Goal: Task Accomplishment & Management: Manage account settings

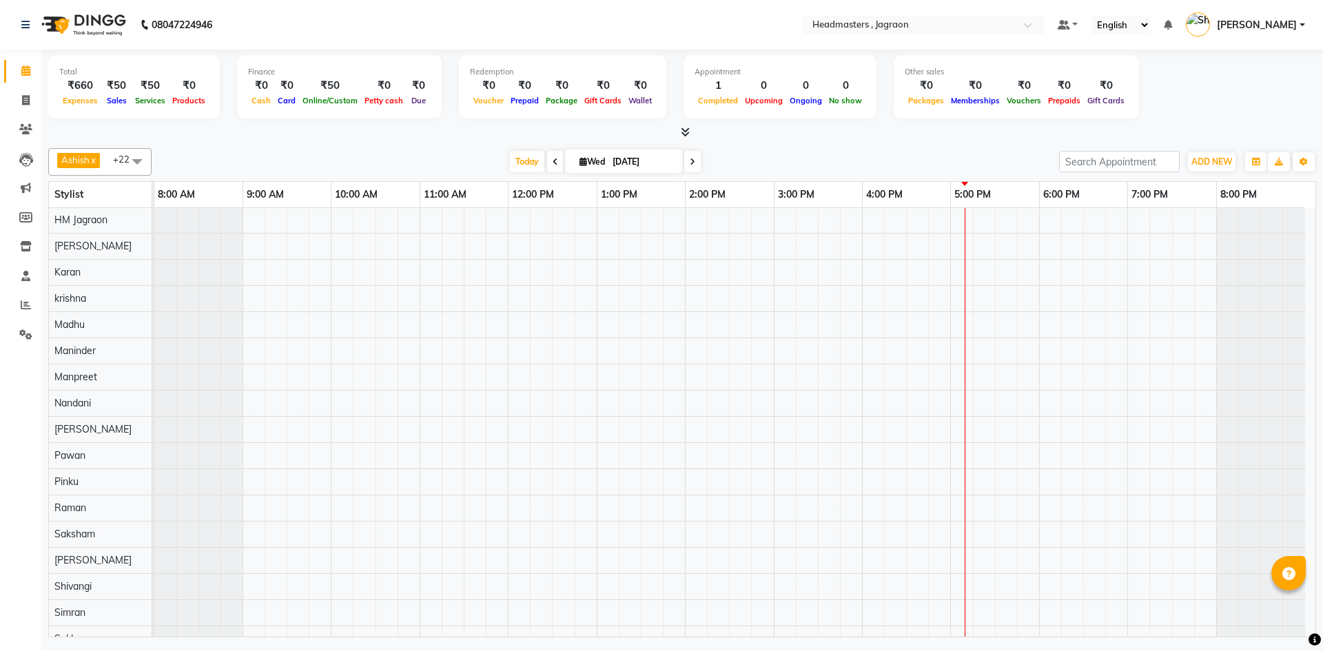
scroll to position [14, 0]
click at [449, 224] on div "SAWAPANPREET, TK01, 10:00 AM-10:15 AM, TH-EB - Eyebrows" at bounding box center [734, 515] width 1161 height 614
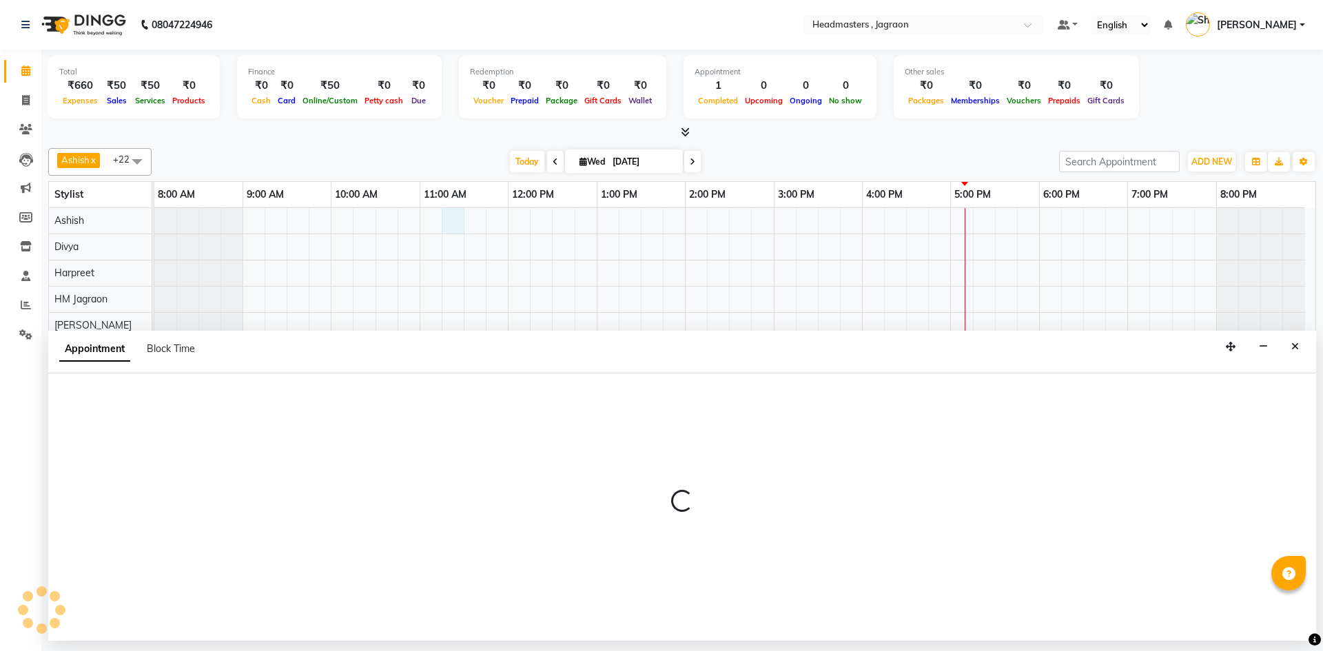
select select "54702"
select select "tentative"
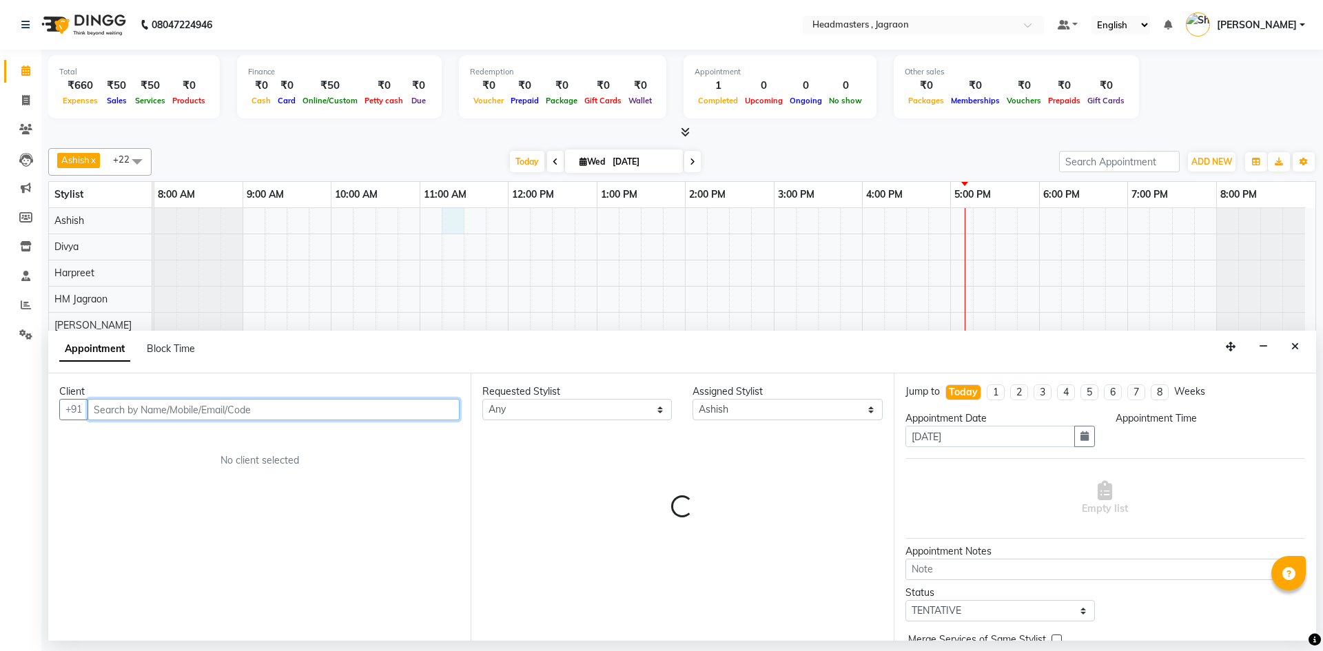
select select "675"
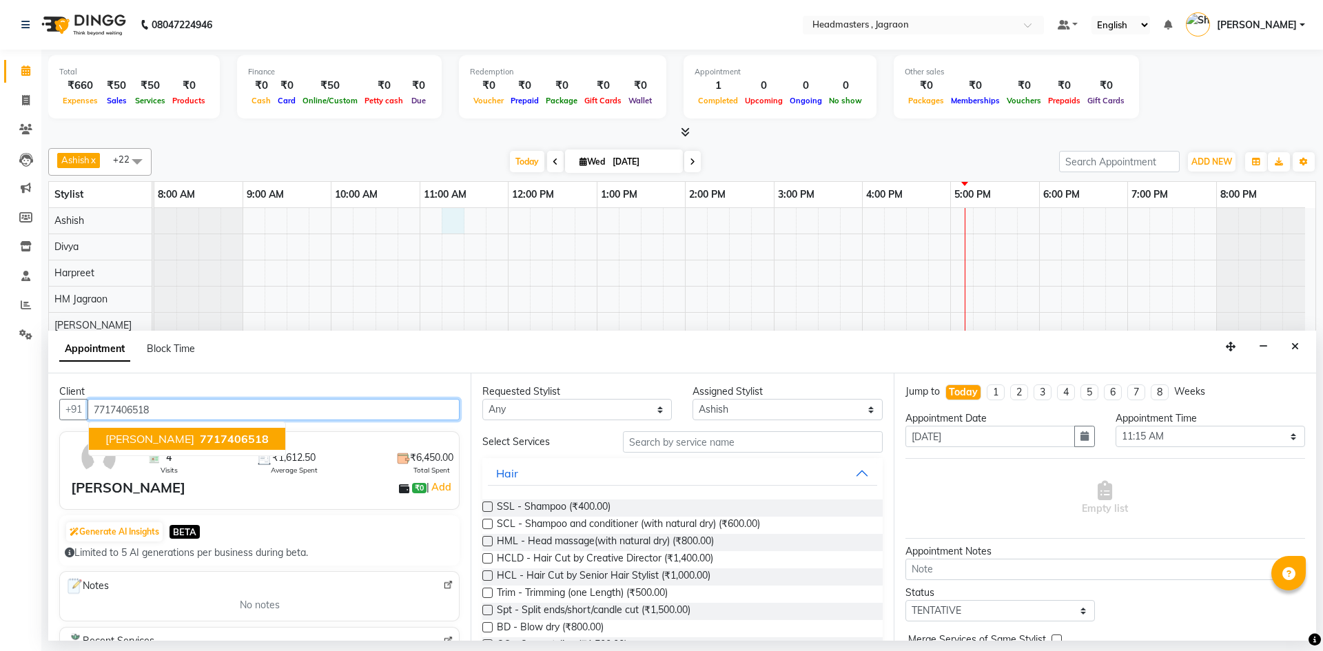
click at [206, 444] on span "7717406518" at bounding box center [234, 439] width 69 height 14
type input "7717406518"
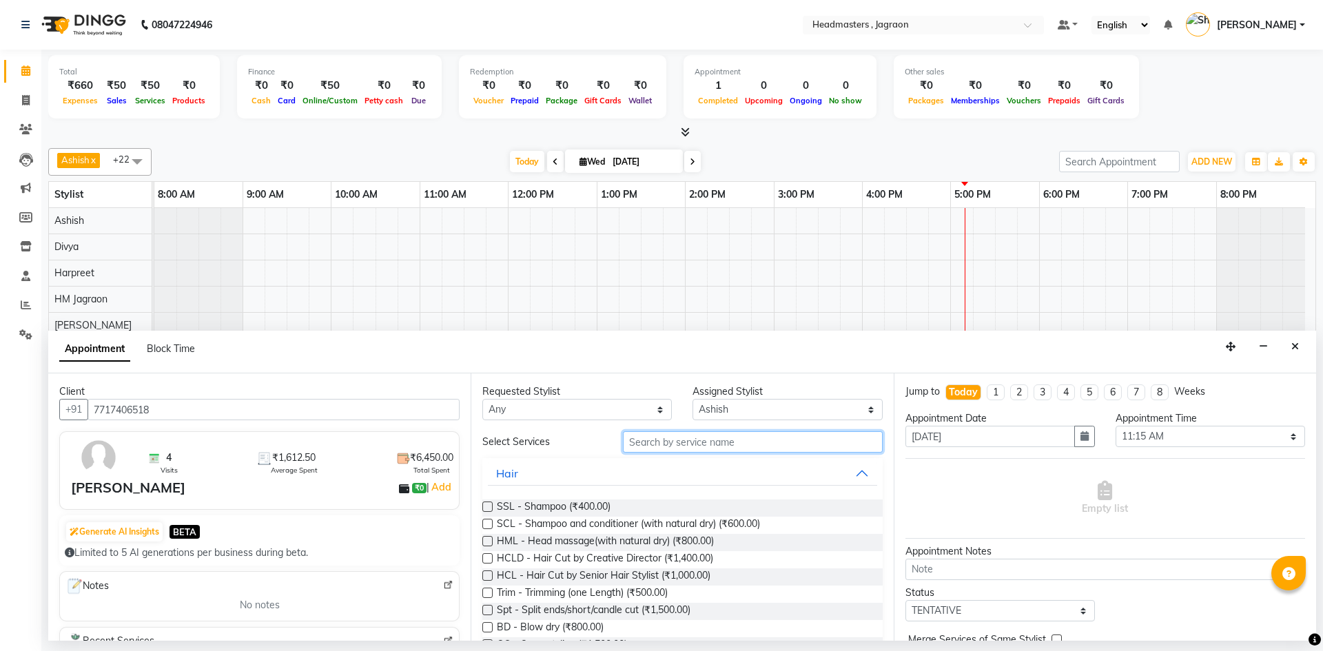
click at [701, 439] on input "text" at bounding box center [753, 441] width 260 height 21
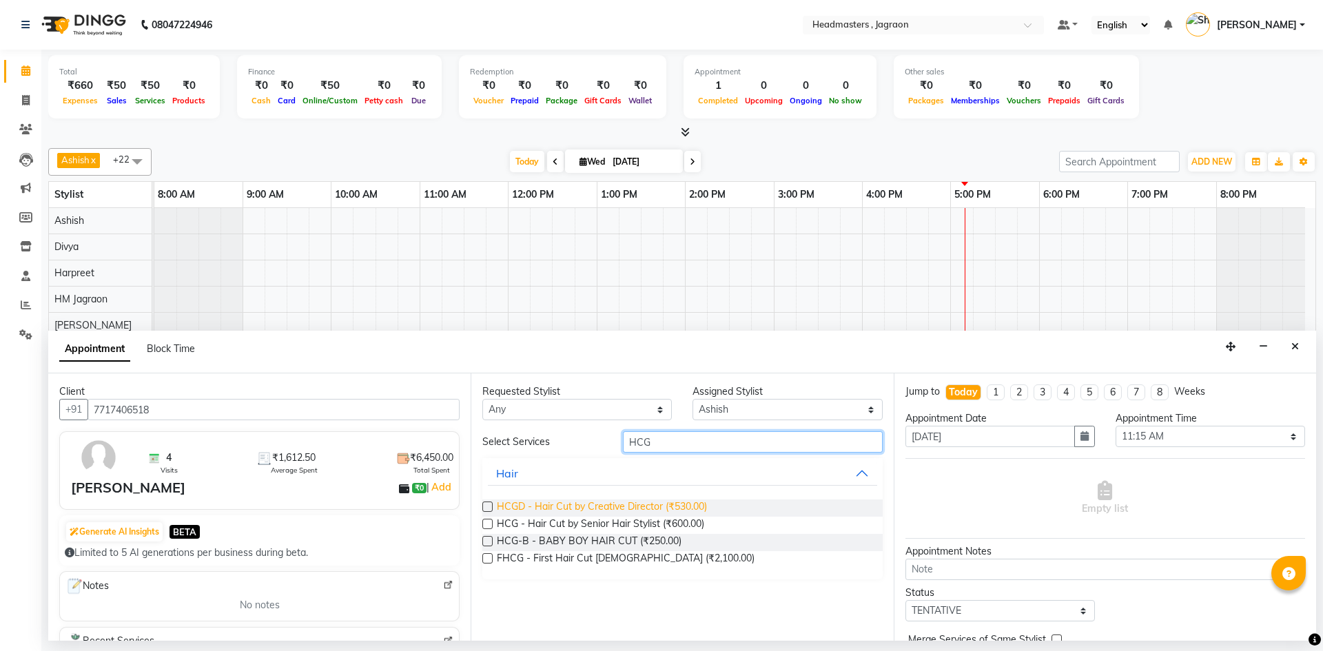
type input "HCG"
click at [669, 506] on span "HCGD - Hair Cut by Creative Director (₹530.00)" at bounding box center [602, 508] width 210 height 17
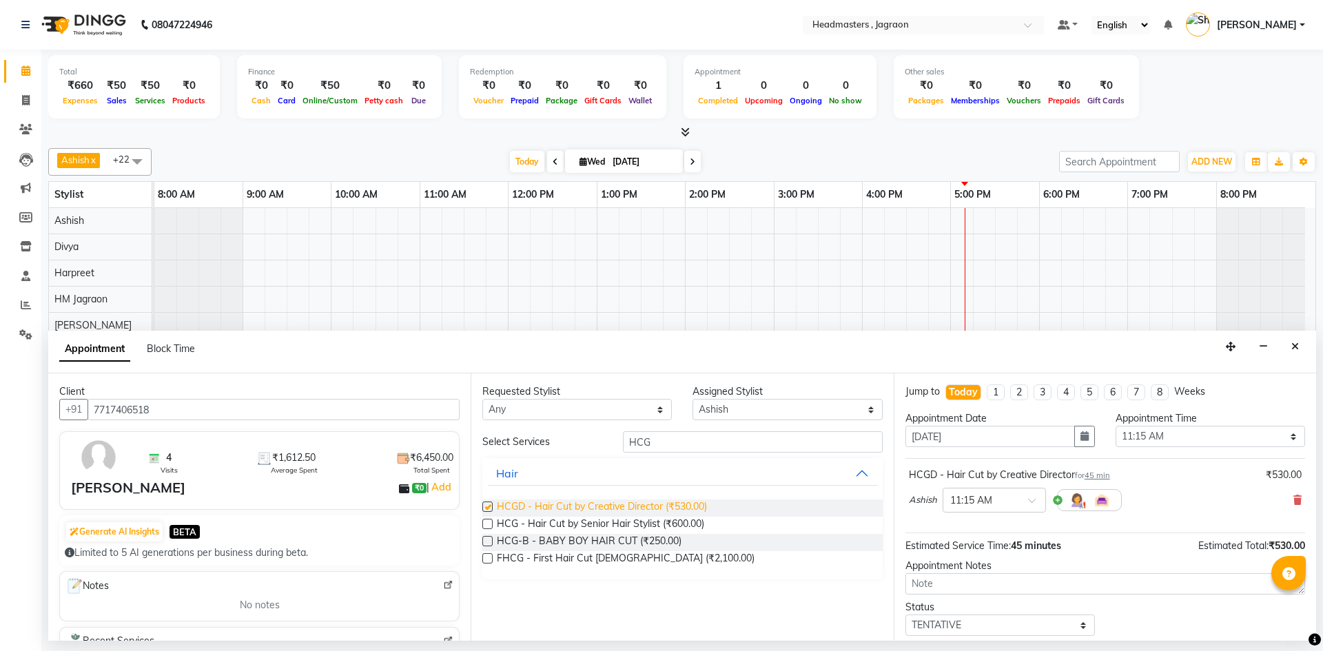
checkbox input "false"
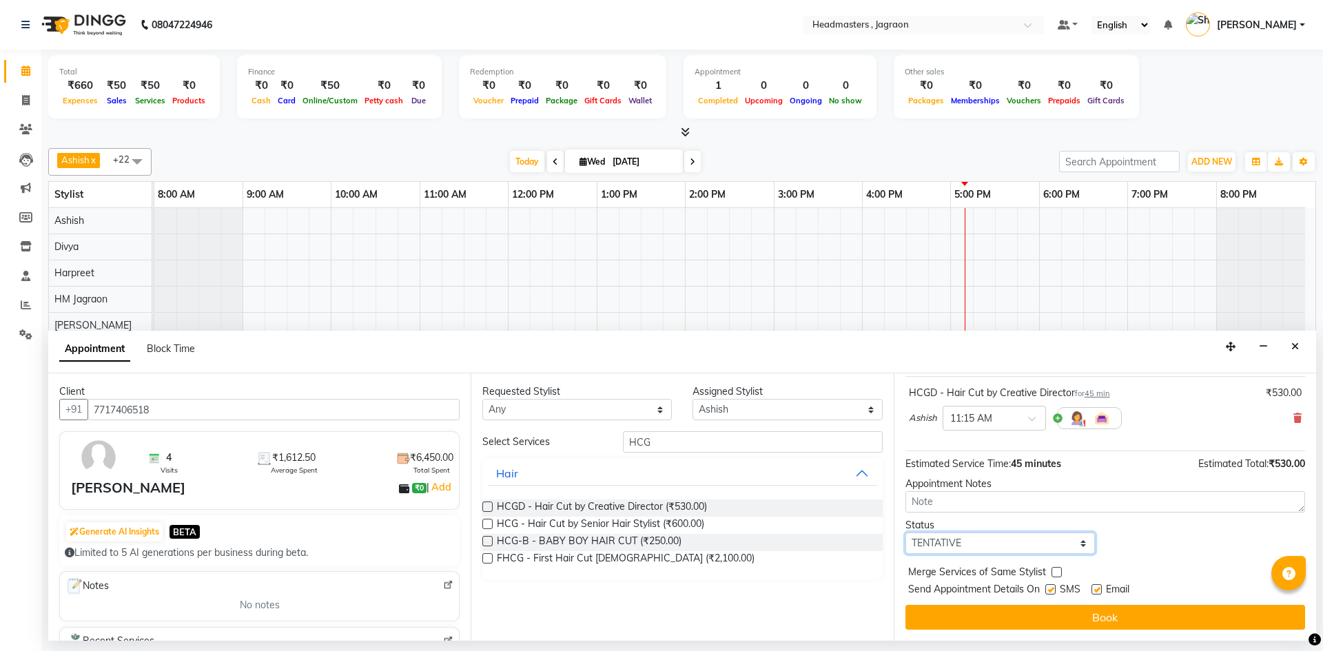
click at [1007, 547] on select "Select TENTATIVE CONFIRM CHECK-IN UPCOMING" at bounding box center [999, 543] width 189 height 21
select select "confirm booking"
click at [905, 533] on select "Select TENTATIVE CONFIRM CHECK-IN UPCOMING" at bounding box center [999, 543] width 189 height 21
click at [1056, 588] on div "SMS" at bounding box center [1068, 590] width 46 height 17
click at [1056, 589] on label at bounding box center [1050, 589] width 10 height 10
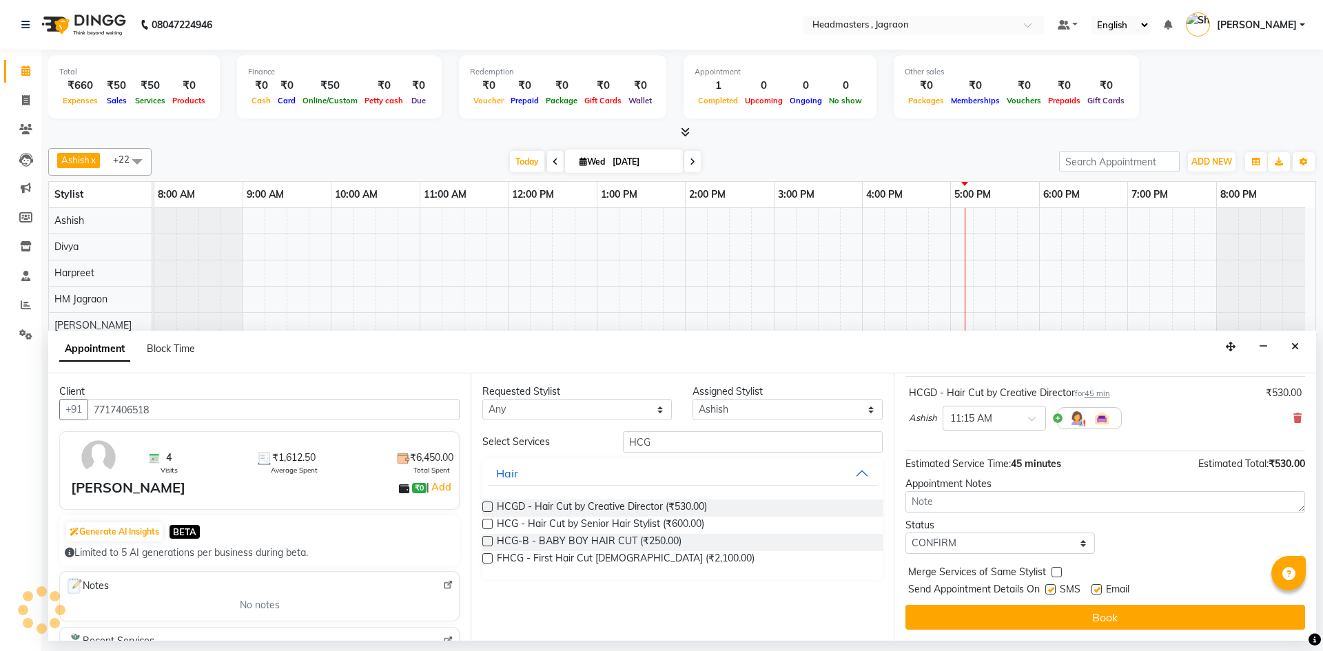
click at [1054, 589] on input "checkbox" at bounding box center [1049, 590] width 9 height 9
checkbox input "false"
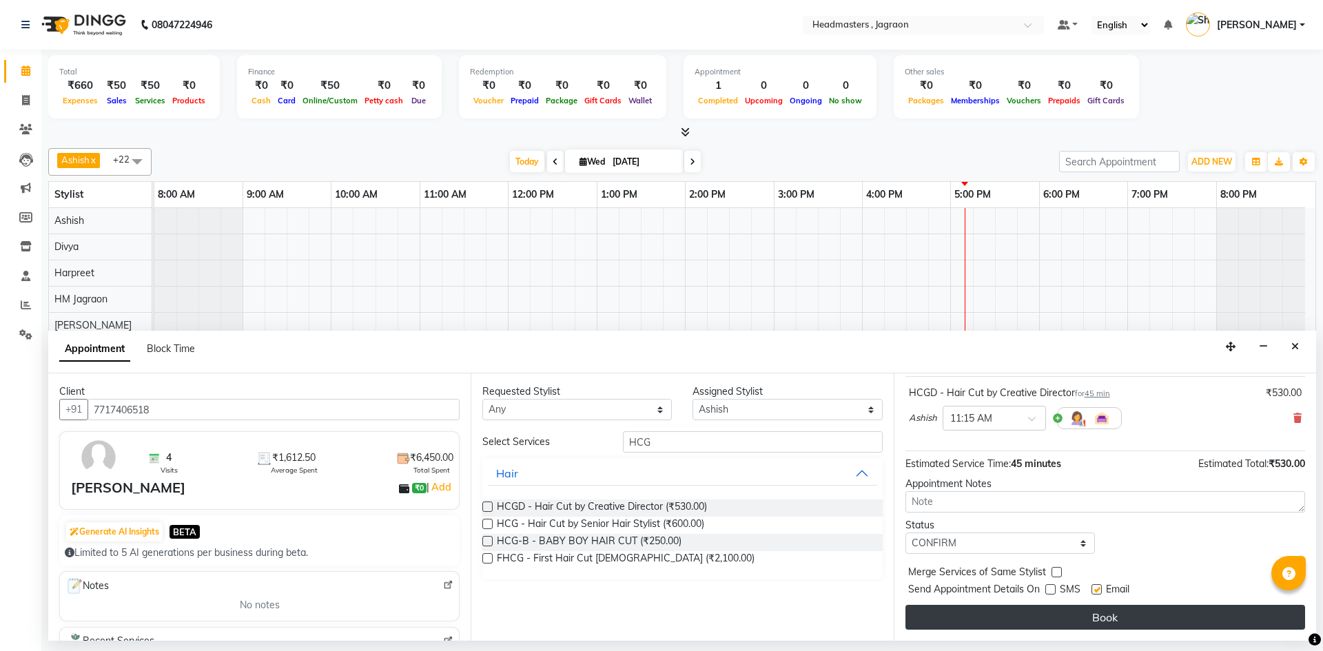
click at [1052, 618] on button "Book" at bounding box center [1105, 617] width 400 height 25
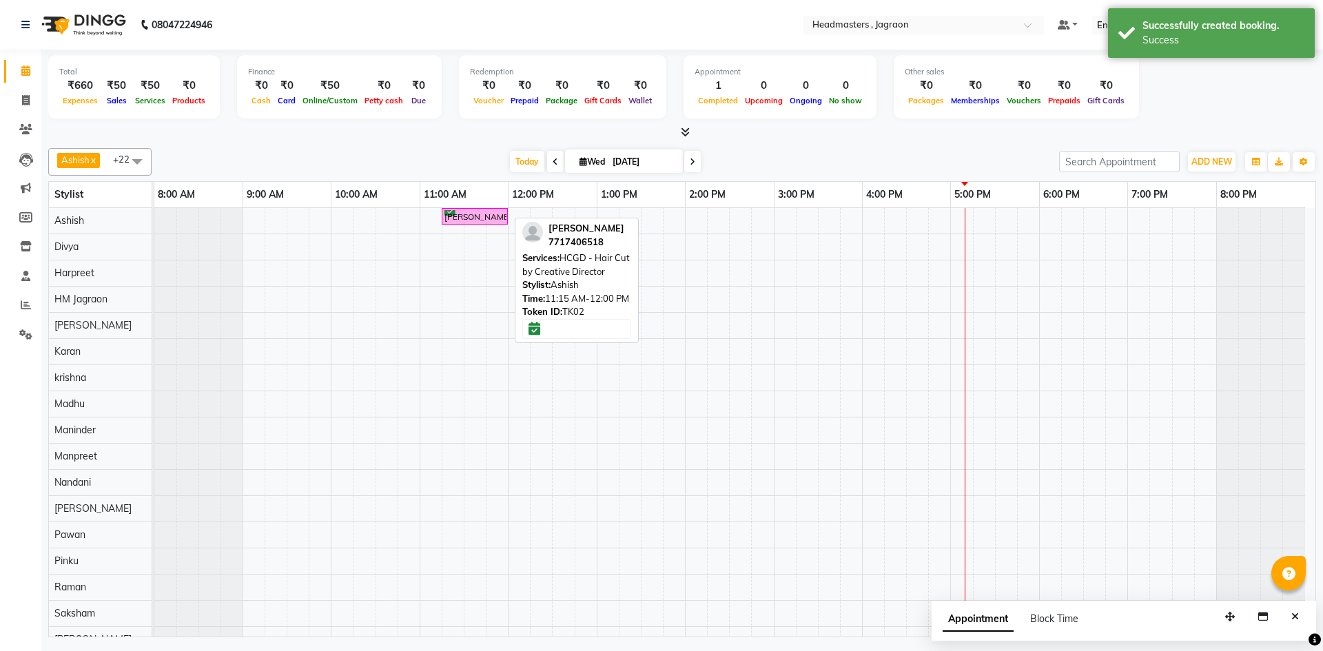
click at [455, 210] on div "[PERSON_NAME], TK02, 11:15 AM-12:00 PM, HCGD - Hair Cut by Creative Director" at bounding box center [474, 216] width 63 height 13
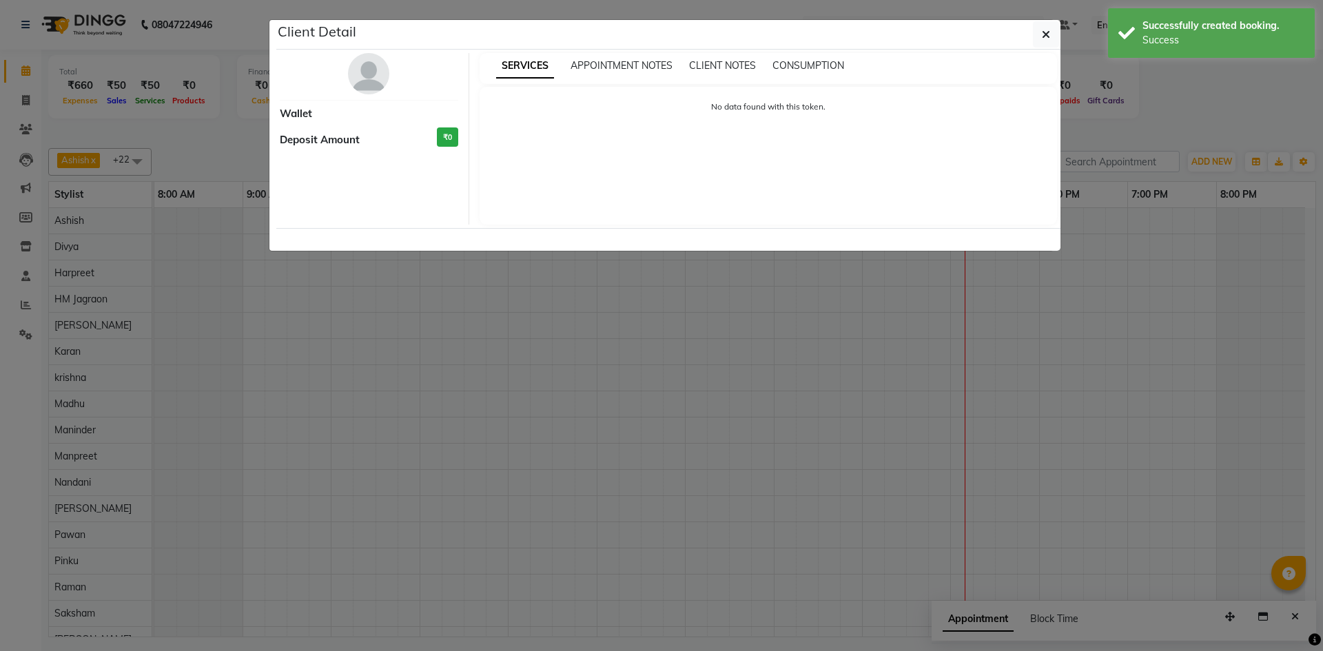
select select "6"
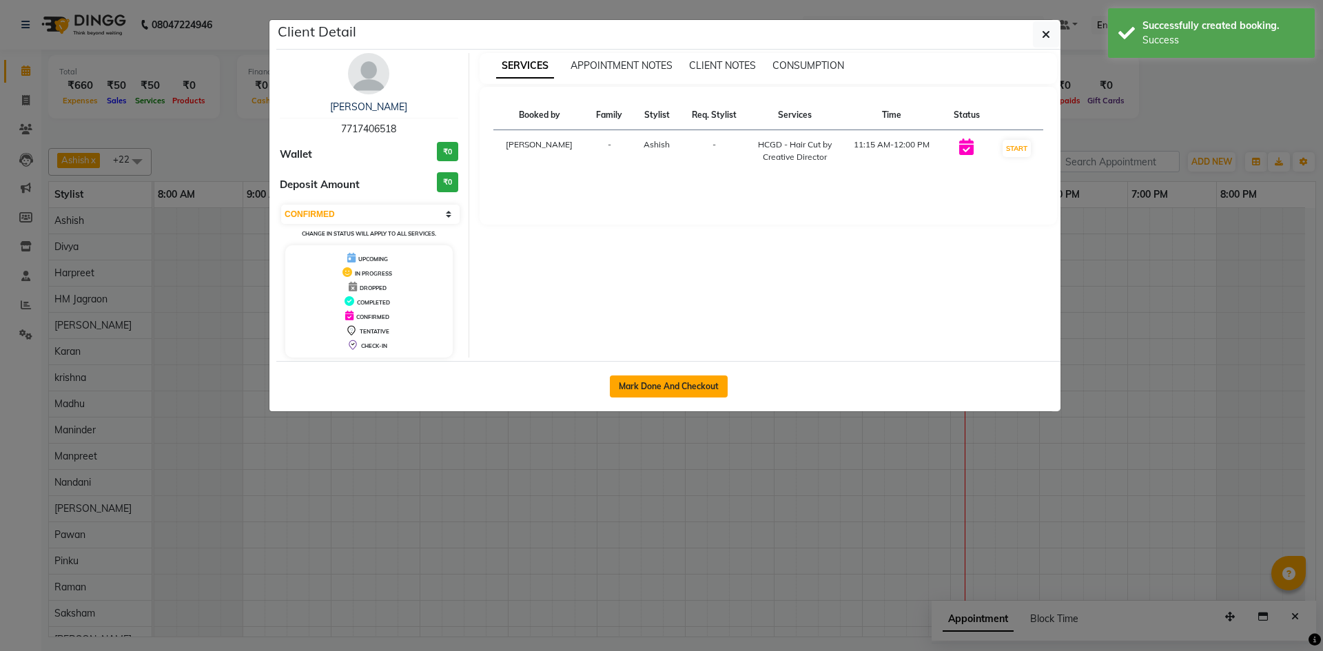
click at [637, 389] on button "Mark Done And Checkout" at bounding box center [669, 387] width 118 height 22
select select "service"
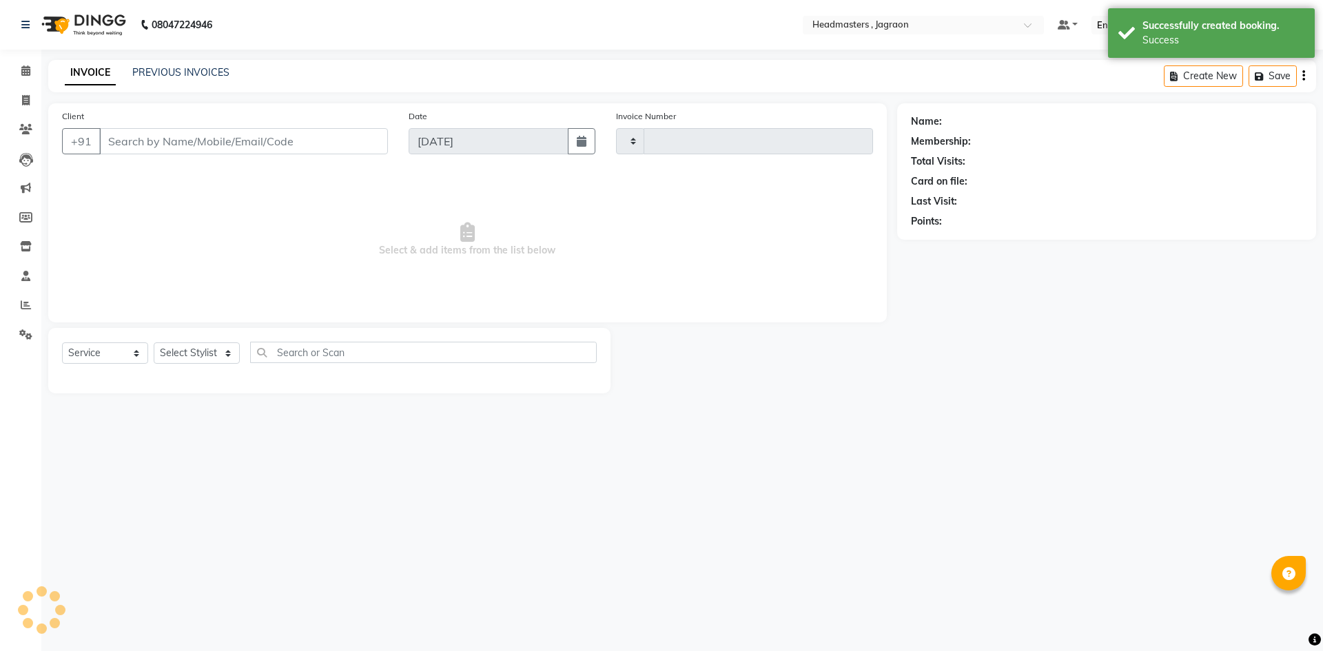
type input "2072"
select select "3"
select select "6935"
type input "7717406518"
select select "54702"
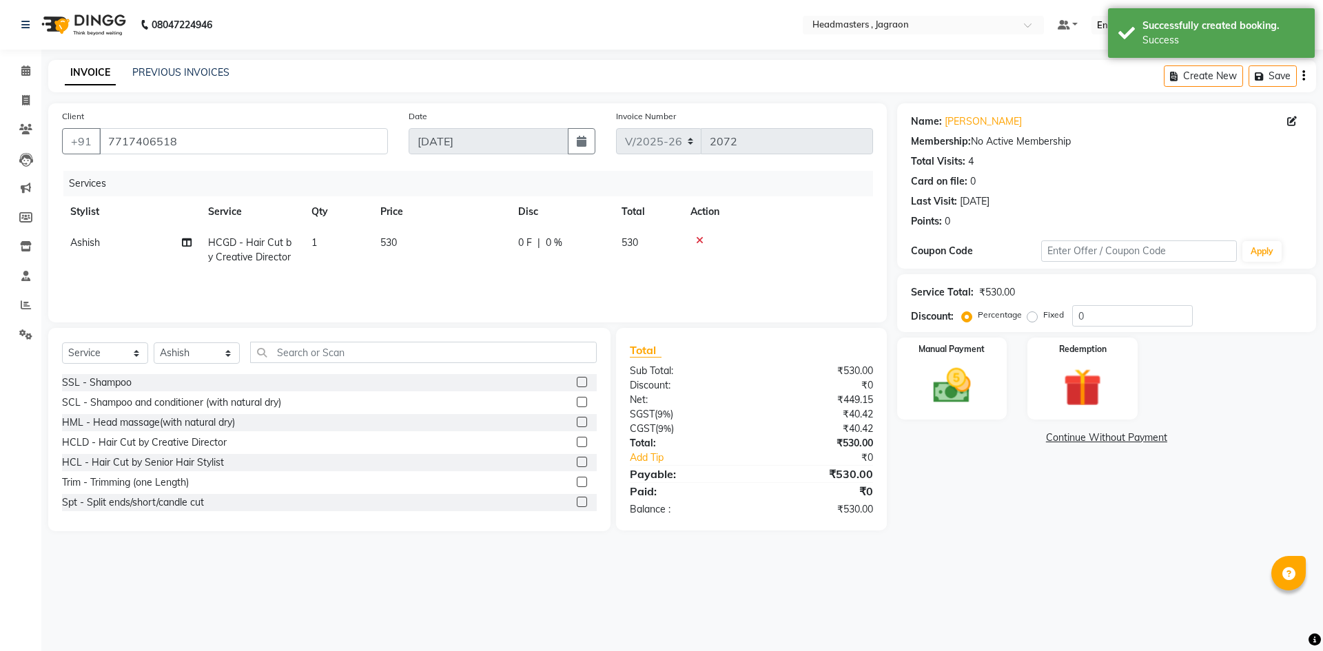
click at [550, 235] on td "0 F | 0 %" at bounding box center [561, 249] width 103 height 45
click at [595, 243] on input "0" at bounding box center [603, 246] width 41 height 21
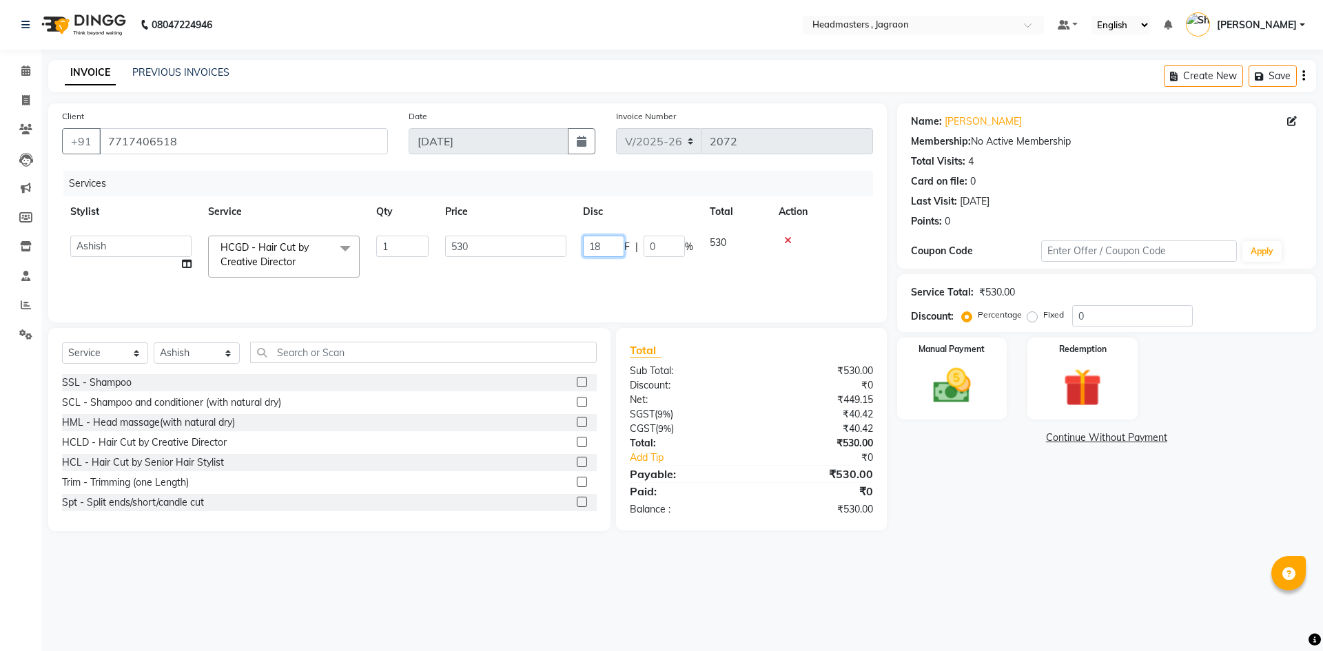
type input "180"
click at [633, 277] on div "Services Stylist Service Qty Price Disc Total Action Ashish HCGD - Hair Cut by …" at bounding box center [467, 240] width 811 height 138
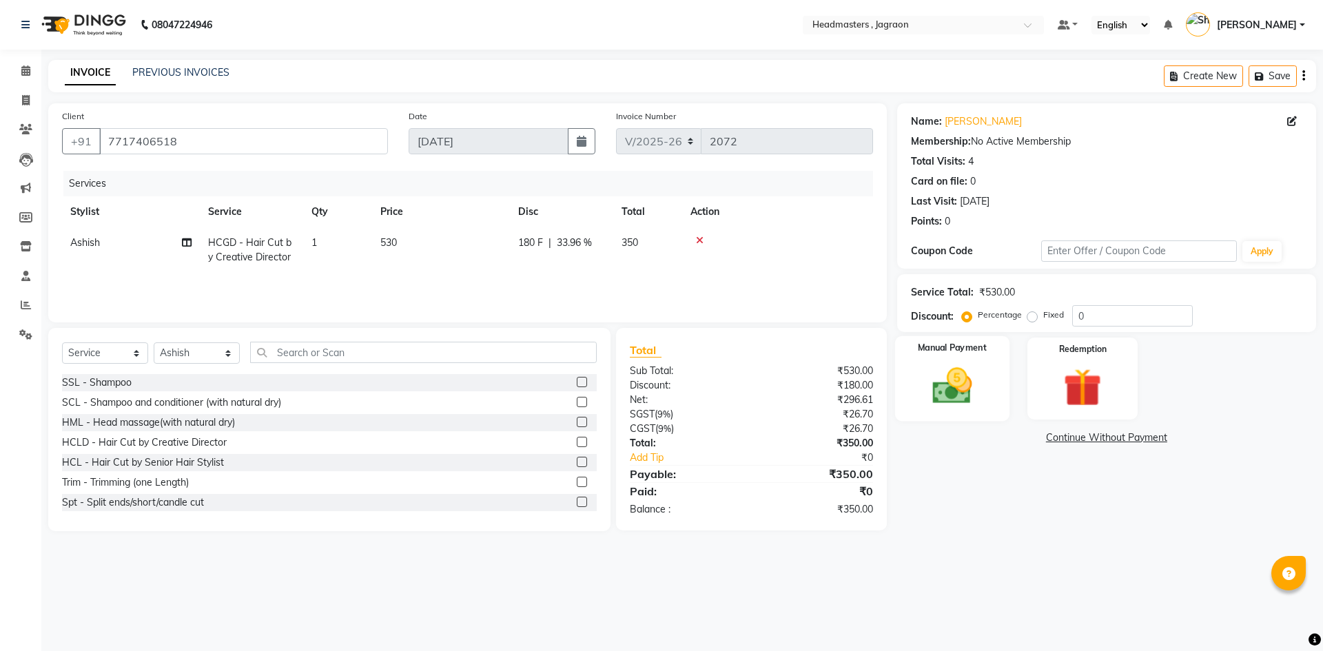
click at [911, 358] on div "Manual Payment" at bounding box center [951, 378] width 114 height 85
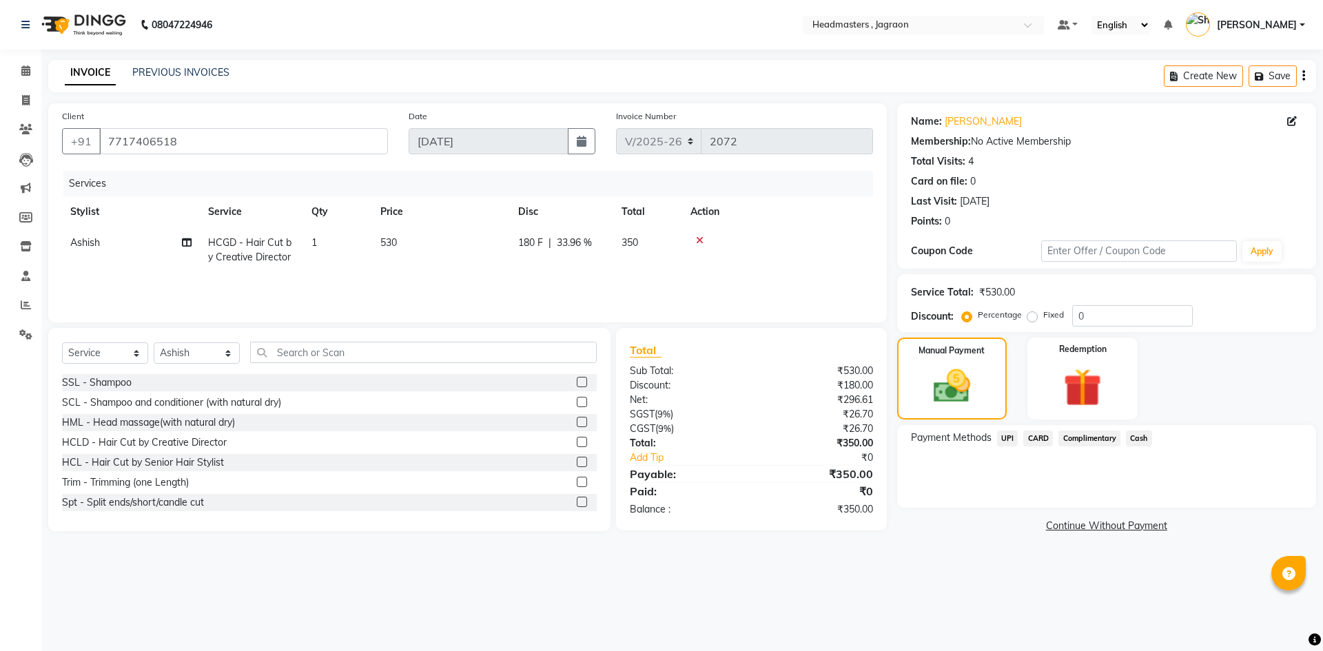
click at [1147, 441] on span "Cash" at bounding box center [1139, 439] width 26 height 16
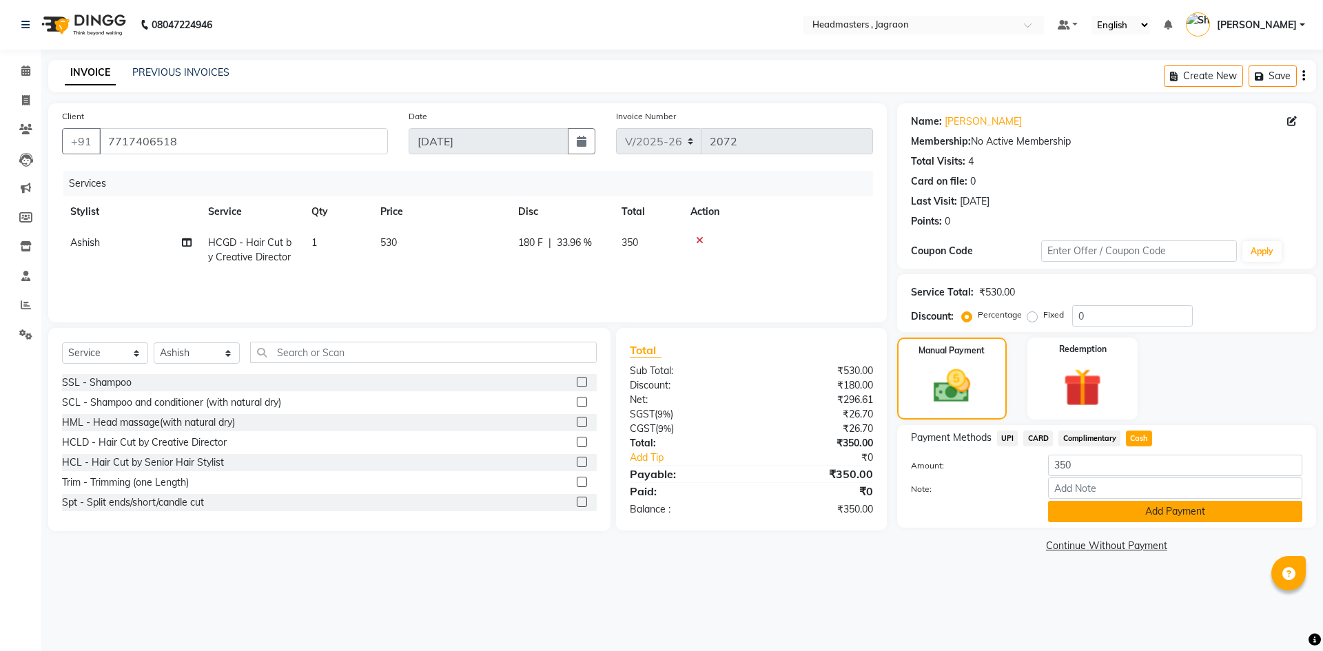
click at [1162, 507] on button "Add Payment" at bounding box center [1175, 511] width 254 height 21
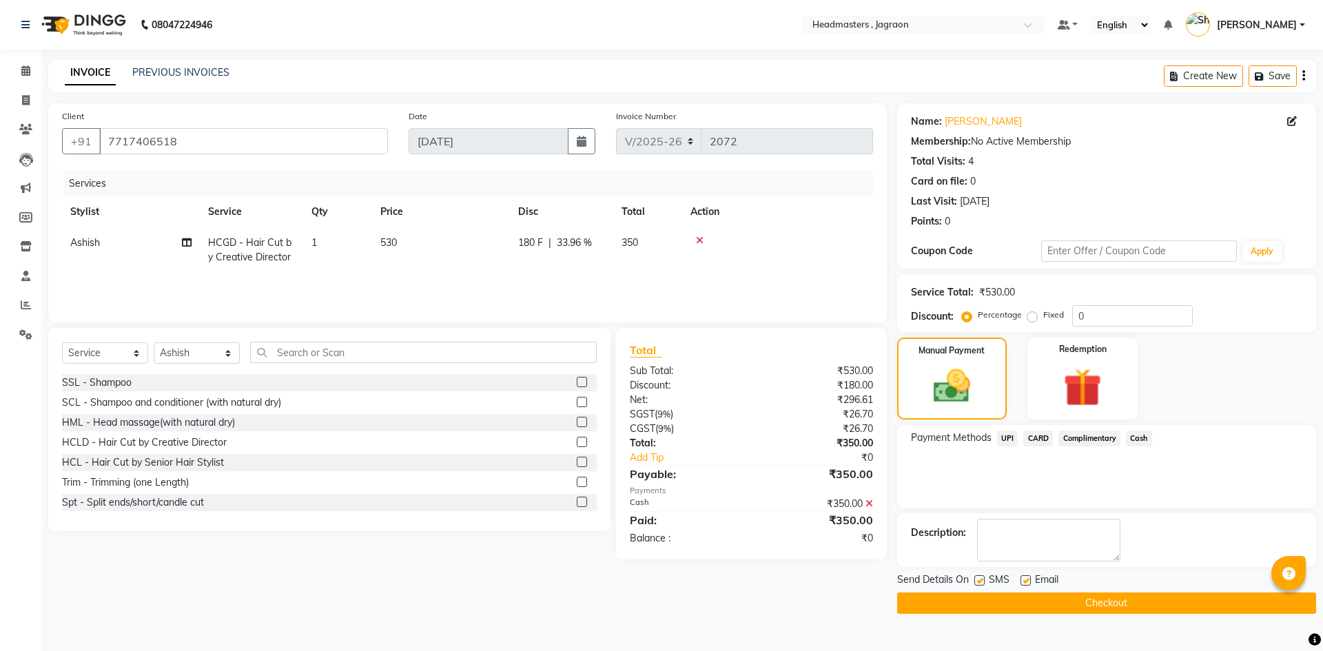
click at [1087, 604] on button "Checkout" at bounding box center [1106, 603] width 419 height 21
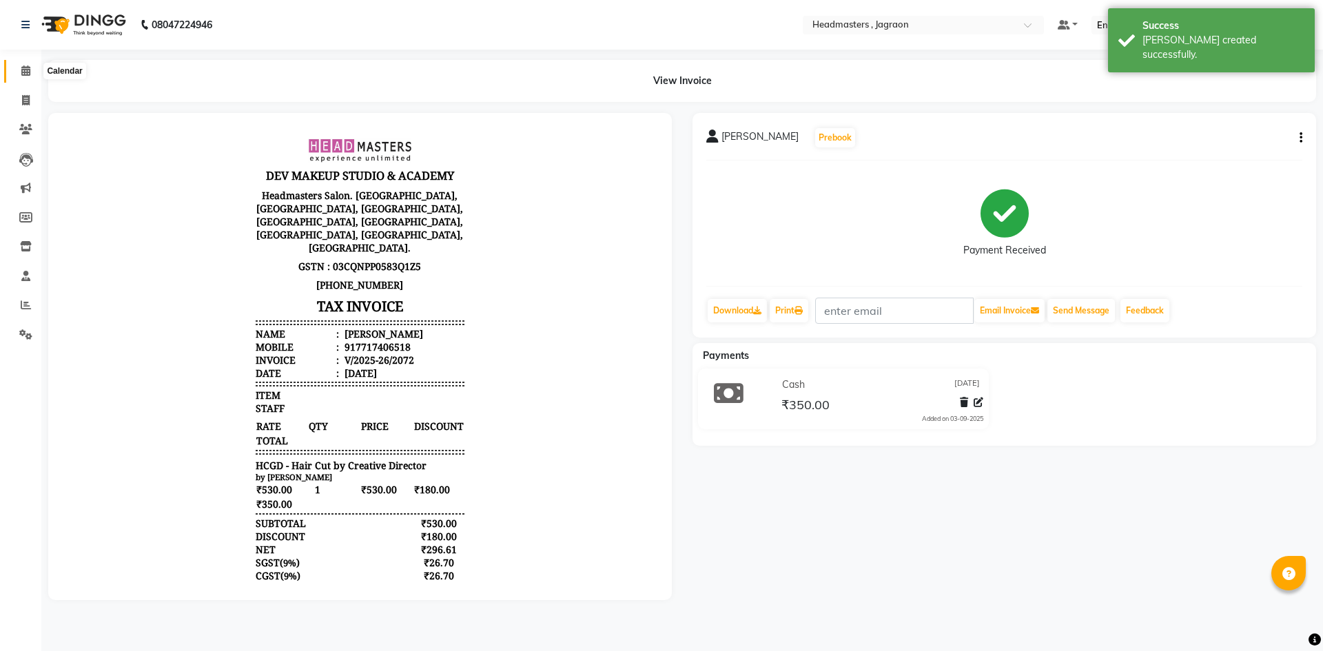
click at [37, 69] on span at bounding box center [26, 71] width 24 height 16
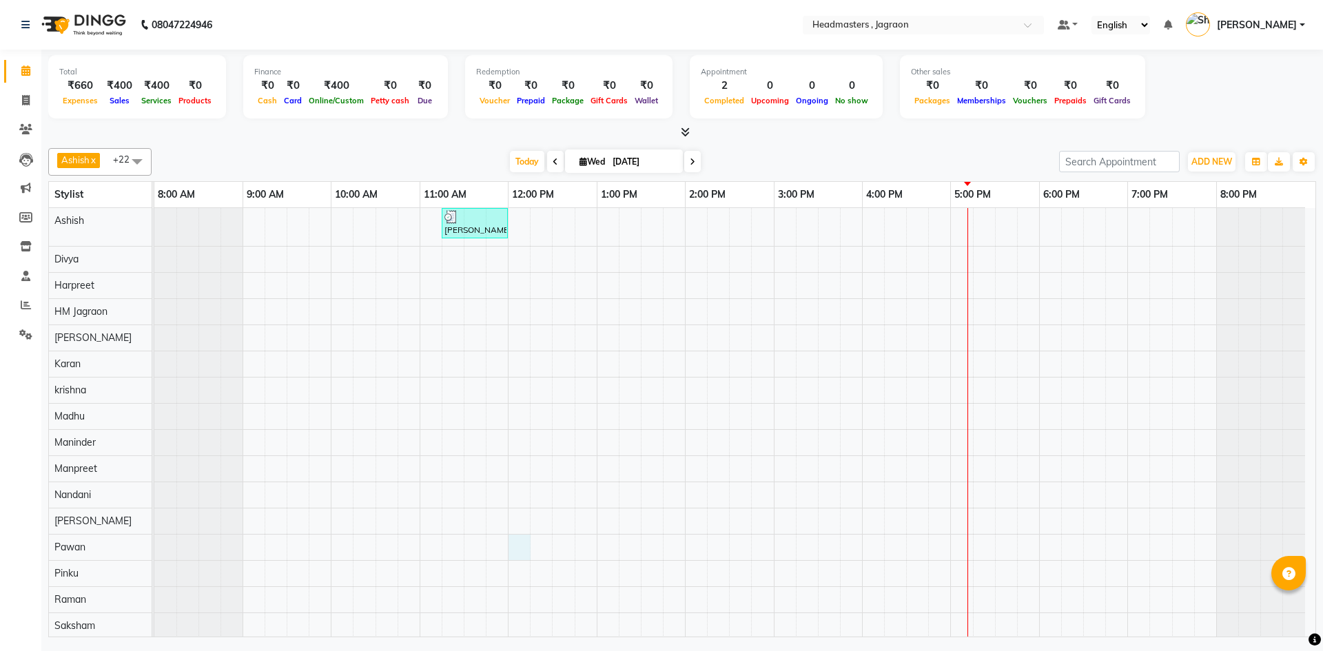
click at [521, 548] on div "[PERSON_NAME], TK02, 11:15 AM-12:00 PM, HCGD - Hair Cut by Creative Director SA…" at bounding box center [734, 521] width 1161 height 626
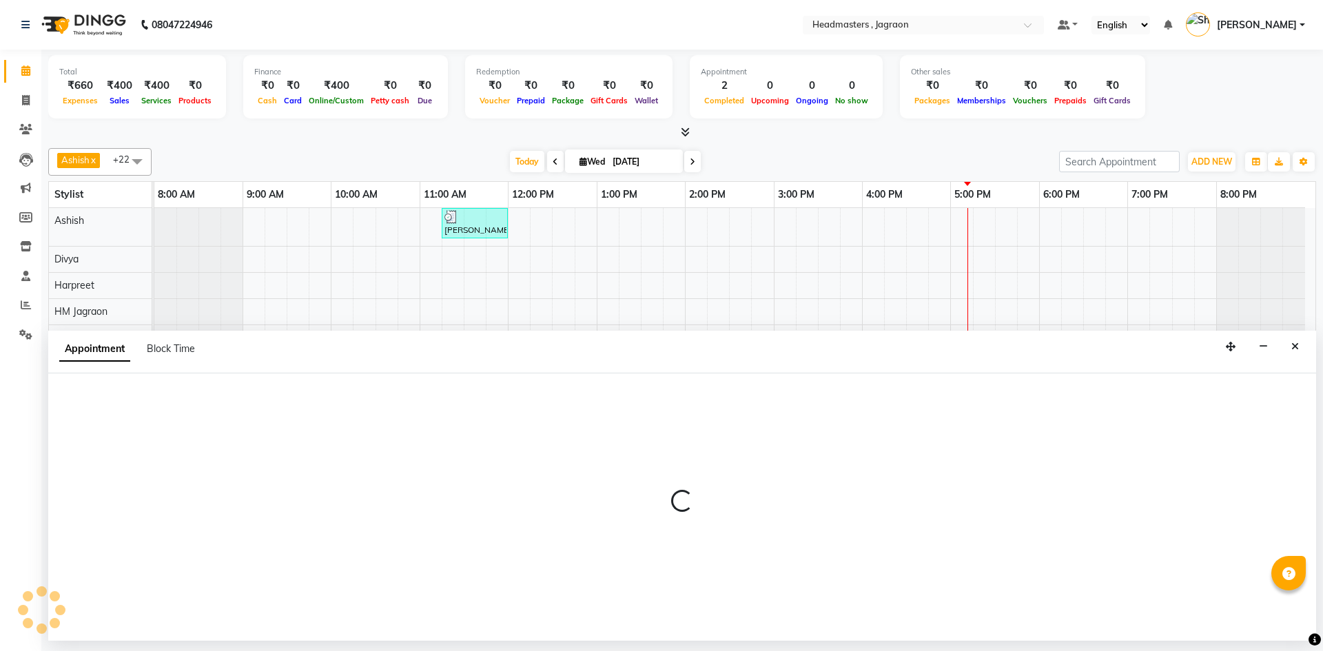
select select "60479"
select select "tentative"
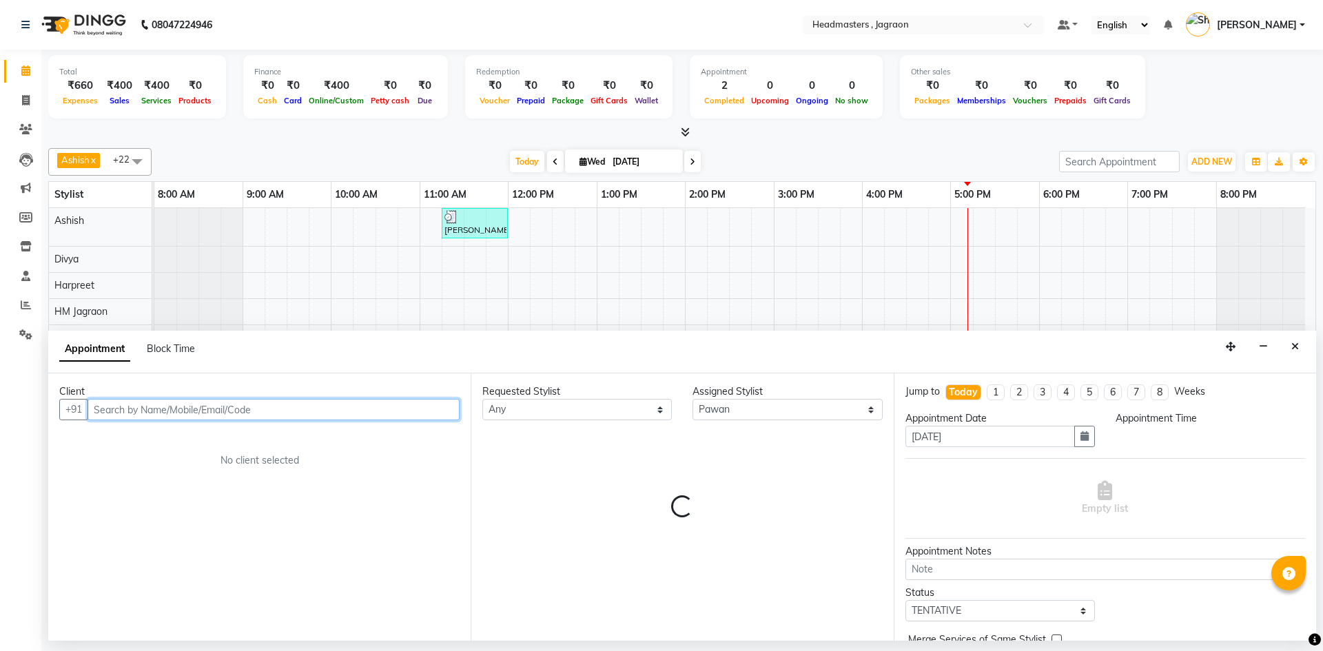
select select "720"
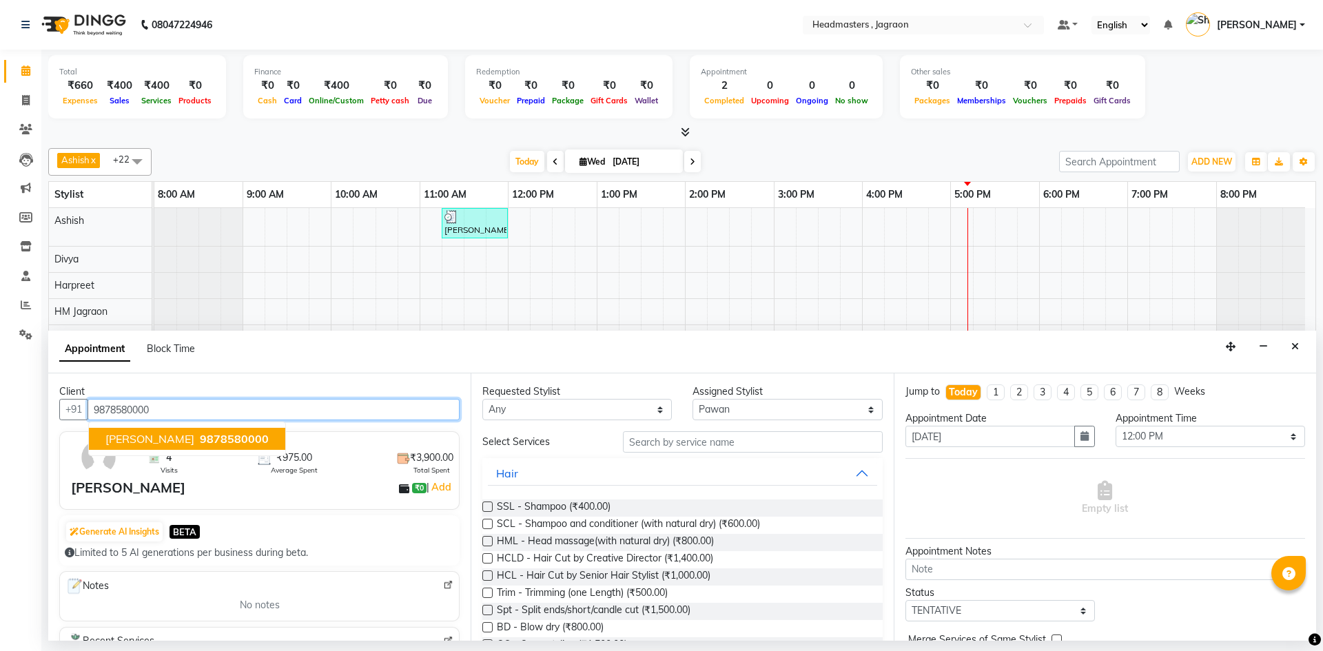
click at [109, 444] on span "[PERSON_NAME]" at bounding box center [149, 439] width 89 height 14
type input "9878580000"
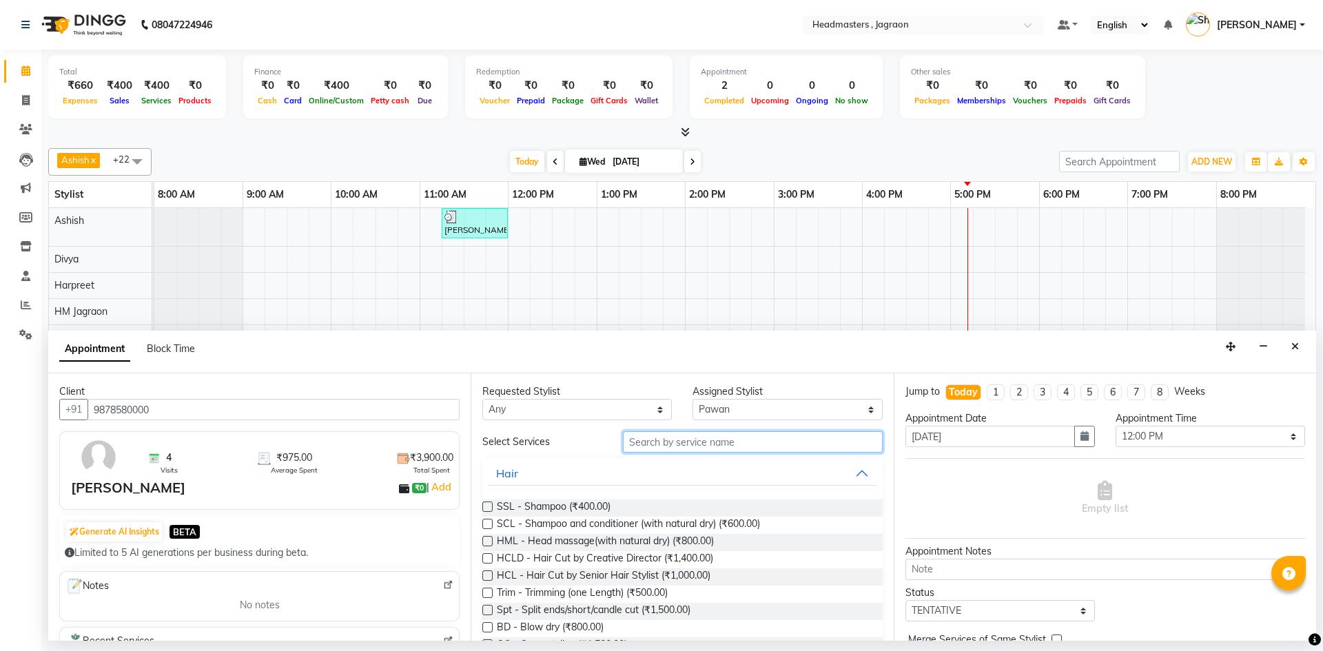
click at [629, 443] on input "text" at bounding box center [753, 441] width 260 height 21
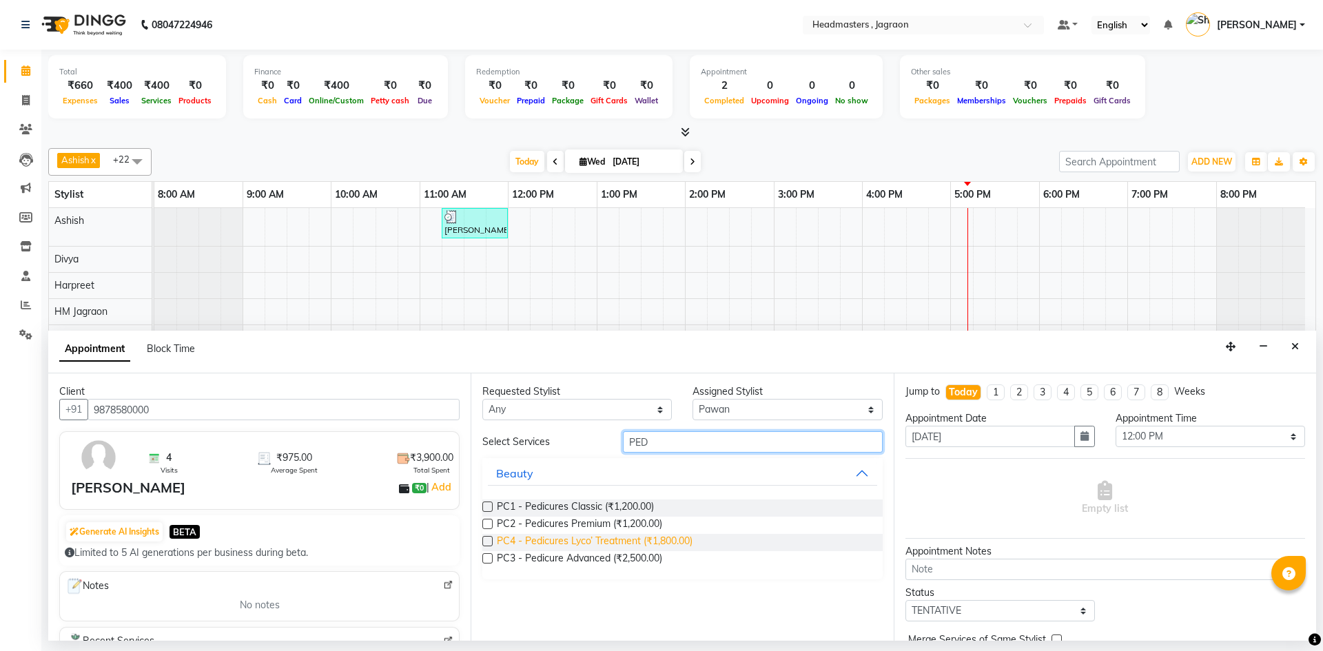
type input "PED"
click at [619, 537] on span "PC4 - Pedicures Lyco’ Treatment (₹1,800.00)" at bounding box center [595, 542] width 196 height 17
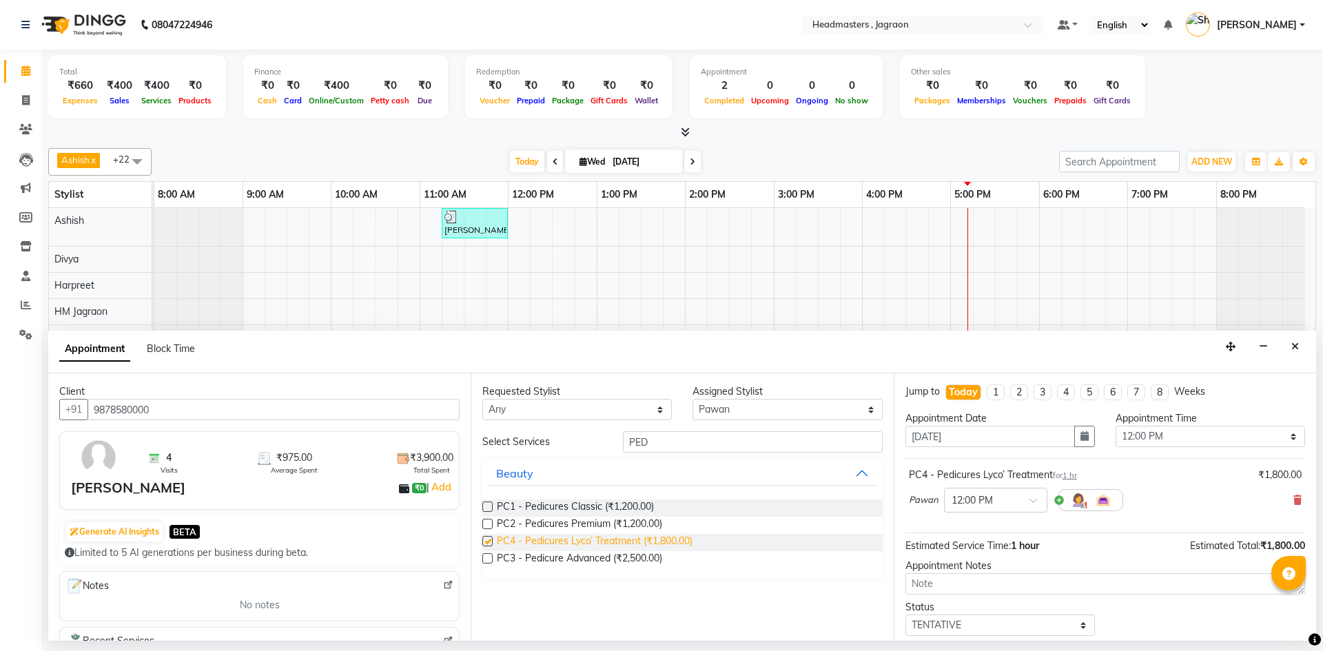
checkbox input "false"
click at [748, 440] on input "PED" at bounding box center [753, 441] width 260 height 21
type input "P"
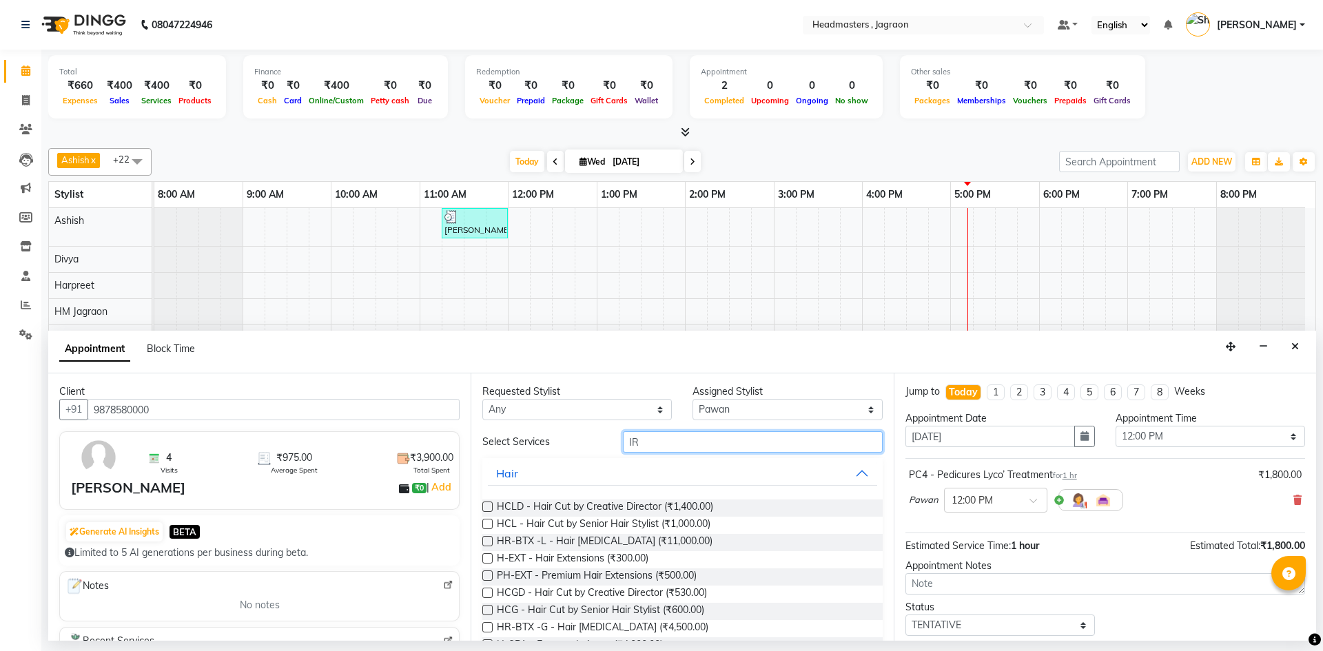
type input "I"
type input "i"
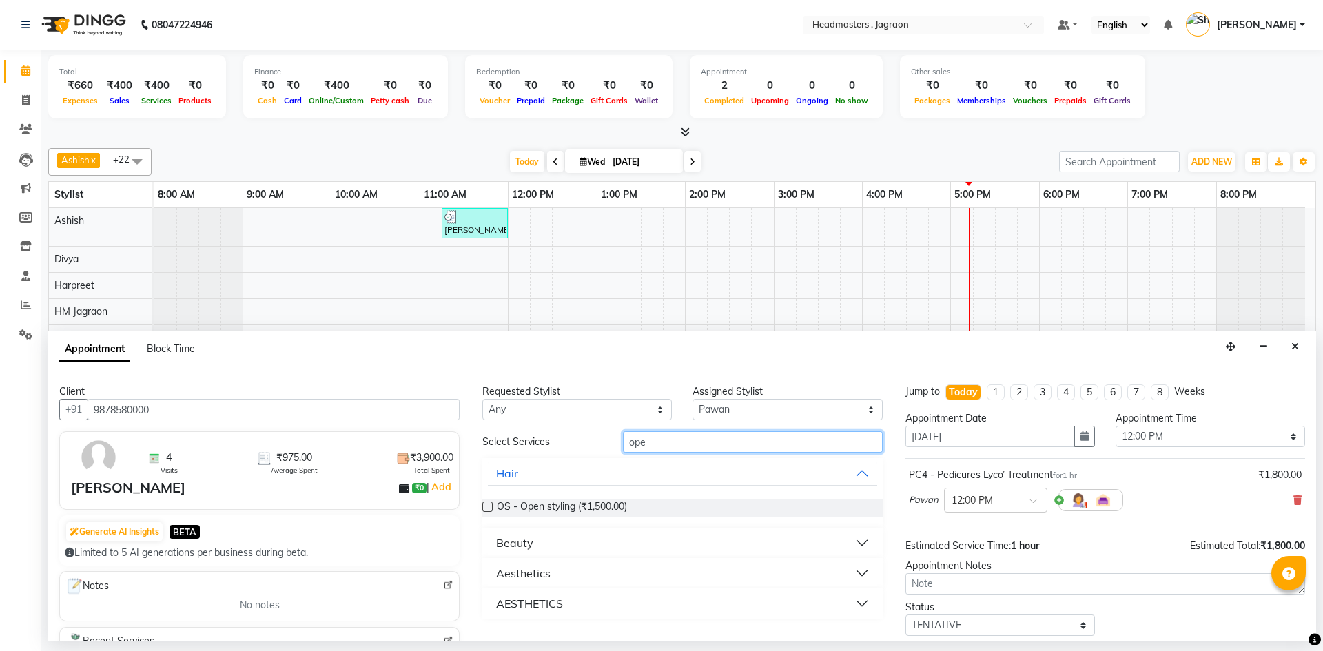
type input "ope"
click at [726, 411] on select "Select Ashish Divya Harpreet HM Jagraon [PERSON_NAME] [PERSON_NAME] [PERSON_NAM…" at bounding box center [787, 409] width 189 height 21
select select "69016"
click at [693, 399] on select "Select Ashish Divya Harpreet HM Jagraon [PERSON_NAME] [PERSON_NAME] [PERSON_NAM…" at bounding box center [787, 409] width 189 height 21
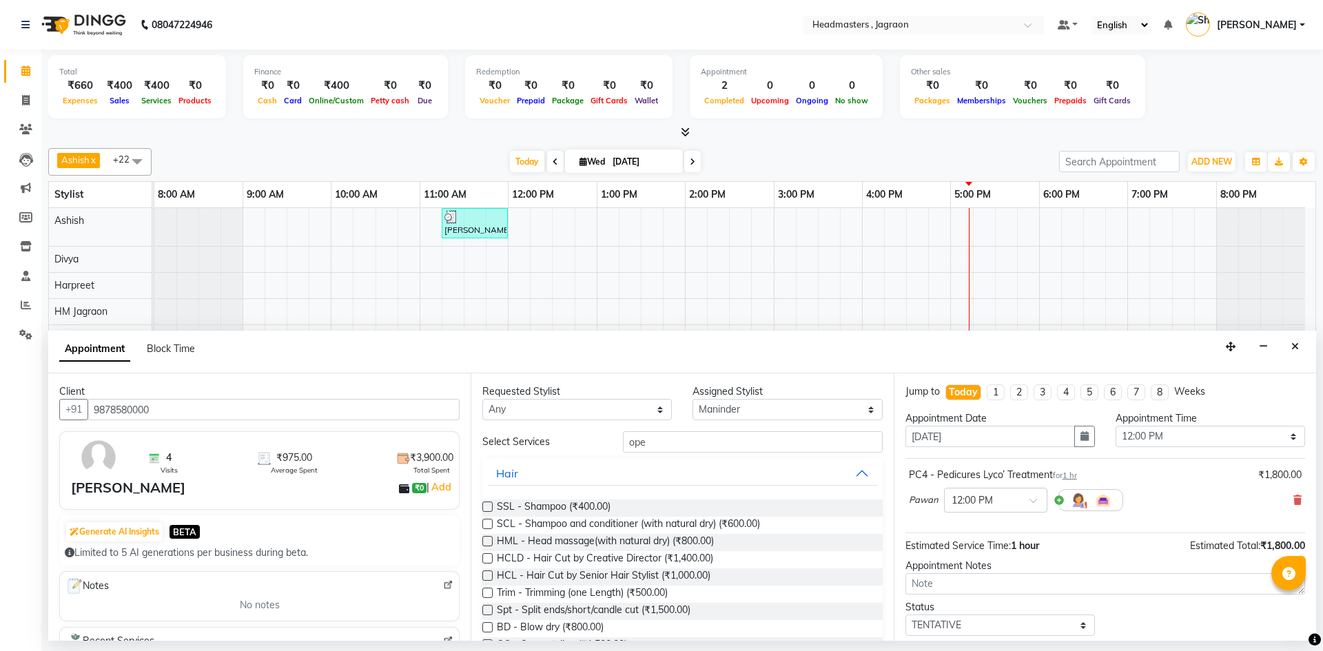
click at [735, 429] on div "Requested Stylist Any Ashish Divya Harpreet HM Jagraon [PERSON_NAME] [PERSON_NA…" at bounding box center [682, 506] width 422 height 267
click at [719, 440] on input "ope" at bounding box center [753, 441] width 260 height 21
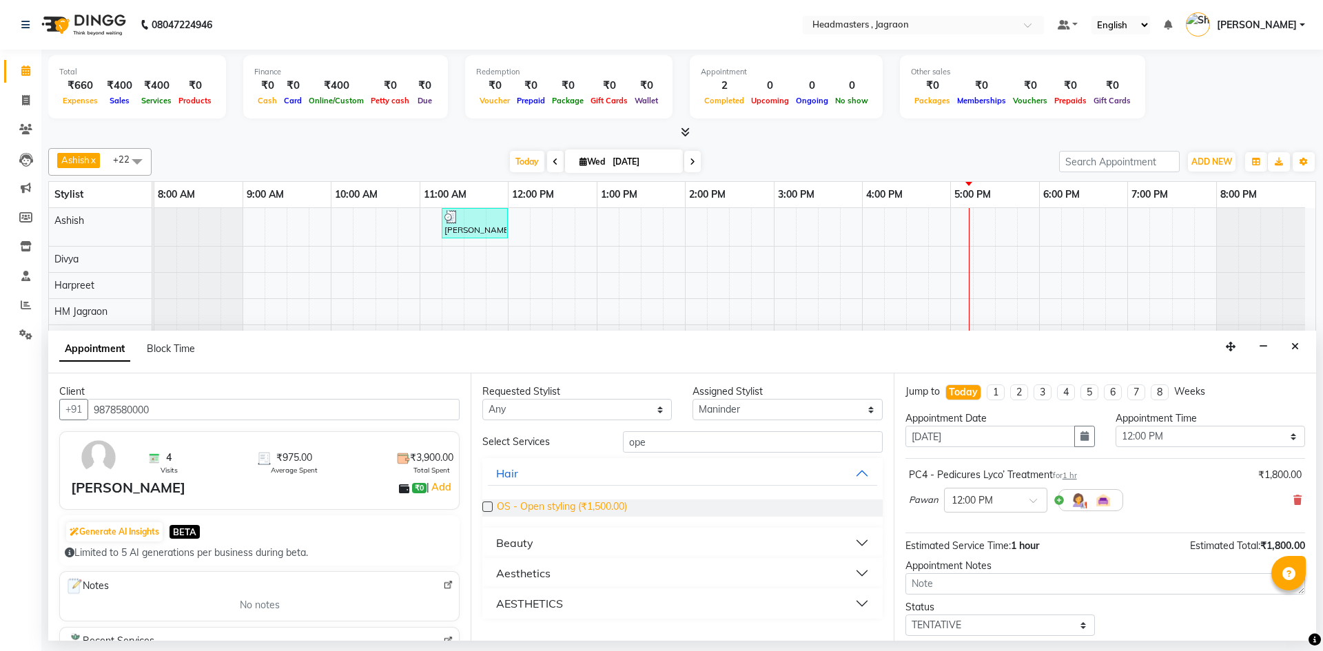
click at [516, 509] on span "OS - Open styling (₹1,500.00)" at bounding box center [562, 508] width 130 height 17
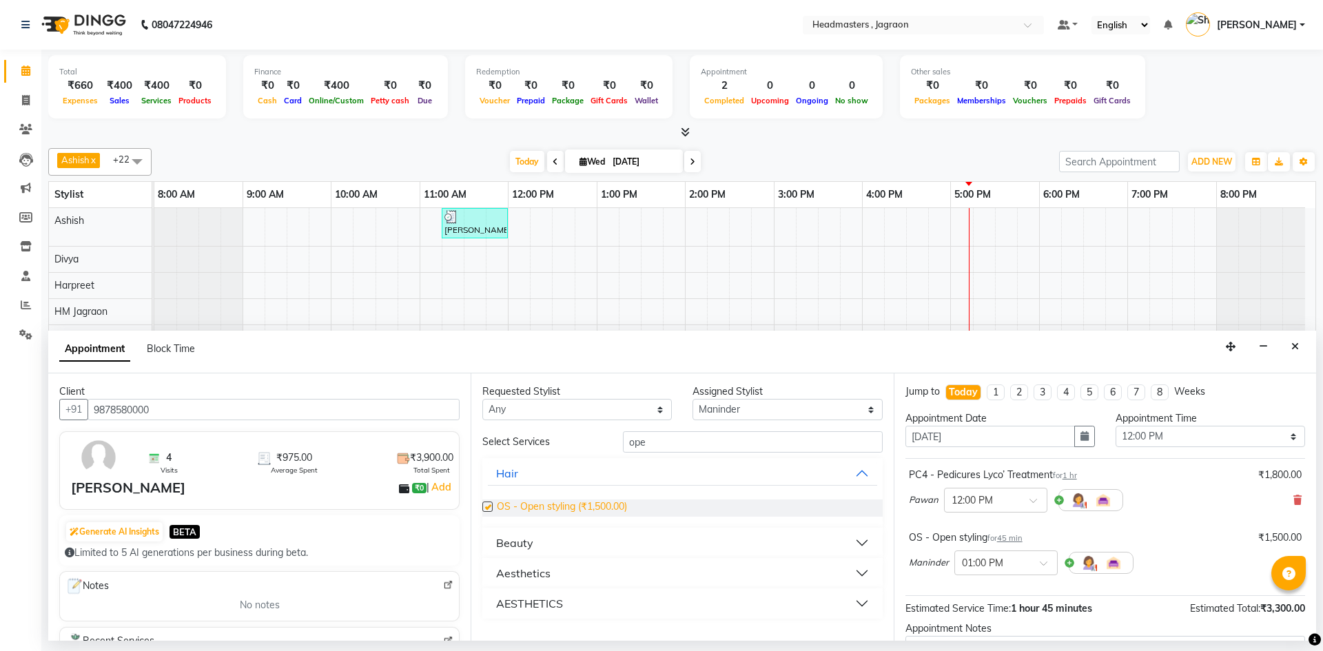
checkbox input "false"
click at [973, 566] on input "text" at bounding box center [992, 562] width 61 height 14
click at [988, 601] on div "11:45 AM" at bounding box center [1006, 598] width 102 height 25
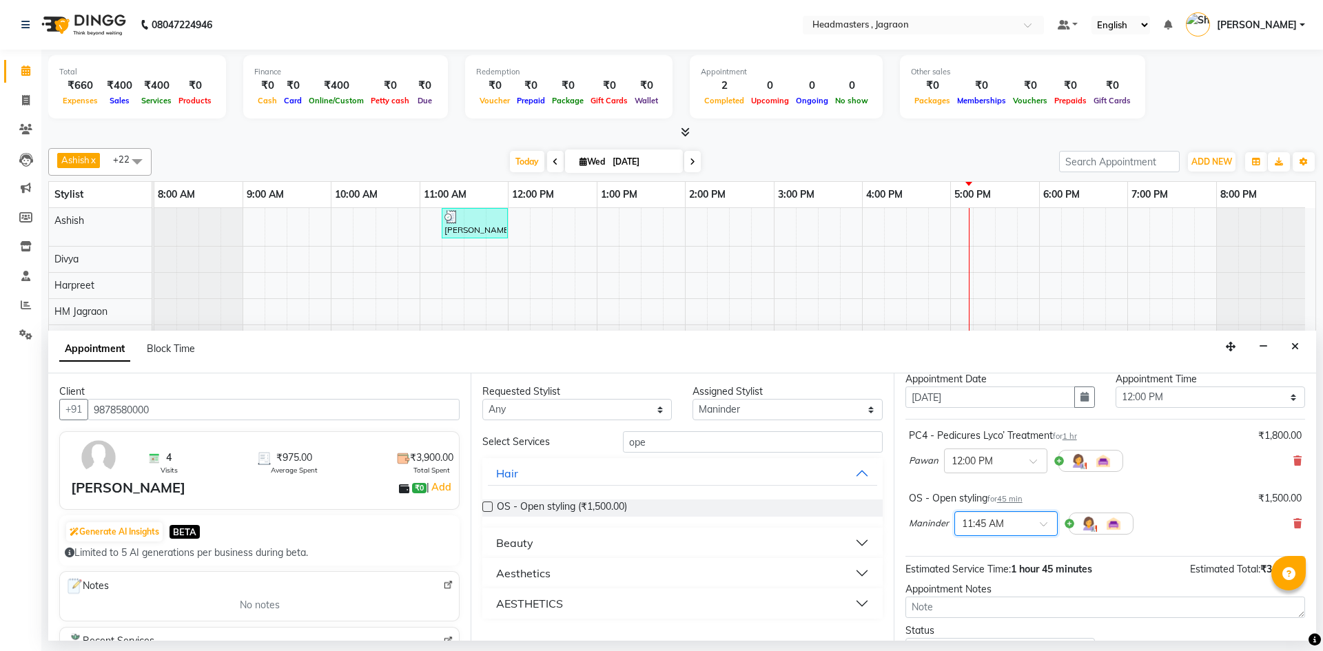
scroll to position [69, 0]
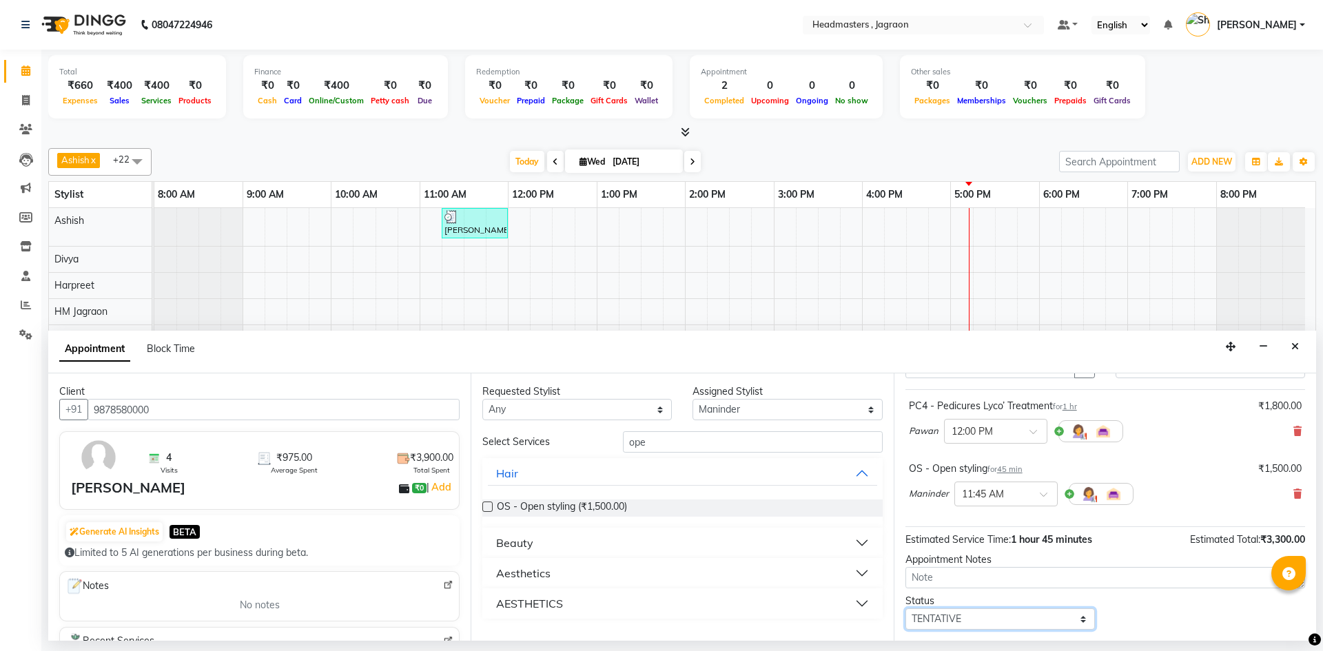
click at [961, 617] on select "Select TENTATIVE CONFIRM CHECK-IN UPCOMING" at bounding box center [999, 618] width 189 height 21
select select "confirm booking"
click at [905, 608] on select "Select TENTATIVE CONFIRM CHECK-IN UPCOMING" at bounding box center [999, 618] width 189 height 21
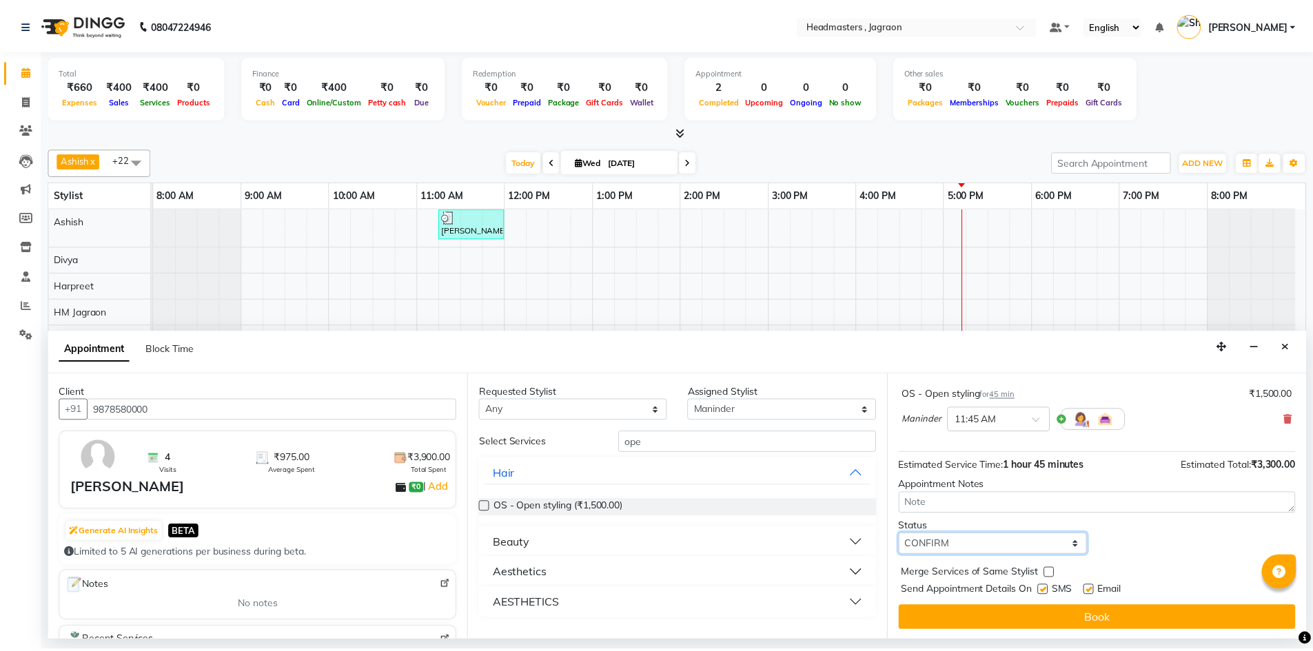
scroll to position [145, 0]
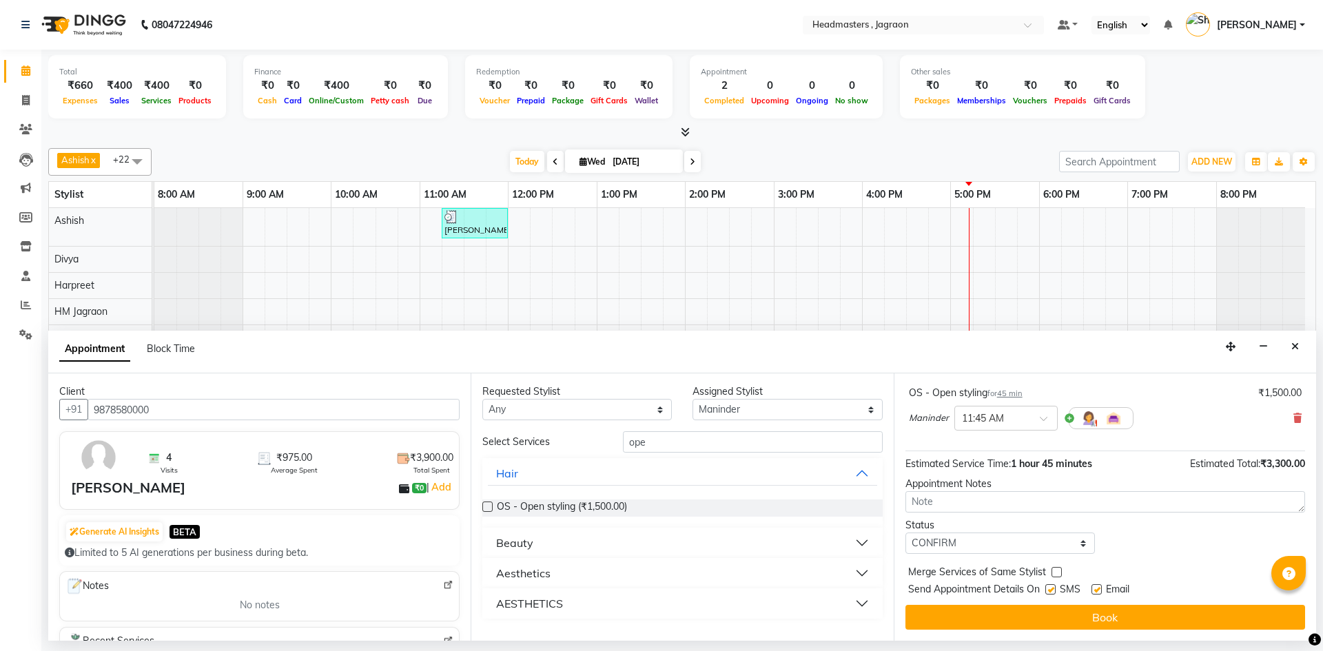
click at [1049, 596] on div at bounding box center [1049, 592] width 9 height 14
click at [1050, 591] on label at bounding box center [1050, 589] width 10 height 10
click at [1050, 591] on input "checkbox" at bounding box center [1049, 590] width 9 height 9
checkbox input "false"
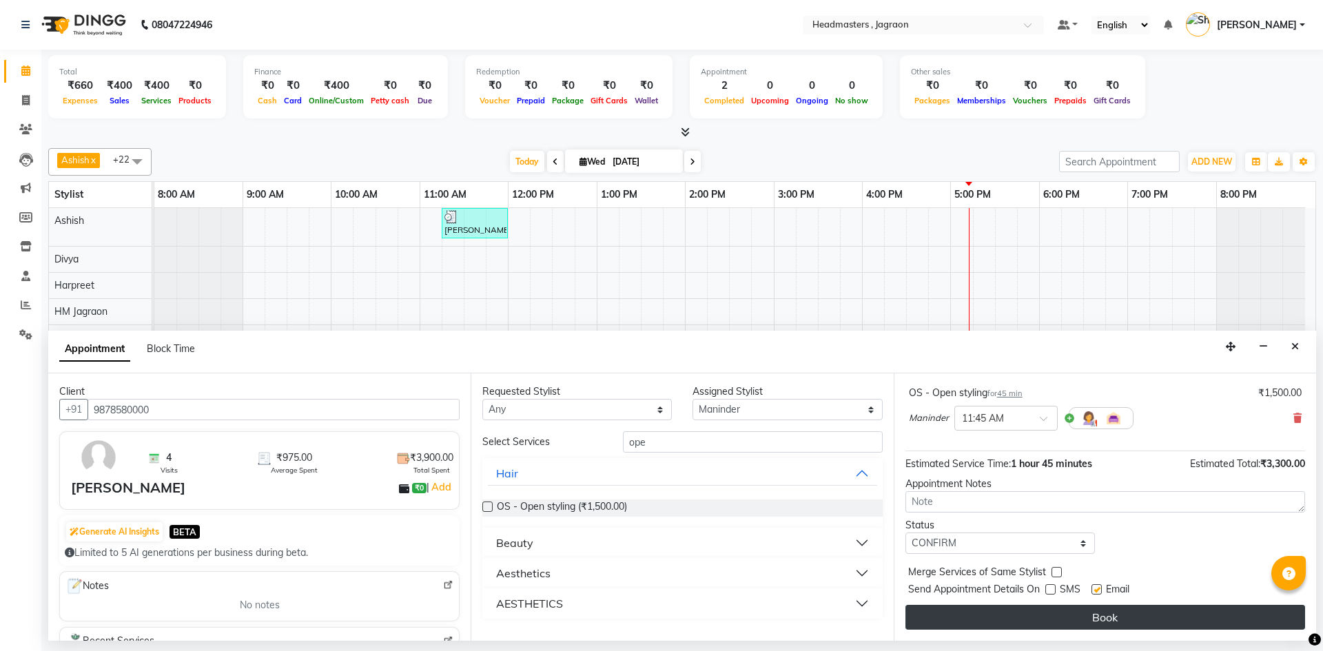
click at [1054, 612] on button "Book" at bounding box center [1105, 617] width 400 height 25
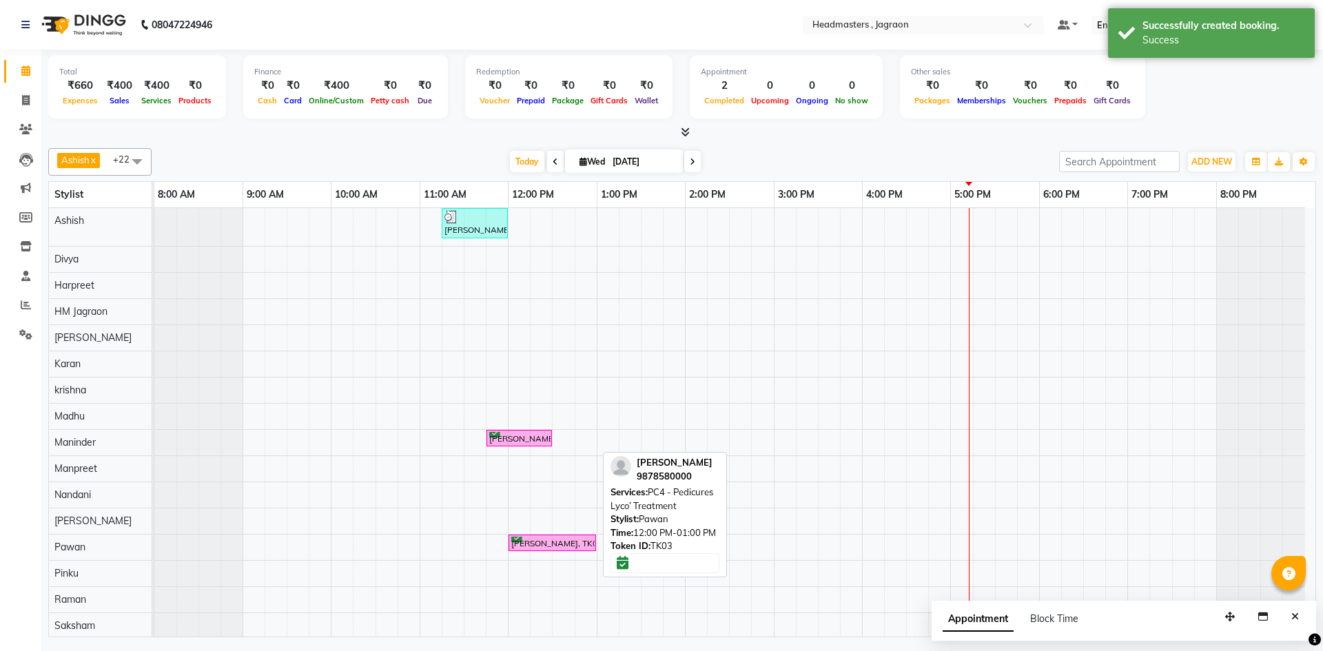
click at [561, 538] on div "[PERSON_NAME], TK03, 12:00 PM-01:00 PM, PC4 - Pedicures Lyco’ Treatment" at bounding box center [552, 543] width 85 height 13
select select "6"
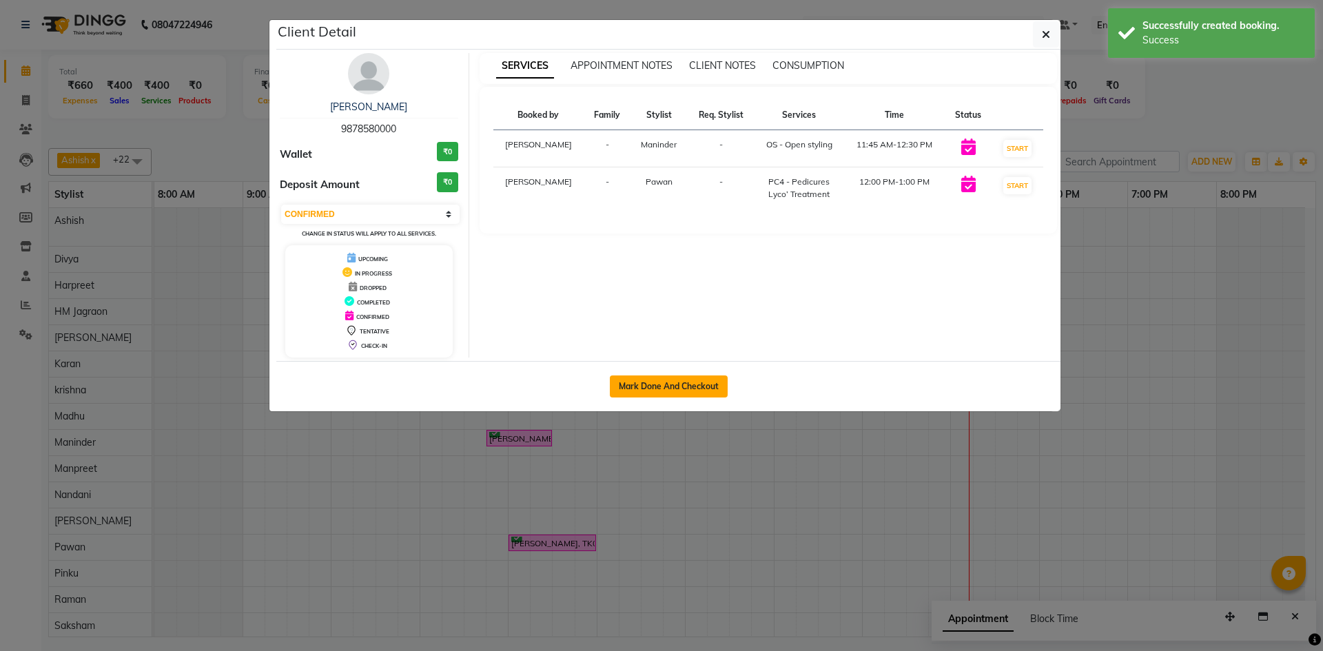
click at [653, 384] on button "Mark Done And Checkout" at bounding box center [669, 387] width 118 height 22
select select "service"
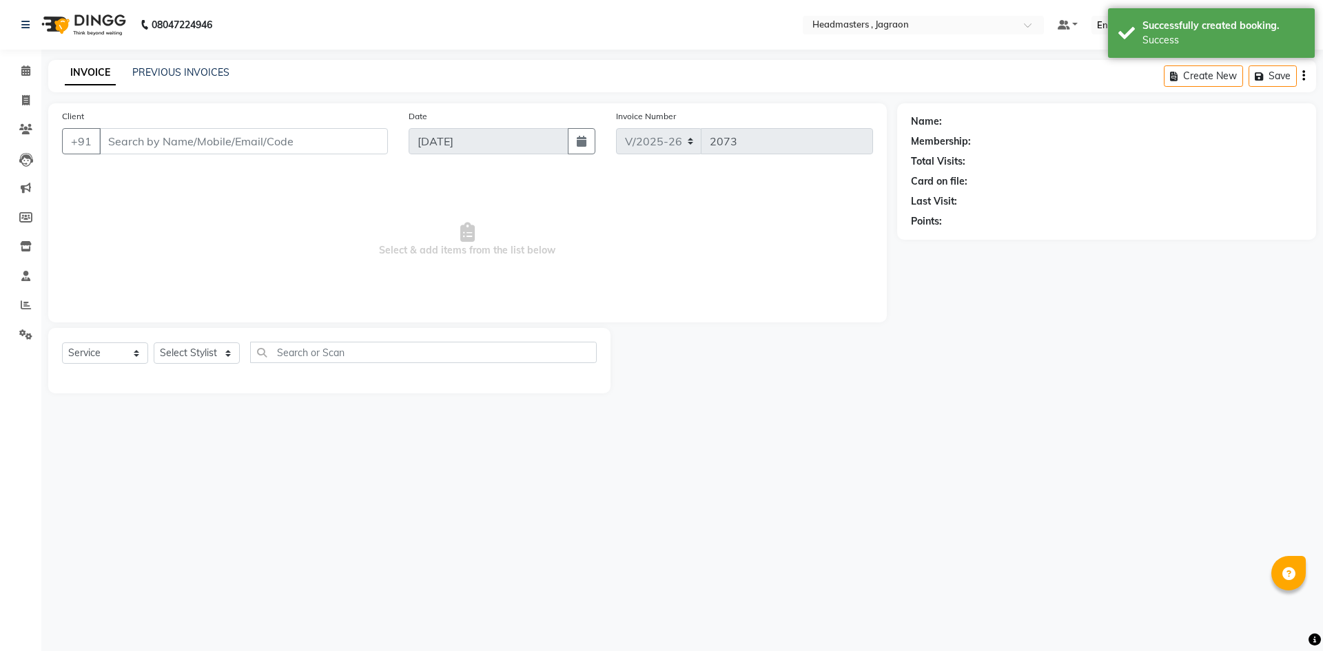
type input "9878580000"
select select "69016"
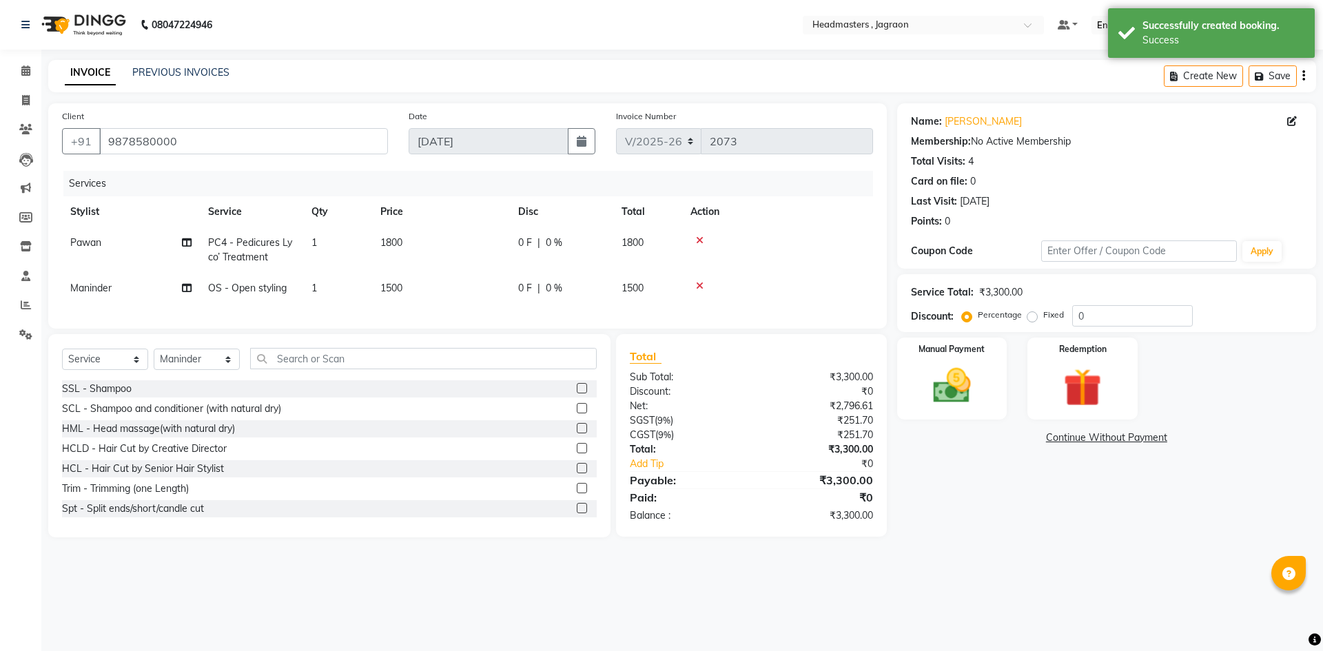
click at [529, 238] on span "0 F" at bounding box center [525, 243] width 14 height 14
select select "60479"
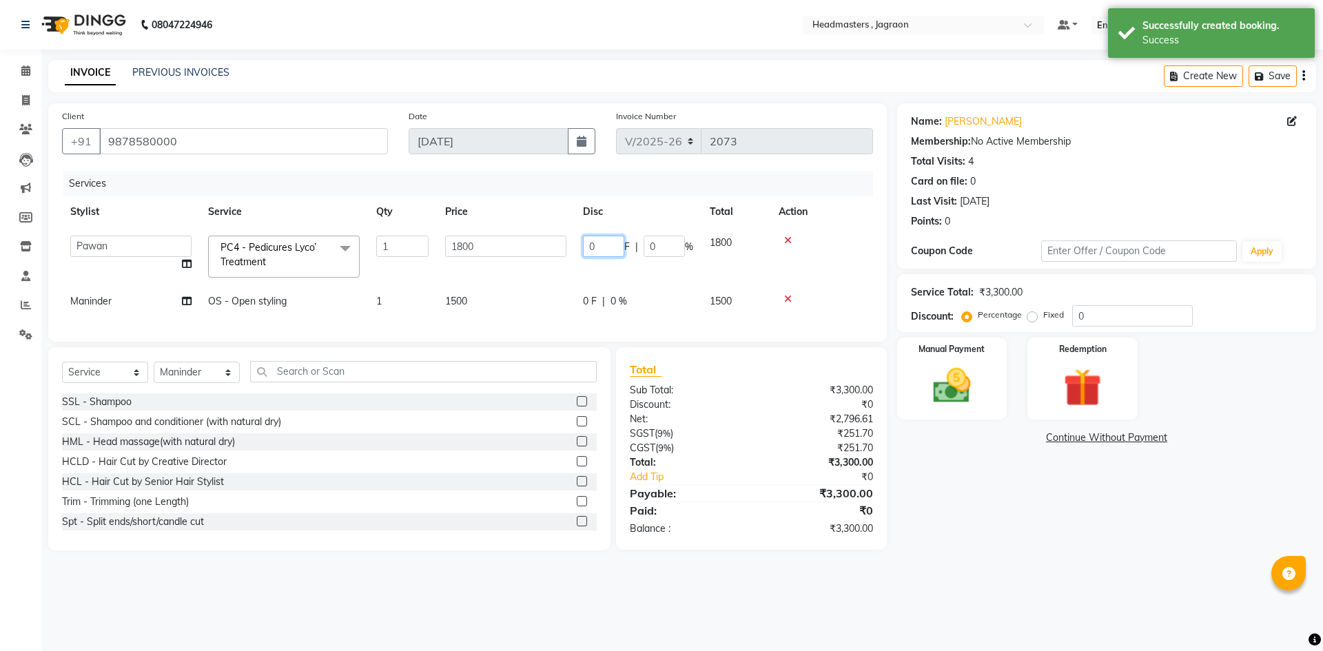
click at [613, 246] on input "0" at bounding box center [603, 246] width 41 height 21
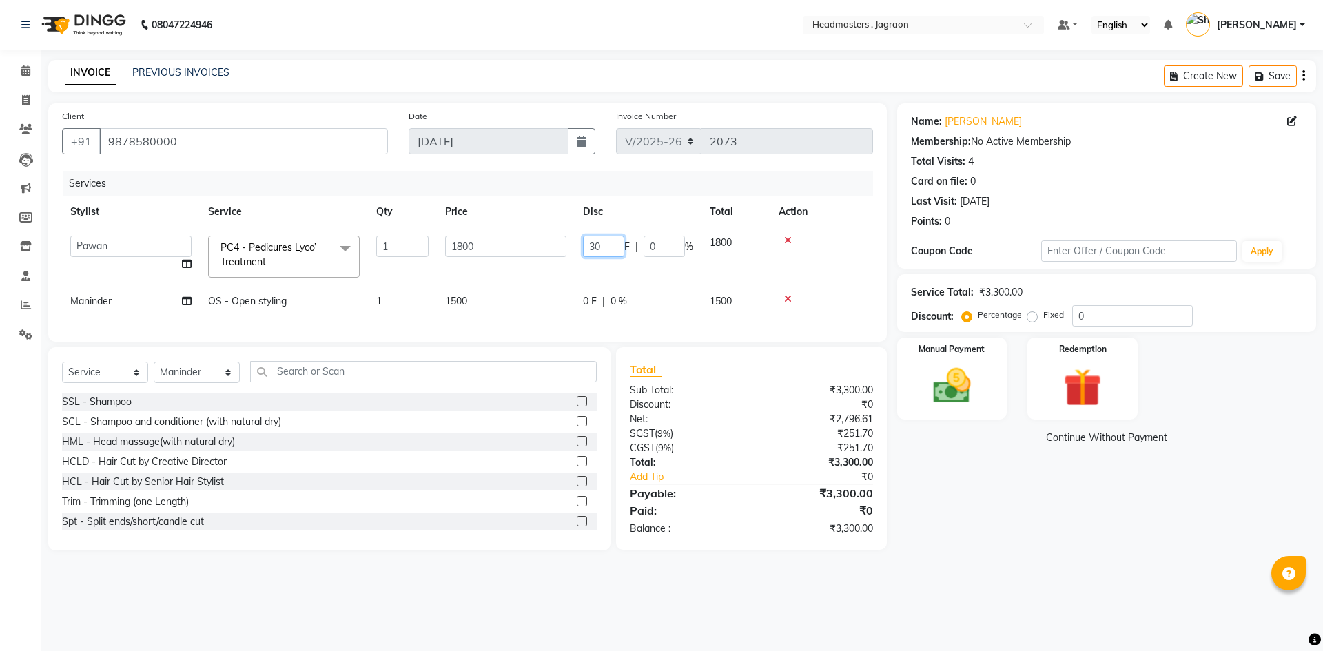
type input "300"
click at [597, 310] on div "Services Stylist Service Qty Price Disc Total Action Ashish Divya Harpreet HM J…" at bounding box center [467, 249] width 811 height 157
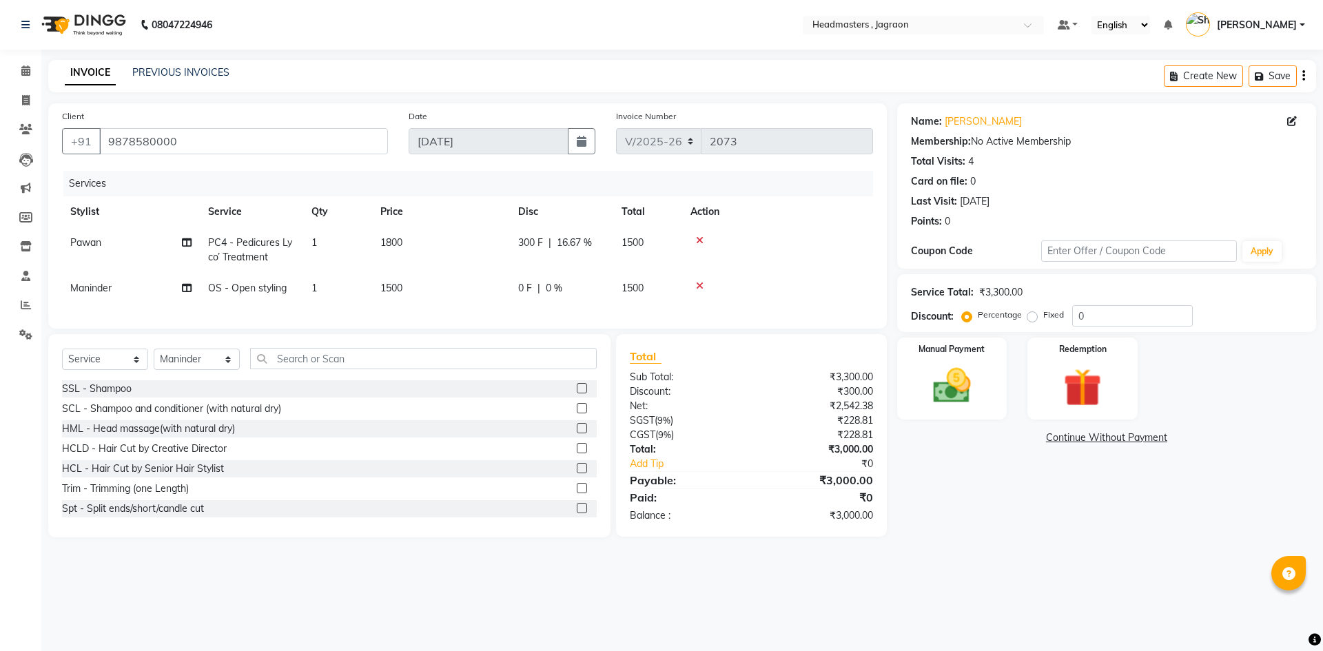
click at [526, 284] on span "0 F" at bounding box center [525, 288] width 14 height 14
select select "69016"
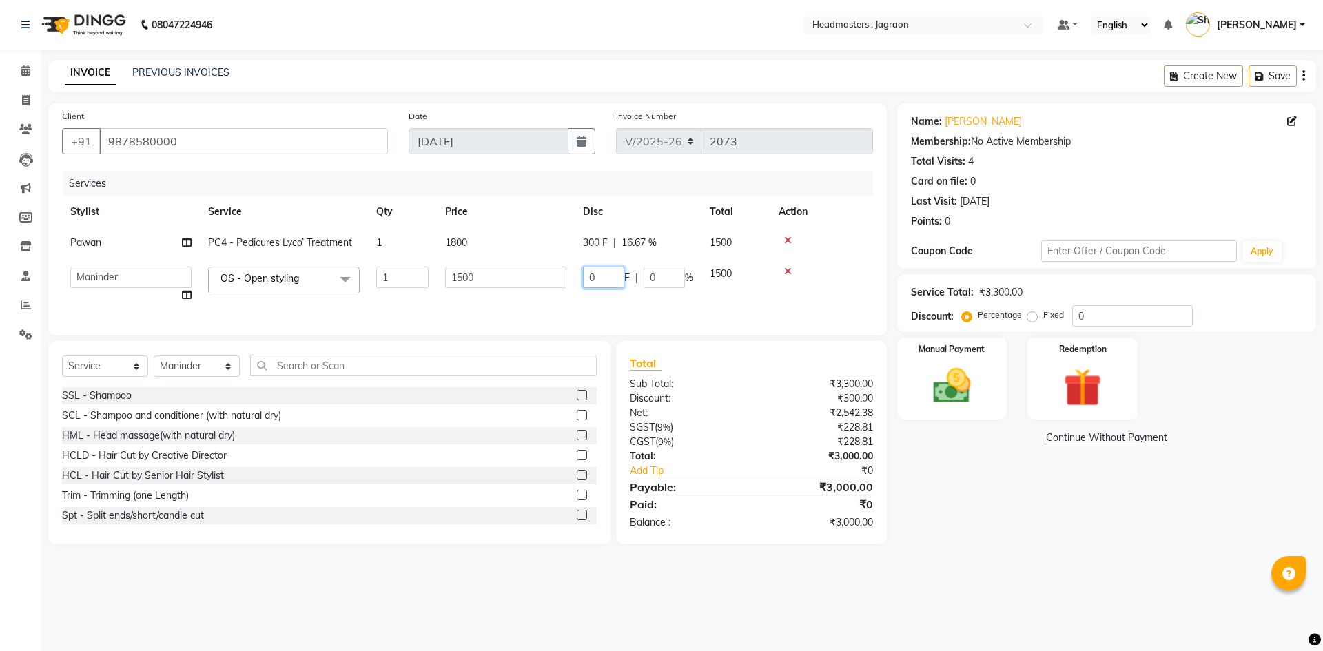
click at [617, 284] on input "0" at bounding box center [603, 277] width 41 height 21
type input "300"
click at [613, 300] on tr "Ashish Divya Harpreet HM Jagraon [PERSON_NAME] [PERSON_NAME] krishna Madhu [PER…" at bounding box center [467, 284] width 811 height 52
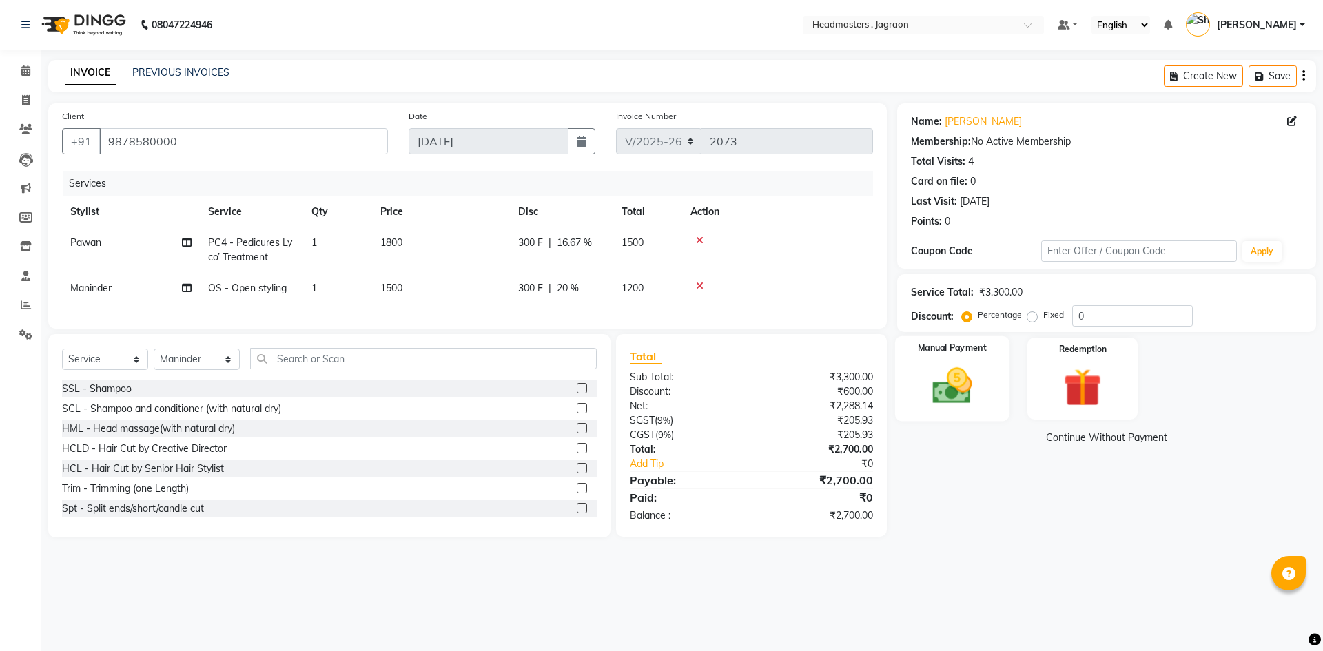
click at [957, 398] on img at bounding box center [952, 385] width 64 height 45
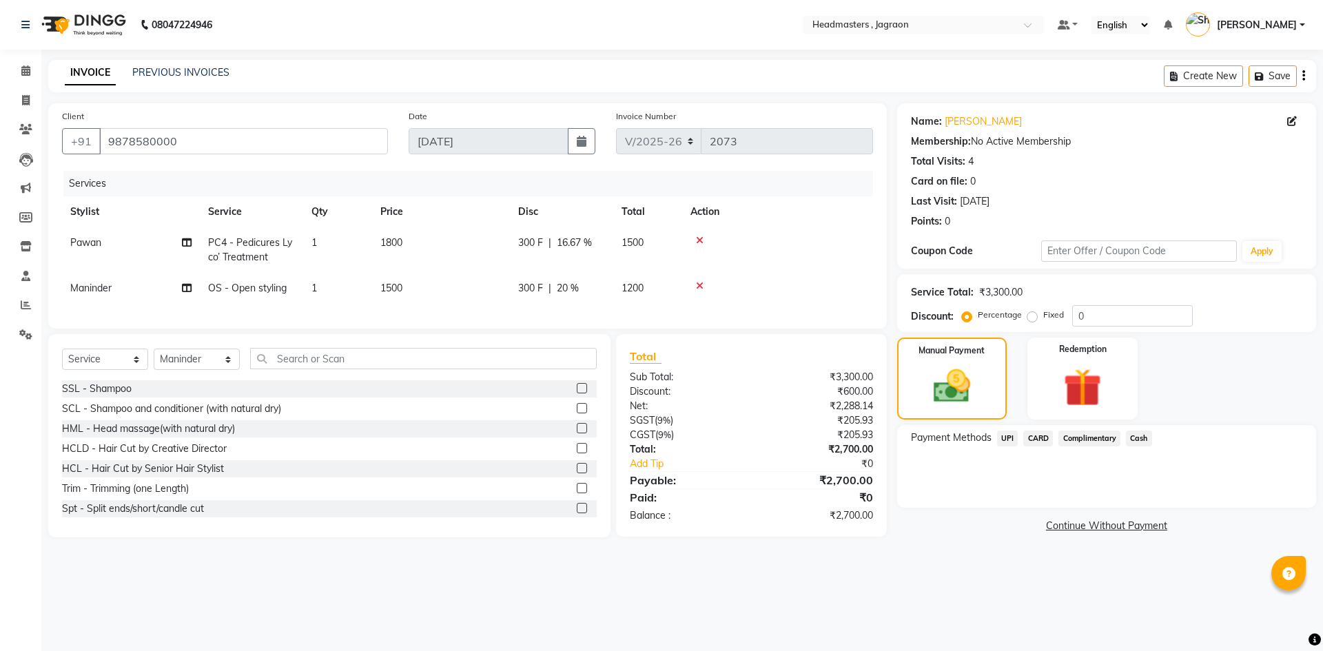
click at [1007, 436] on span "UPI" at bounding box center [1007, 439] width 21 height 16
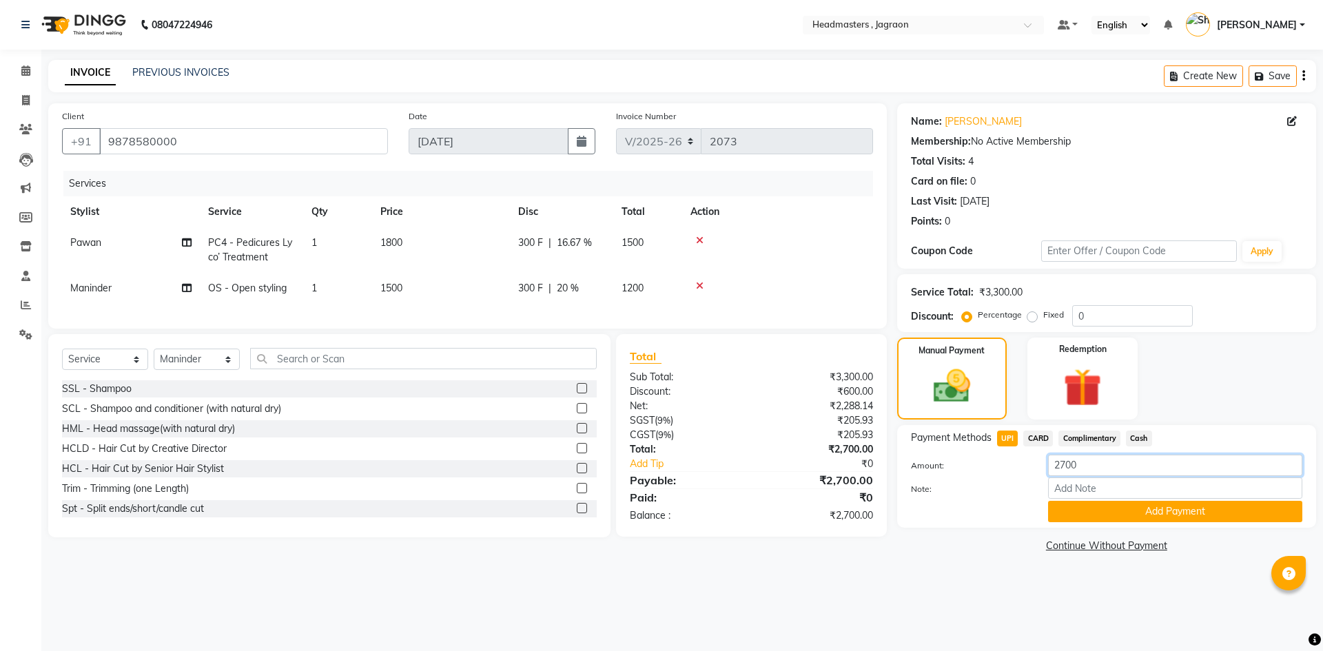
click at [1082, 466] on input "2700" at bounding box center [1175, 465] width 254 height 21
type input "2"
type input "1200"
click at [1103, 519] on button "Add Payment" at bounding box center [1175, 511] width 254 height 21
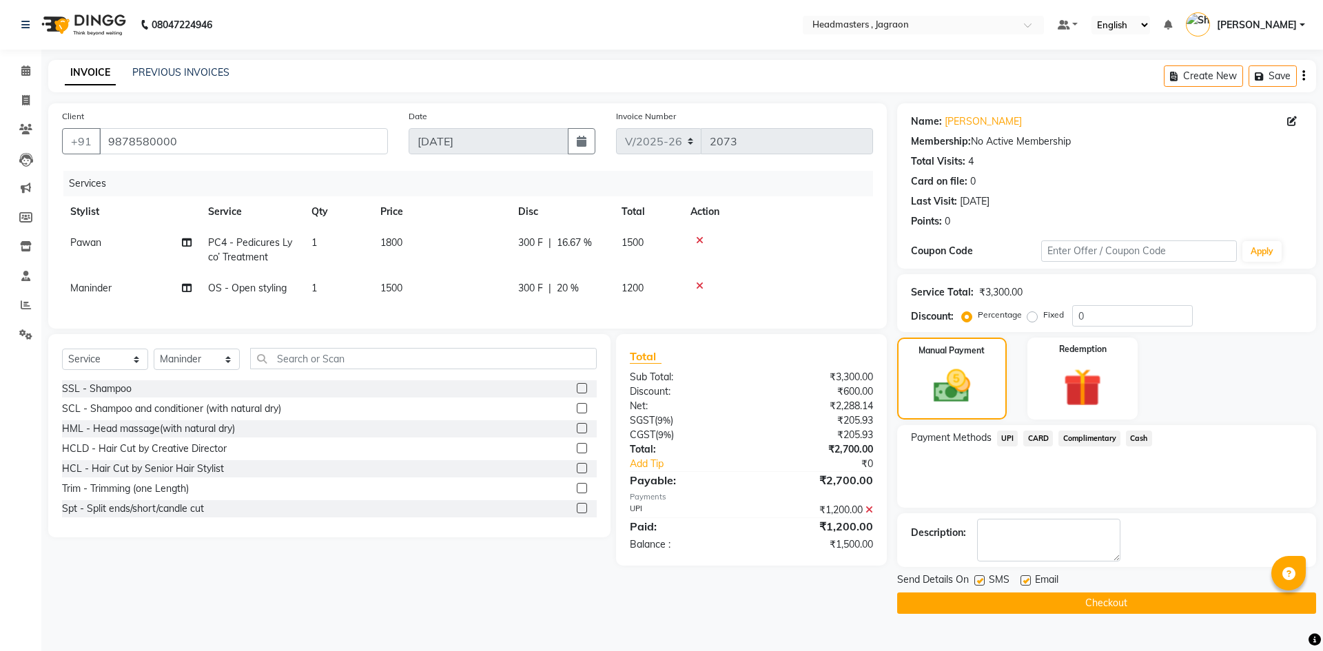
click at [1136, 439] on span "Cash" at bounding box center [1139, 439] width 26 height 16
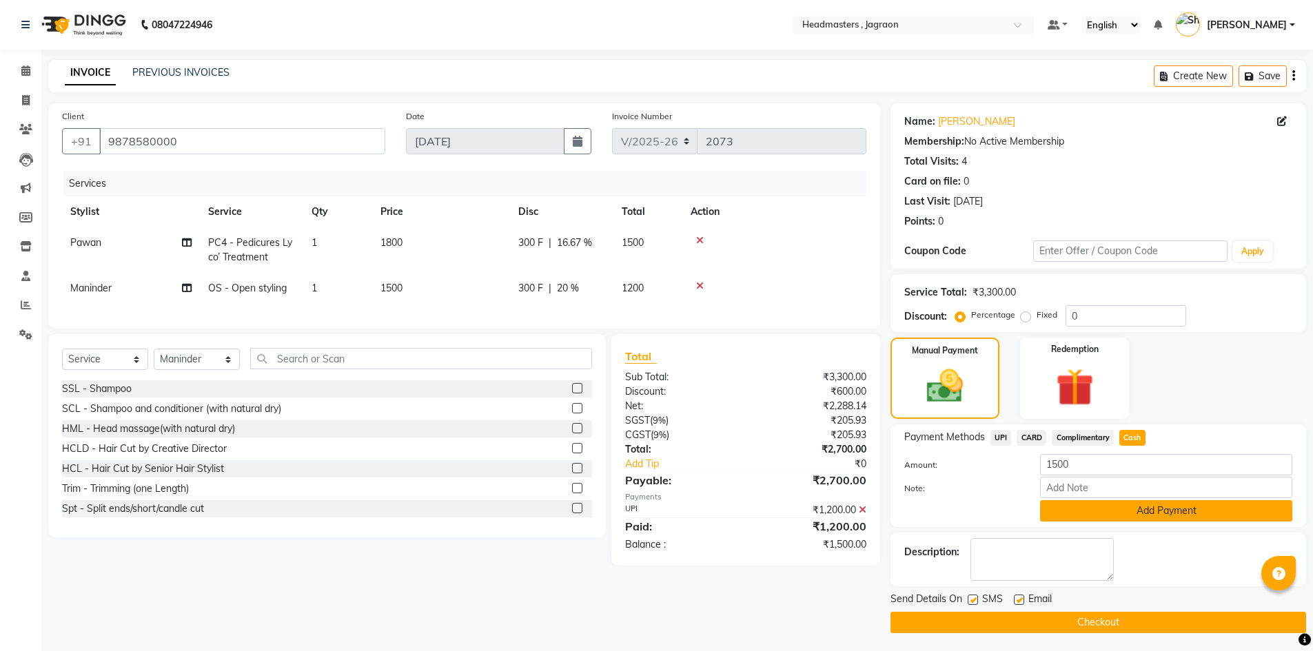
click at [1131, 511] on button "Add Payment" at bounding box center [1166, 510] width 252 height 21
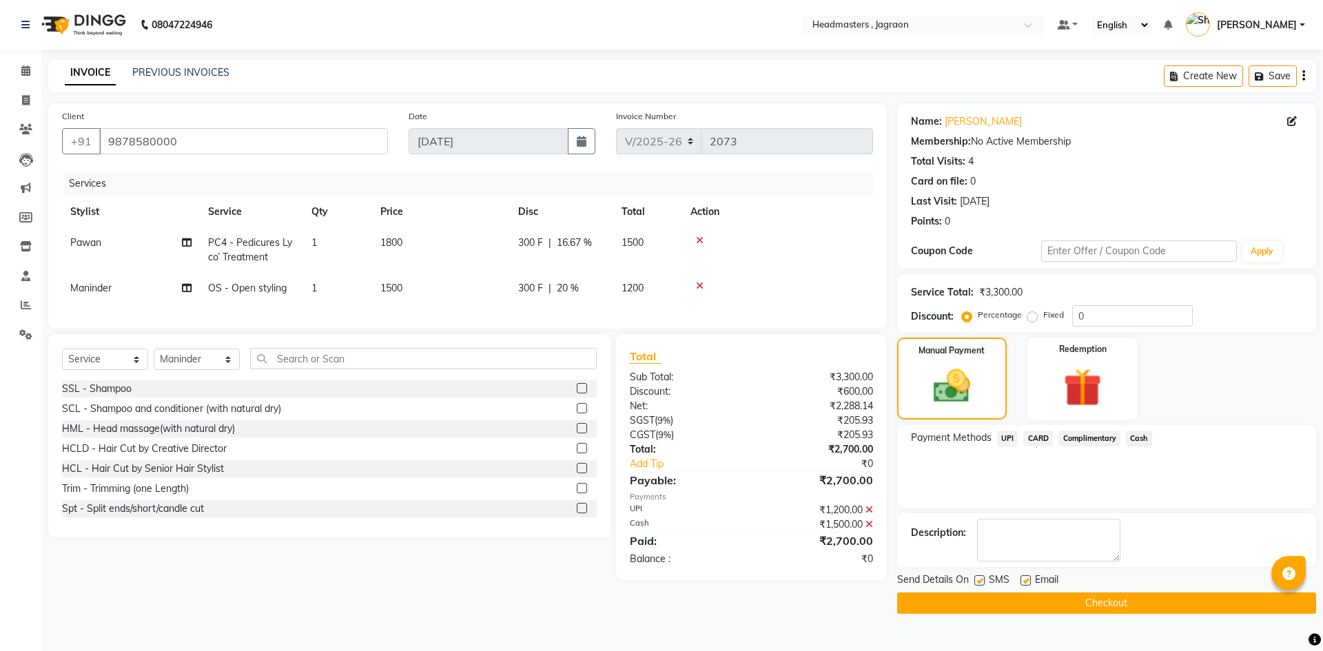
click at [1029, 597] on button "Checkout" at bounding box center [1106, 603] width 419 height 21
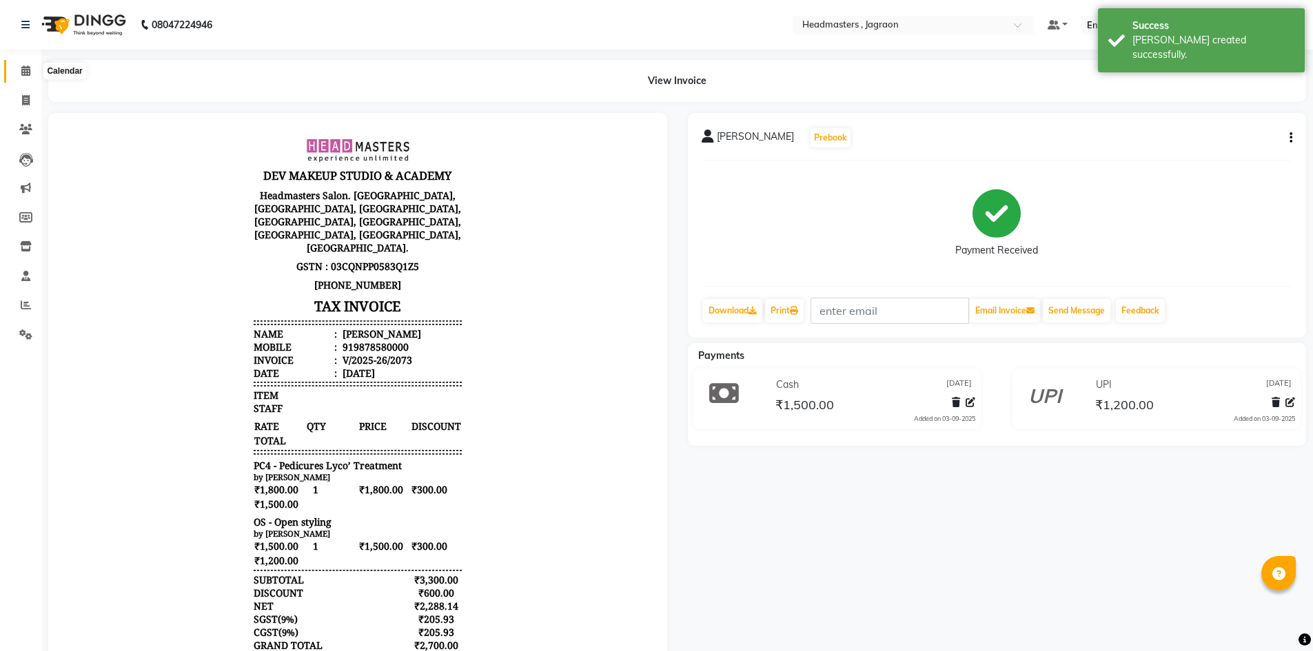
click at [23, 66] on icon at bounding box center [25, 70] width 9 height 10
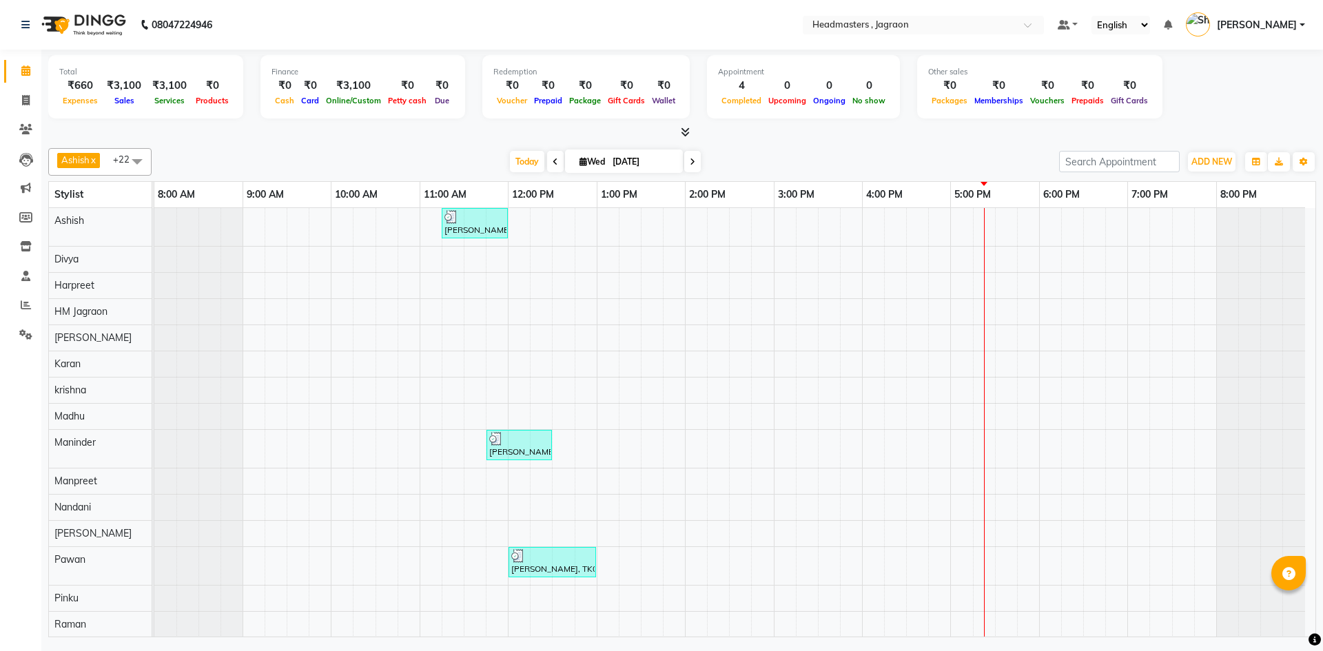
click at [586, 229] on div "[PERSON_NAME], TK02, 11:15 AM-12:00 PM, HCGD - Hair Cut by Creative Director [P…" at bounding box center [734, 533] width 1161 height 651
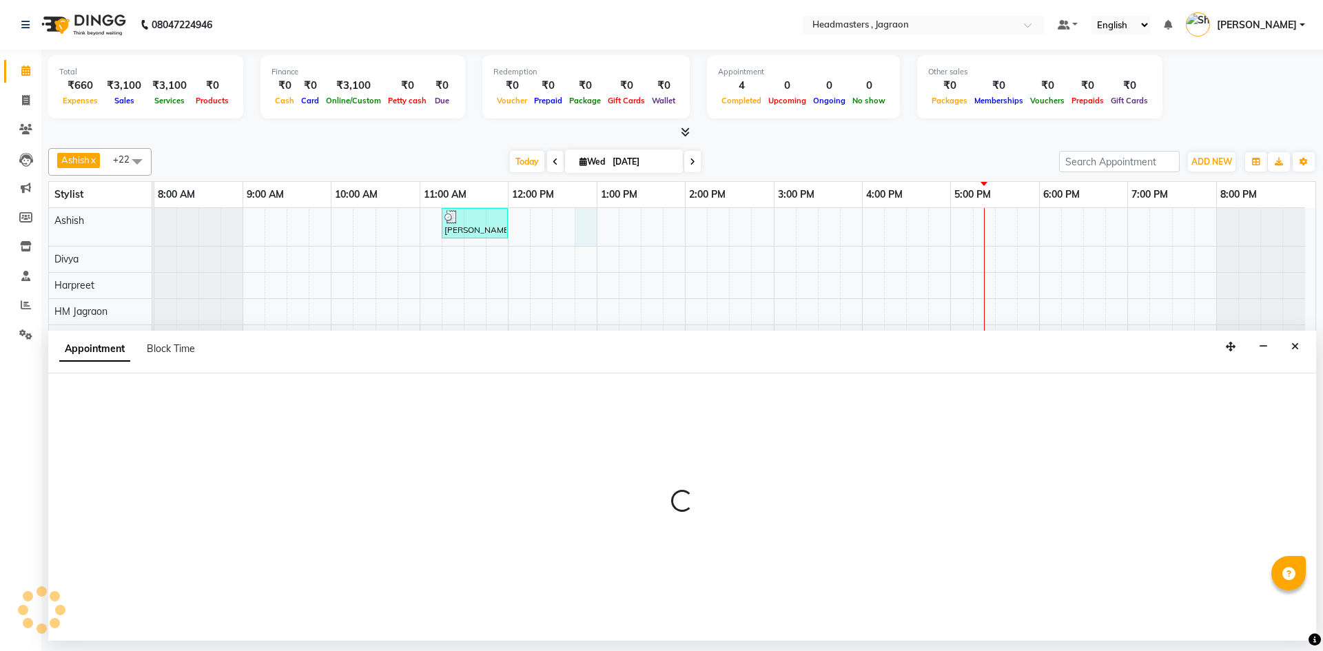
select select "54702"
select select "tentative"
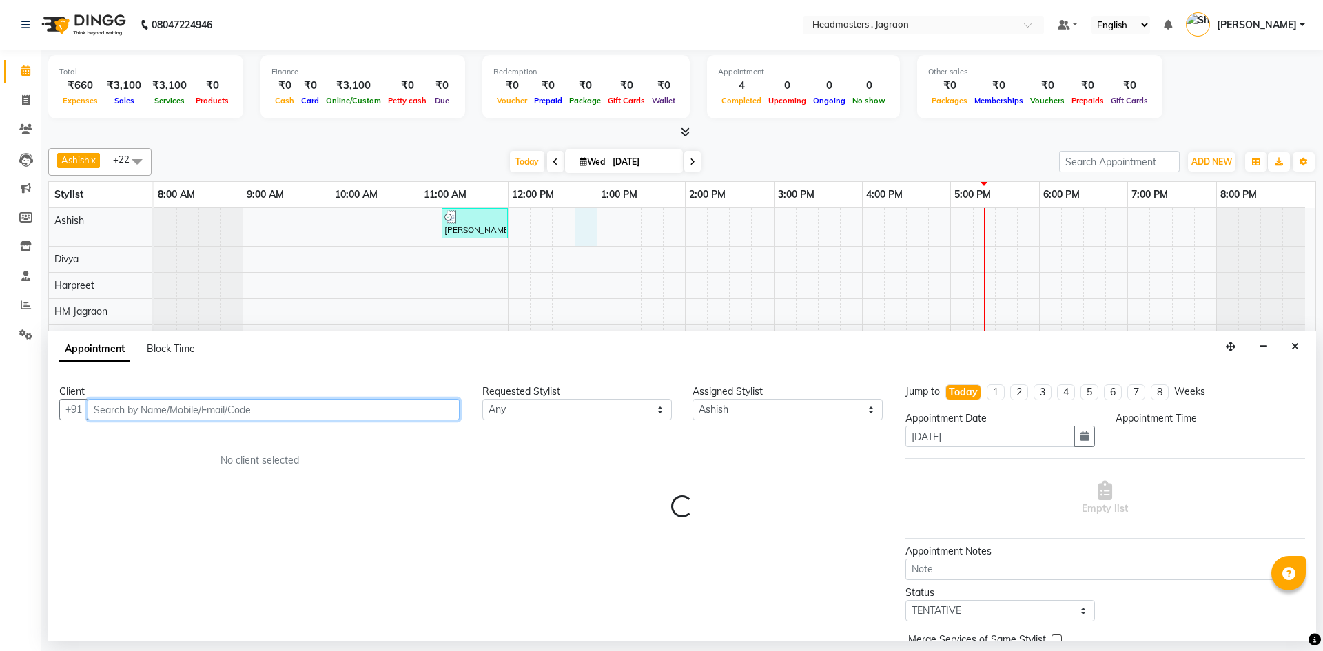
select select "765"
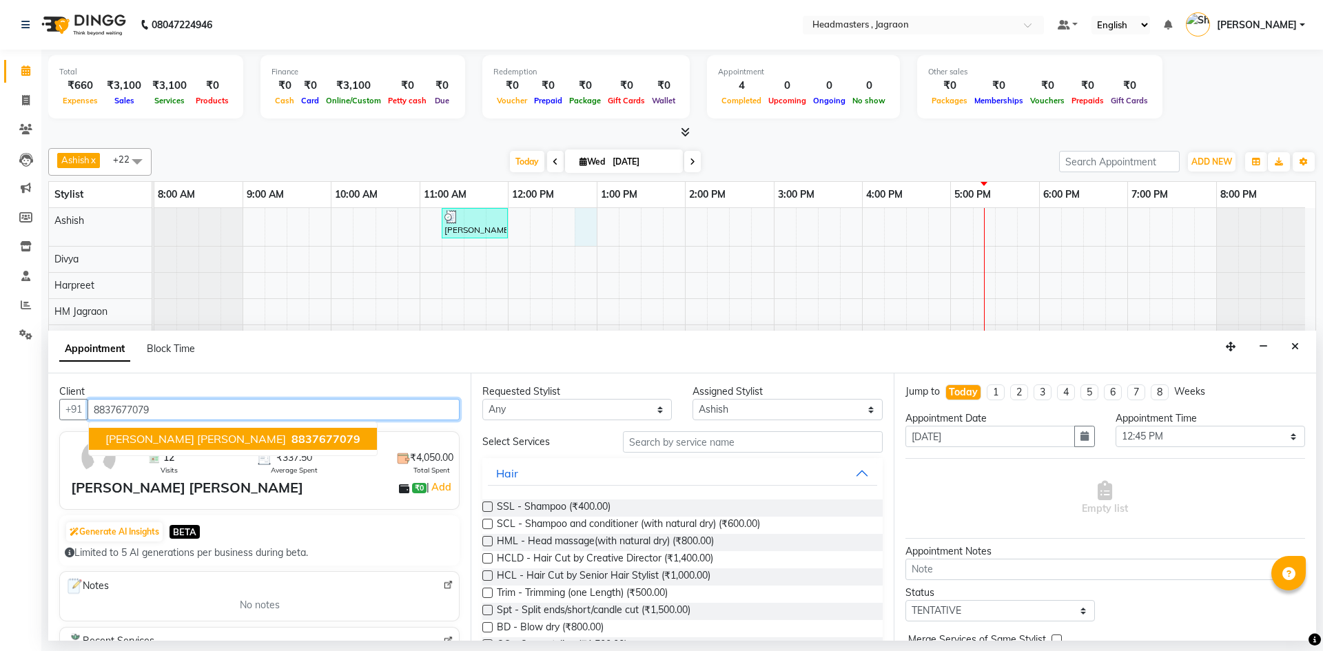
click at [209, 431] on button "[PERSON_NAME] [PERSON_NAME] 8837677079" at bounding box center [233, 439] width 288 height 22
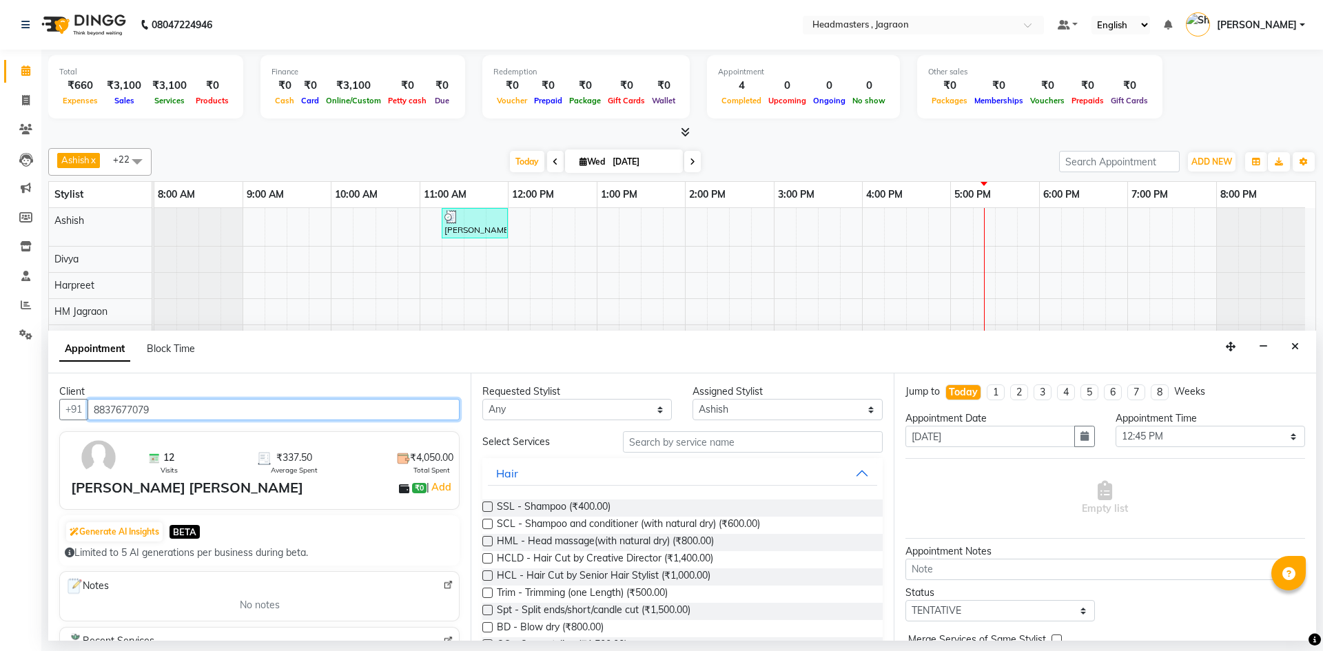
type input "8837677079"
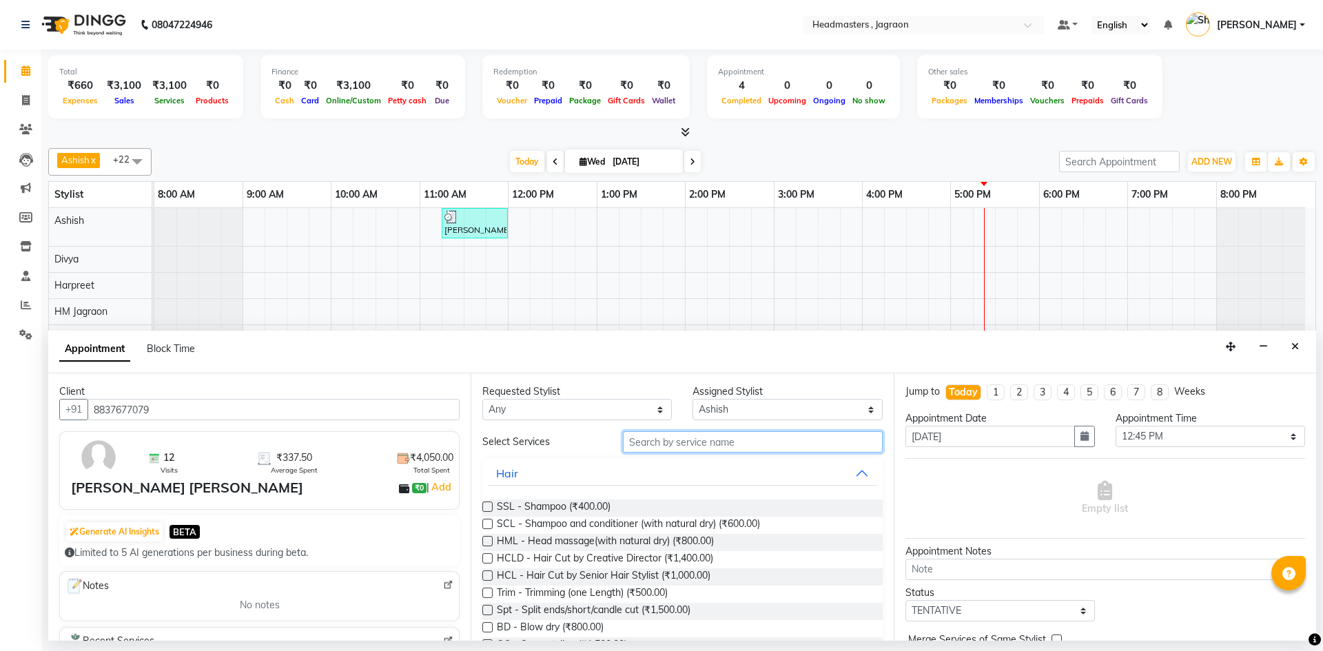
click at [825, 440] on input "text" at bounding box center [753, 441] width 260 height 21
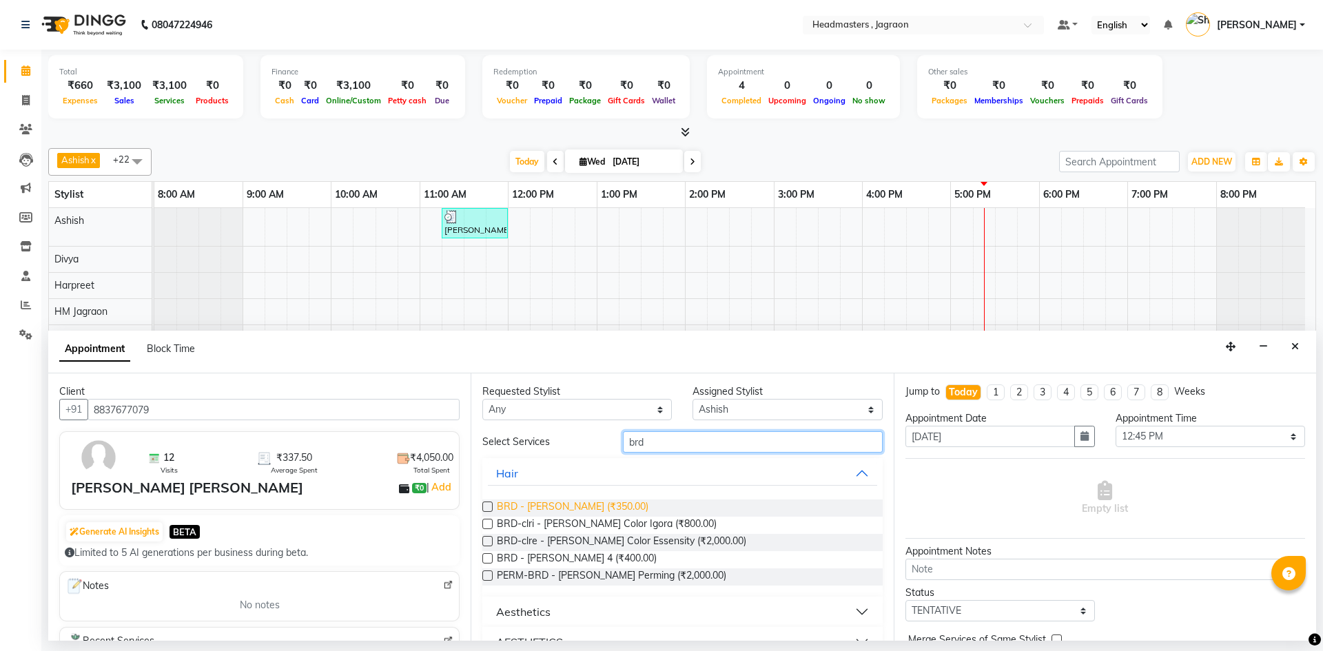
type input "brd"
click at [555, 507] on span "BRD - [PERSON_NAME] (₹350.00)" at bounding box center [573, 508] width 152 height 17
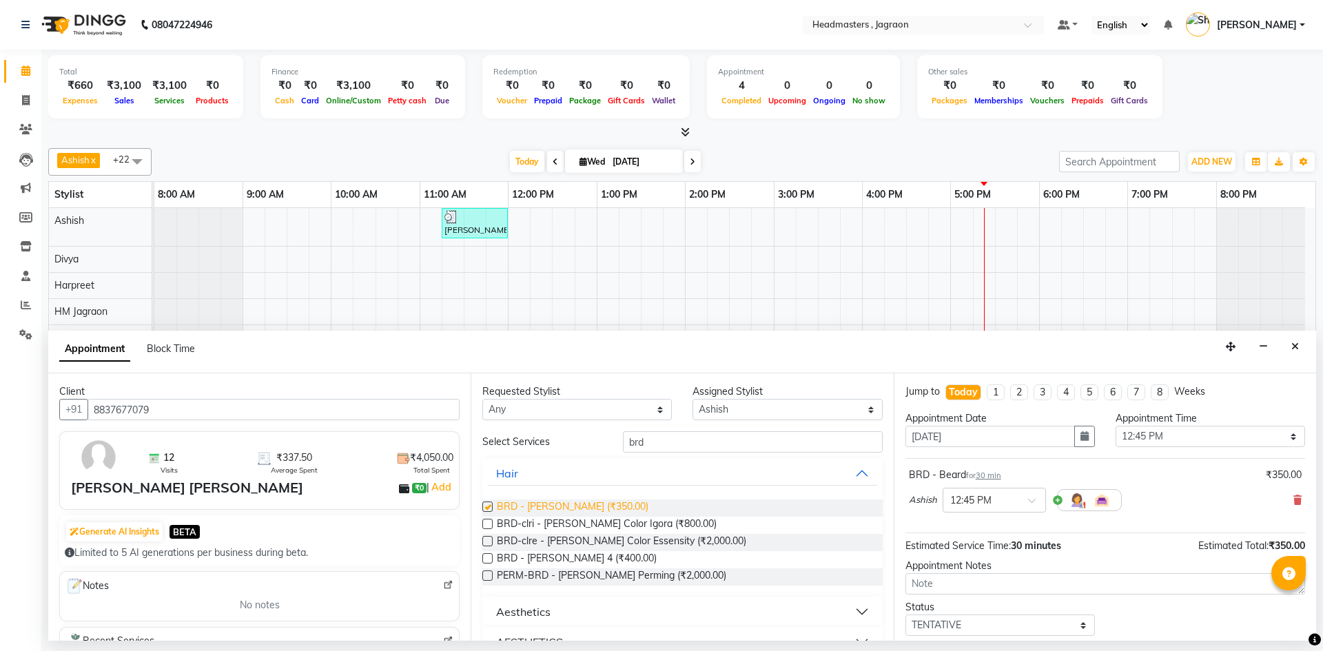
checkbox input "false"
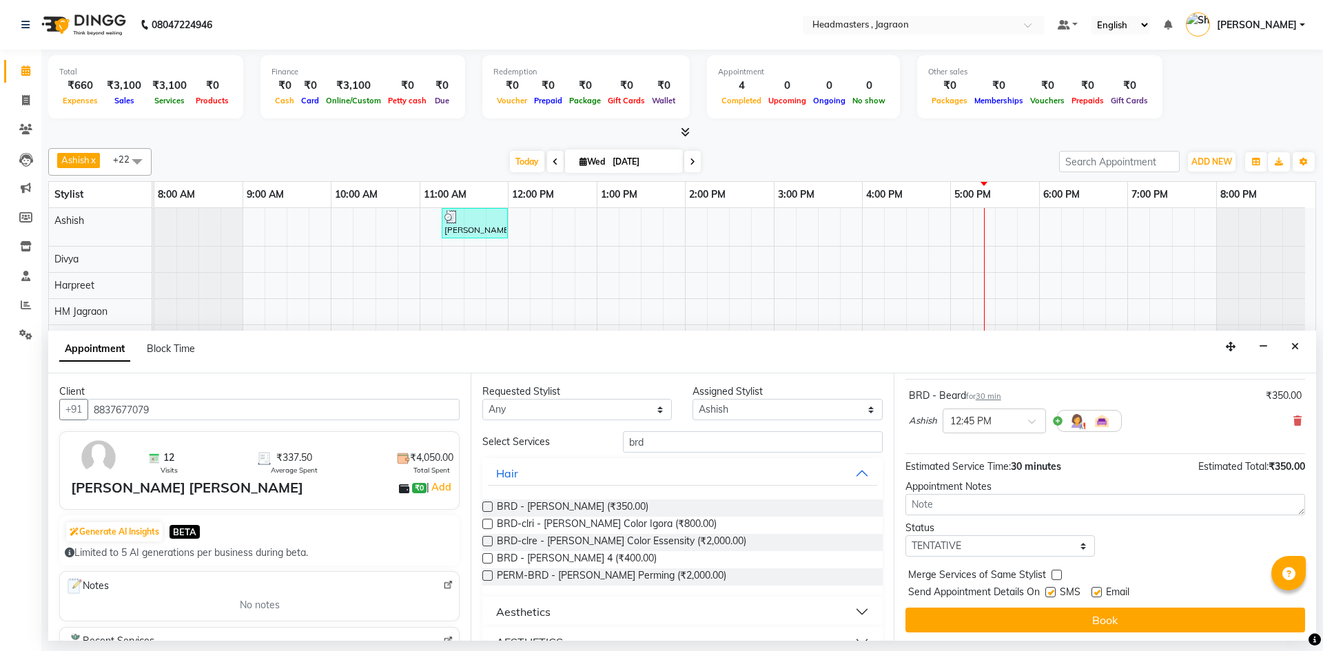
scroll to position [82, 0]
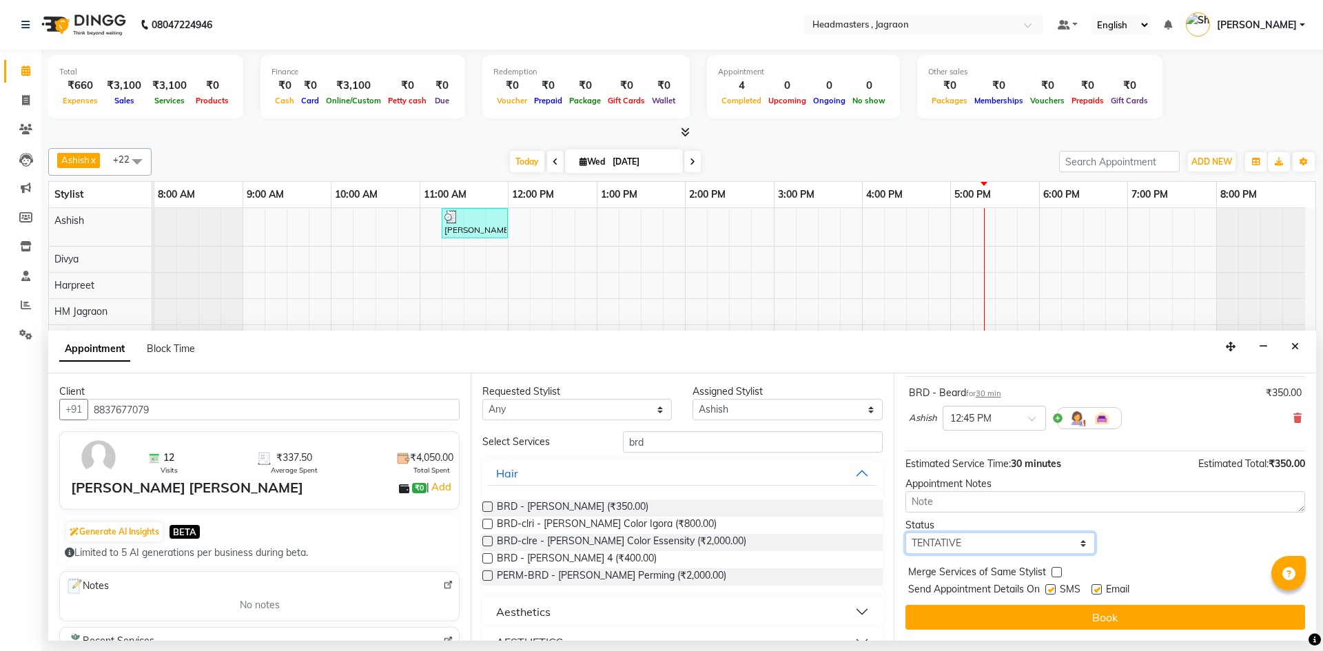
click at [1050, 543] on select "Select TENTATIVE CONFIRM CHECK-IN UPCOMING" at bounding box center [999, 543] width 189 height 21
select select "confirm booking"
click at [905, 533] on select "Select TENTATIVE CONFIRM CHECK-IN UPCOMING" at bounding box center [999, 543] width 189 height 21
click at [1054, 586] on label at bounding box center [1050, 589] width 10 height 10
click at [1054, 586] on input "checkbox" at bounding box center [1049, 590] width 9 height 9
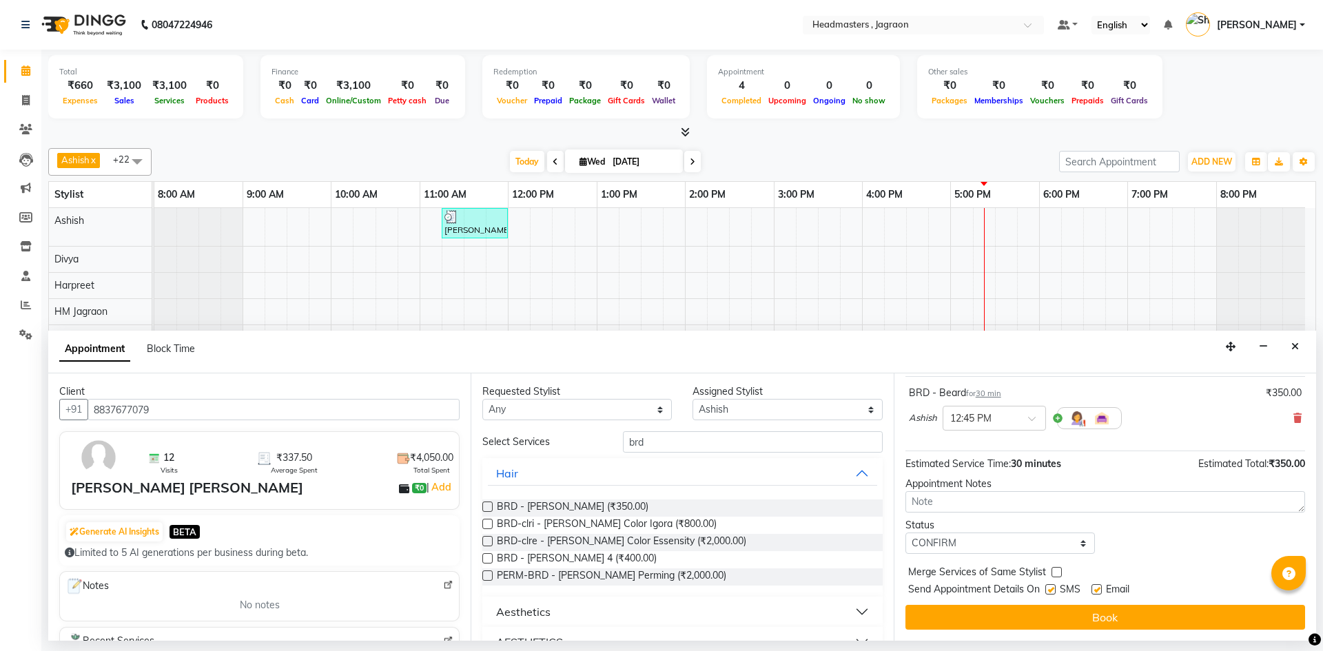
checkbox input "false"
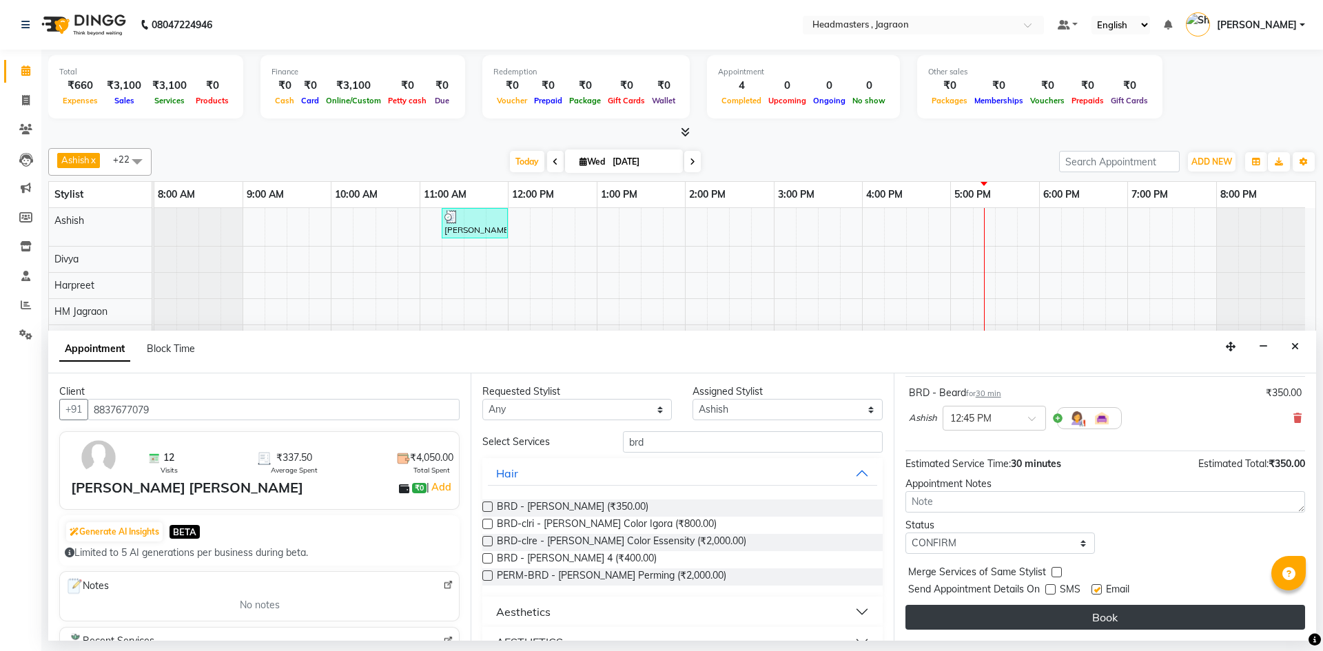
click at [1058, 617] on button "Book" at bounding box center [1105, 617] width 400 height 25
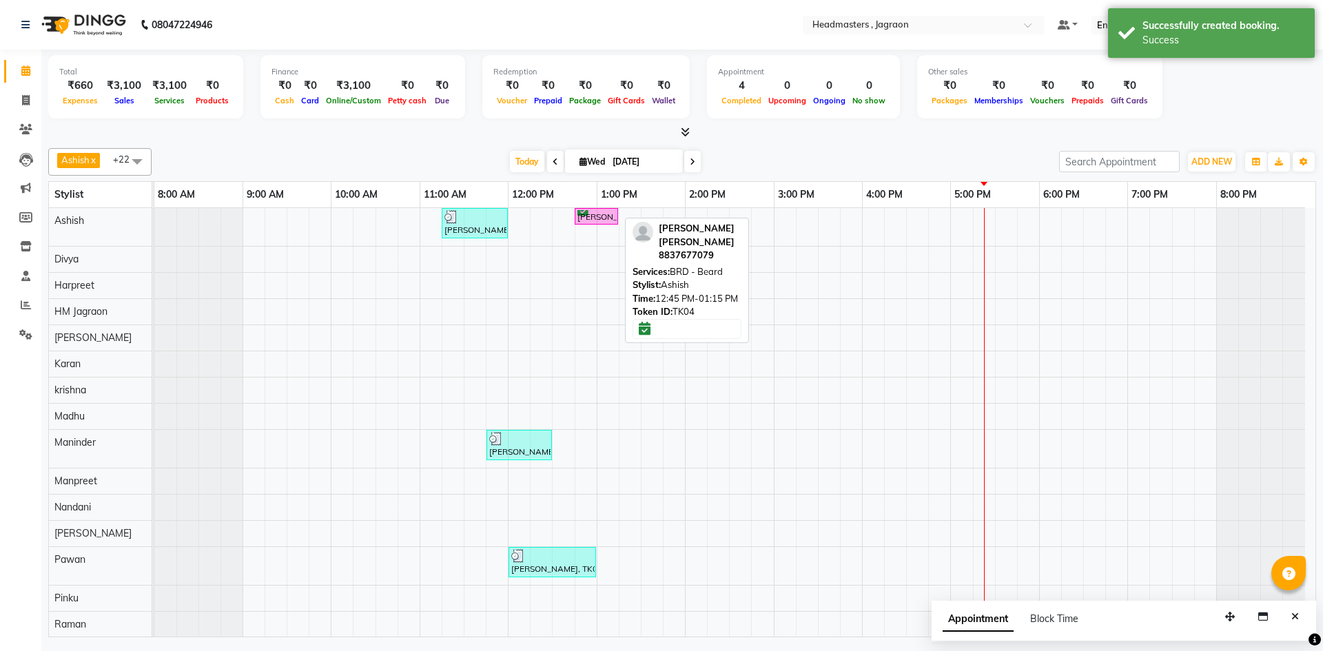
click at [606, 222] on div "[PERSON_NAME] [PERSON_NAME], TK04, 12:45 PM-01:15 PM, BRD - [PERSON_NAME]" at bounding box center [596, 216] width 41 height 13
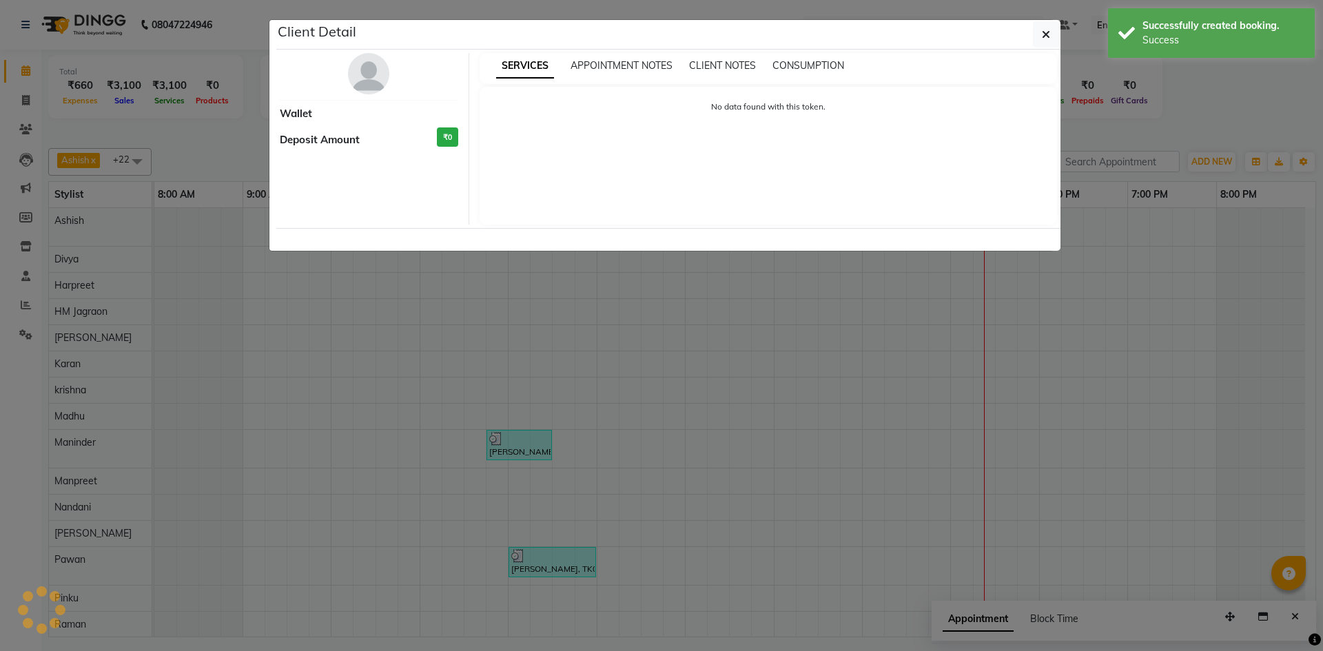
select select "6"
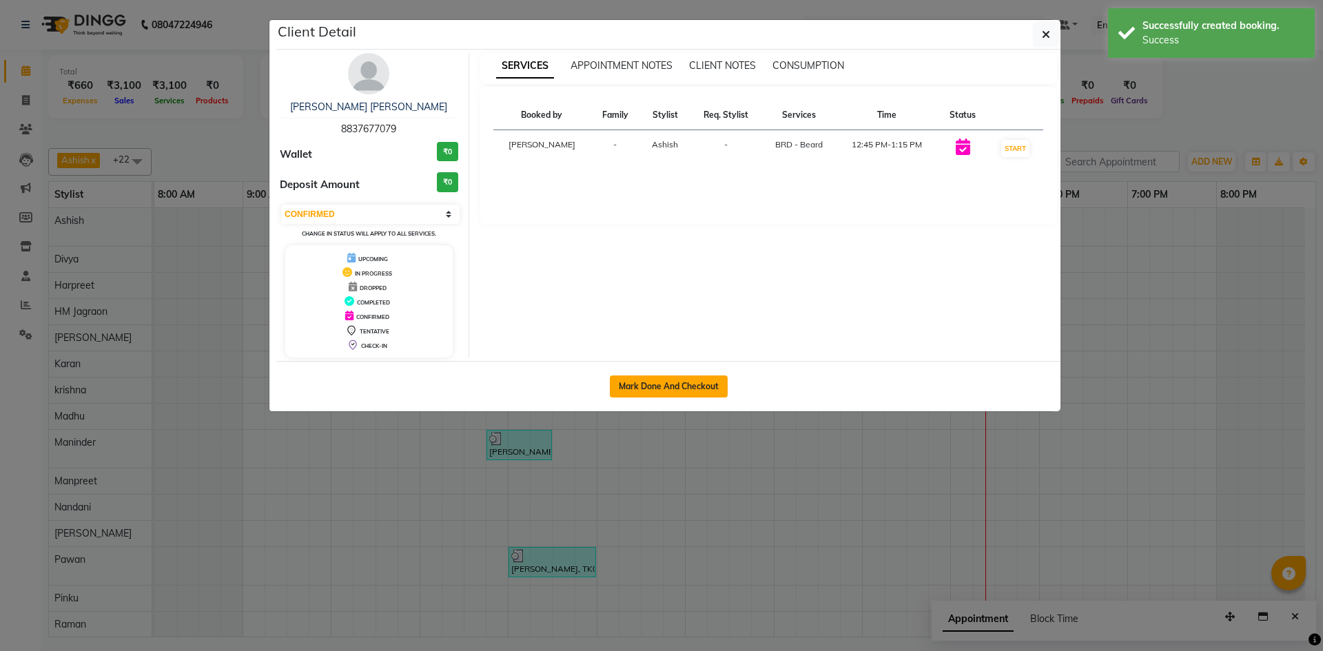
click at [679, 382] on button "Mark Done And Checkout" at bounding box center [669, 387] width 118 height 22
select select "service"
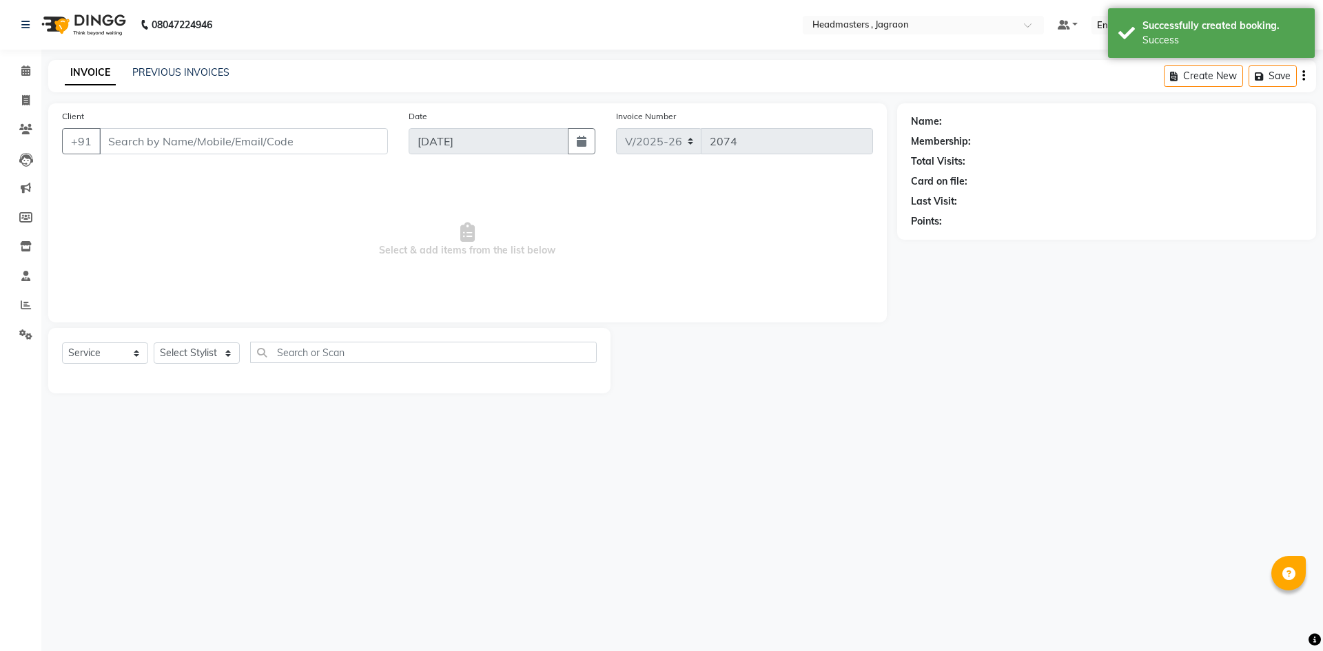
type input "8837677079"
select select "54702"
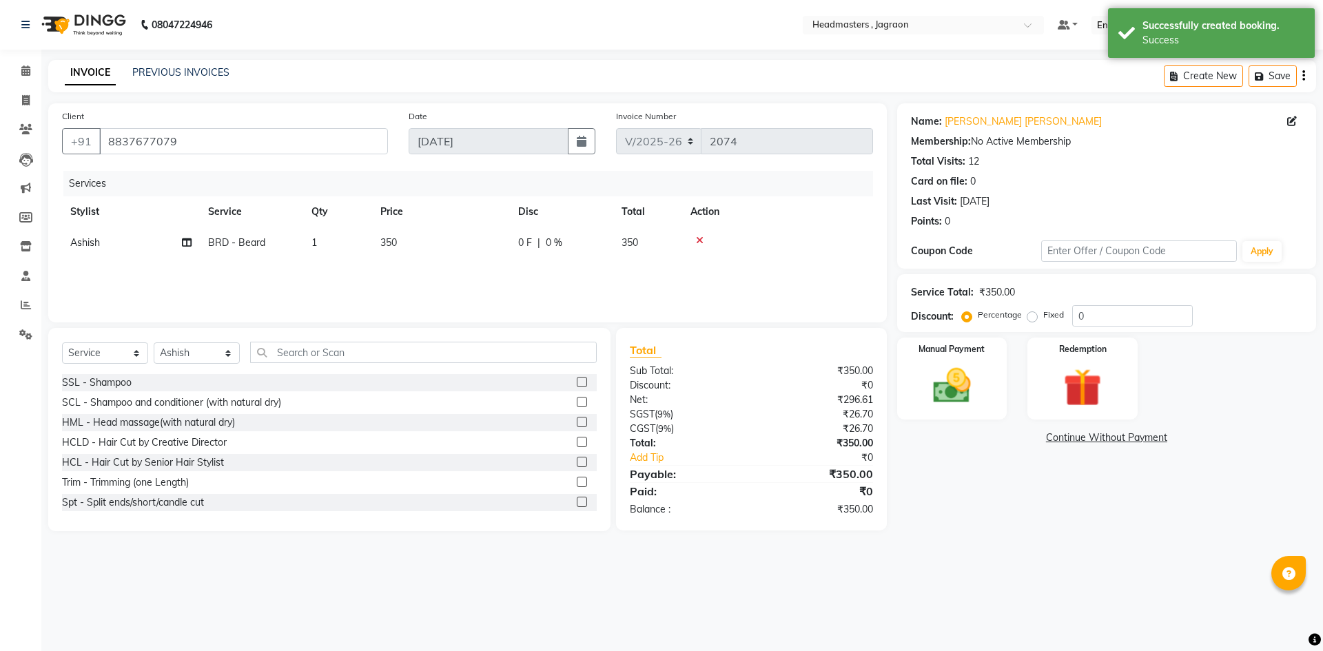
click at [531, 238] on span "0 F" at bounding box center [525, 243] width 14 height 14
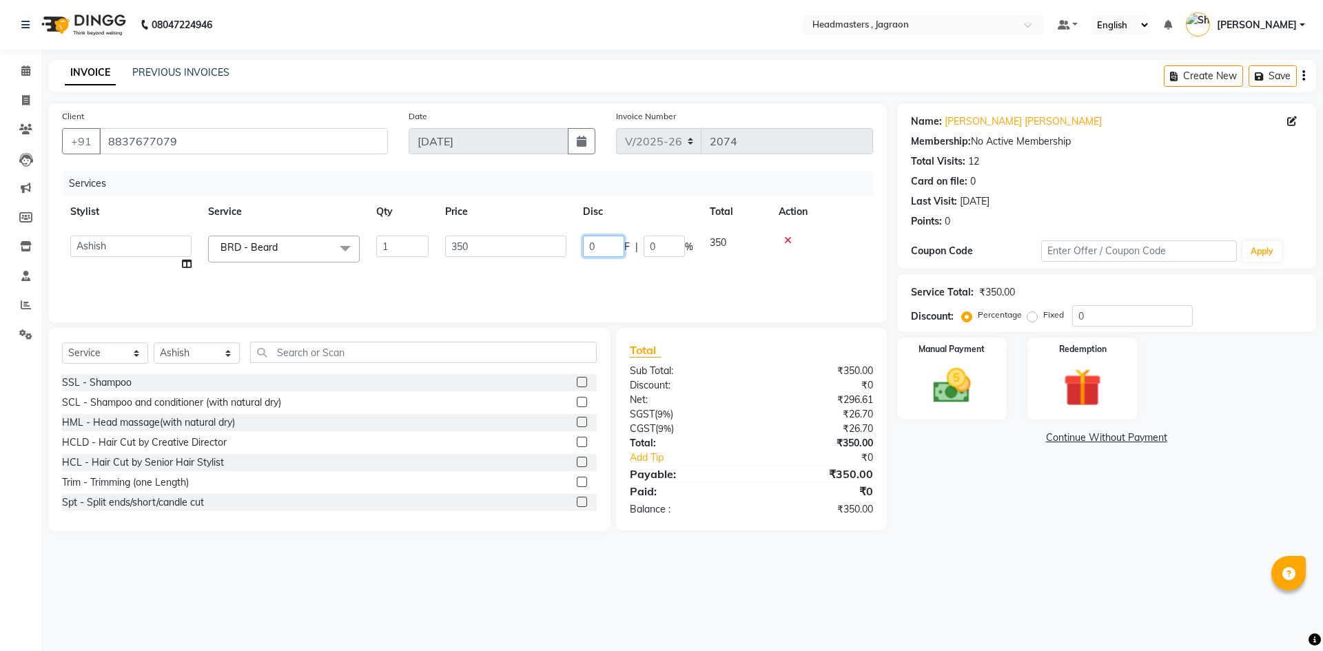
click at [597, 243] on input "0" at bounding box center [603, 246] width 41 height 21
type input "100"
click at [597, 278] on div "Services Stylist Service Qty Price Disc Total Action Ashish Divya Harpreet HM J…" at bounding box center [467, 240] width 811 height 138
click at [929, 401] on img at bounding box center [952, 385] width 64 height 45
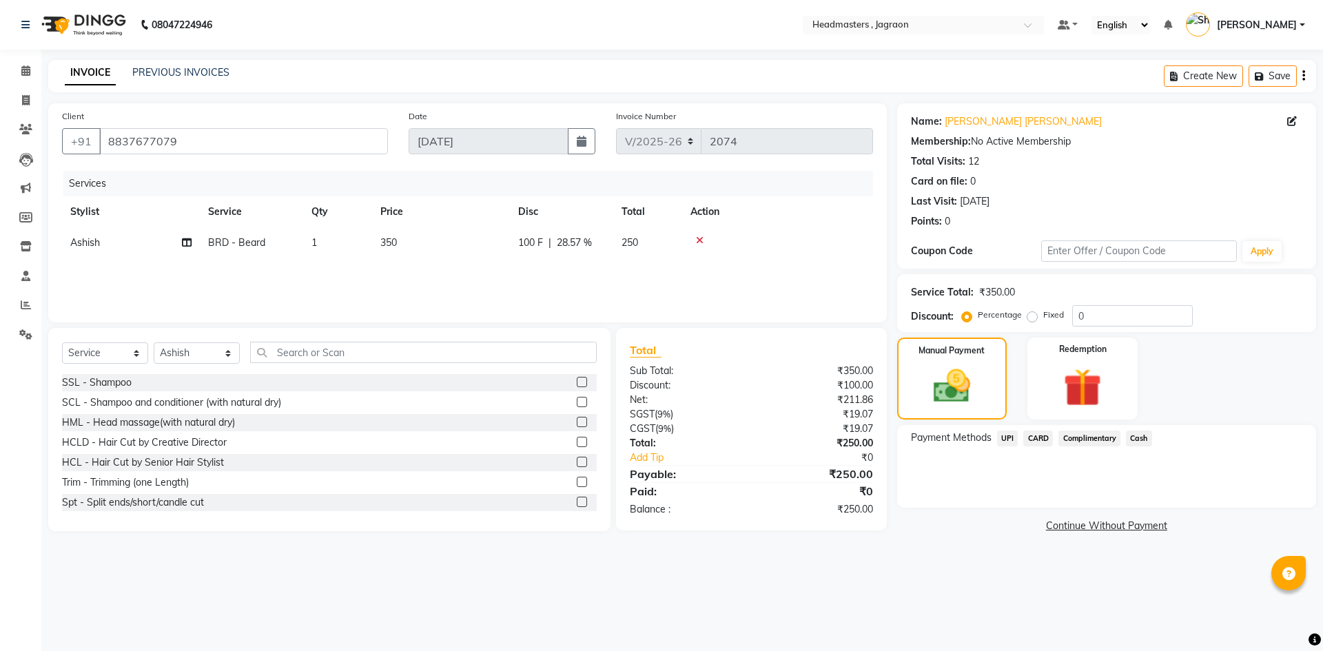
click at [1135, 440] on span "Cash" at bounding box center [1139, 439] width 26 height 16
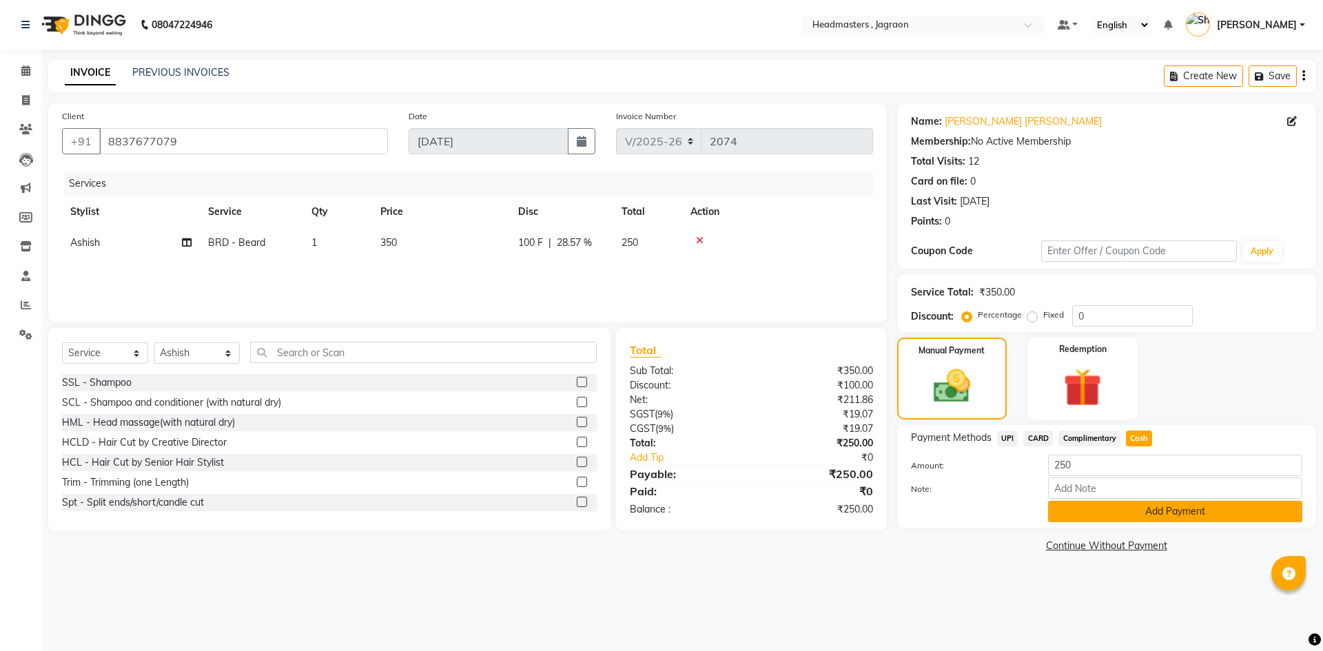
click at [1134, 504] on button "Add Payment" at bounding box center [1175, 511] width 254 height 21
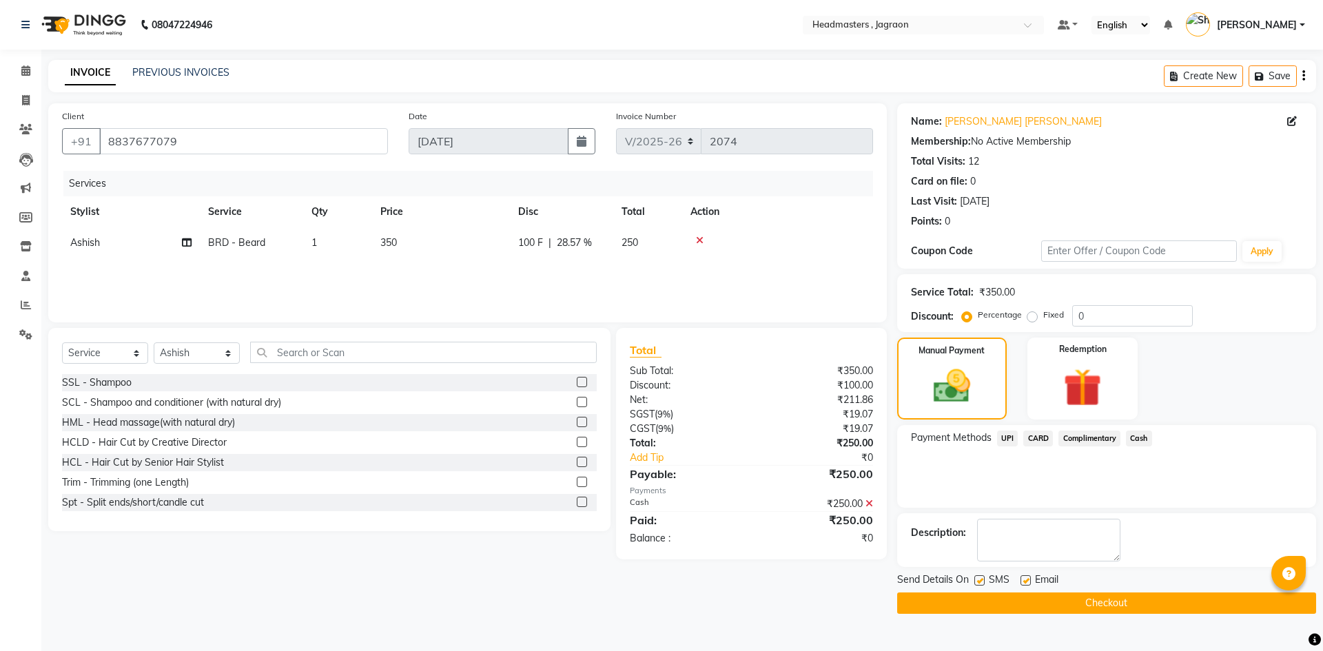
click at [1069, 603] on button "Checkout" at bounding box center [1106, 603] width 419 height 21
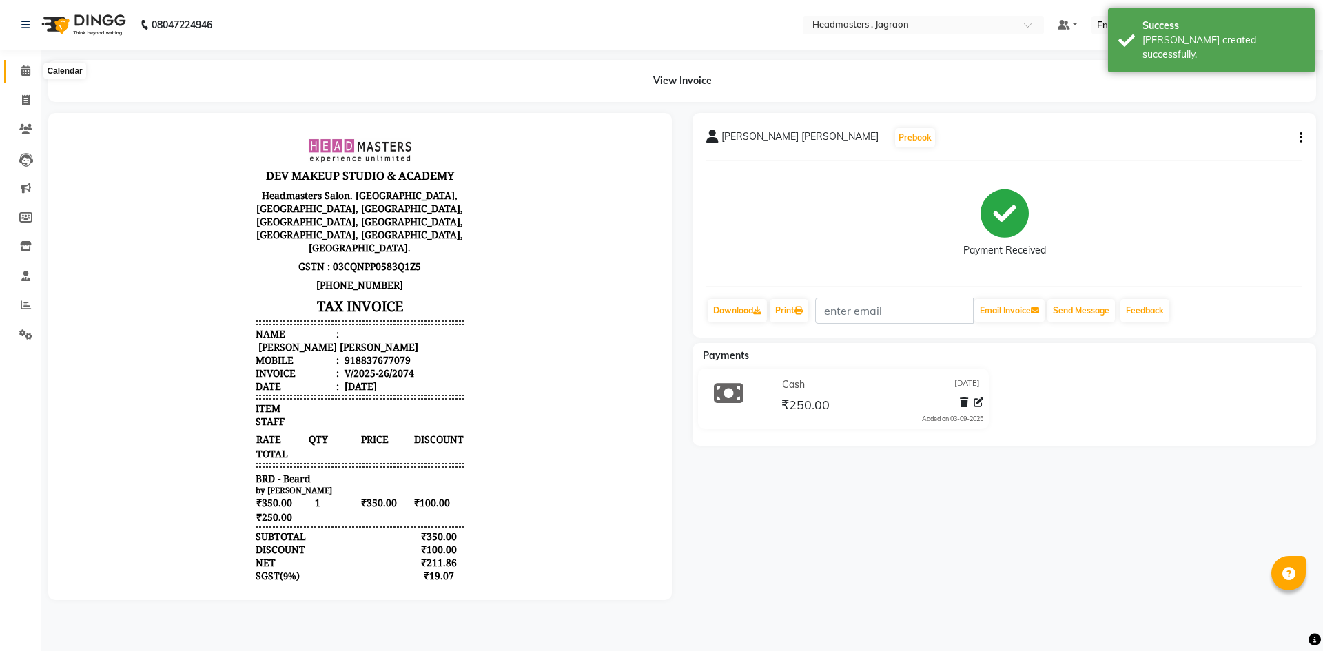
click at [21, 75] on icon at bounding box center [25, 70] width 9 height 10
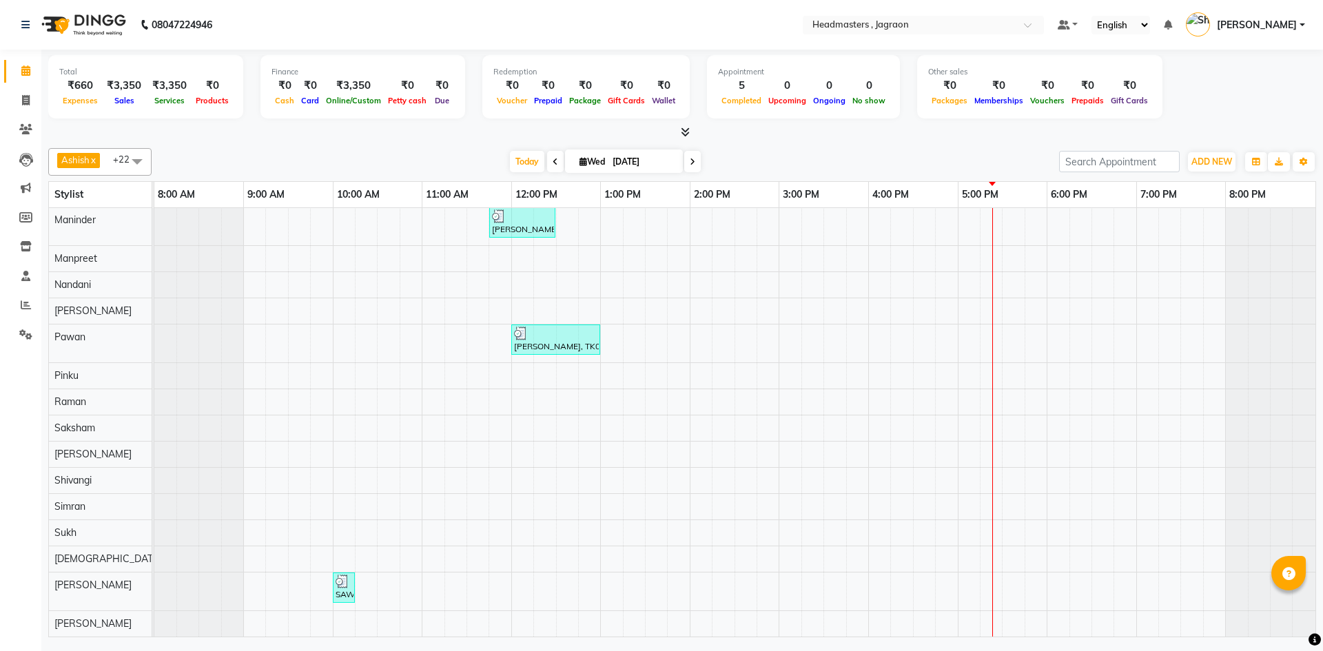
scroll to position [223, 0]
click at [529, 525] on div "[PERSON_NAME], TK02, 11:15 AM-12:00 PM, HCGD - Hair Cut by Creative Director [P…" at bounding box center [734, 311] width 1161 height 651
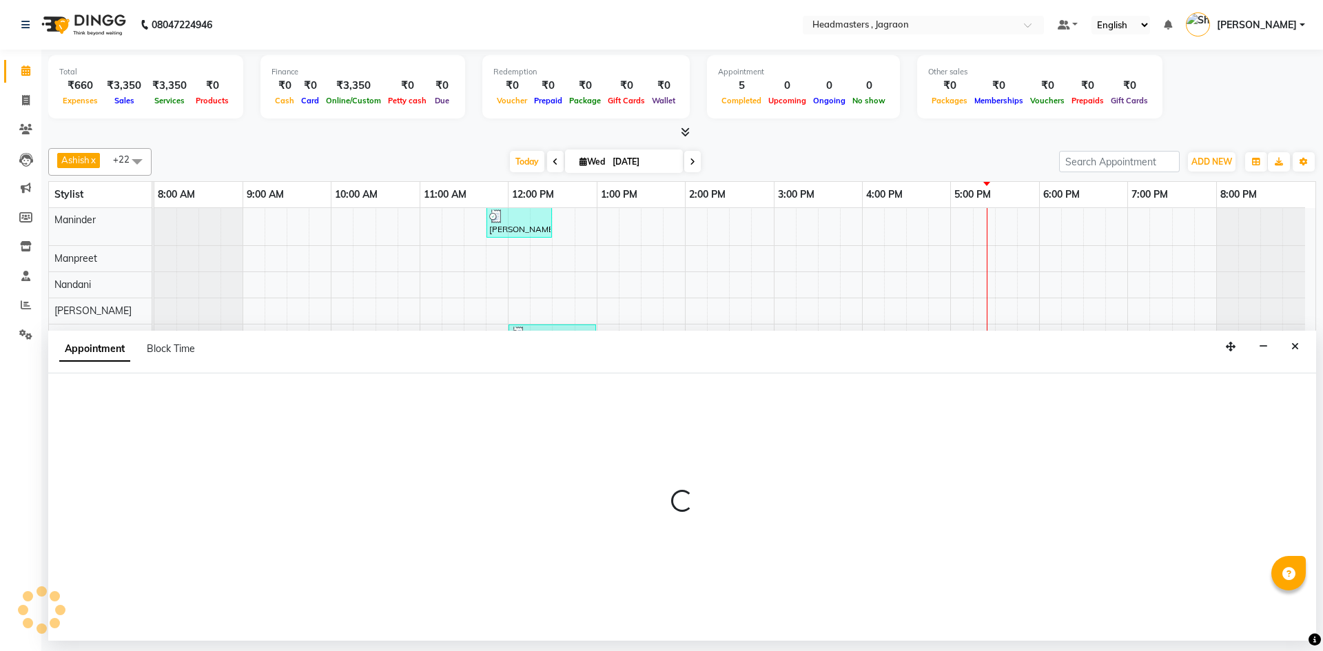
select select "68503"
select select "720"
select select "tentative"
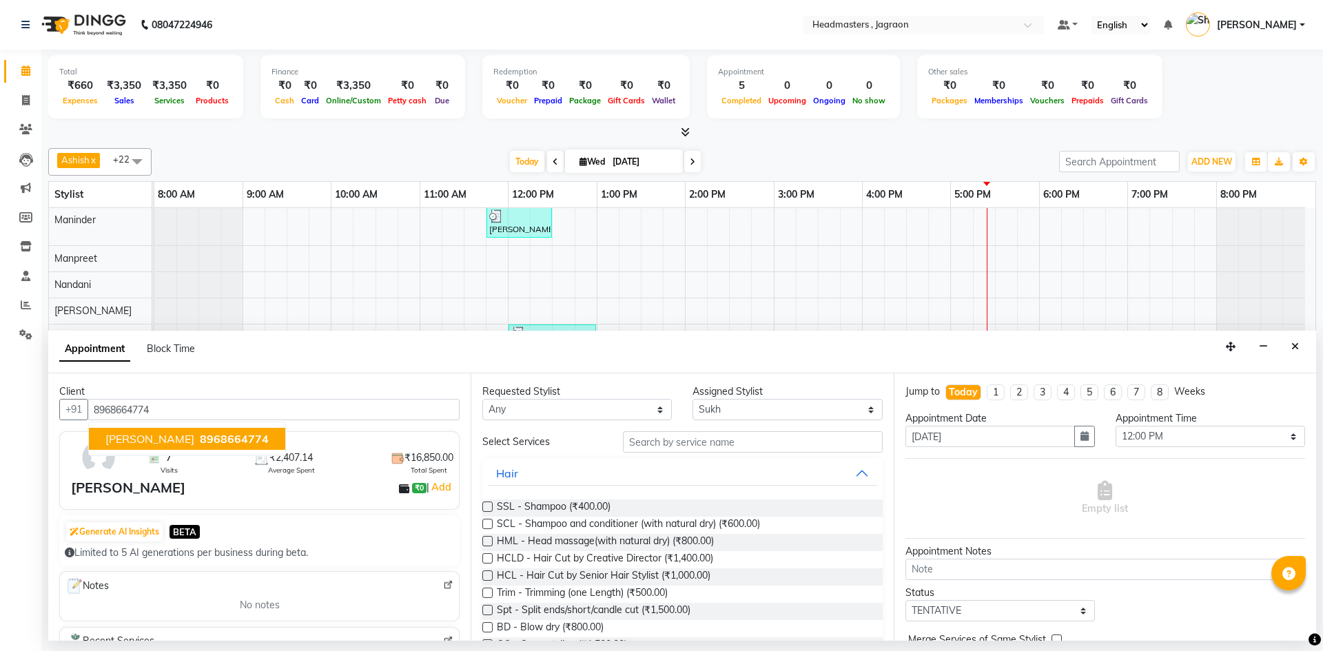
click at [172, 434] on span "[PERSON_NAME]" at bounding box center [149, 439] width 89 height 14
type input "8968664774"
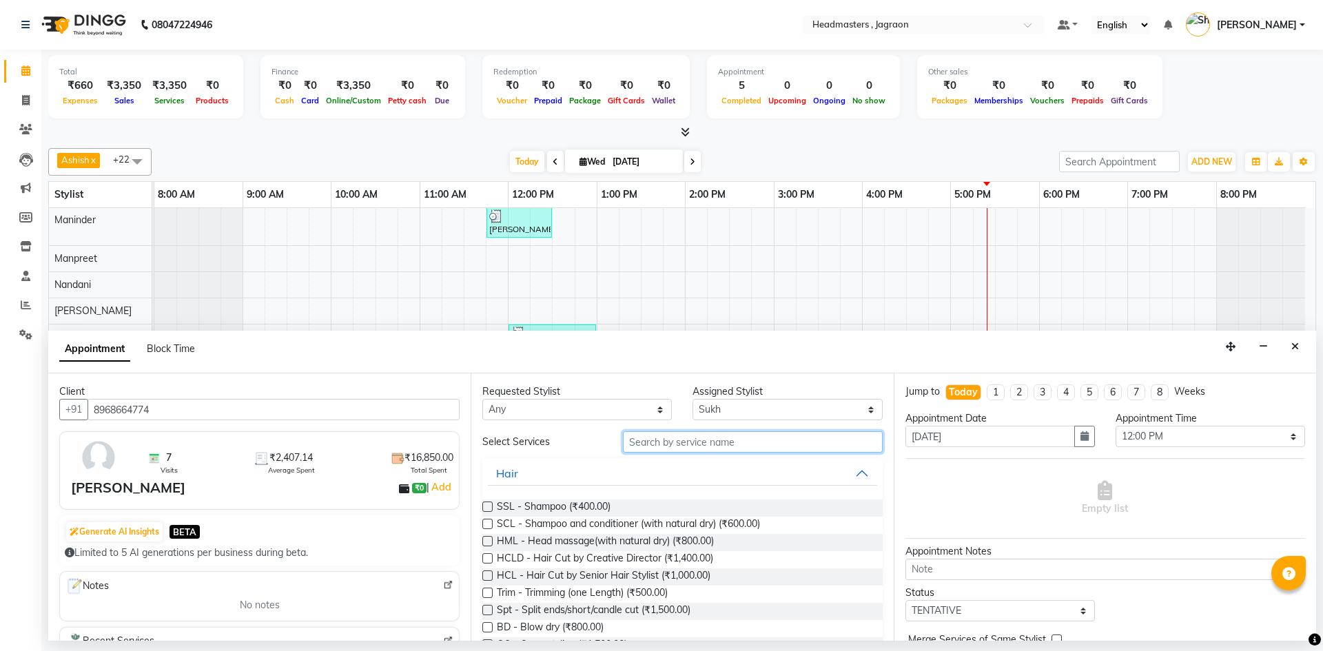
click at [674, 442] on input "text" at bounding box center [753, 441] width 260 height 21
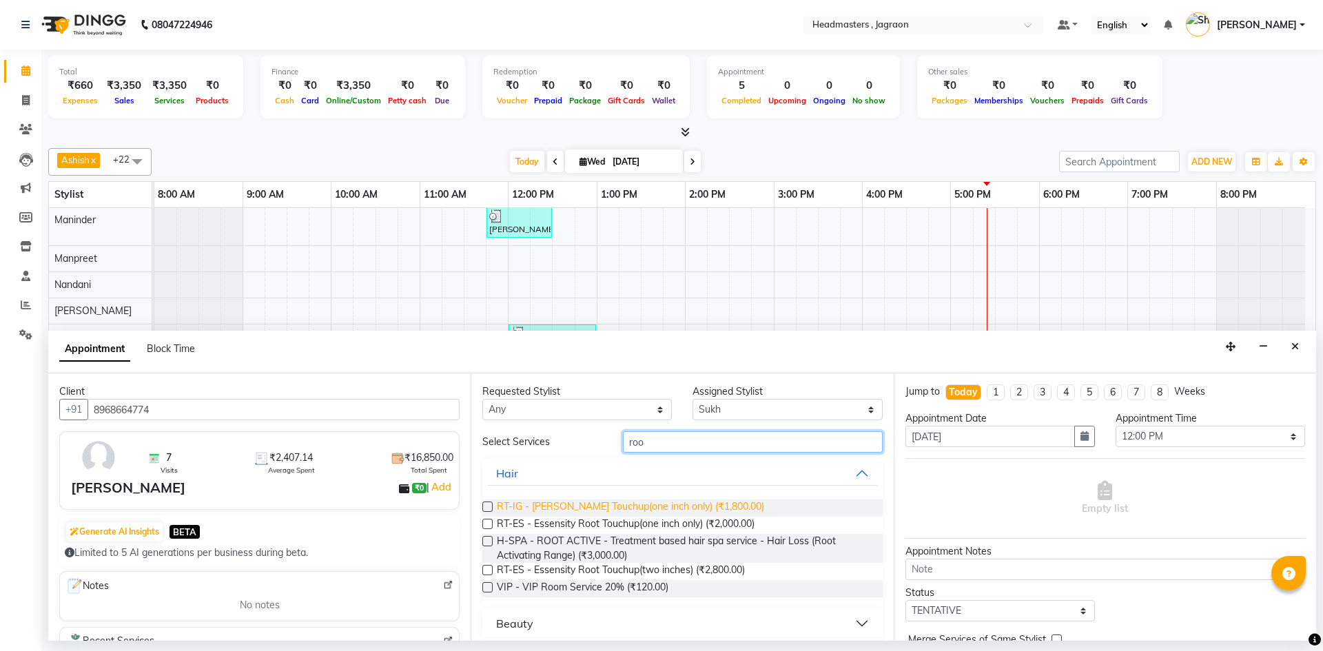
type input "roo"
click at [630, 513] on span "RT-IG - [PERSON_NAME] Touchup(one inch only) (₹1,800.00)" at bounding box center [630, 508] width 267 height 17
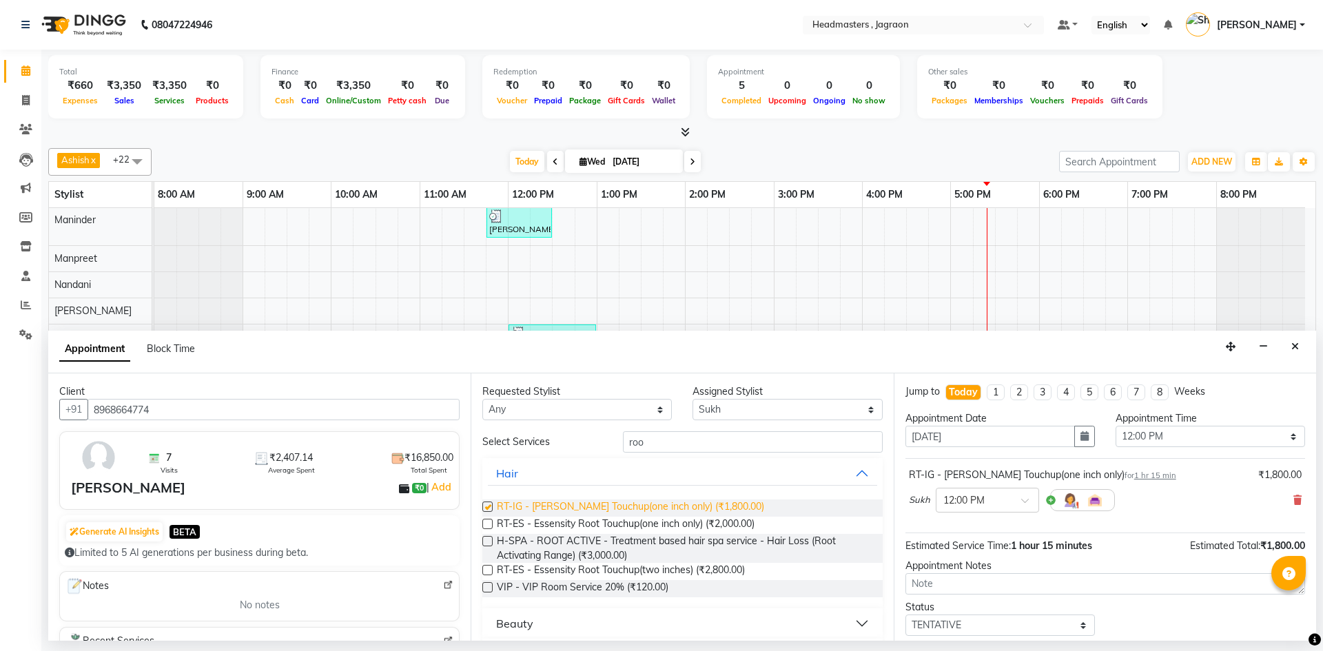
checkbox input "false"
click at [657, 447] on input "roo" at bounding box center [753, 441] width 260 height 21
type input "r"
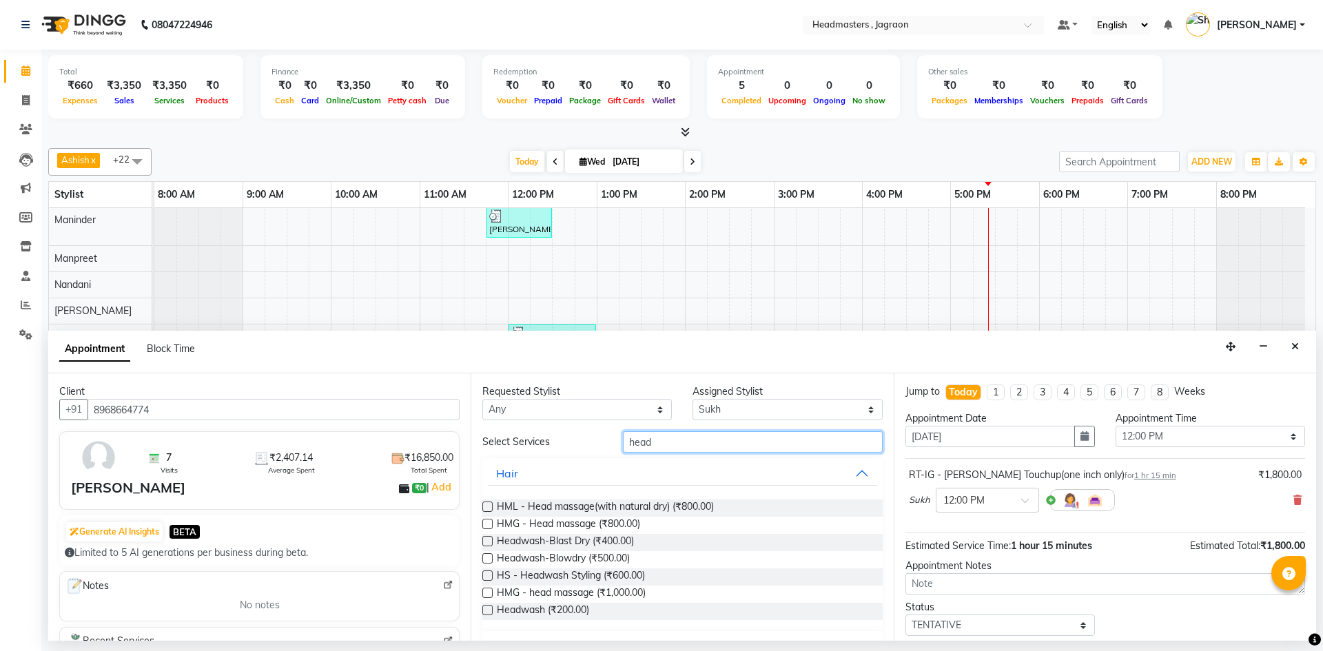
type input "head"
click at [752, 400] on select "Select Ashish Divya Harpreet HM Jagraon [PERSON_NAME] [PERSON_NAME] [PERSON_NAM…" at bounding box center [787, 409] width 189 height 21
select select "54715"
click at [693, 399] on select "Select Ashish Divya Harpreet HM Jagraon [PERSON_NAME] [PERSON_NAME] [PERSON_NAM…" at bounding box center [787, 409] width 189 height 21
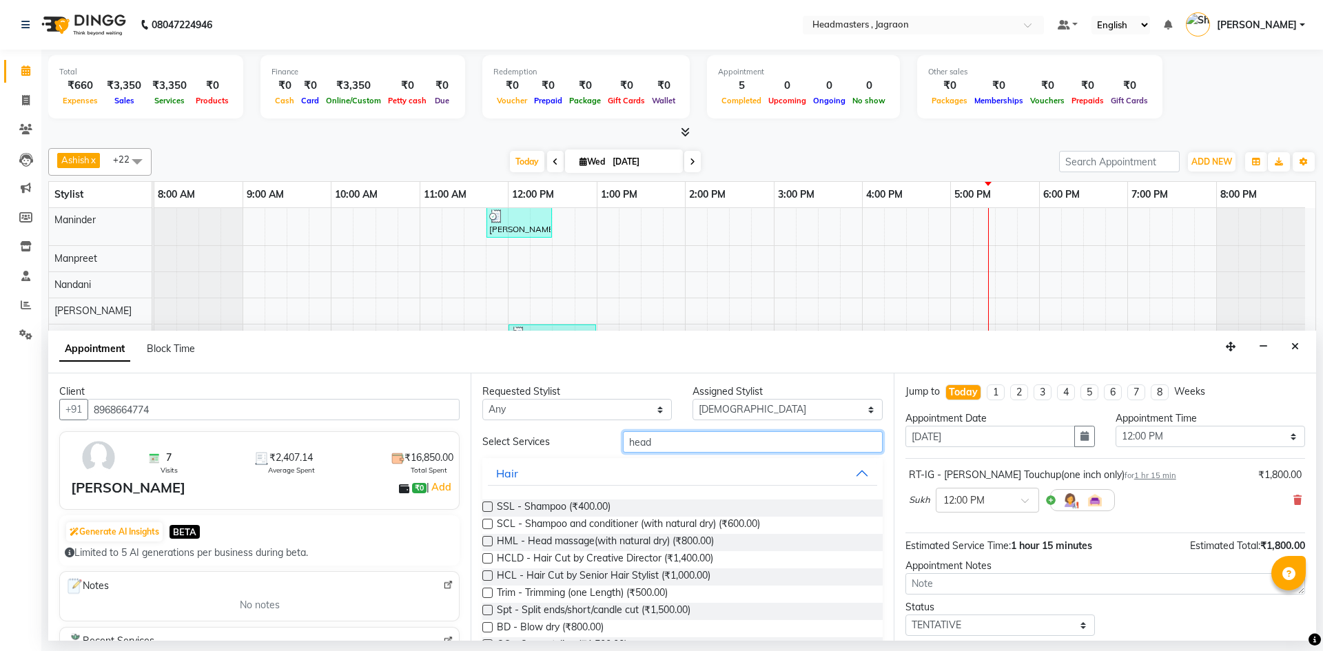
click at [689, 439] on input "head" at bounding box center [753, 441] width 260 height 21
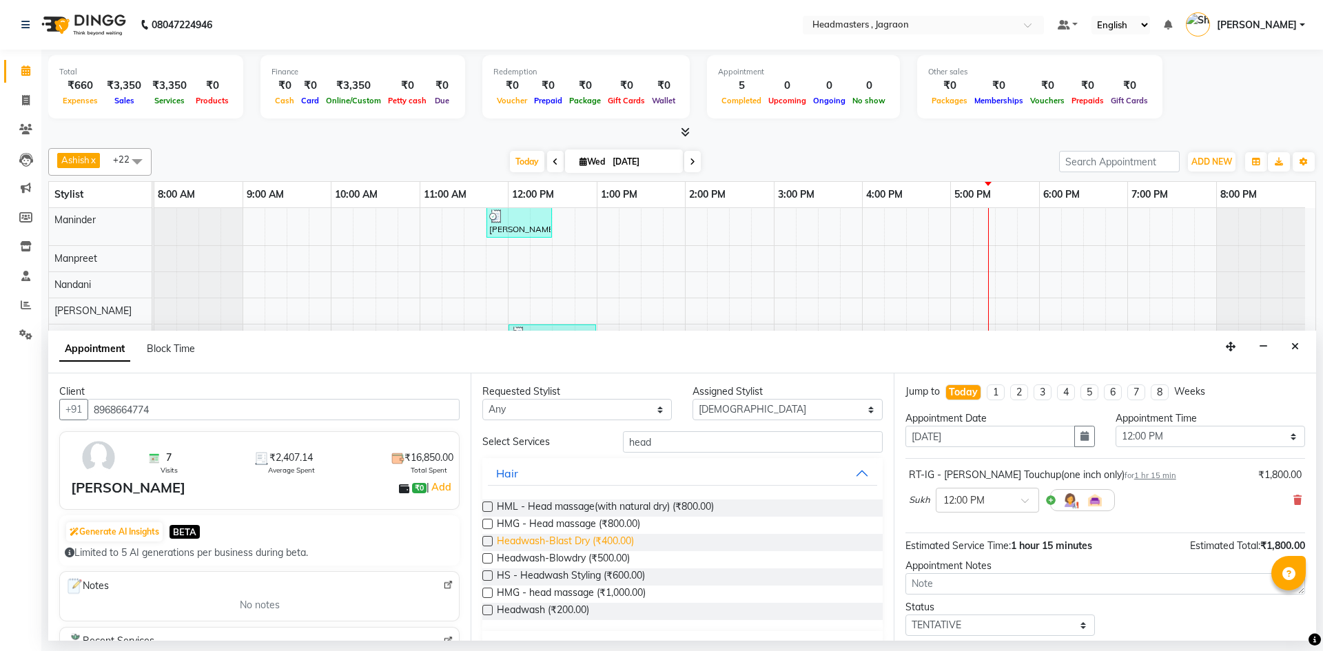
click at [588, 546] on span "Headwash-Blast Dry (₹400.00)" at bounding box center [565, 542] width 137 height 17
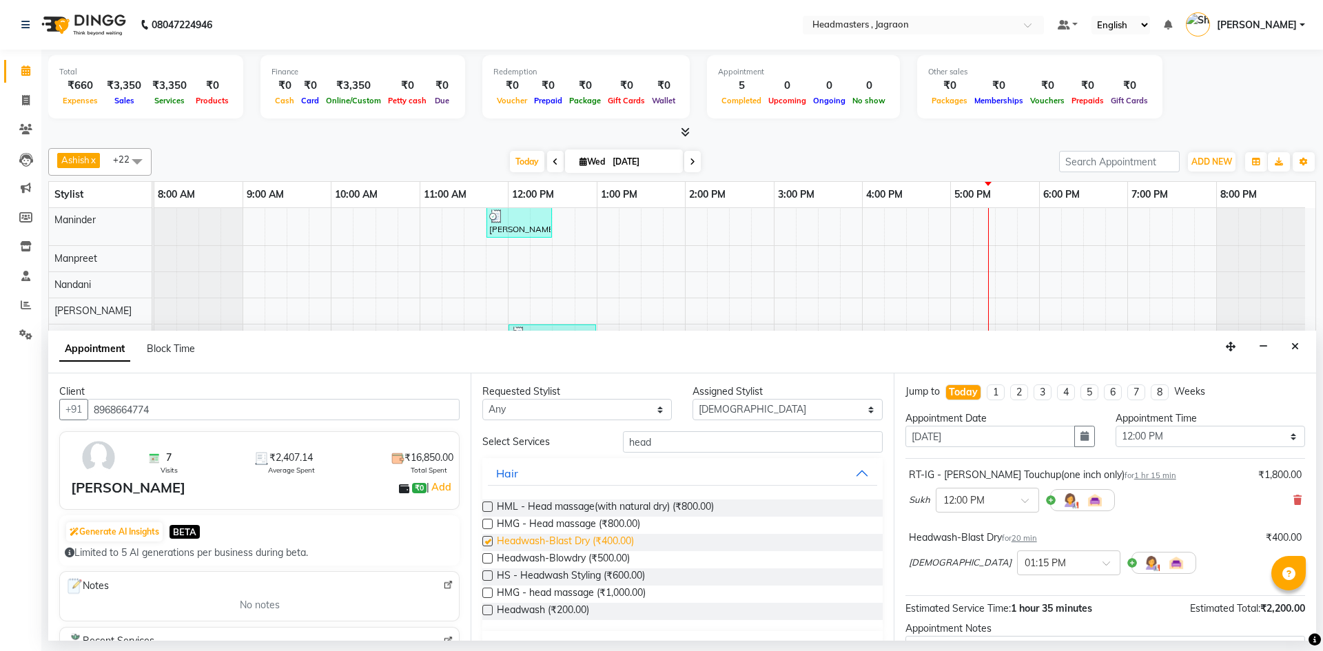
checkbox input "false"
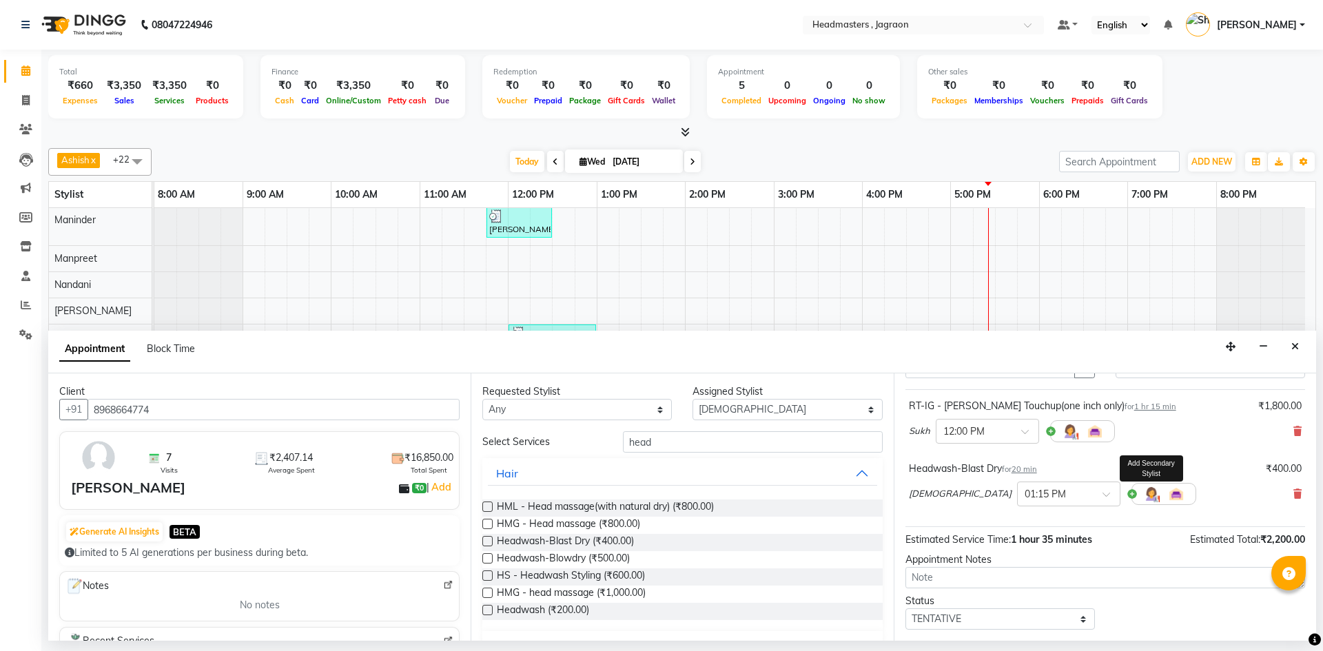
scroll to position [145, 0]
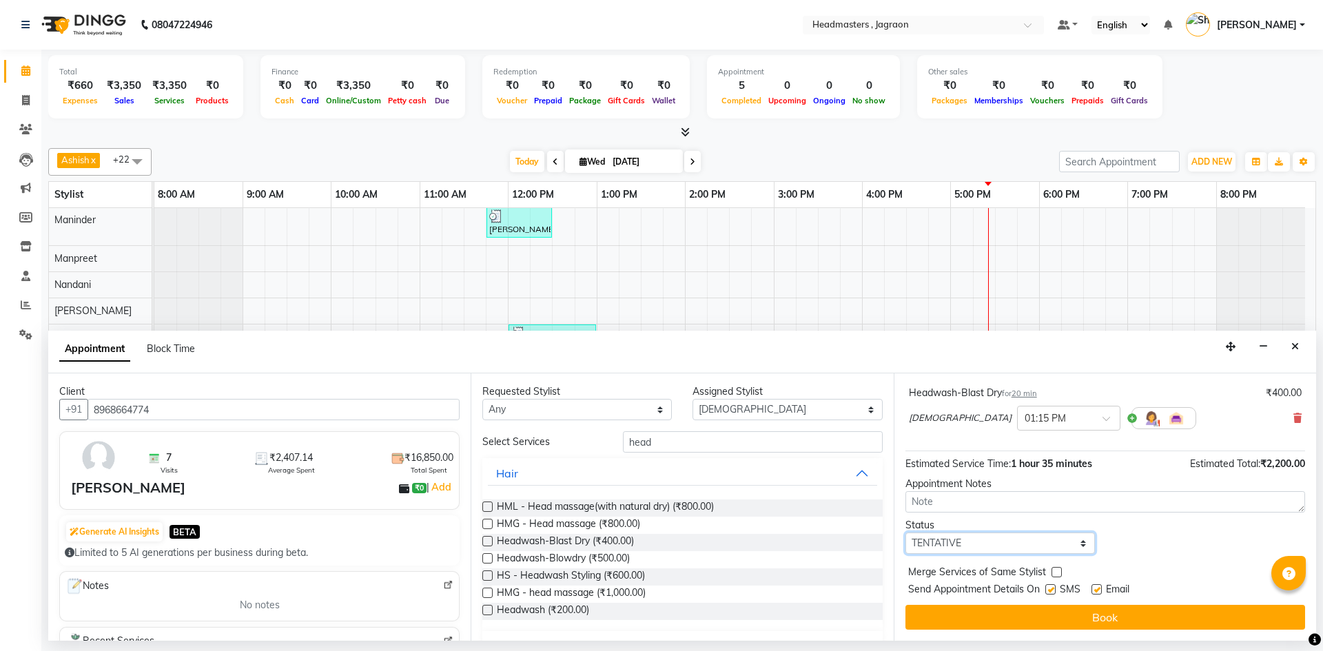
click at [1054, 537] on select "Select TENTATIVE CONFIRM CHECK-IN UPCOMING" at bounding box center [999, 543] width 189 height 21
select select "confirm booking"
click at [905, 533] on select "Select TENTATIVE CONFIRM CHECK-IN UPCOMING" at bounding box center [999, 543] width 189 height 21
click at [1052, 588] on label at bounding box center [1050, 589] width 10 height 10
click at [1052, 588] on input "checkbox" at bounding box center [1049, 590] width 9 height 9
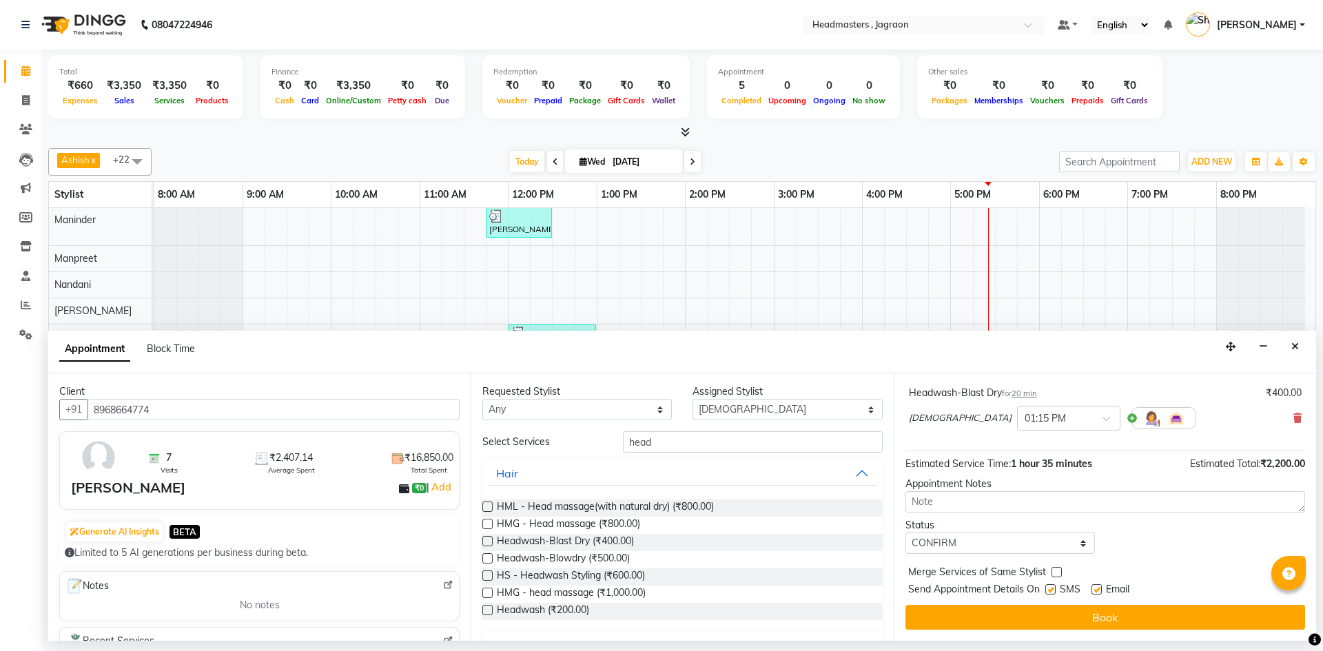
checkbox input "false"
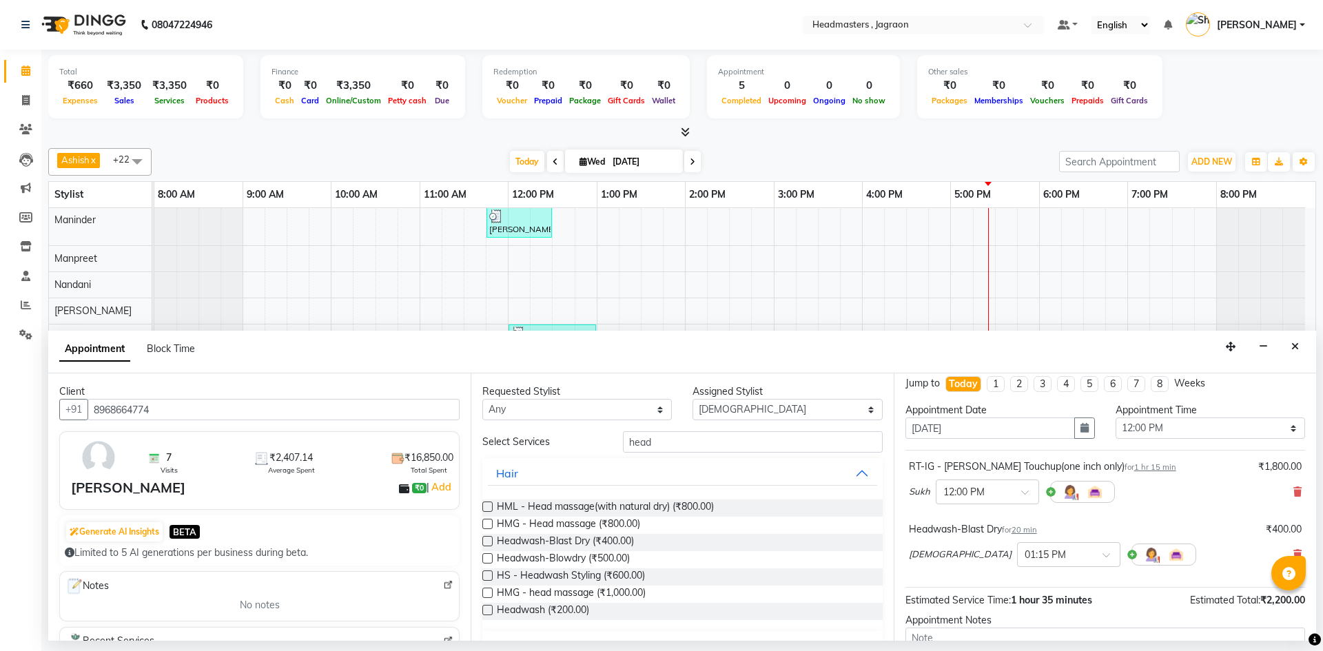
scroll to position [7, 0]
click at [1017, 564] on div "× 01:15 PM" at bounding box center [1068, 556] width 103 height 25
click at [1018, 574] on div "12:30 PM" at bounding box center [1069, 573] width 102 height 25
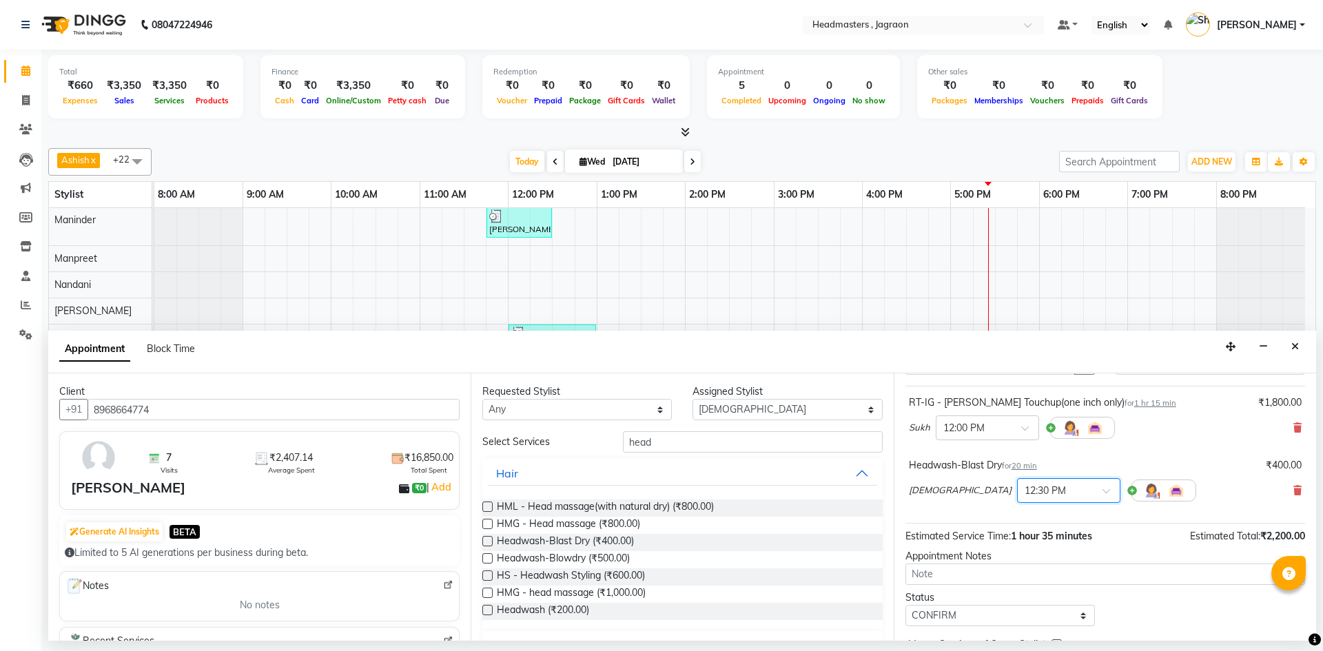
scroll to position [145, 0]
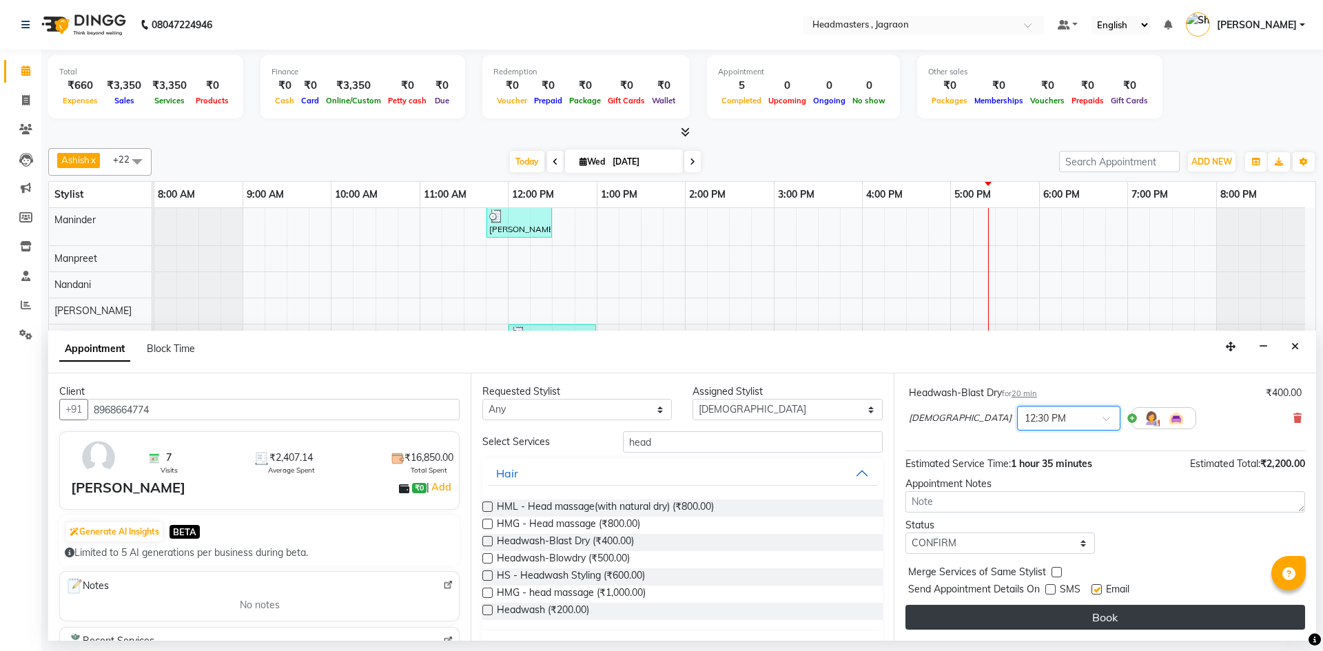
click at [998, 619] on button "Book" at bounding box center [1105, 617] width 400 height 25
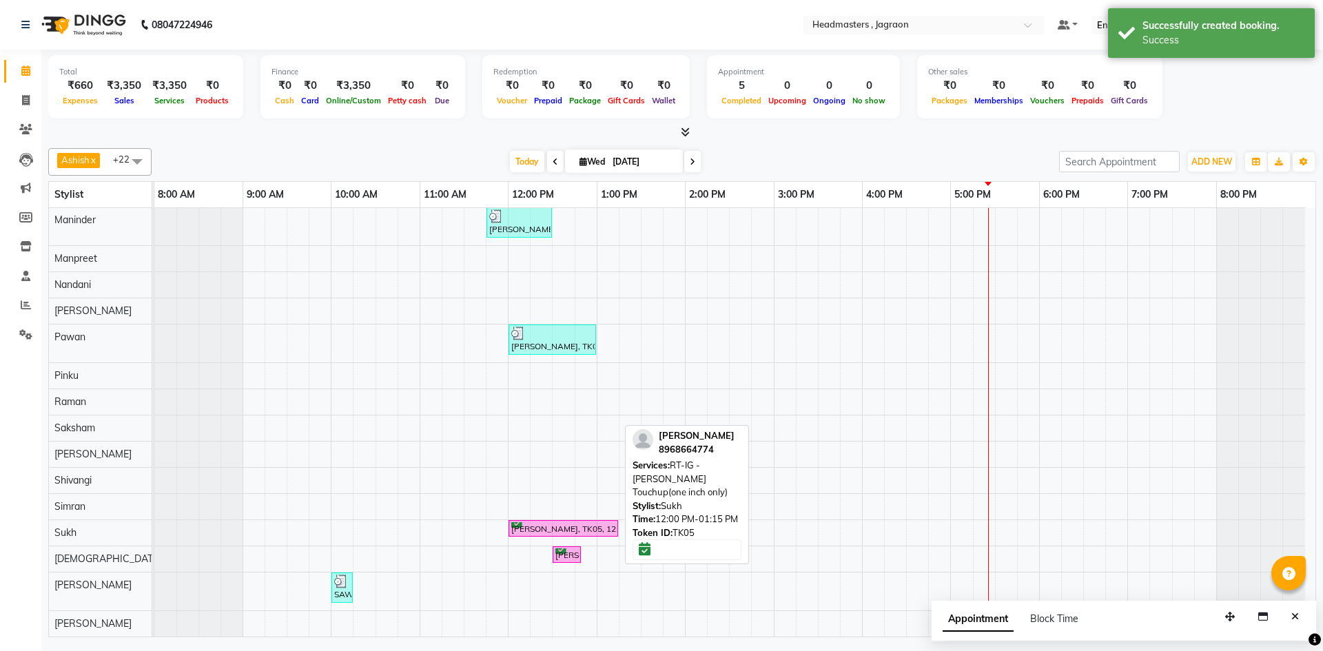
click at [549, 532] on div "[PERSON_NAME], TK05, 12:00 PM-01:15 PM, RT-IG - [PERSON_NAME] Touchup(one inch …" at bounding box center [563, 528] width 107 height 13
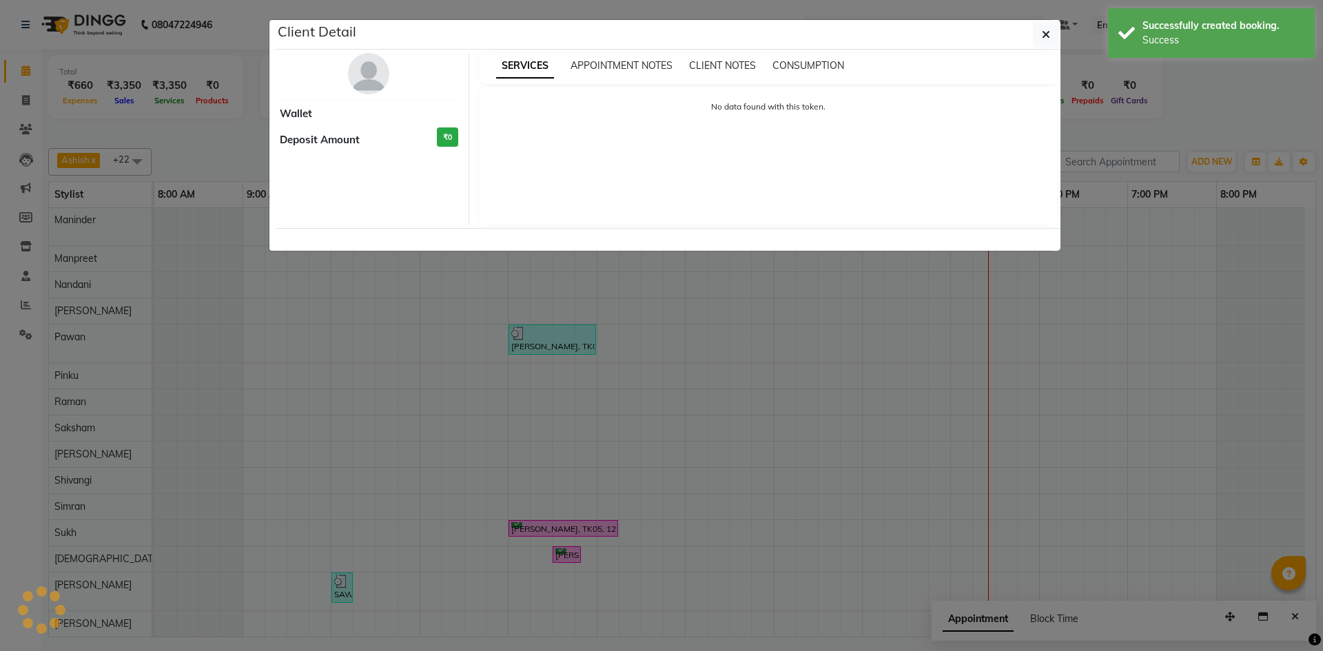
select select "6"
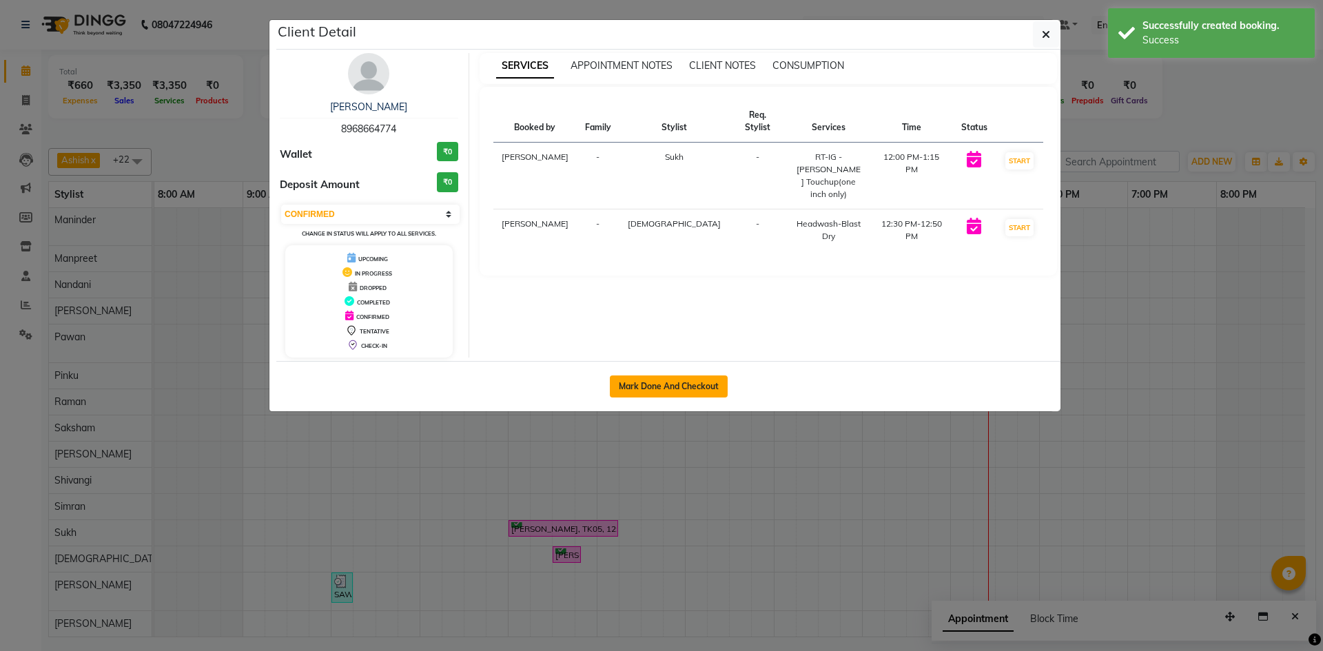
click at [646, 394] on button "Mark Done And Checkout" at bounding box center [669, 387] width 118 height 22
select select "service"
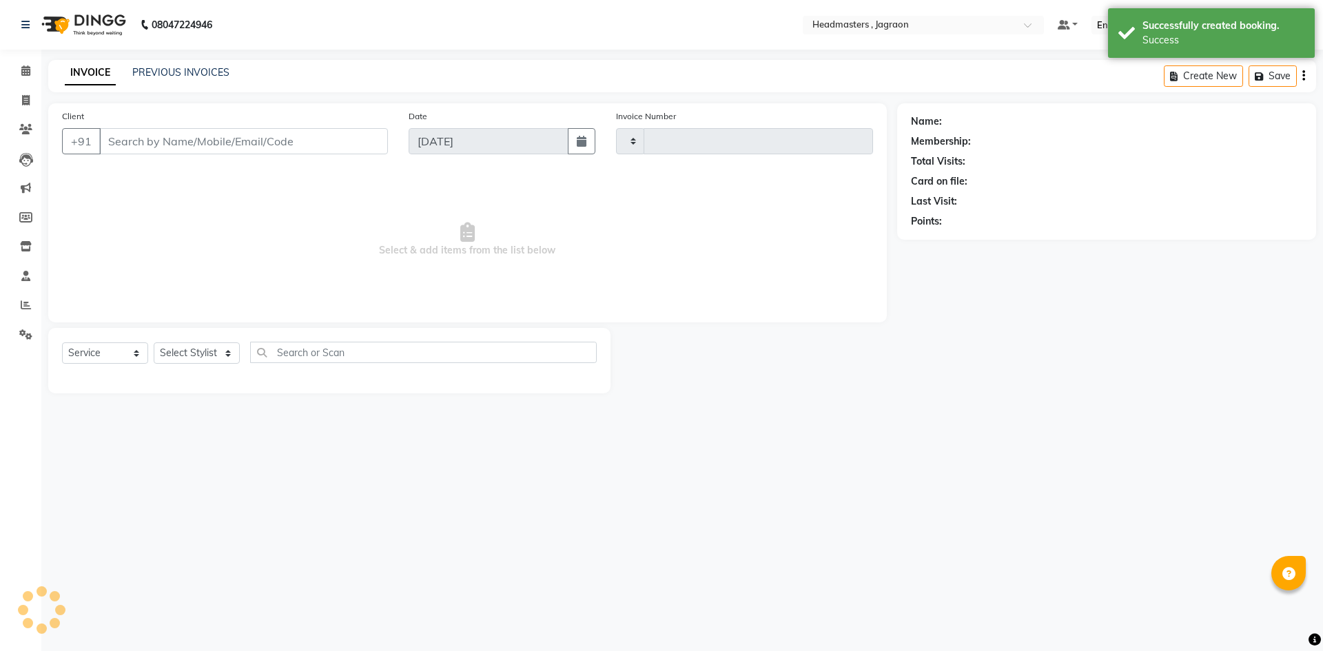
type input "2075"
select select "6935"
type input "8968664774"
select select "68503"
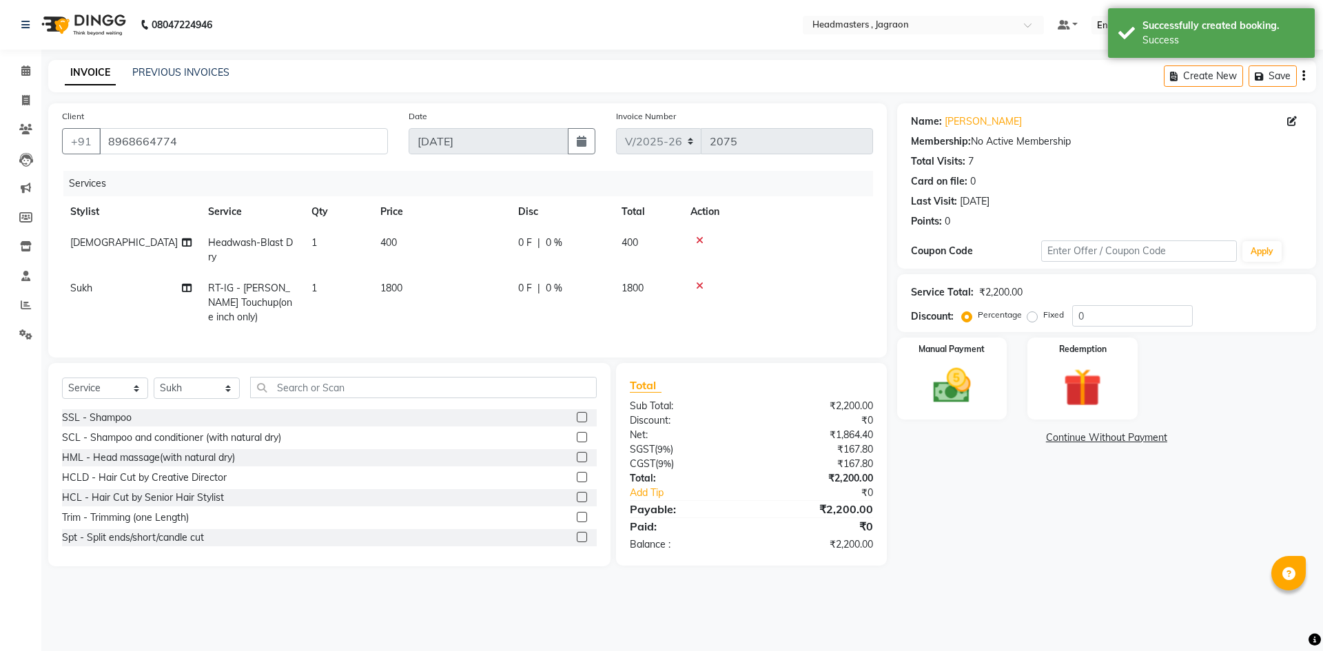
click at [520, 283] on span "0 F" at bounding box center [525, 288] width 14 height 14
select select "68503"
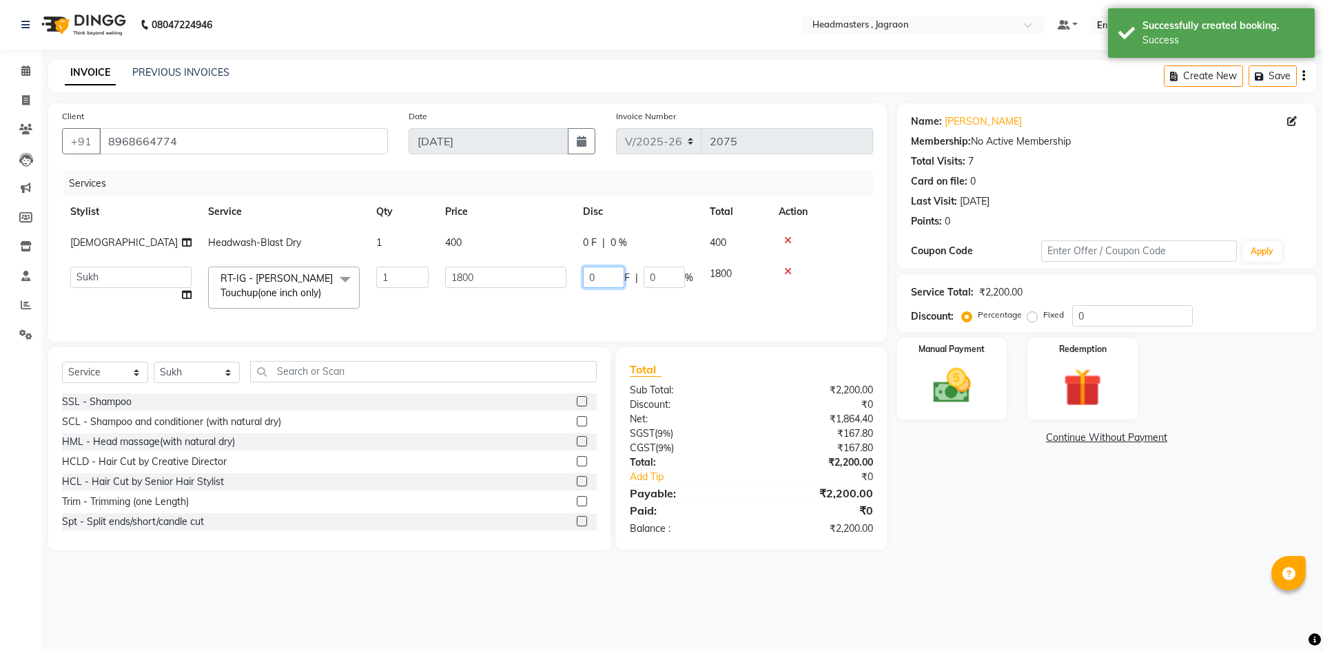
click at [601, 280] on input "0" at bounding box center [603, 277] width 41 height 21
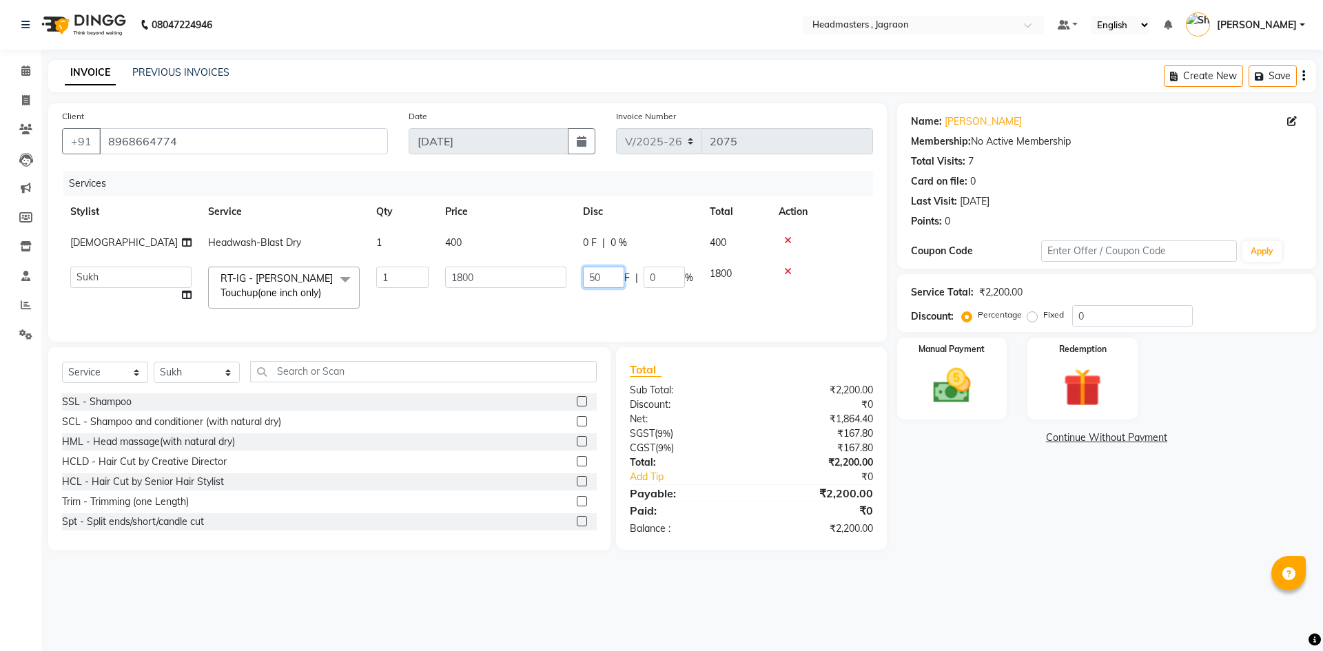
type input "5"
type input "500"
click at [604, 309] on td "500 F | 0 %" at bounding box center [638, 287] width 127 height 59
select select "68503"
click at [949, 377] on img at bounding box center [952, 385] width 64 height 45
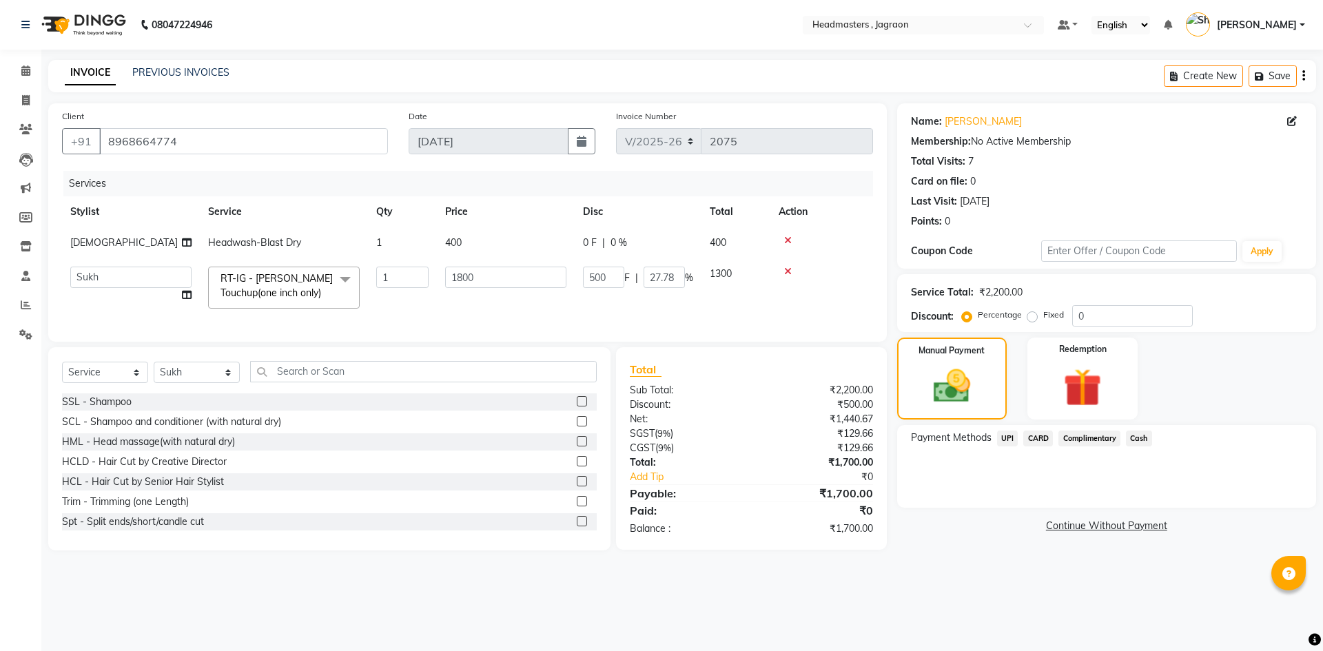
click at [1012, 436] on span "UPI" at bounding box center [1007, 439] width 21 height 16
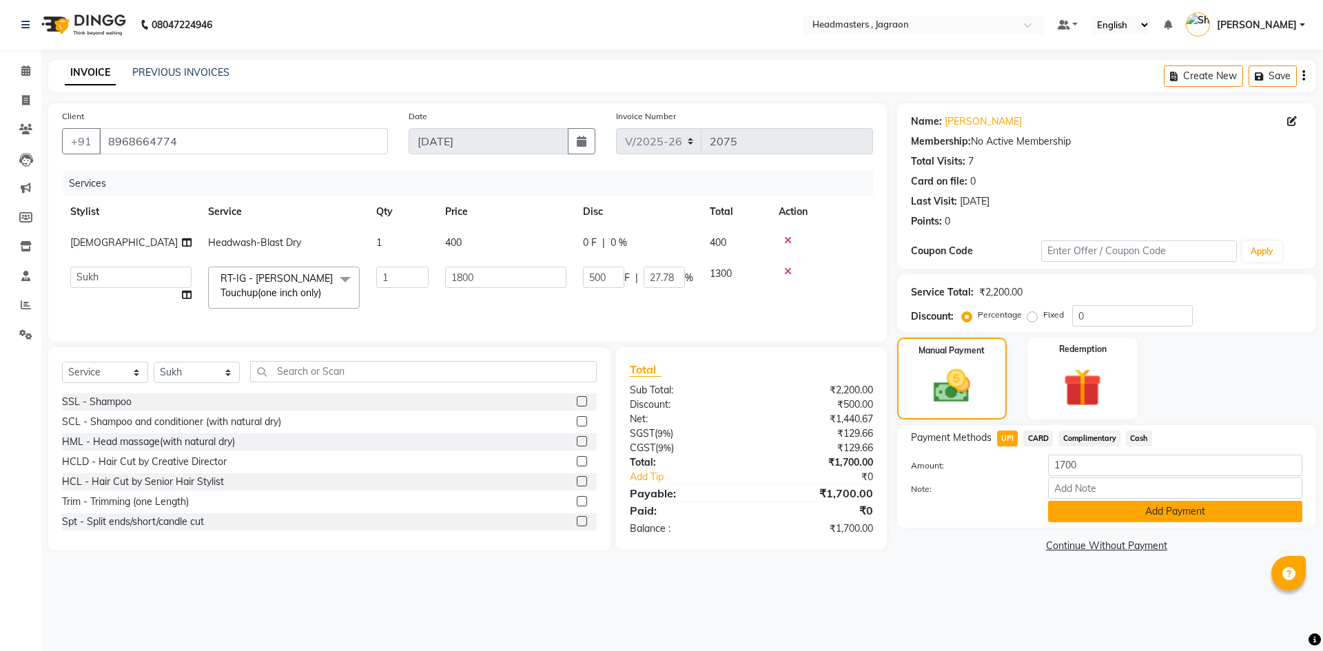
click at [1061, 508] on button "Add Payment" at bounding box center [1175, 511] width 254 height 21
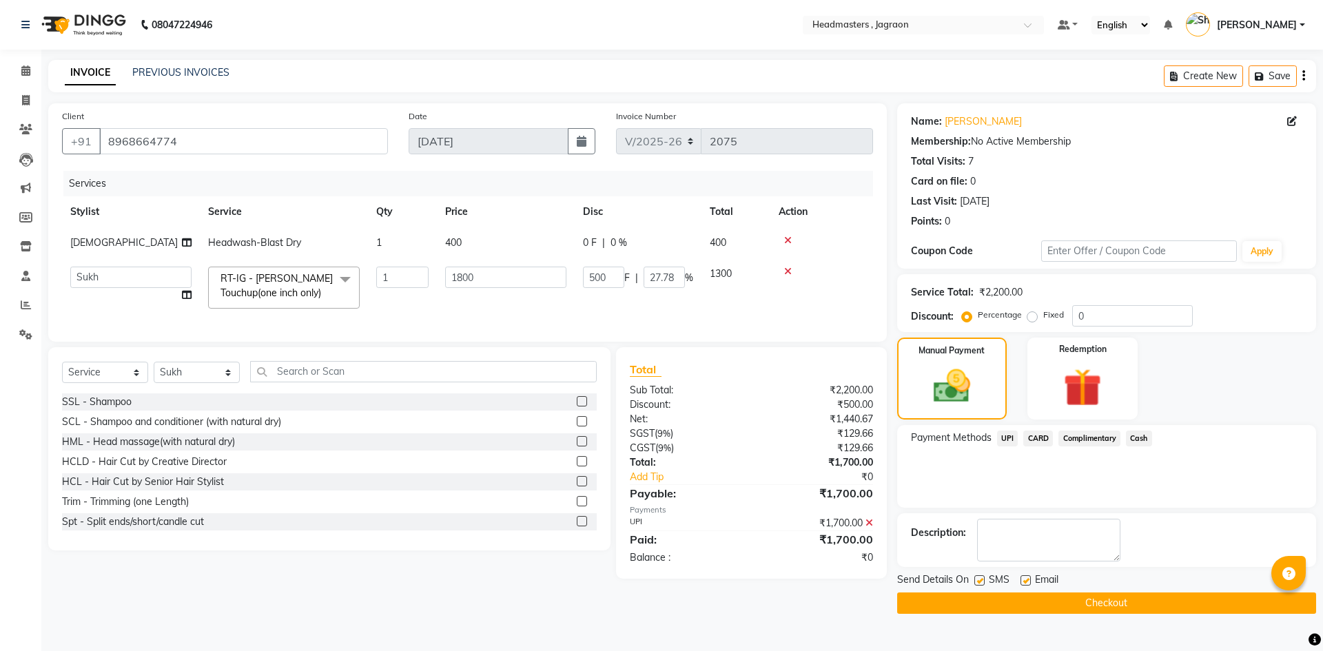
click at [1072, 606] on button "Checkout" at bounding box center [1106, 603] width 419 height 21
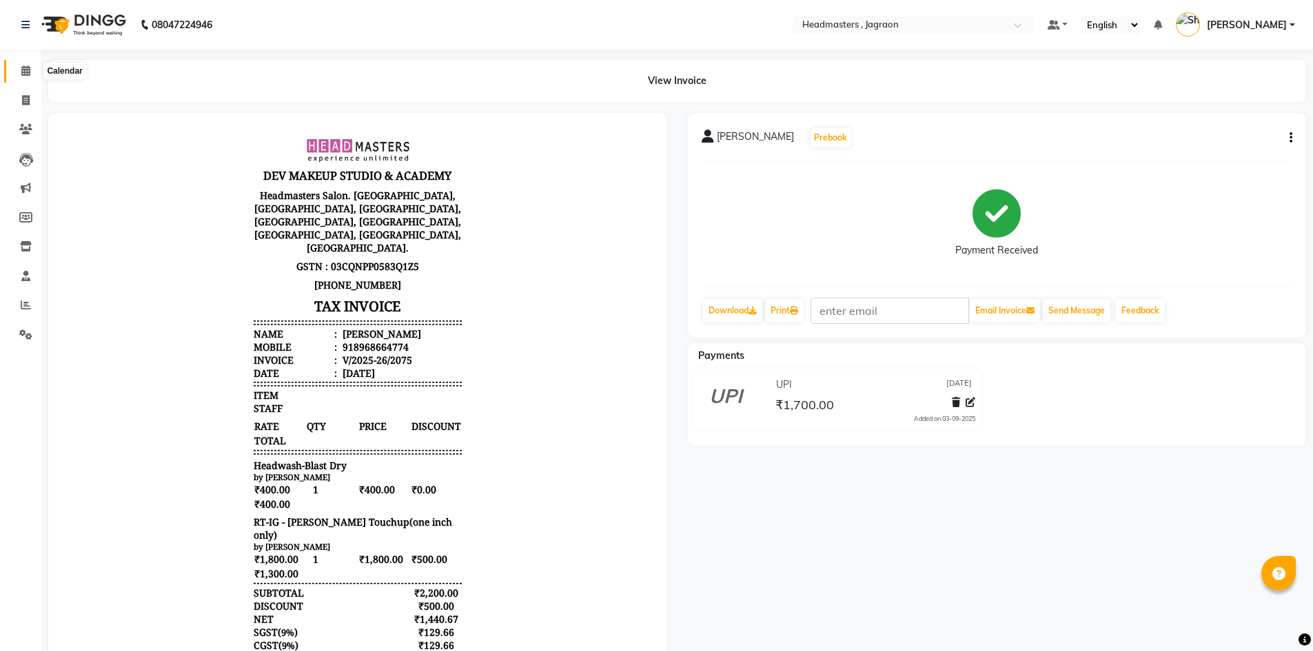
click at [21, 74] on icon at bounding box center [25, 70] width 9 height 10
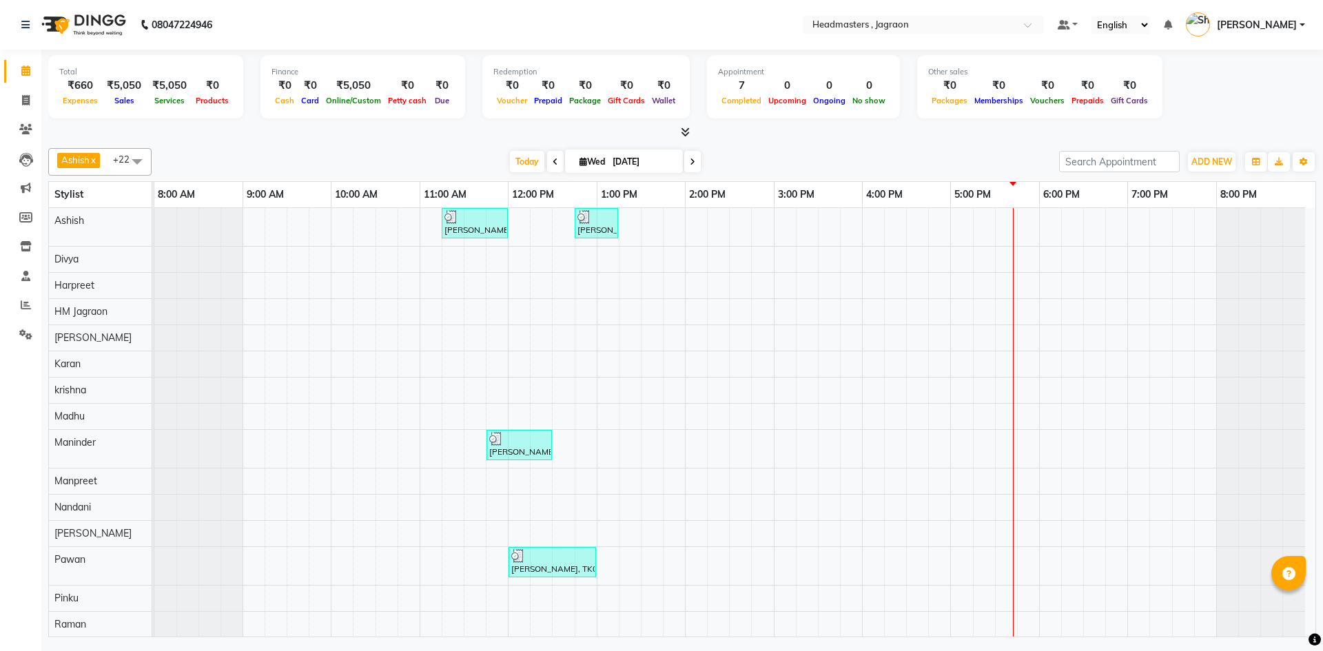
scroll to position [247, 0]
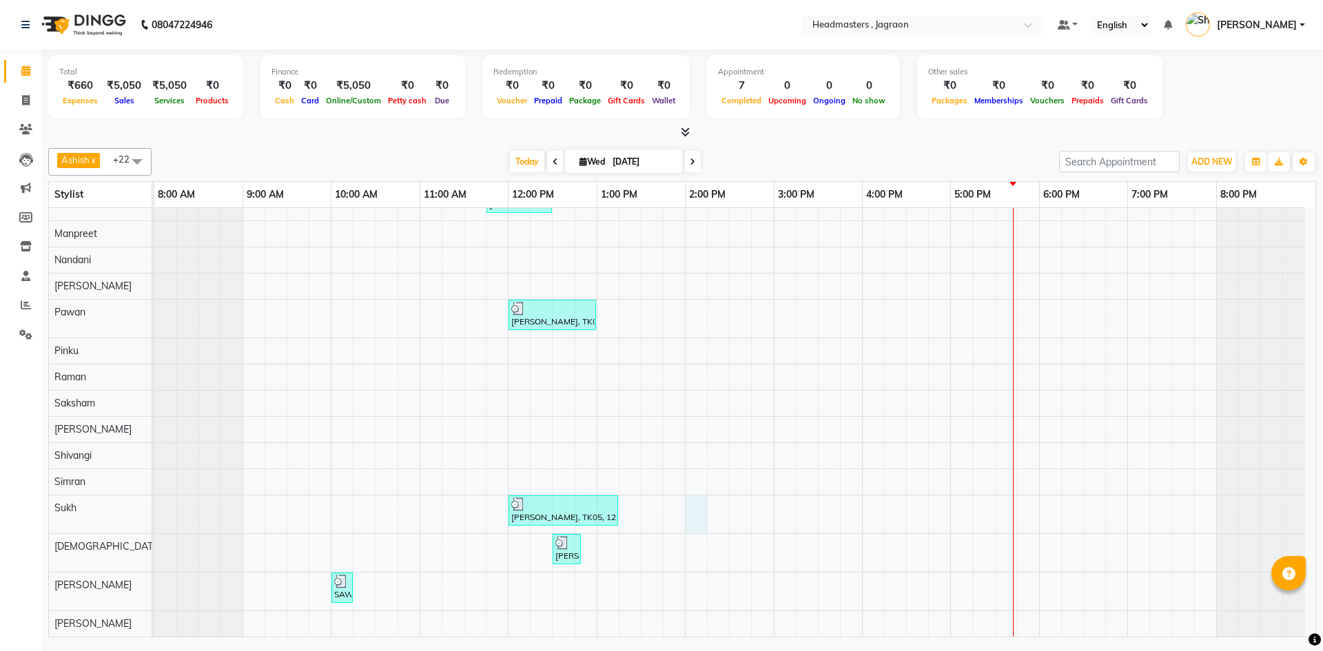
click at [695, 517] on div "[PERSON_NAME], TK02, 11:15 AM-12:00 PM, HCGD - Hair Cut by Creative Director [P…" at bounding box center [734, 299] width 1161 height 676
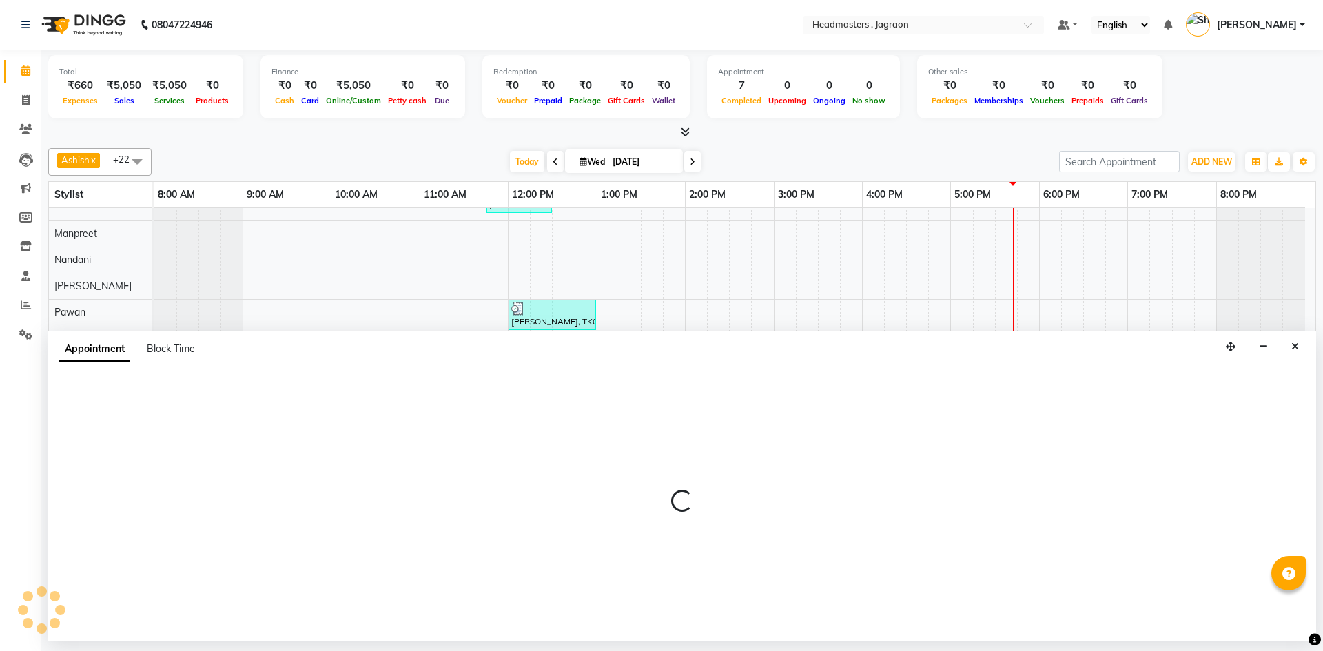
select select "68503"
select select "tentative"
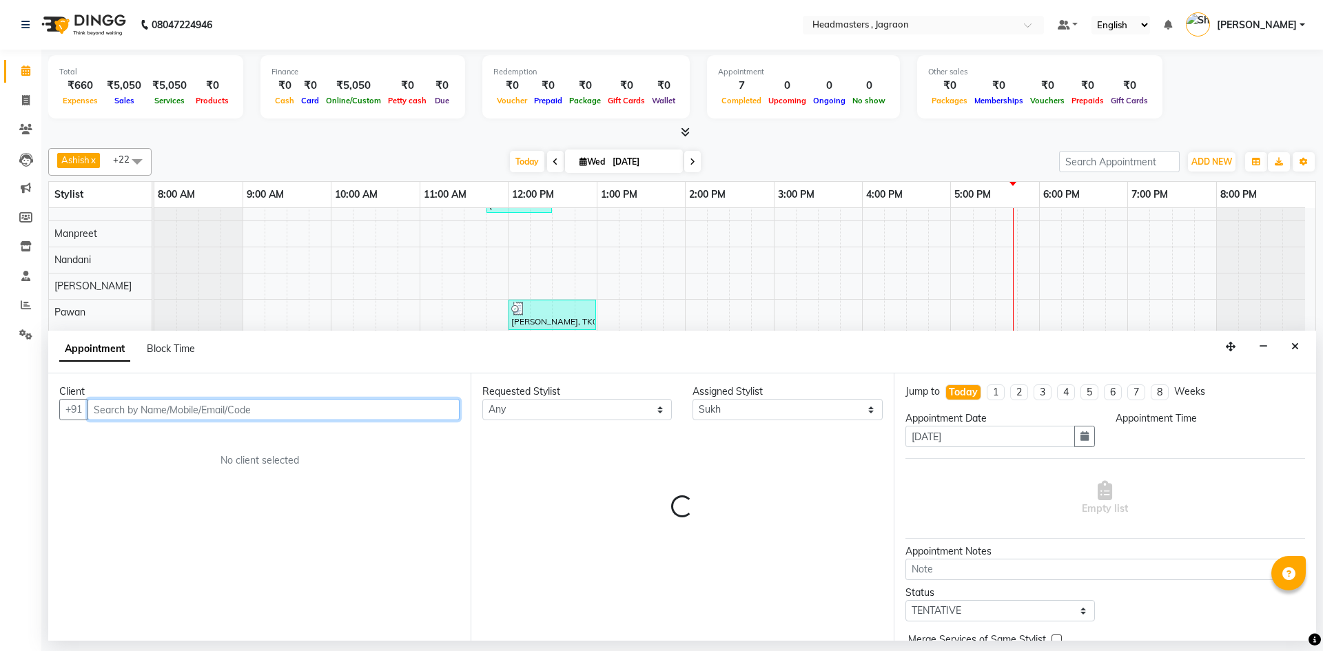
select select "840"
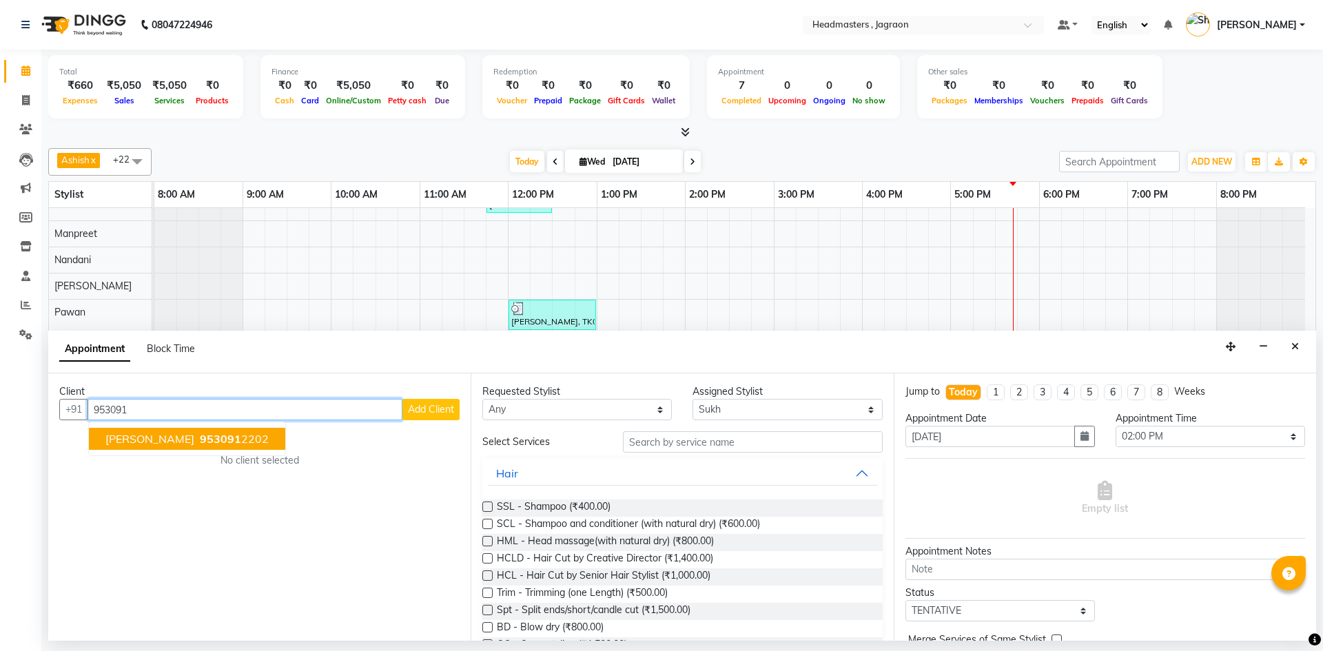
click at [221, 438] on ngb-highlight "953091 2202" at bounding box center [233, 439] width 72 height 14
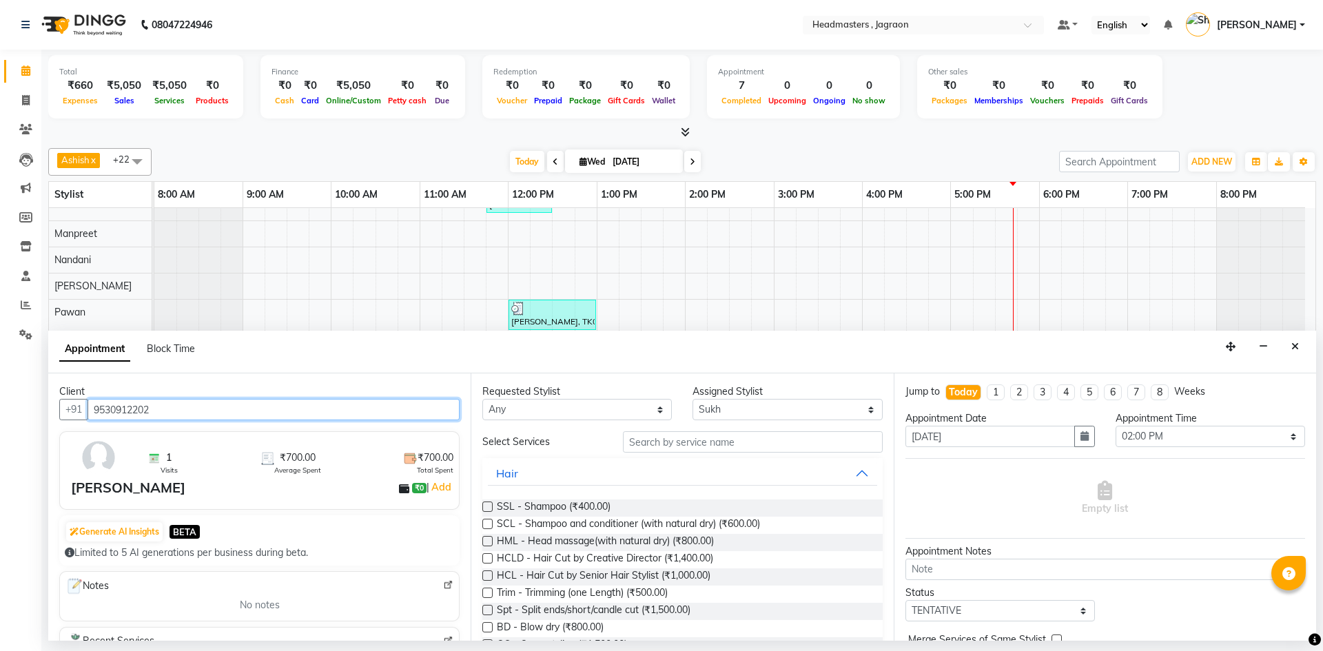
type input "9530912202"
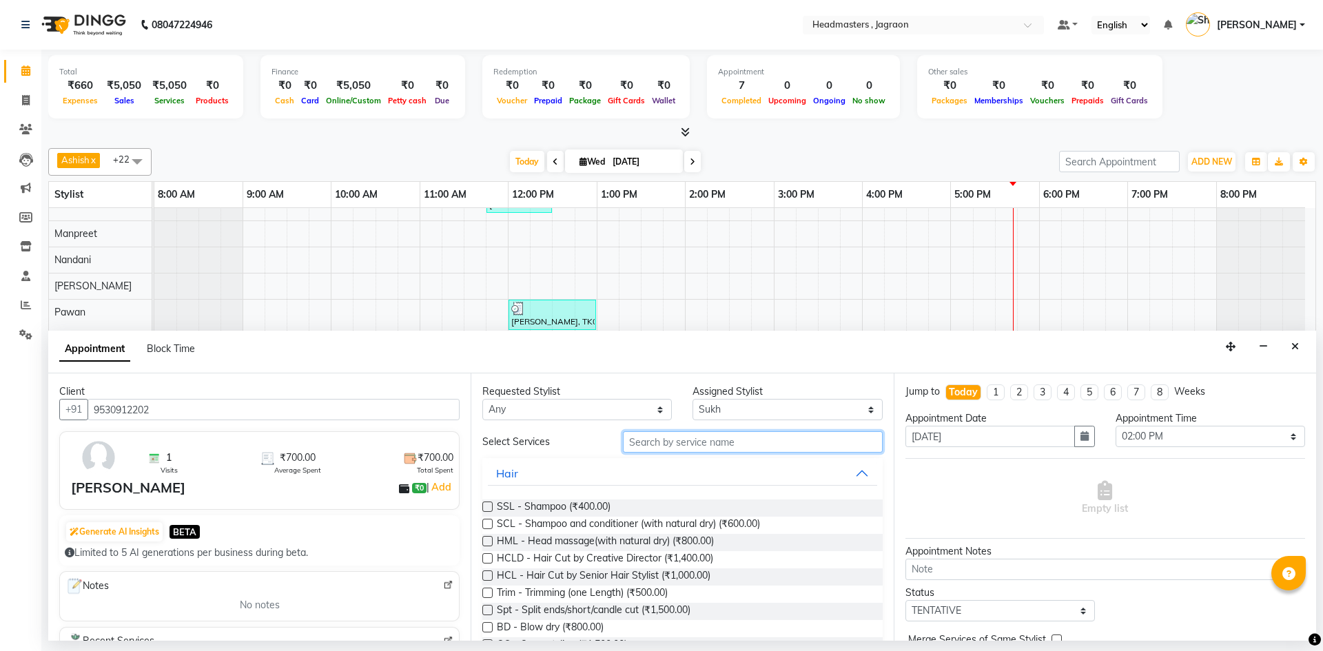
click at [710, 440] on input "text" at bounding box center [753, 441] width 260 height 21
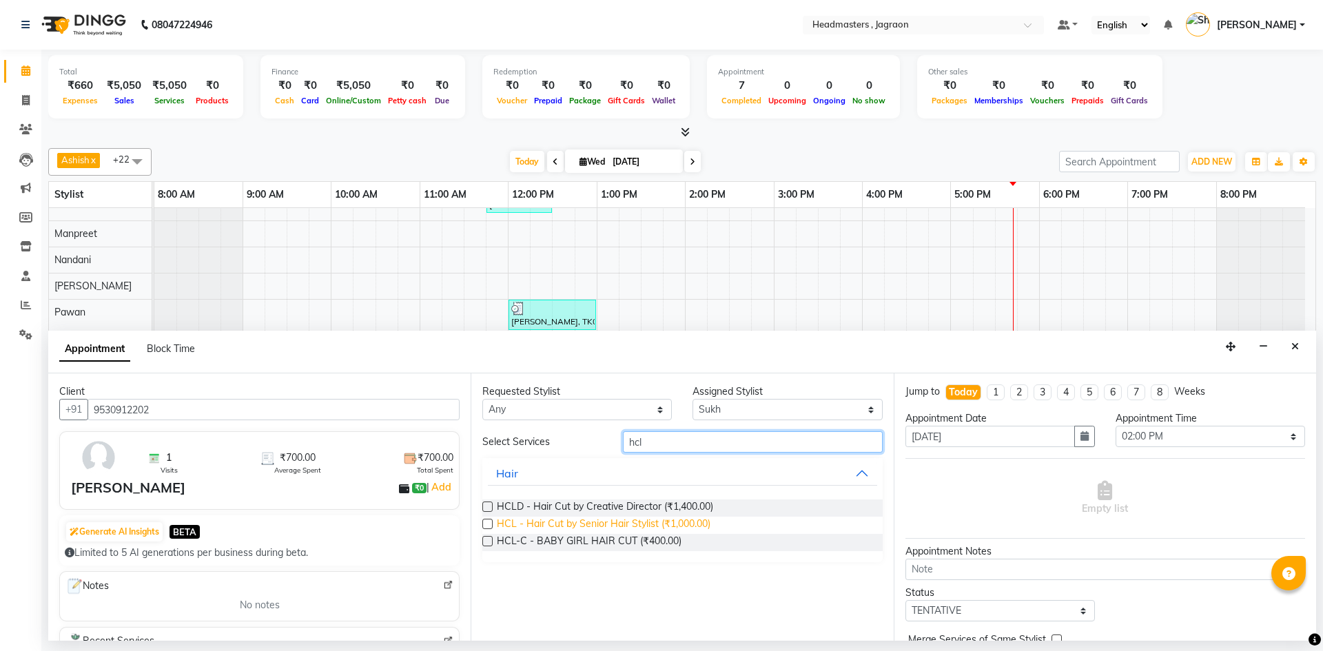
type input "hcl"
click at [623, 525] on span "HCL - Hair Cut by Senior Hair Stylist (₹1,000.00)" at bounding box center [604, 525] width 214 height 17
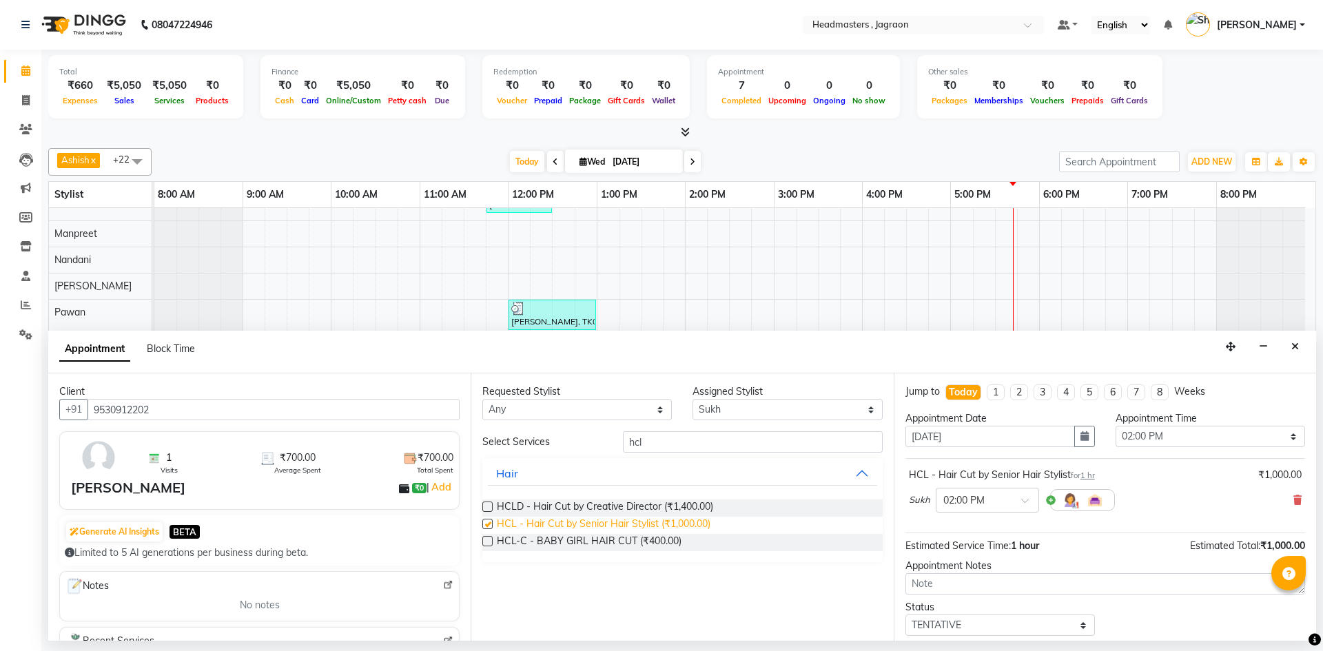
checkbox input "false"
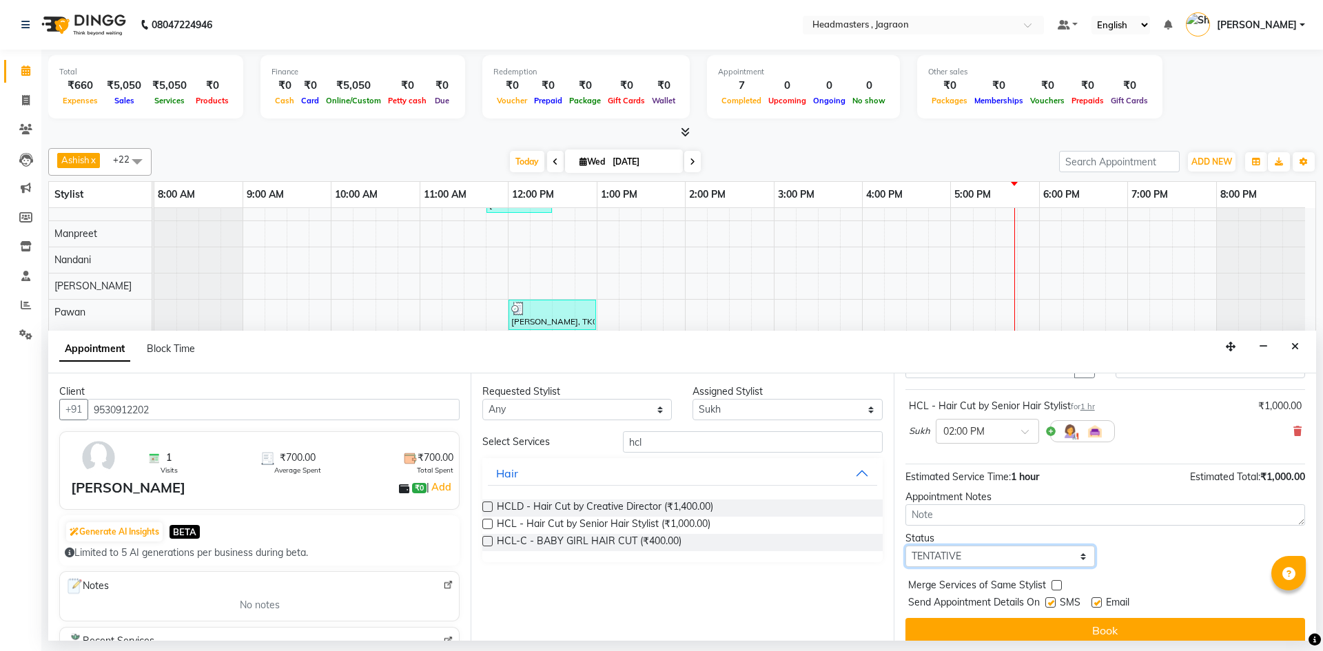
click at [973, 553] on select "Select TENTATIVE CONFIRM CHECK-IN UPCOMING" at bounding box center [999, 556] width 189 height 21
select select "confirm booking"
click at [905, 546] on select "Select TENTATIVE CONFIRM CHECK-IN UPCOMING" at bounding box center [999, 556] width 189 height 21
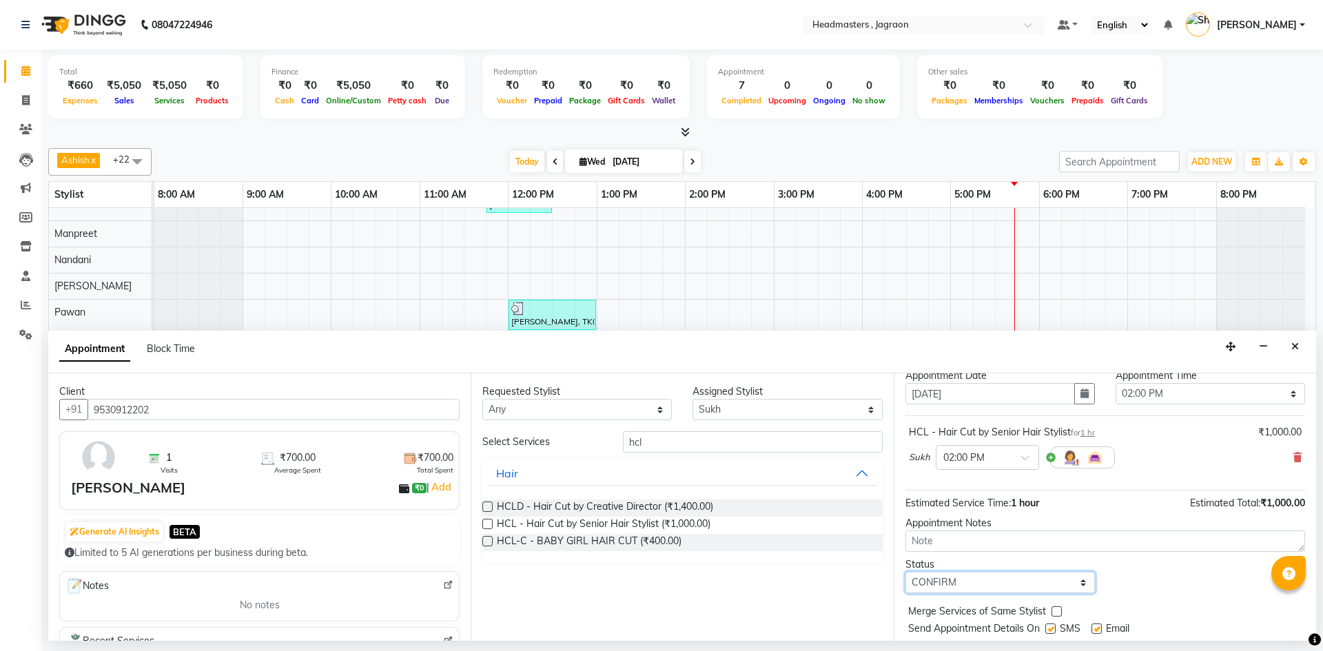
scroll to position [82, 0]
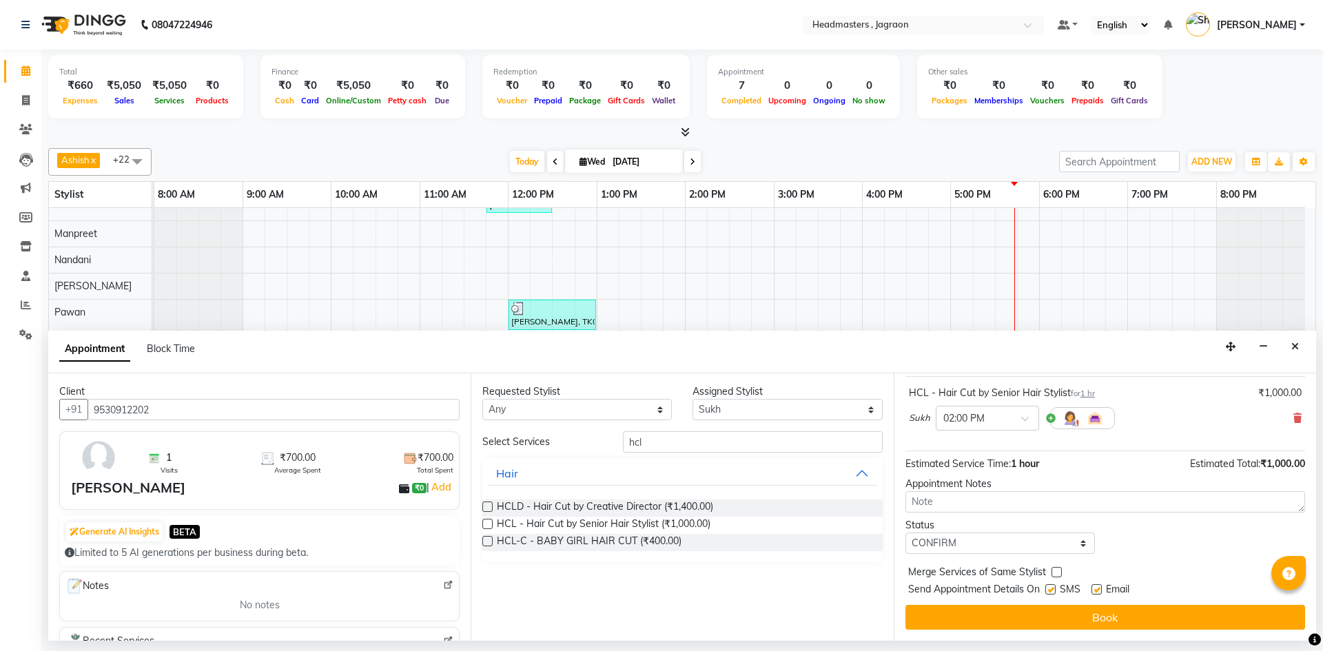
click at [1048, 588] on label at bounding box center [1050, 589] width 10 height 10
click at [1048, 588] on input "checkbox" at bounding box center [1049, 590] width 9 height 9
checkbox input "false"
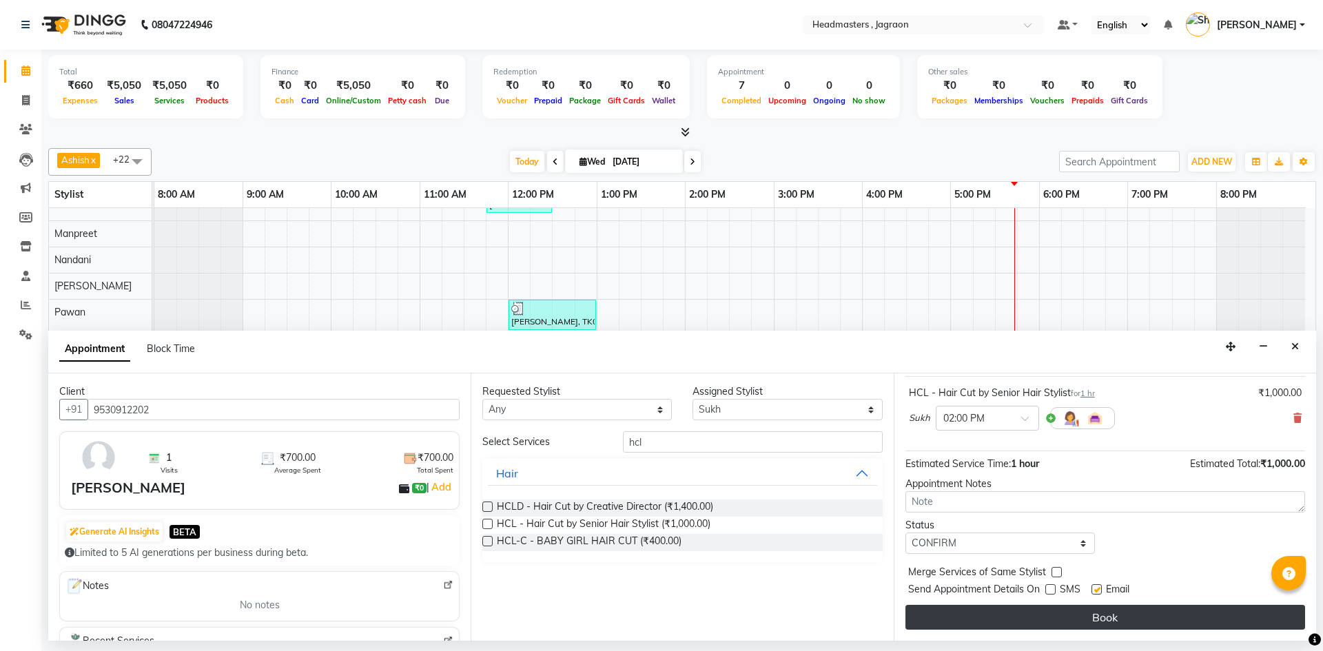
click at [1052, 606] on button "Book" at bounding box center [1105, 617] width 400 height 25
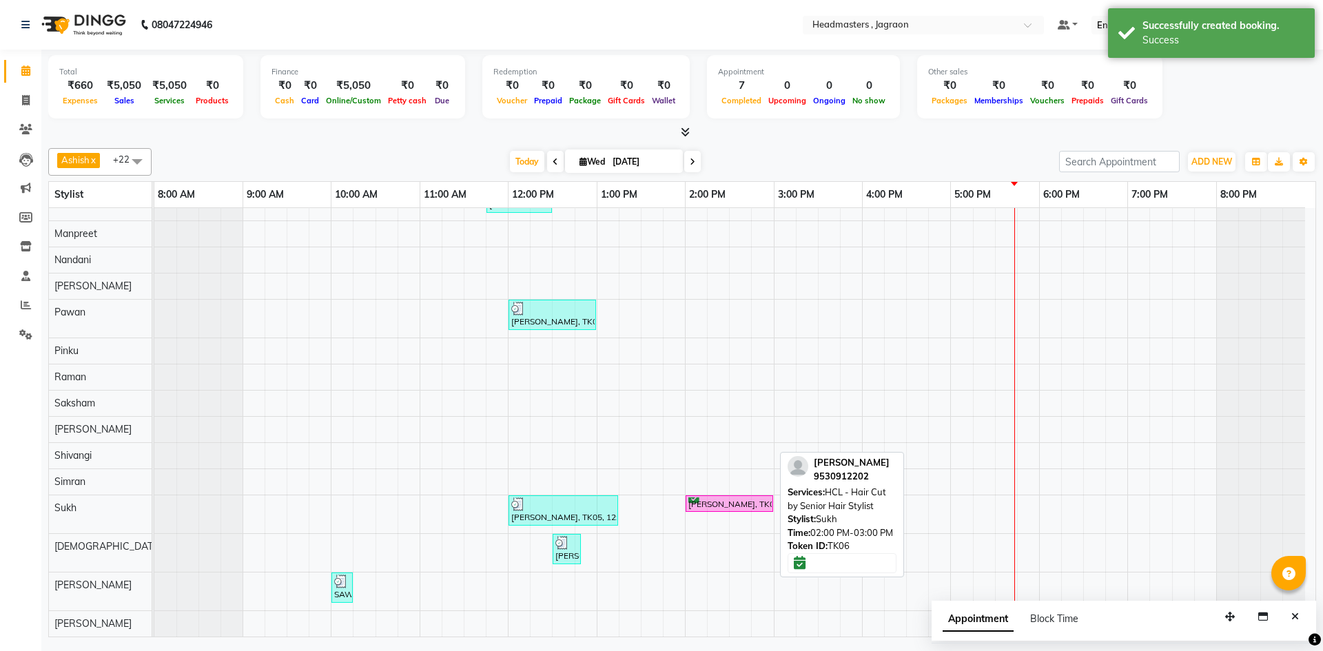
click at [726, 507] on div "[PERSON_NAME], TK06, 02:00 PM-03:00 PM, HCL - Hair Cut by Senior Hair Stylist" at bounding box center [729, 504] width 85 height 13
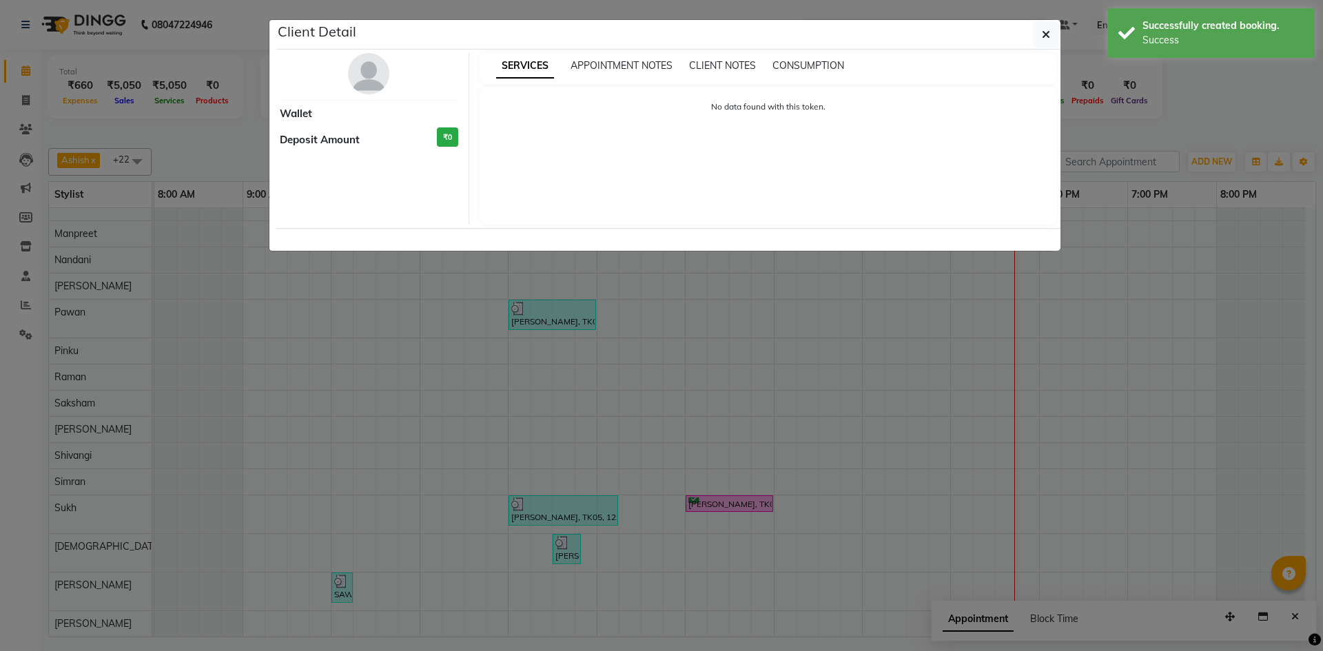
select select "6"
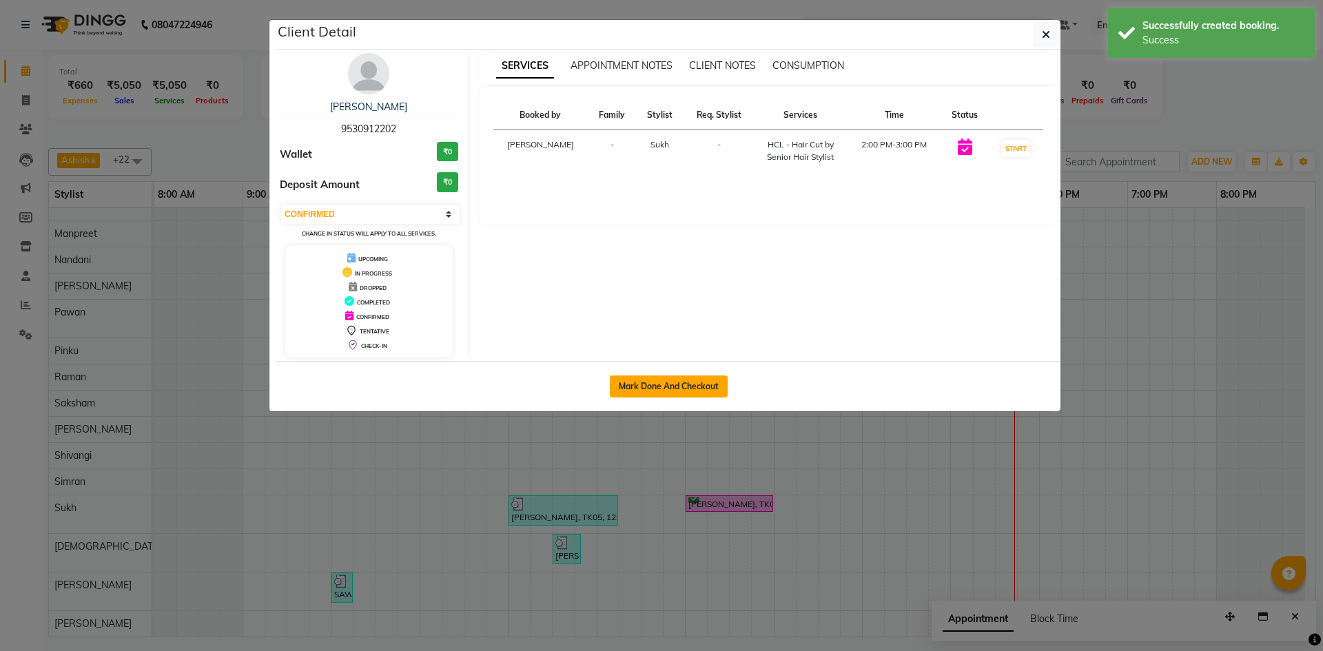
click at [669, 387] on button "Mark Done And Checkout" at bounding box center [669, 387] width 118 height 22
select select "service"
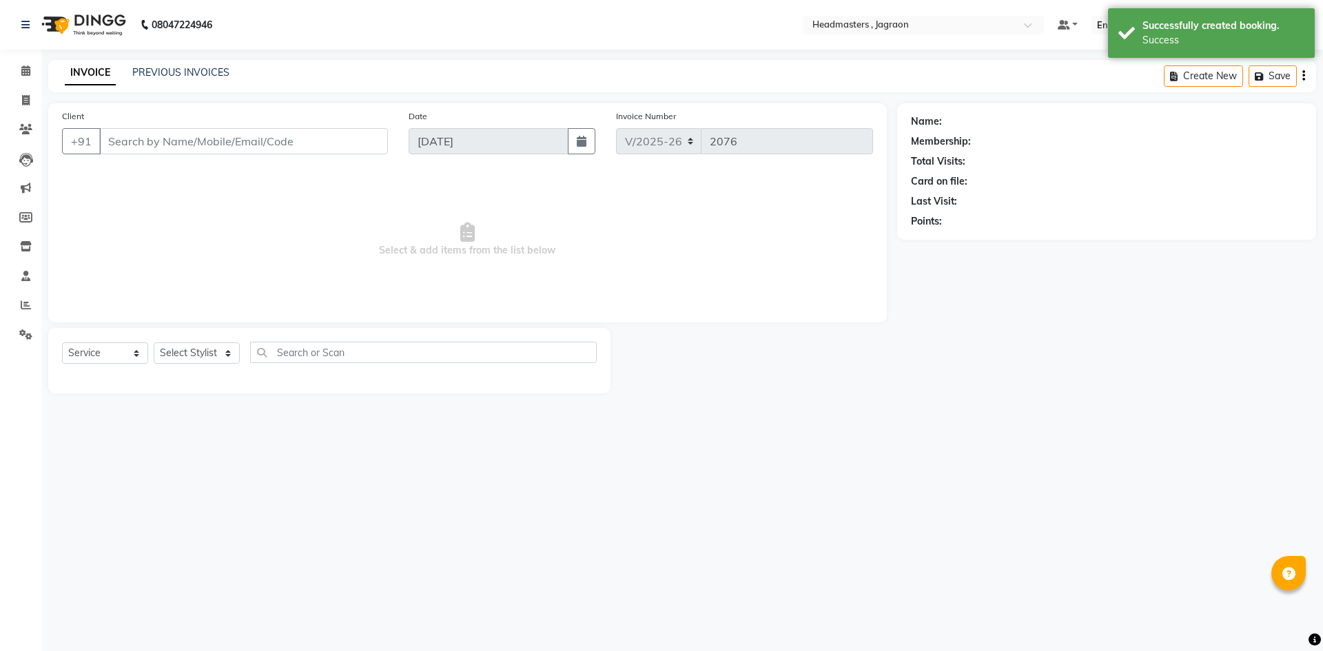
type input "9530912202"
select select "68503"
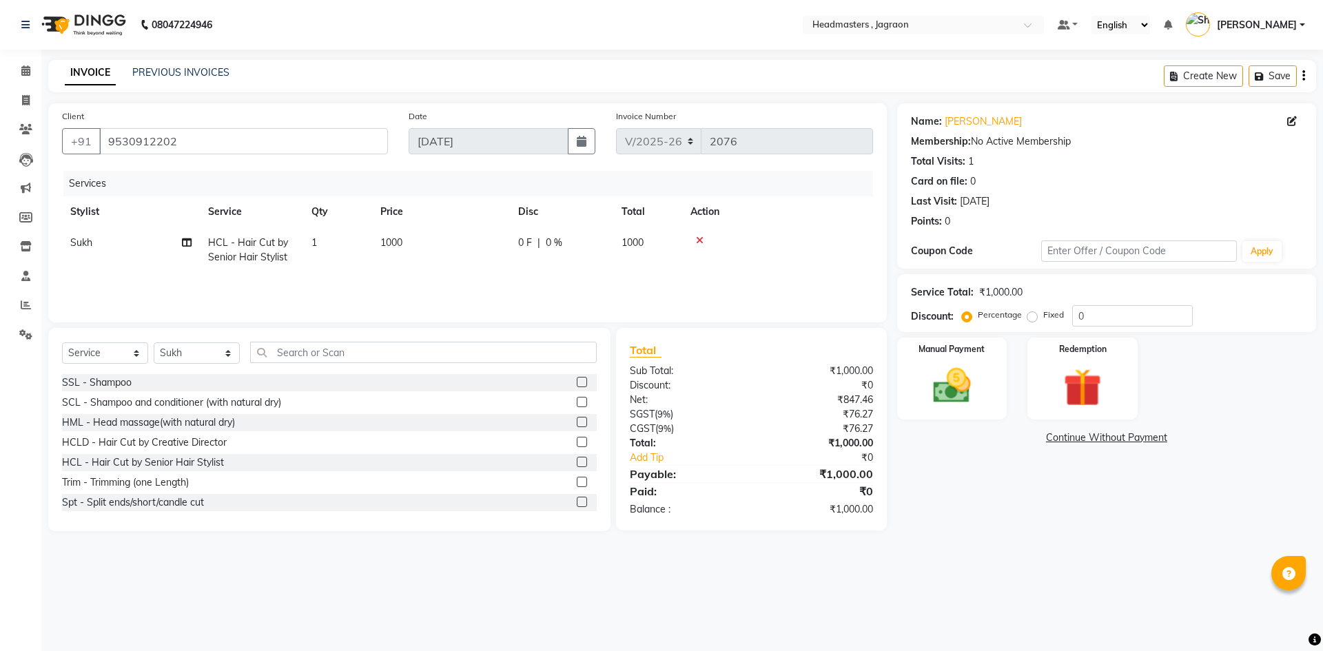
click at [534, 241] on div "0 F | 0 %" at bounding box center [561, 243] width 87 height 14
select select "68503"
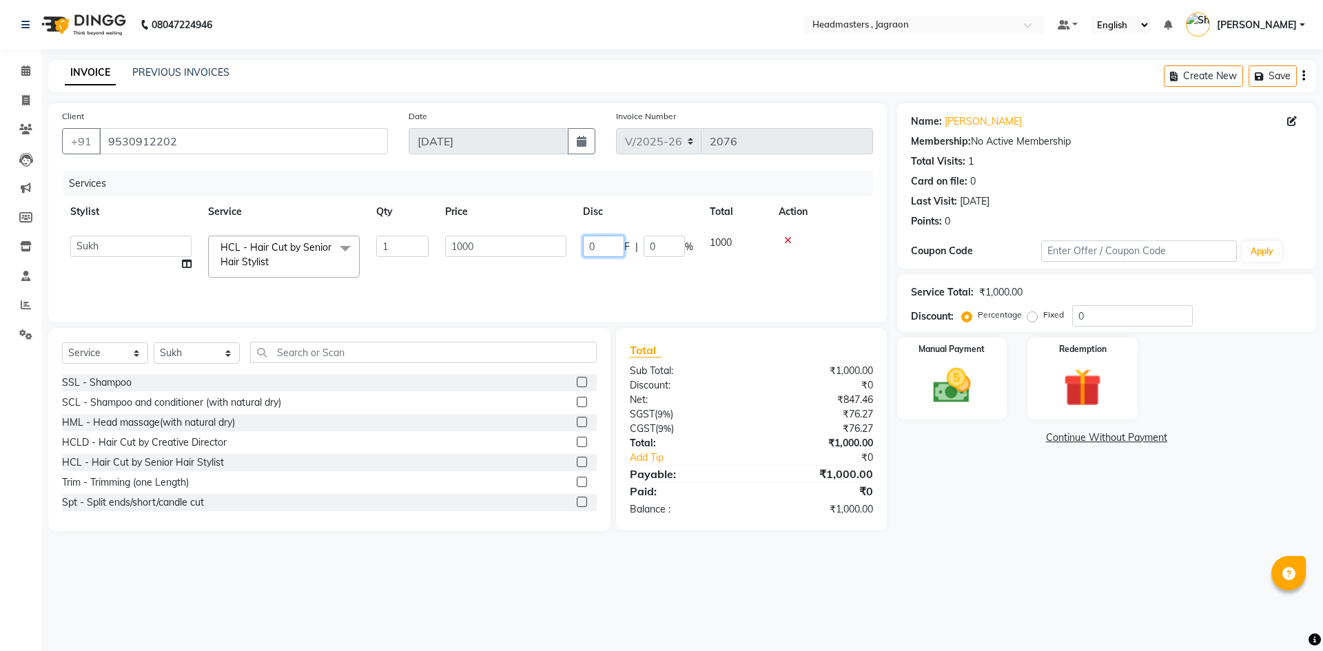
click at [604, 240] on input "0" at bounding box center [603, 246] width 41 height 21
type input "500"
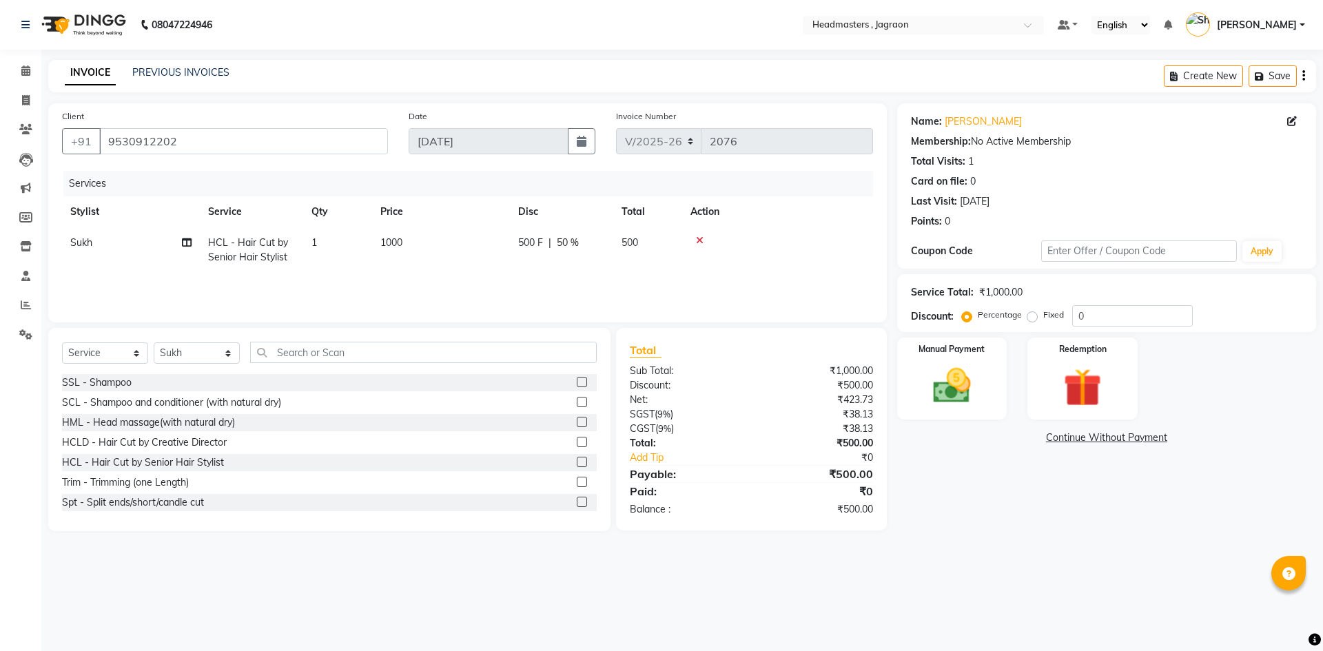
click at [600, 265] on td "500 F | 50 %" at bounding box center [561, 249] width 103 height 45
select select "68503"
click at [995, 391] on div "Manual Payment" at bounding box center [951, 378] width 114 height 85
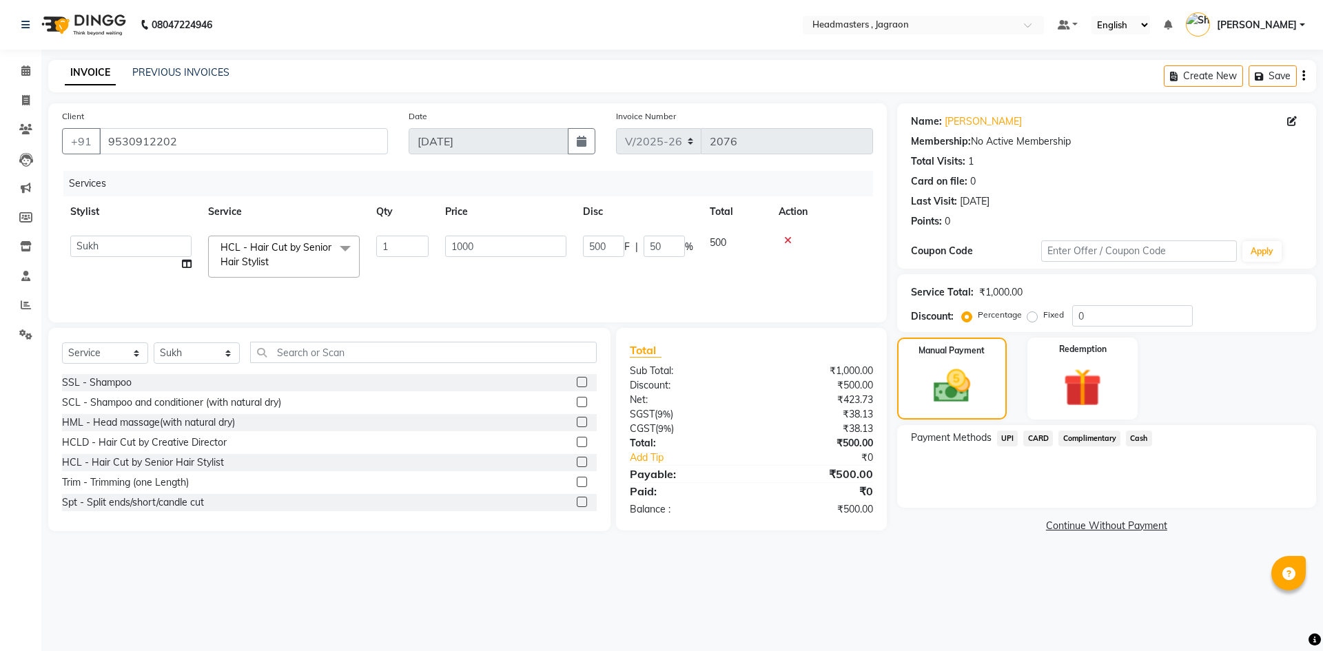
click at [1132, 436] on span "Cash" at bounding box center [1139, 439] width 26 height 16
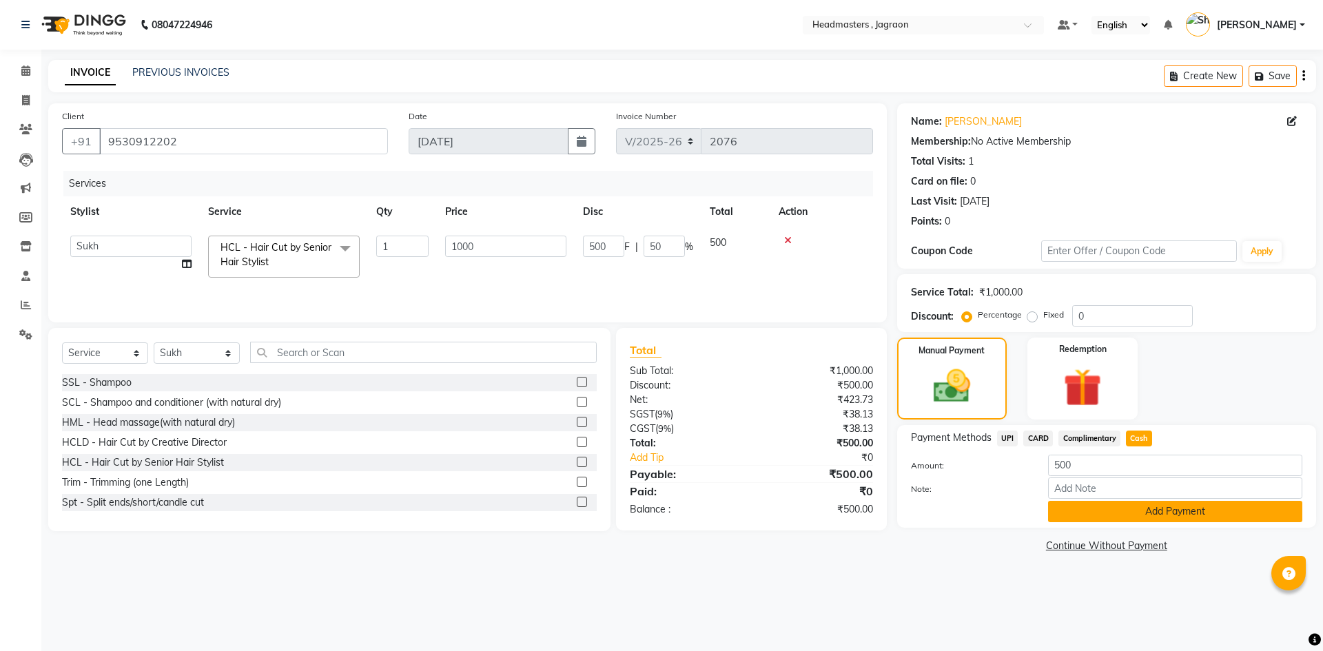
click at [1104, 506] on button "Add Payment" at bounding box center [1175, 511] width 254 height 21
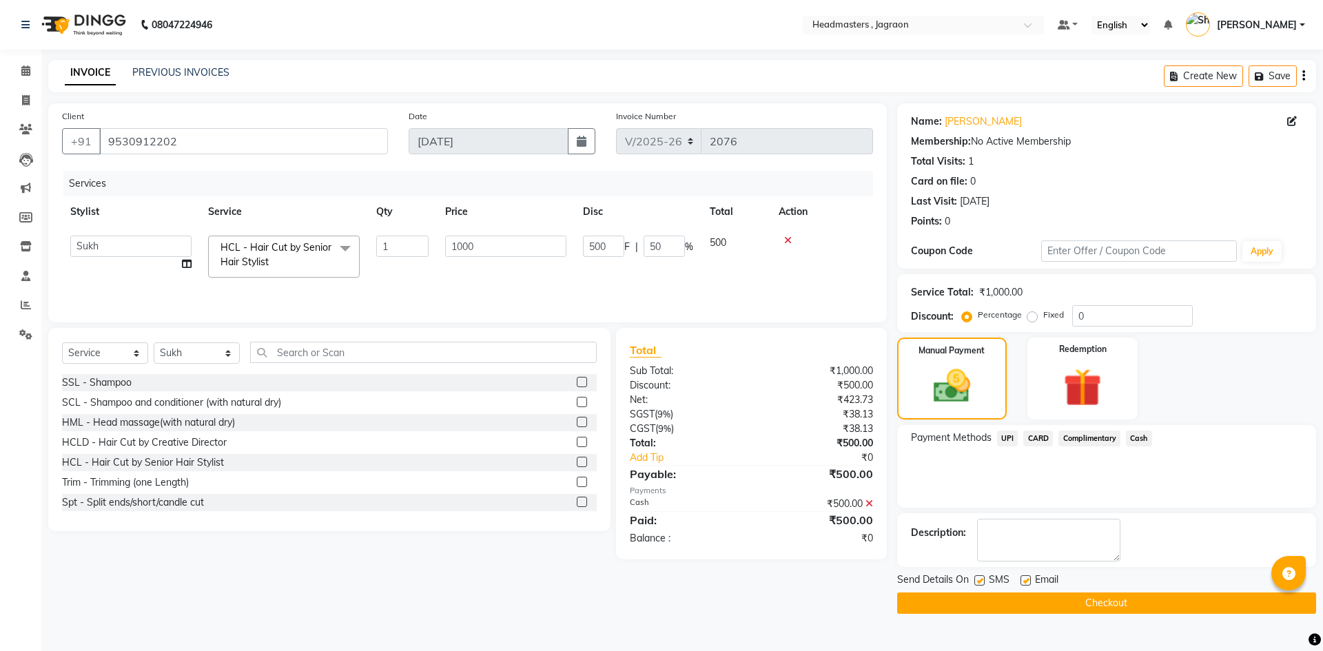
click at [1081, 611] on button "Checkout" at bounding box center [1106, 603] width 419 height 21
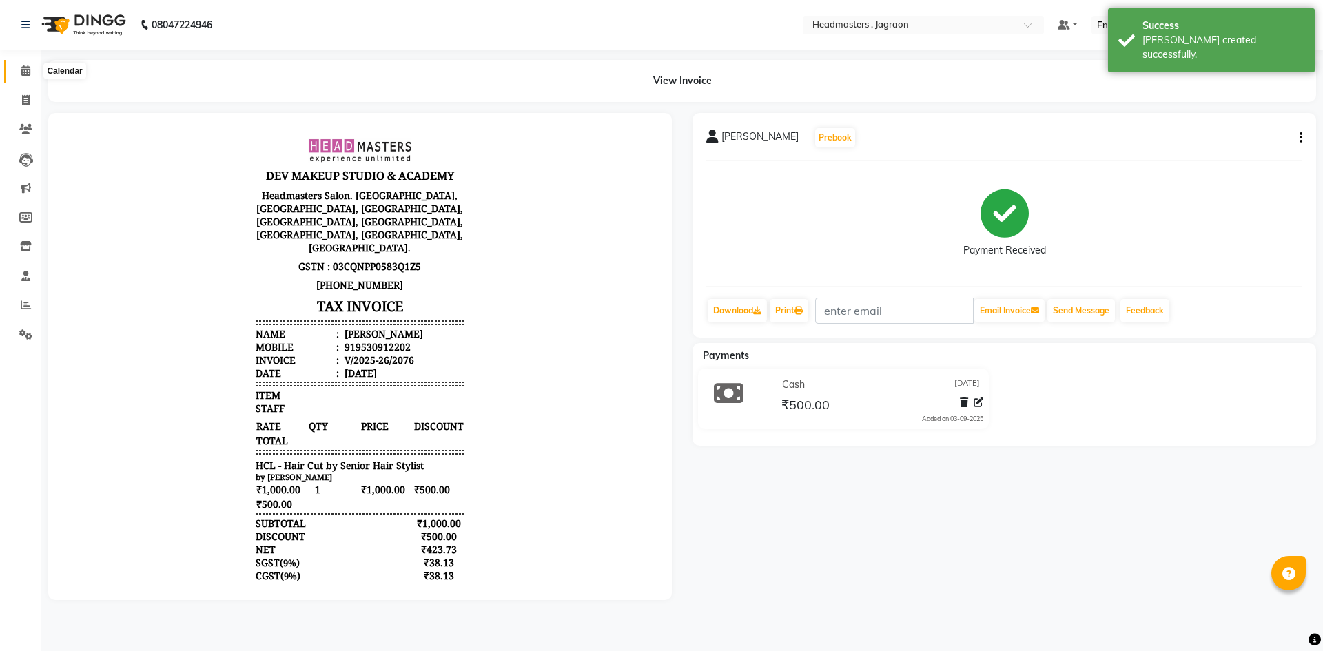
click at [21, 65] on span at bounding box center [26, 71] width 24 height 16
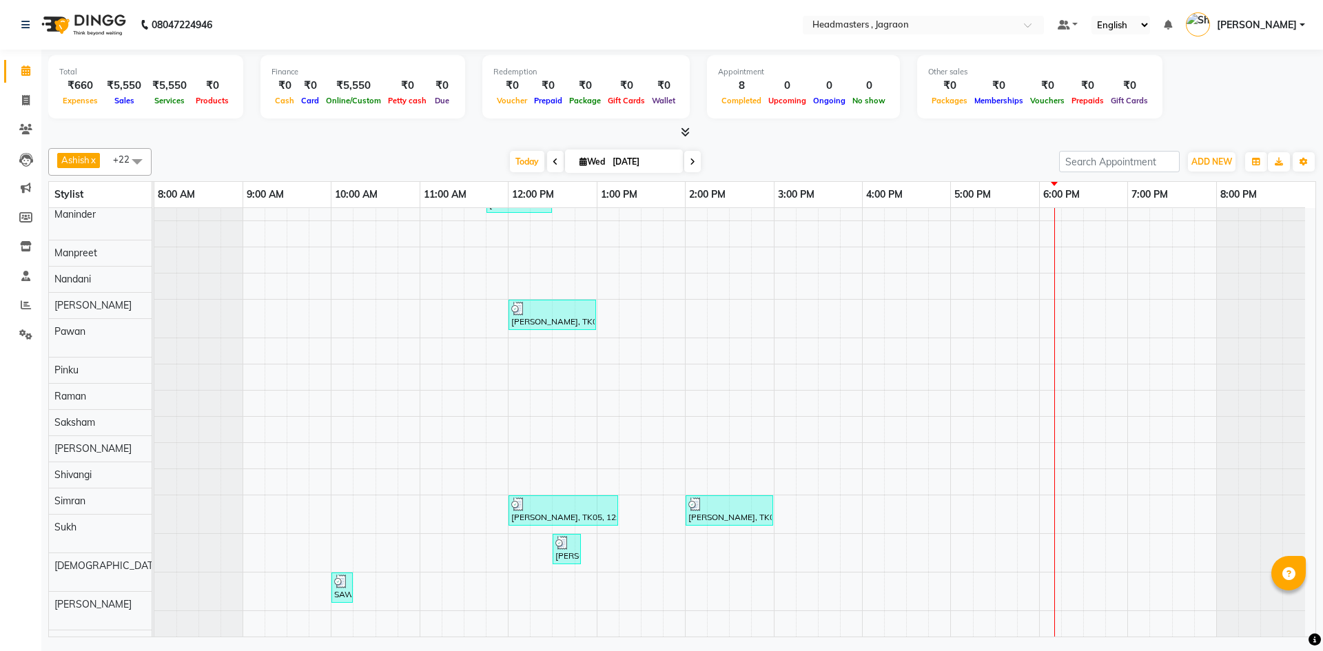
scroll to position [247, 0]
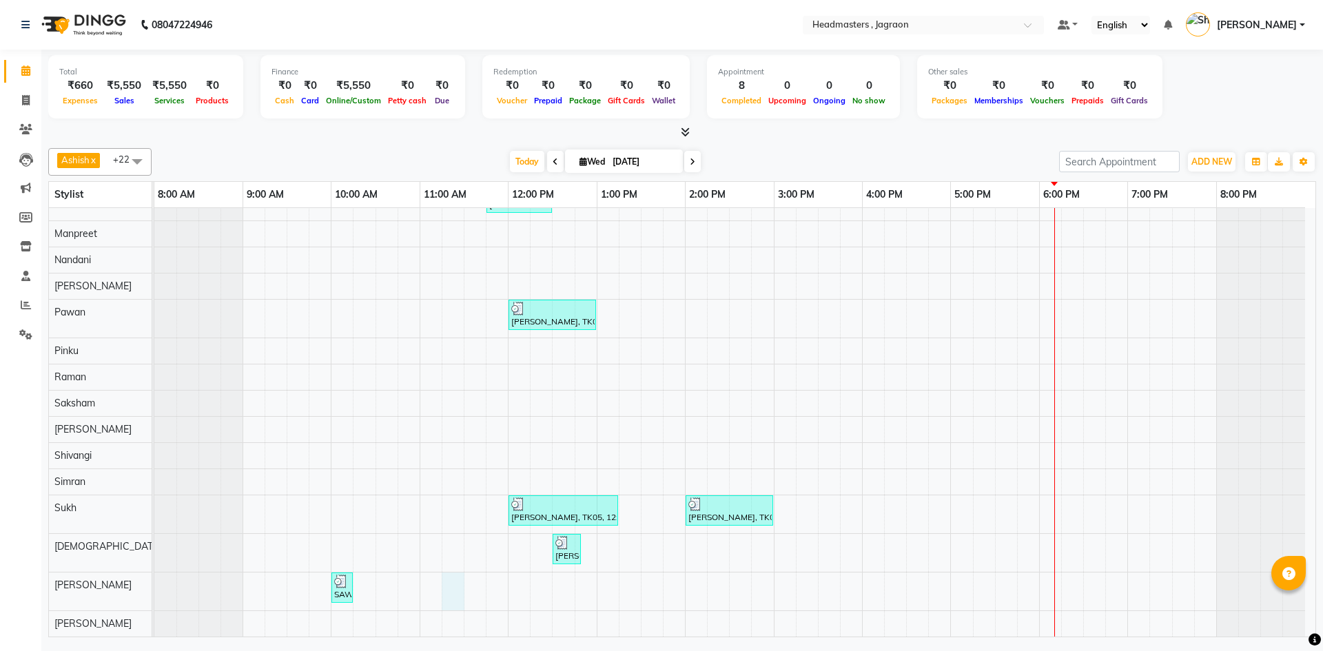
click at [456, 586] on div "[PERSON_NAME], TK02, 11:15 AM-12:00 PM, HCGD - Hair Cut by Creative Director [P…" at bounding box center [734, 299] width 1161 height 676
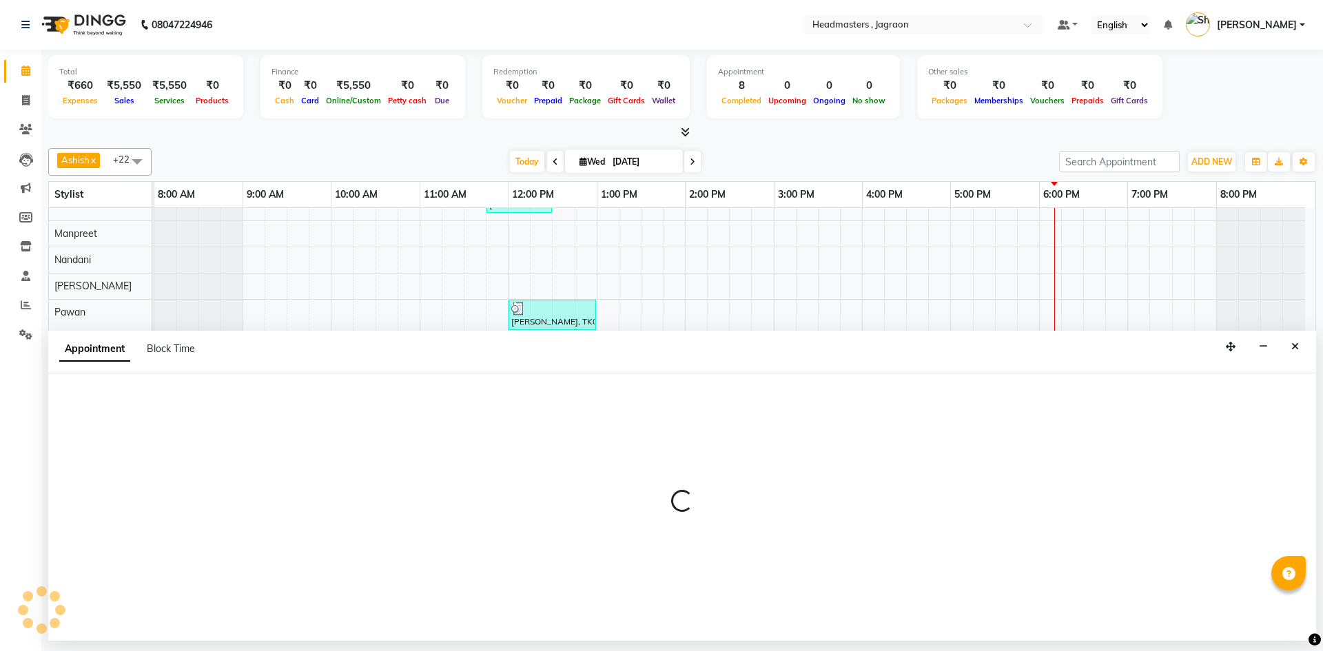
select select "88750"
select select "675"
select select "tentative"
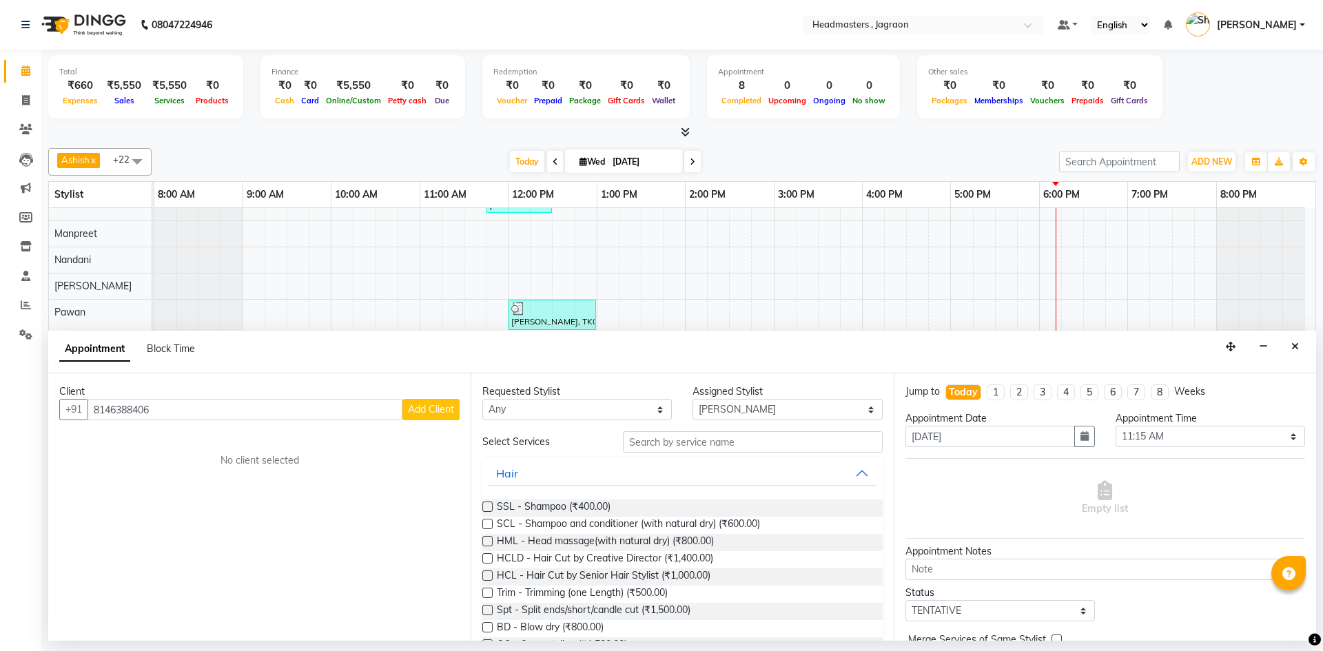
type input "8146388406"
click at [443, 415] on span "Add Client" at bounding box center [431, 409] width 46 height 12
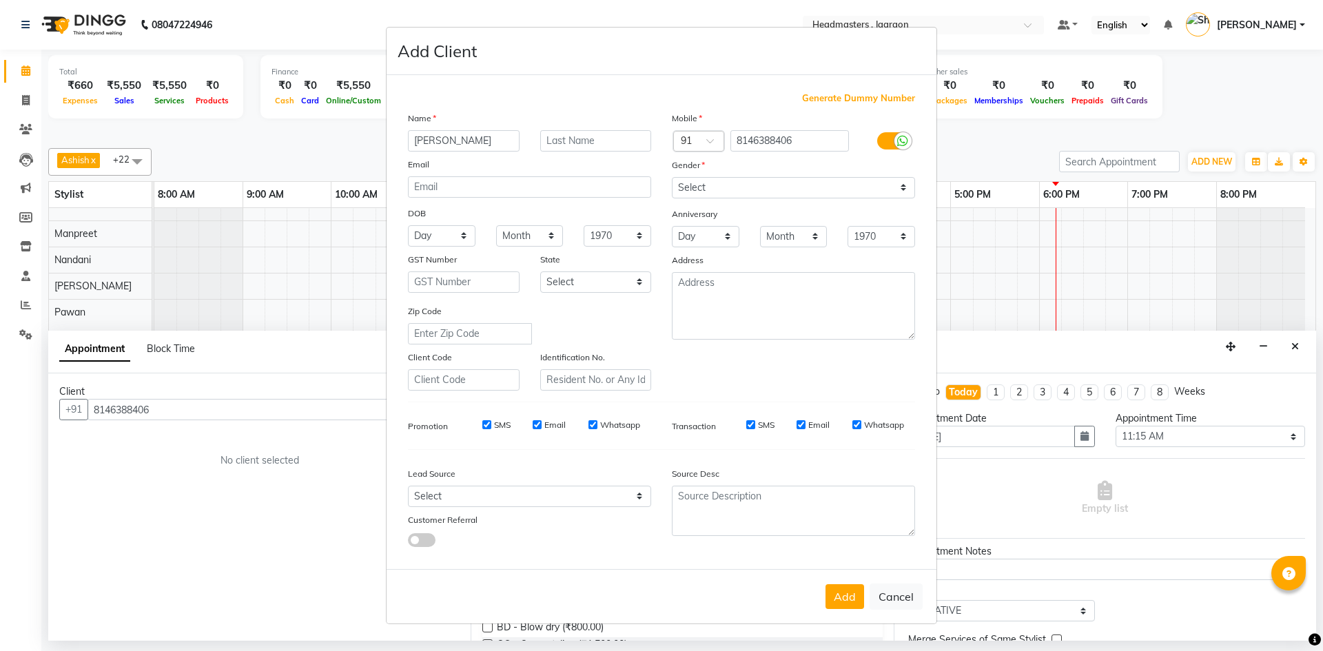
type input "[PERSON_NAME]"
click at [770, 191] on select "Select [DEMOGRAPHIC_DATA] [DEMOGRAPHIC_DATA] Other Prefer Not To Say" at bounding box center [793, 187] width 243 height 21
select select "[DEMOGRAPHIC_DATA]"
click at [672, 177] on select "Select [DEMOGRAPHIC_DATA] [DEMOGRAPHIC_DATA] Other Prefer Not To Say" at bounding box center [793, 187] width 243 height 21
click at [834, 605] on button "Add" at bounding box center [845, 596] width 39 height 25
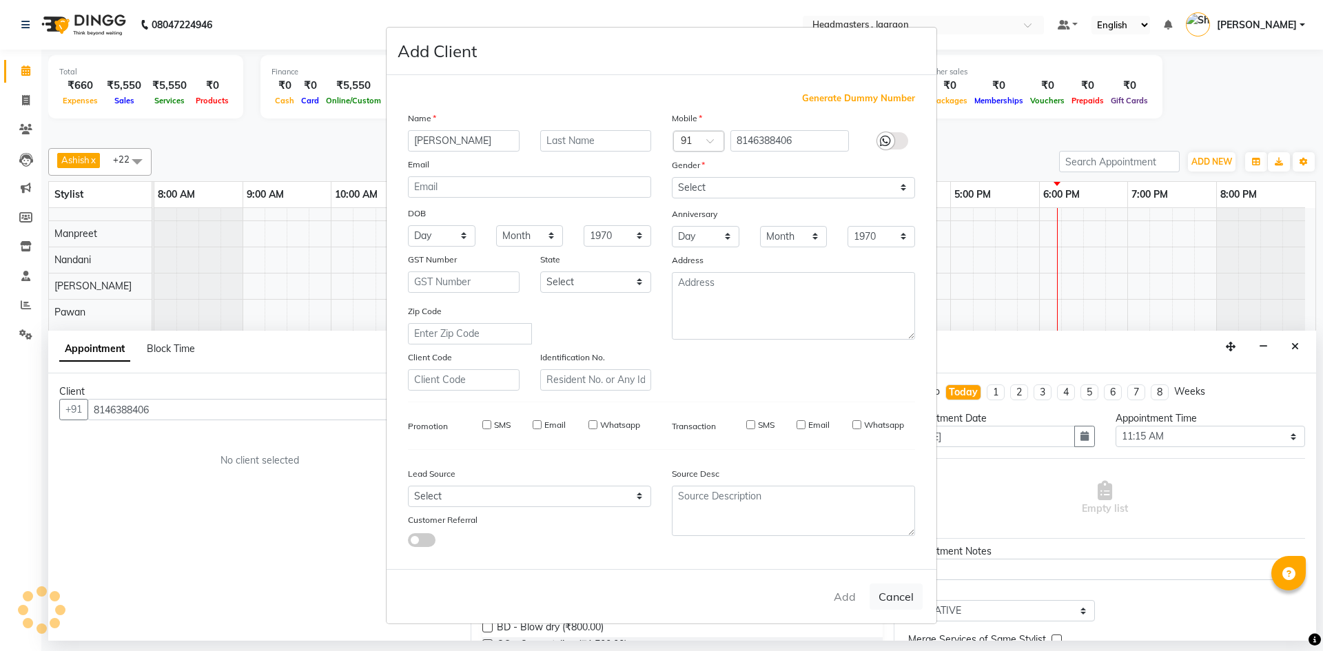
select select
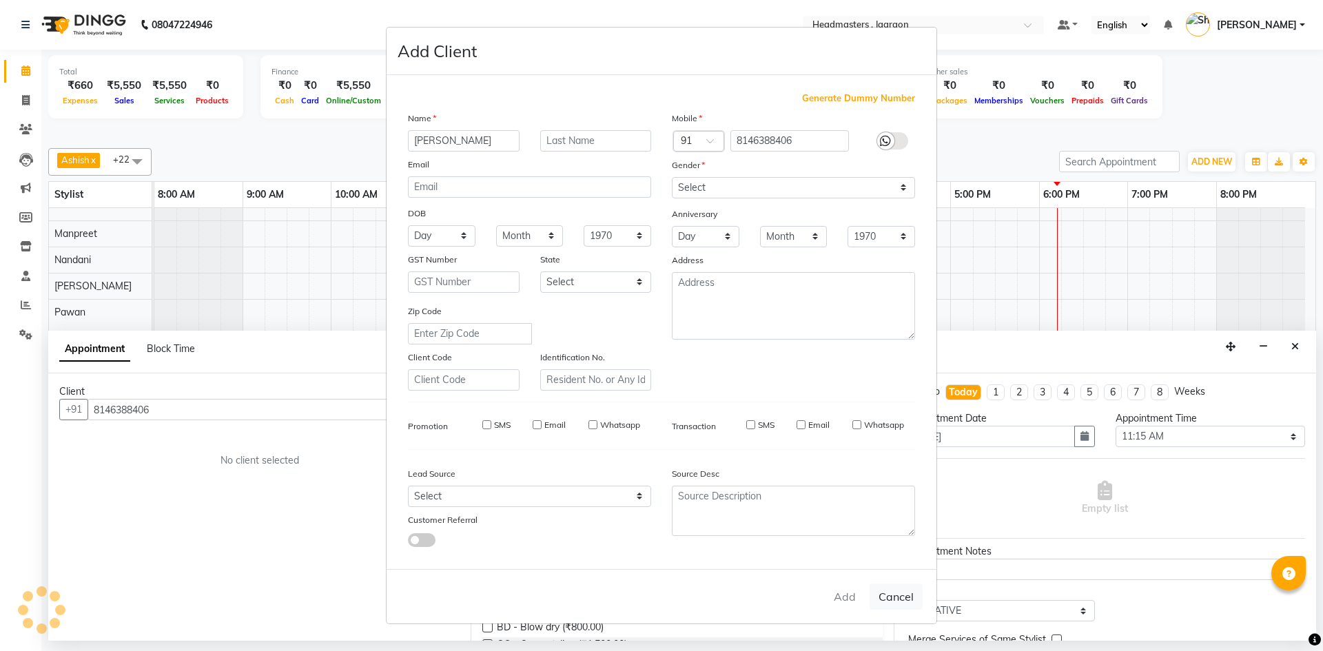
select select
checkbox input "false"
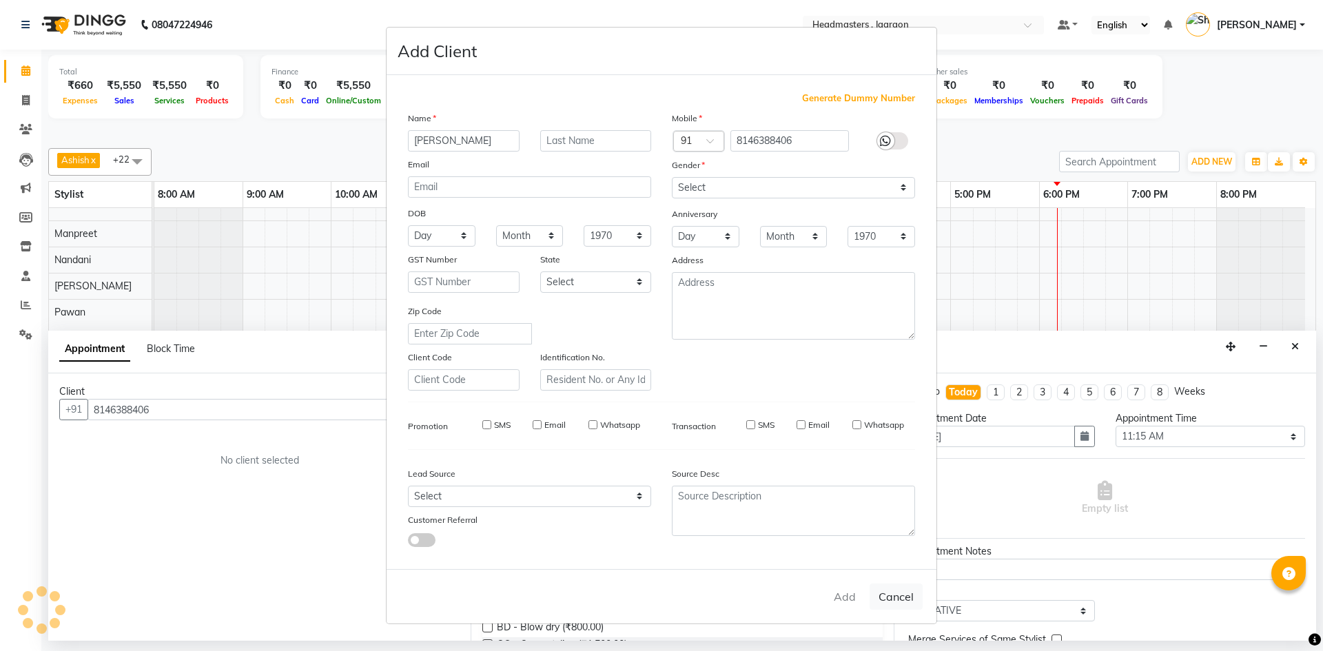
checkbox input "false"
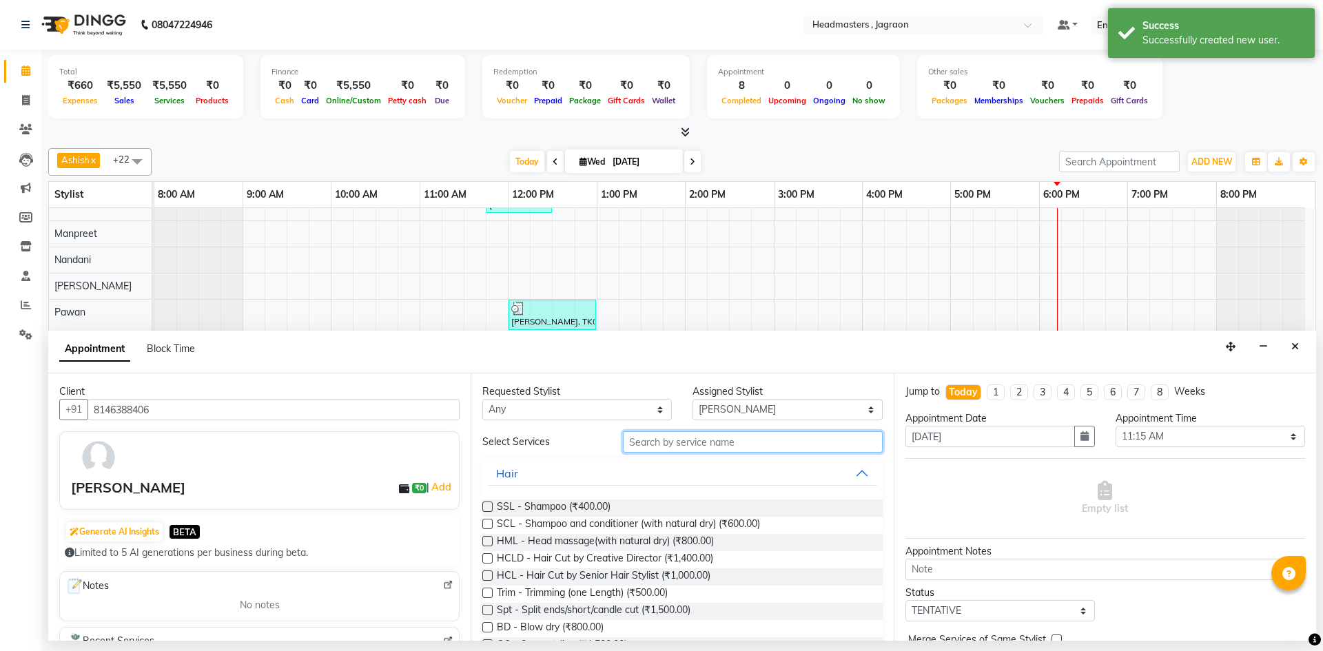
click at [639, 449] on input "text" at bounding box center [753, 441] width 260 height 21
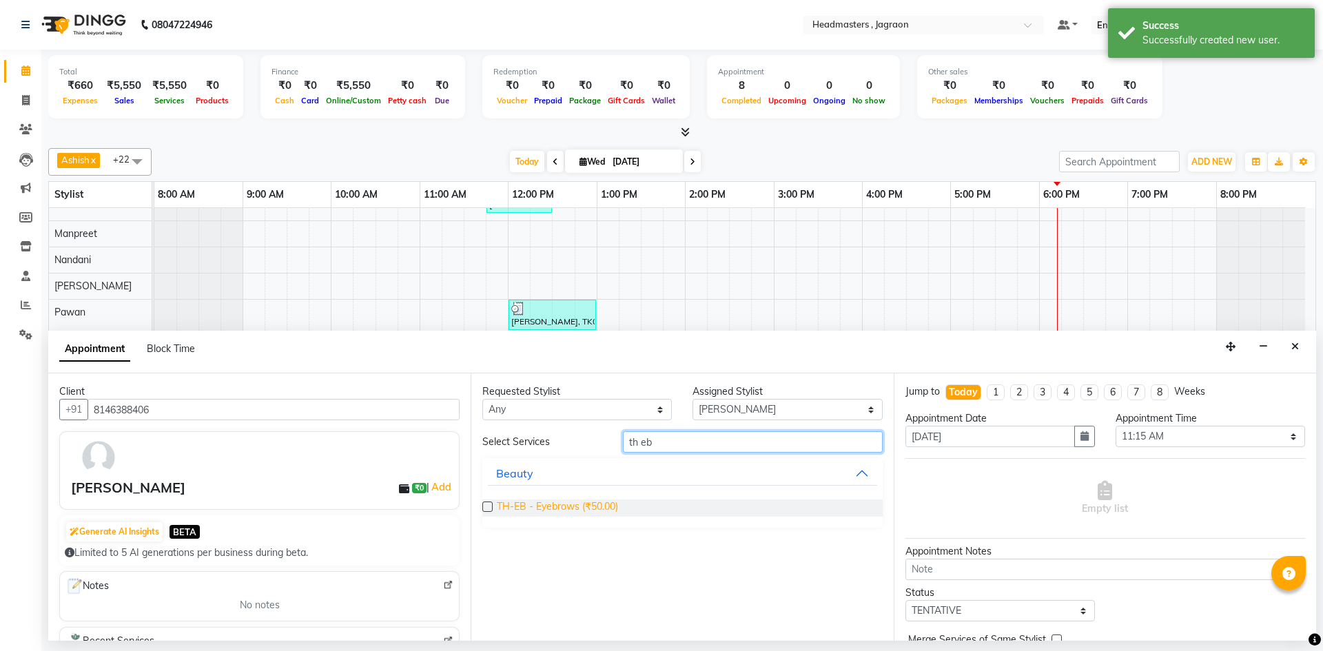
type input "th eb"
click at [600, 504] on span "TH-EB - Eyebrows (₹50.00)" at bounding box center [557, 508] width 121 height 17
checkbox input "false"
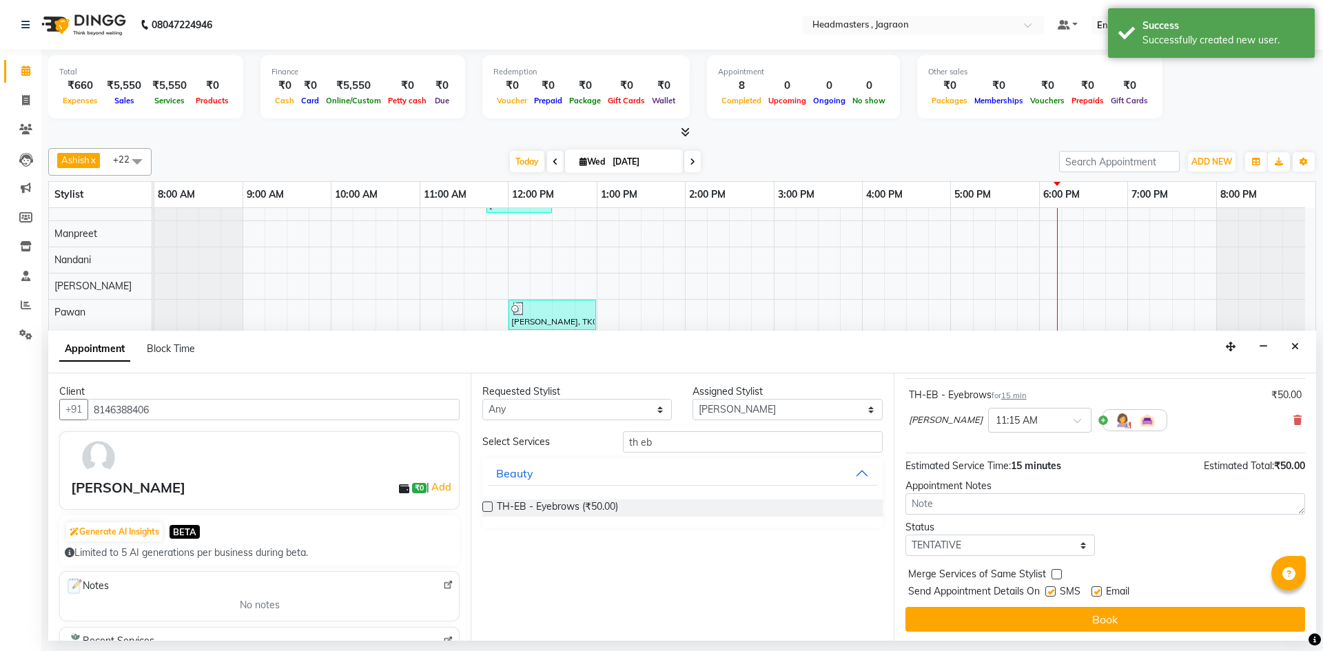
scroll to position [82, 0]
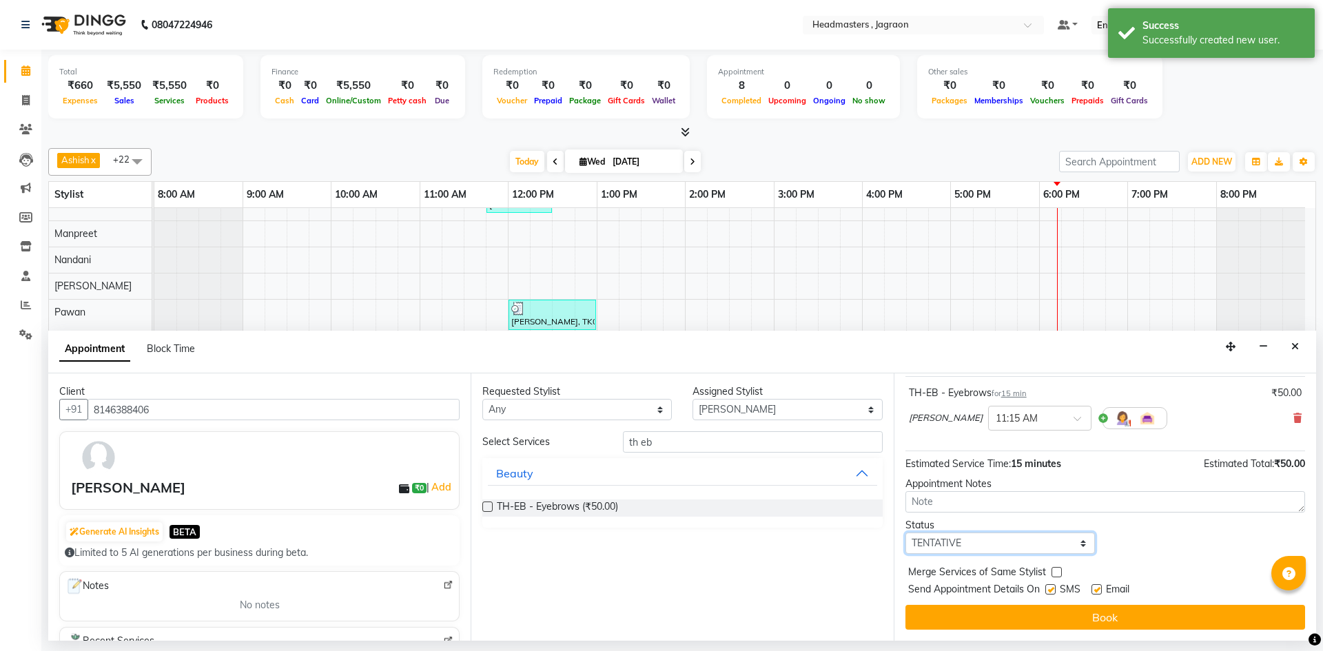
click at [998, 551] on select "Select TENTATIVE CONFIRM CHECK-IN UPCOMING" at bounding box center [999, 543] width 189 height 21
select select "confirm booking"
click at [905, 533] on select "Select TENTATIVE CONFIRM CHECK-IN UPCOMING" at bounding box center [999, 543] width 189 height 21
click at [1053, 591] on label at bounding box center [1050, 589] width 10 height 10
click at [1053, 591] on input "checkbox" at bounding box center [1049, 590] width 9 height 9
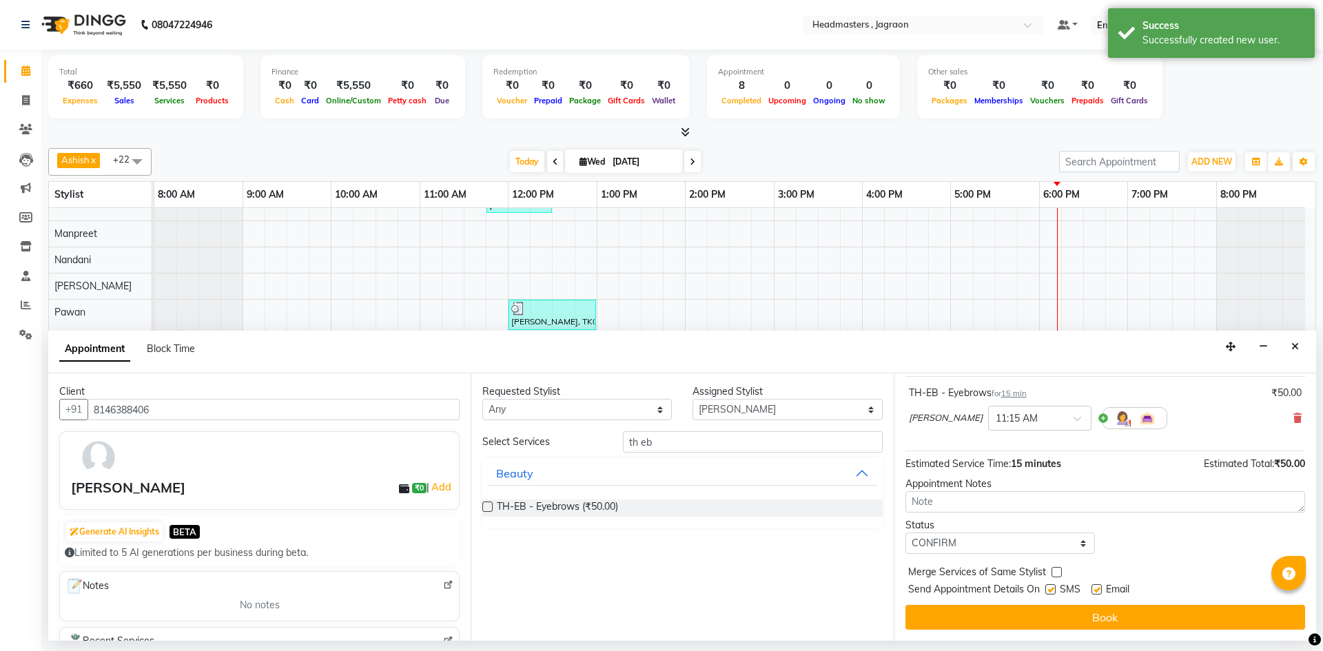
checkbox input "false"
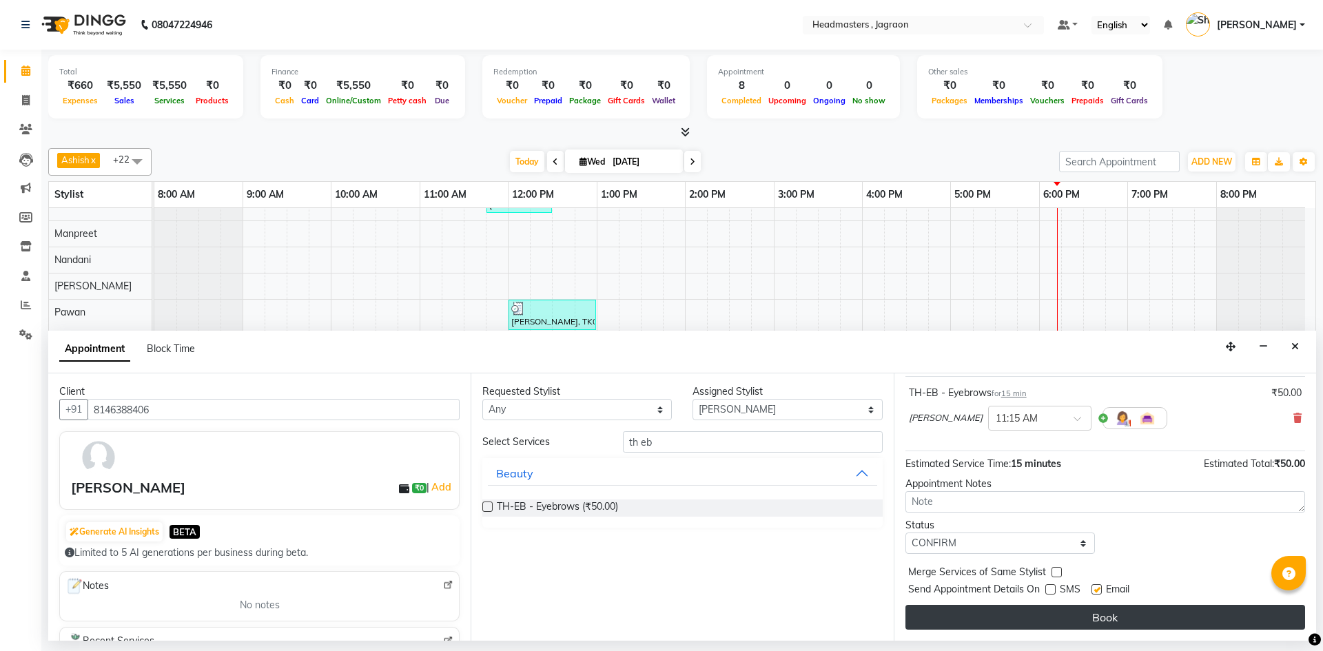
click at [1053, 617] on button "Book" at bounding box center [1105, 617] width 400 height 25
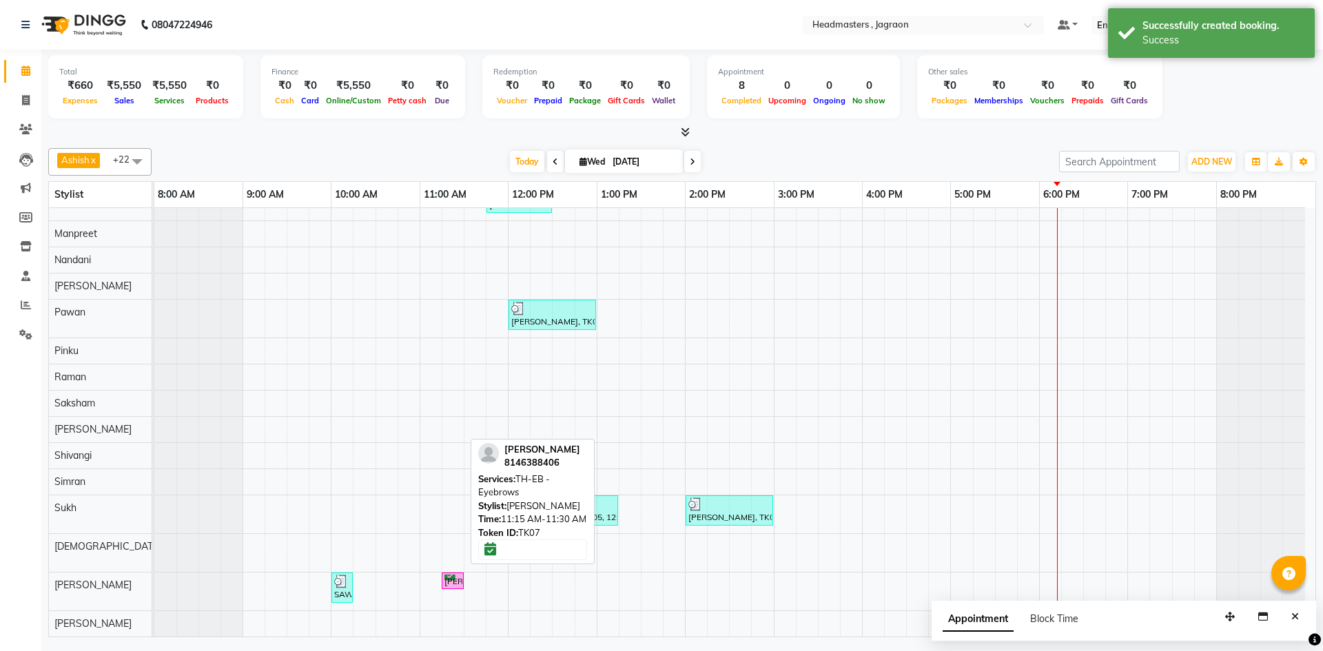
click at [451, 582] on div "[PERSON_NAME], TK07, 11:15 AM-11:30 AM, TH-EB - Eyebrows" at bounding box center [452, 581] width 19 height 13
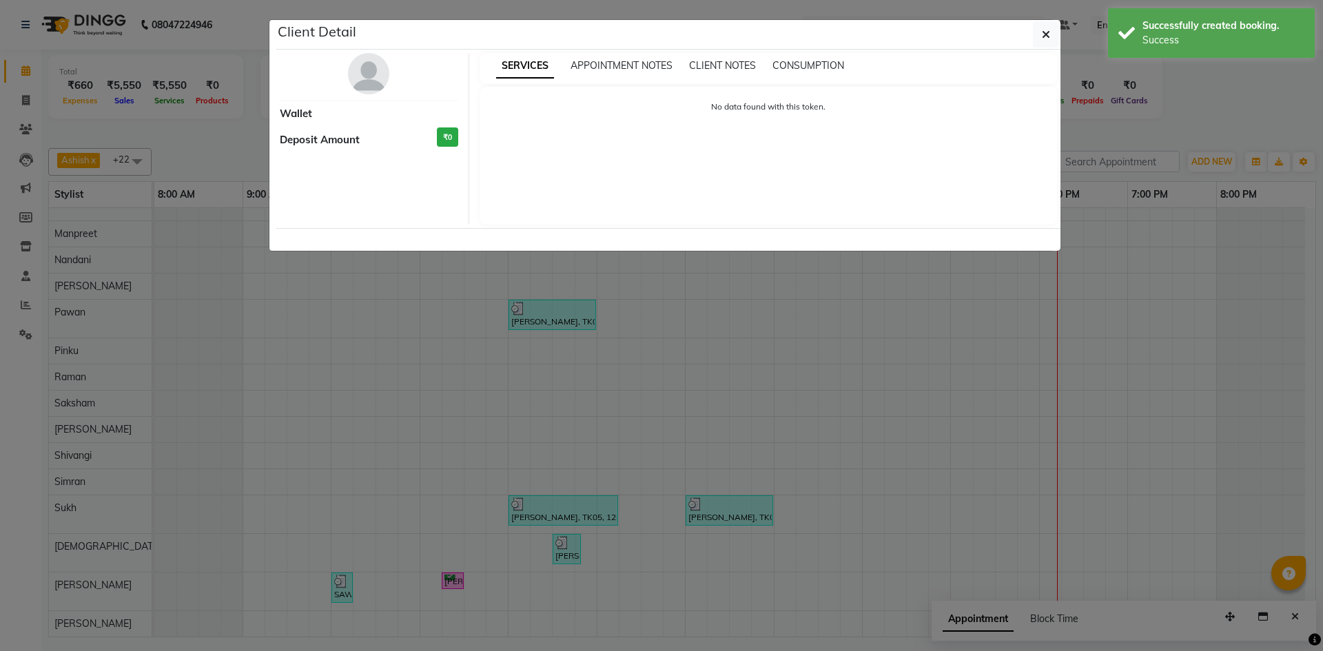
select select "6"
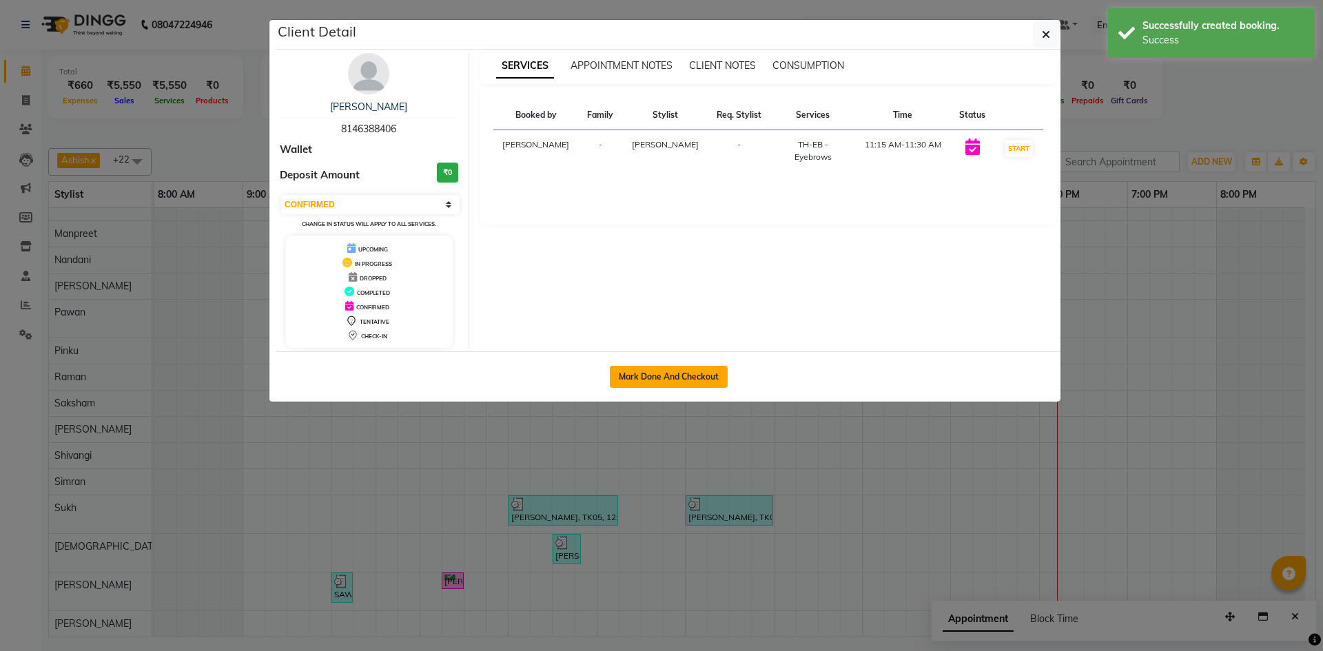
click at [684, 379] on button "Mark Done And Checkout" at bounding box center [669, 377] width 118 height 22
select select "service"
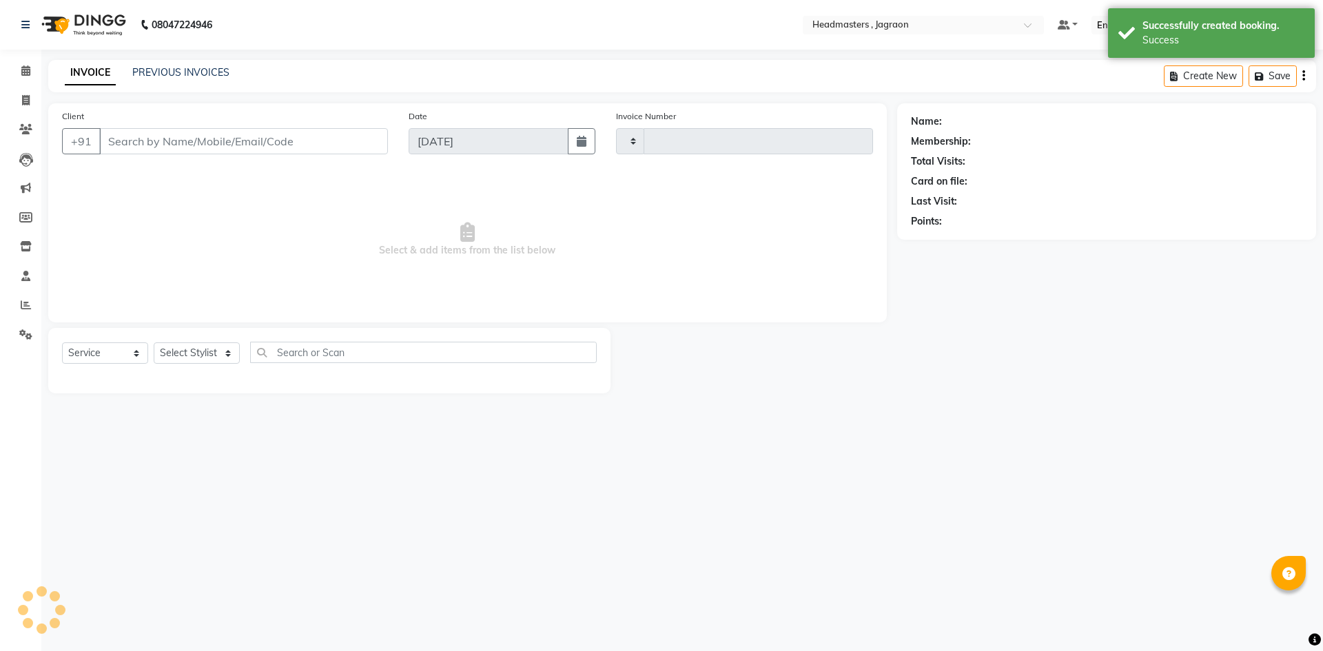
type input "2077"
select select "6935"
type input "8146388406"
select select "88750"
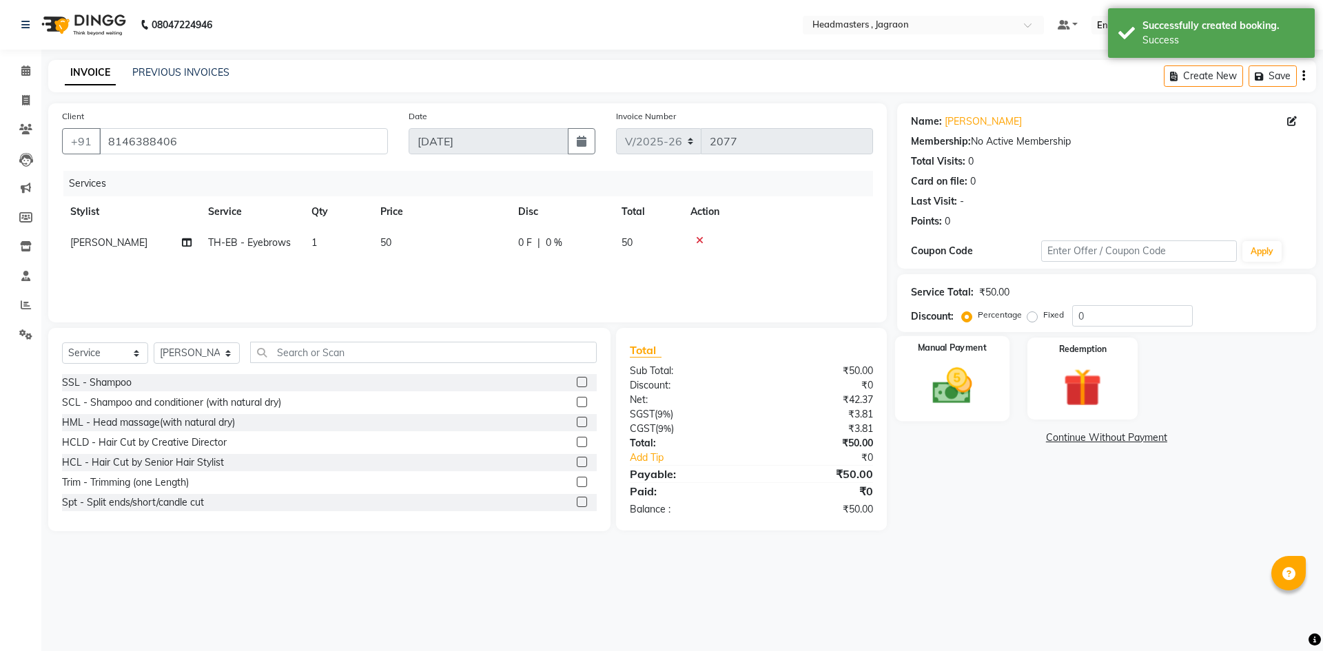
click at [974, 391] on img at bounding box center [952, 385] width 64 height 45
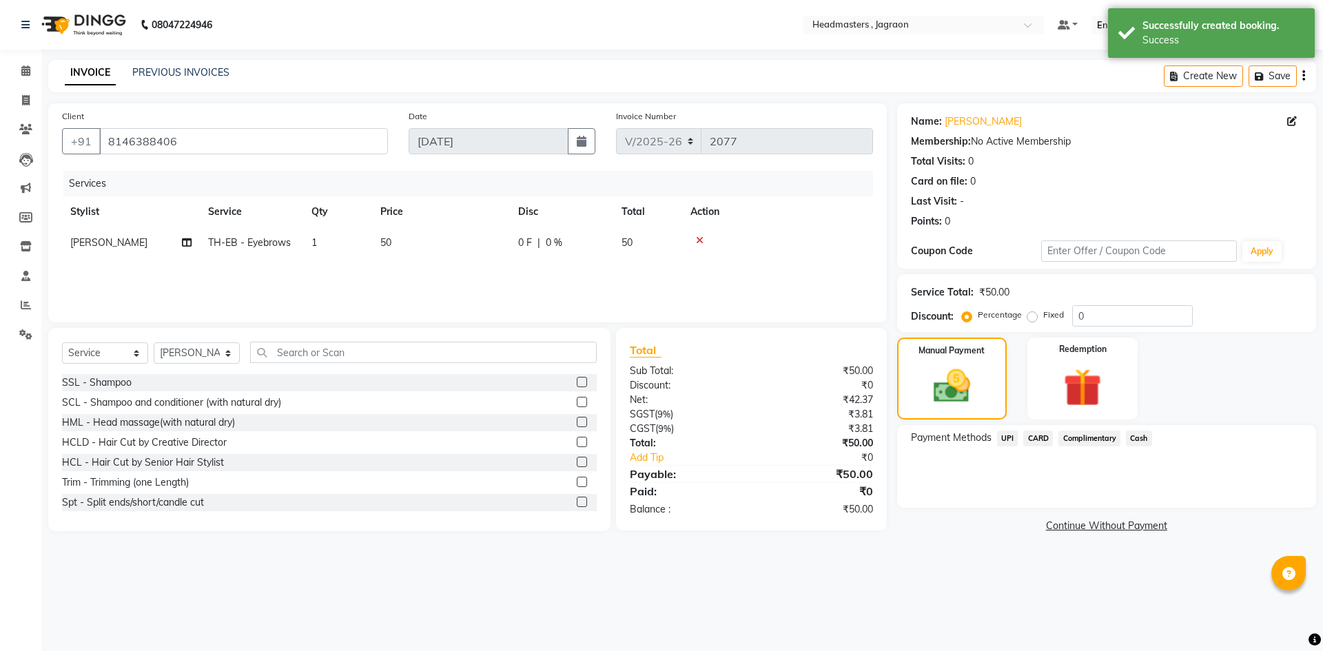
click at [1137, 436] on span "Cash" at bounding box center [1139, 439] width 26 height 16
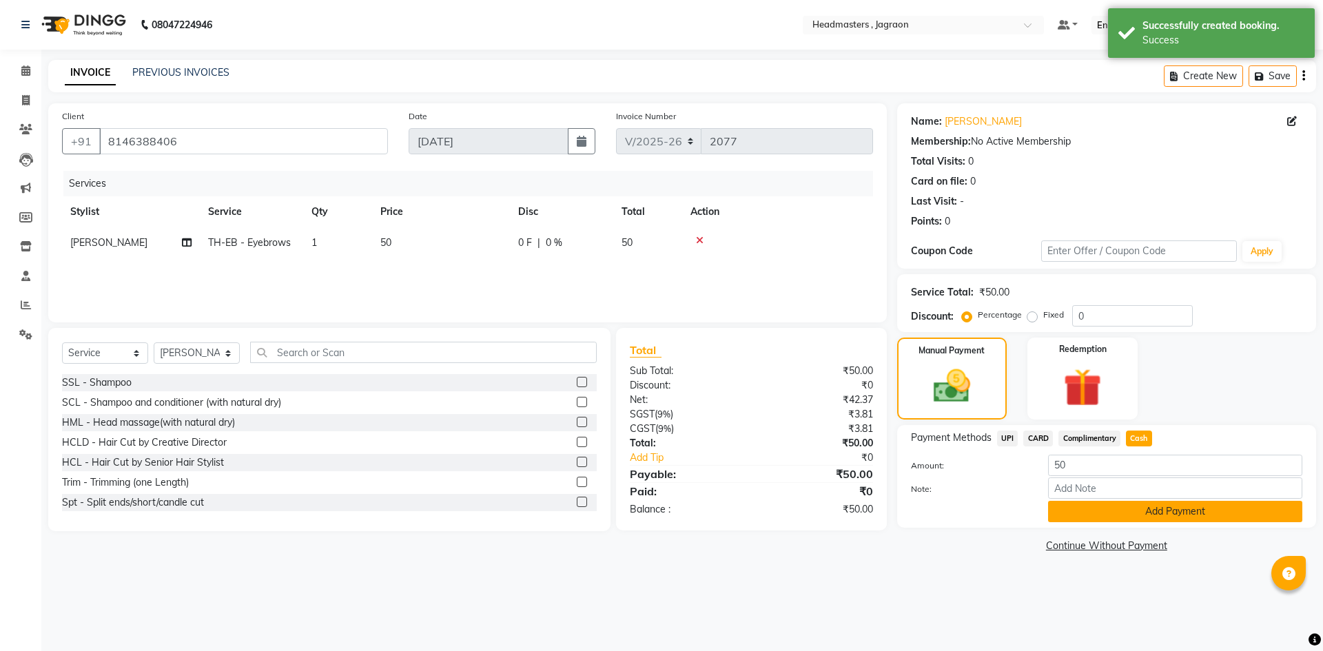
click at [1134, 520] on button "Add Payment" at bounding box center [1175, 511] width 254 height 21
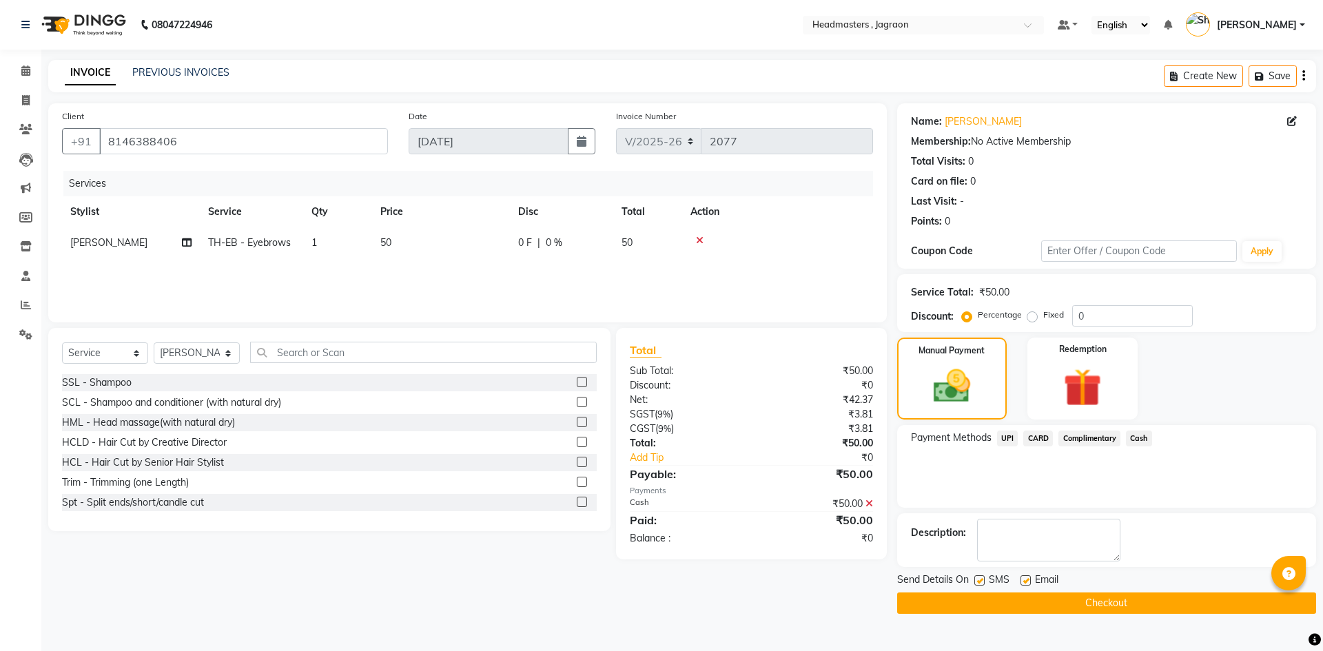
click at [1120, 595] on button "Checkout" at bounding box center [1106, 603] width 419 height 21
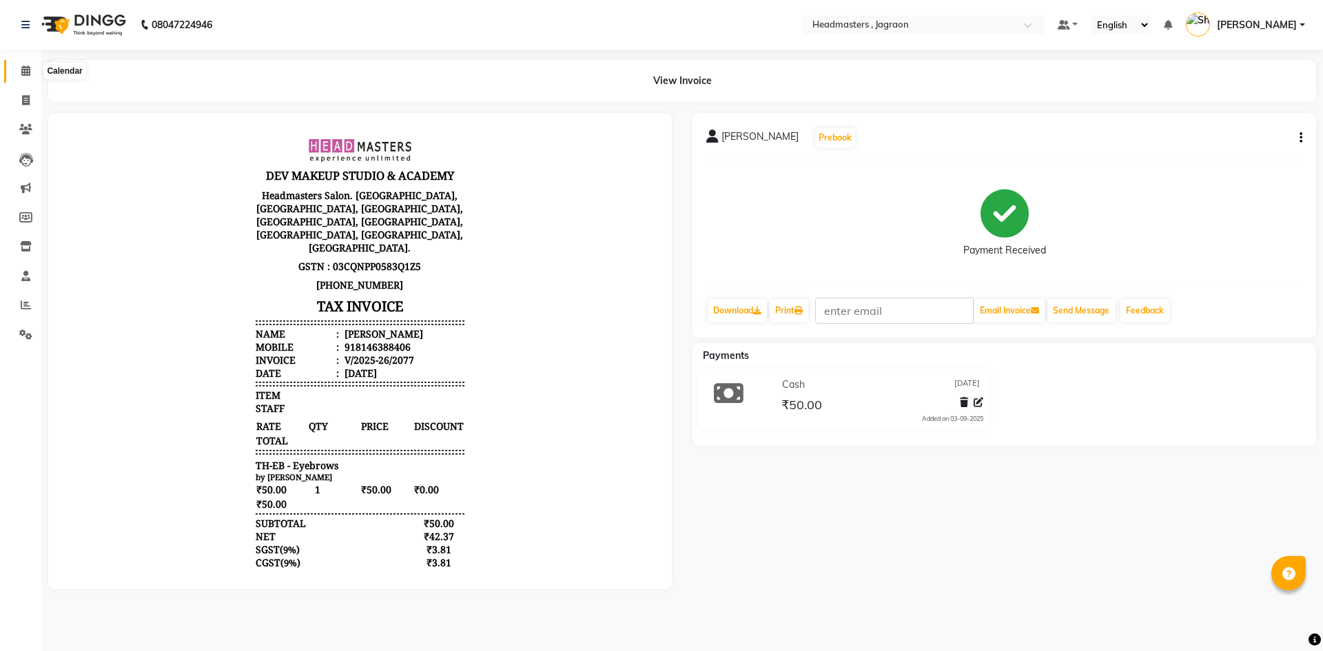
click at [28, 66] on icon at bounding box center [25, 70] width 9 height 10
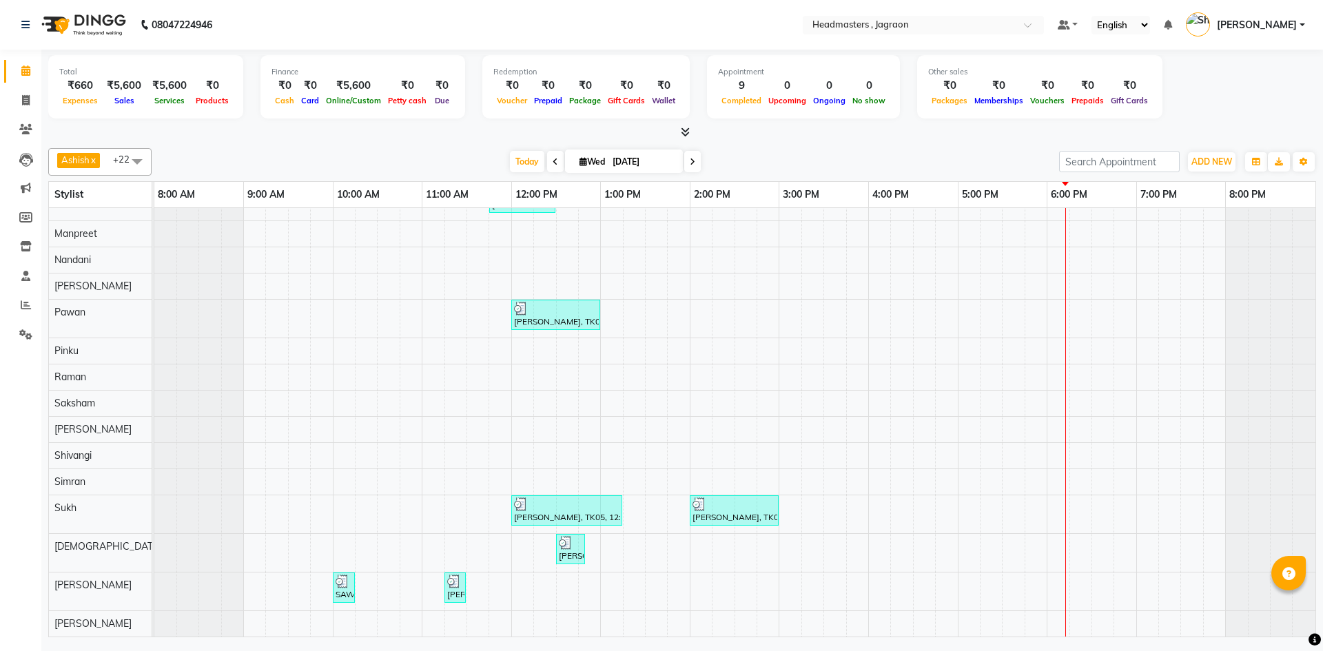
scroll to position [247, 0]
click at [788, 515] on div "[PERSON_NAME], TK02, 11:15 AM-12:00 PM, HCGD - Hair Cut by Creative Director [P…" at bounding box center [734, 299] width 1161 height 676
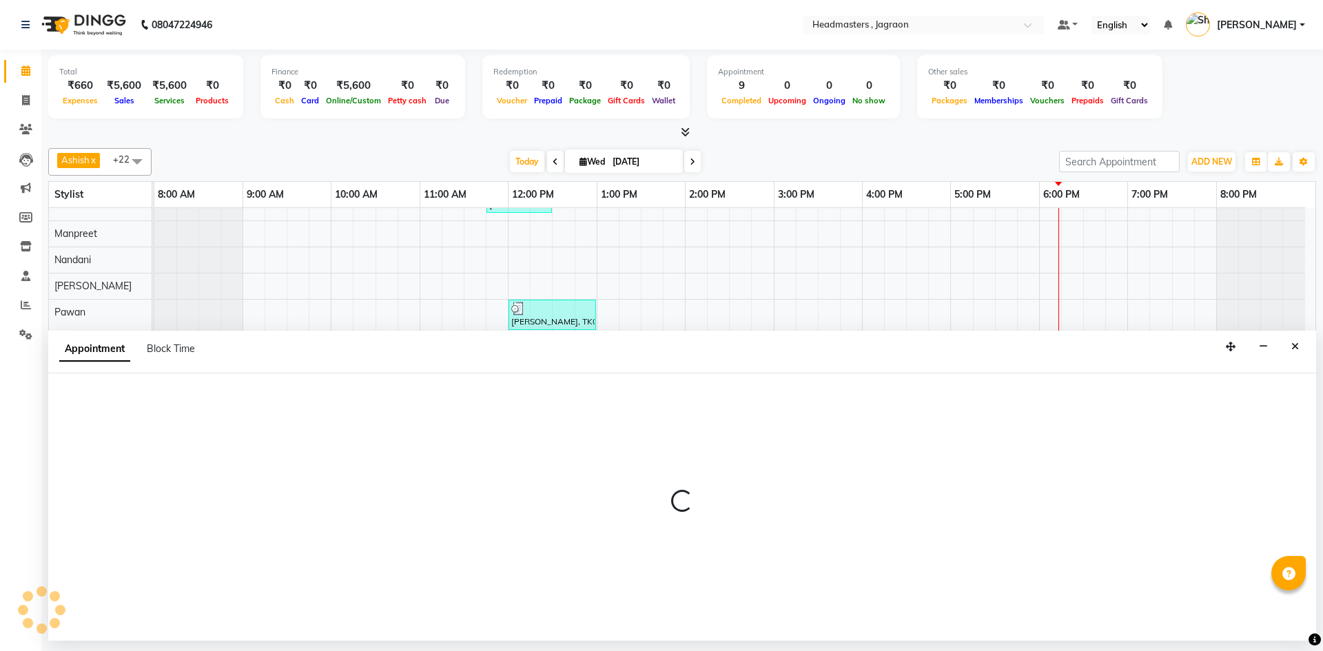
select select "68503"
select select "900"
select select "tentative"
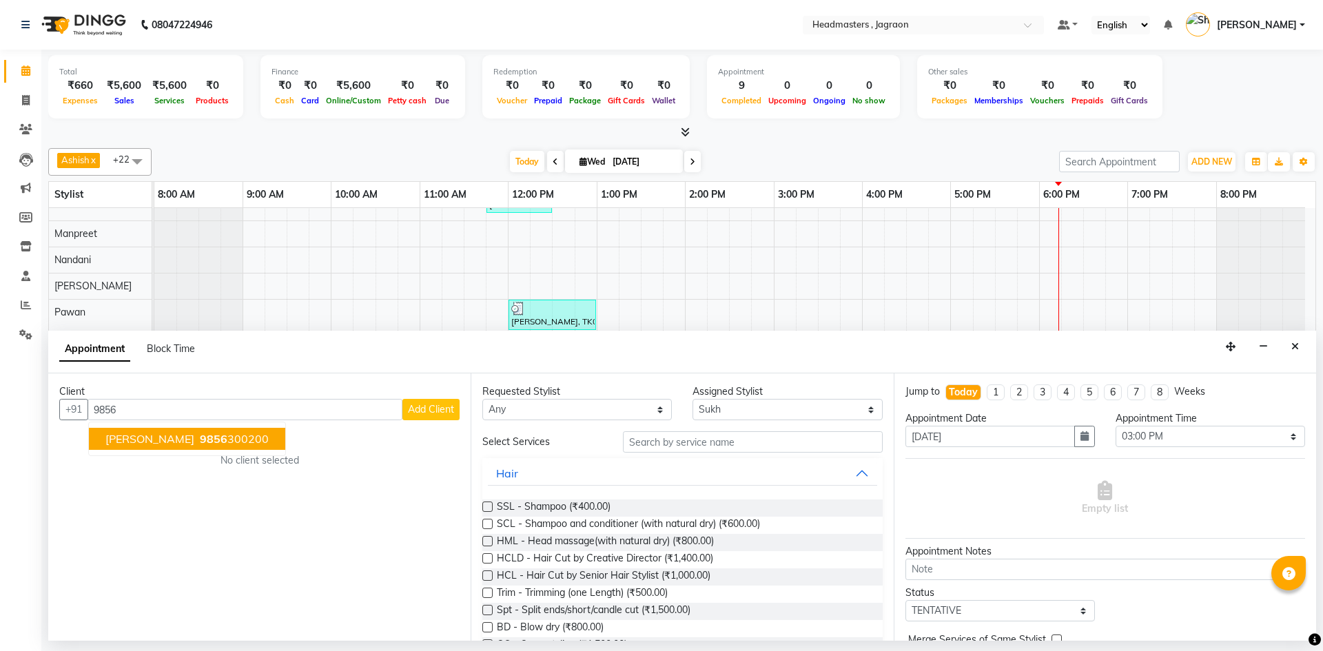
click at [135, 449] on button "[PERSON_NAME] 9856 300200" at bounding box center [187, 439] width 196 height 22
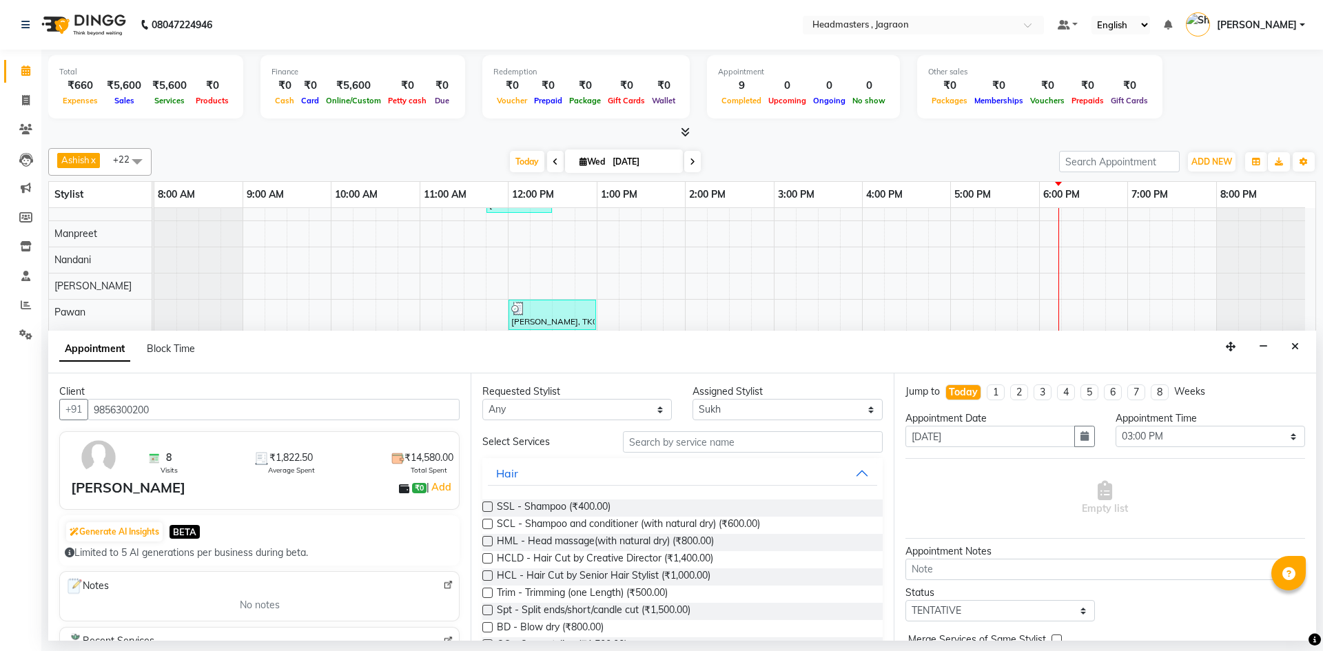
type input "9856300200"
click at [630, 440] on input "text" at bounding box center [753, 441] width 260 height 21
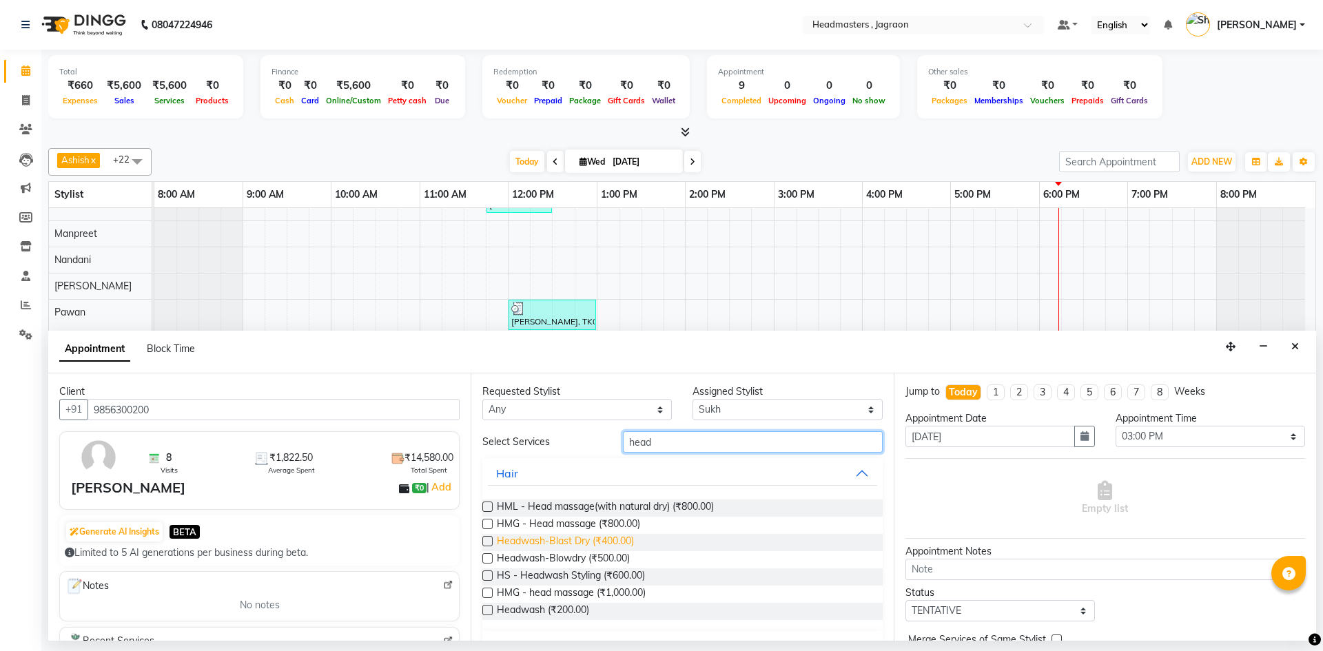
type input "head"
click at [579, 543] on span "Headwash-Blast Dry (₹400.00)" at bounding box center [565, 542] width 137 height 17
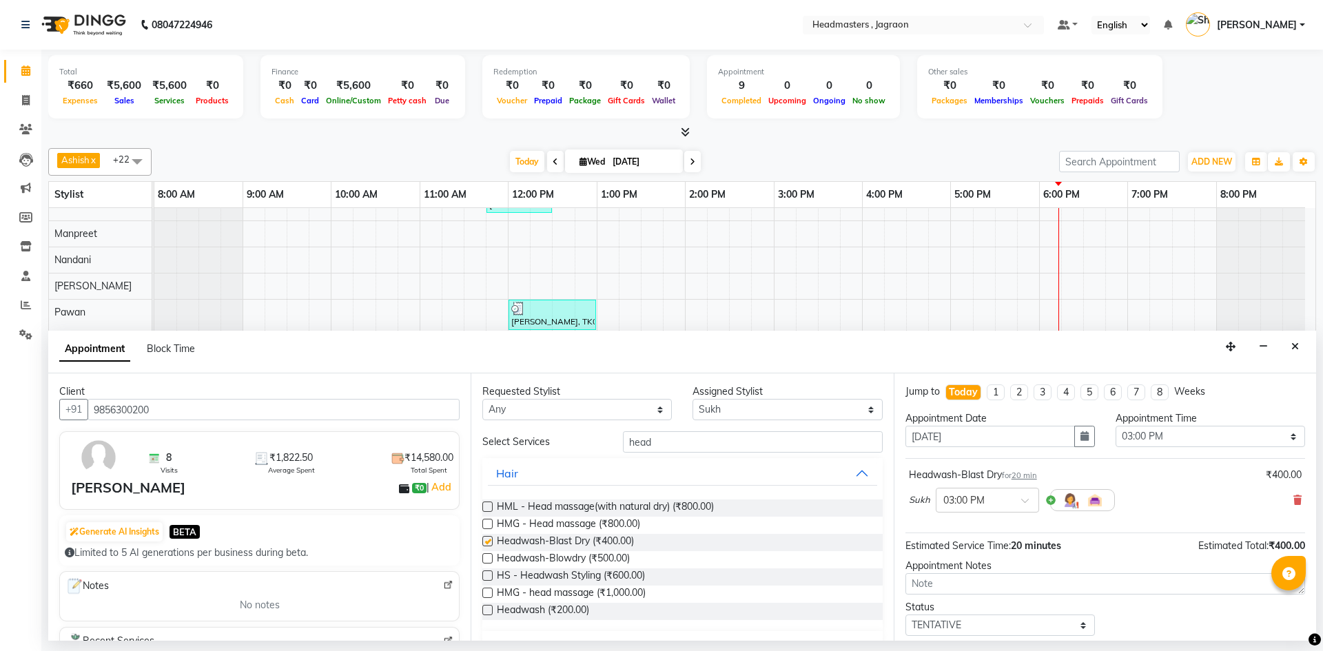
checkbox input "false"
click at [682, 445] on input "head" at bounding box center [753, 441] width 260 height 21
type input "h"
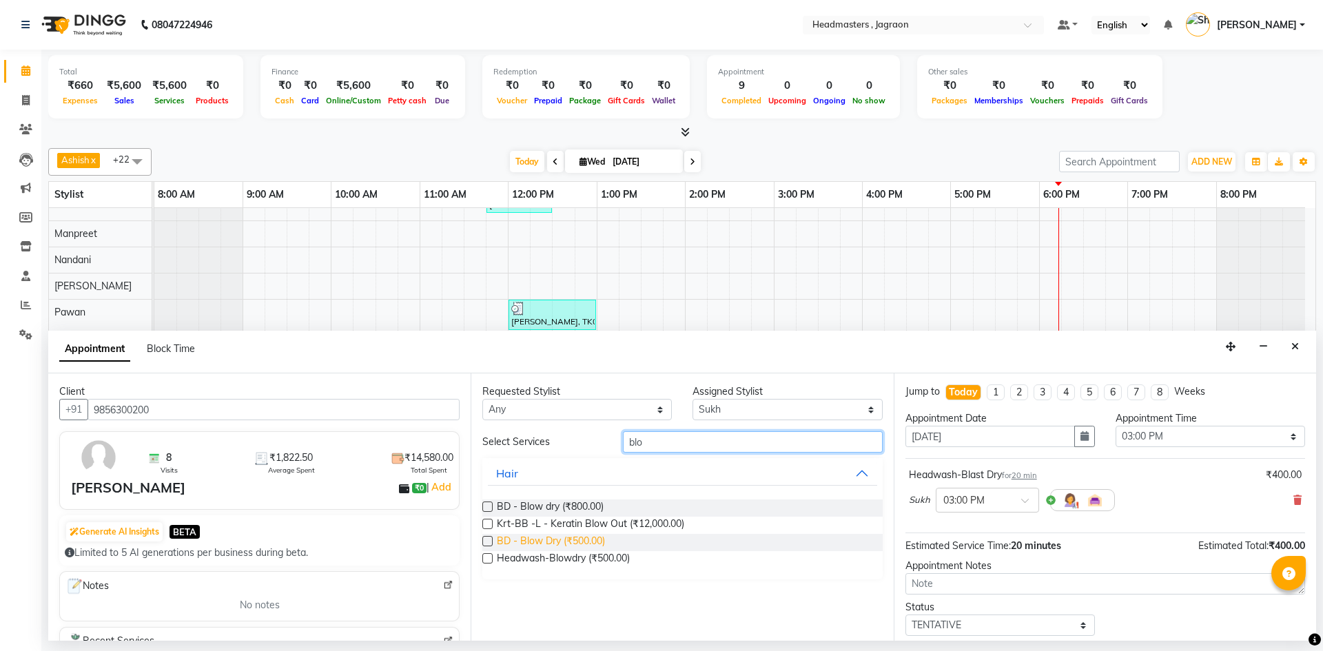
type input "blo"
click at [554, 540] on span "BD - Blow Dry (₹500.00)" at bounding box center [551, 542] width 108 height 17
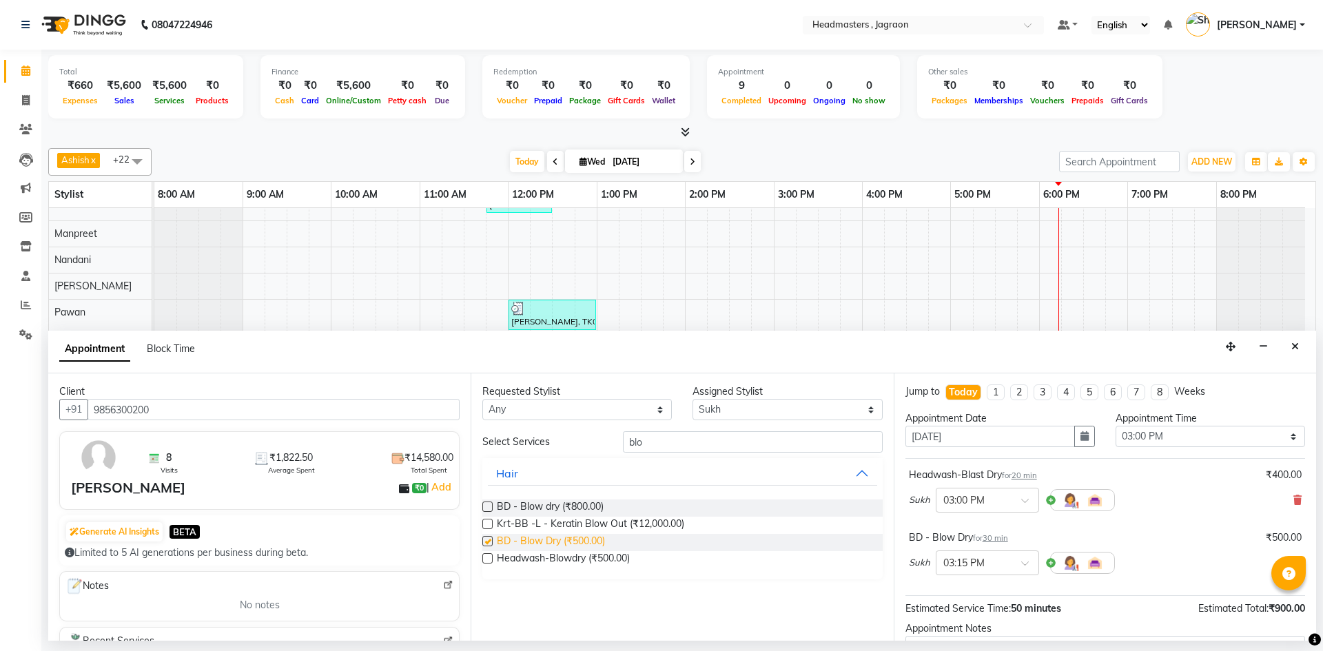
checkbox input "false"
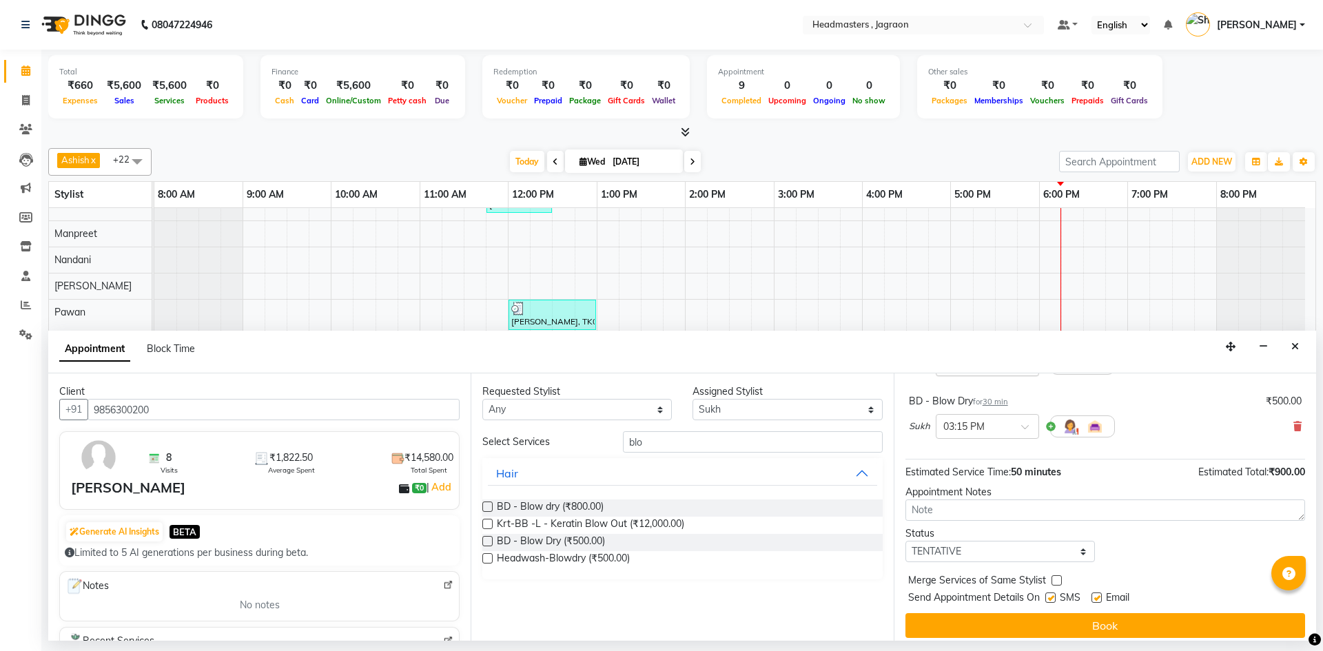
scroll to position [145, 0]
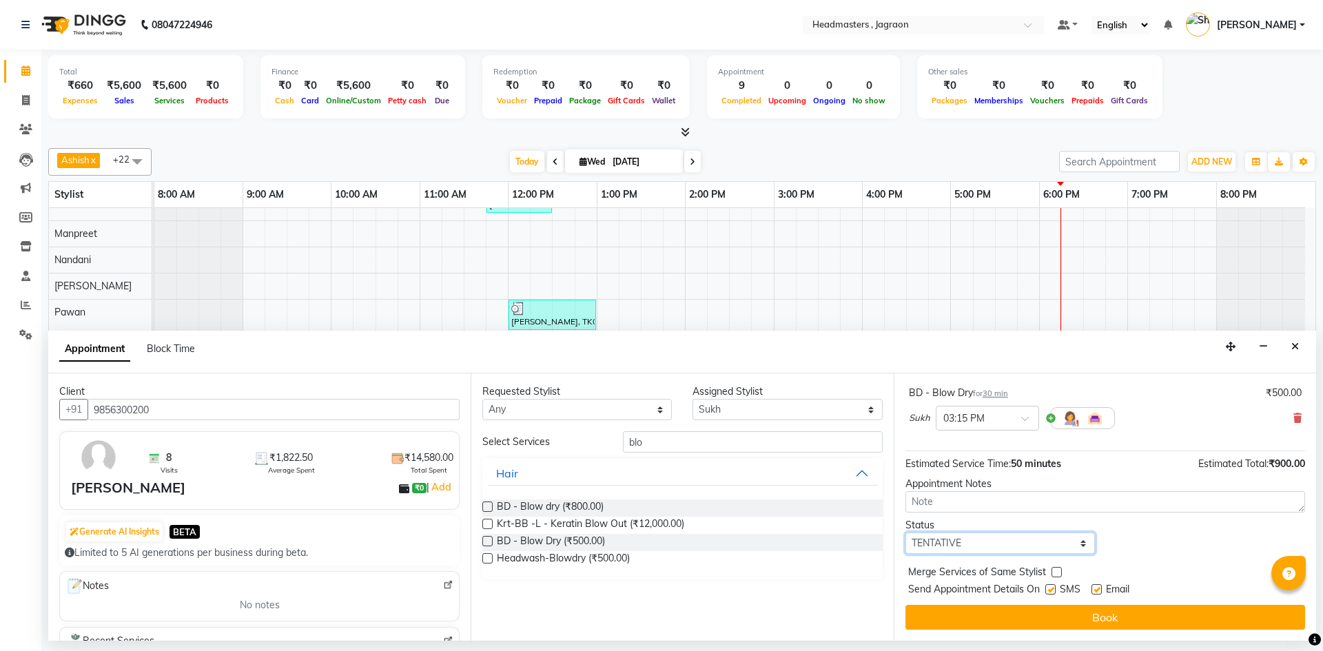
click at [1013, 542] on select "Select TENTATIVE CONFIRM CHECK-IN UPCOMING" at bounding box center [999, 543] width 189 height 21
select select "confirm booking"
click at [905, 533] on select "Select TENTATIVE CONFIRM CHECK-IN UPCOMING" at bounding box center [999, 543] width 189 height 21
click at [1052, 591] on label at bounding box center [1050, 589] width 10 height 10
click at [1052, 591] on input "checkbox" at bounding box center [1049, 590] width 9 height 9
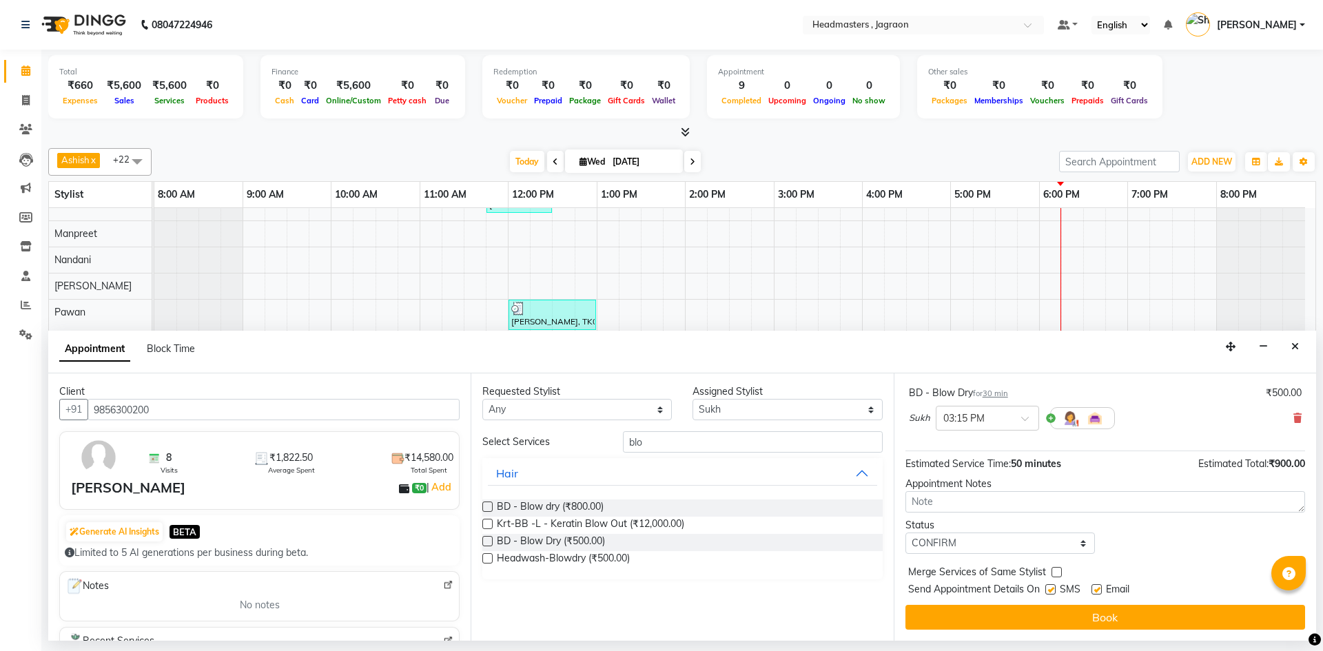
checkbox input "false"
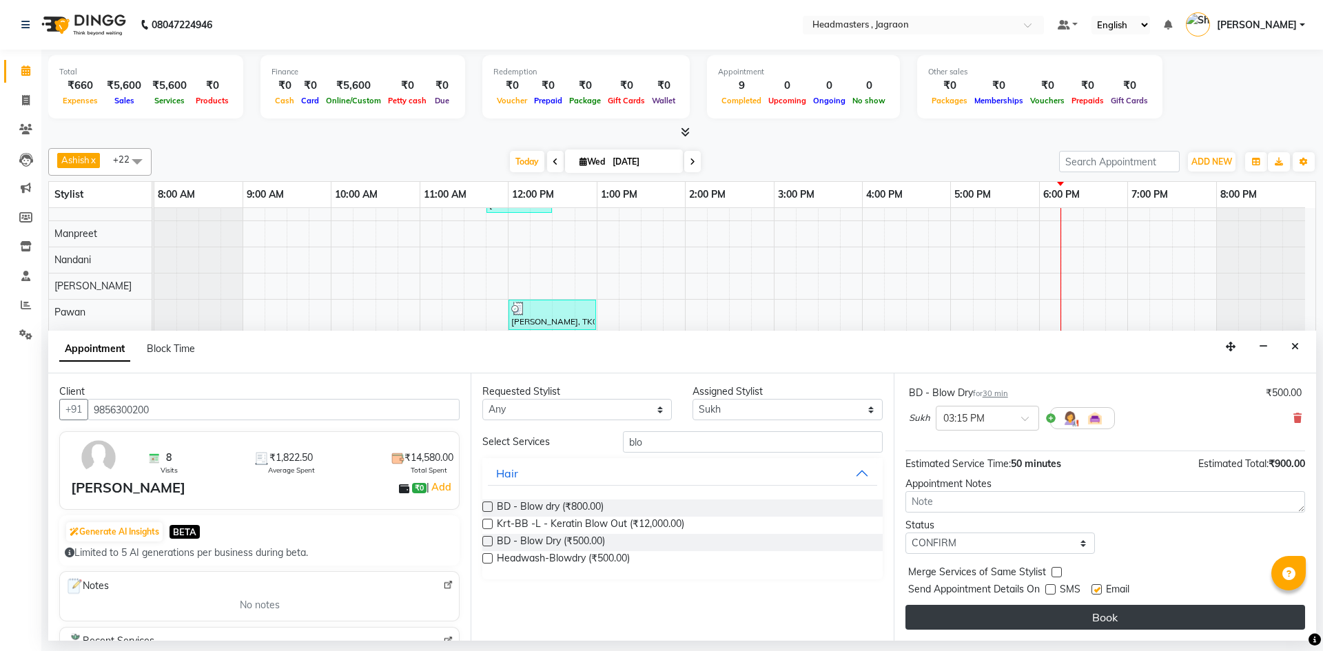
click at [1052, 606] on button "Book" at bounding box center [1105, 617] width 400 height 25
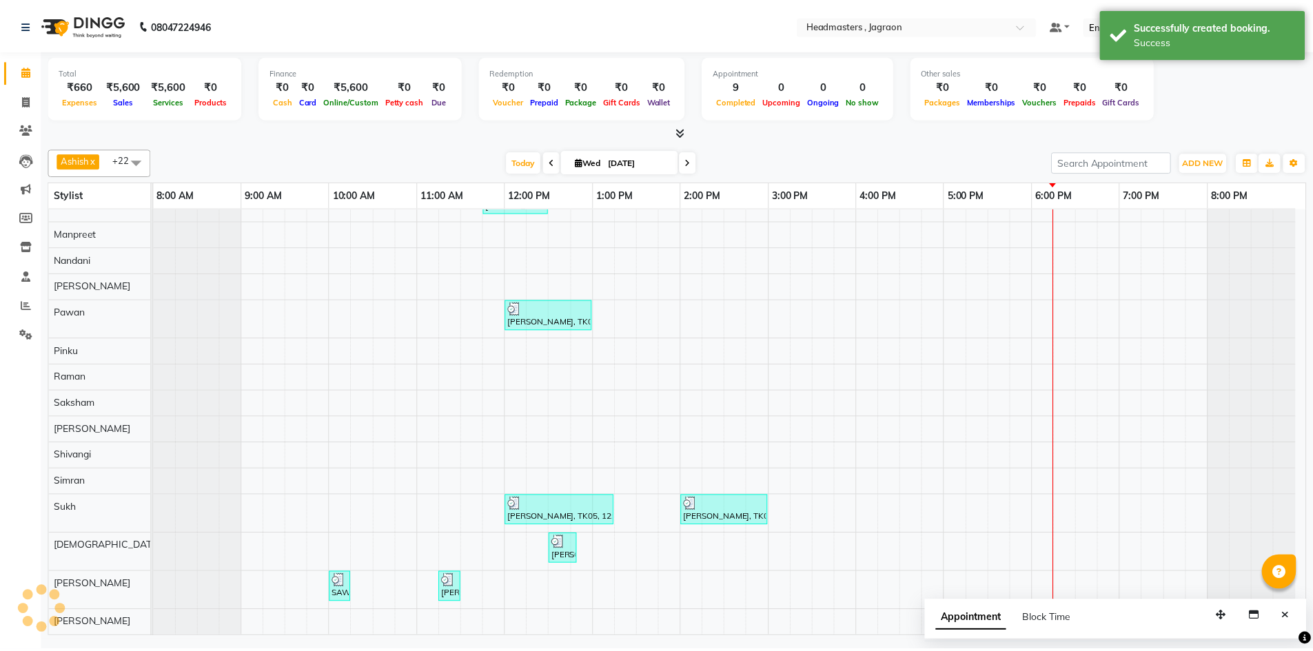
scroll to position [252, 0]
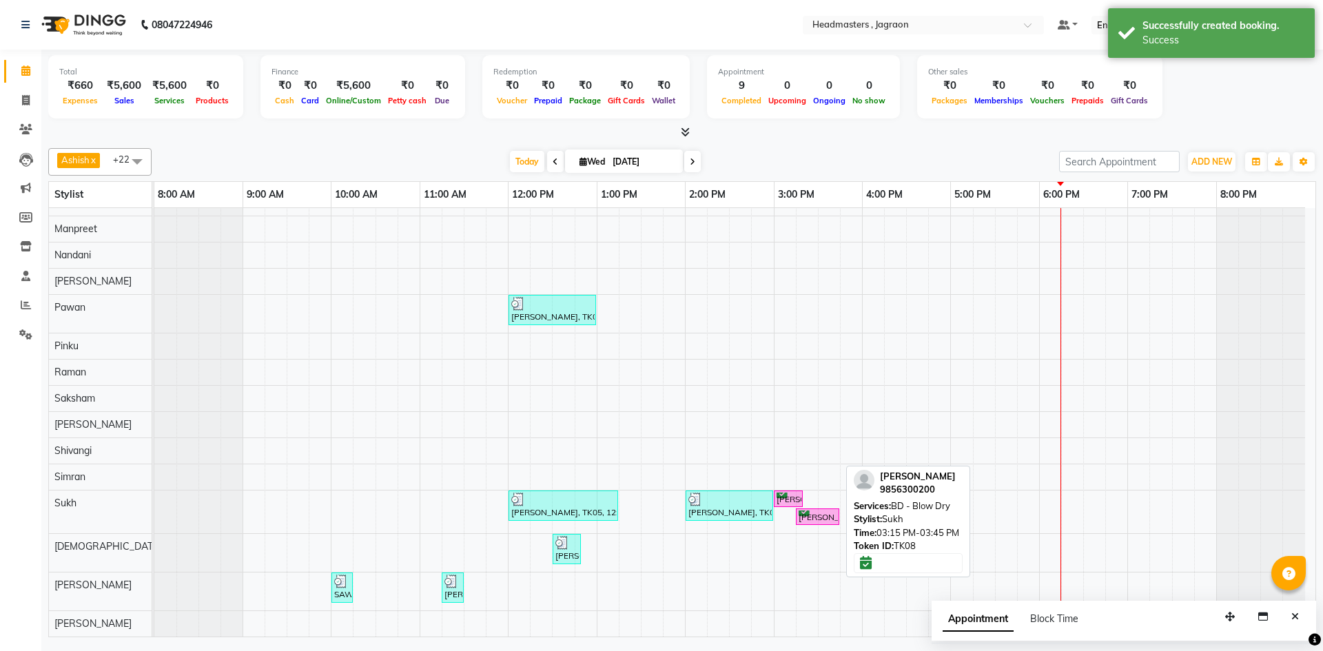
click at [810, 518] on div "[PERSON_NAME], TK08, 03:15 PM-03:45 PM, BD - Blow Dry" at bounding box center [817, 517] width 41 height 13
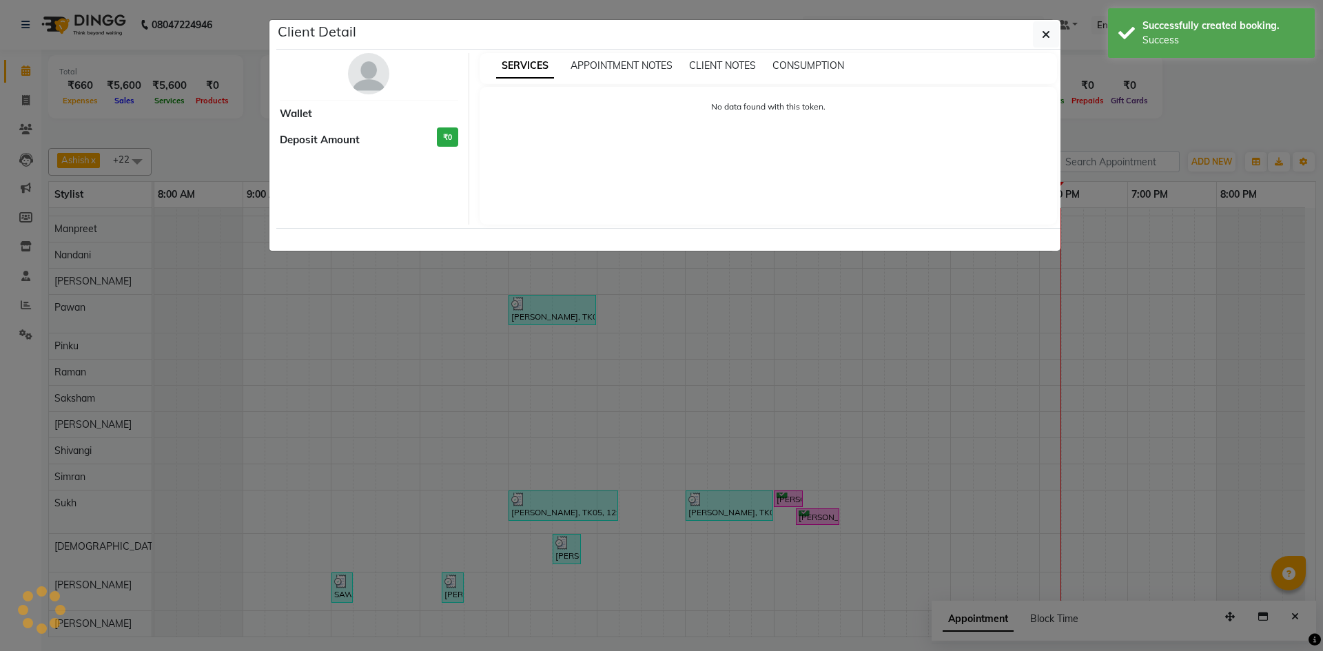
select select "6"
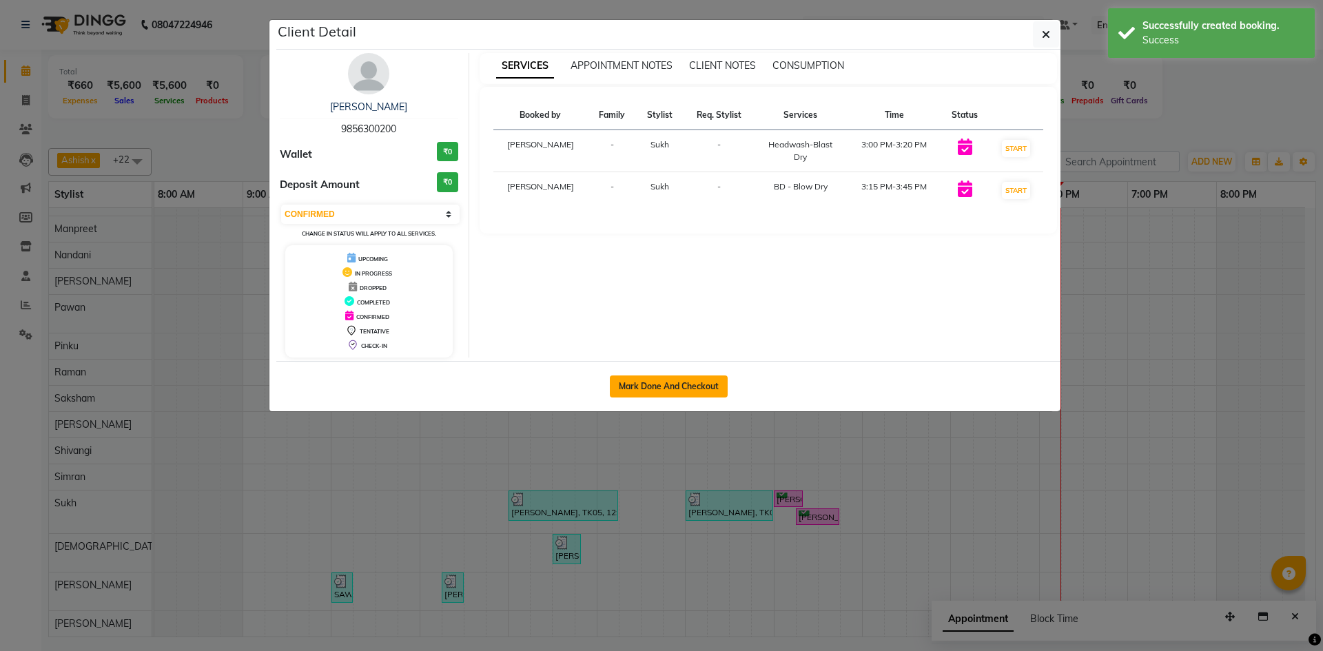
click at [680, 389] on button "Mark Done And Checkout" at bounding box center [669, 387] width 118 height 22
select select "service"
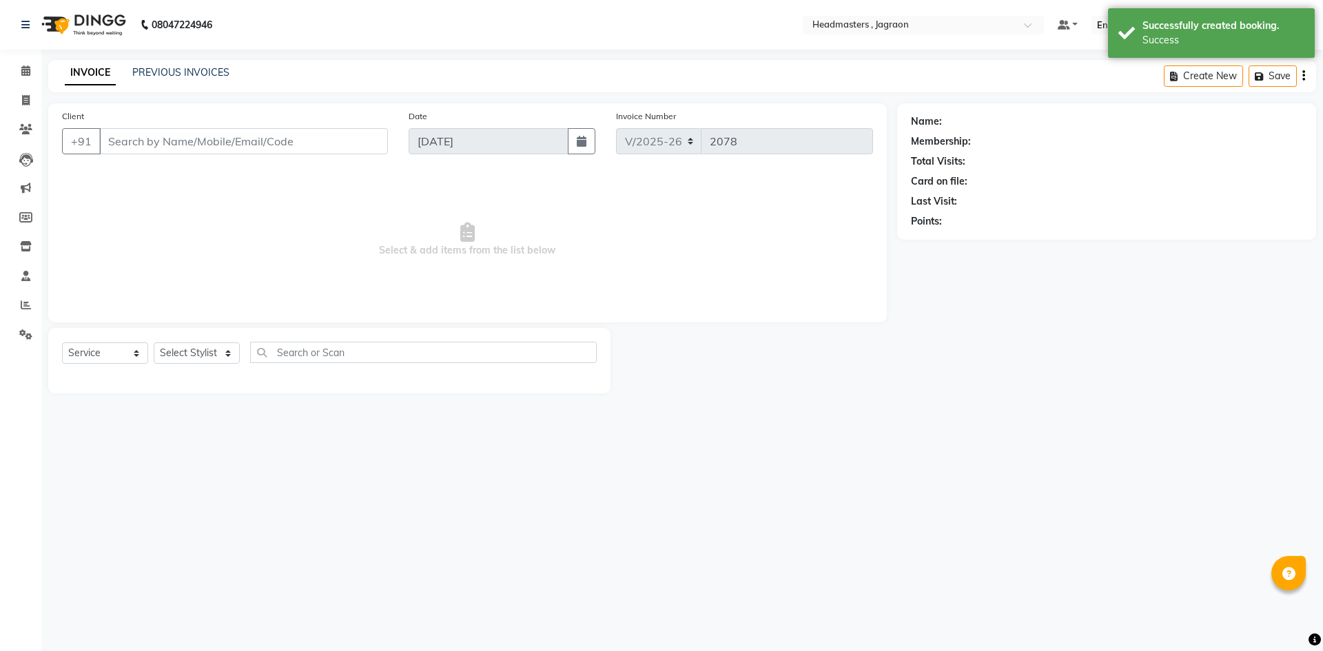
type input "9856300200"
select select "68503"
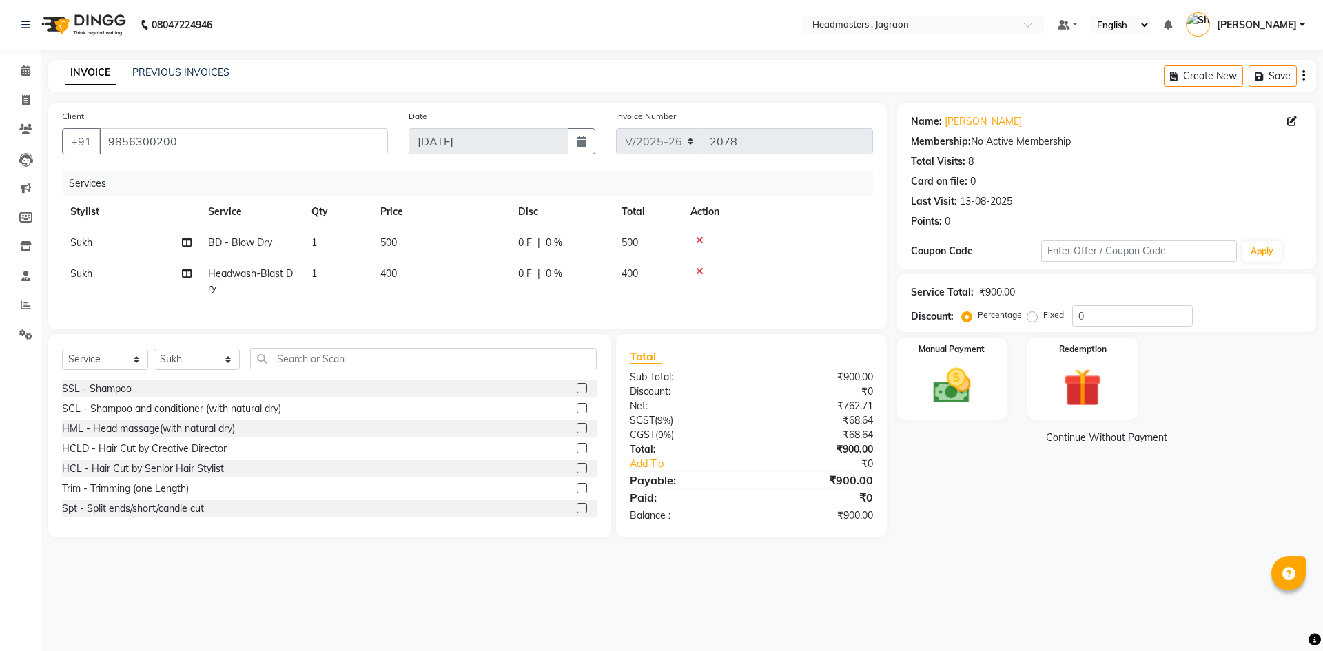
click at [86, 238] on span "Sukh" at bounding box center [81, 242] width 22 height 12
select select "68503"
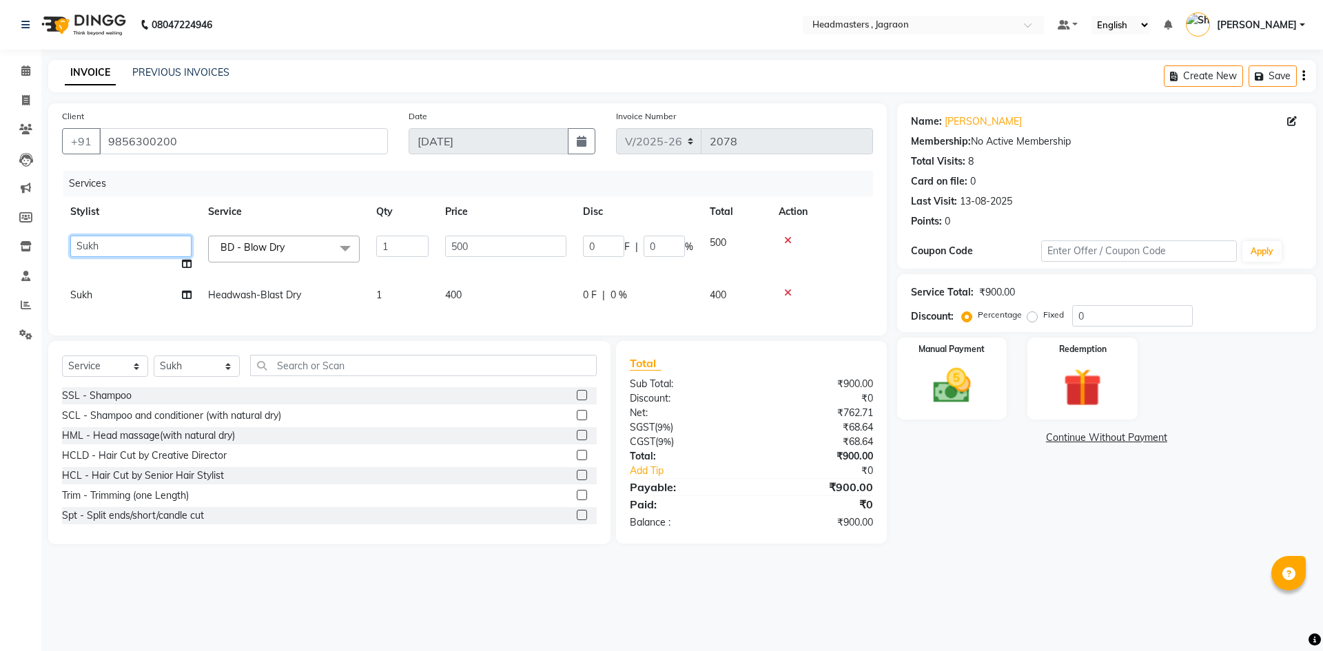
click at [130, 252] on select "Ashish [PERSON_NAME] Jagraon [PERSON_NAME] [PERSON_NAME] [PERSON_NAME] [PERSON_…" at bounding box center [130, 246] width 121 height 21
click at [138, 210] on th "Stylist" at bounding box center [131, 211] width 138 height 31
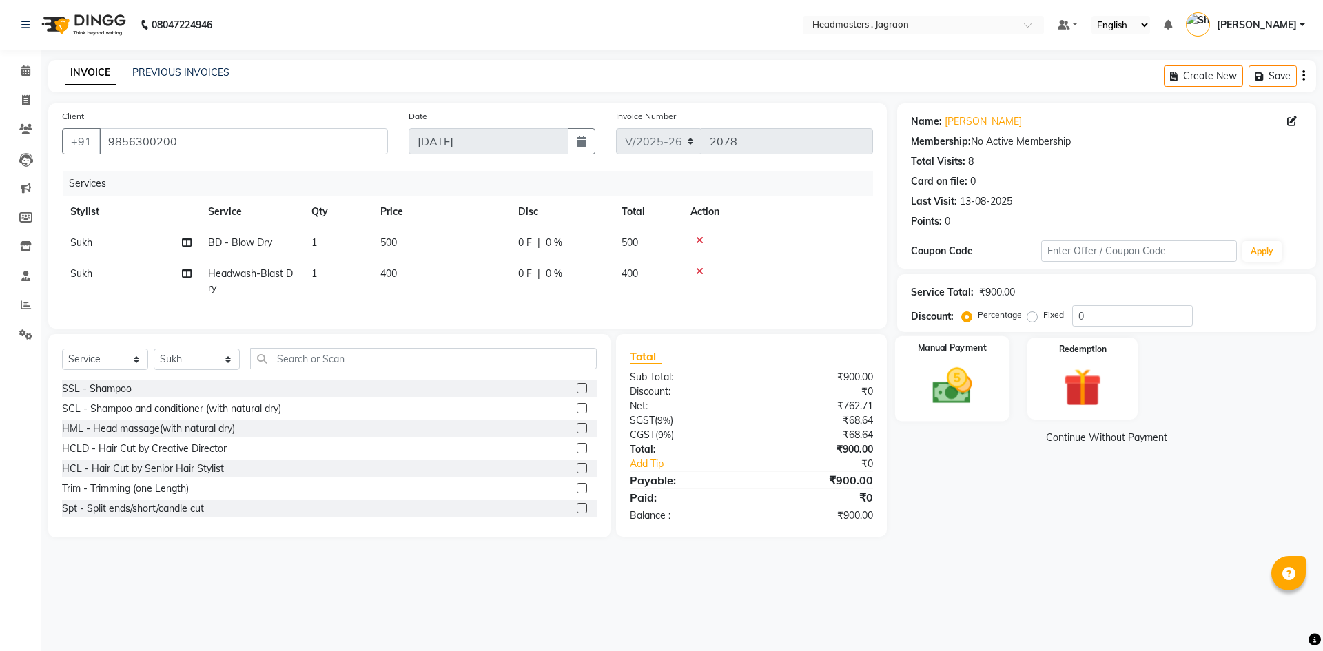
click at [946, 404] on img at bounding box center [952, 385] width 64 height 45
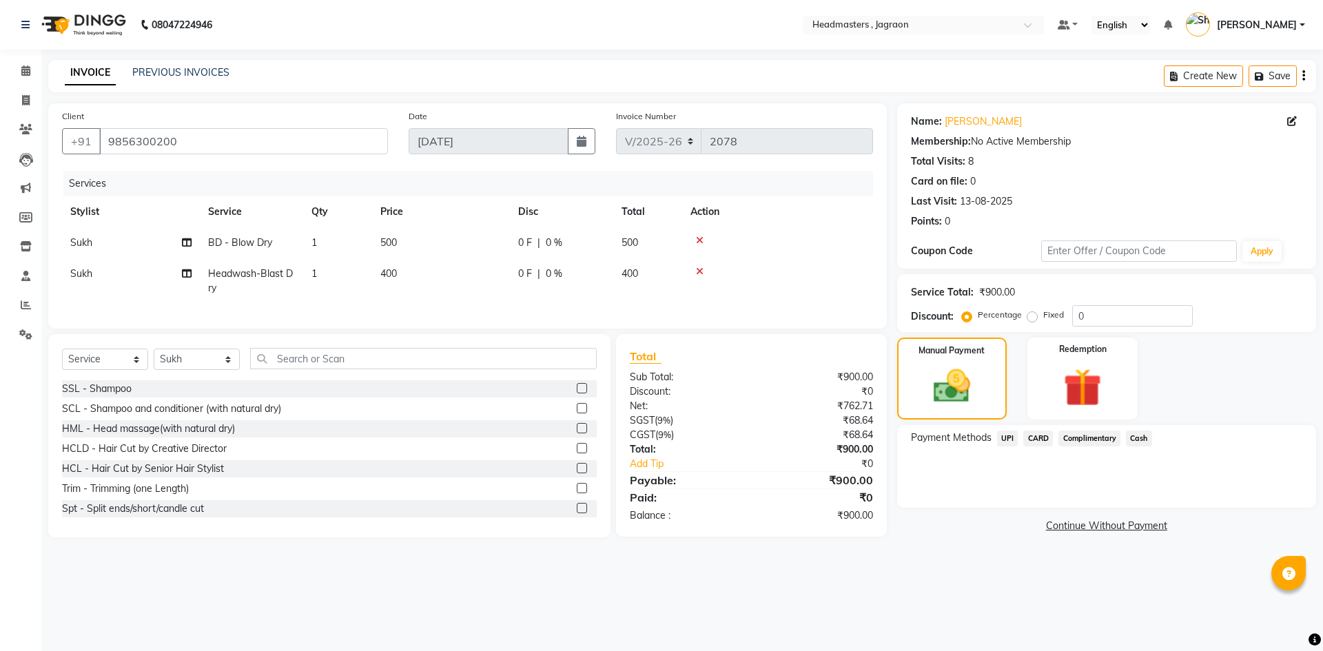
click at [1002, 438] on span "UPI" at bounding box center [1007, 439] width 21 height 16
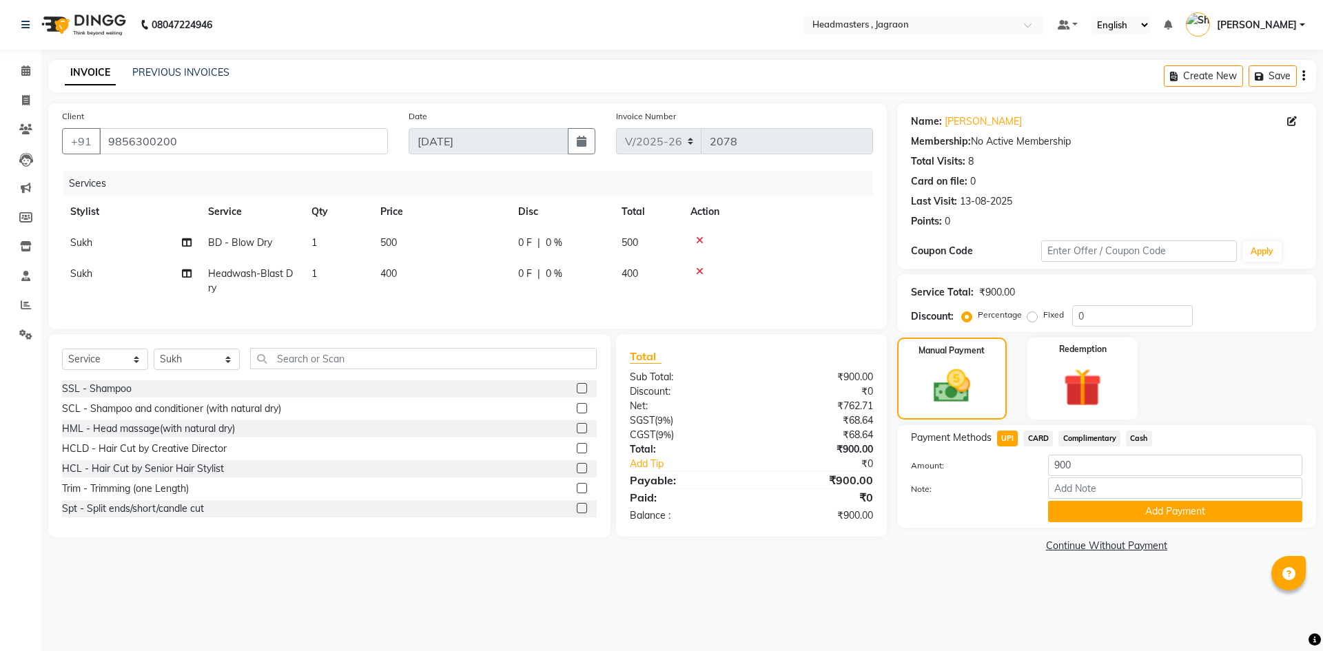
click at [1073, 440] on span "Complimentary" at bounding box center [1089, 439] width 62 height 16
click at [1012, 437] on span "UPI" at bounding box center [1007, 439] width 21 height 16
click at [1120, 511] on button "Add Payment" at bounding box center [1175, 511] width 254 height 21
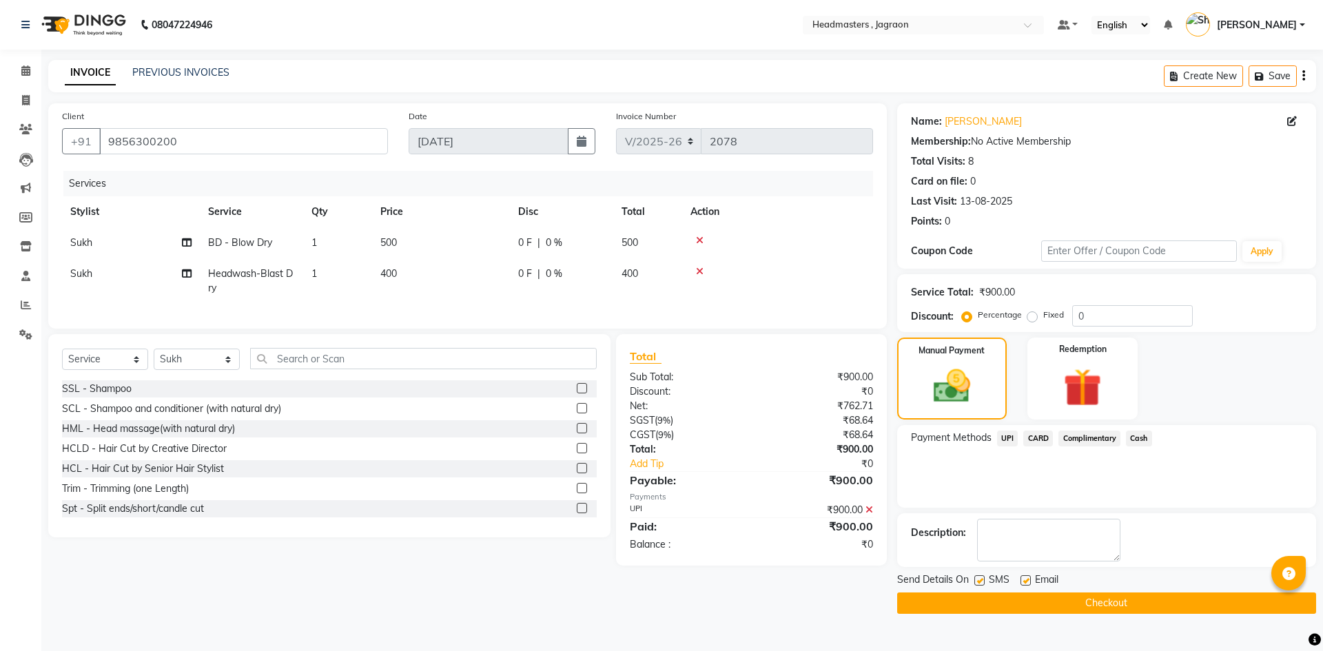
click at [1095, 605] on button "Checkout" at bounding box center [1106, 603] width 419 height 21
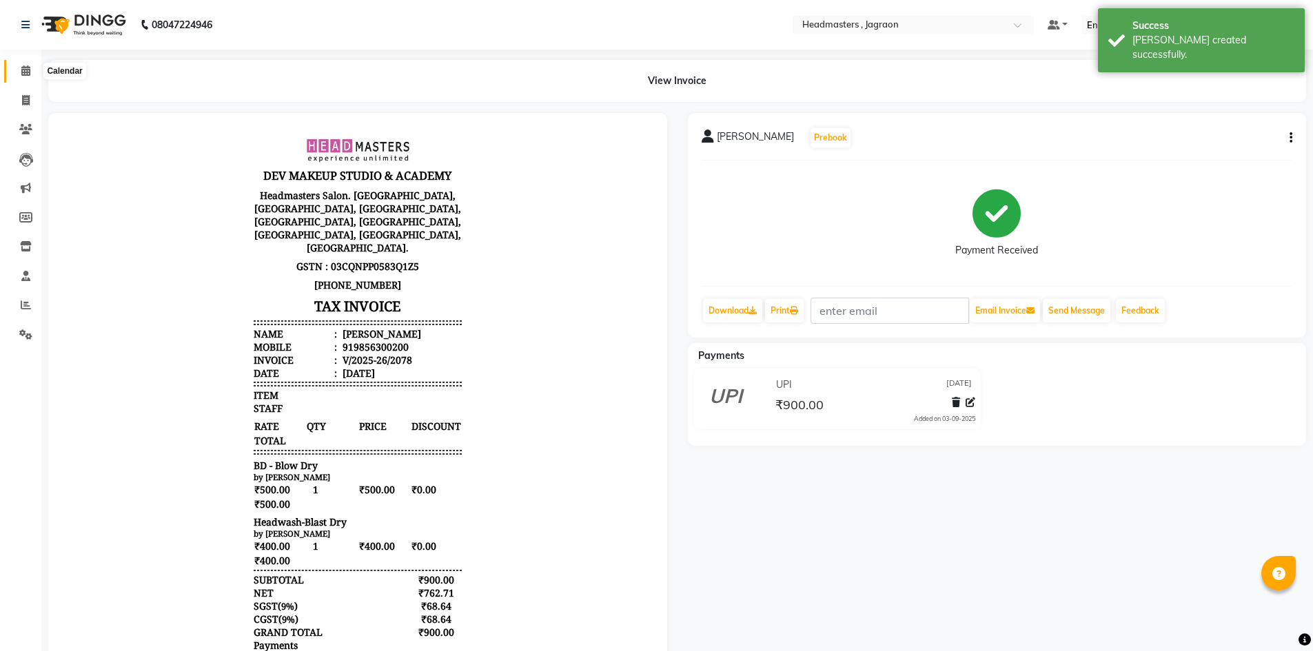
click at [35, 69] on span at bounding box center [26, 71] width 24 height 16
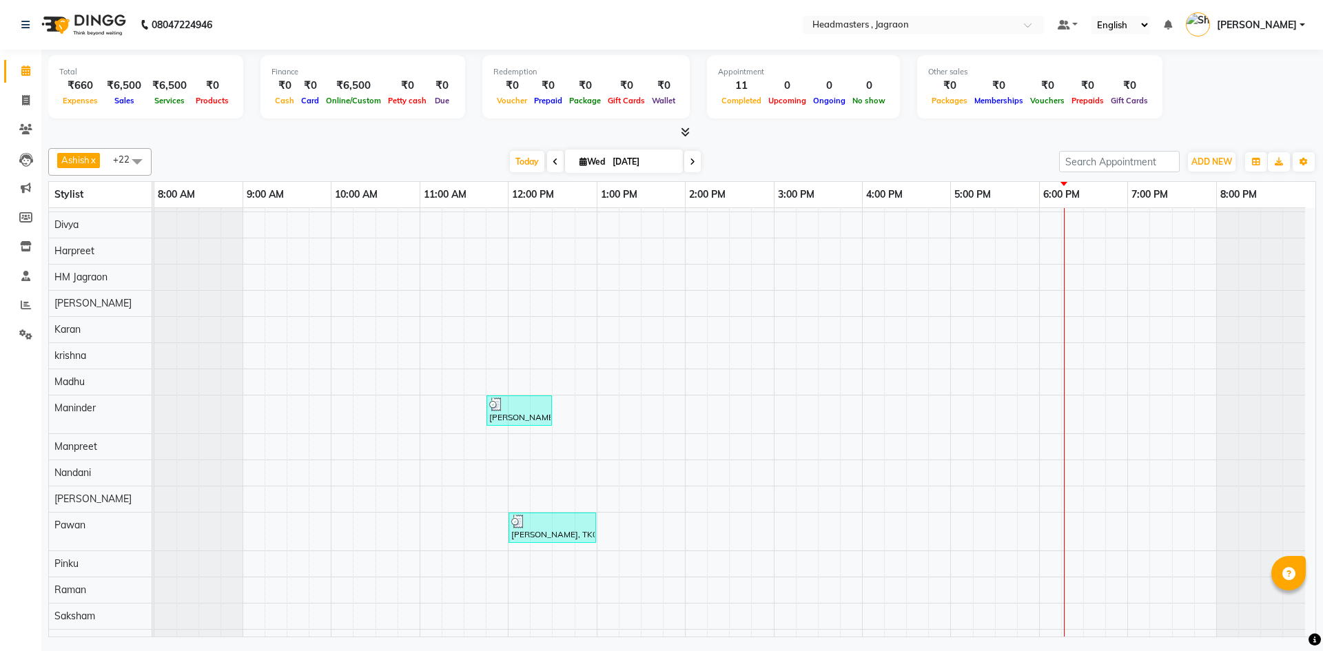
scroll to position [1, 0]
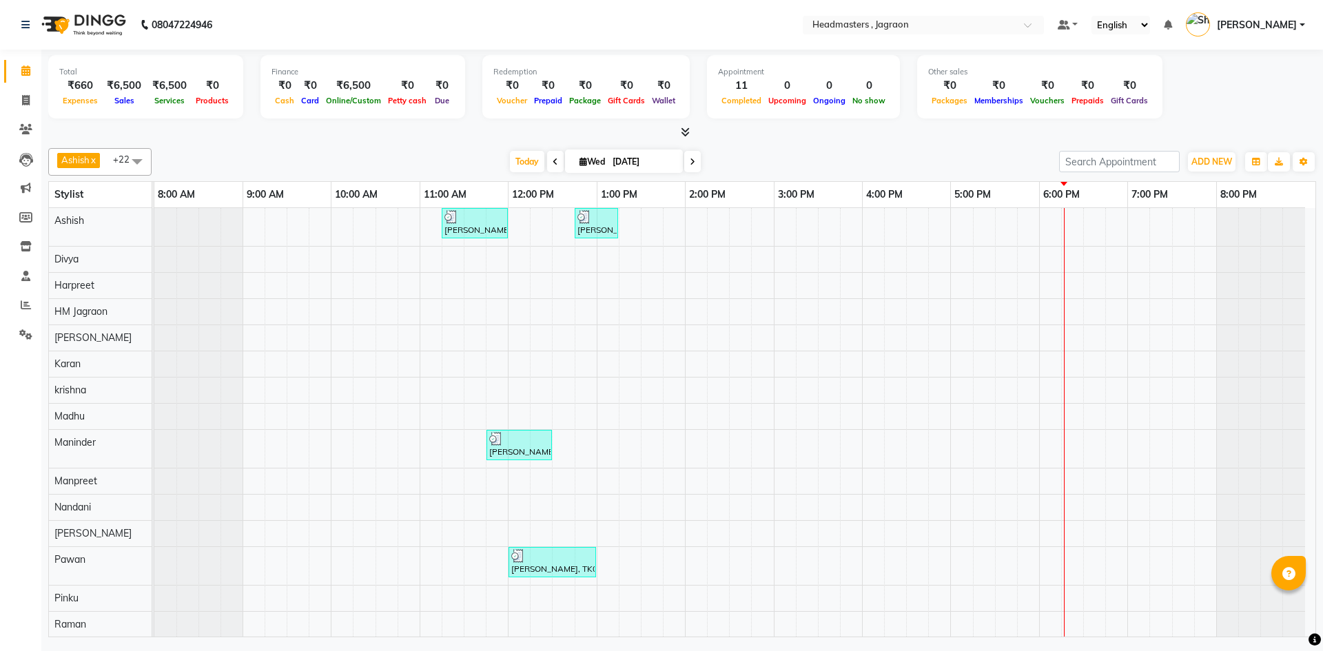
click at [653, 226] on div "[PERSON_NAME], TK02, 11:15 AM-12:00 PM, HCGD - Hair Cut by Creative Director [P…" at bounding box center [734, 561] width 1161 height 707
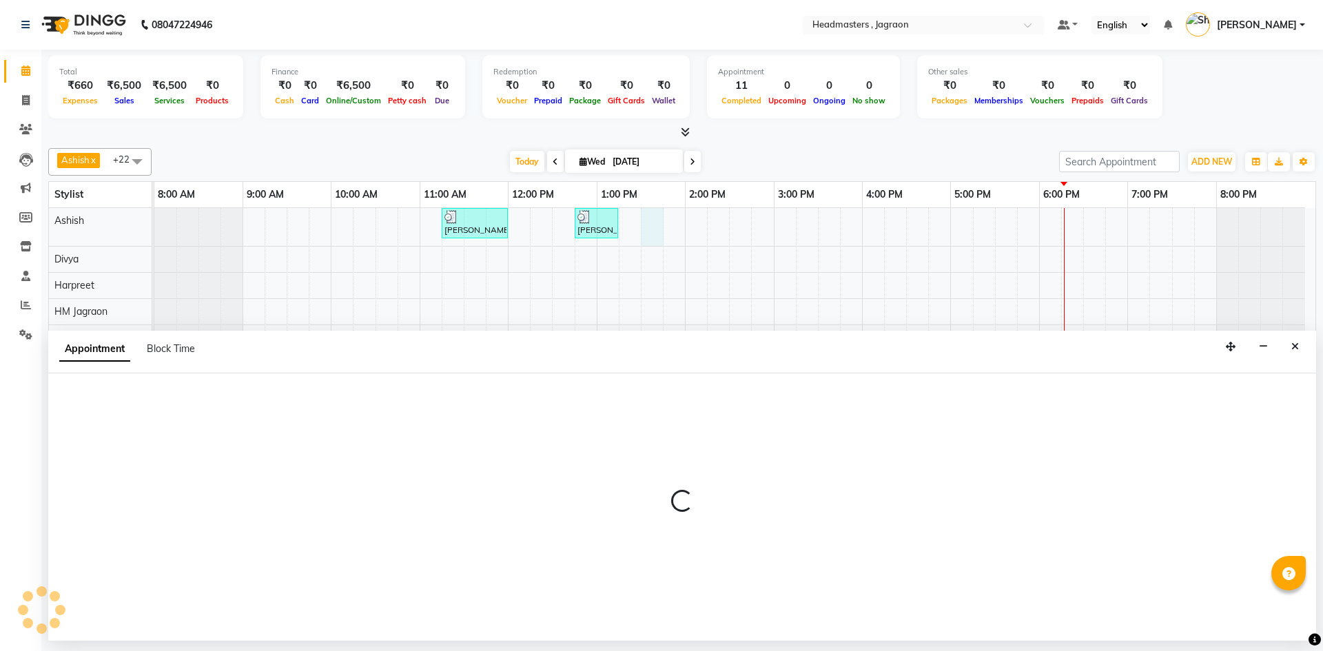
select select "54702"
select select "tentative"
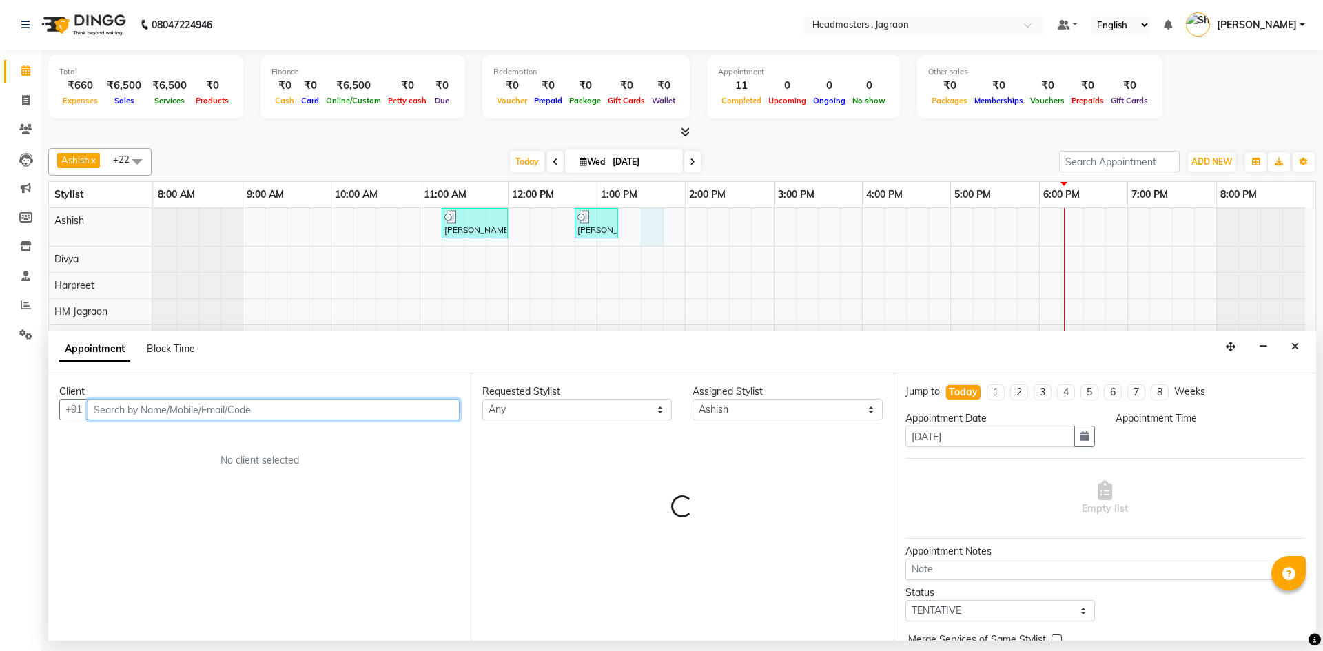
select select "810"
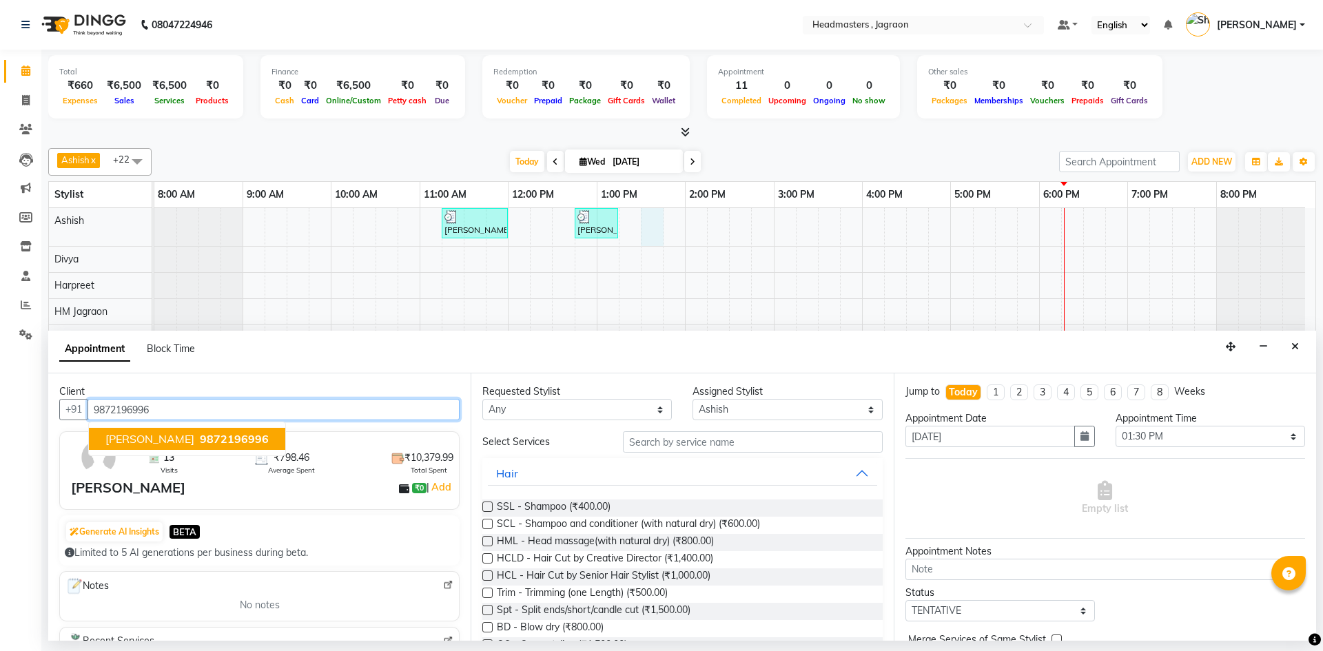
click at [243, 438] on span "9872196996" at bounding box center [234, 439] width 69 height 14
type input "9872196996"
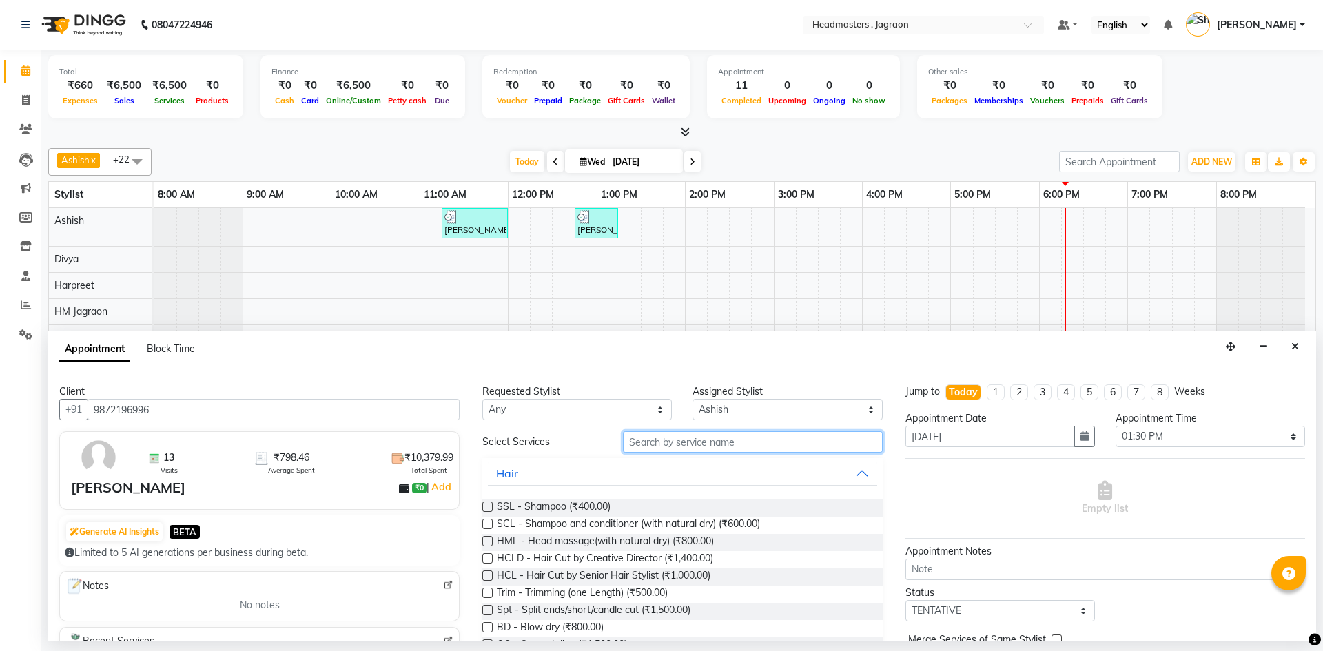
click at [631, 447] on input "text" at bounding box center [753, 441] width 260 height 21
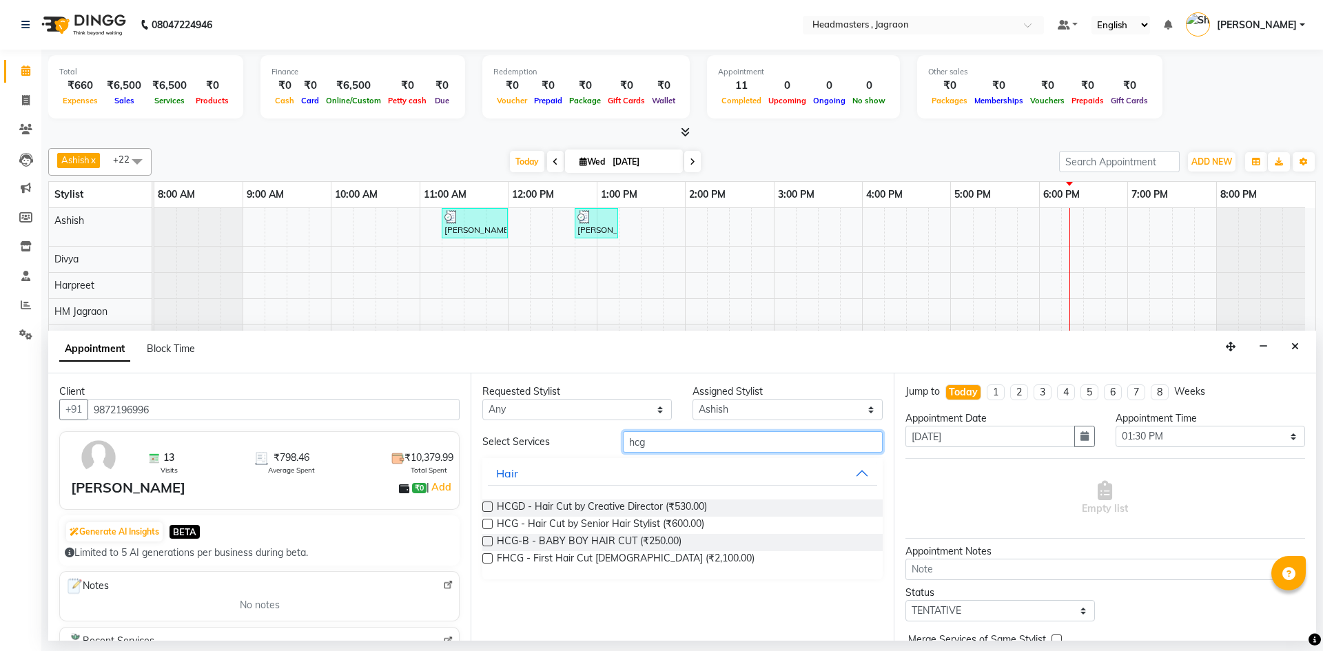
type input "hcg"
click at [609, 510] on span "HCGD - Hair Cut by Creative Director (₹530.00)" at bounding box center [602, 508] width 210 height 17
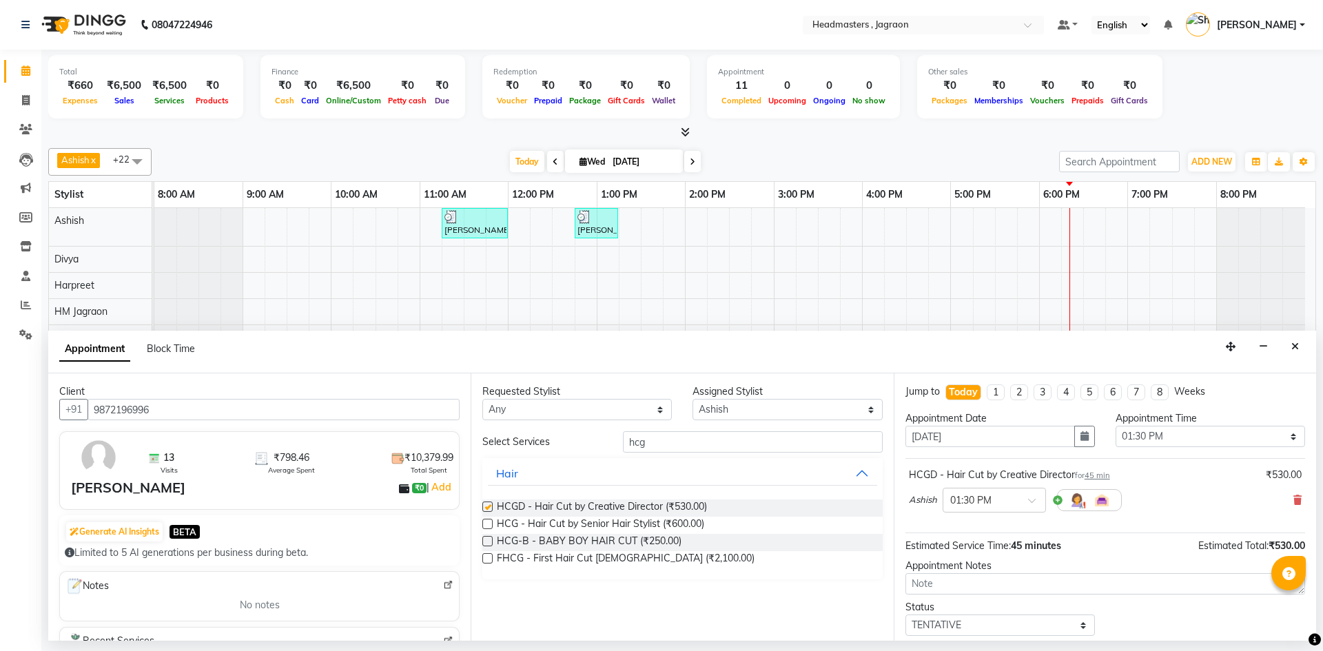
checkbox input "false"
click at [665, 436] on input "hcg" at bounding box center [753, 441] width 260 height 21
type input "h"
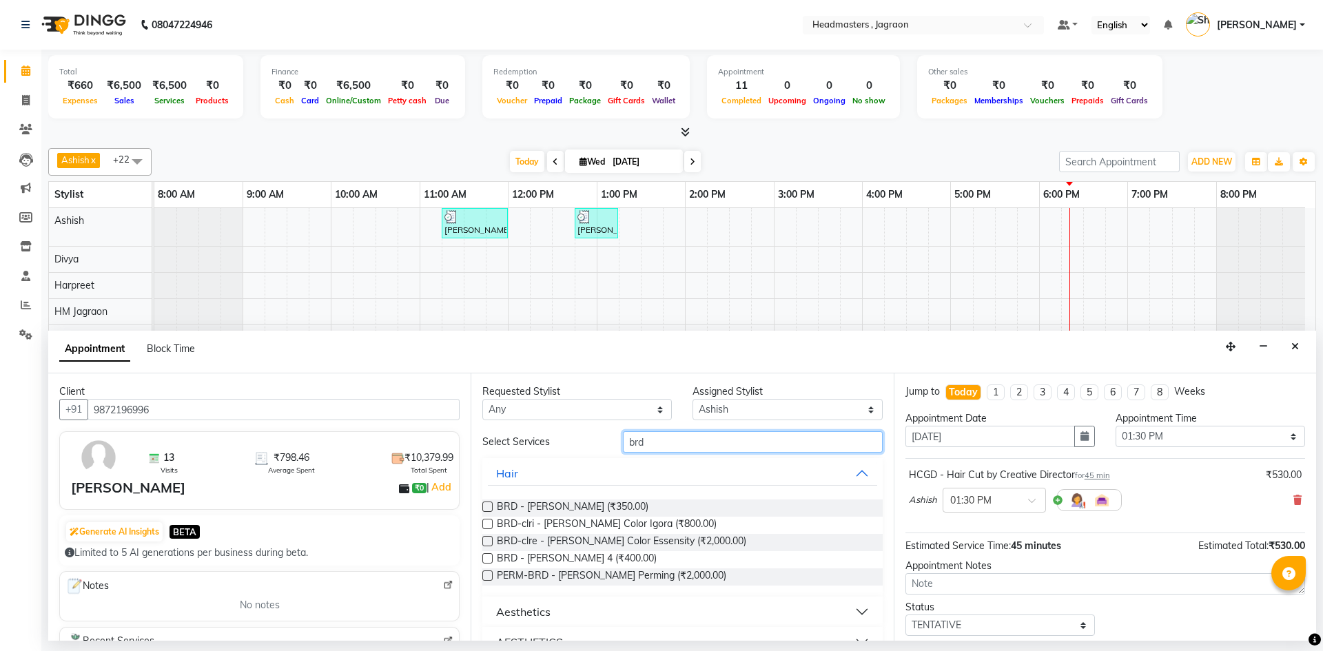
type input "brd"
click at [604, 506] on div "BRD - [PERSON_NAME] (₹350.00)" at bounding box center [682, 508] width 400 height 17
click at [568, 505] on span "BRD - [PERSON_NAME] (₹350.00)" at bounding box center [573, 508] width 152 height 17
checkbox input "false"
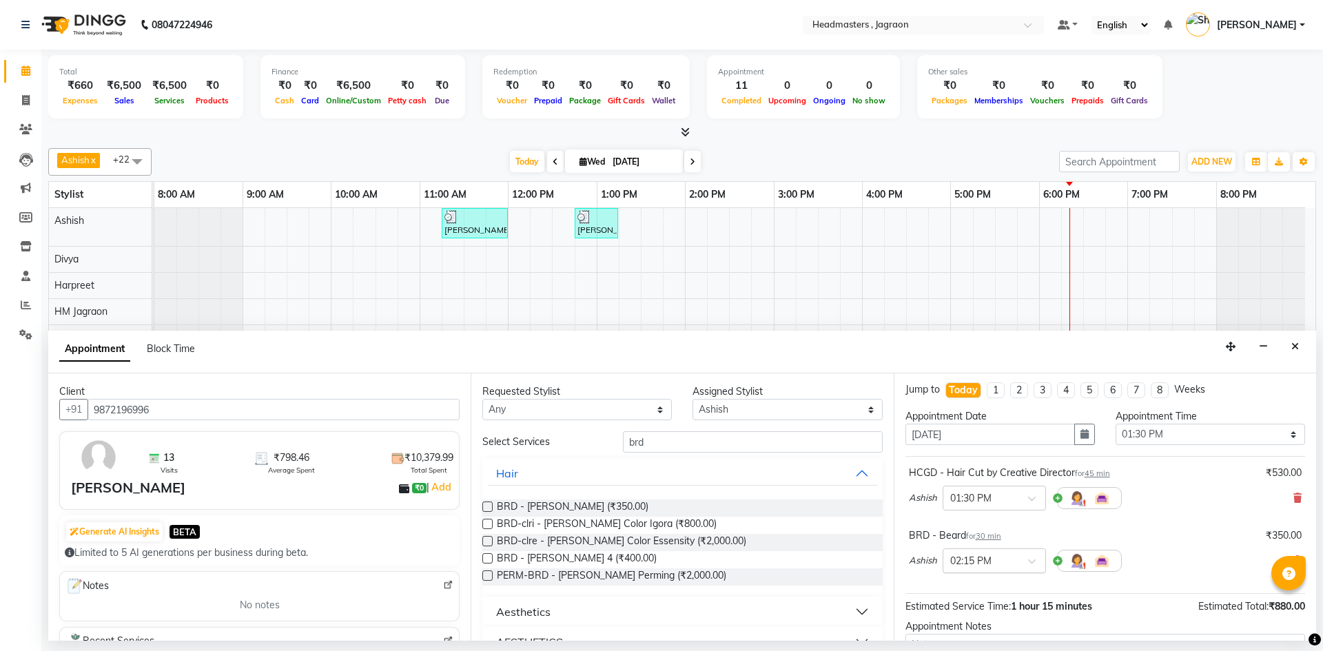
scroll to position [0, 0]
click at [989, 567] on input "text" at bounding box center [980, 562] width 61 height 14
click at [971, 636] on div "02:00 PM" at bounding box center [994, 631] width 102 height 25
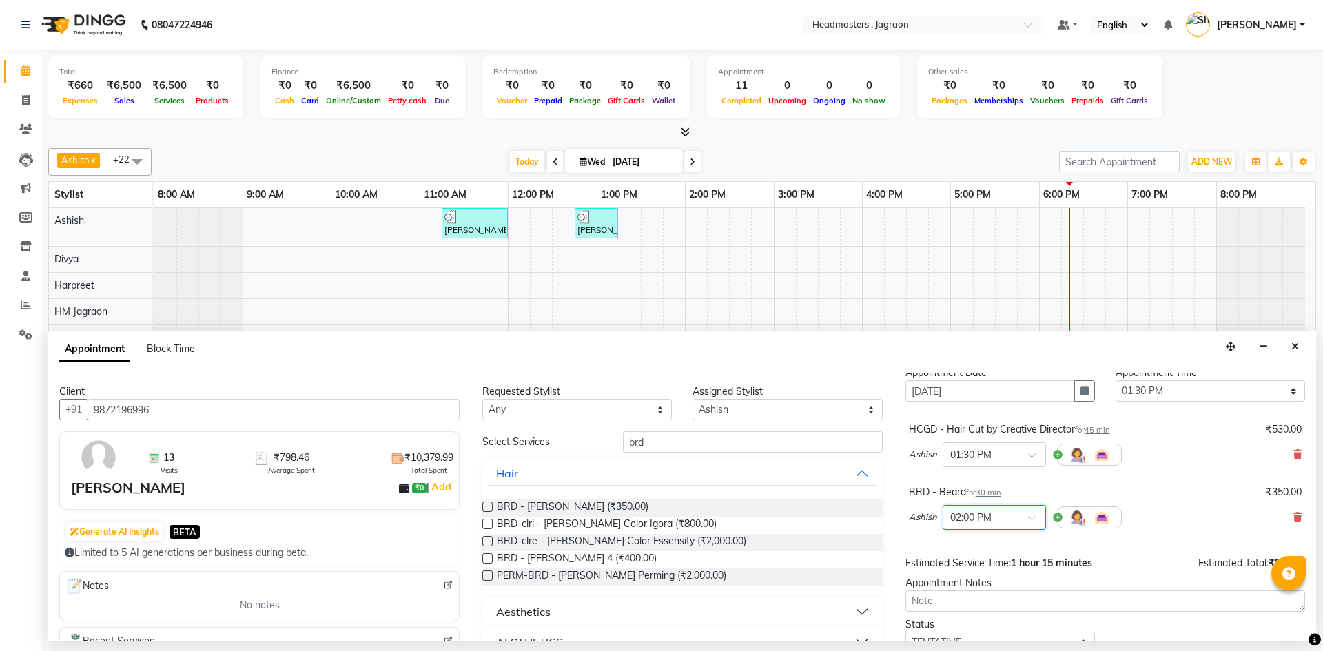
scroll to position [69, 0]
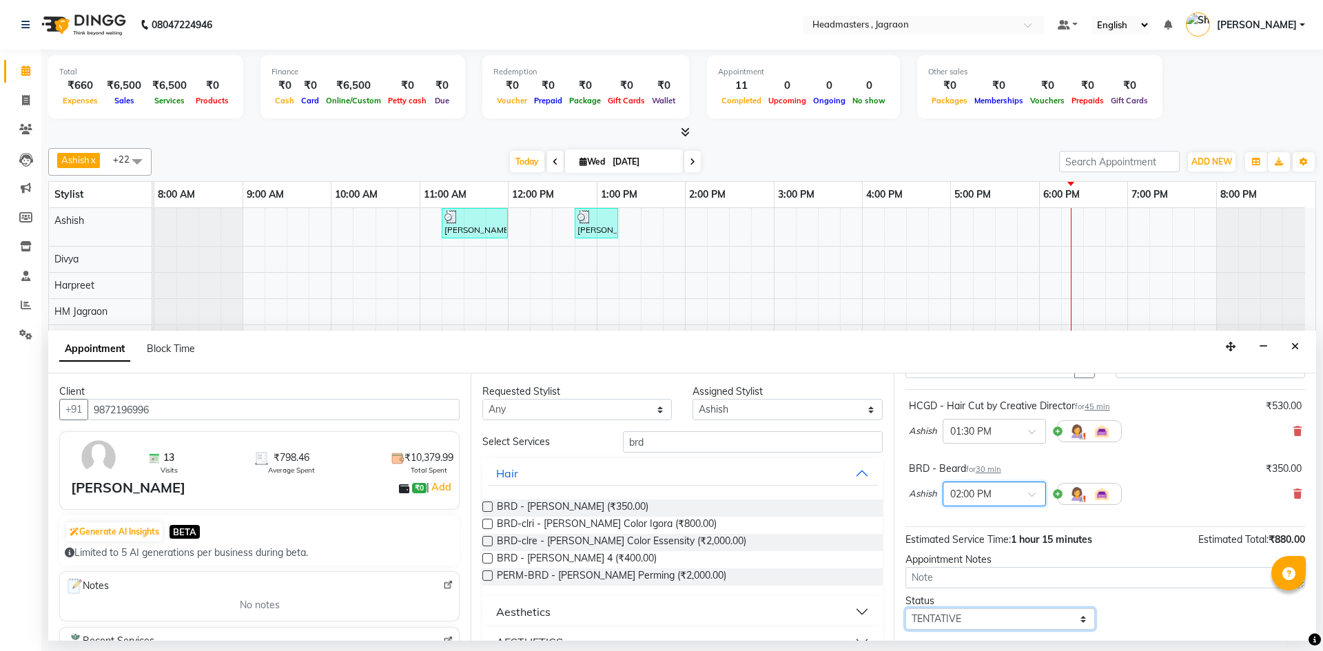
click at [958, 619] on select "Select TENTATIVE CONFIRM CHECK-IN UPCOMING" at bounding box center [999, 618] width 189 height 21
select select "confirm booking"
click at [905, 608] on select "Select TENTATIVE CONFIRM CHECK-IN UPCOMING" at bounding box center [999, 618] width 189 height 21
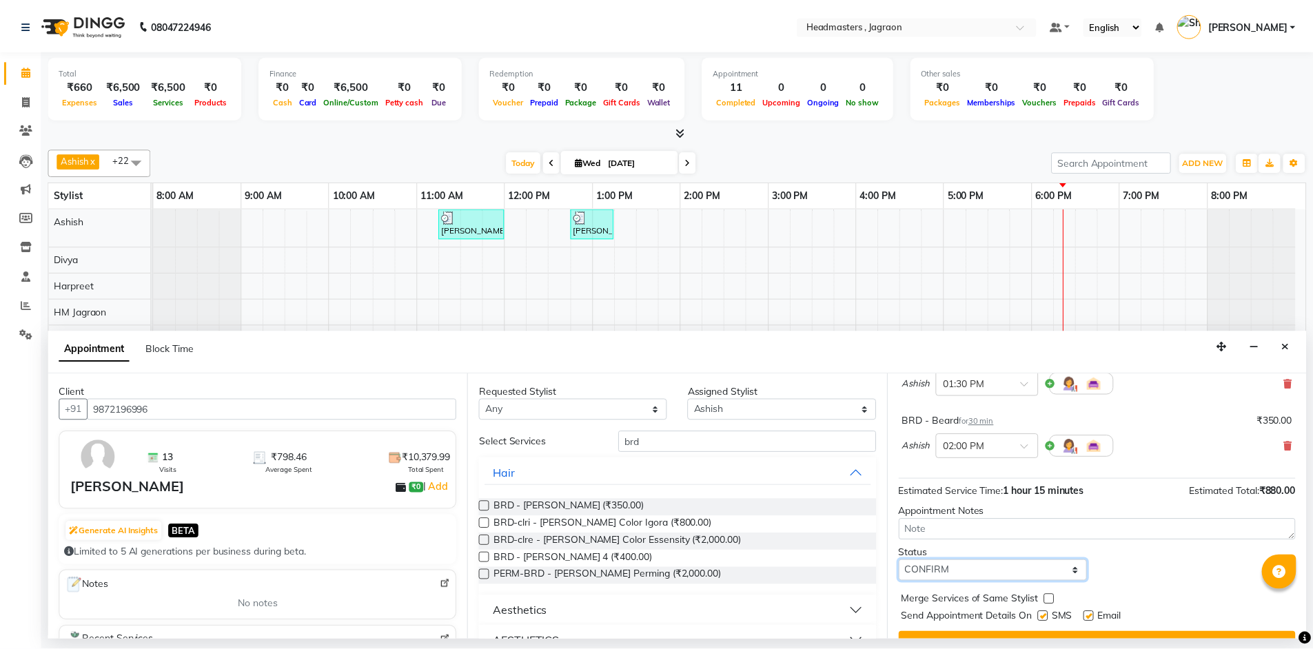
scroll to position [138, 0]
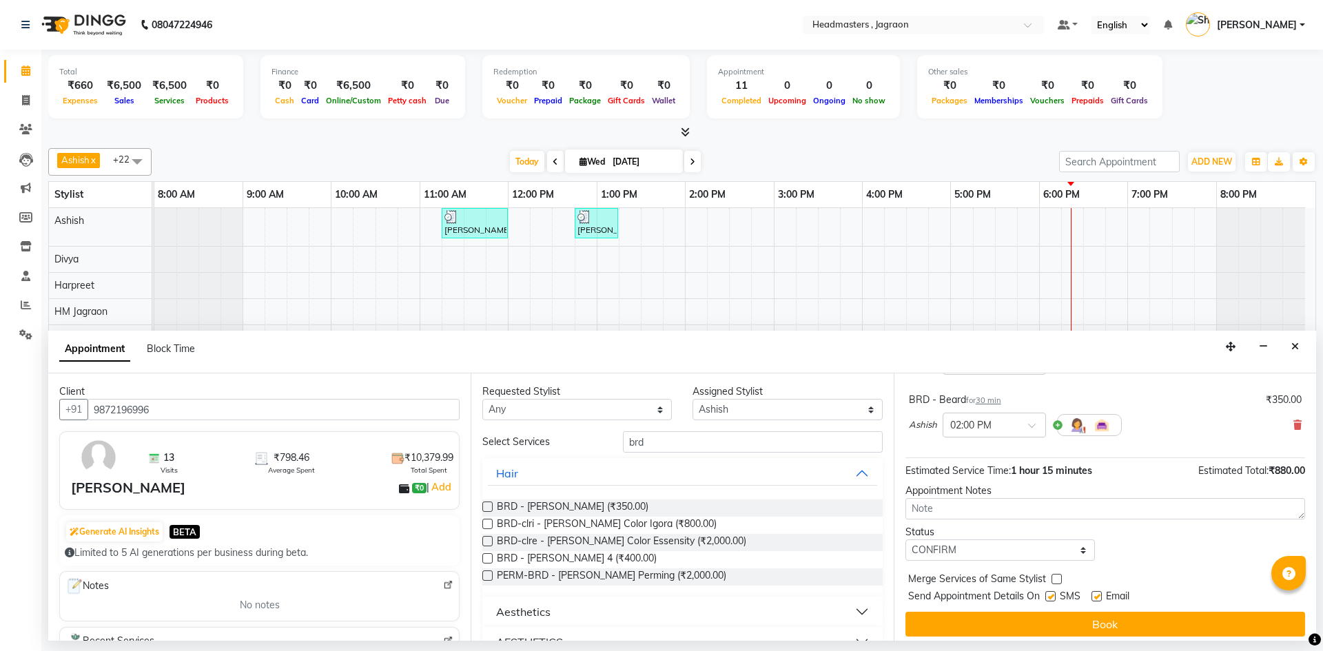
click at [1051, 597] on label at bounding box center [1050, 596] width 10 height 10
click at [1051, 597] on input "checkbox" at bounding box center [1049, 597] width 9 height 9
checkbox input "false"
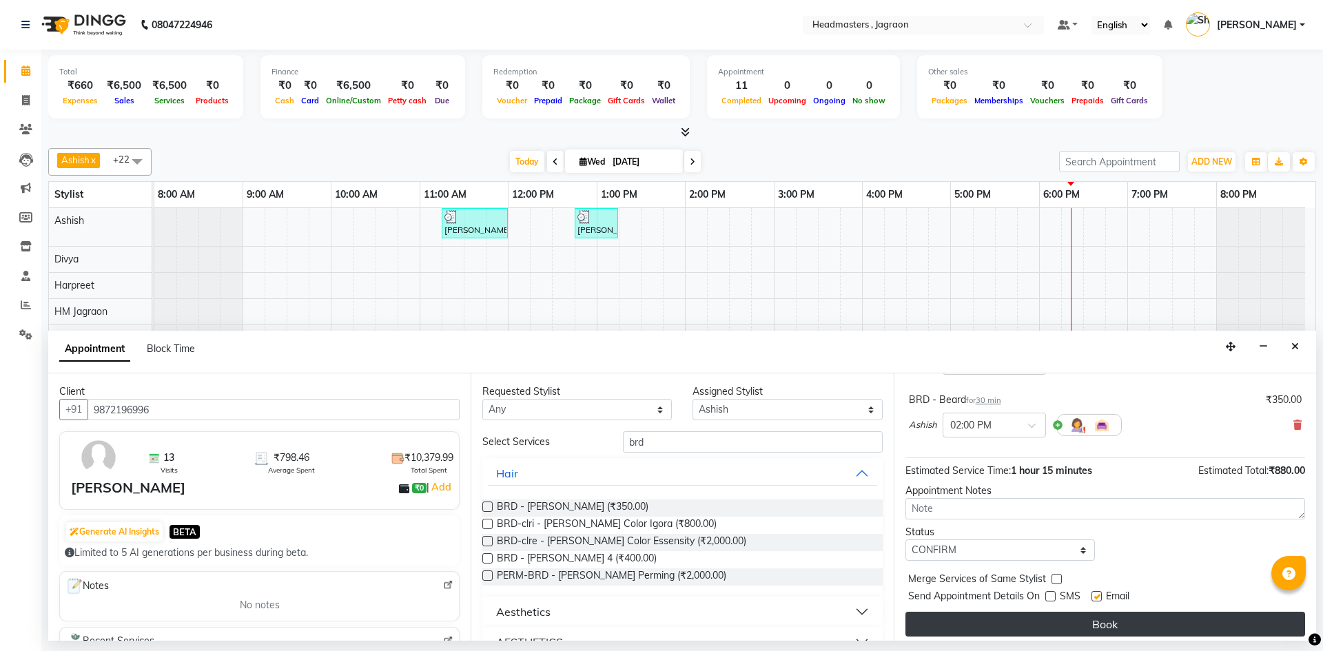
click at [1054, 622] on button "Book" at bounding box center [1105, 624] width 400 height 25
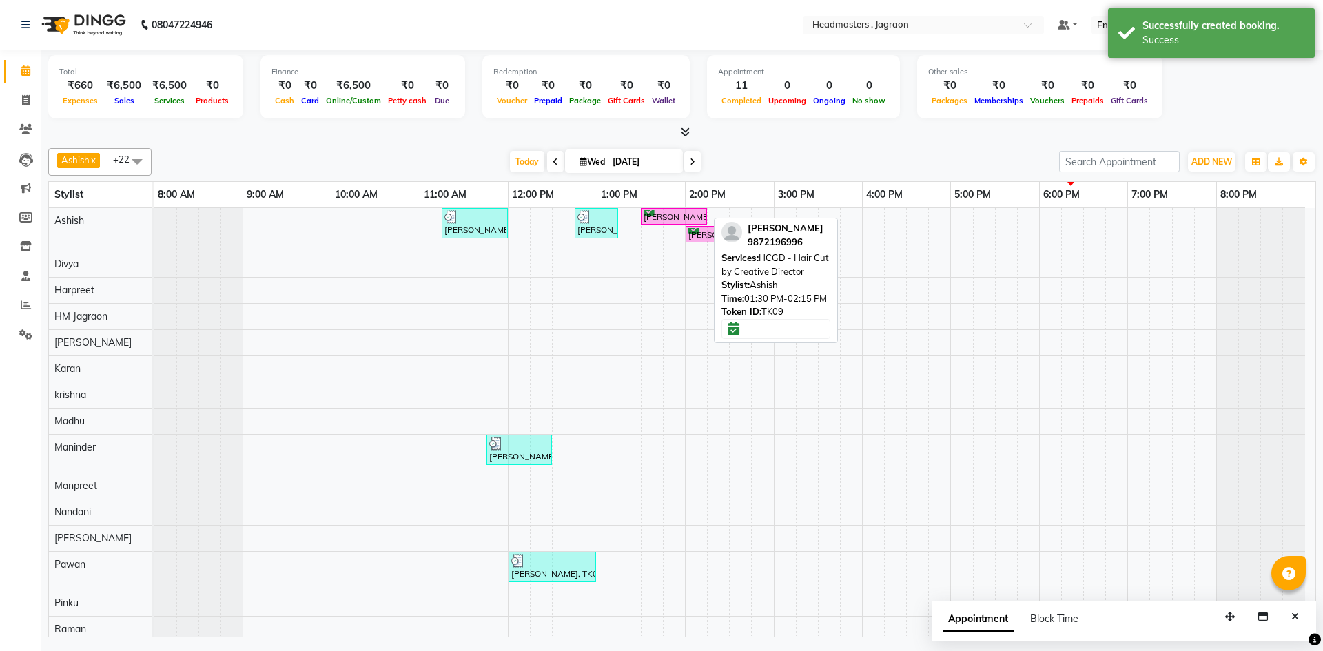
click at [684, 211] on div "[PERSON_NAME], TK09, 01:30 PM-02:15 PM, HCGD - Hair Cut by Creative Director" at bounding box center [673, 216] width 63 height 13
select select "6"
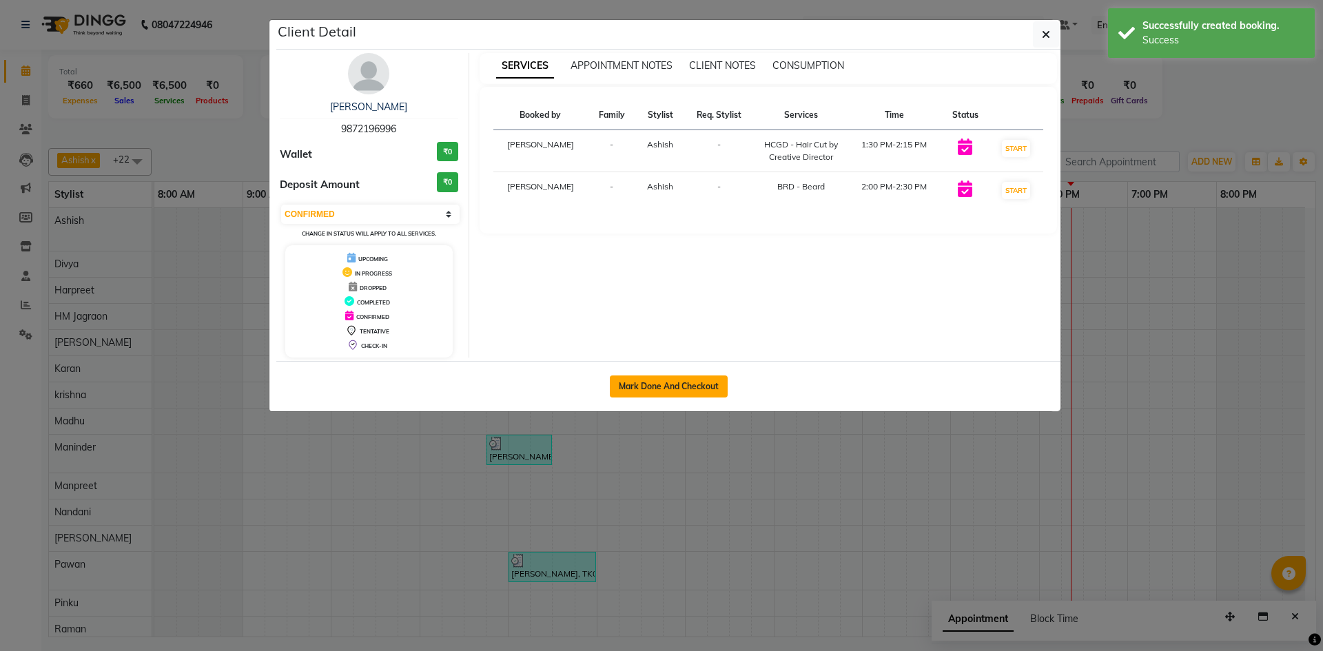
click at [712, 380] on button "Mark Done And Checkout" at bounding box center [669, 387] width 118 height 22
select select "service"
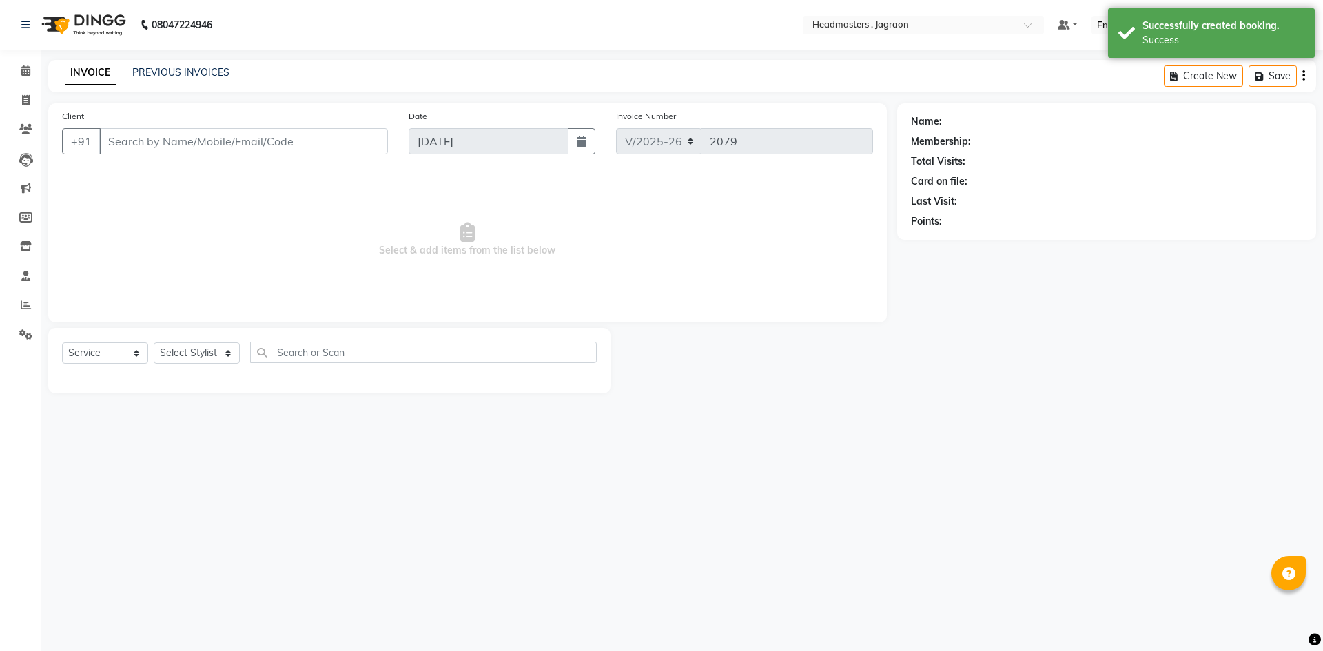
type input "9872196996"
select select "54702"
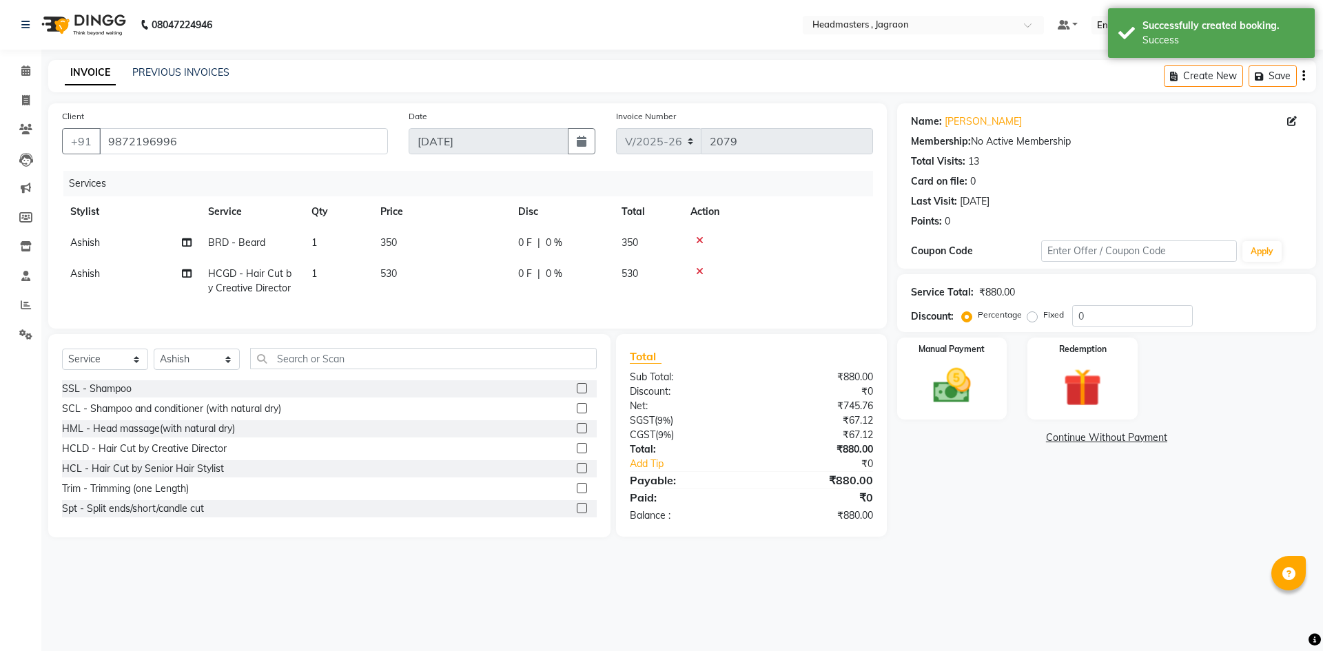
click at [526, 240] on span "0 F" at bounding box center [525, 243] width 14 height 14
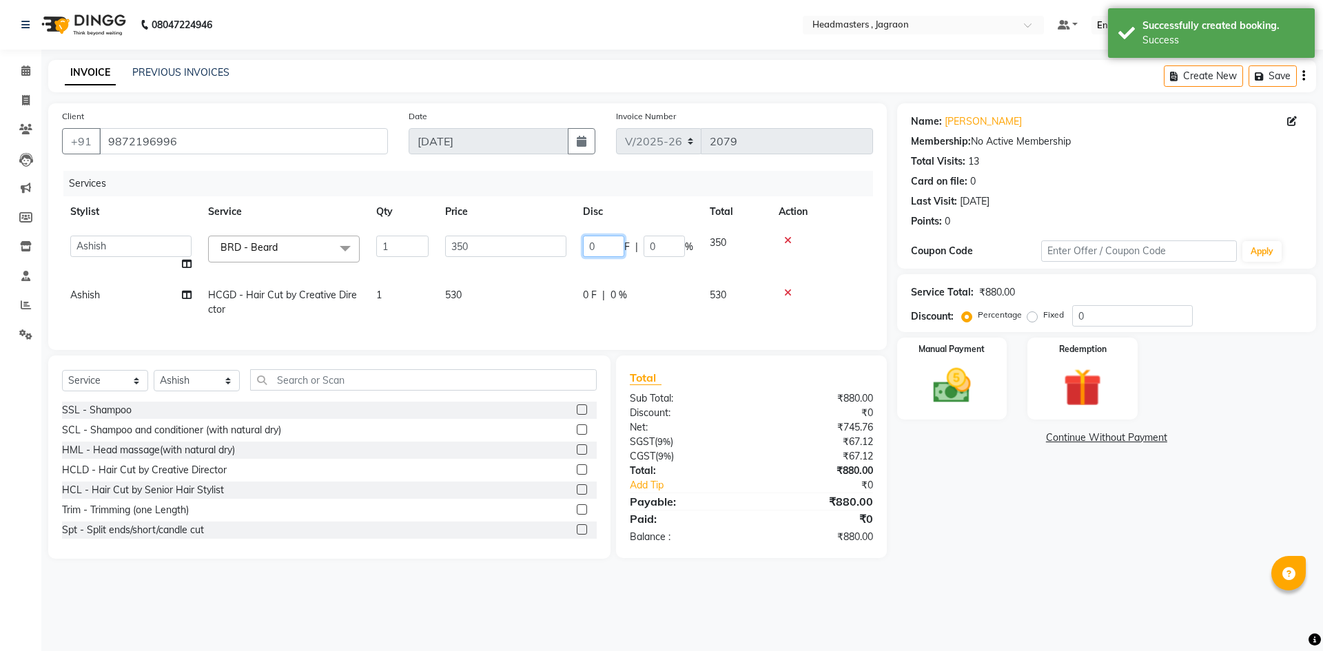
click at [596, 241] on input "0" at bounding box center [603, 246] width 41 height 21
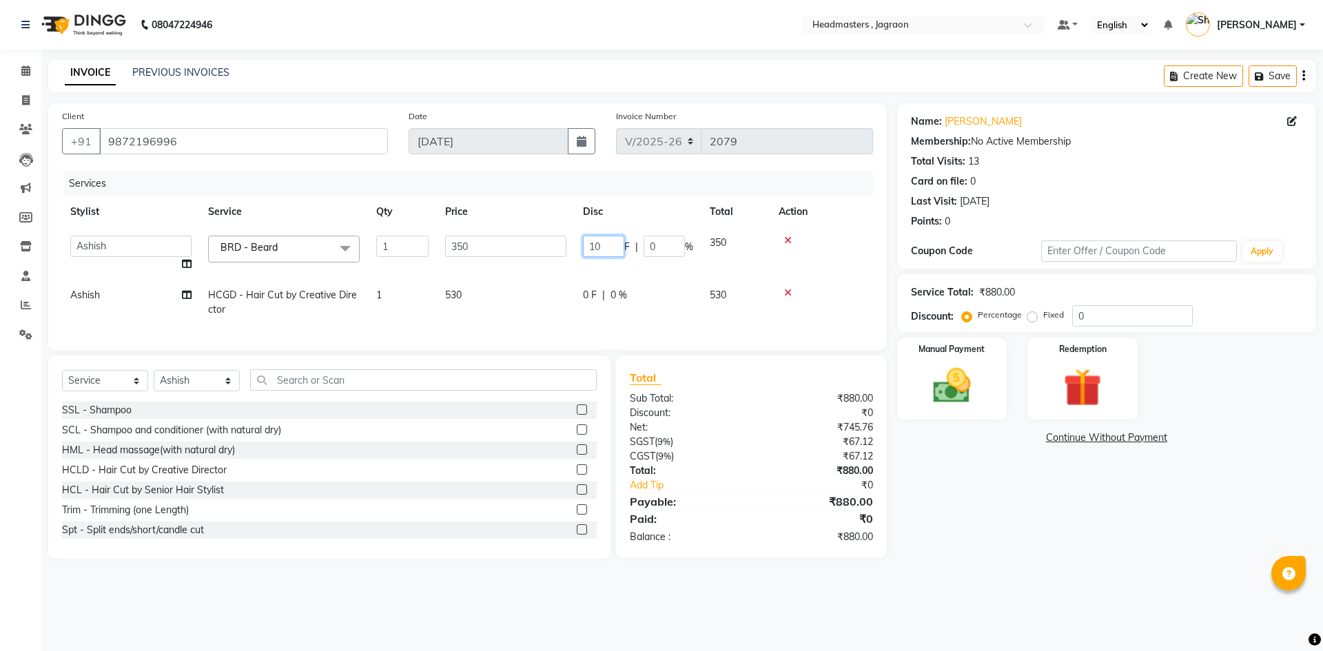
type input "100"
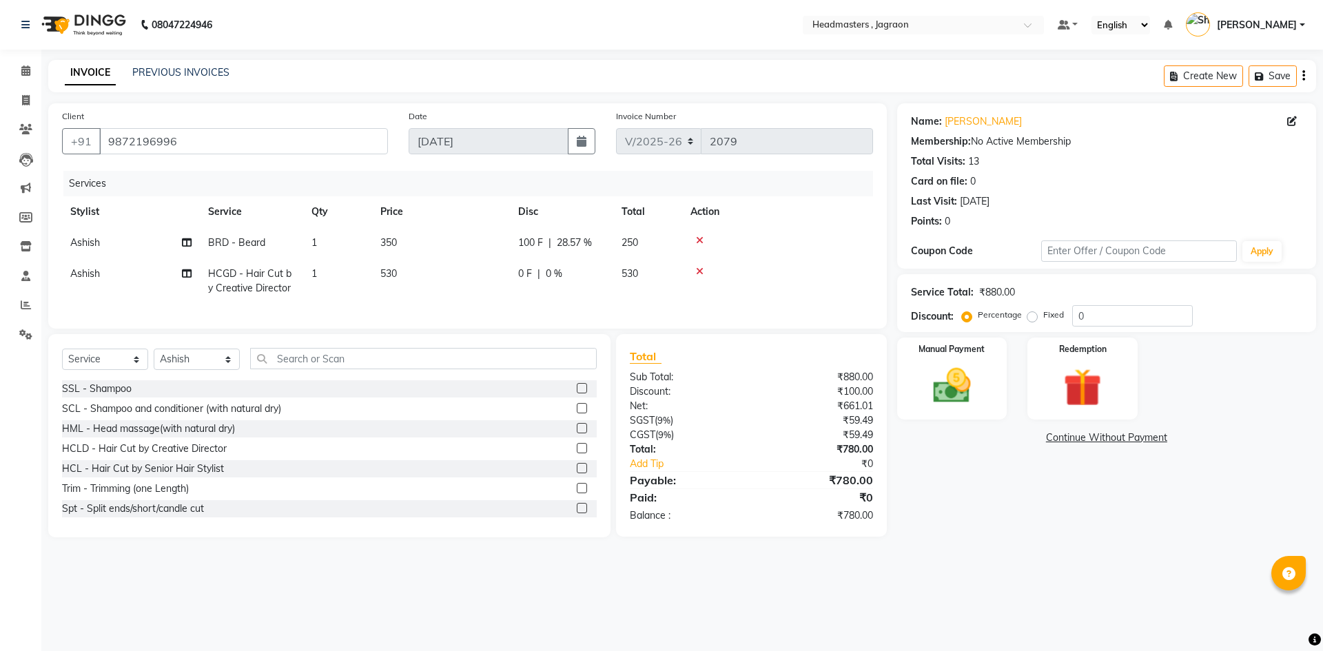
click at [593, 293] on td "0 F | 0 %" at bounding box center [561, 280] width 103 height 45
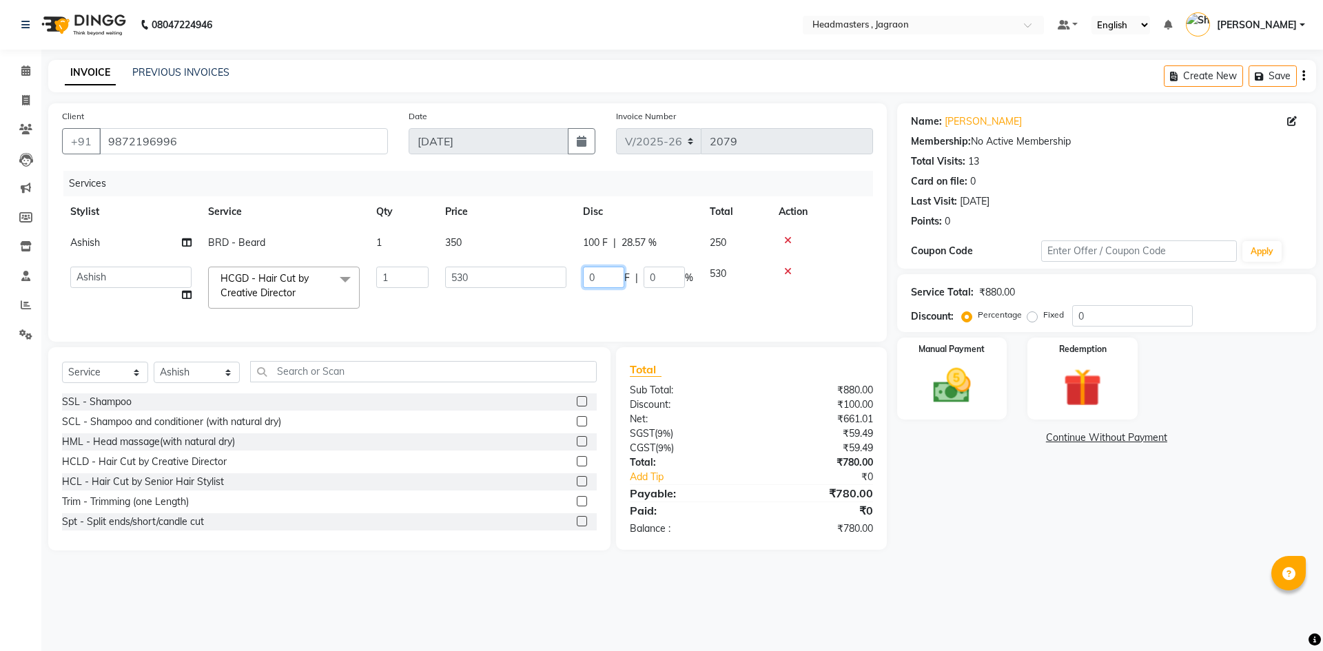
click at [600, 280] on input "0" at bounding box center [603, 277] width 41 height 21
type input "180"
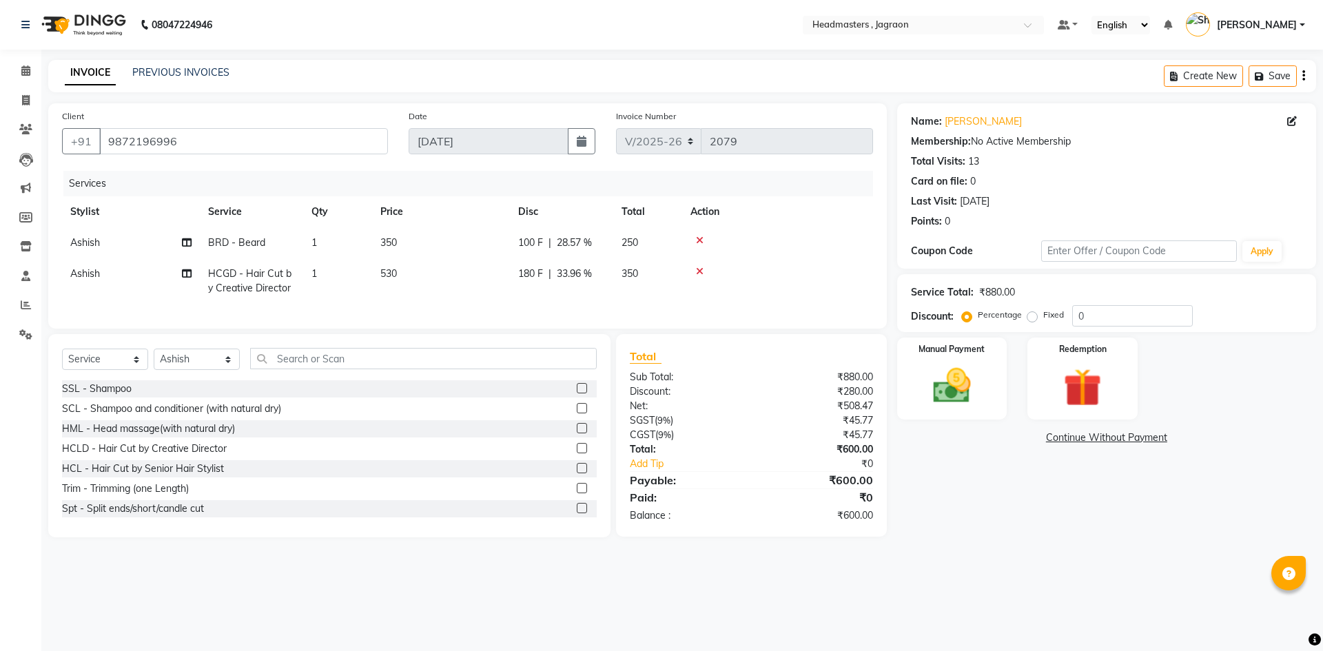
click at [608, 308] on div "Services Stylist Service Qty Price Disc Total Action Ashish BRD - [PERSON_NAME]…" at bounding box center [467, 243] width 811 height 144
click at [1005, 362] on div "Manual Payment" at bounding box center [951, 378] width 114 height 85
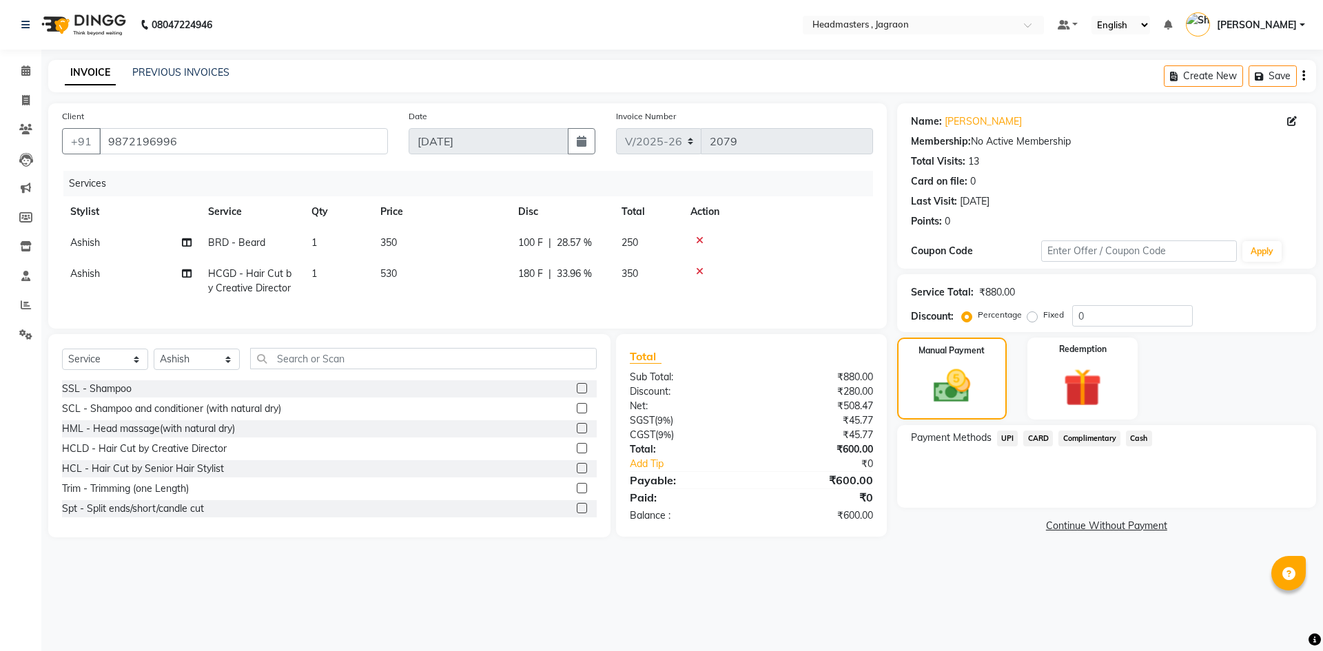
click at [1138, 443] on span "Cash" at bounding box center [1139, 439] width 26 height 16
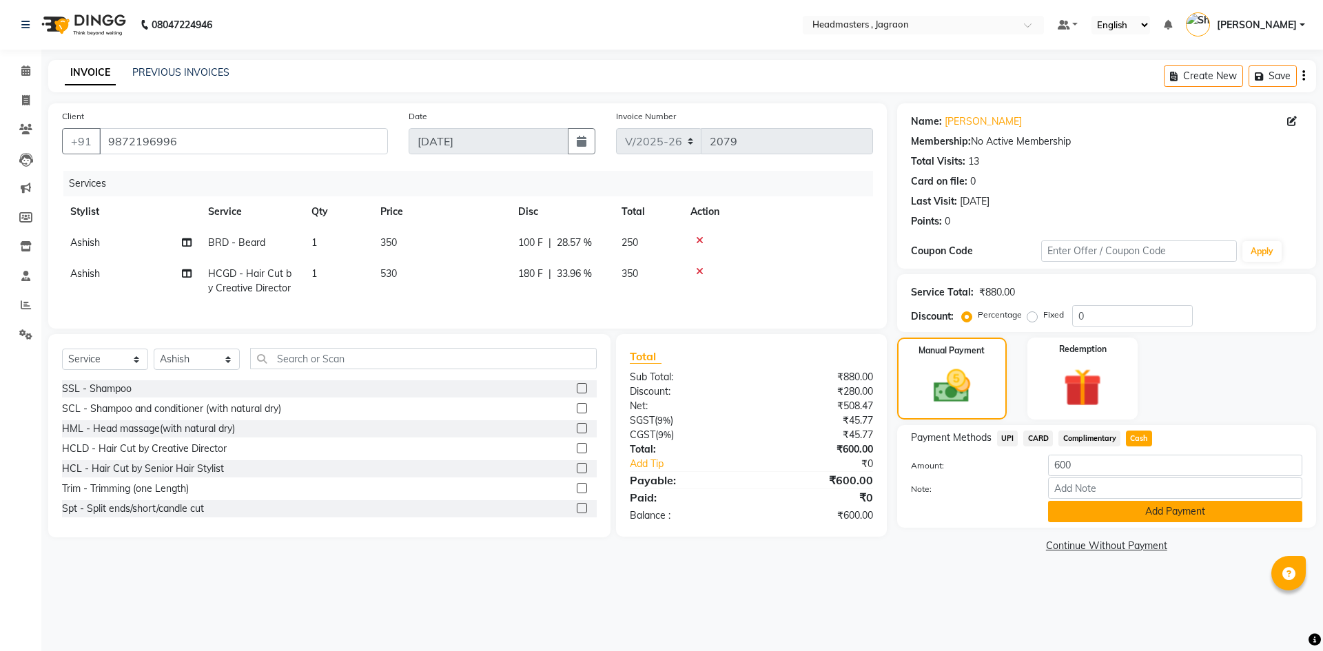
click at [1147, 518] on button "Add Payment" at bounding box center [1175, 511] width 254 height 21
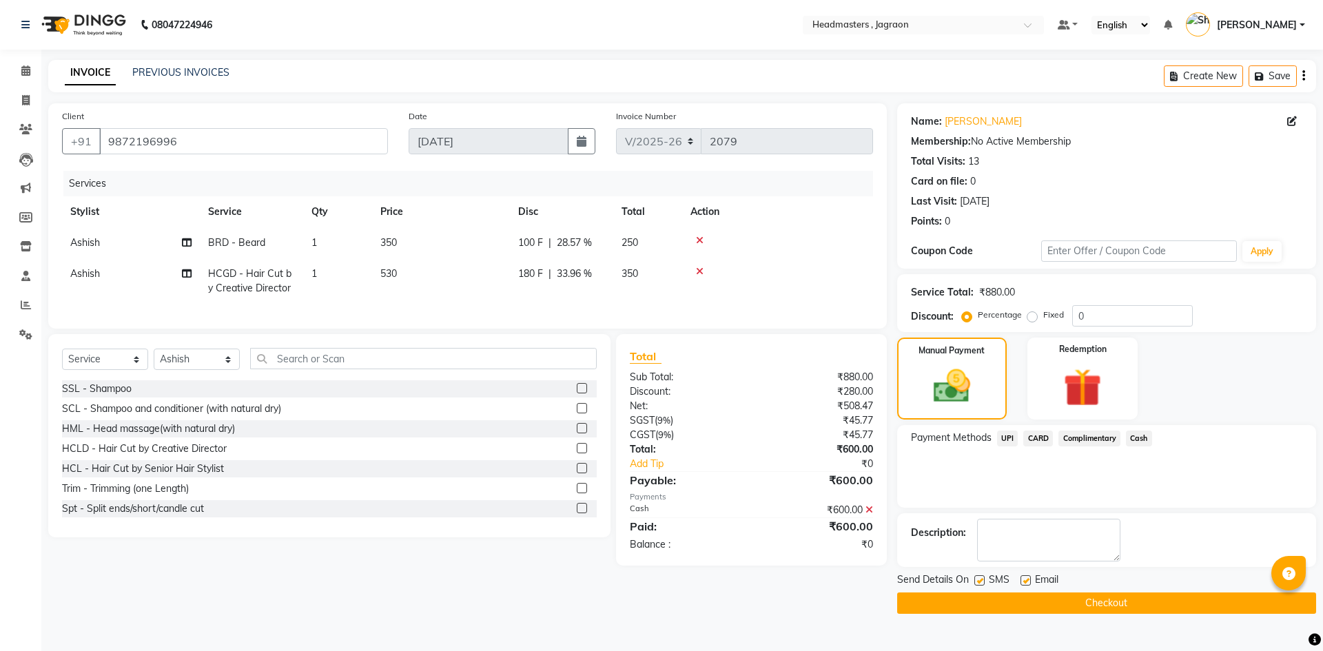
click at [1131, 601] on button "Checkout" at bounding box center [1106, 603] width 419 height 21
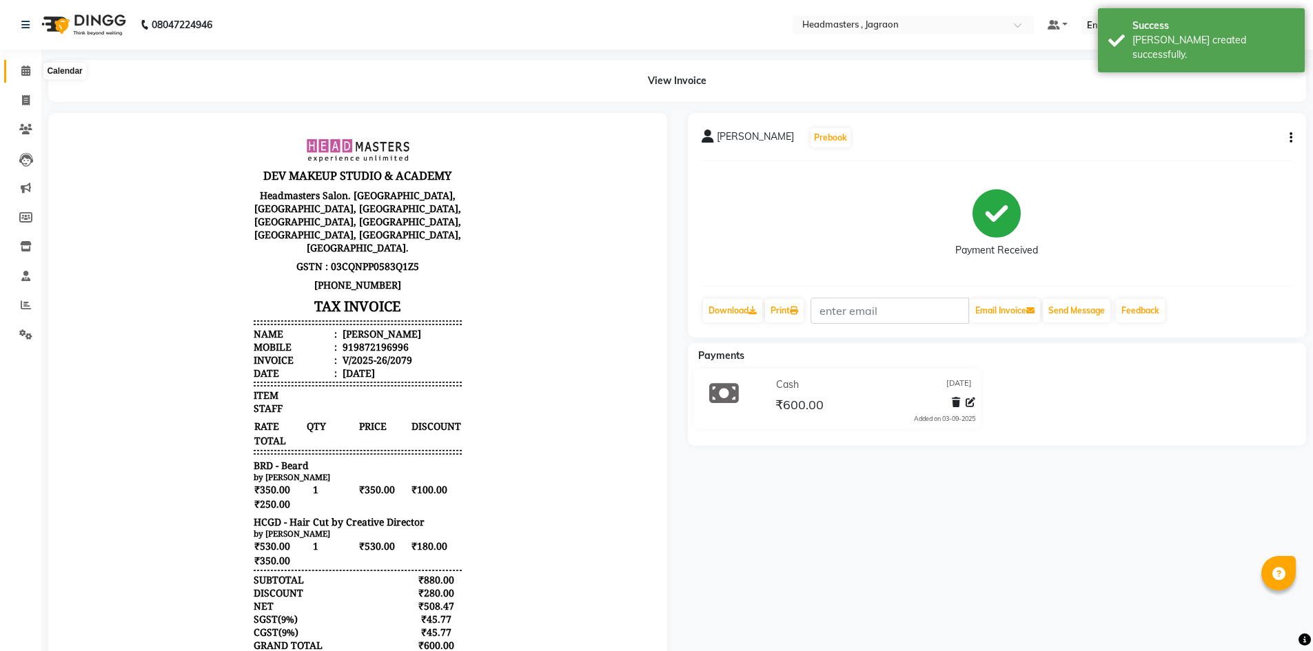
click at [30, 70] on icon at bounding box center [25, 70] width 9 height 10
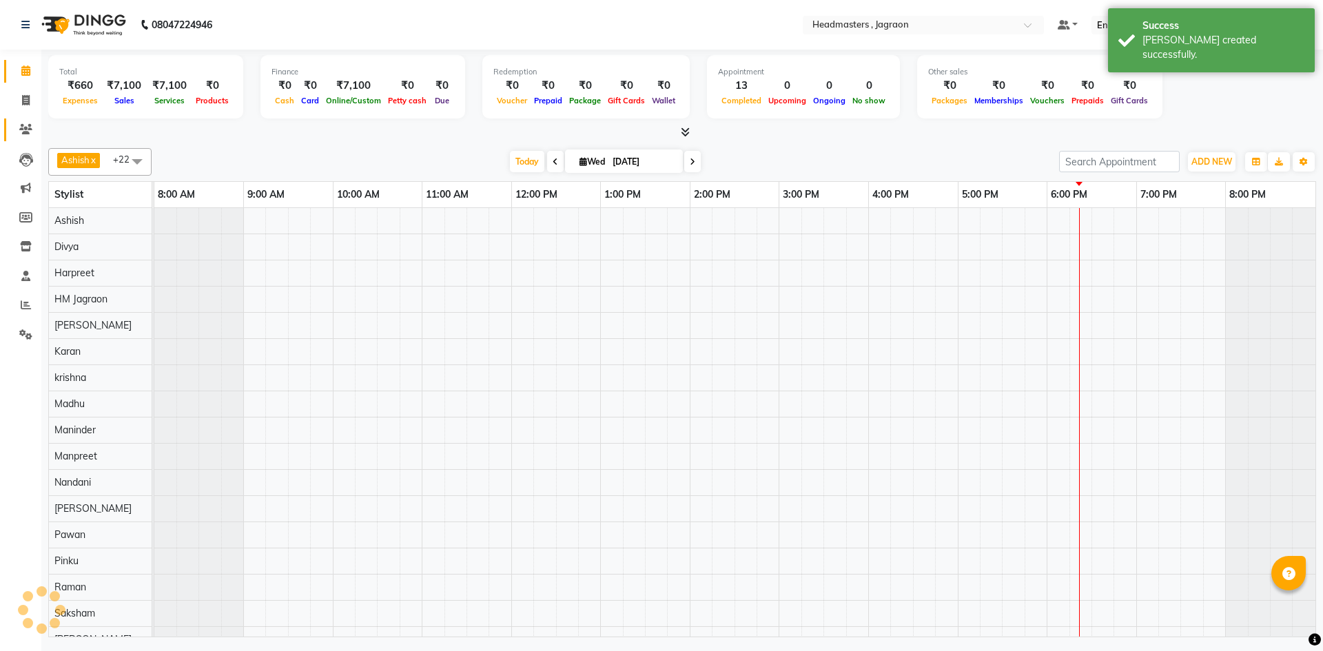
scroll to position [0, 10]
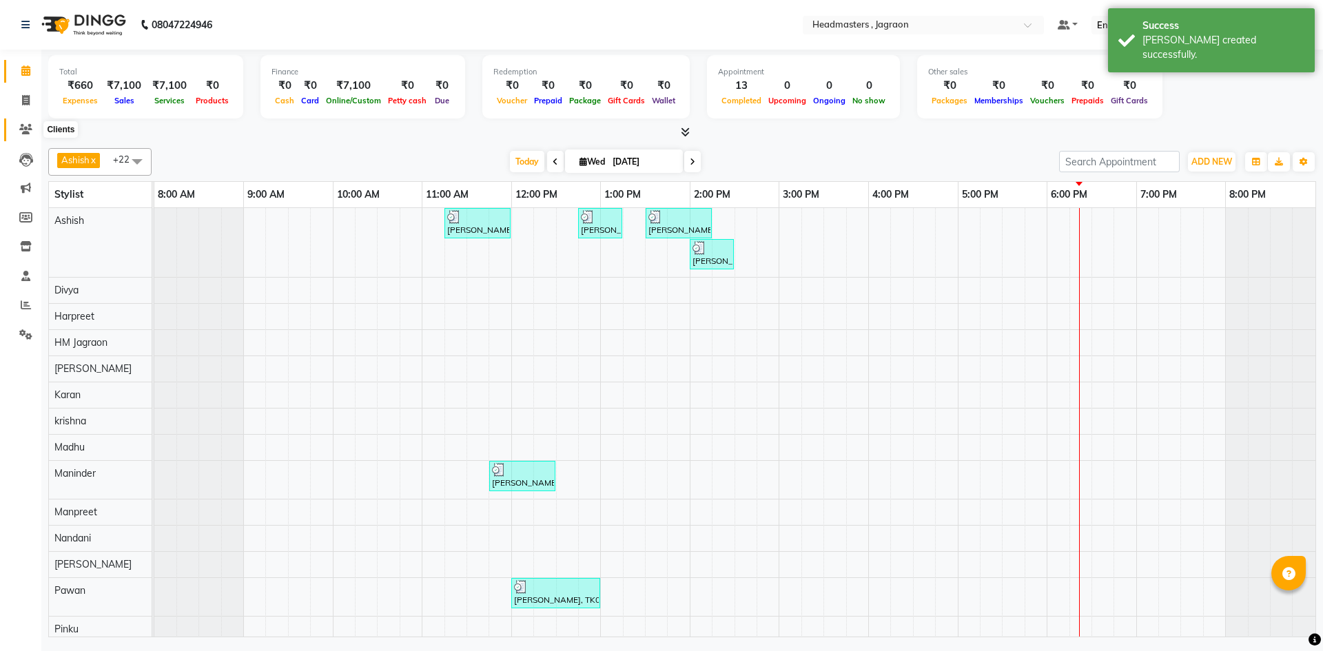
click at [30, 126] on icon at bounding box center [25, 129] width 13 height 10
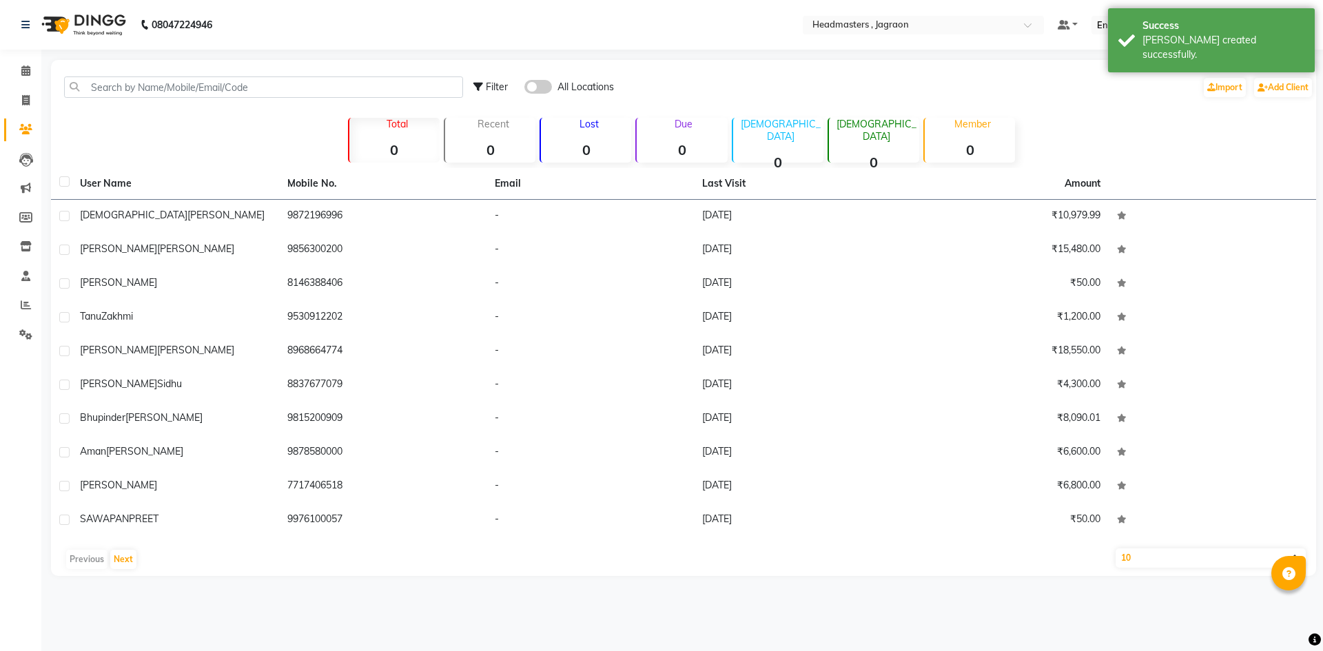
click at [105, 76] on div "Filter All Locations Import Add Client" at bounding box center [684, 86] width 1260 height 43
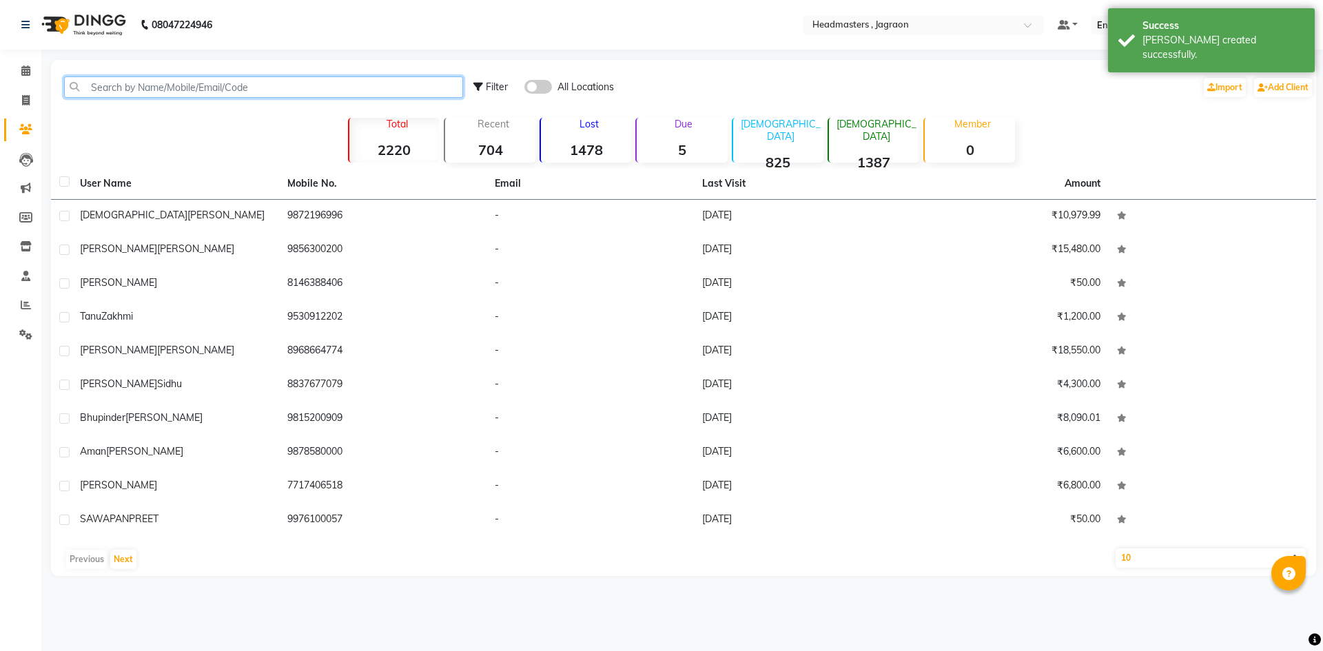
click at [107, 83] on input "text" at bounding box center [263, 86] width 399 height 21
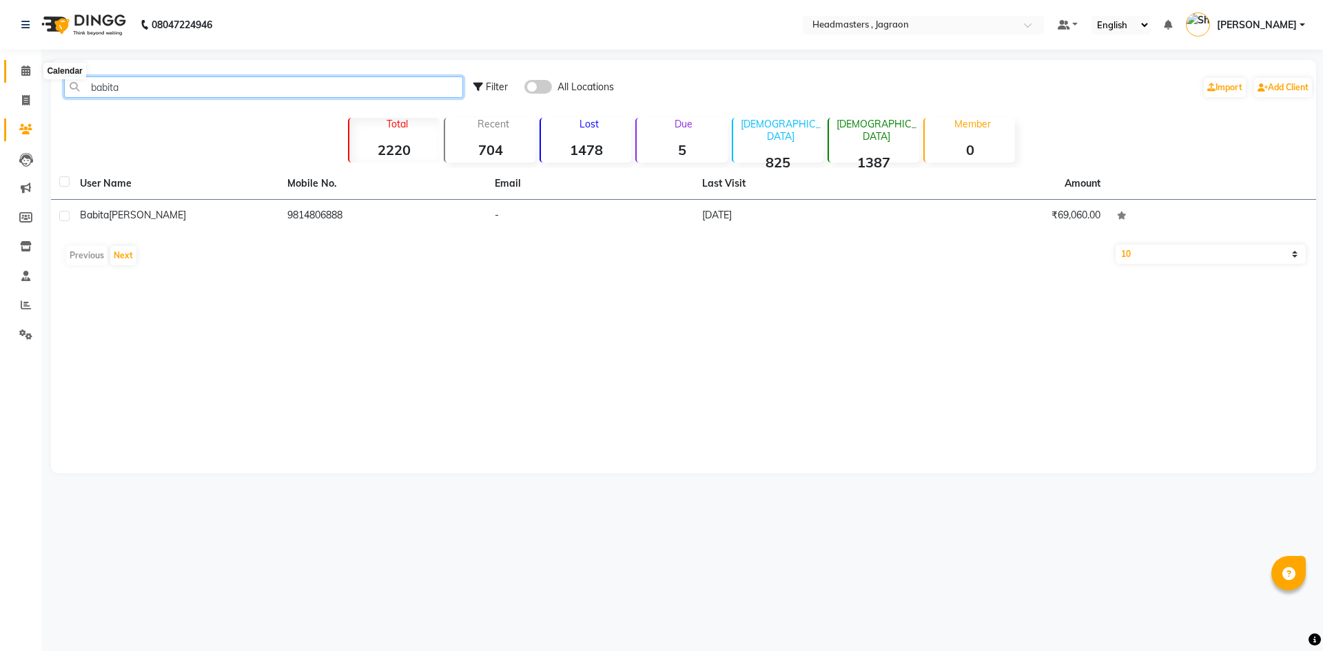
type input "babita"
click at [20, 76] on span at bounding box center [26, 71] width 24 height 16
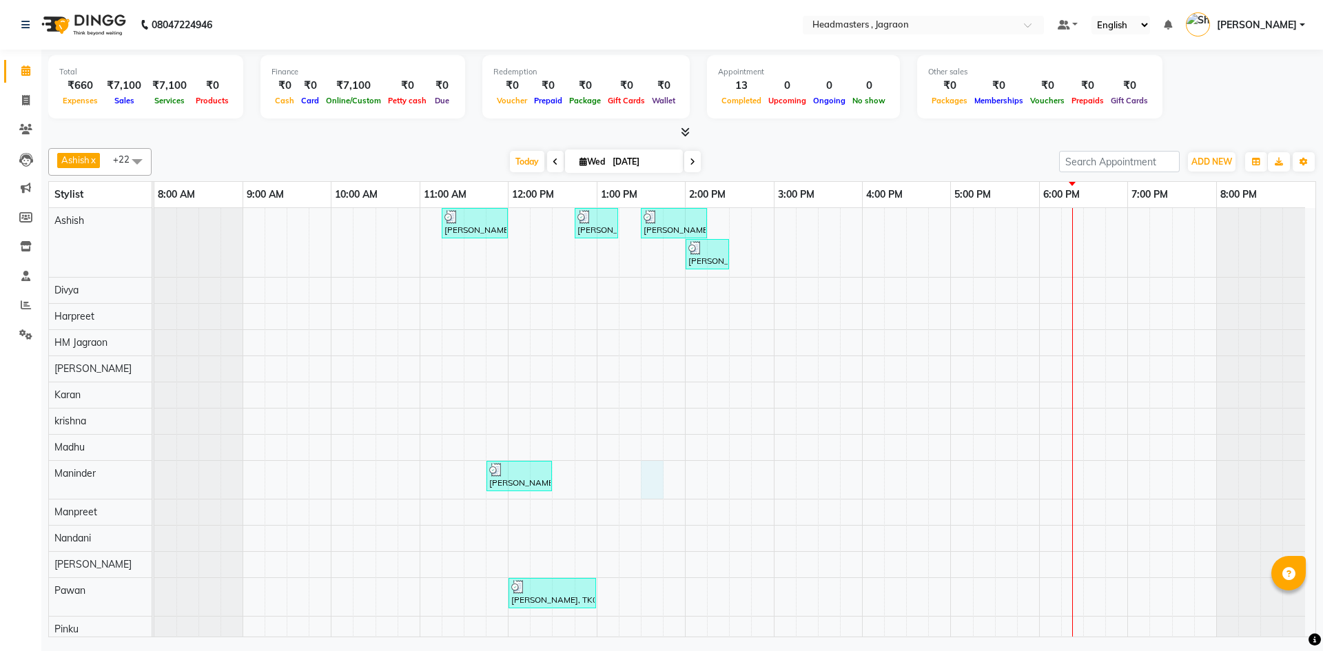
click at [659, 494] on div "[PERSON_NAME], TK02, 11:15 AM-12:00 PM, HCGD - Hair Cut by Creative Director [P…" at bounding box center [734, 577] width 1161 height 738
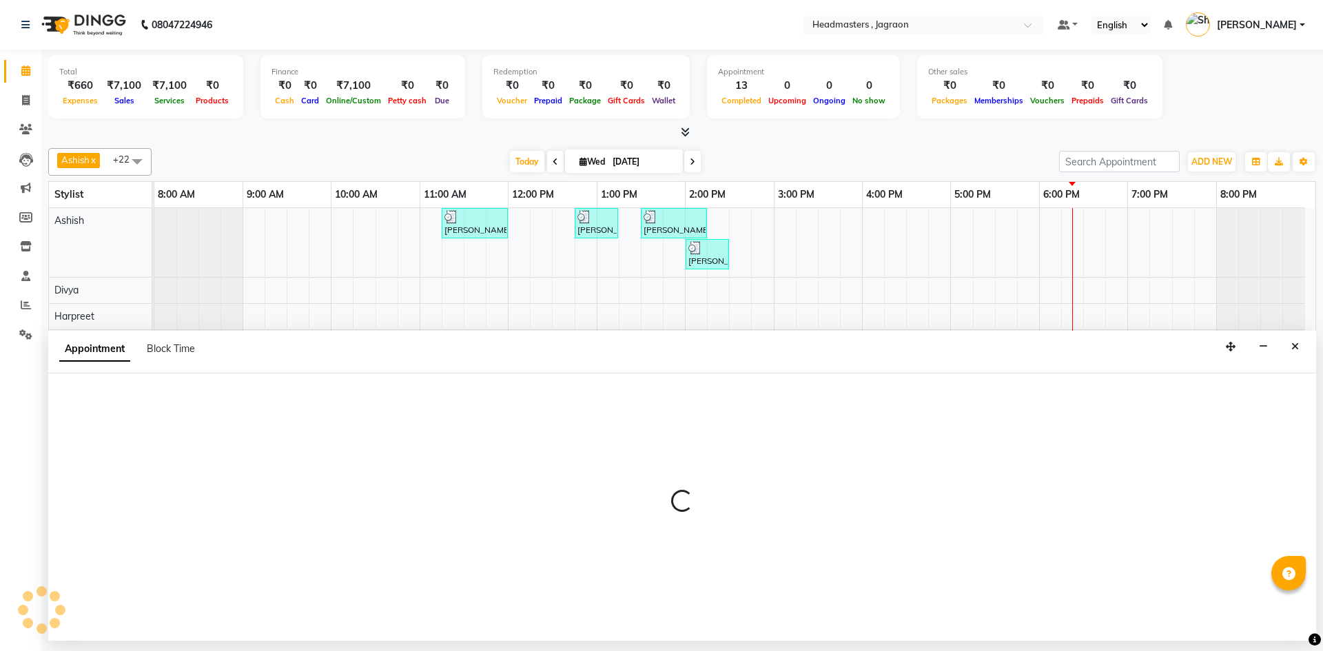
select select "69016"
select select "810"
select select "tentative"
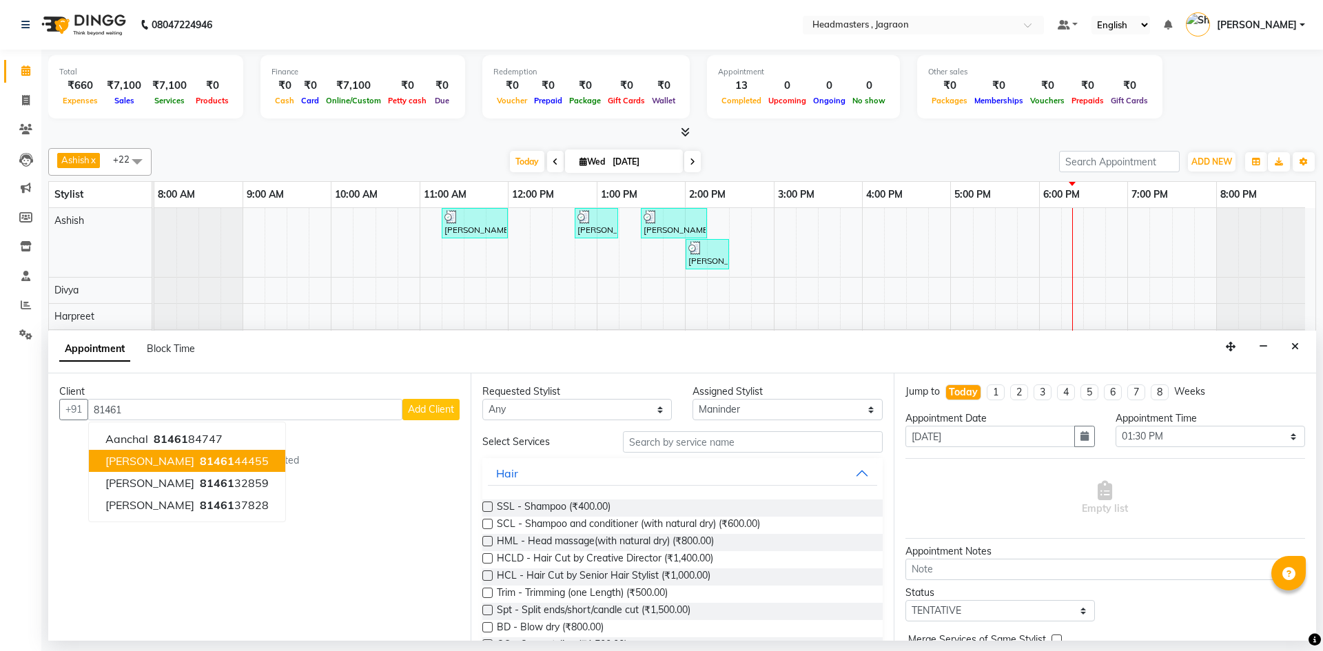
click at [200, 456] on span "81461" at bounding box center [217, 461] width 34 height 14
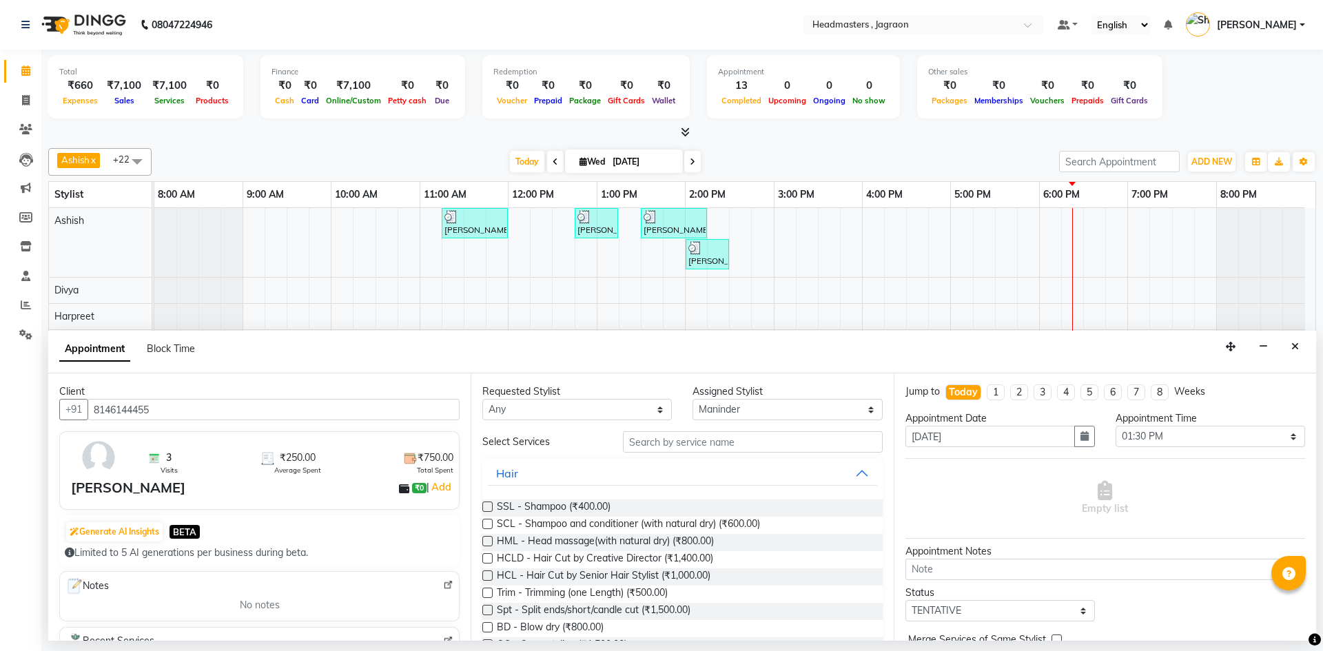
type input "8146144455"
click at [651, 433] on input "text" at bounding box center [753, 441] width 260 height 21
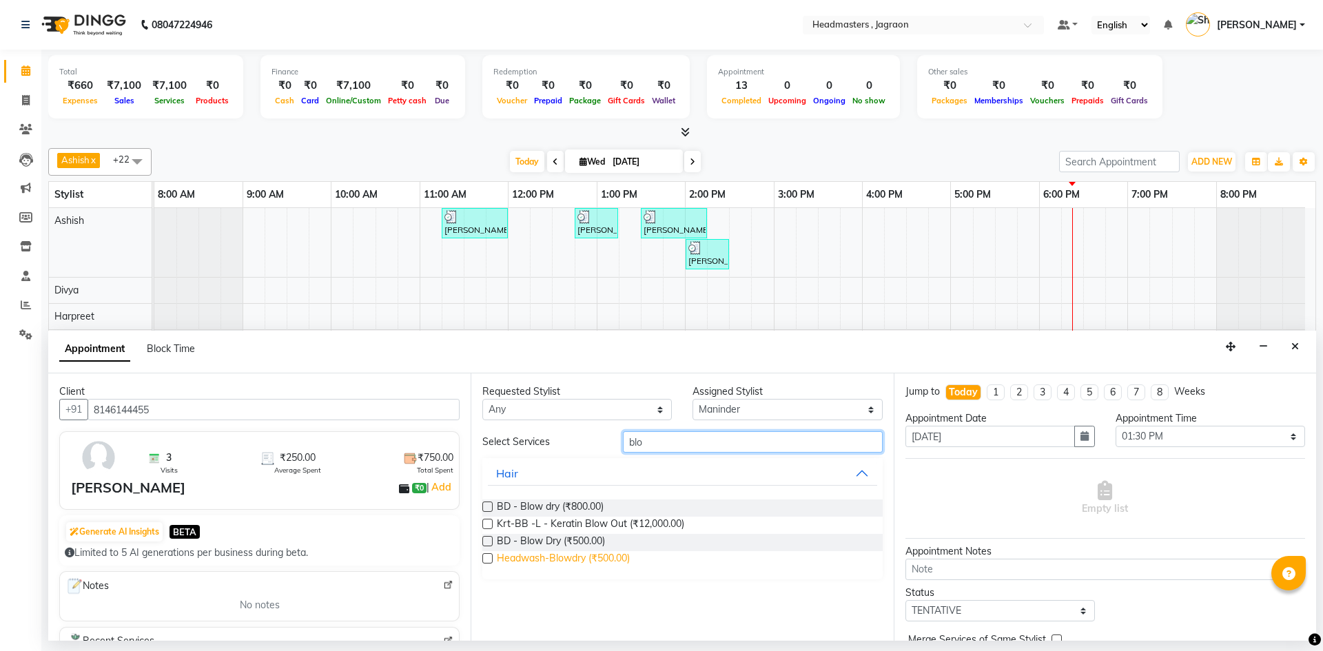
type input "blo"
click at [618, 558] on span "Headwash-Blowdry (₹500.00)" at bounding box center [563, 559] width 133 height 17
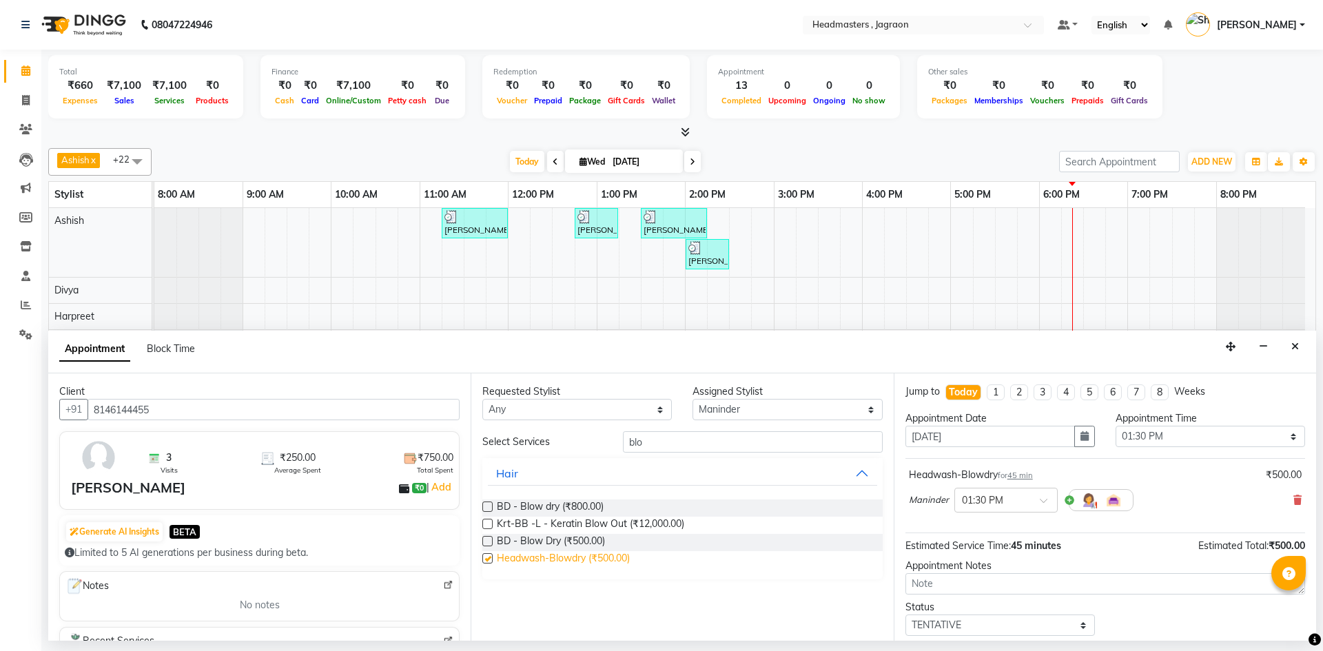
checkbox input "false"
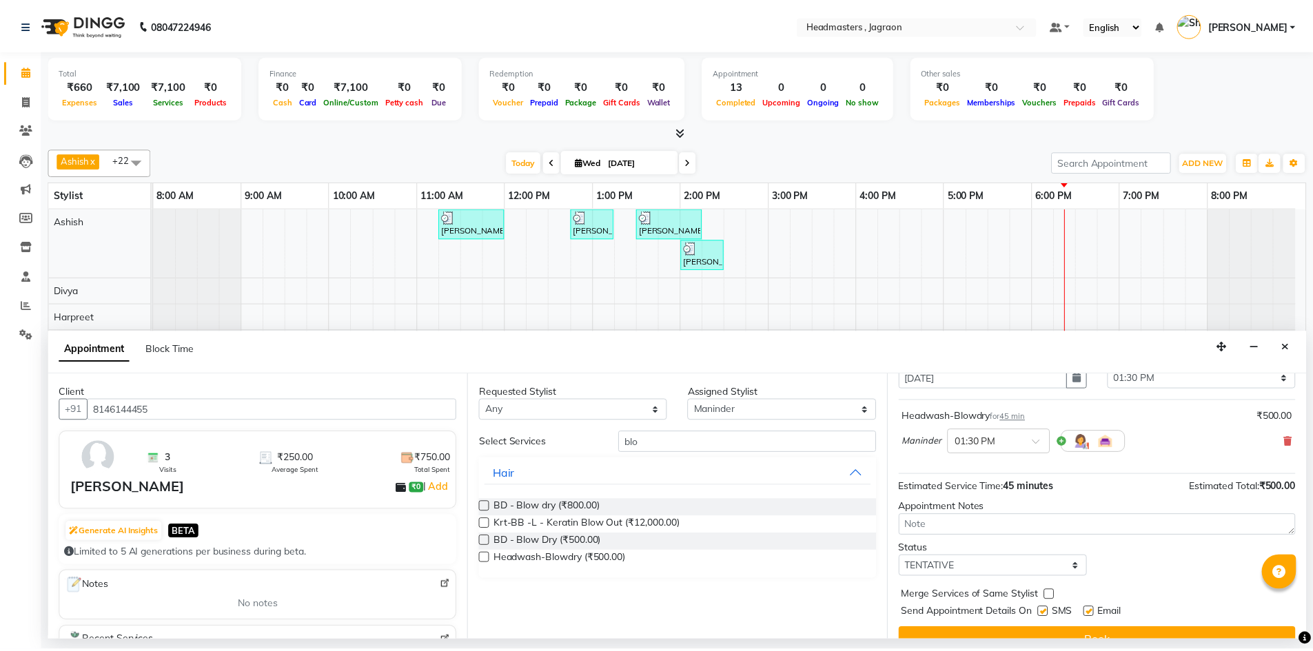
scroll to position [69, 0]
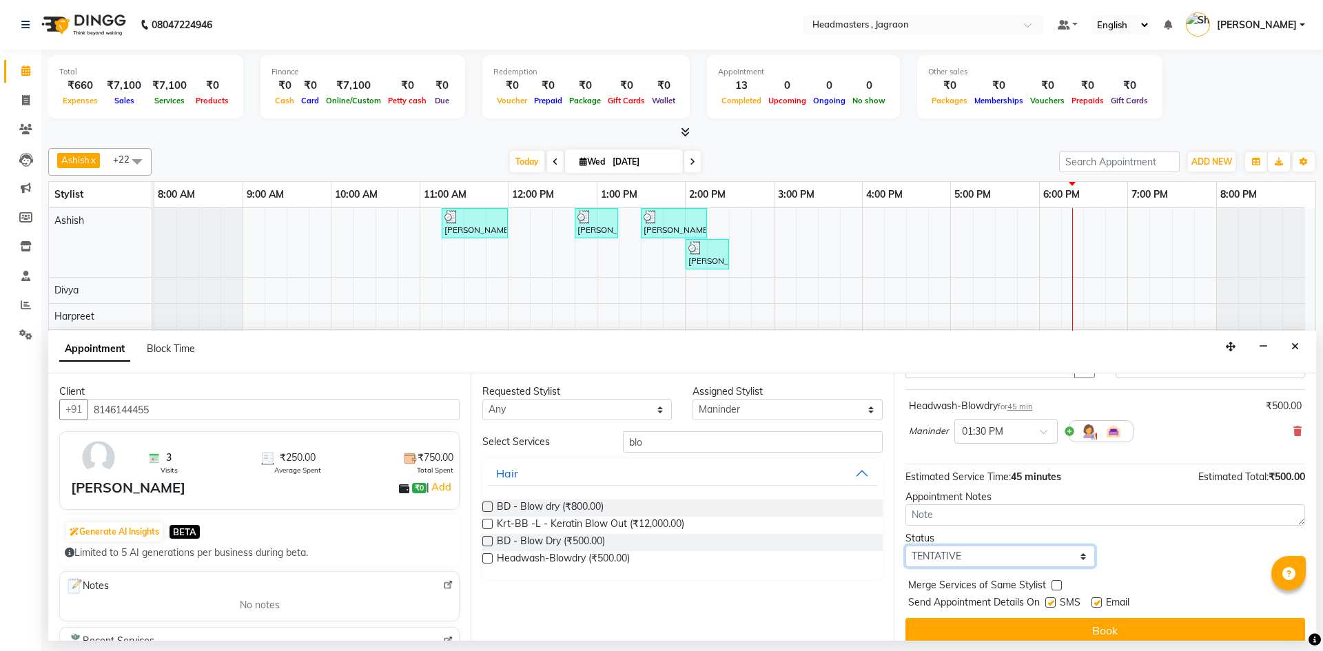
click at [961, 554] on select "Select TENTATIVE CONFIRM CHECK-IN UPCOMING" at bounding box center [999, 556] width 189 height 21
select select "confirm booking"
click at [905, 546] on select "Select TENTATIVE CONFIRM CHECK-IN UPCOMING" at bounding box center [999, 556] width 189 height 21
click at [1048, 600] on label at bounding box center [1050, 602] width 10 height 10
click at [1048, 600] on input "checkbox" at bounding box center [1049, 604] width 9 height 9
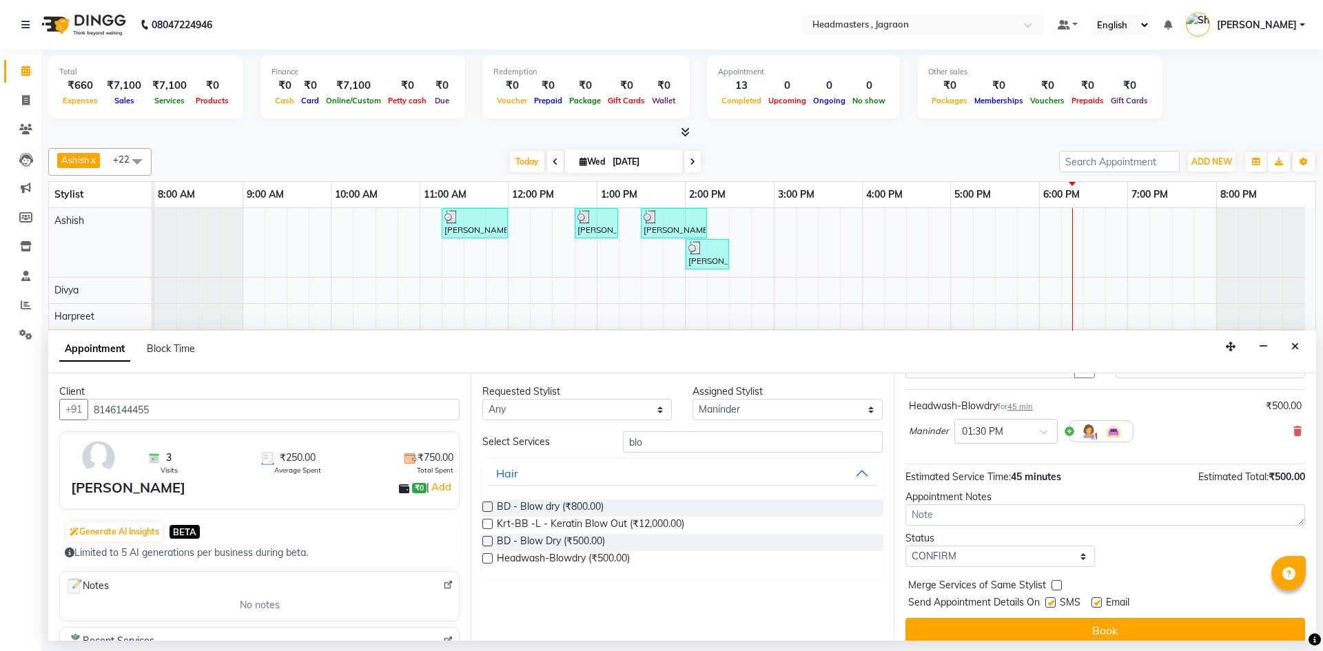
checkbox input "false"
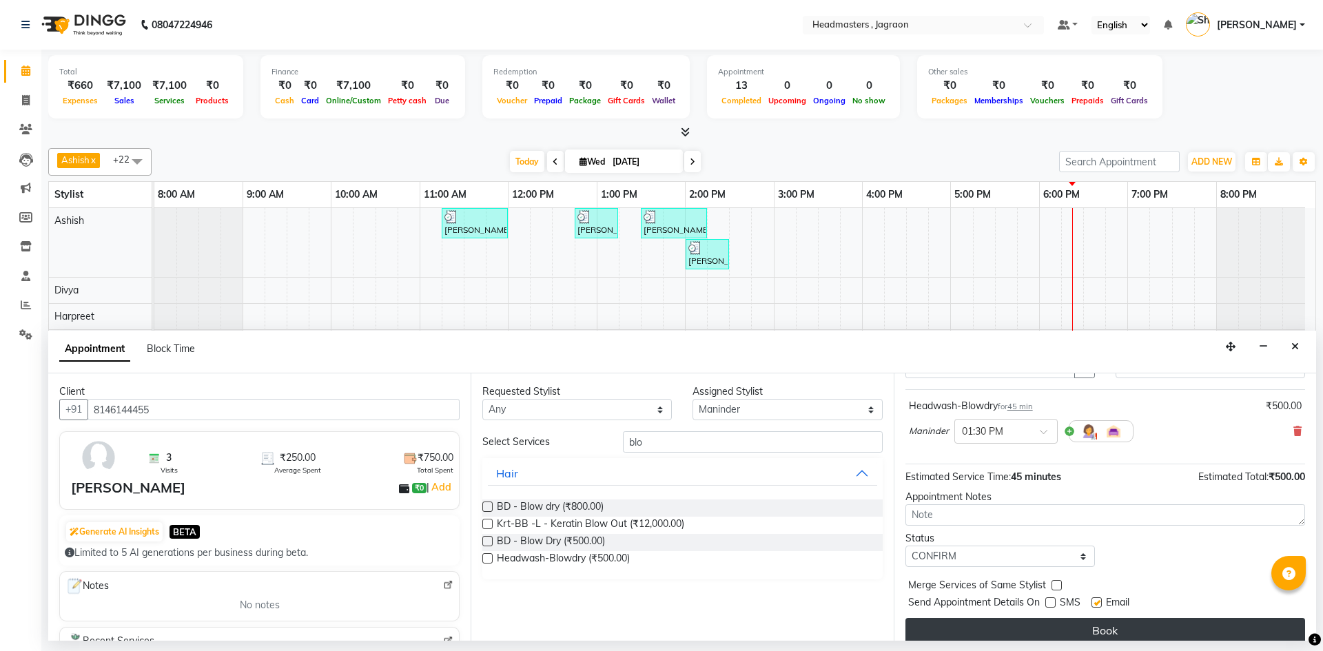
click at [1053, 622] on button "Book" at bounding box center [1105, 630] width 400 height 25
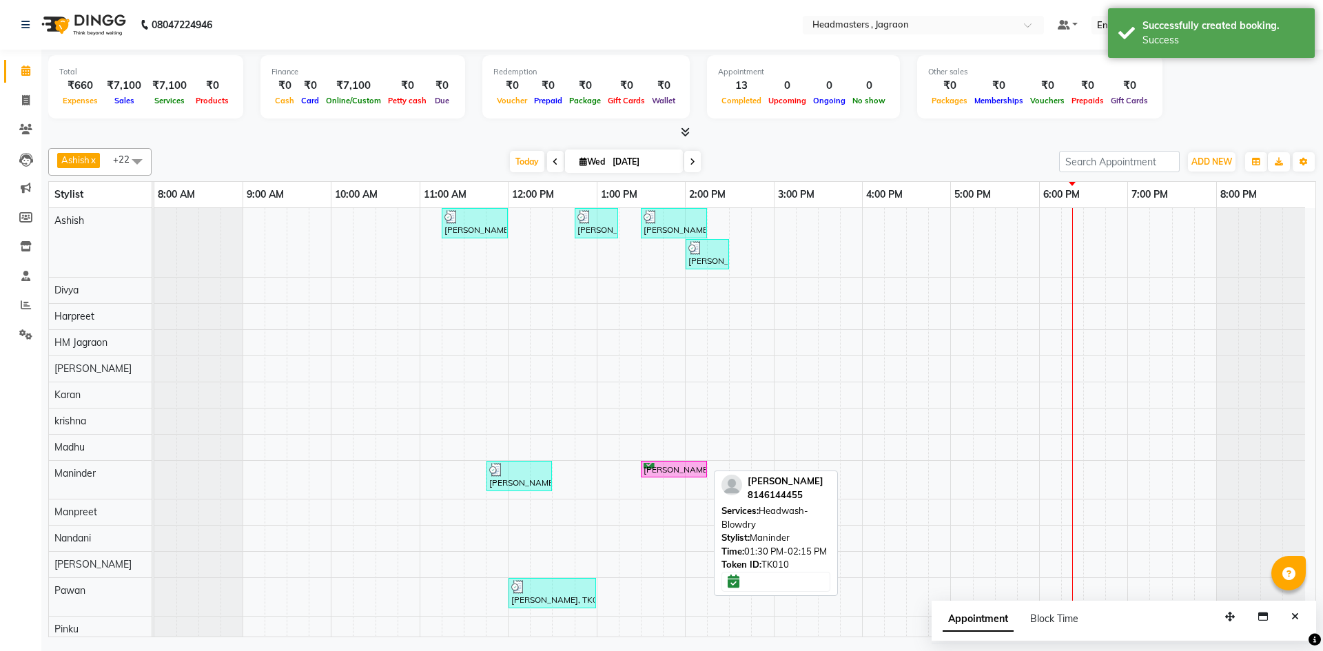
click at [674, 471] on div "[PERSON_NAME], TK10, 01:30 PM-02:15 PM, Headwash-Blowdry" at bounding box center [673, 469] width 63 height 13
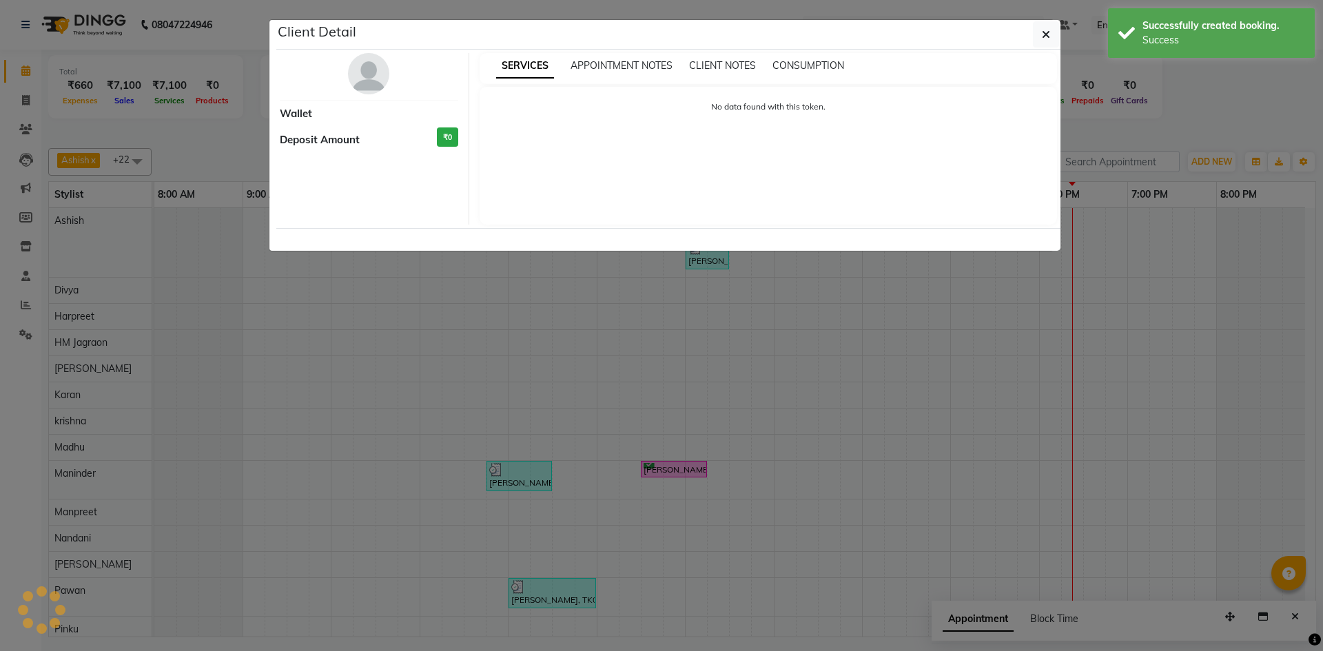
select select "6"
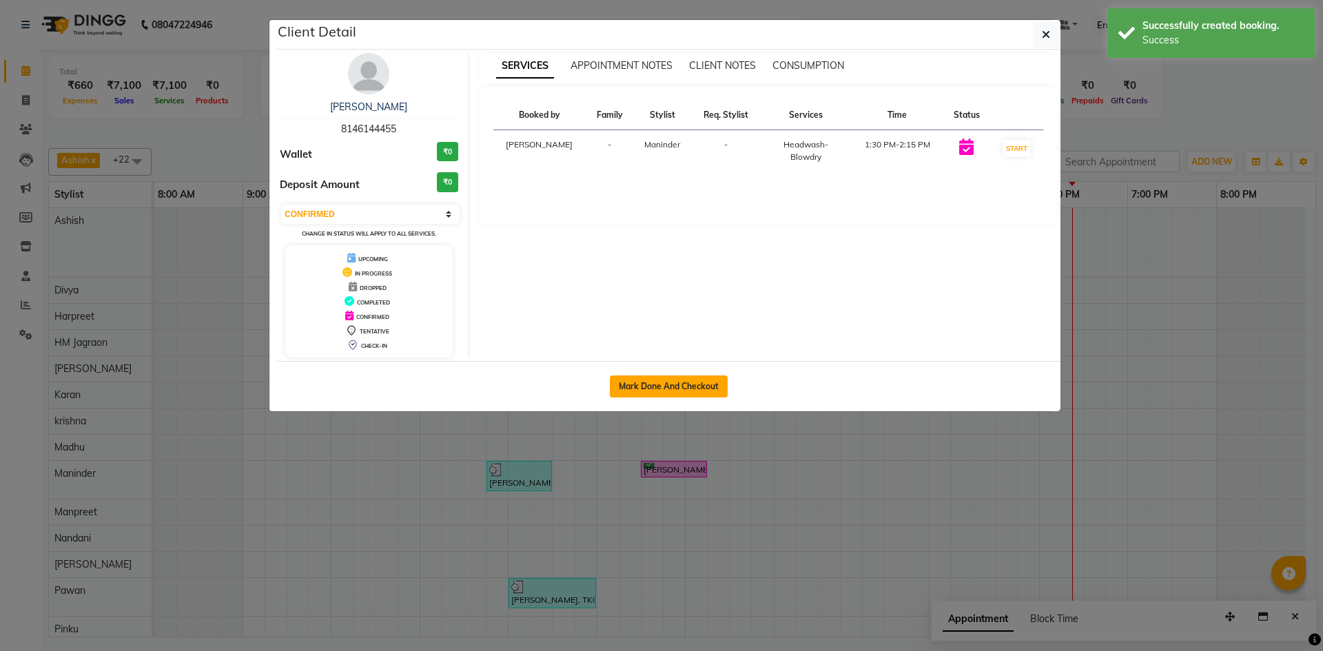
click at [706, 395] on button "Mark Done And Checkout" at bounding box center [669, 387] width 118 height 22
select select "service"
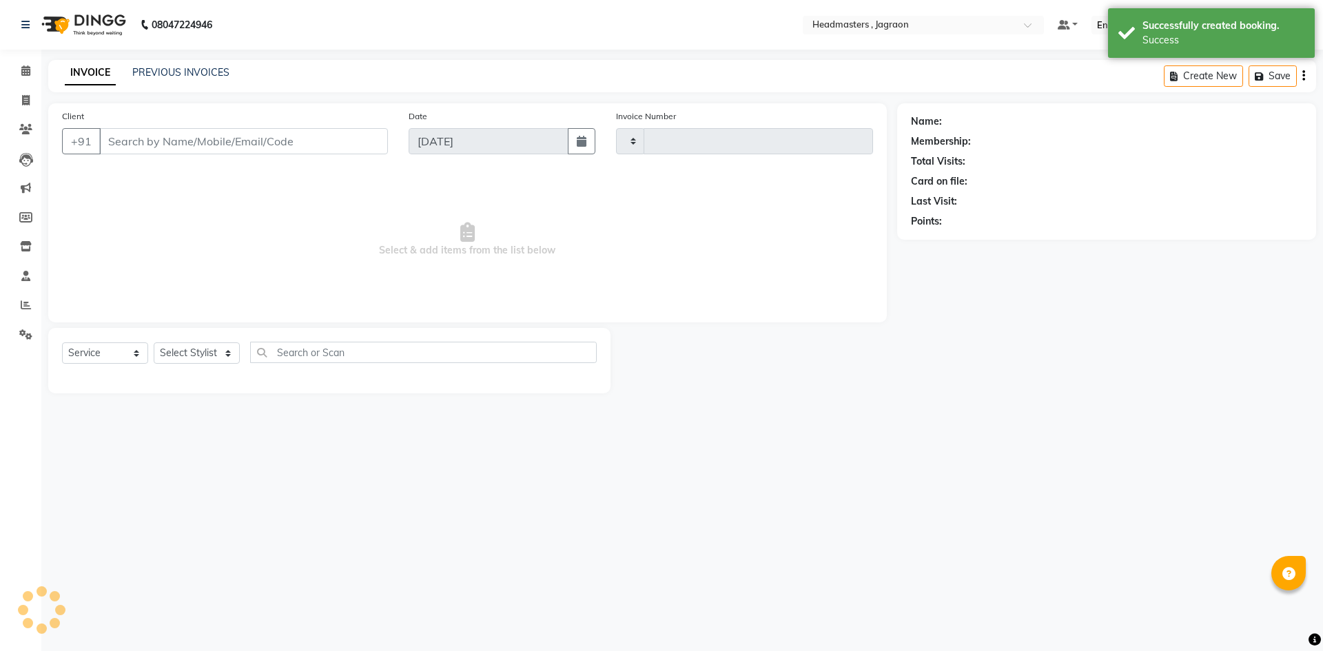
type input "2080"
select select "6935"
type input "8146144455"
select select "69016"
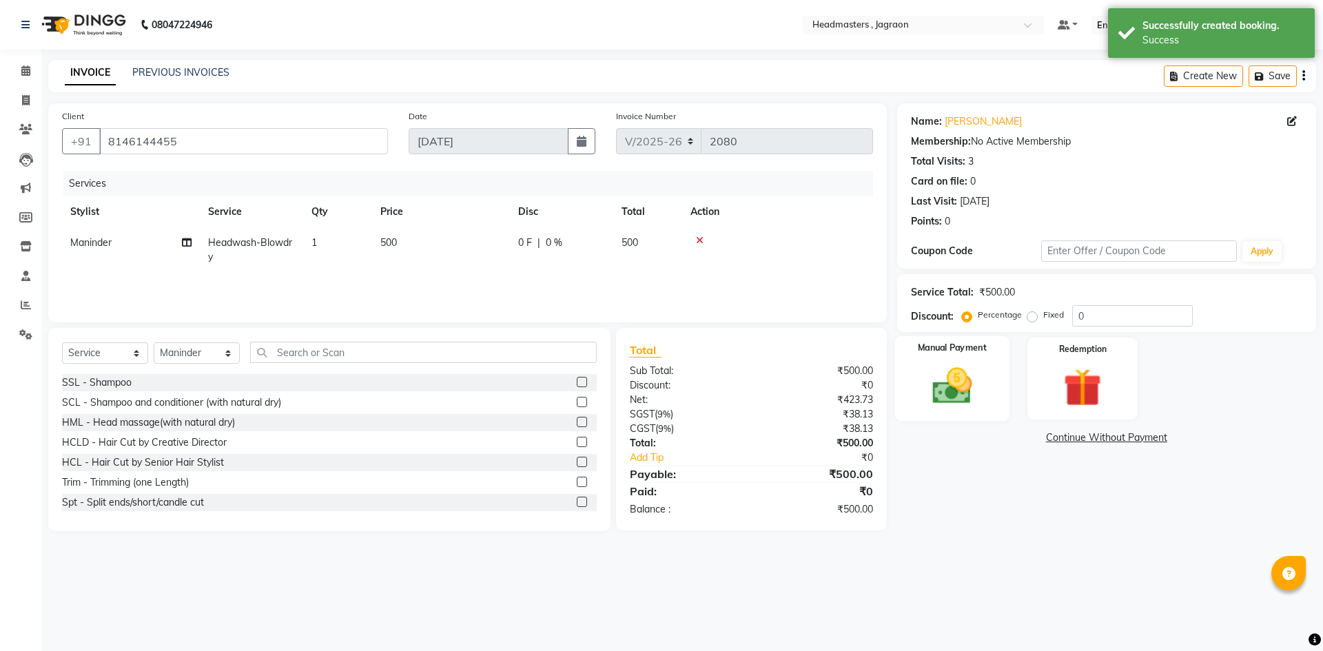
click at [904, 364] on div "Manual Payment" at bounding box center [951, 378] width 114 height 85
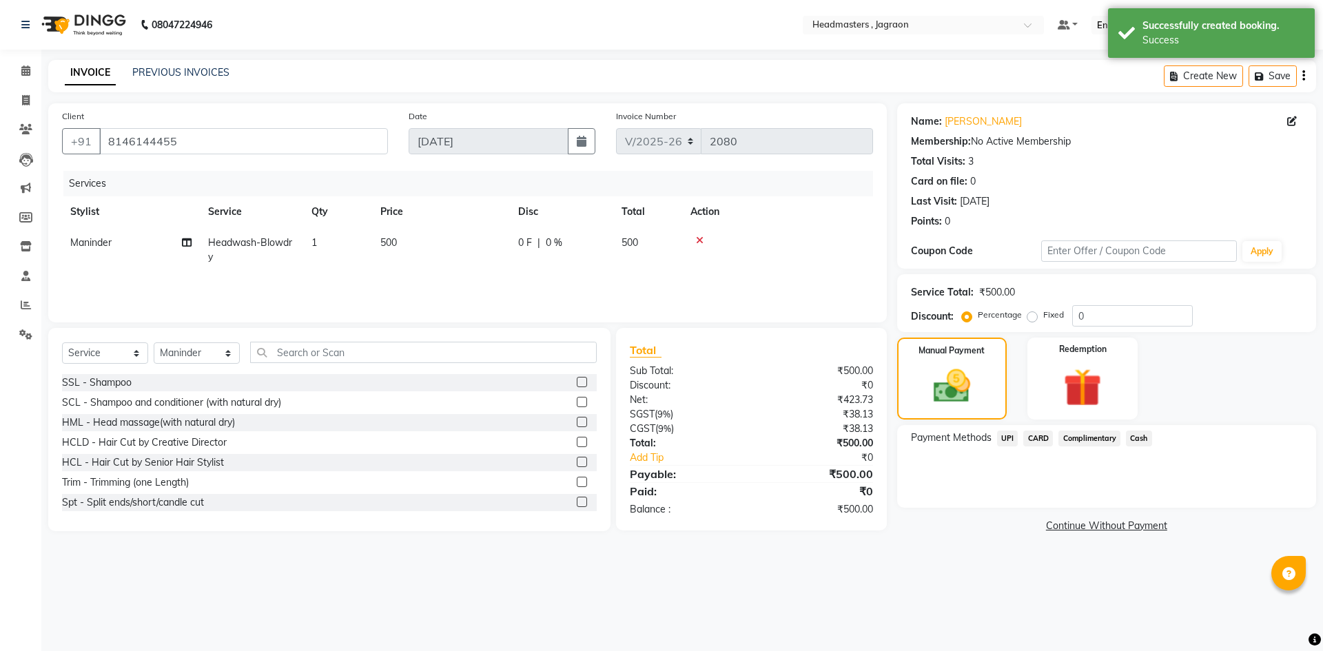
click at [1138, 444] on span "Cash" at bounding box center [1139, 439] width 26 height 16
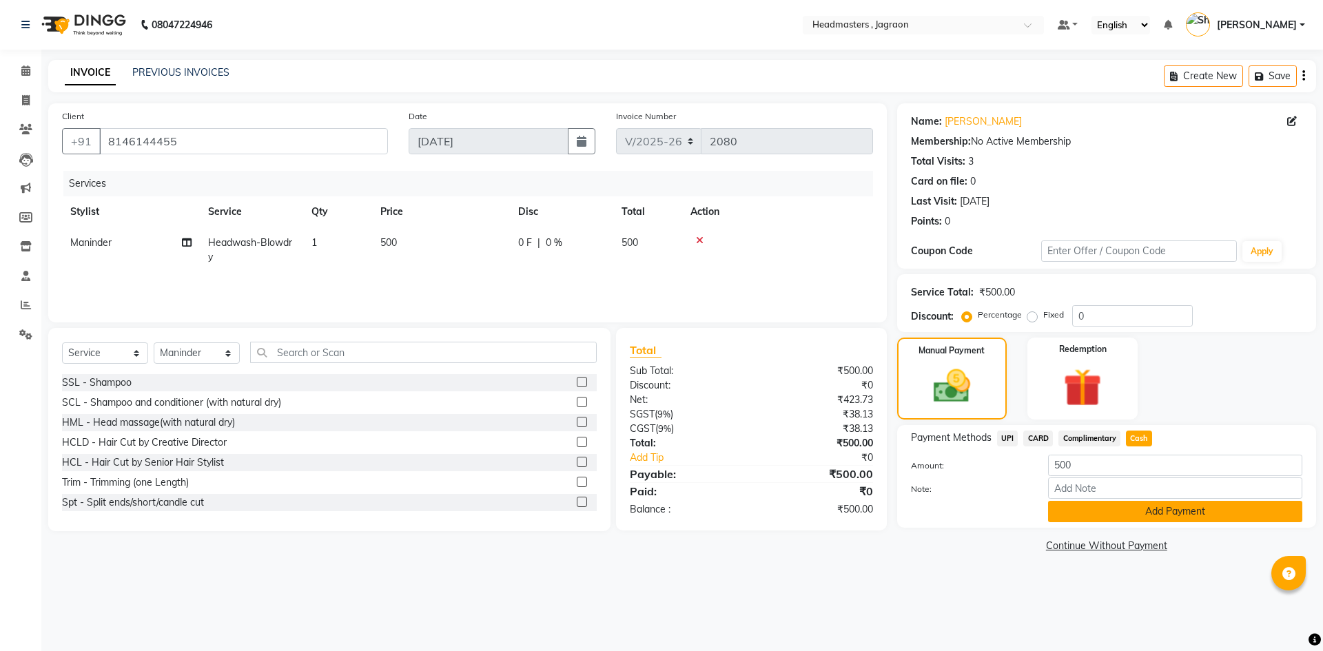
click at [1116, 506] on button "Add Payment" at bounding box center [1175, 511] width 254 height 21
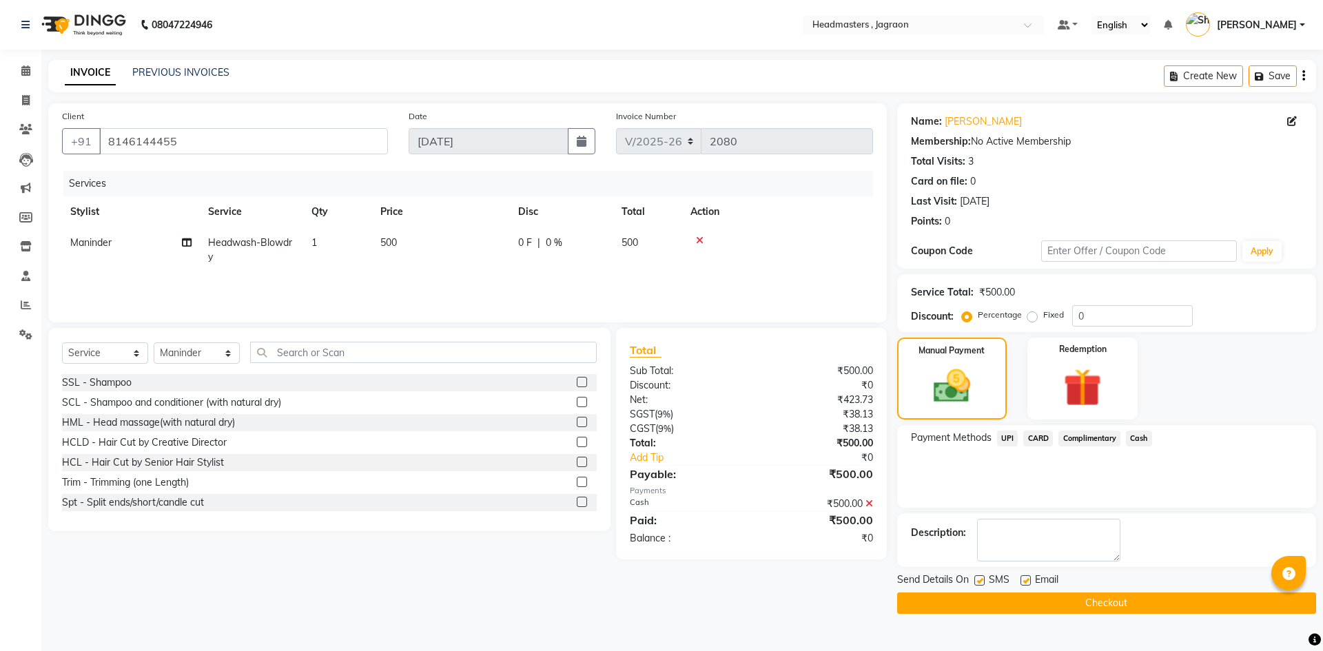
click at [1101, 598] on button "Checkout" at bounding box center [1106, 603] width 419 height 21
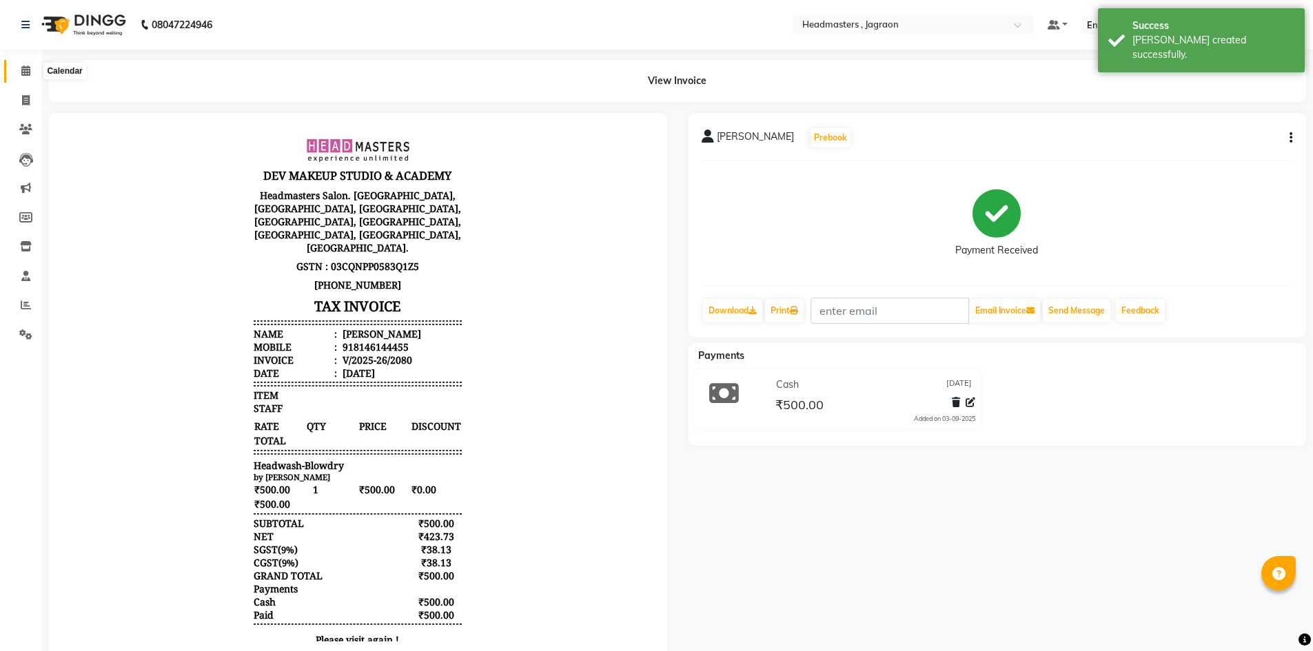
click at [30, 74] on icon at bounding box center [25, 70] width 9 height 10
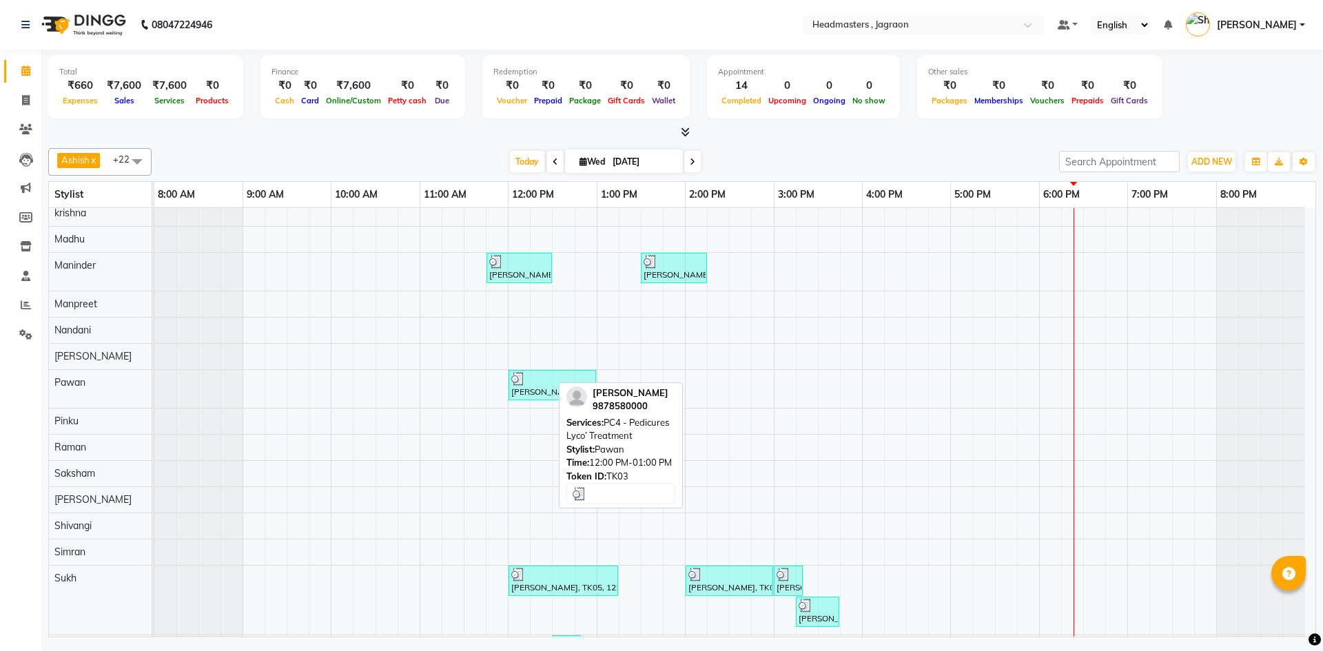
scroll to position [309, 0]
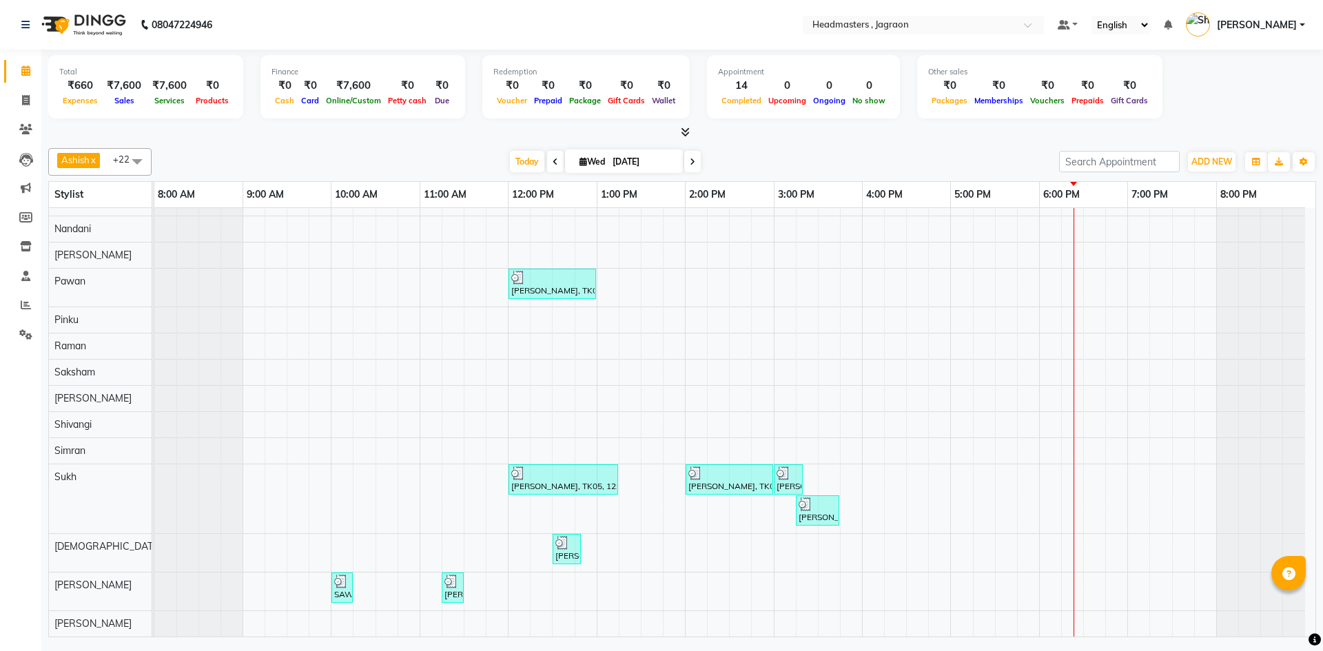
click at [865, 493] on div "[PERSON_NAME], TK02, 11:15 AM-12:00 PM, HCGD - Hair Cut by Creative Director [P…" at bounding box center [734, 268] width 1161 height 738
select select "68503"
select select "tentative"
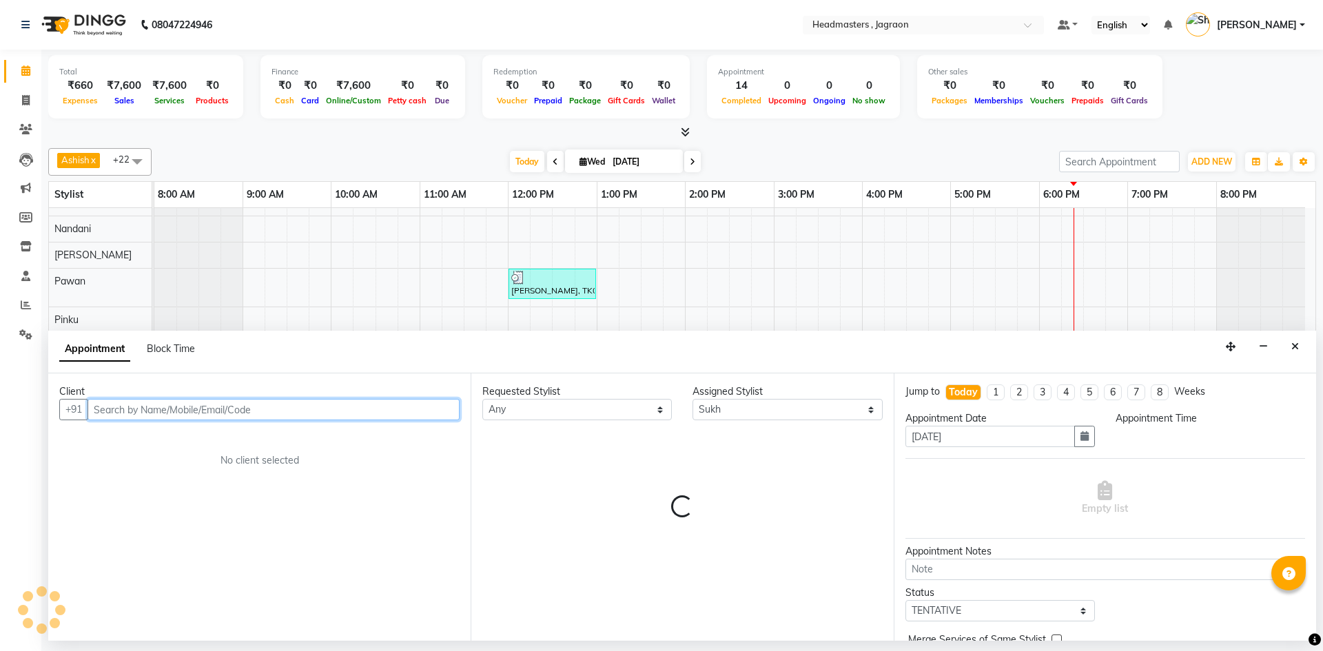
select select "960"
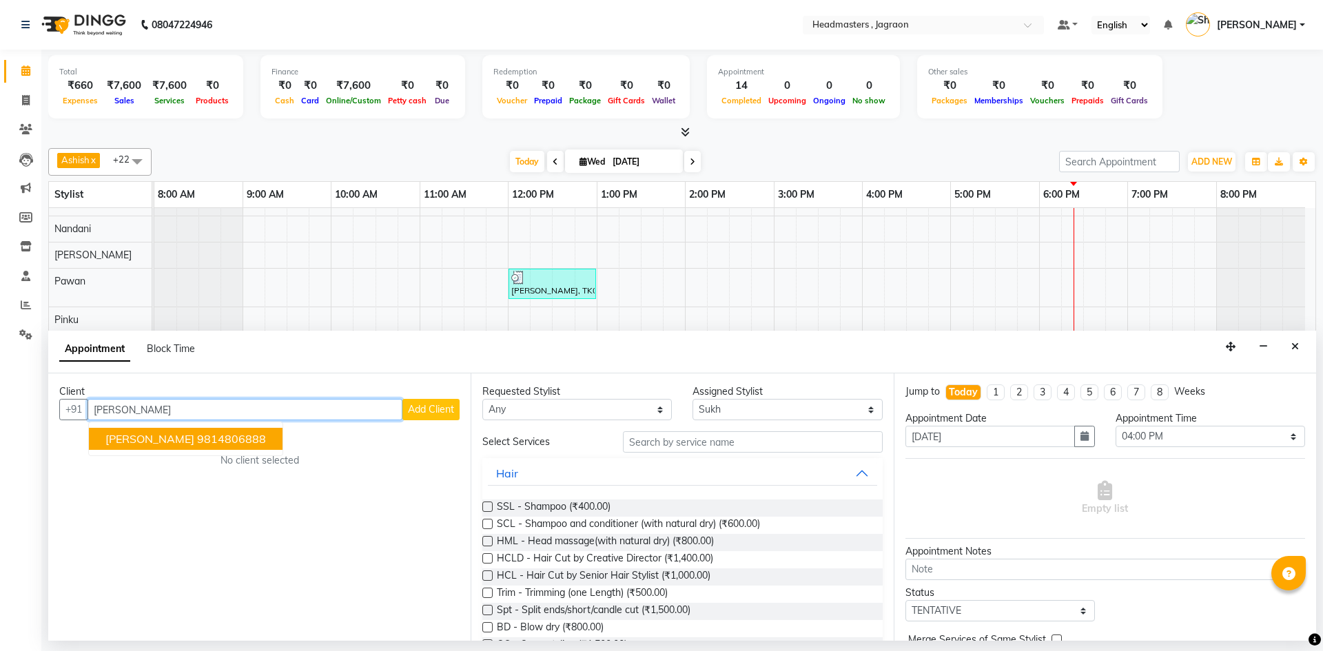
click at [197, 442] on ngb-highlight "9814806888" at bounding box center [231, 439] width 69 height 14
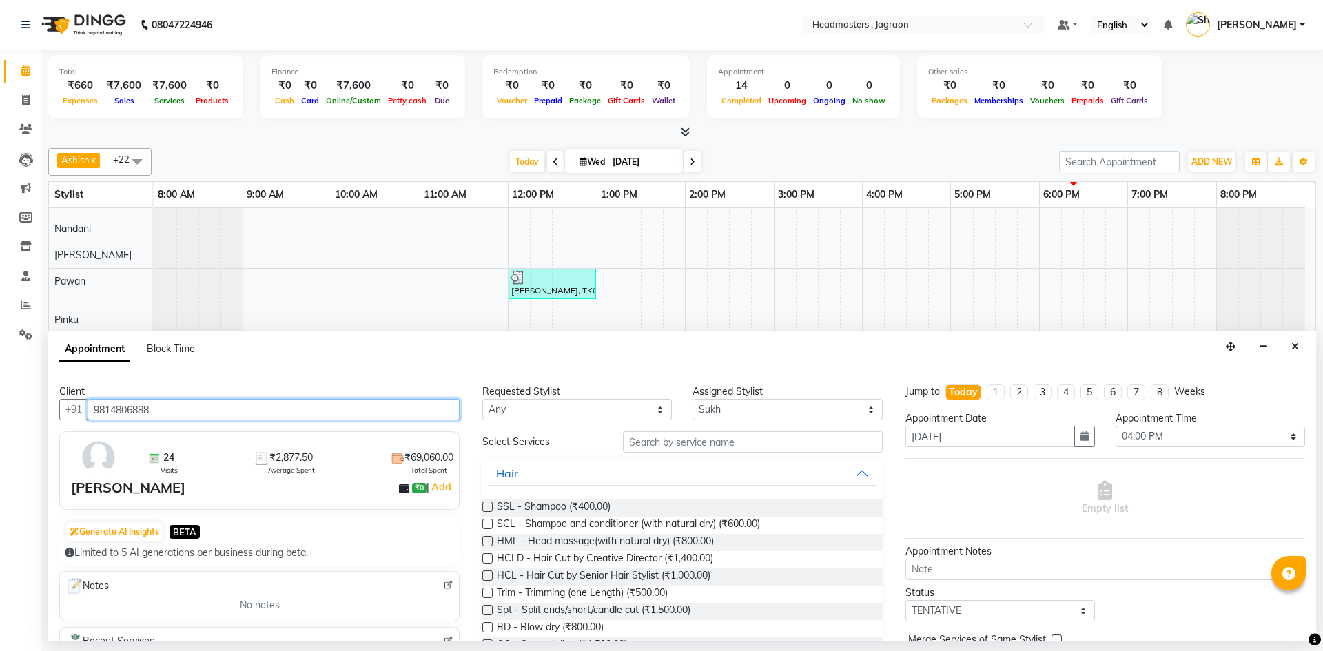
type input "9814806888"
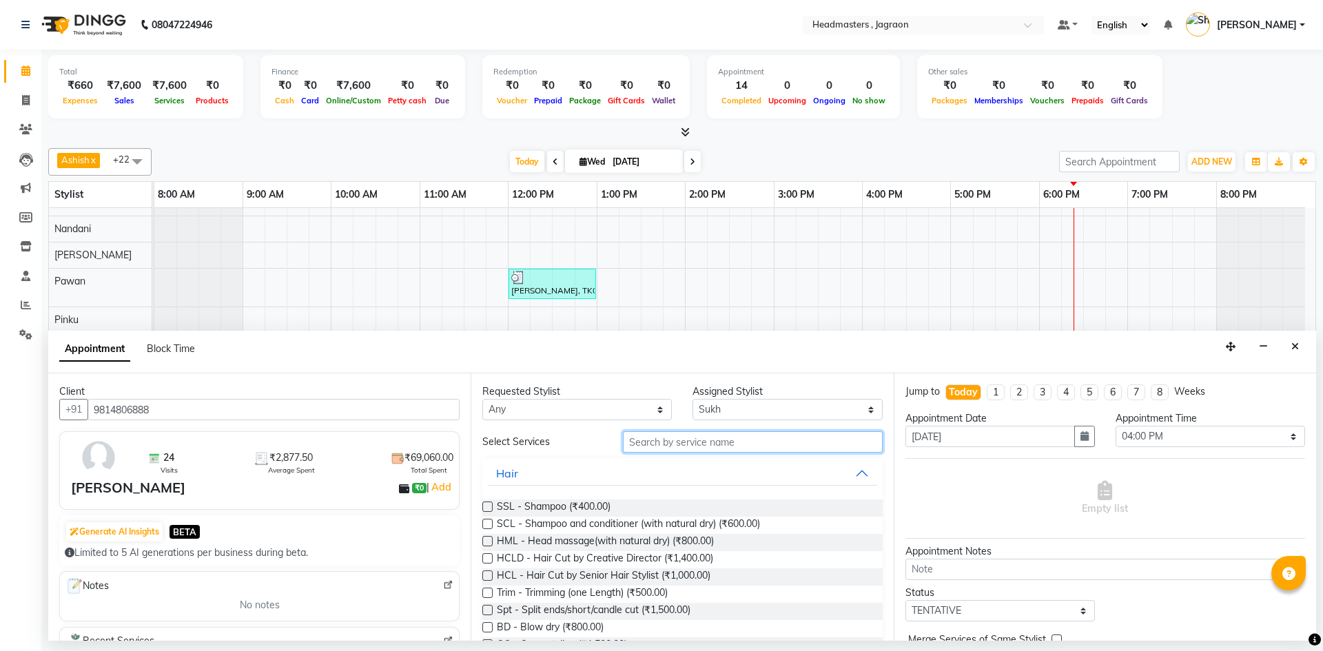
click at [812, 442] on input "text" at bounding box center [753, 441] width 260 height 21
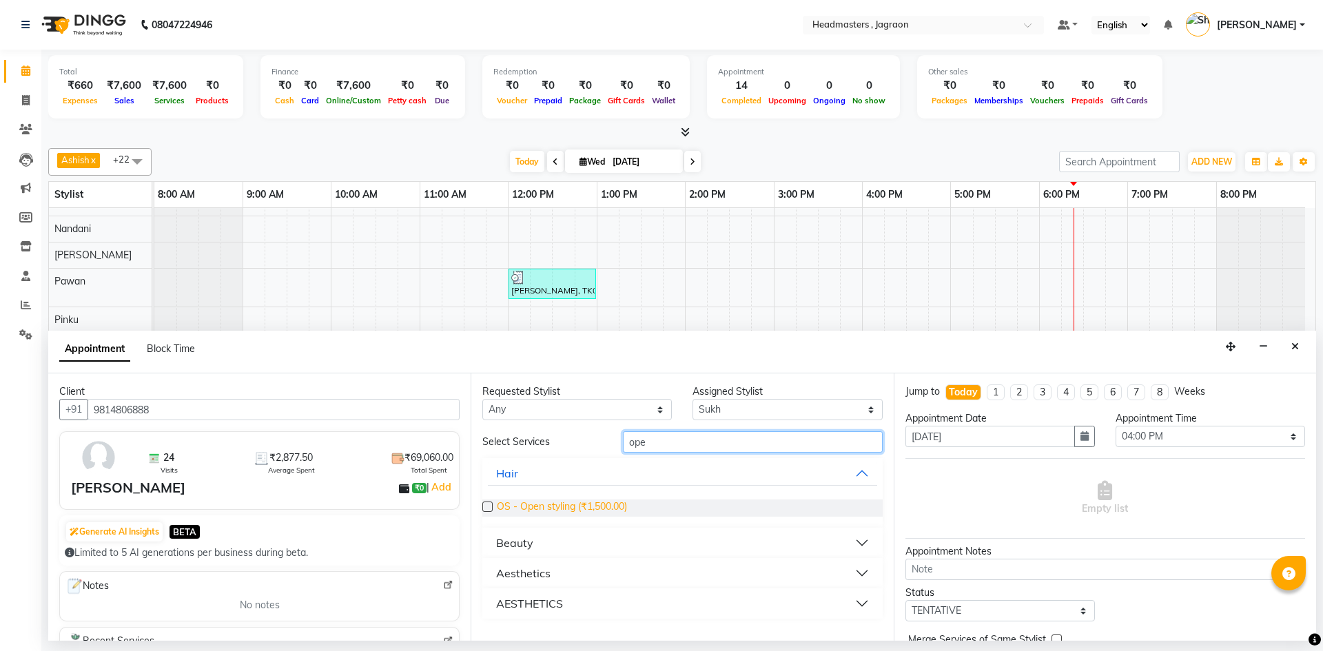
type input "ope"
click at [601, 515] on span "OS - Open styling (₹1,500.00)" at bounding box center [562, 508] width 130 height 17
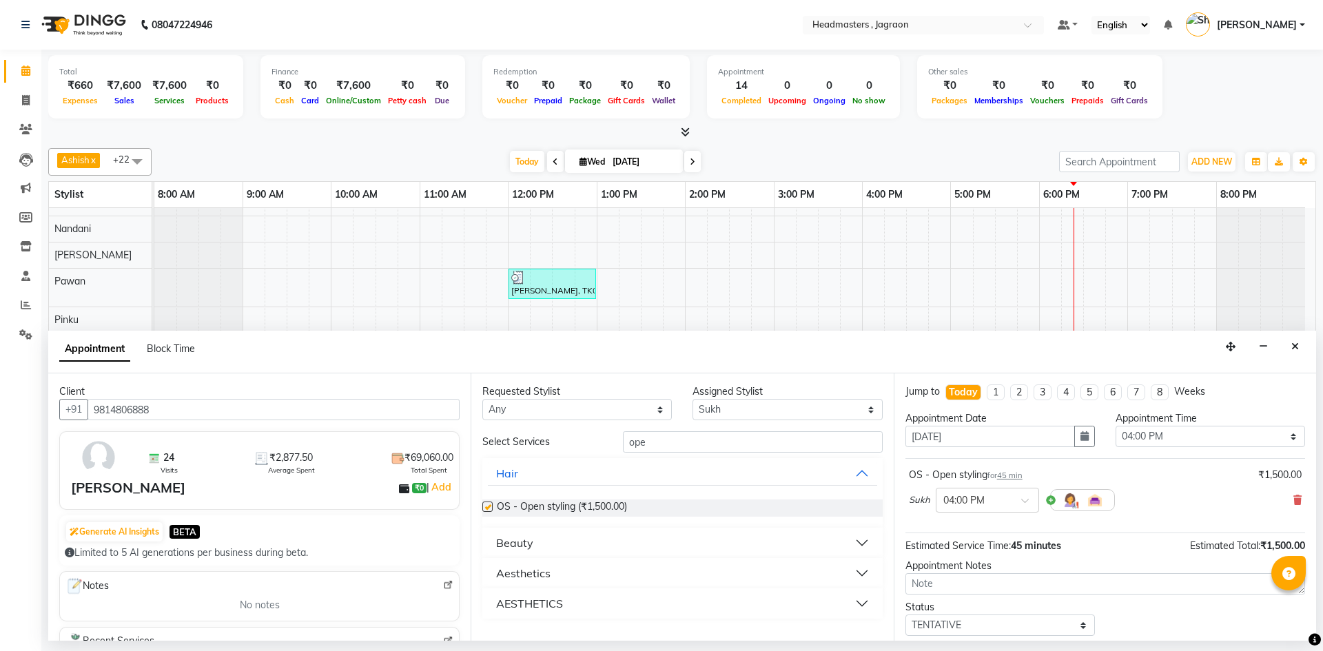
checkbox input "false"
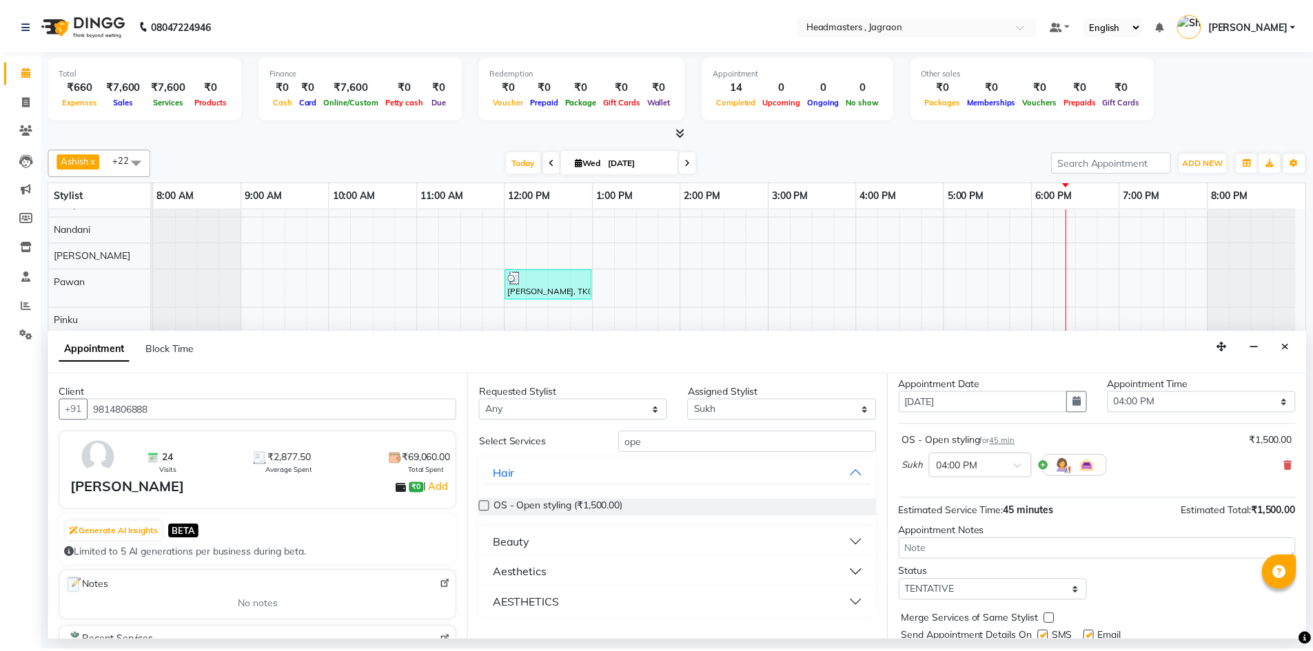
scroll to position [82, 0]
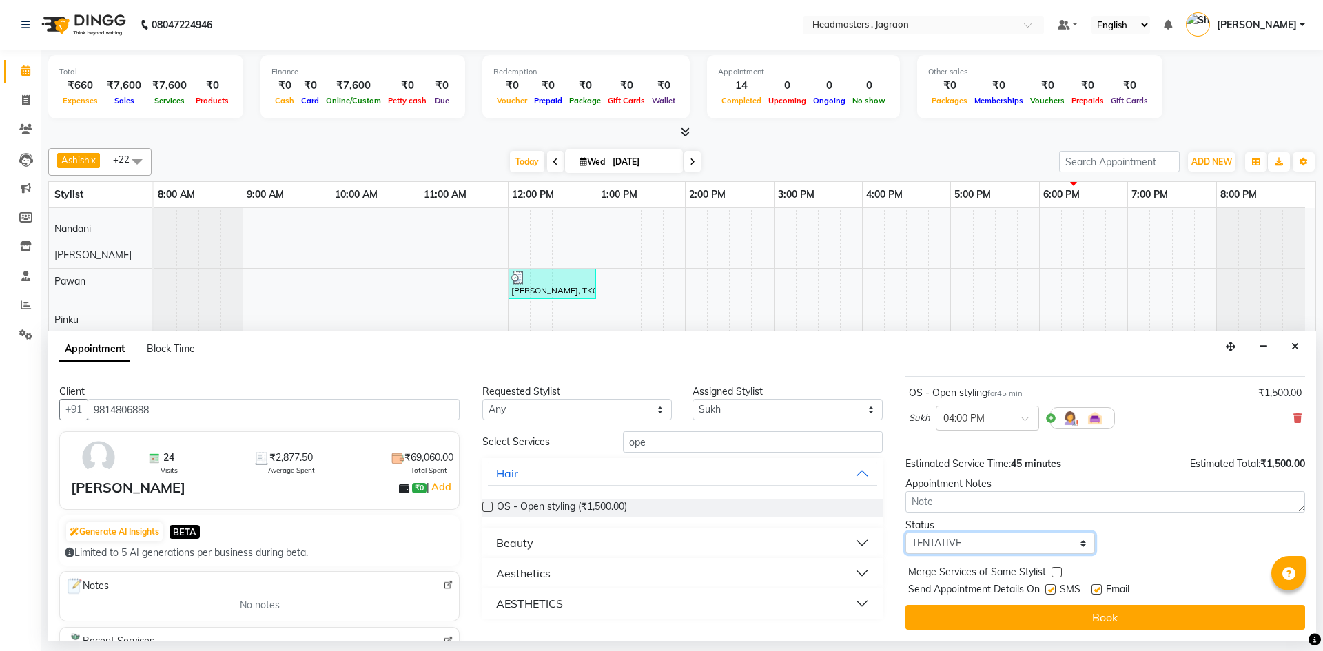
drag, startPoint x: 1006, startPoint y: 544, endPoint x: 1005, endPoint y: 553, distance: 9.1
click at [1005, 551] on select "Select TENTATIVE CONFIRM CHECK-IN UPCOMING" at bounding box center [999, 543] width 189 height 21
select select "confirm booking"
click at [905, 533] on select "Select TENTATIVE CONFIRM CHECK-IN UPCOMING" at bounding box center [999, 543] width 189 height 21
drag, startPoint x: 1056, startPoint y: 592, endPoint x: 1065, endPoint y: 602, distance: 13.6
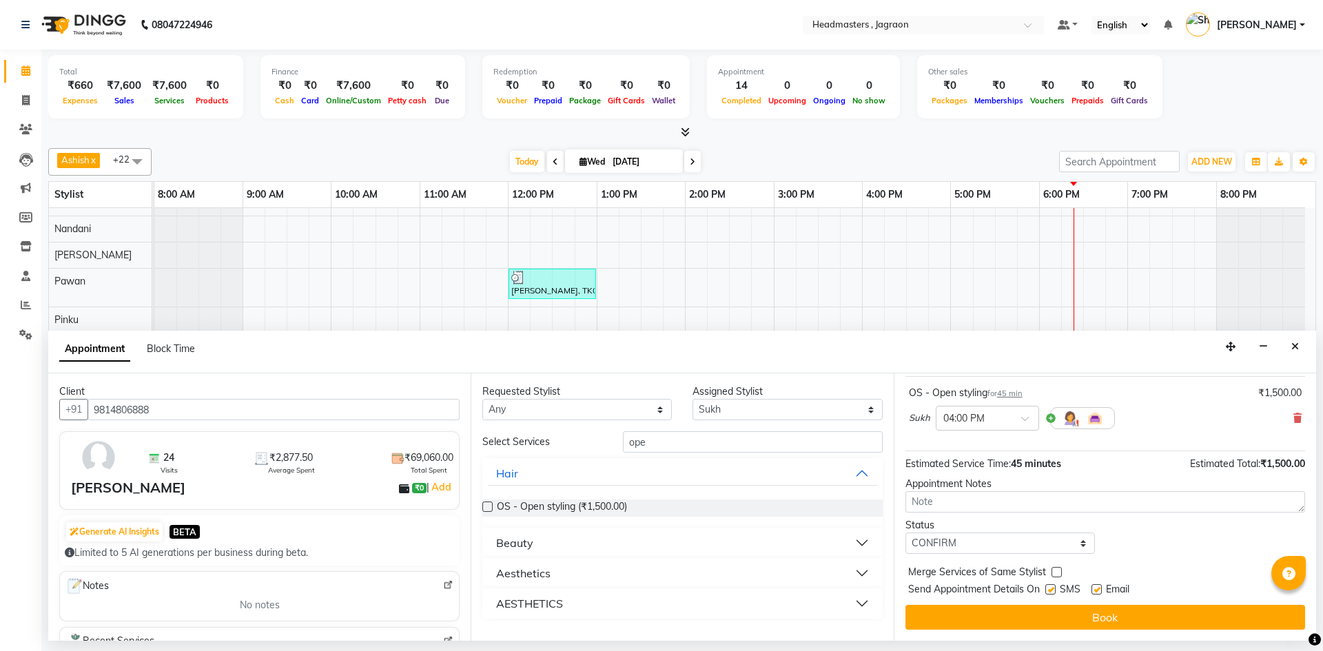
click at [1060, 595] on div "SMS" at bounding box center [1068, 590] width 46 height 17
click at [1056, 588] on label at bounding box center [1050, 589] width 10 height 10
click at [1054, 588] on input "checkbox" at bounding box center [1049, 590] width 9 height 9
checkbox input "false"
click at [1054, 604] on div "Jump to [DATE] 1 2 3 4 5 6 7 8 Weeks Appointment Date [DATE] Appointment Time S…" at bounding box center [1105, 506] width 422 height 267
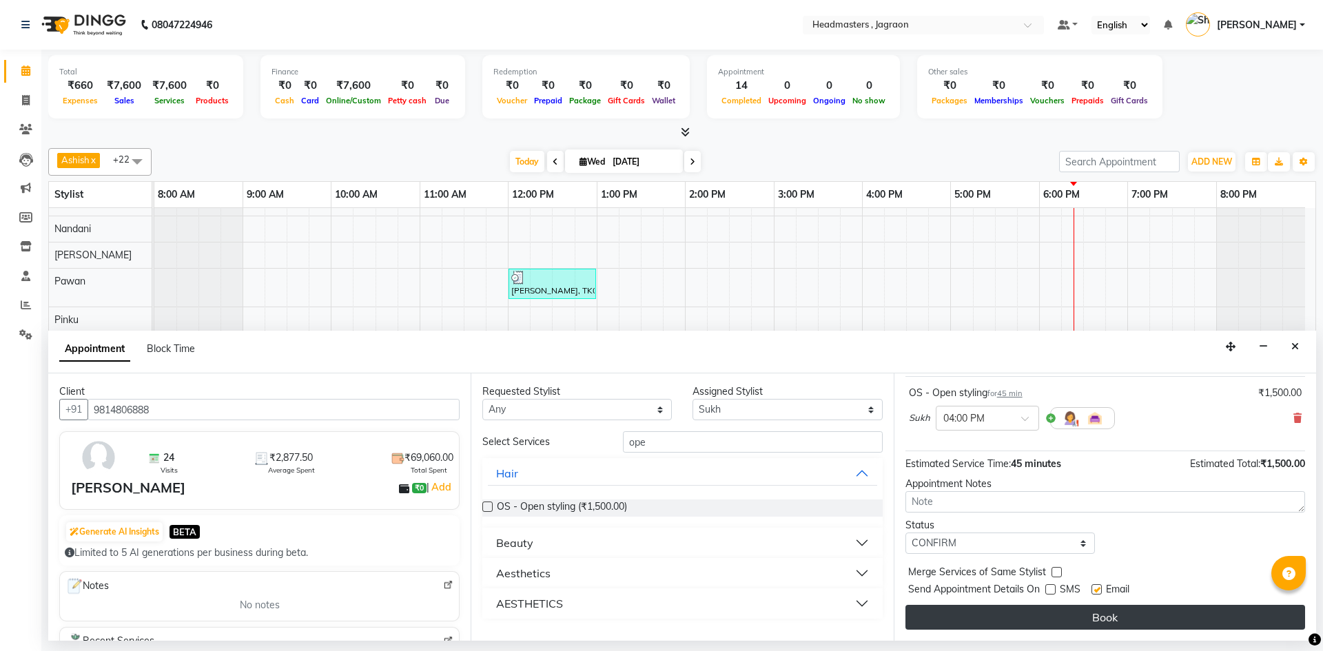
click at [1056, 619] on button "Book" at bounding box center [1105, 617] width 400 height 25
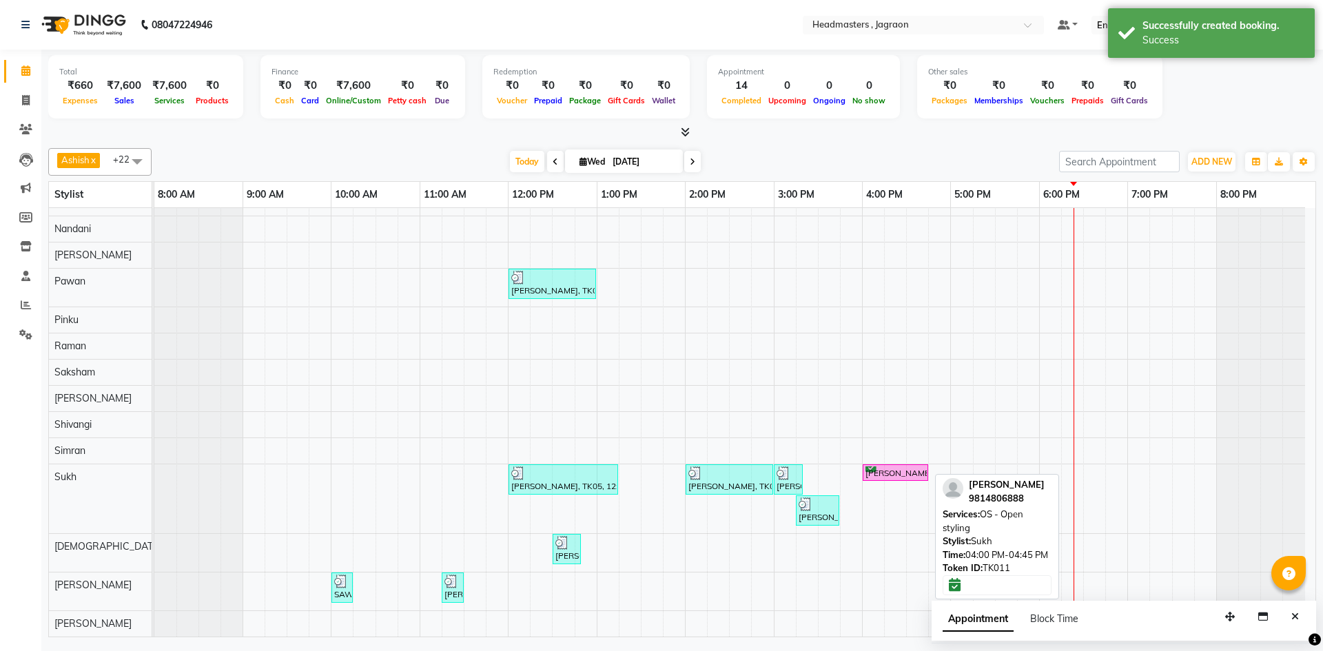
click at [883, 470] on div "[PERSON_NAME], TK11, 04:00 PM-04:45 PM, OS - Open styling" at bounding box center [895, 473] width 63 height 13
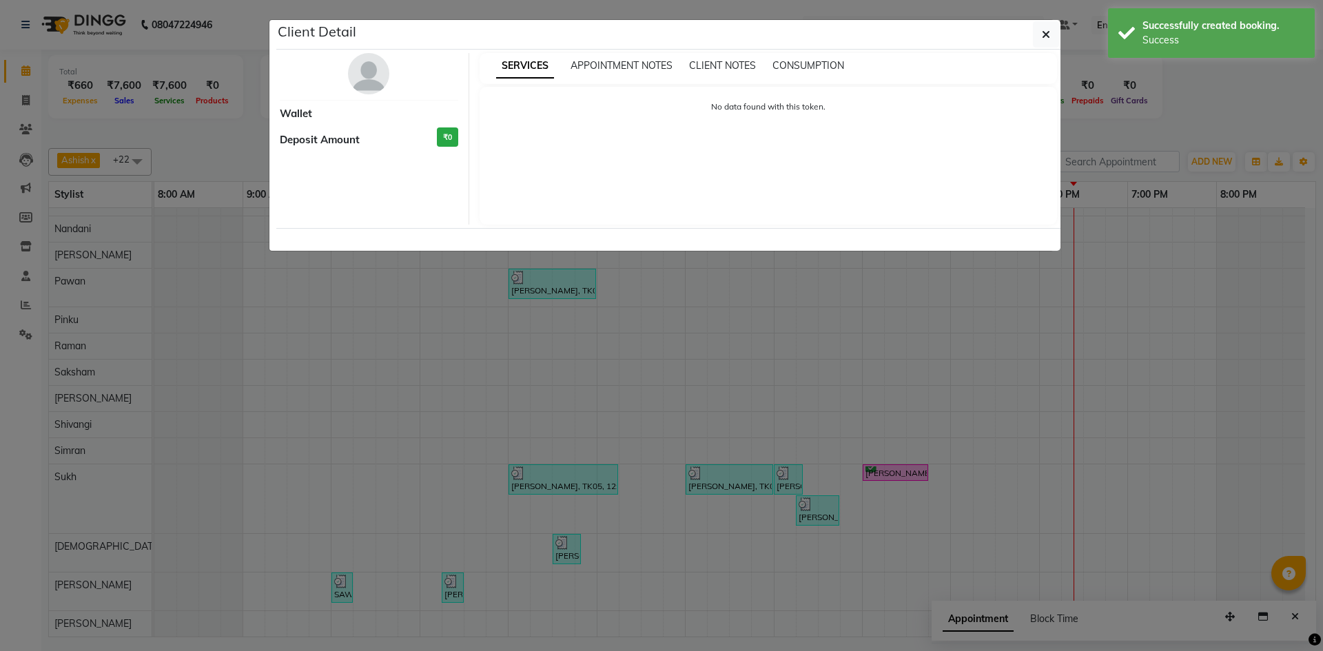
select select "6"
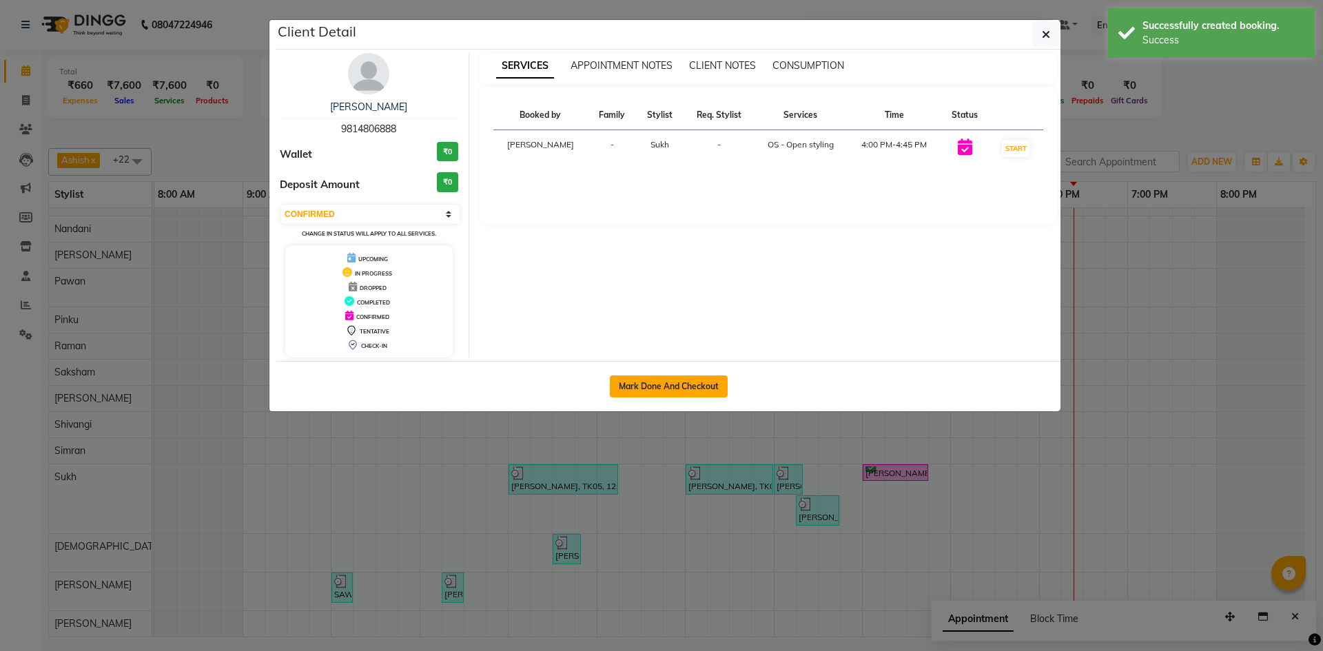
click at [693, 380] on button "Mark Done And Checkout" at bounding box center [669, 387] width 118 height 22
select select "service"
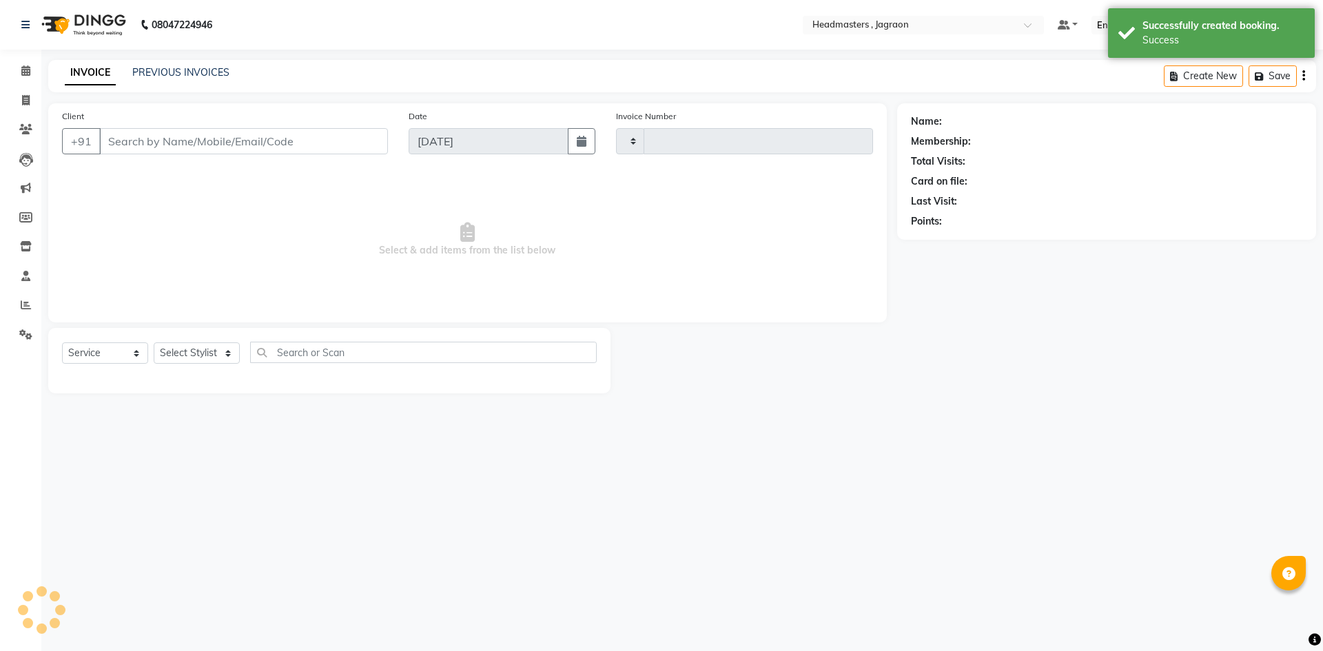
type input "2081"
select select "3"
select select "6935"
type input "9814806888"
select select "68503"
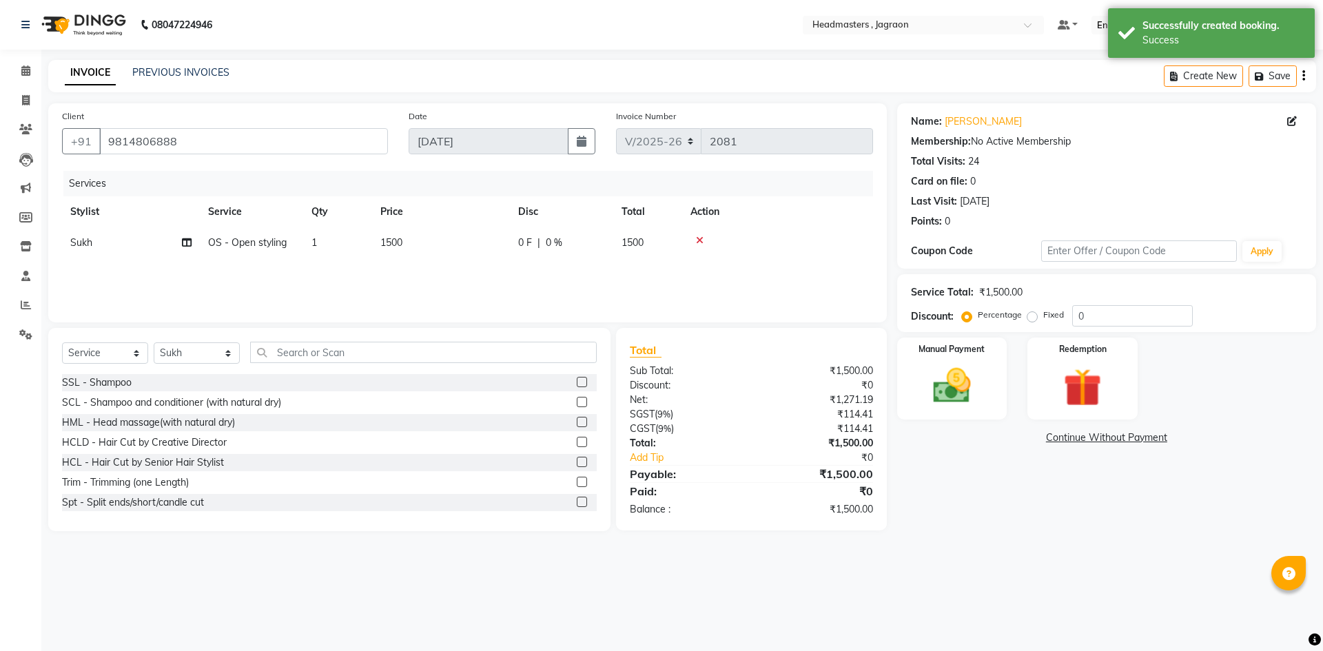
click at [529, 237] on span "0 F" at bounding box center [525, 243] width 14 height 14
select select "68503"
click at [611, 253] on input "0" at bounding box center [603, 246] width 41 height 21
type input "800"
click at [611, 280] on div "Services Stylist Service Qty Price Disc Total Action Ashish Divya Harpreet HM J…" at bounding box center [467, 240] width 811 height 138
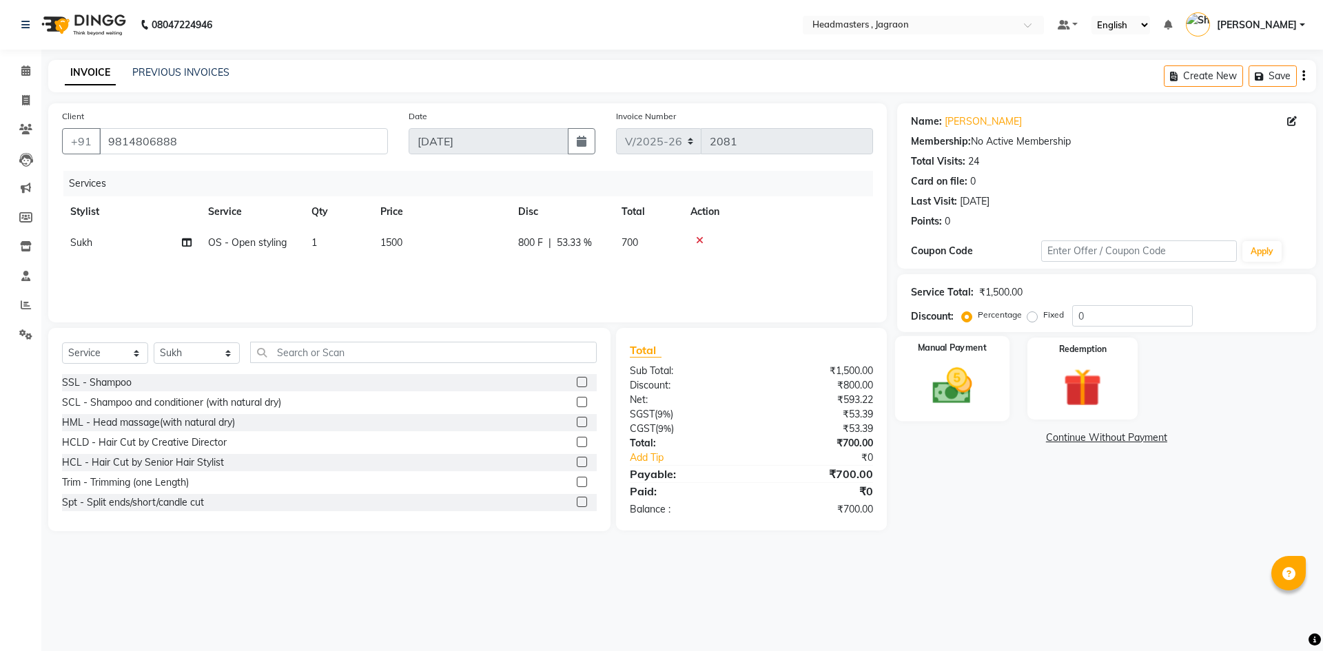
click at [959, 382] on img at bounding box center [952, 385] width 64 height 45
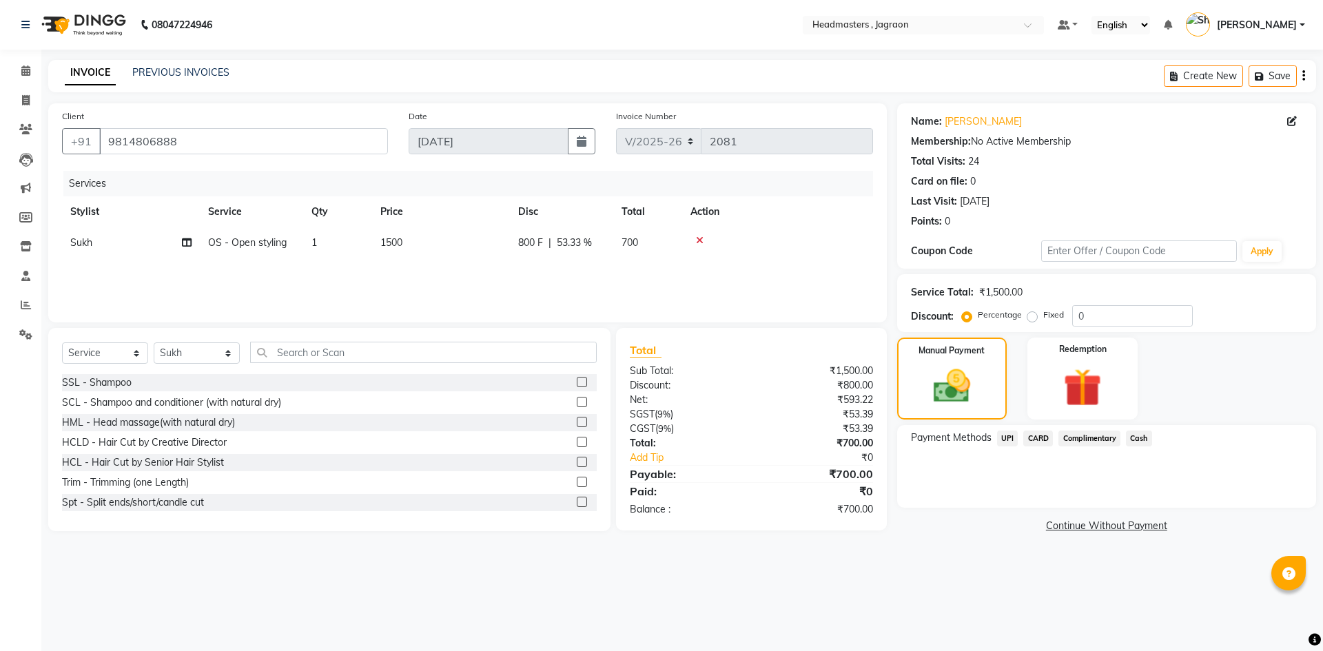
click at [1138, 438] on span "Cash" at bounding box center [1139, 439] width 26 height 16
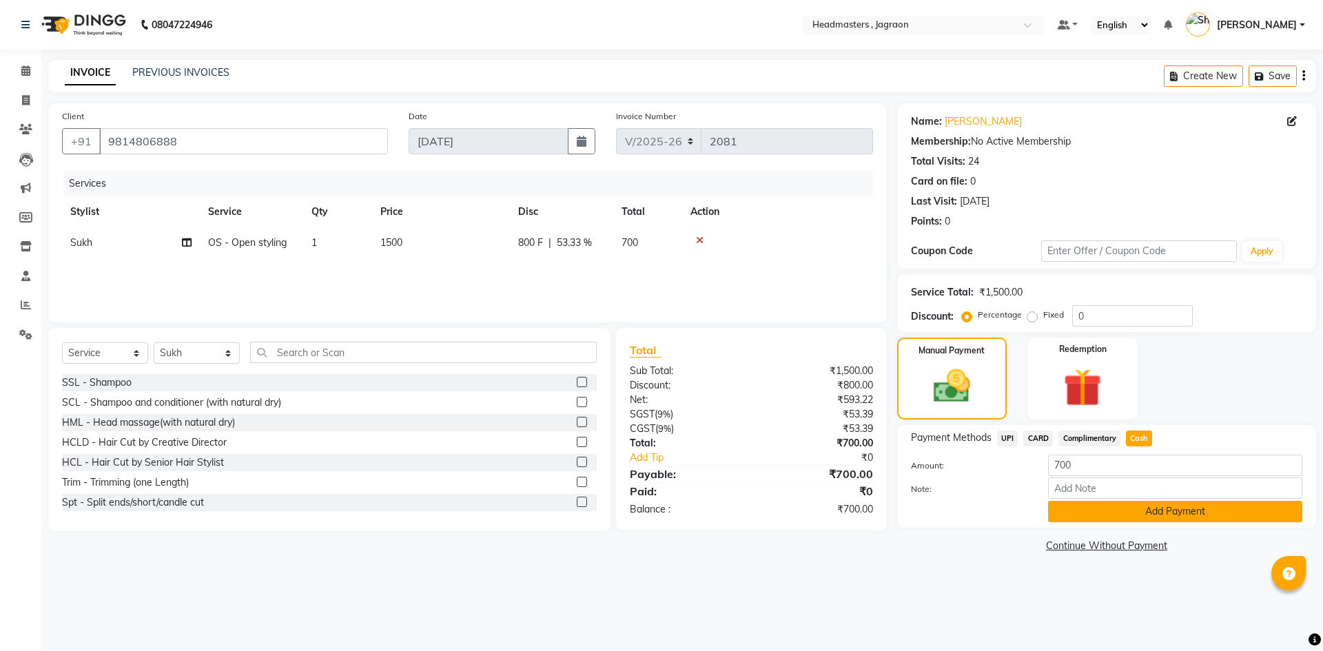
click at [1151, 506] on button "Add Payment" at bounding box center [1175, 511] width 254 height 21
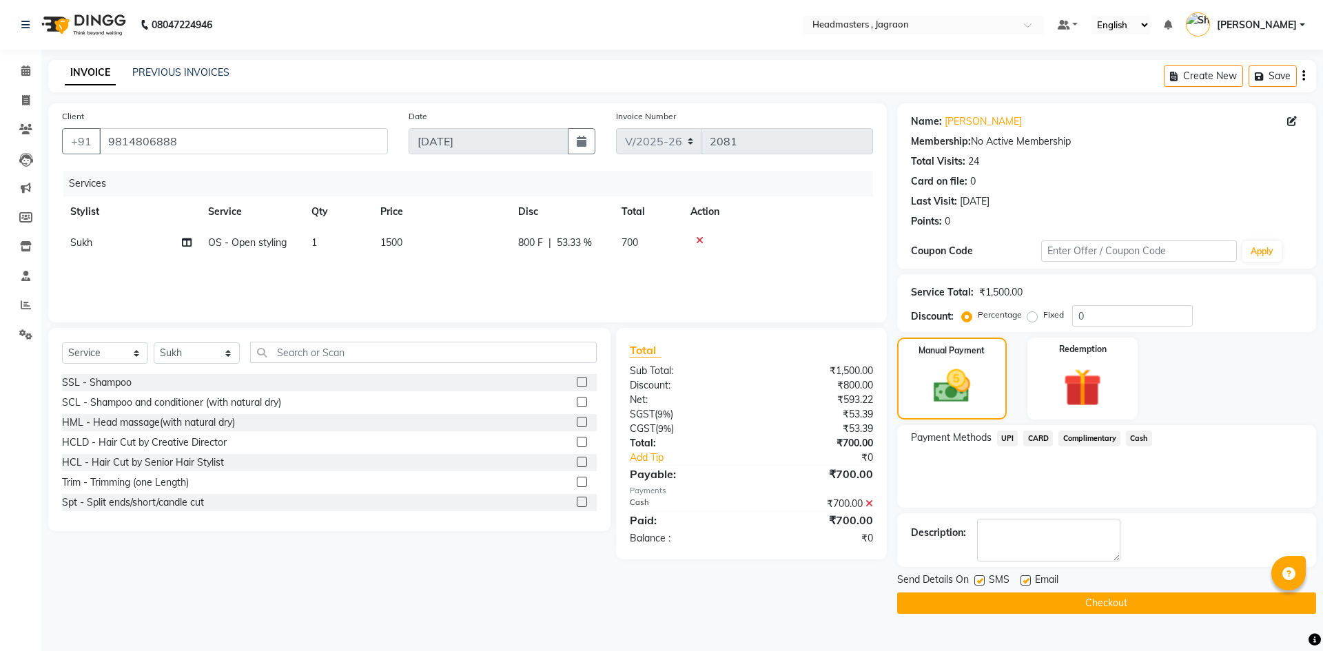
click at [985, 599] on button "Checkout" at bounding box center [1106, 603] width 419 height 21
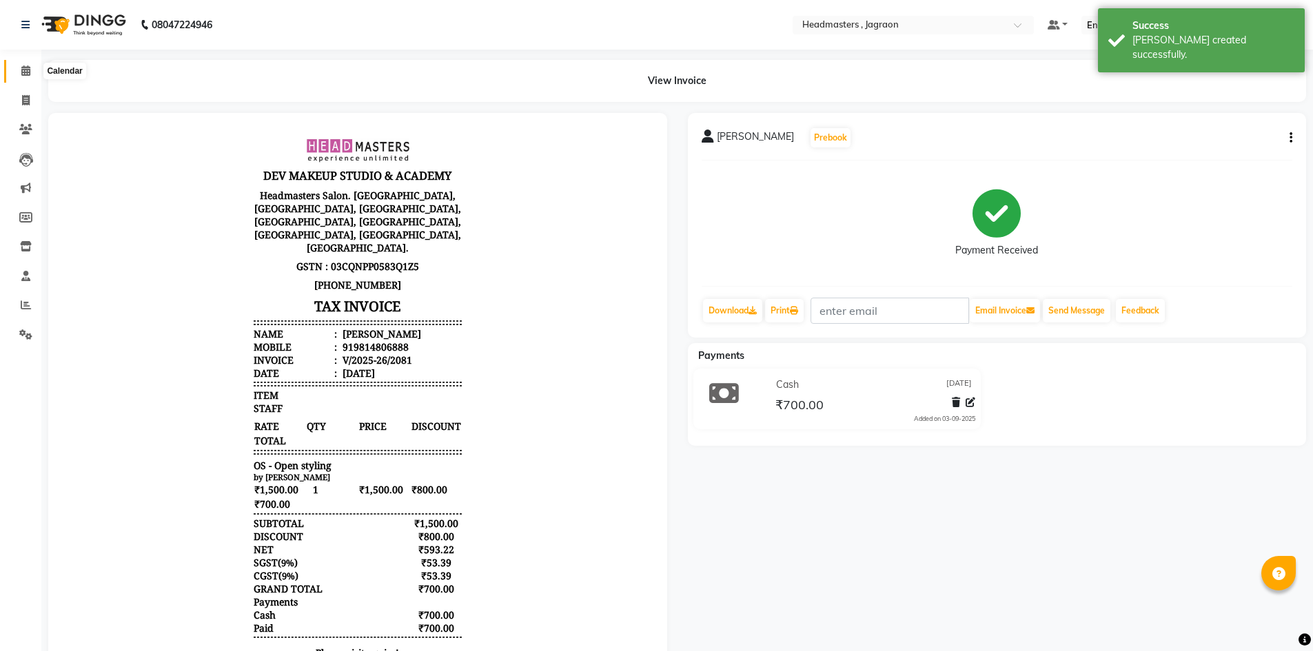
click at [28, 71] on icon at bounding box center [25, 70] width 9 height 10
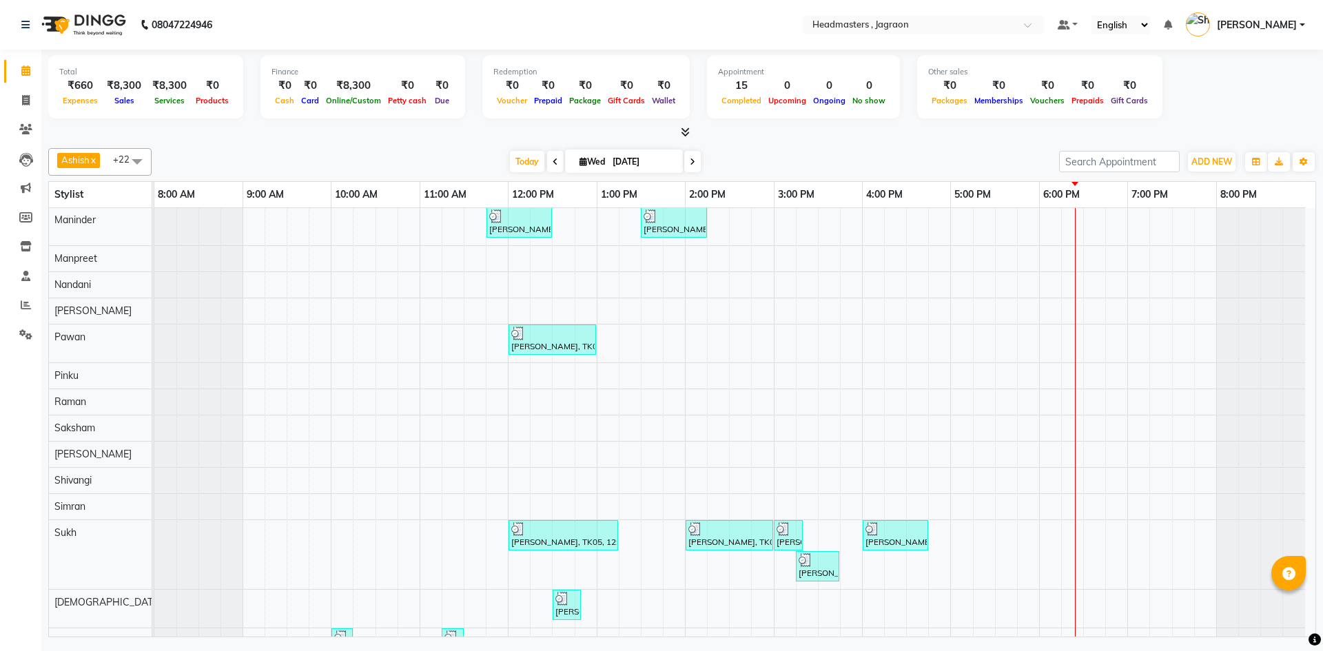
scroll to position [309, 0]
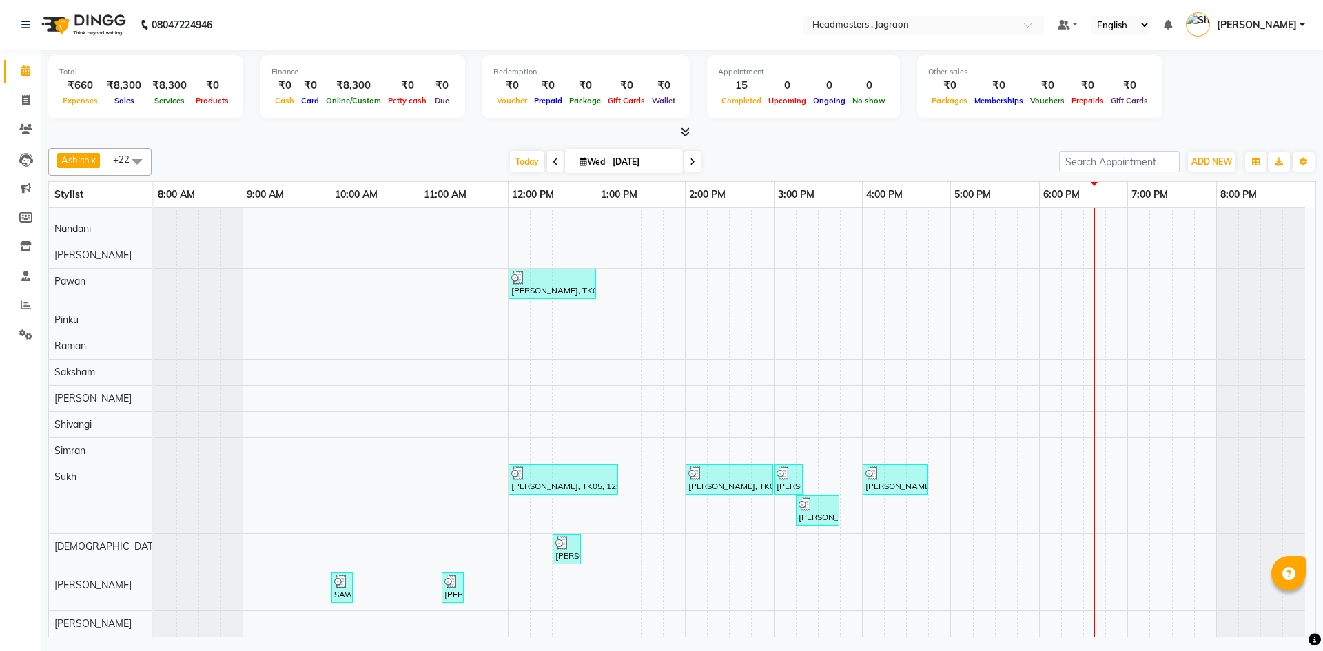
click at [695, 555] on div "[PERSON_NAME], TK02, 11:15 AM-12:00 PM, HCGD - Hair Cut by Creative Director [P…" at bounding box center [734, 268] width 1161 height 738
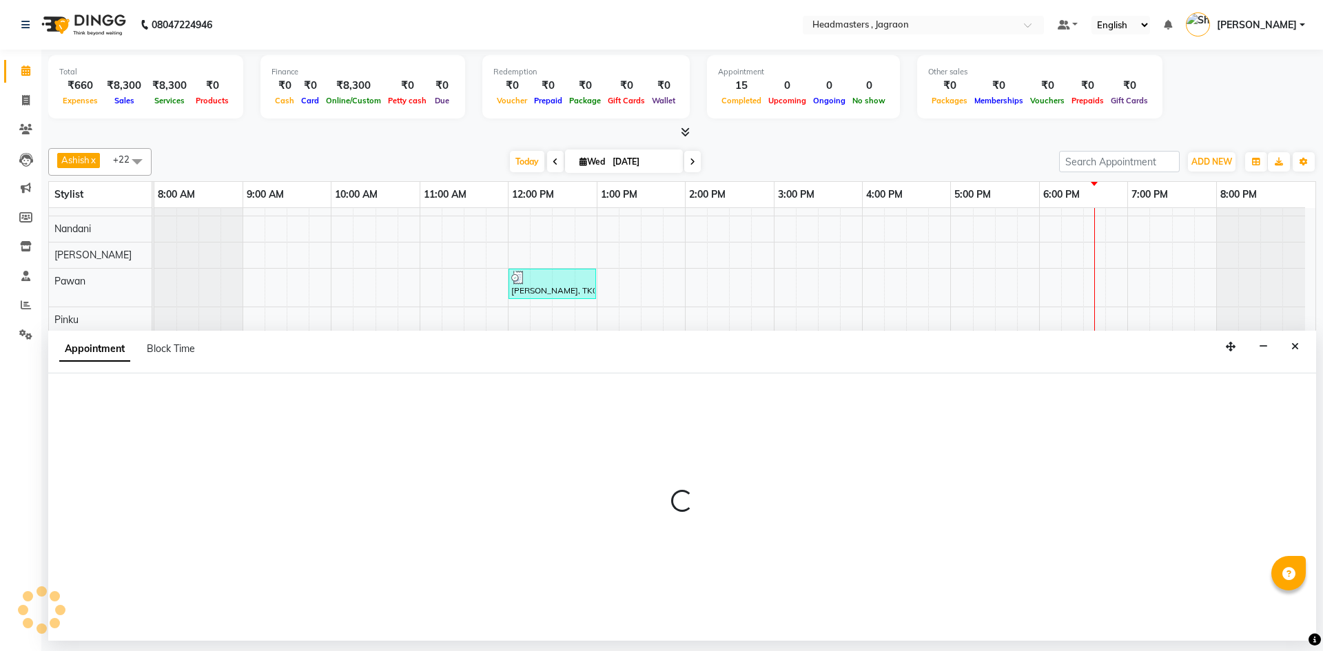
select select "54715"
select select "tentative"
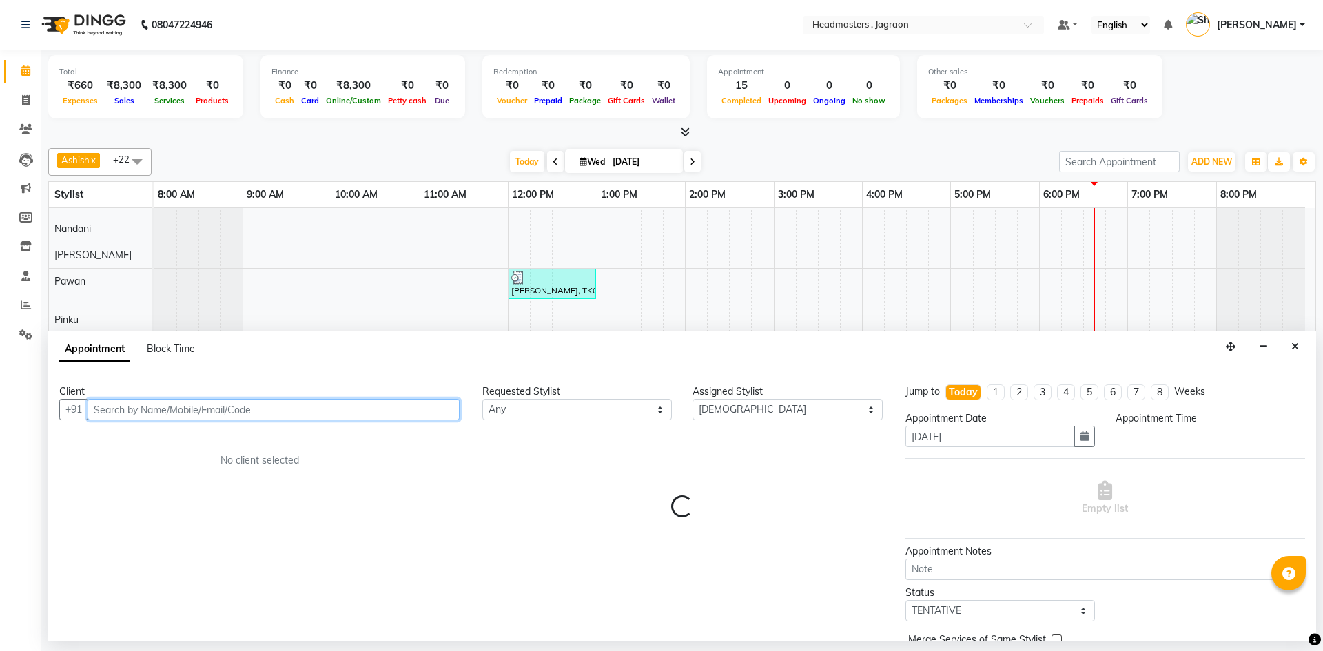
select select "840"
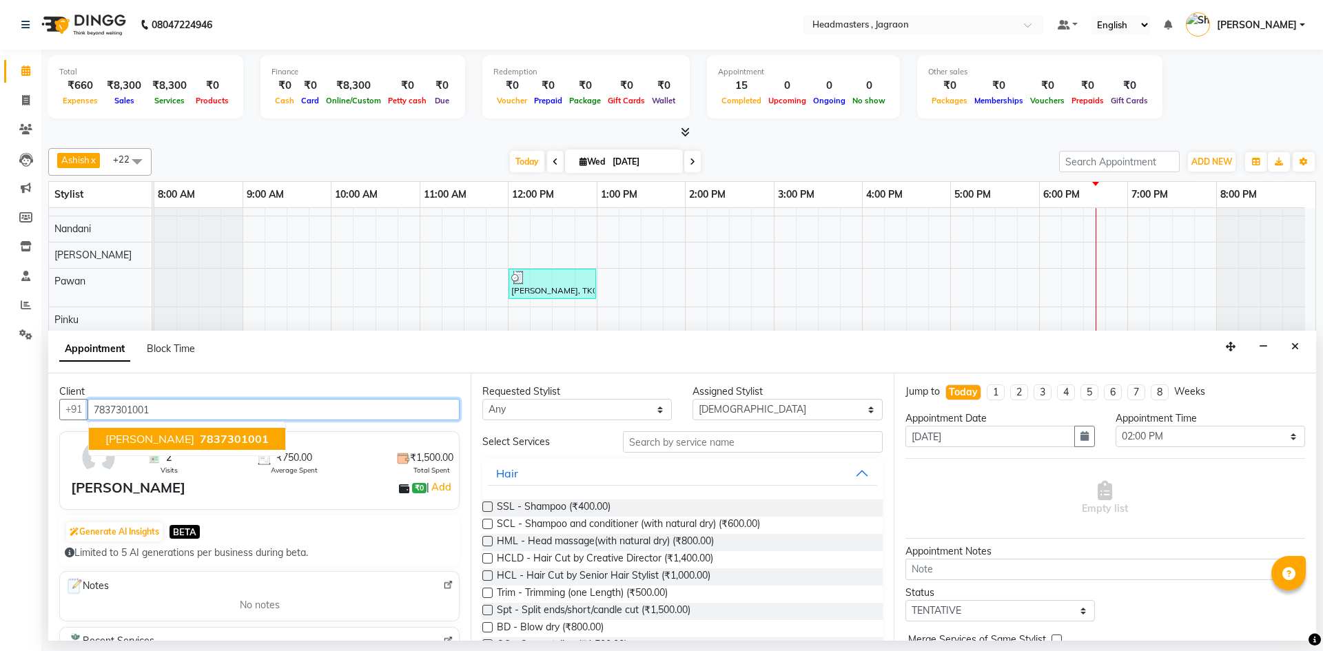
click at [165, 438] on button "[PERSON_NAME] 7837301001" at bounding box center [187, 439] width 196 height 22
type input "7837301001"
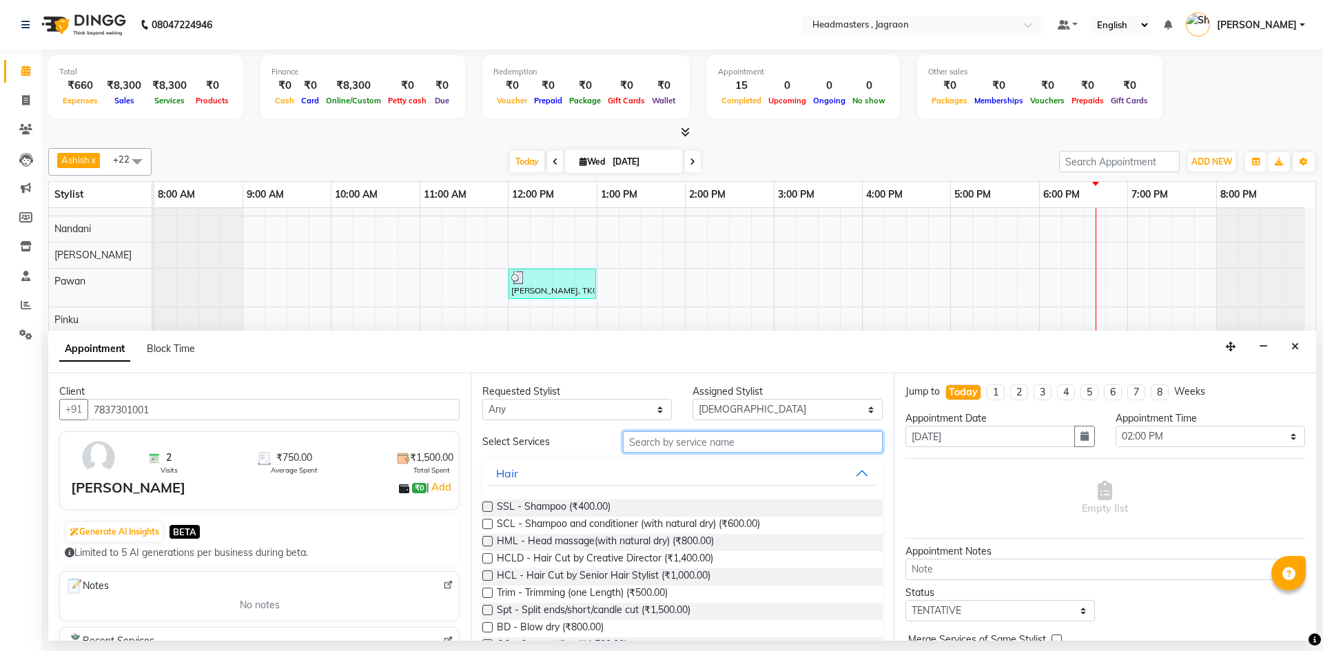
click at [635, 450] on input "text" at bounding box center [753, 441] width 260 height 21
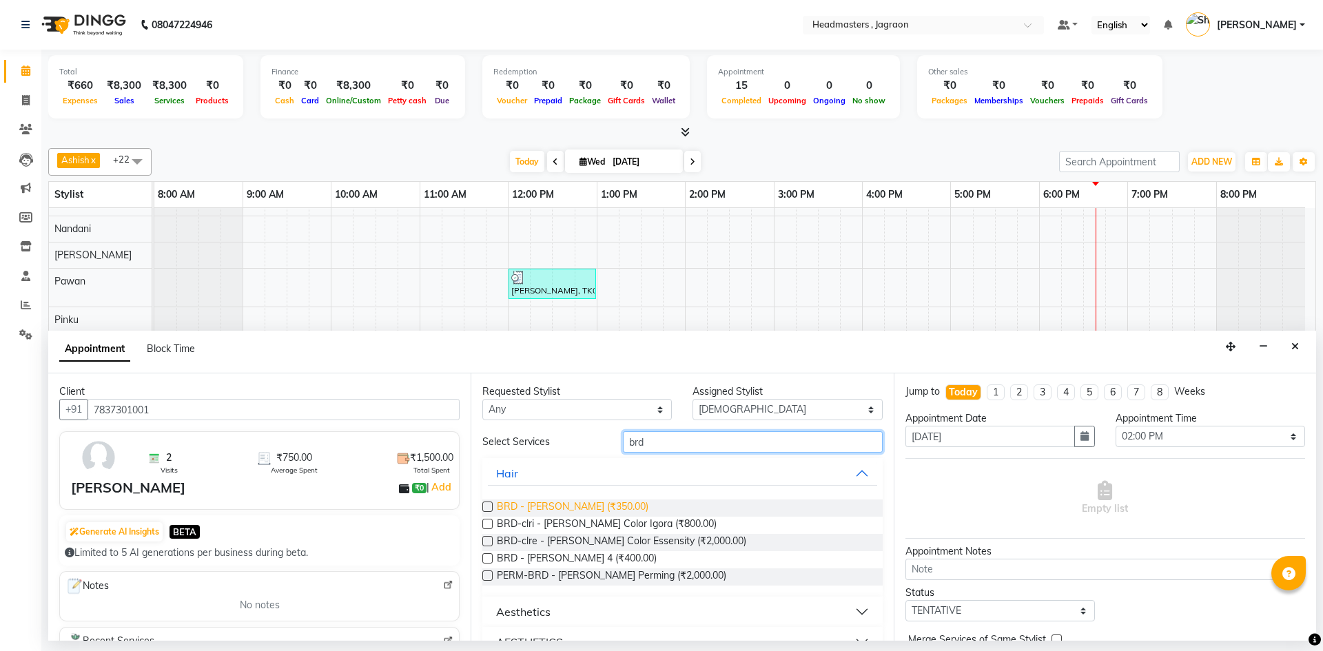
type input "brd"
click at [537, 507] on span "BRD - [PERSON_NAME] (₹350.00)" at bounding box center [573, 508] width 152 height 17
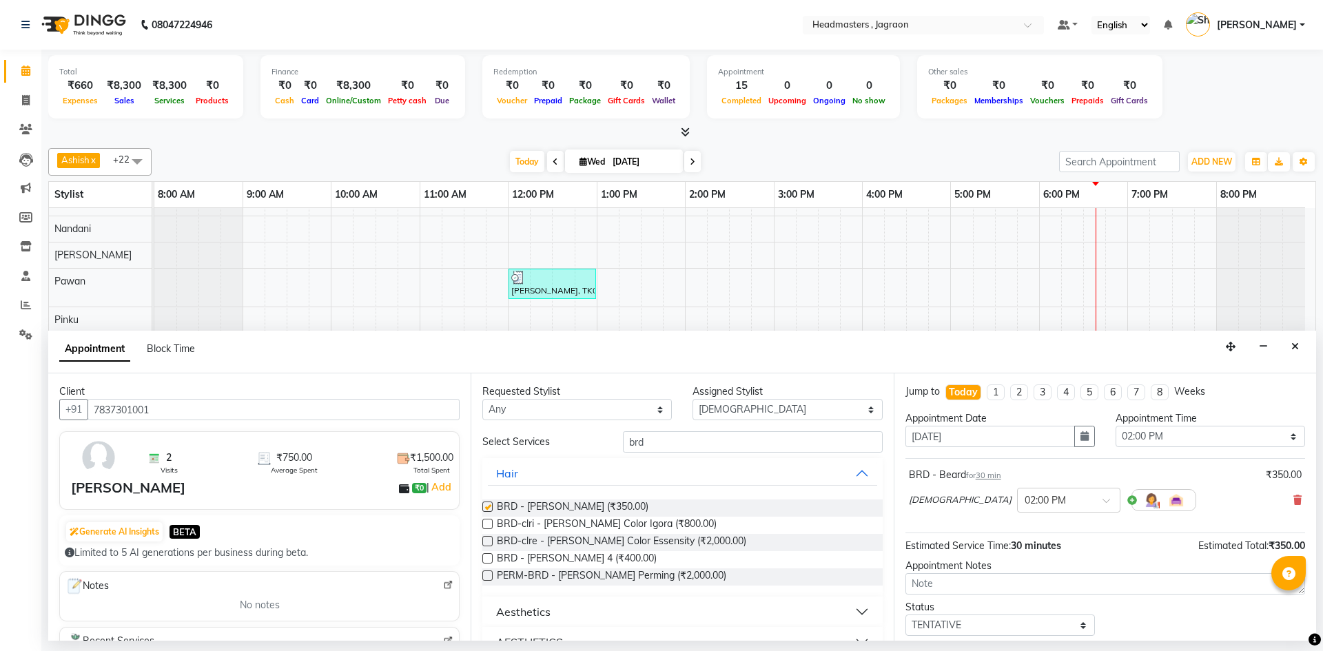
checkbox input "false"
click at [650, 442] on input "brd" at bounding box center [753, 441] width 260 height 21
type input "b"
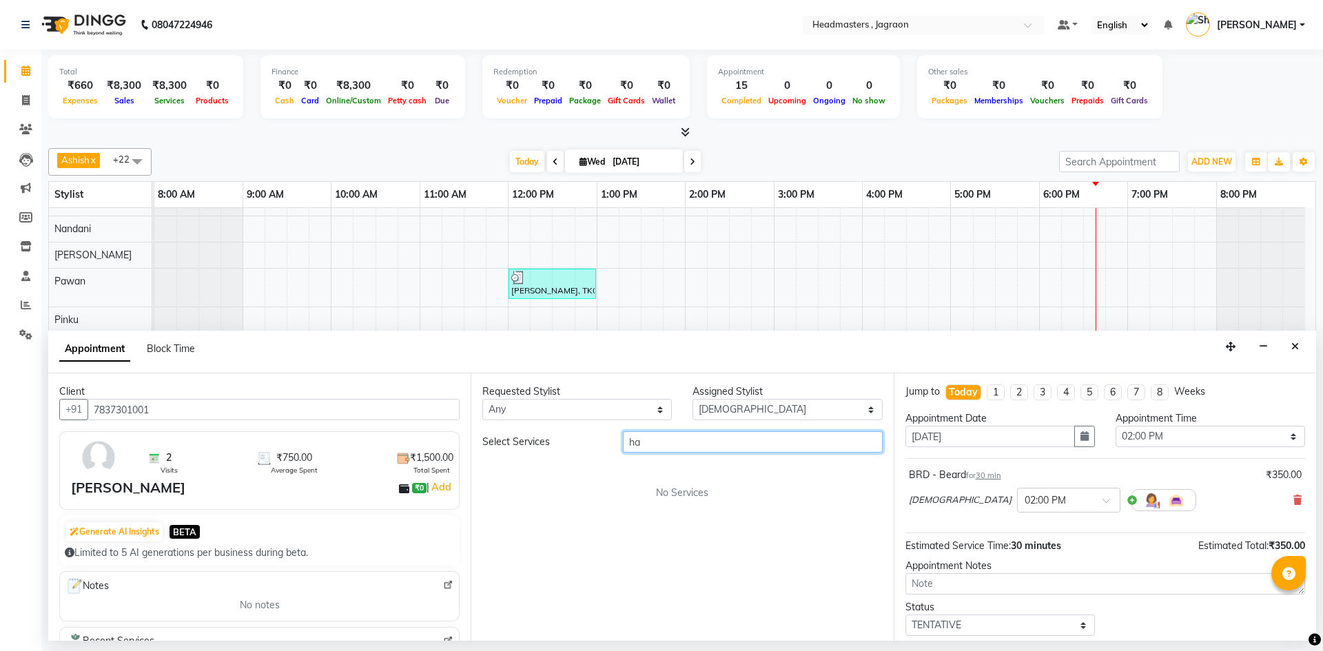
type input "h"
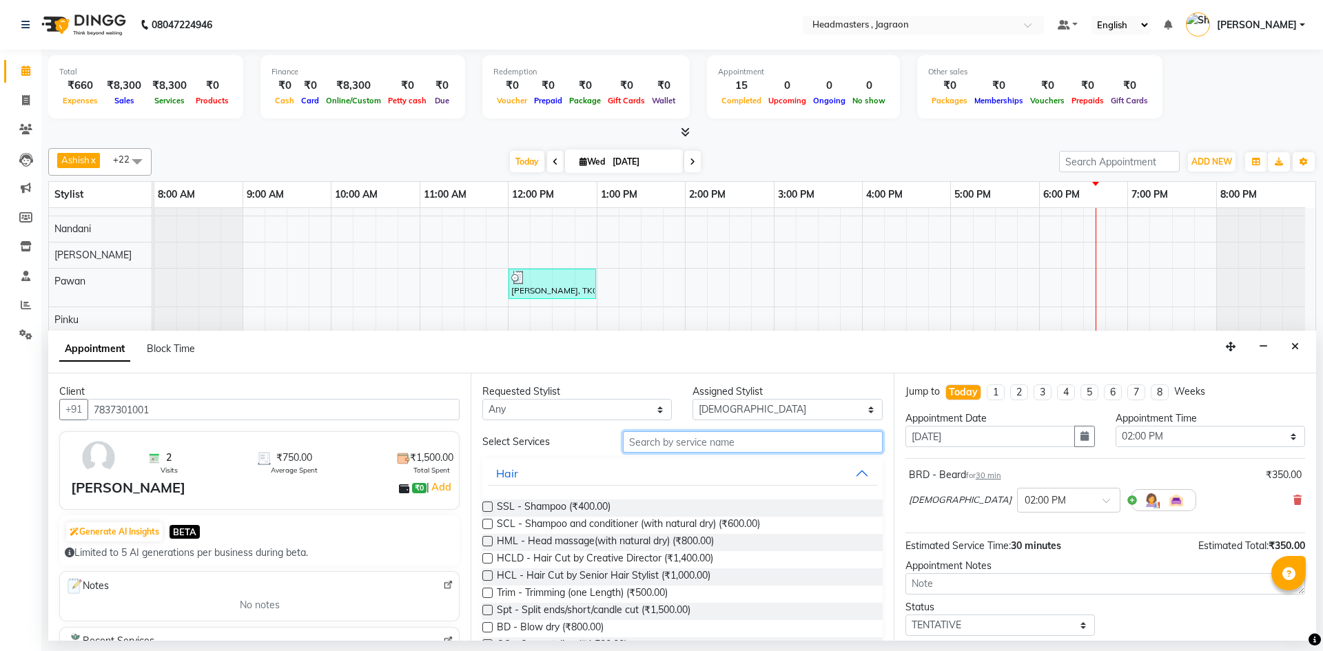
type input "v"
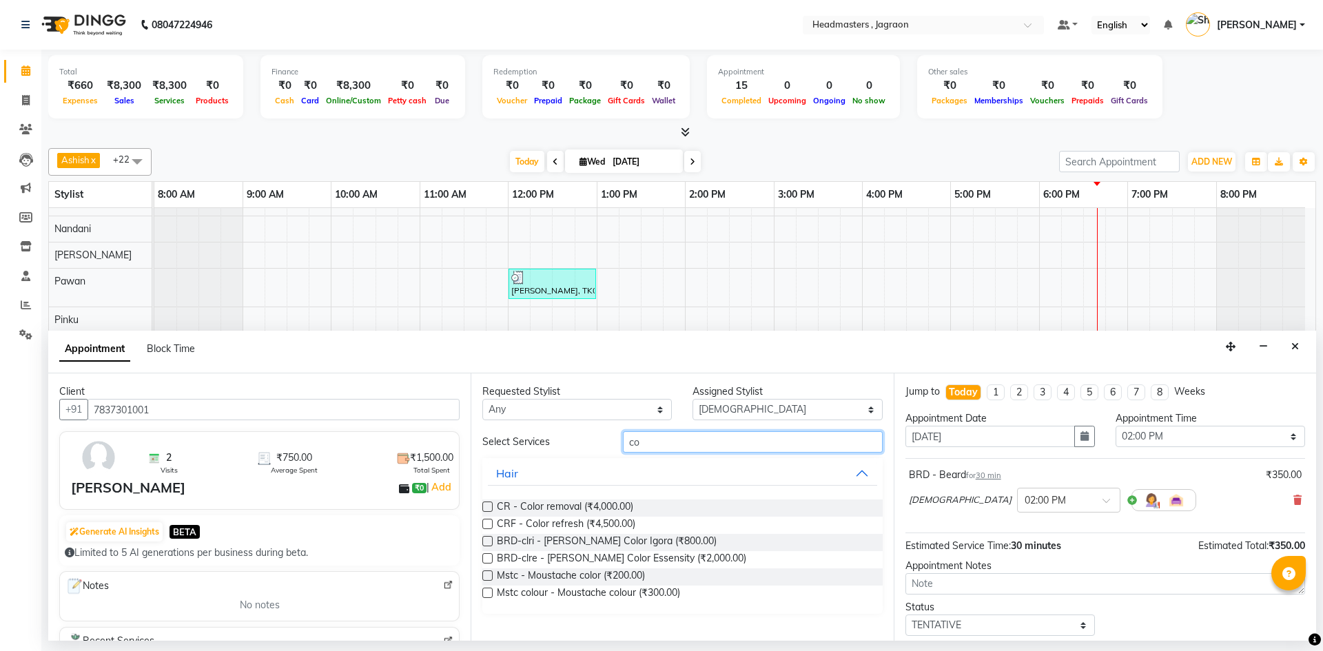
type input "c"
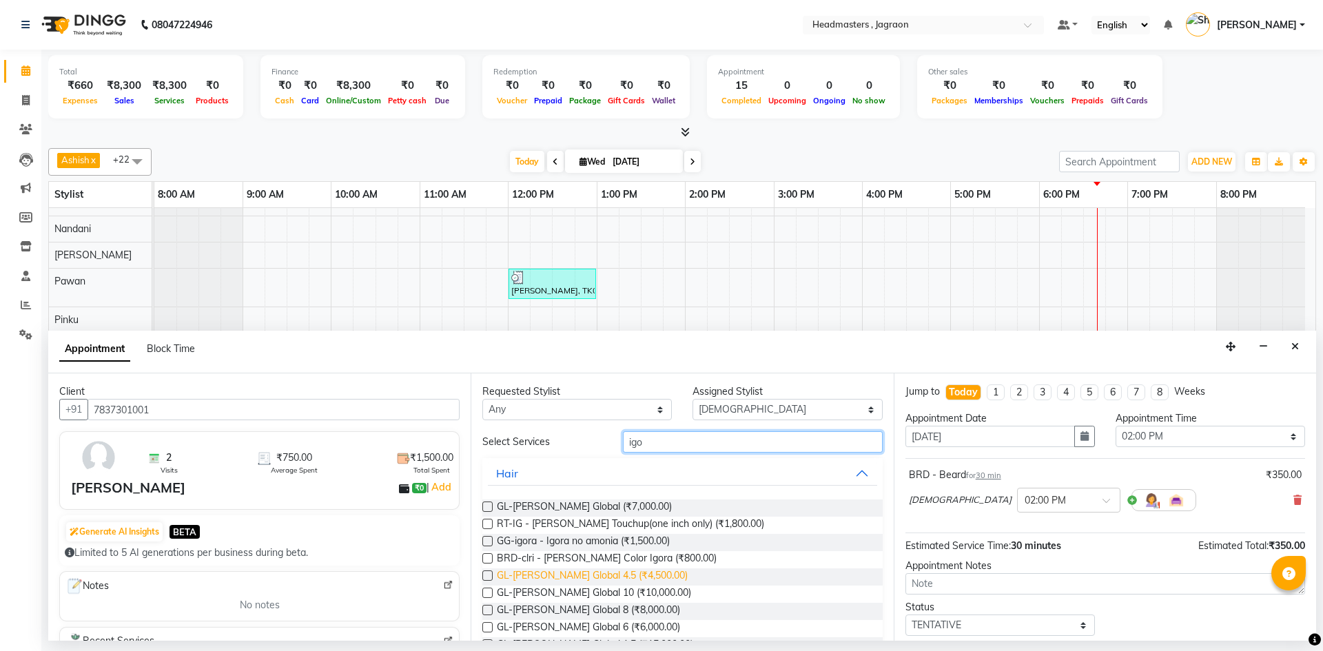
scroll to position [53, 0]
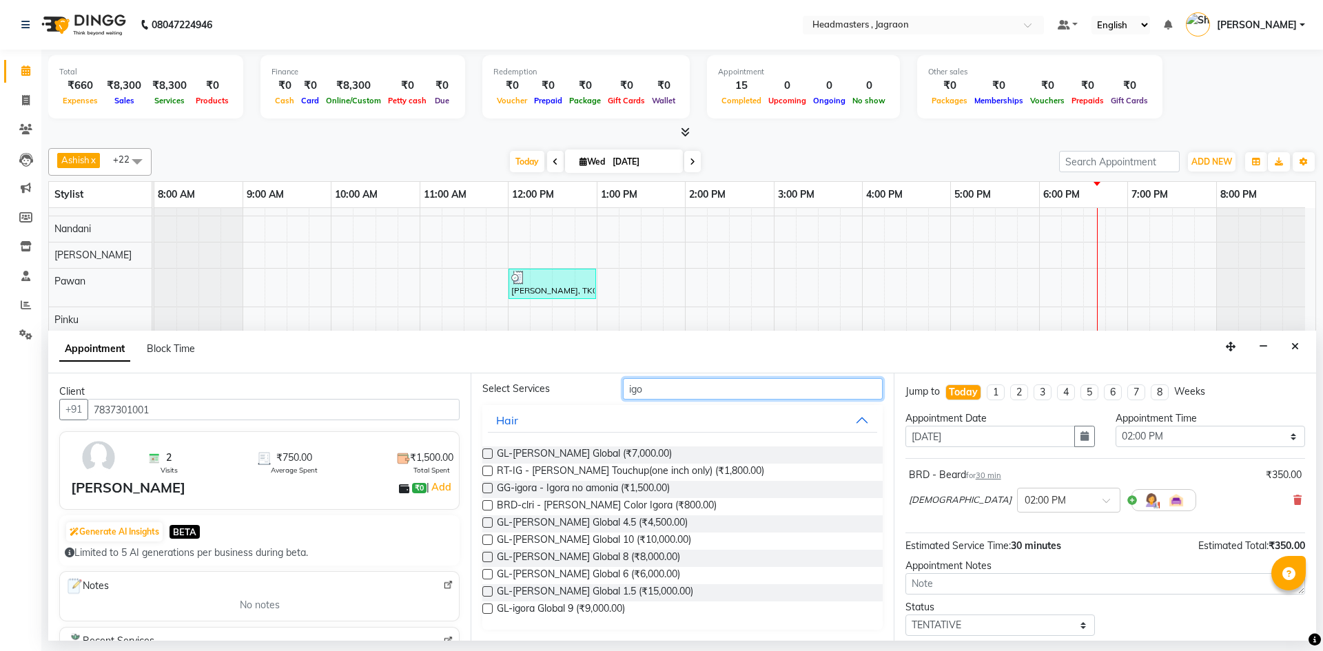
click at [685, 392] on input "igo" at bounding box center [753, 388] width 260 height 21
type input "i"
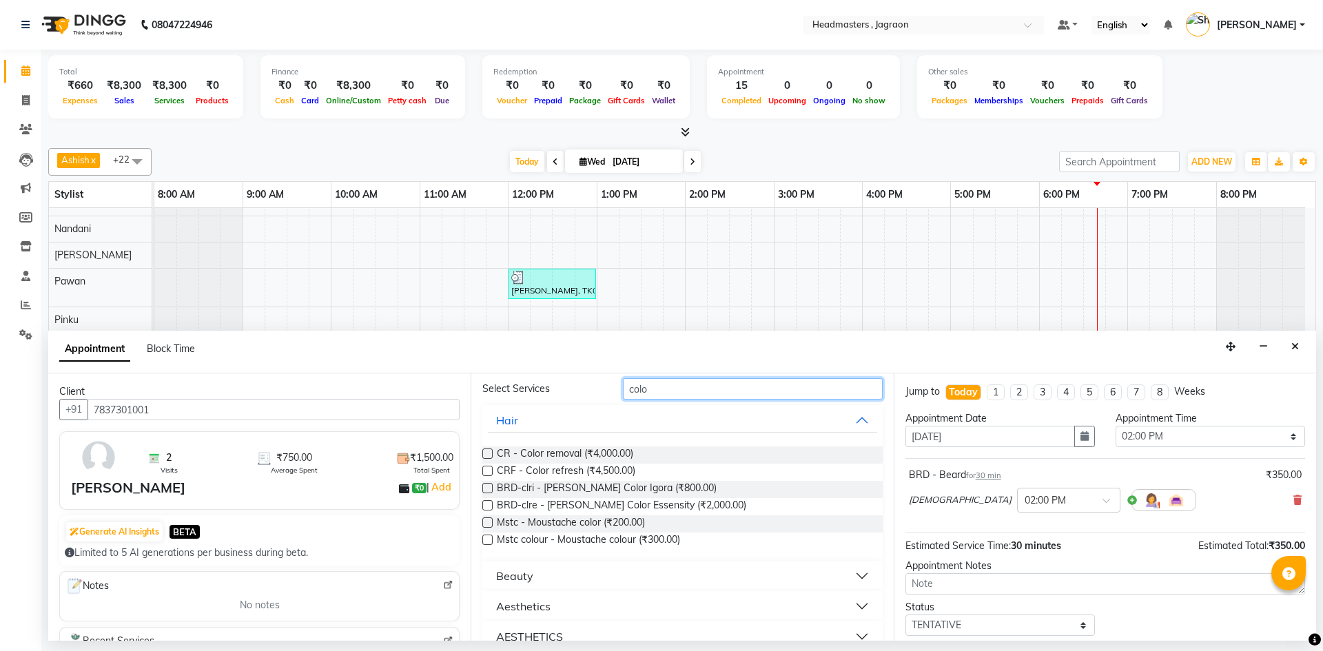
scroll to position [0, 0]
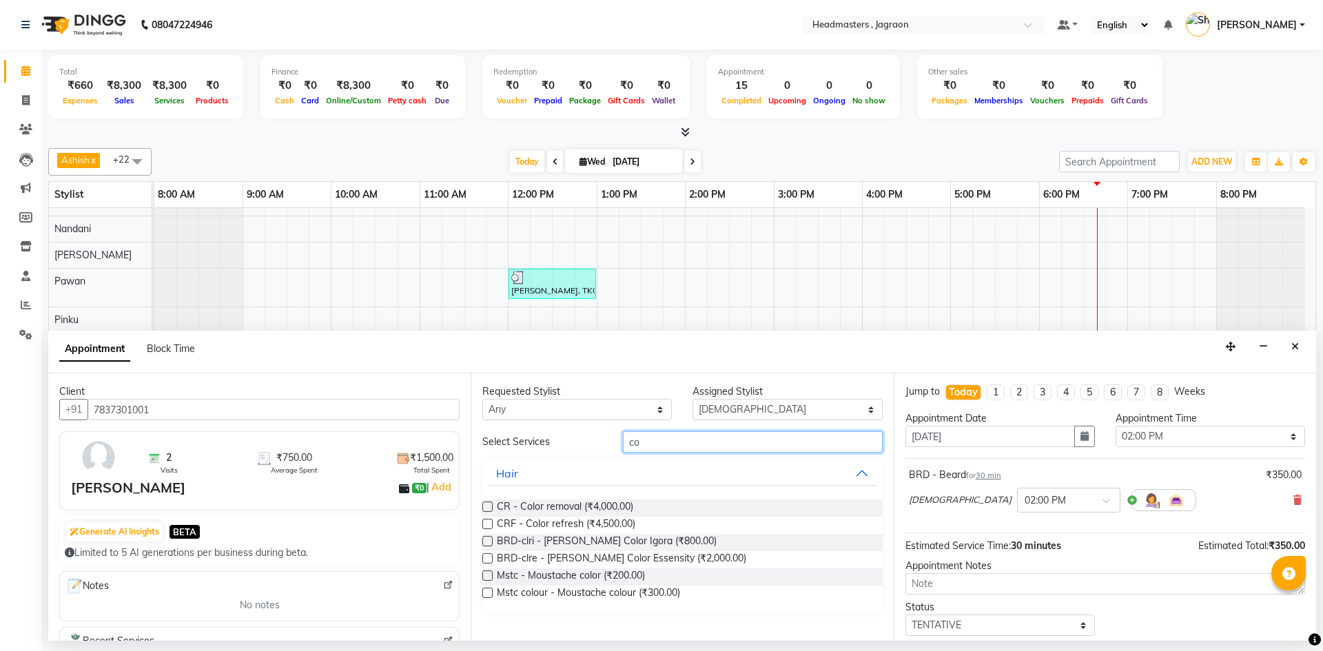
type input "c"
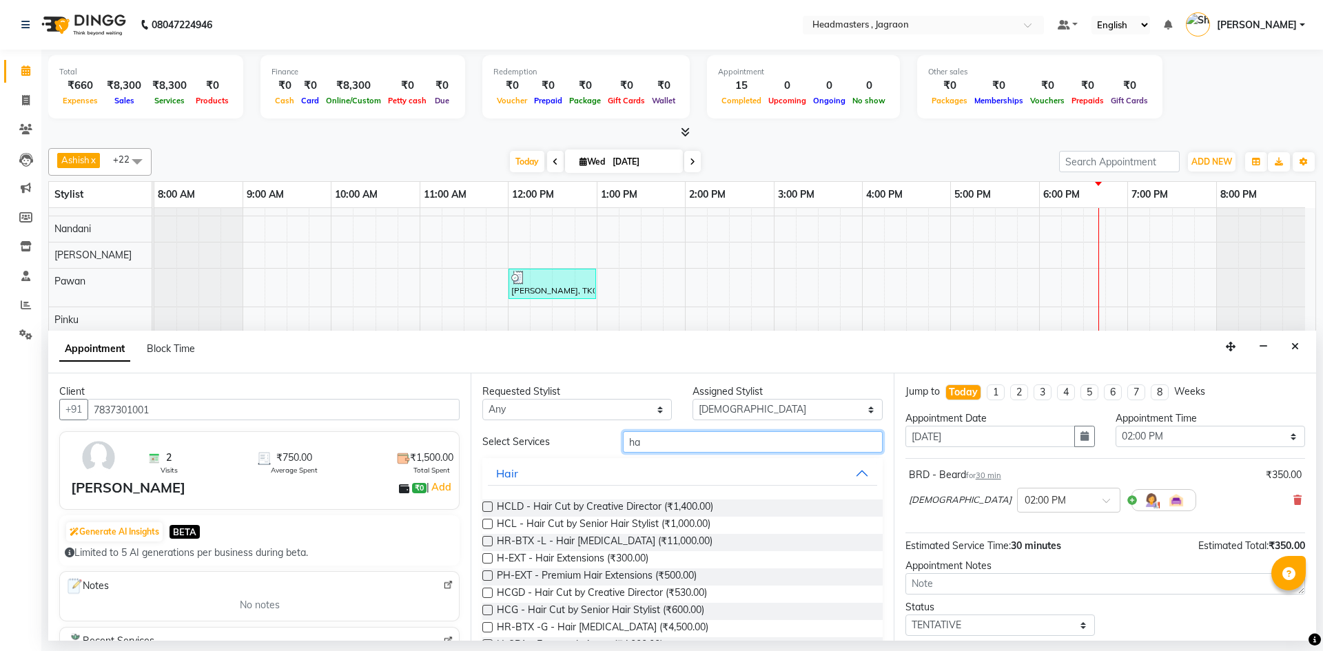
type input "h"
type input "clean"
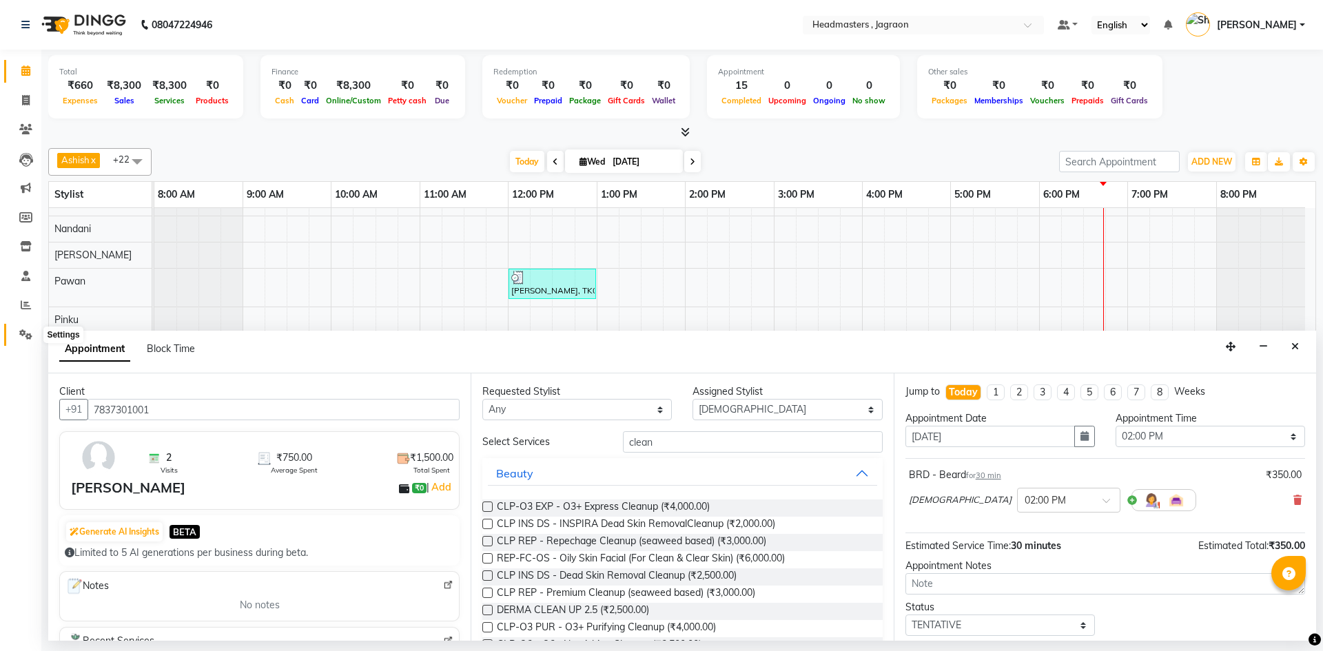
click at [28, 335] on icon at bounding box center [25, 334] width 13 height 10
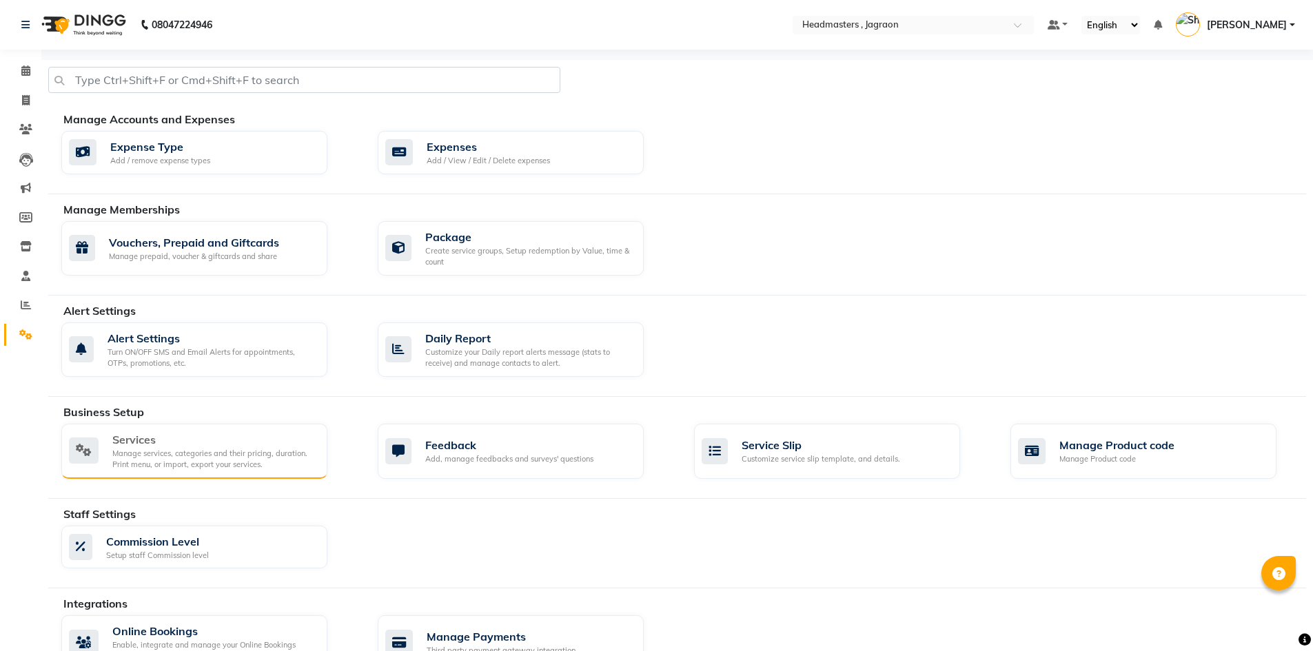
click at [223, 449] on div "Manage services, categories and their pricing, duration. Print menu, or import,…" at bounding box center [214, 459] width 204 height 23
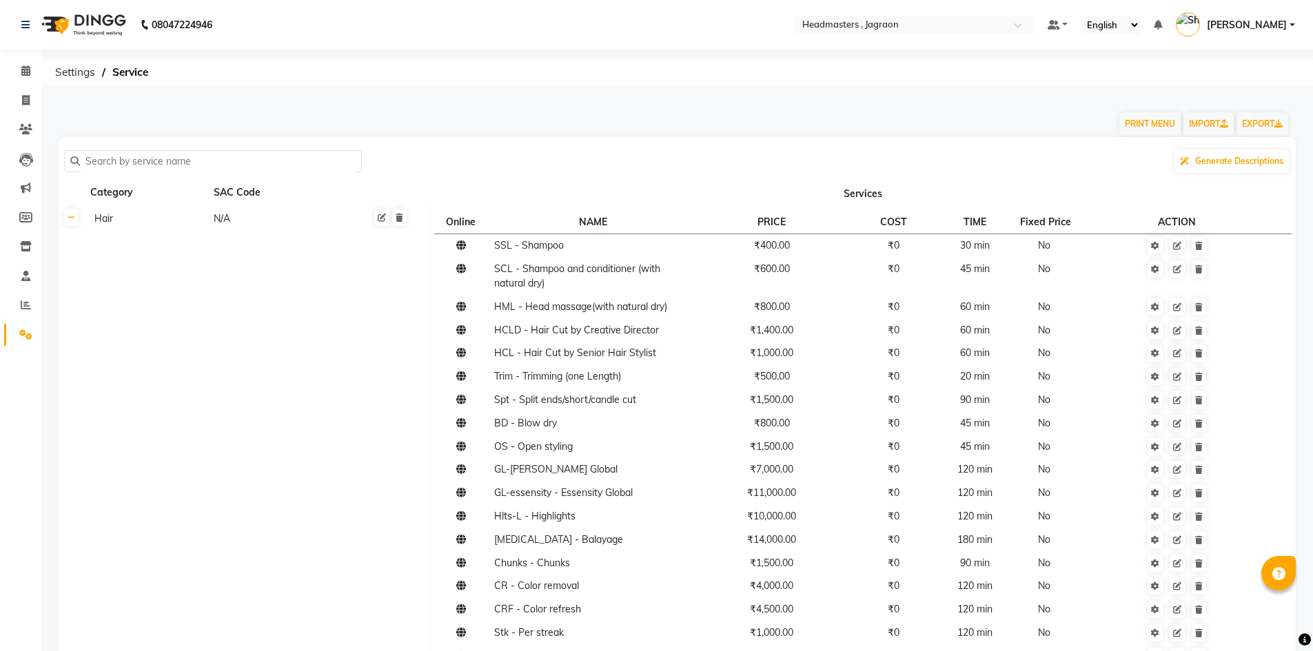
click at [276, 164] on input "text" at bounding box center [218, 161] width 276 height 21
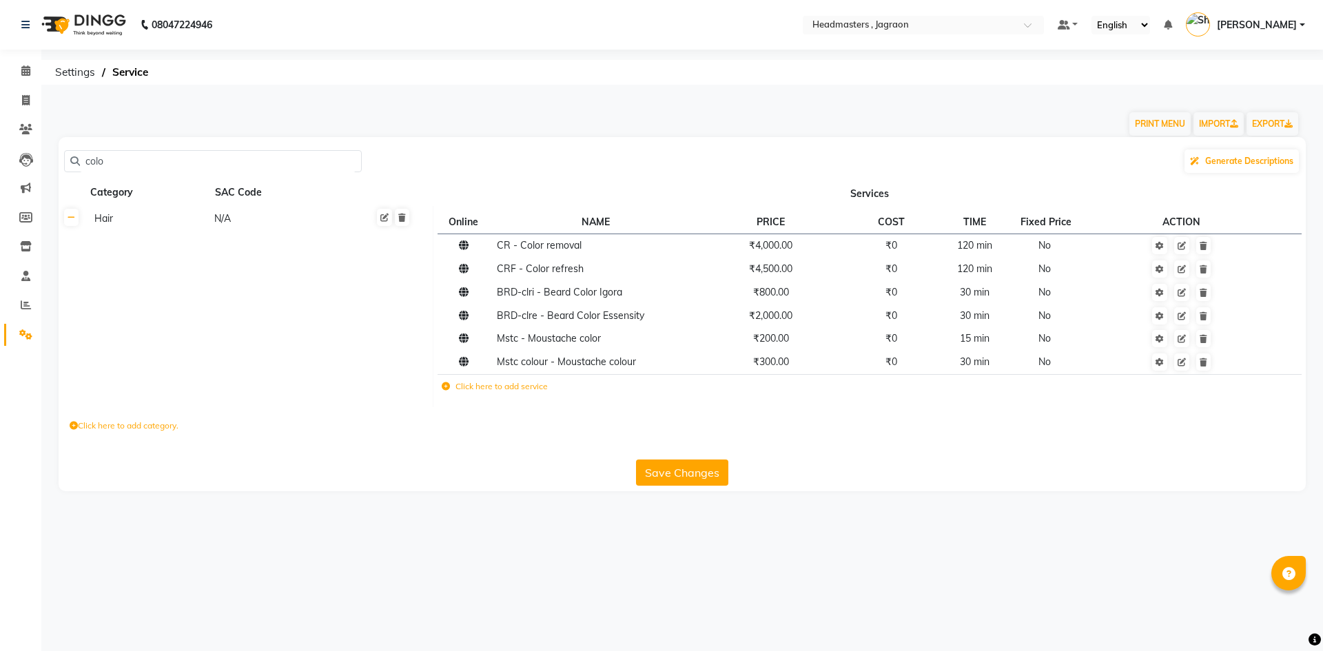
type input "colo"
click at [485, 387] on label "Click here to add service" at bounding box center [495, 386] width 106 height 12
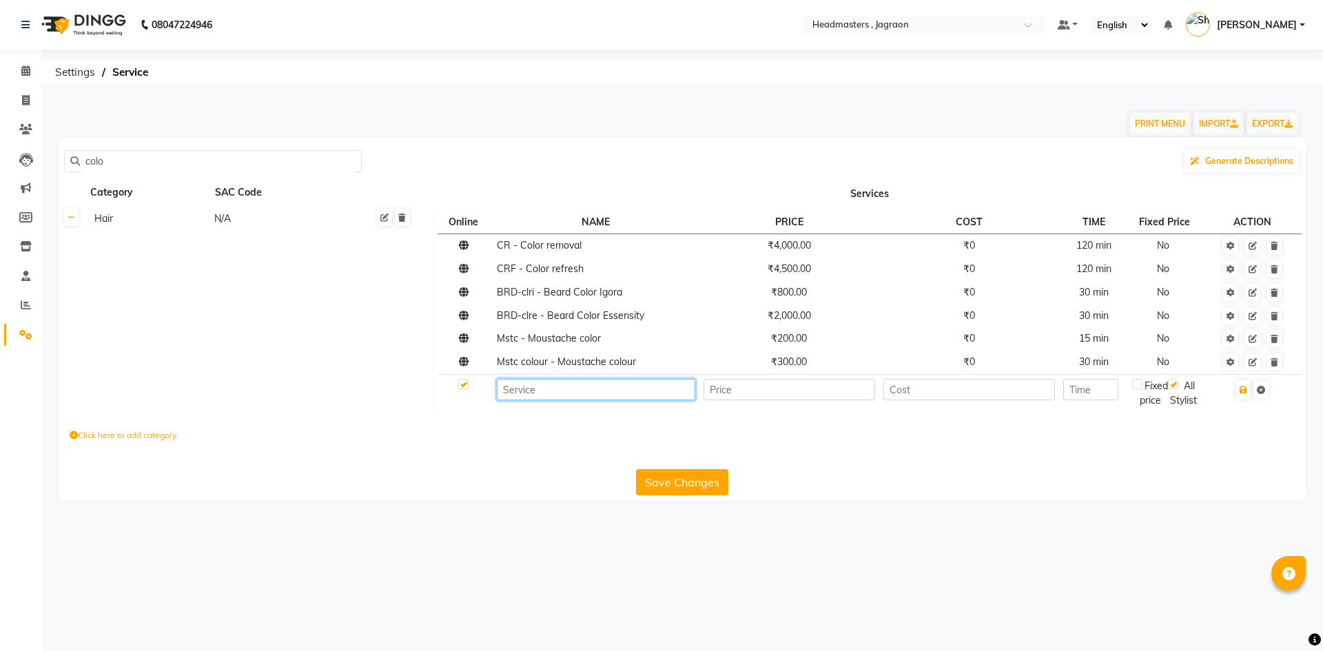
click at [523, 400] on input at bounding box center [596, 389] width 198 height 21
type input "h"
click at [516, 387] on input "HC- Hair color" at bounding box center [596, 389] width 198 height 21
click at [584, 391] on input "HCG - Hair color" at bounding box center [596, 389] width 198 height 21
click at [744, 400] on input "number" at bounding box center [789, 389] width 171 height 21
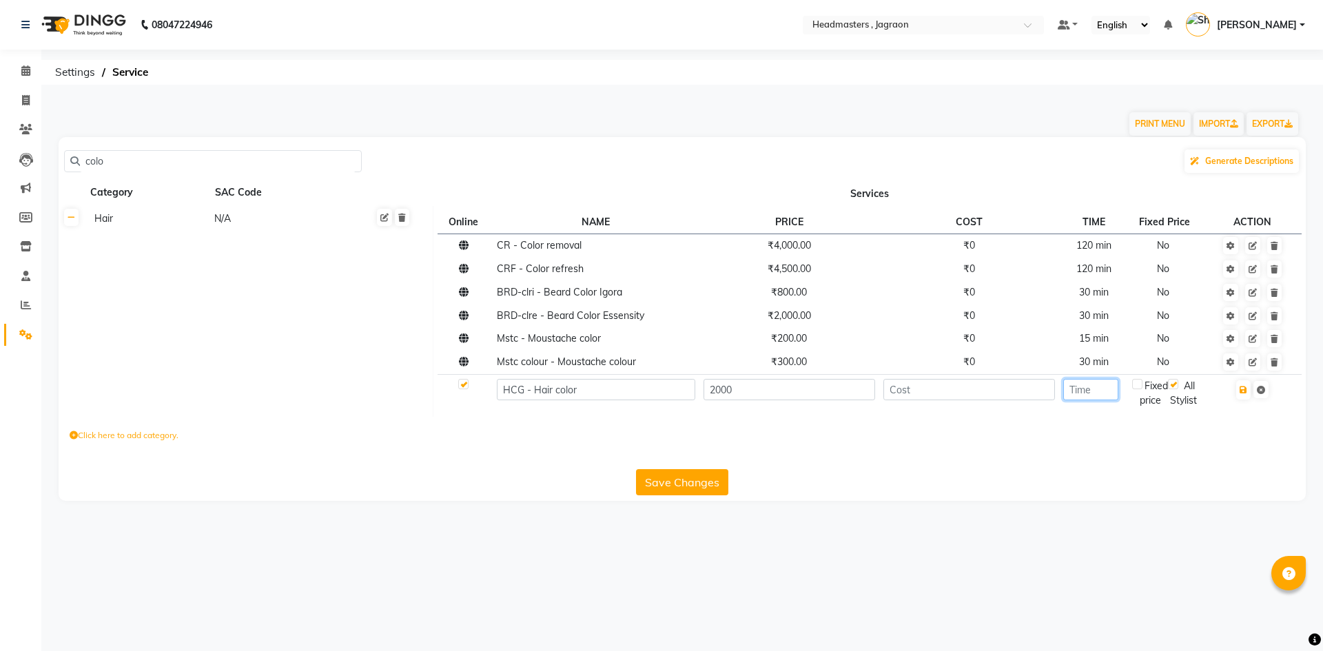
click at [1076, 385] on input "number" at bounding box center [1090, 389] width 54 height 21
click at [706, 487] on button "Save Changes" at bounding box center [682, 482] width 92 height 26
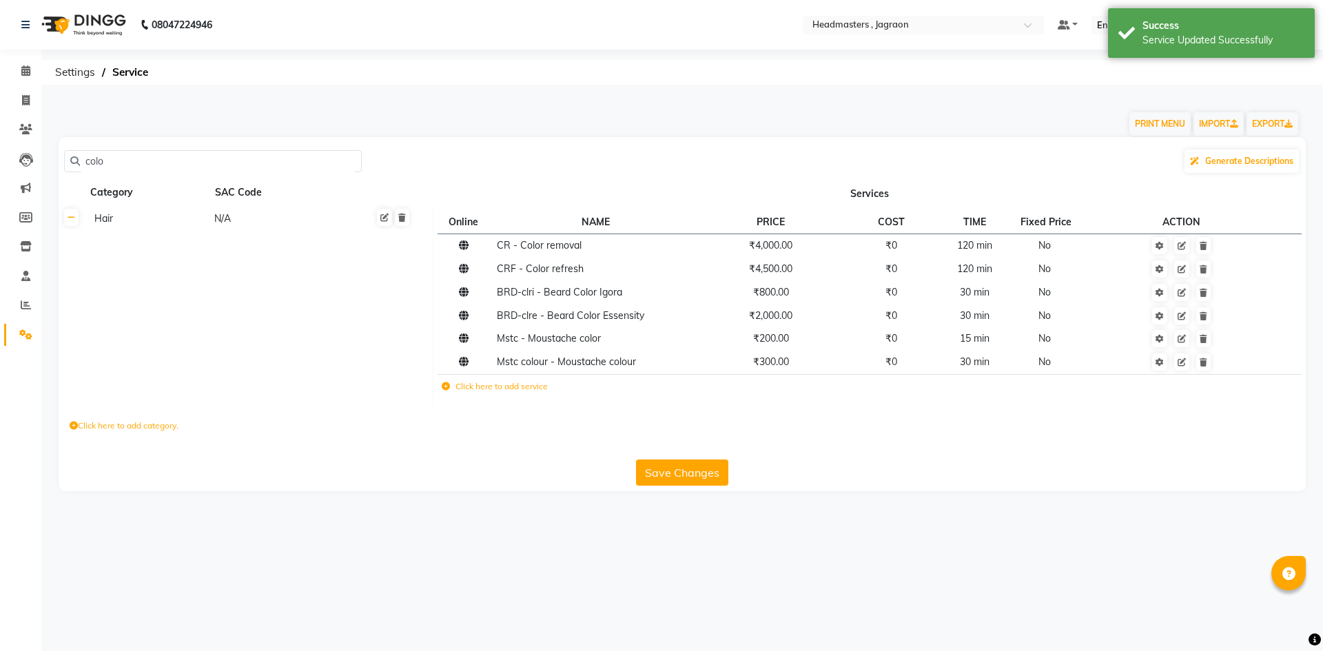
click at [680, 466] on button "Save Changes" at bounding box center [682, 473] width 92 height 26
click at [208, 165] on input "colo" at bounding box center [218, 161] width 276 height 21
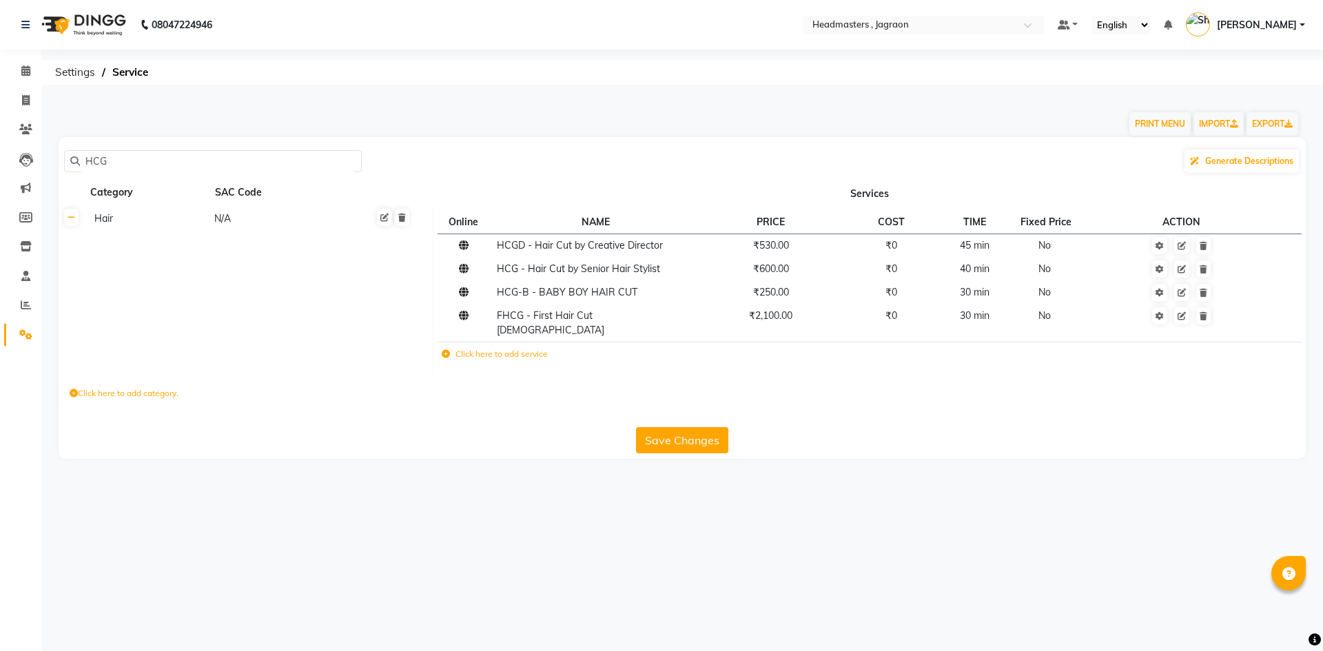
click at [269, 159] on input "HCG" at bounding box center [218, 161] width 276 height 21
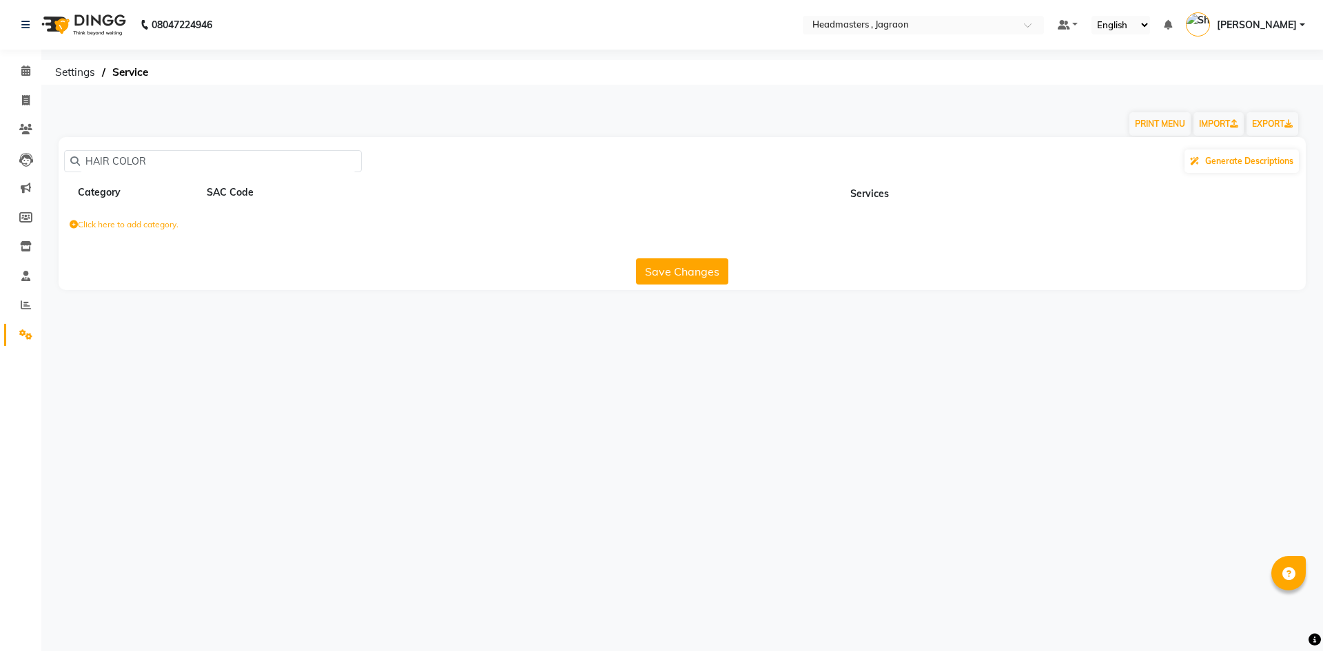
click at [174, 162] on input "HAIR COLOR" at bounding box center [218, 161] width 276 height 21
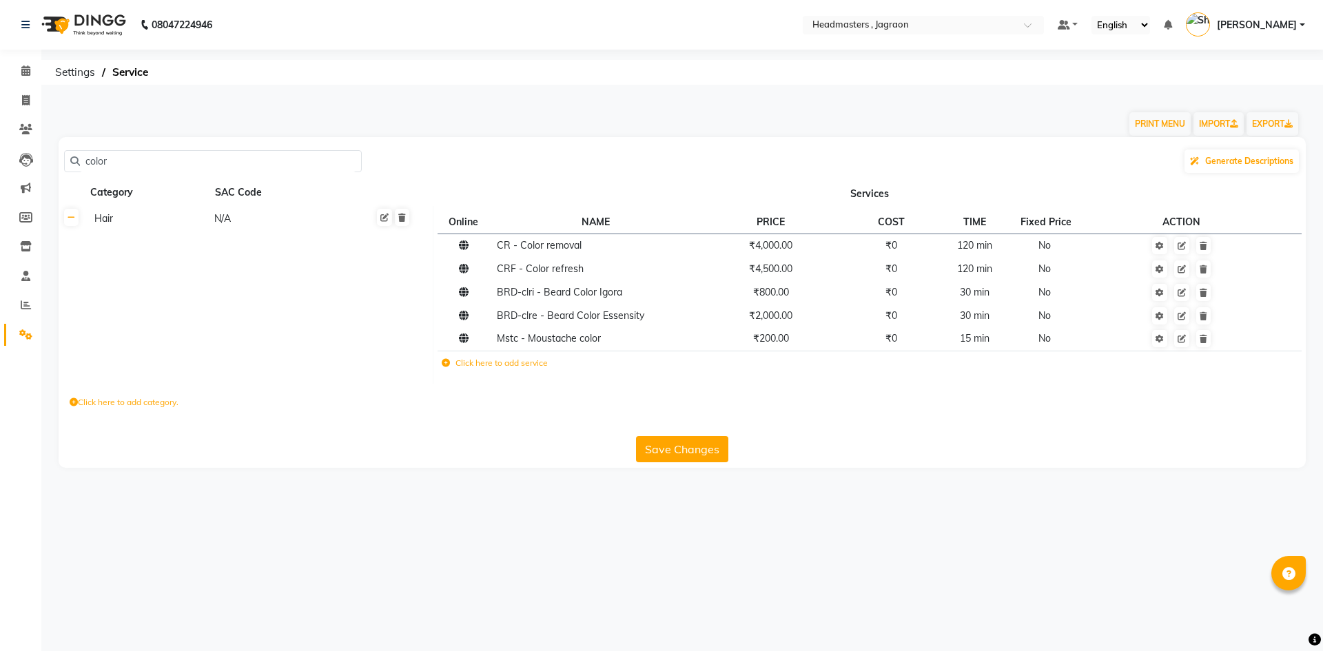
click at [534, 365] on label "Click here to add service" at bounding box center [495, 363] width 106 height 12
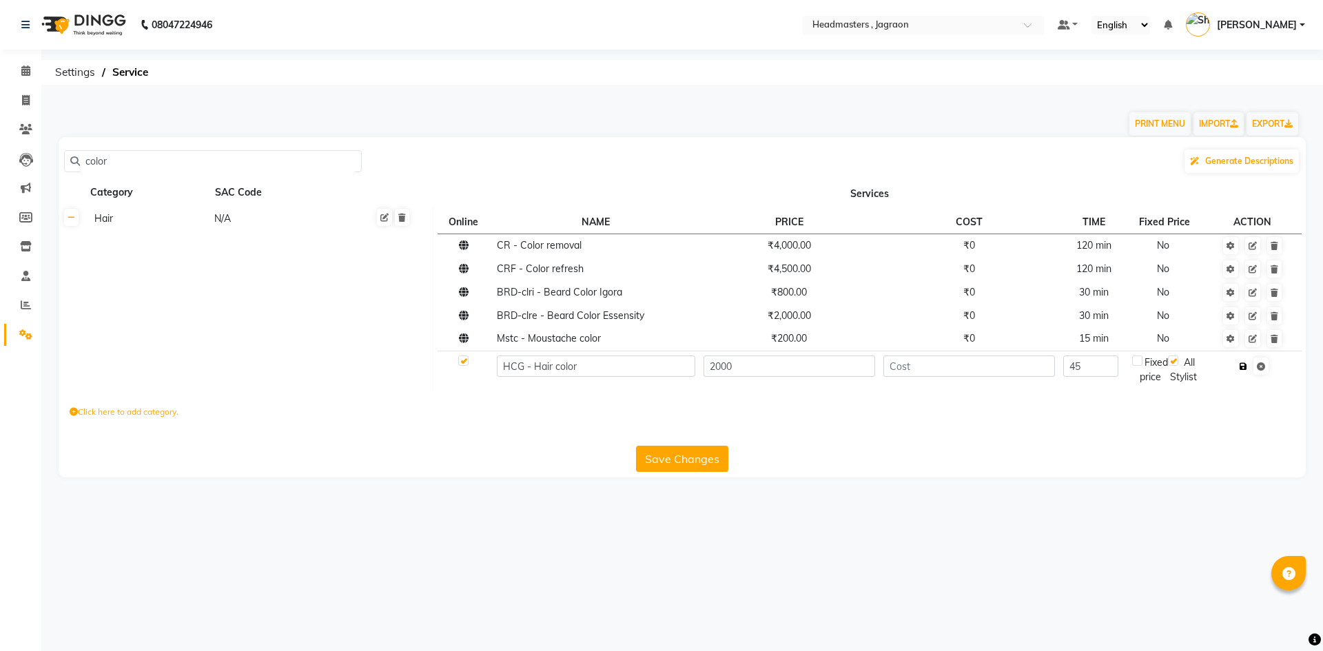
click at [1243, 368] on icon "button" at bounding box center [1244, 366] width 8 height 8
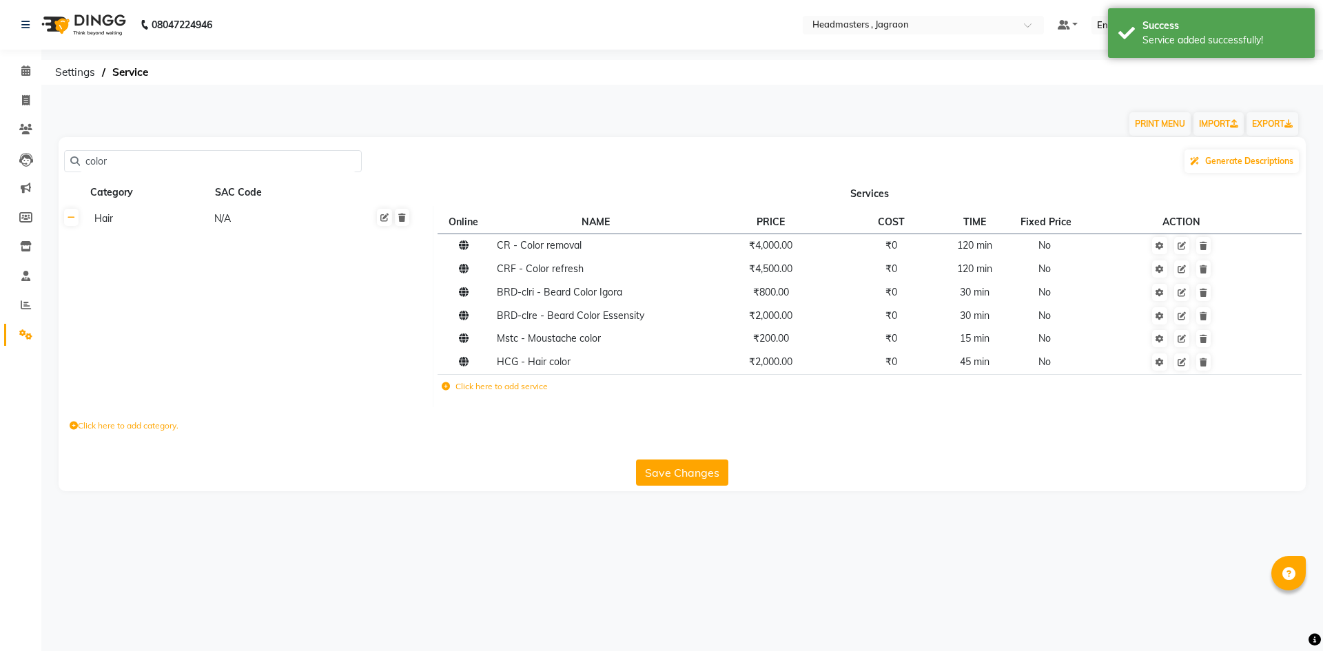
click at [318, 151] on input "color" at bounding box center [218, 161] width 276 height 21
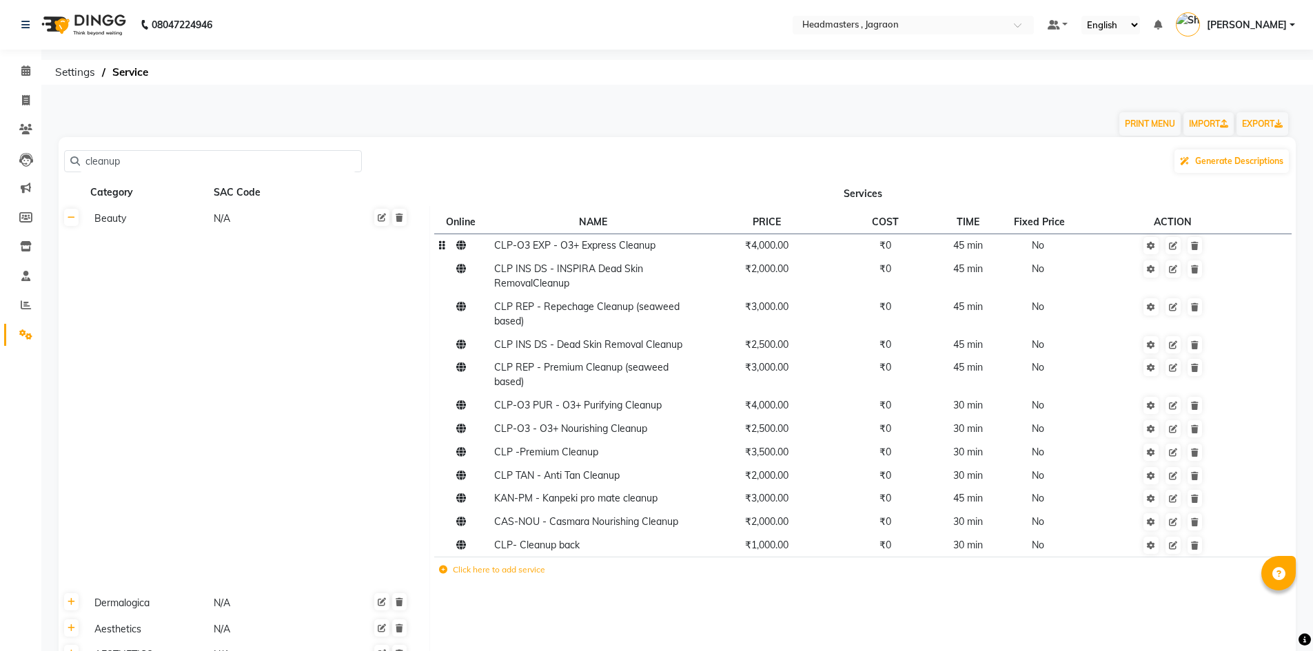
click at [764, 247] on span "₹4,000.00" at bounding box center [766, 245] width 43 height 12
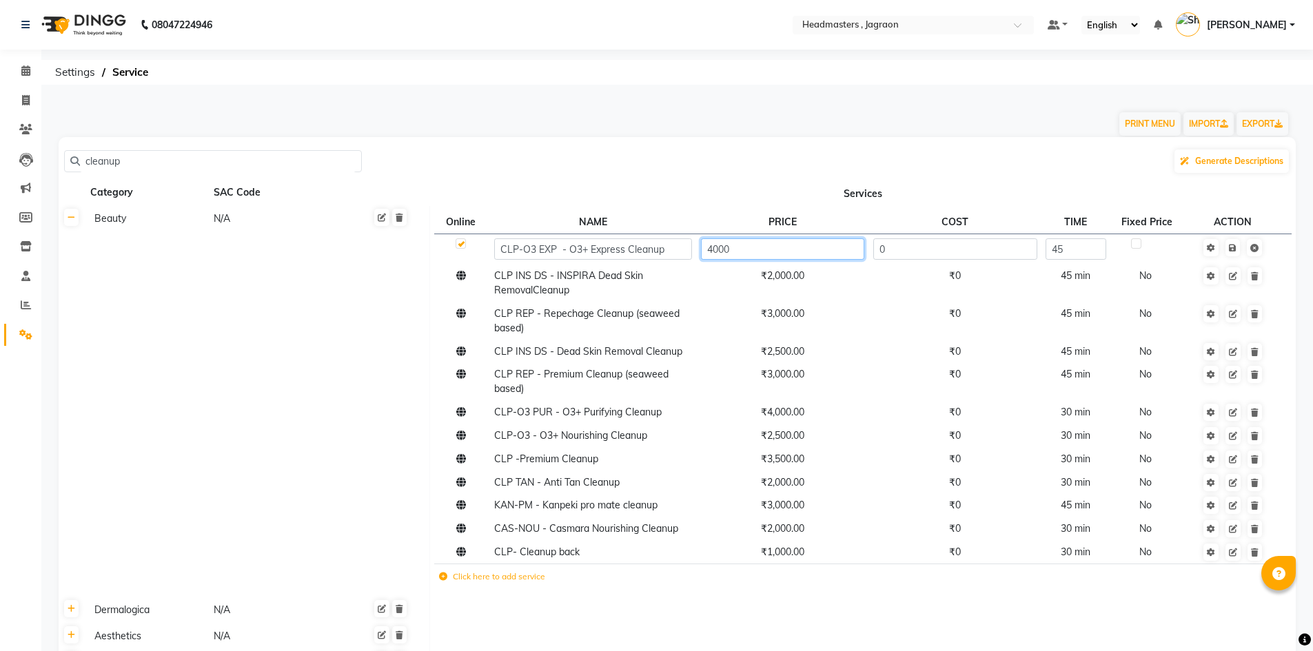
click at [714, 249] on input "4000" at bounding box center [782, 248] width 163 height 21
click at [1230, 247] on td "Save" at bounding box center [1233, 249] width 94 height 30
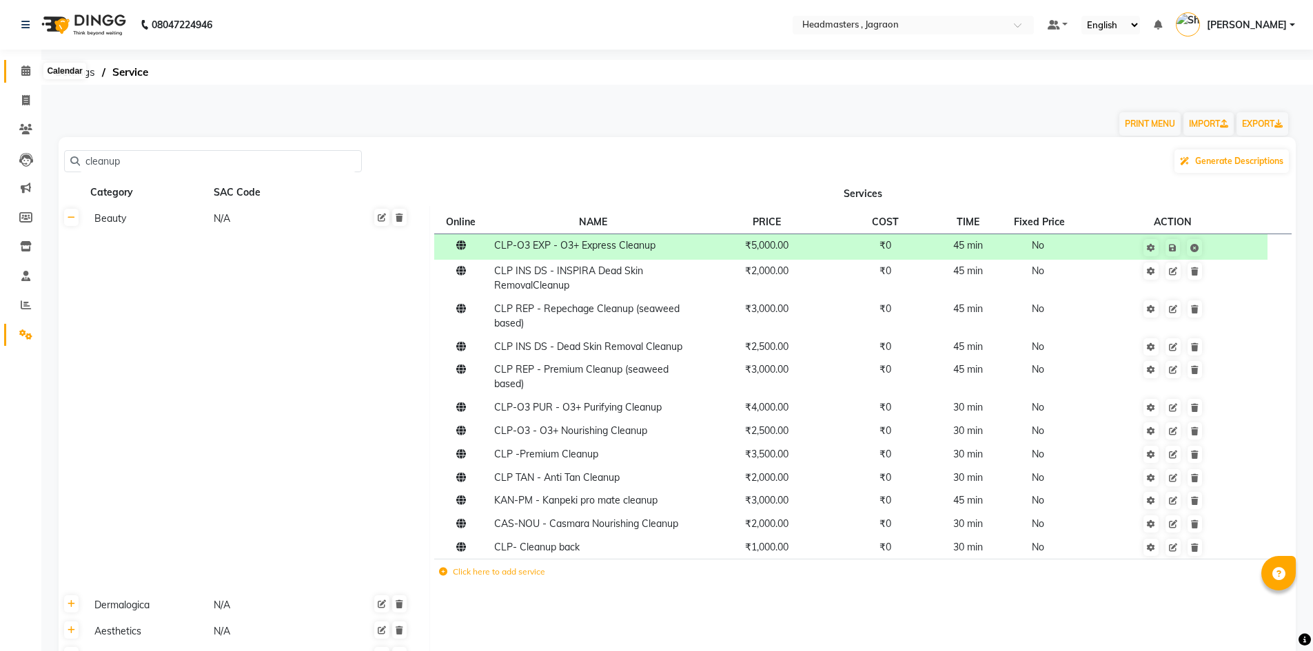
click at [19, 69] on span at bounding box center [26, 71] width 24 height 16
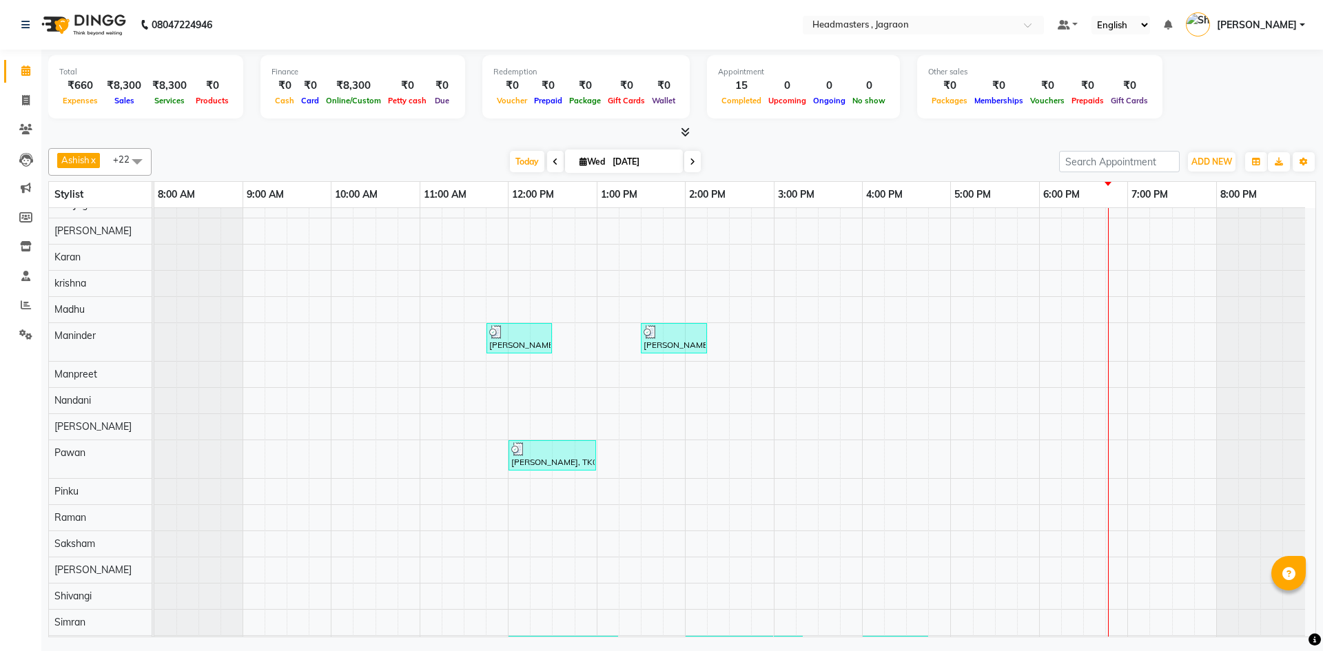
scroll to position [309, 0]
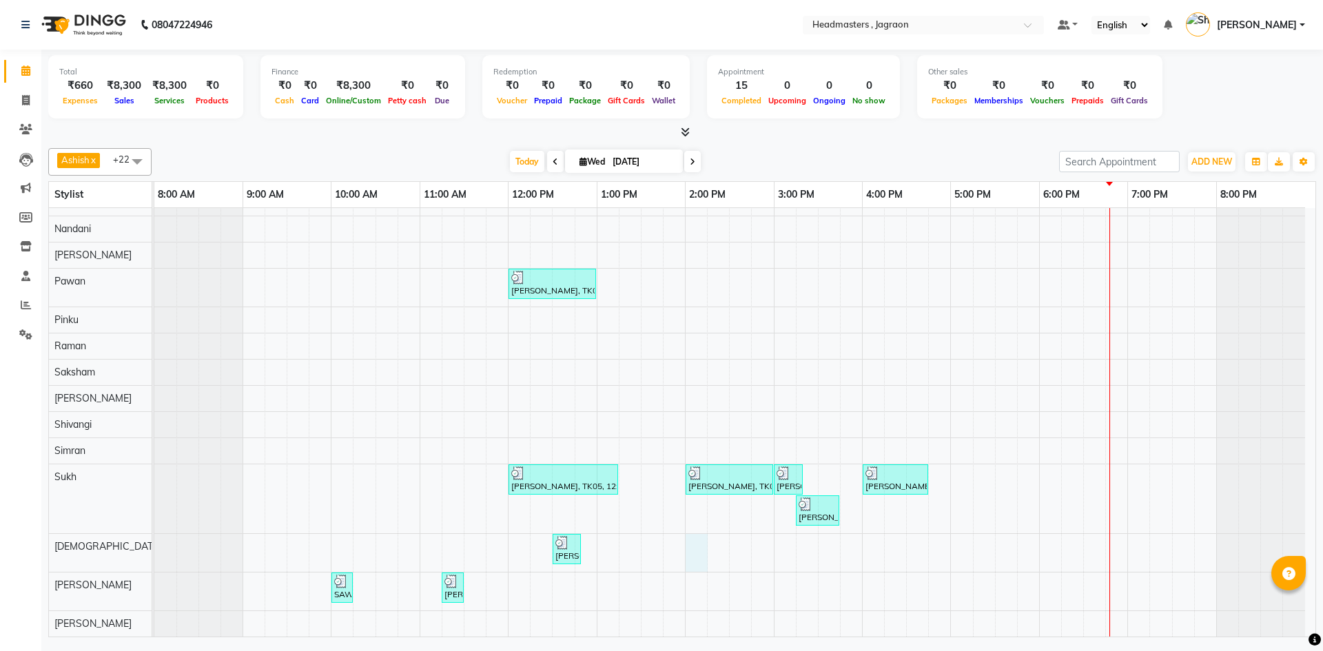
click at [697, 557] on div "[PERSON_NAME], TK02, 11:15 AM-12:00 PM, HCGD - Hair Cut by Creative Director [P…" at bounding box center [734, 268] width 1161 height 738
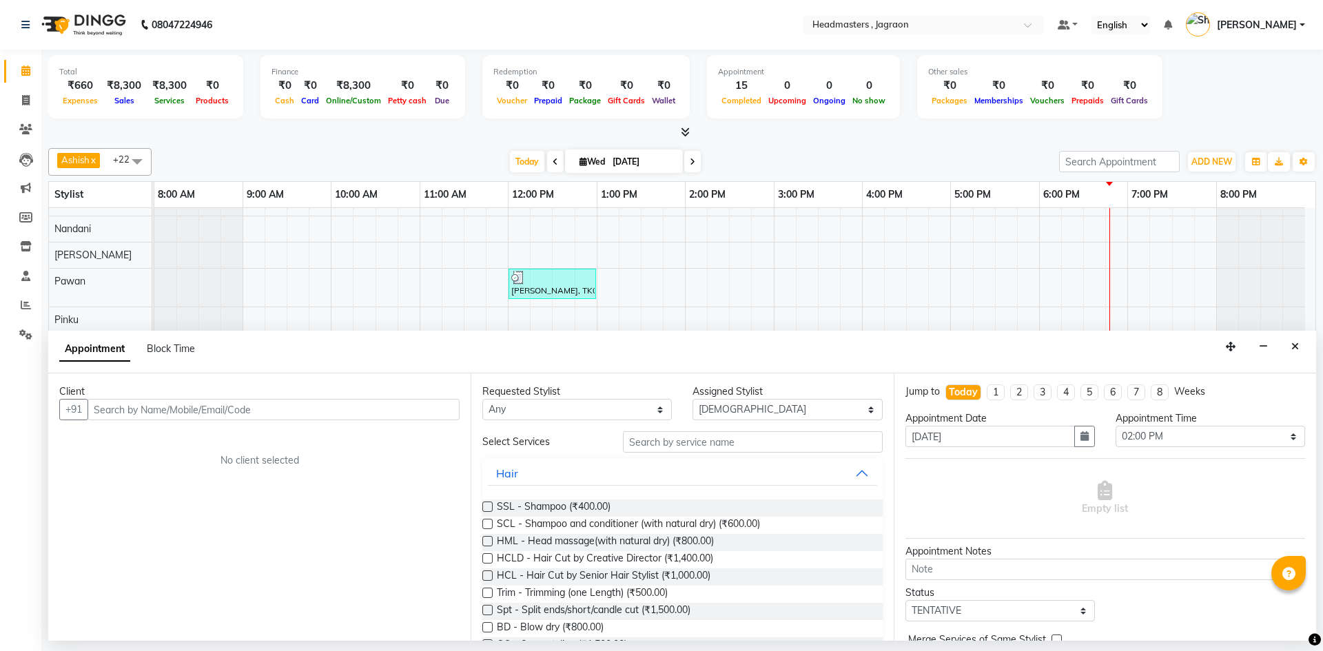
click at [302, 408] on input "text" at bounding box center [274, 409] width 372 height 21
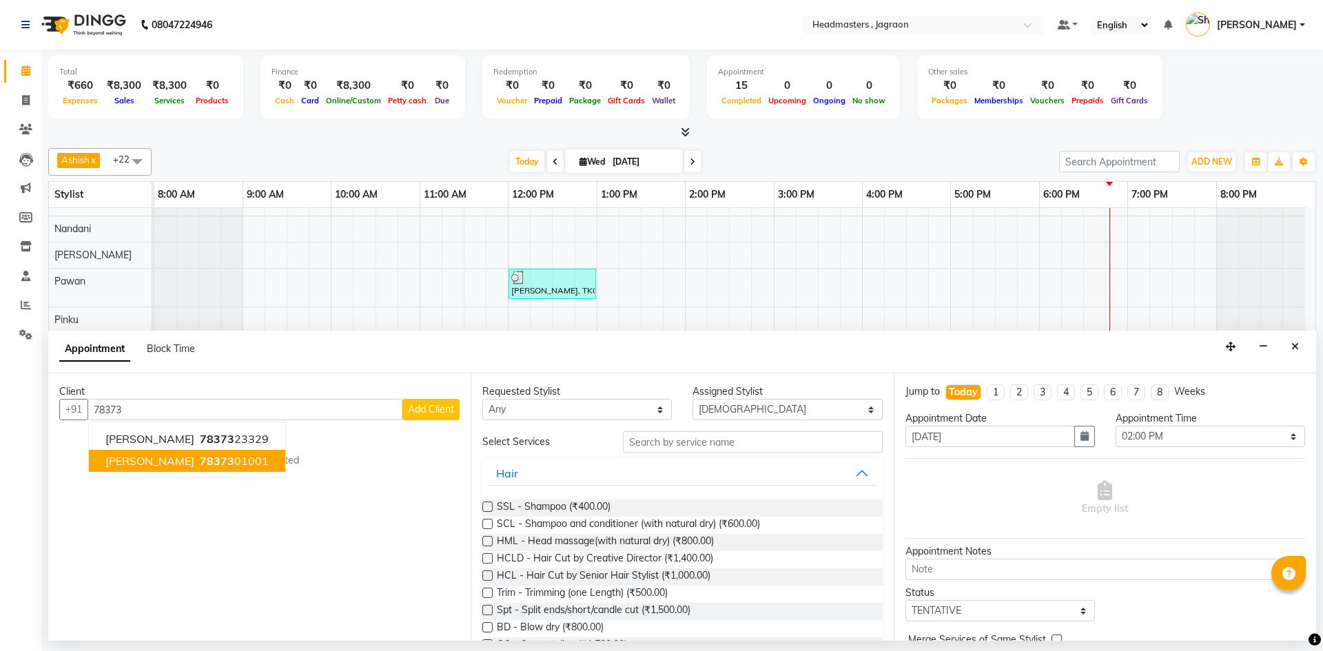
click at [200, 460] on span "78373" at bounding box center [217, 461] width 34 height 14
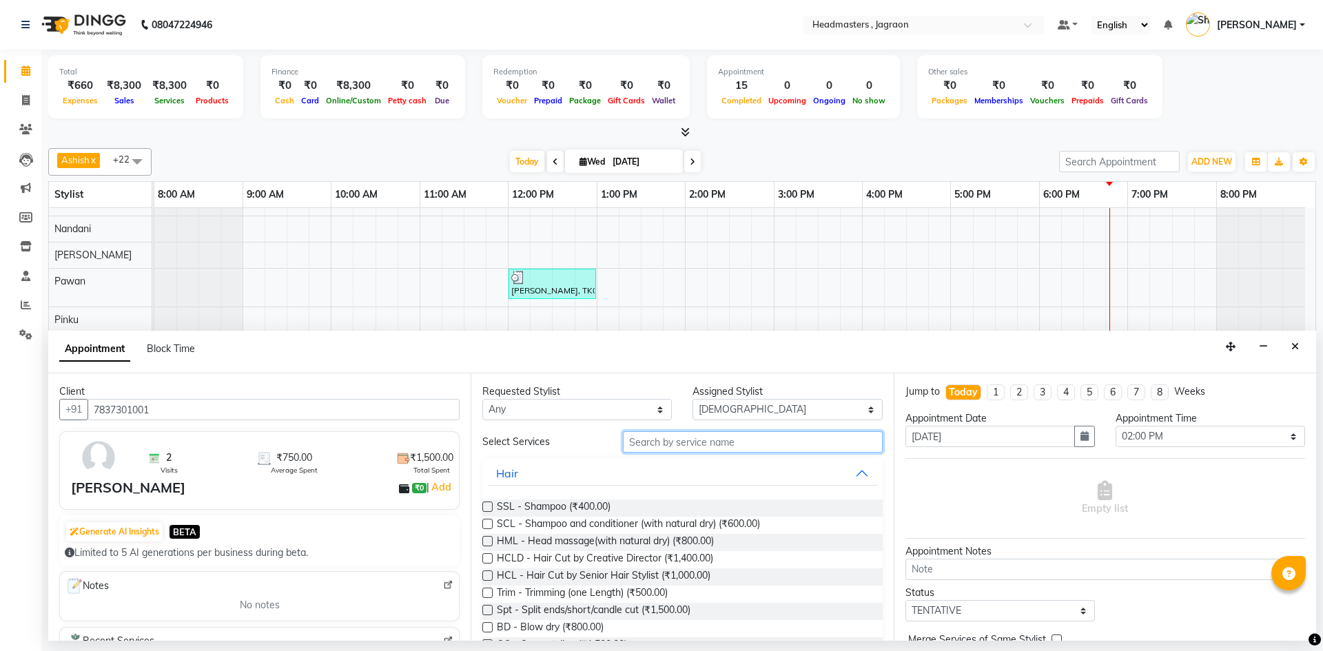
click at [626, 438] on input "text" at bounding box center [753, 441] width 260 height 21
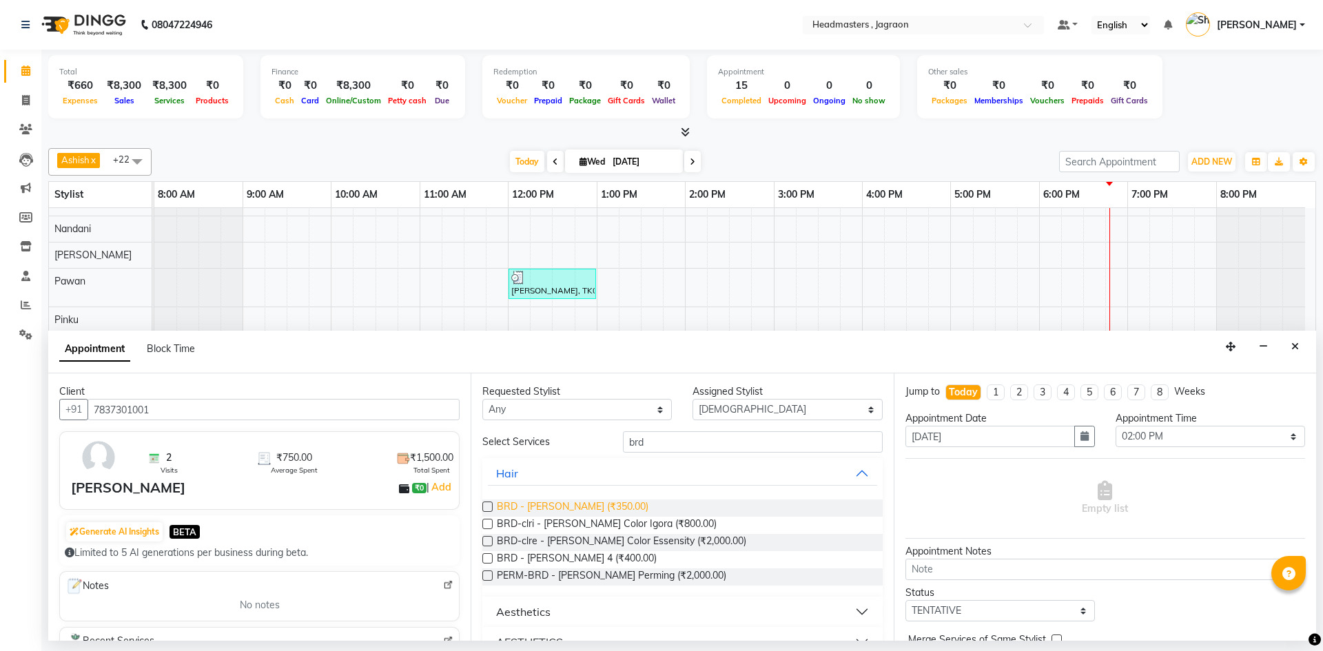
click at [566, 502] on span "BRD - [PERSON_NAME] (₹350.00)" at bounding box center [573, 508] width 152 height 17
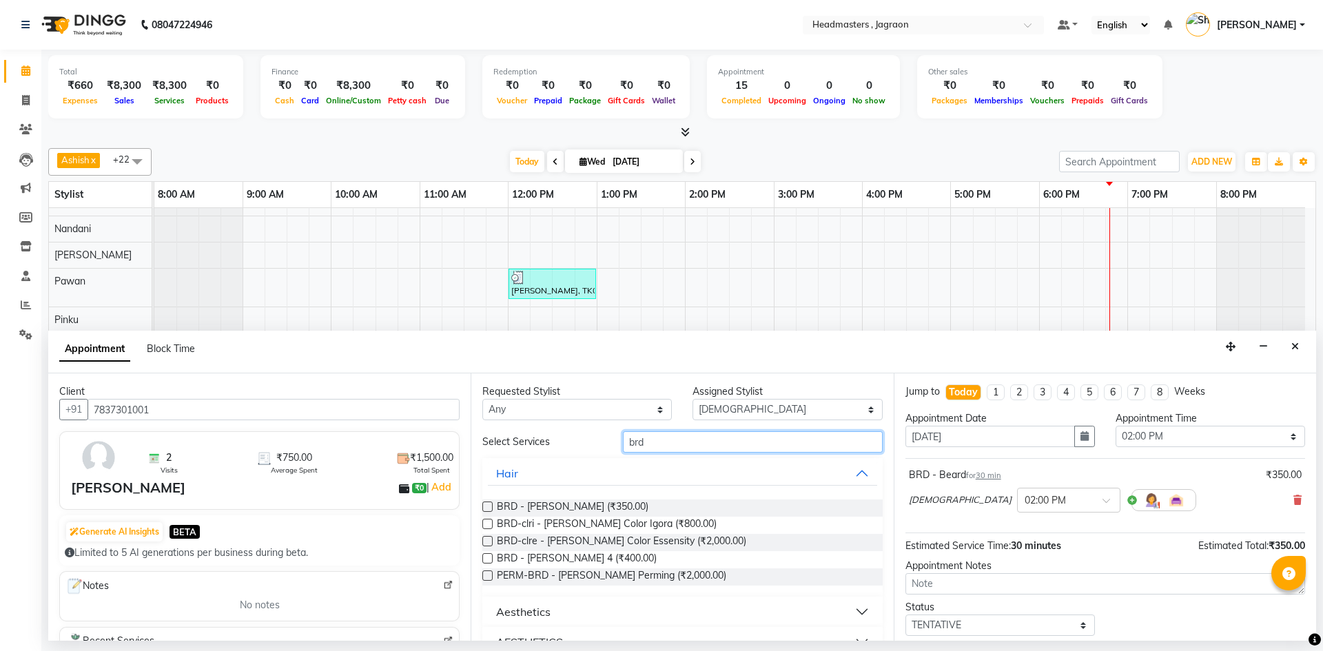
click at [662, 433] on input "brd" at bounding box center [753, 441] width 260 height 21
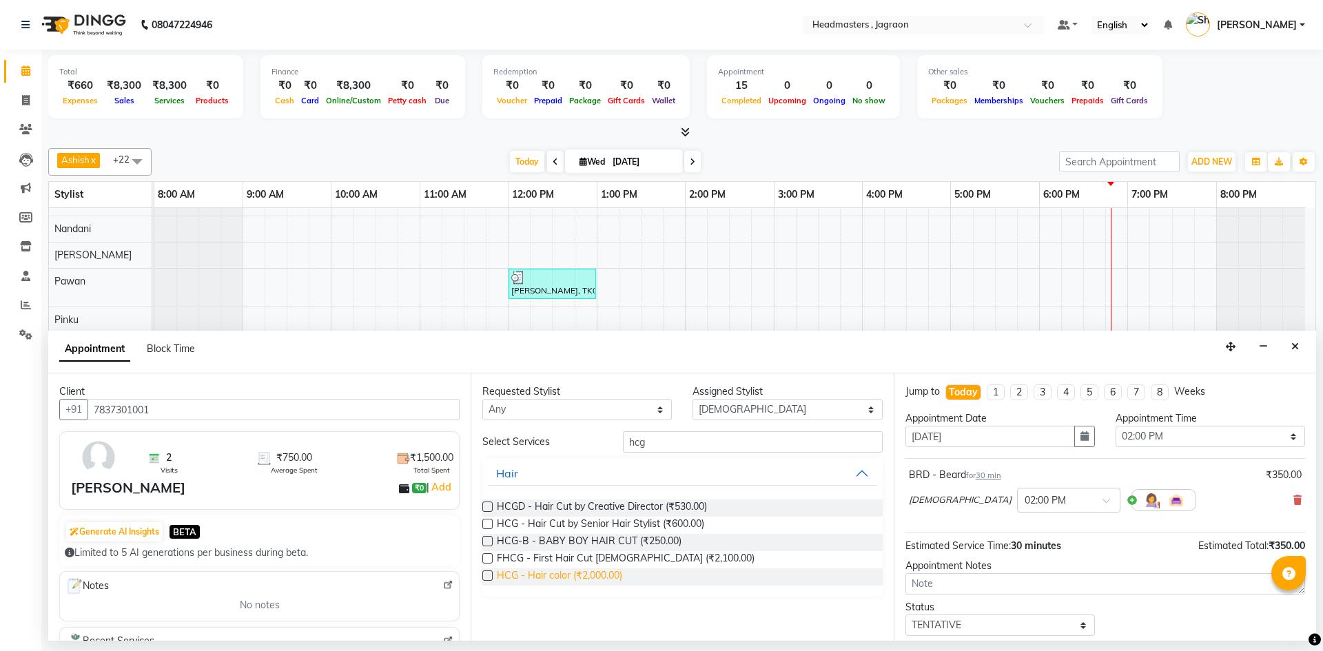
click at [604, 575] on span "HCG - Hair color (₹2,000.00)" at bounding box center [559, 576] width 125 height 17
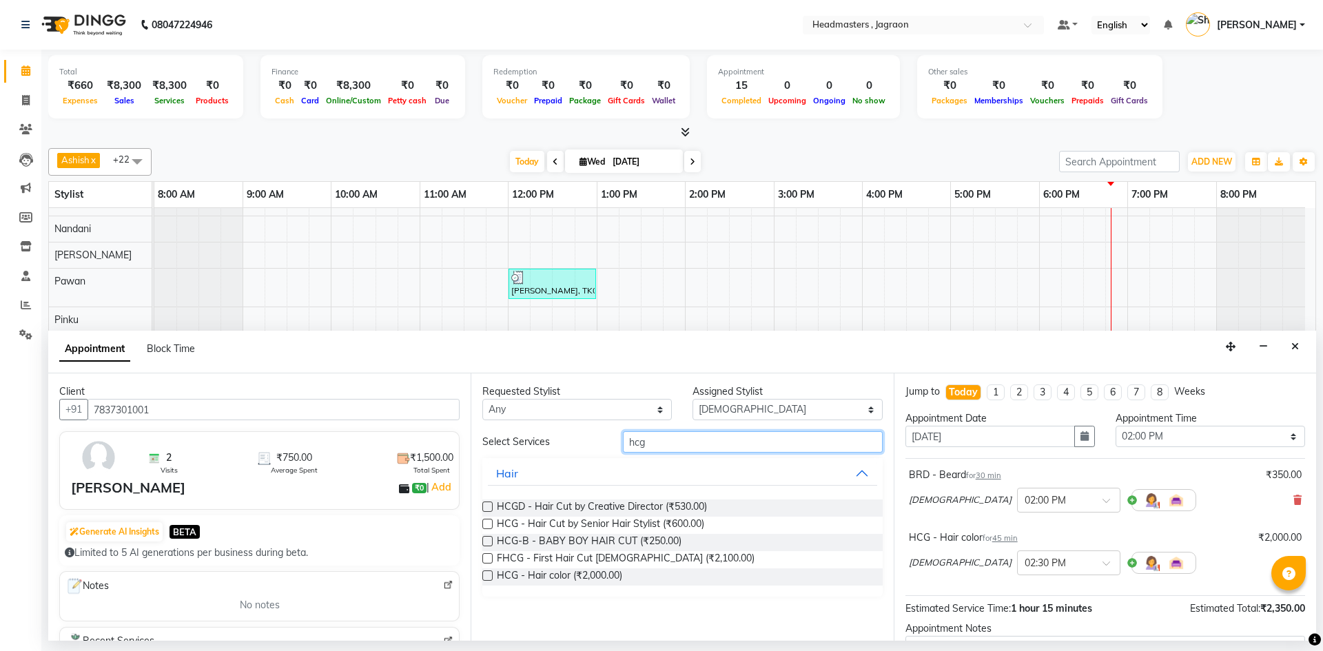
click at [682, 442] on input "hcg" at bounding box center [753, 441] width 260 height 21
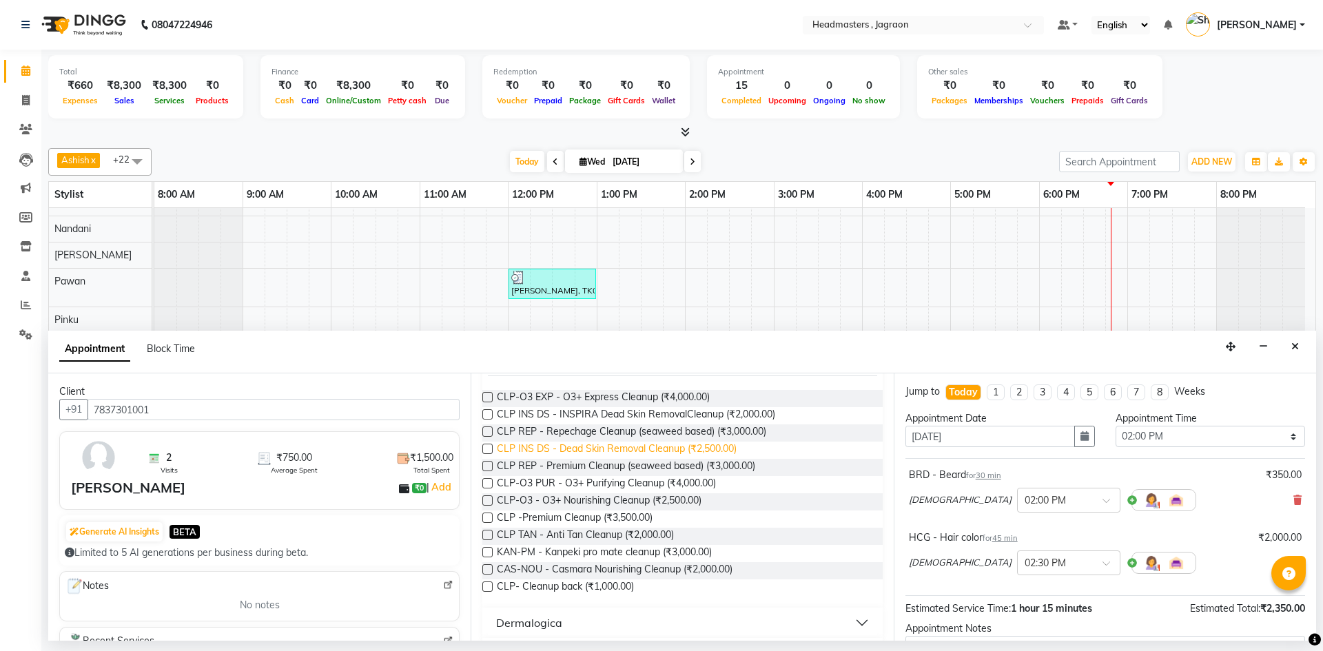
scroll to position [41, 0]
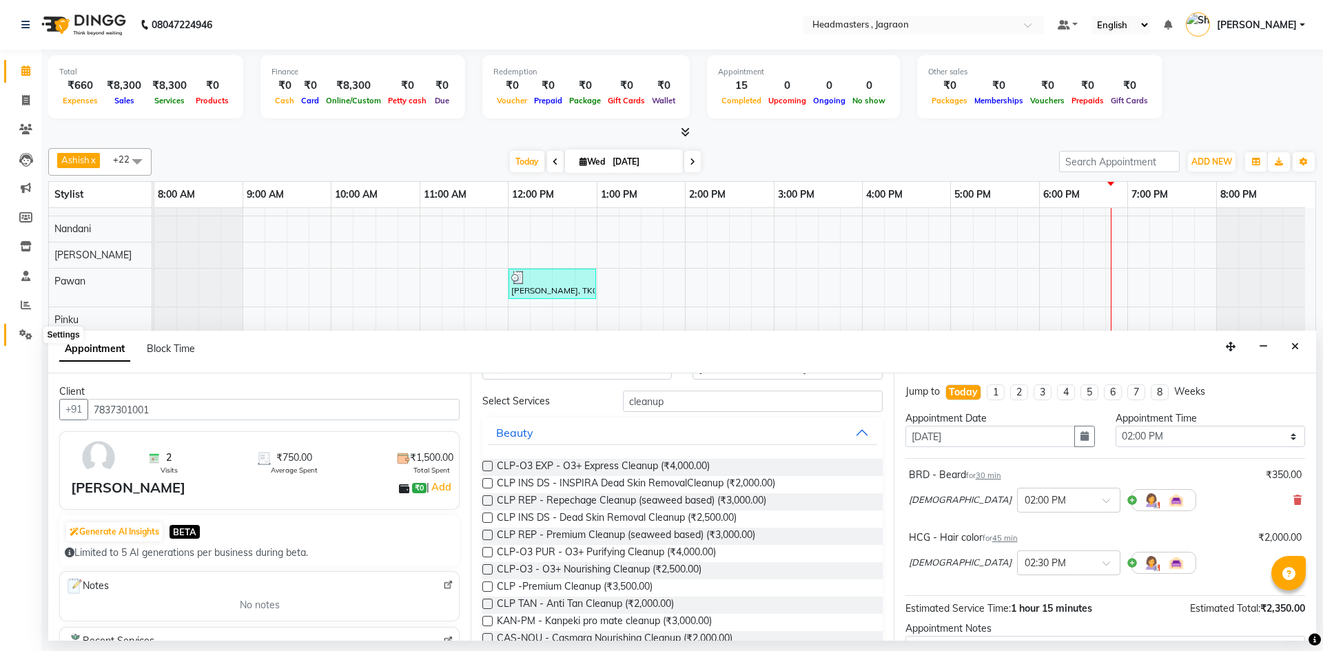
click at [28, 331] on icon at bounding box center [25, 334] width 13 height 10
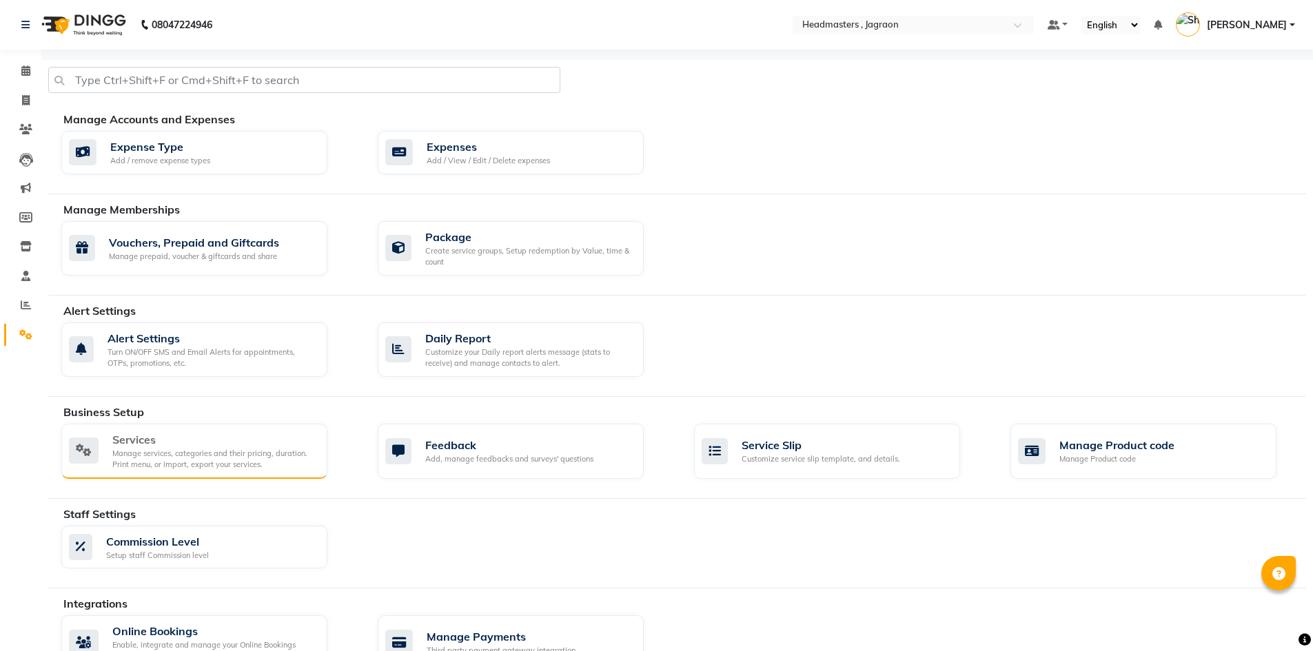
click at [249, 441] on div "Services" at bounding box center [214, 439] width 204 height 17
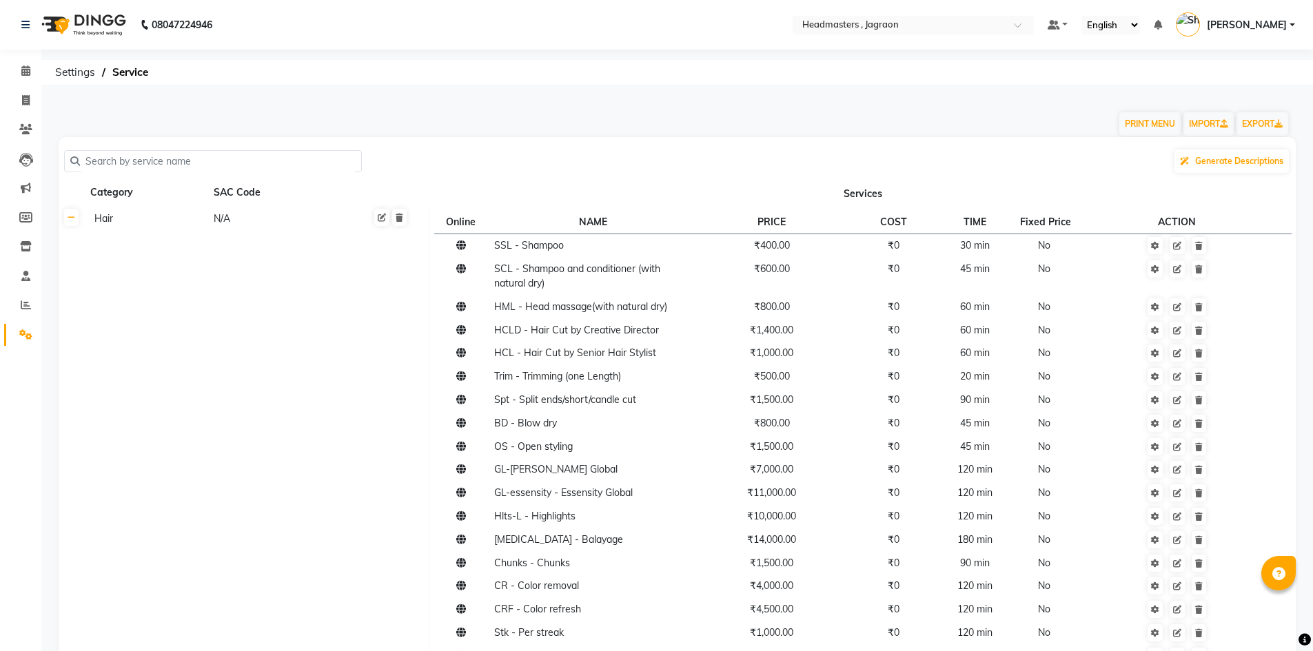
click at [269, 154] on input "text" at bounding box center [218, 161] width 276 height 21
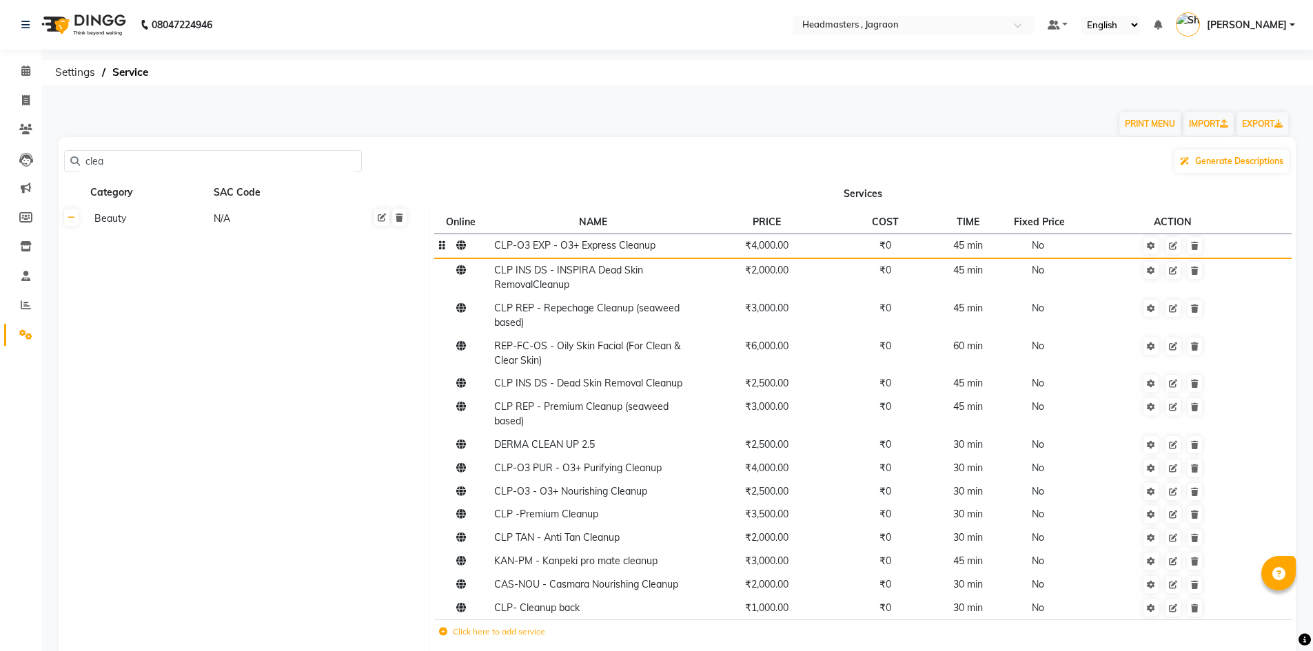
click at [776, 249] on span "₹4,000.00" at bounding box center [766, 245] width 43 height 12
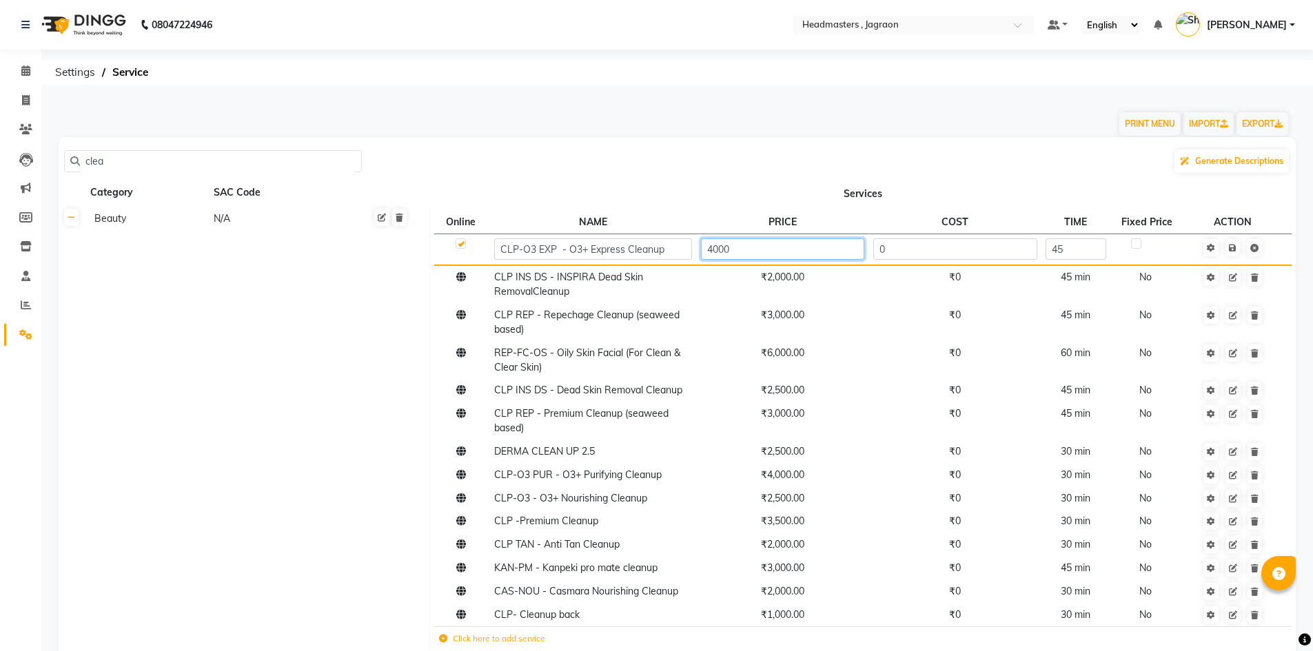
click at [775, 249] on input "4000" at bounding box center [782, 248] width 163 height 21
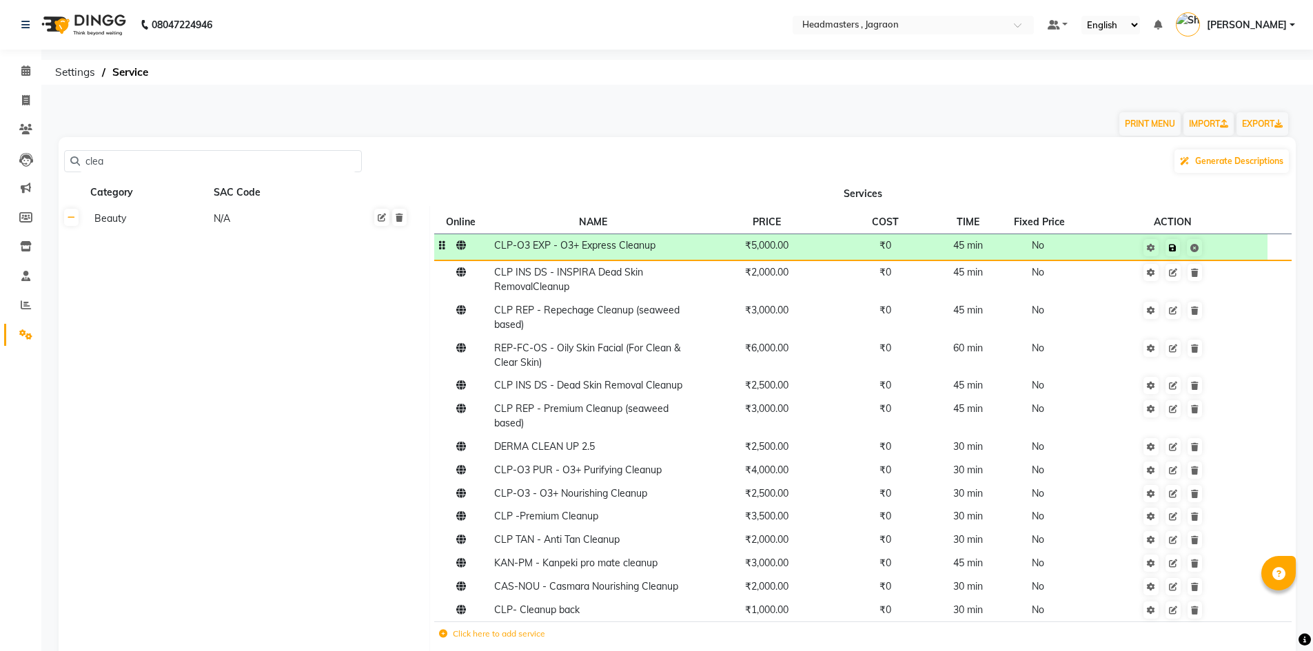
click at [1232, 252] on td "Save" at bounding box center [1172, 247] width 189 height 26
click at [1176, 250] on icon at bounding box center [1173, 248] width 8 height 8
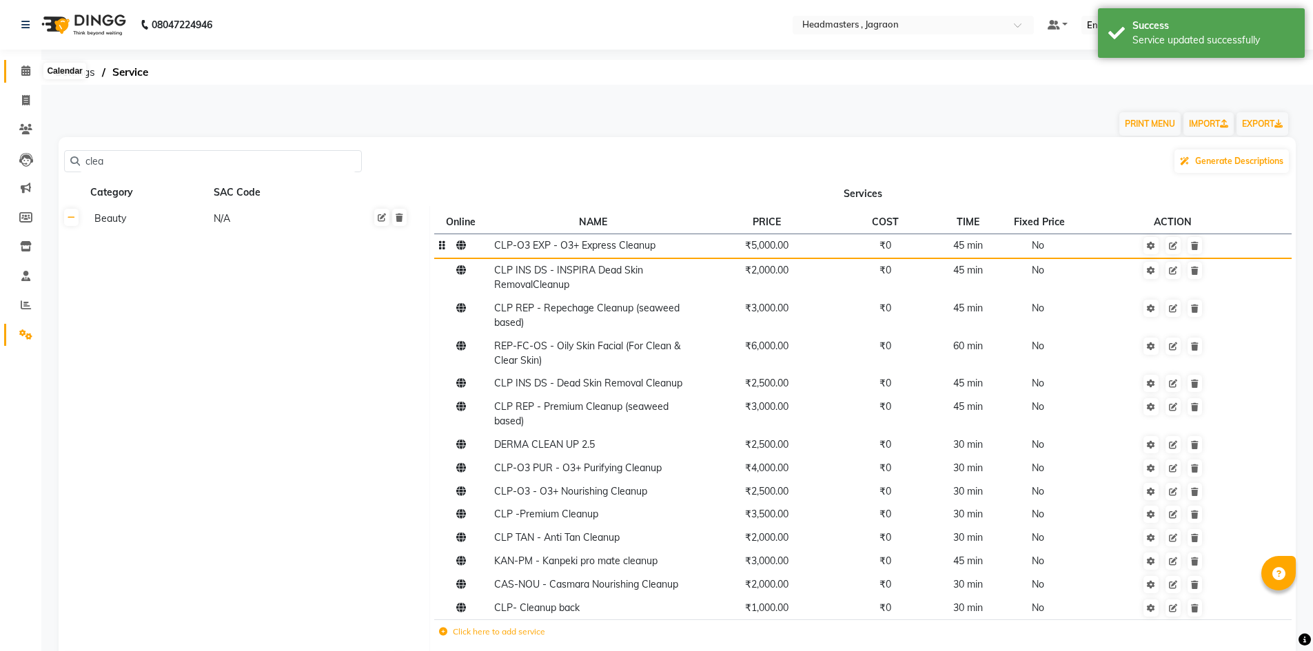
click at [21, 68] on icon at bounding box center [25, 70] width 9 height 10
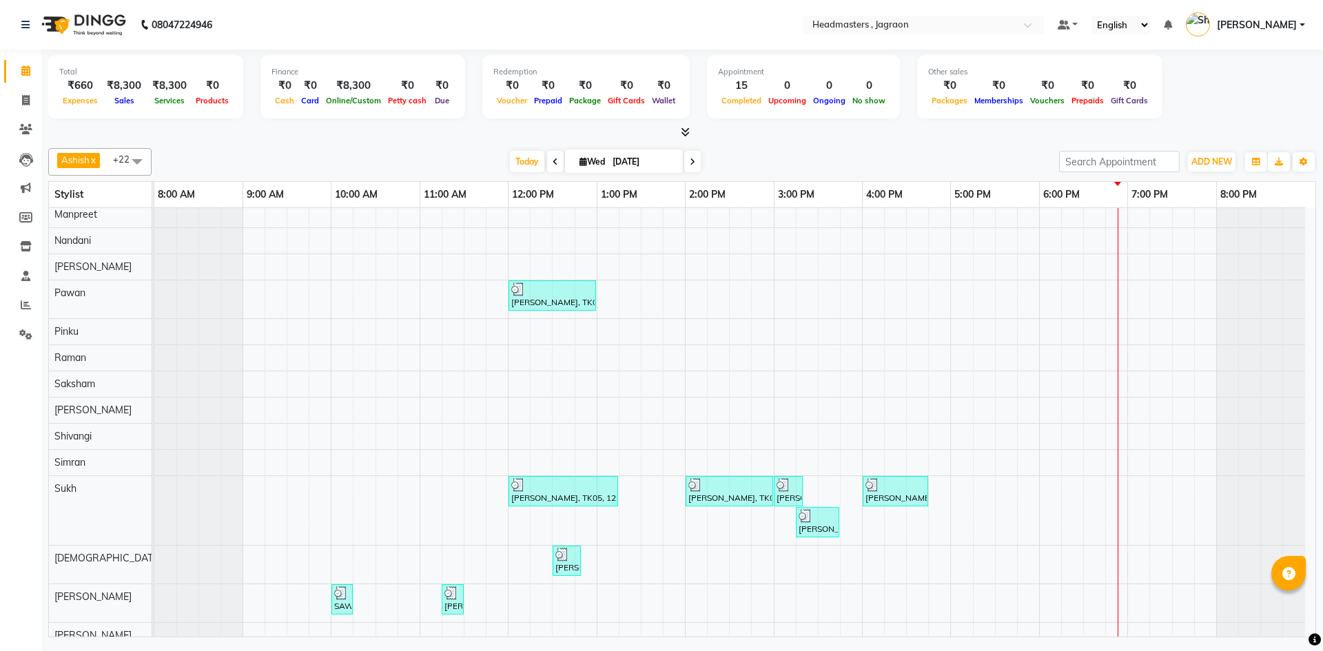
scroll to position [309, 0]
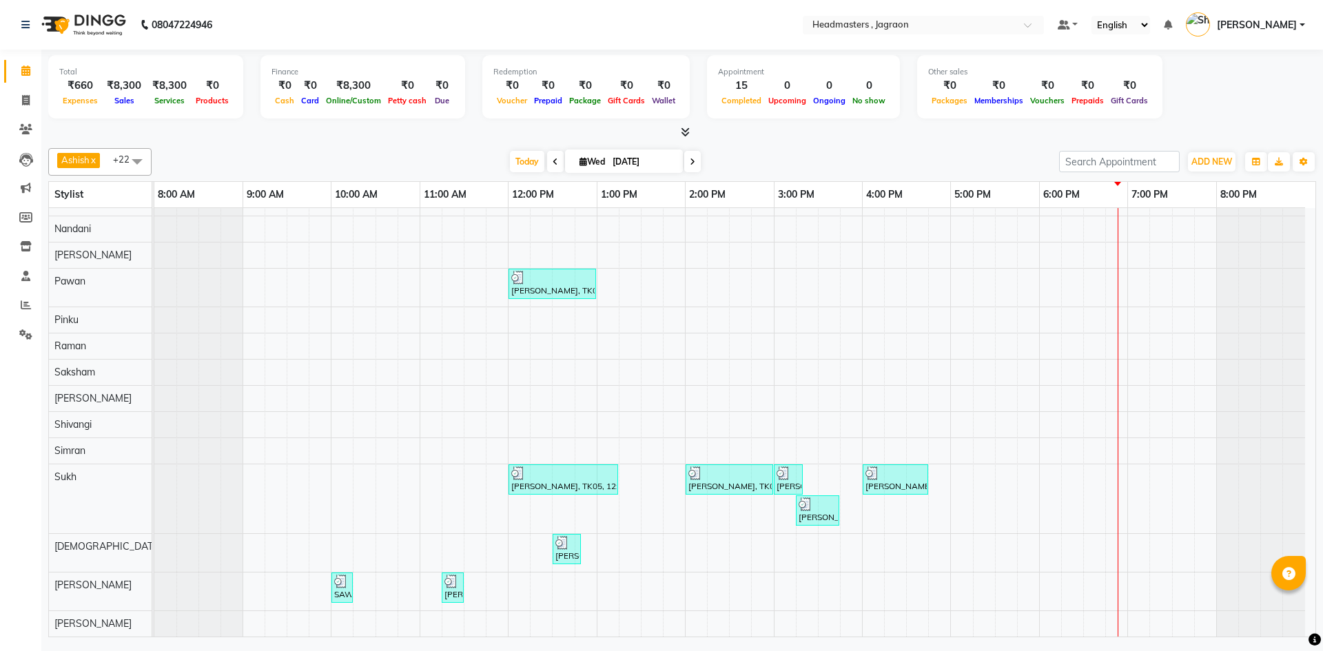
click at [695, 555] on div "[PERSON_NAME], TK02, 11:15 AM-12:00 PM, HCGD - Hair Cut by Creative Director [P…" at bounding box center [734, 268] width 1161 height 738
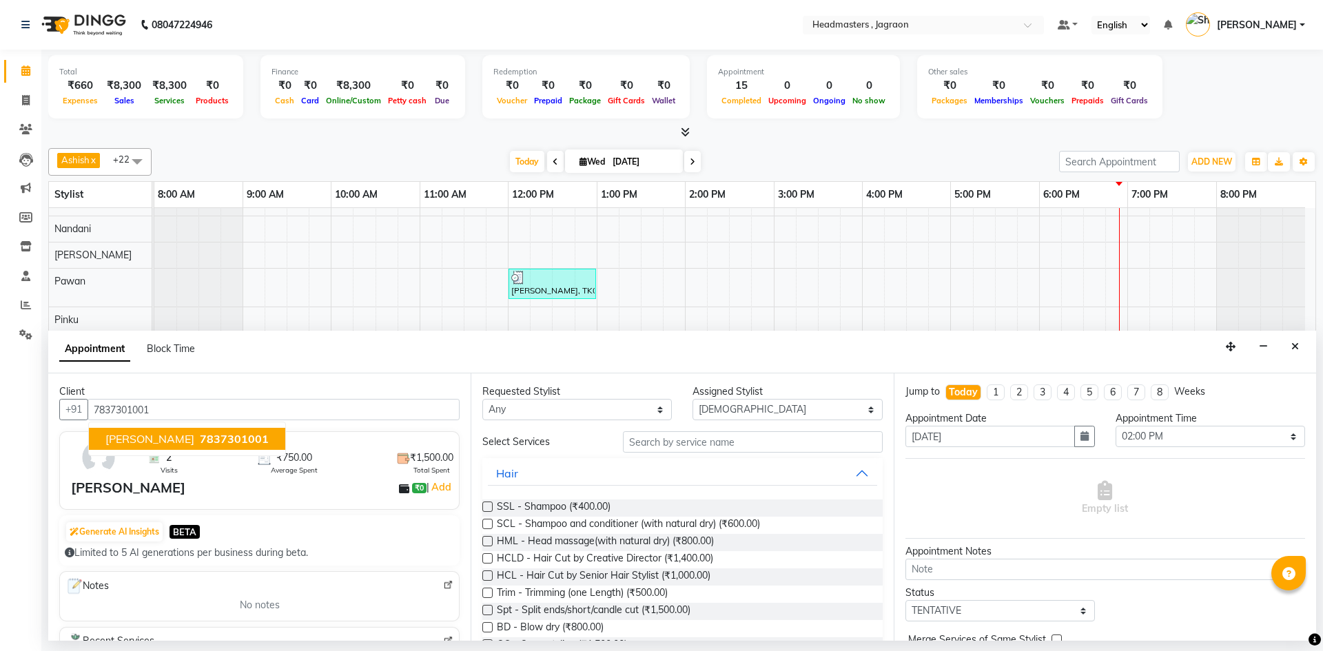
click at [229, 444] on span "7837301001" at bounding box center [234, 439] width 69 height 14
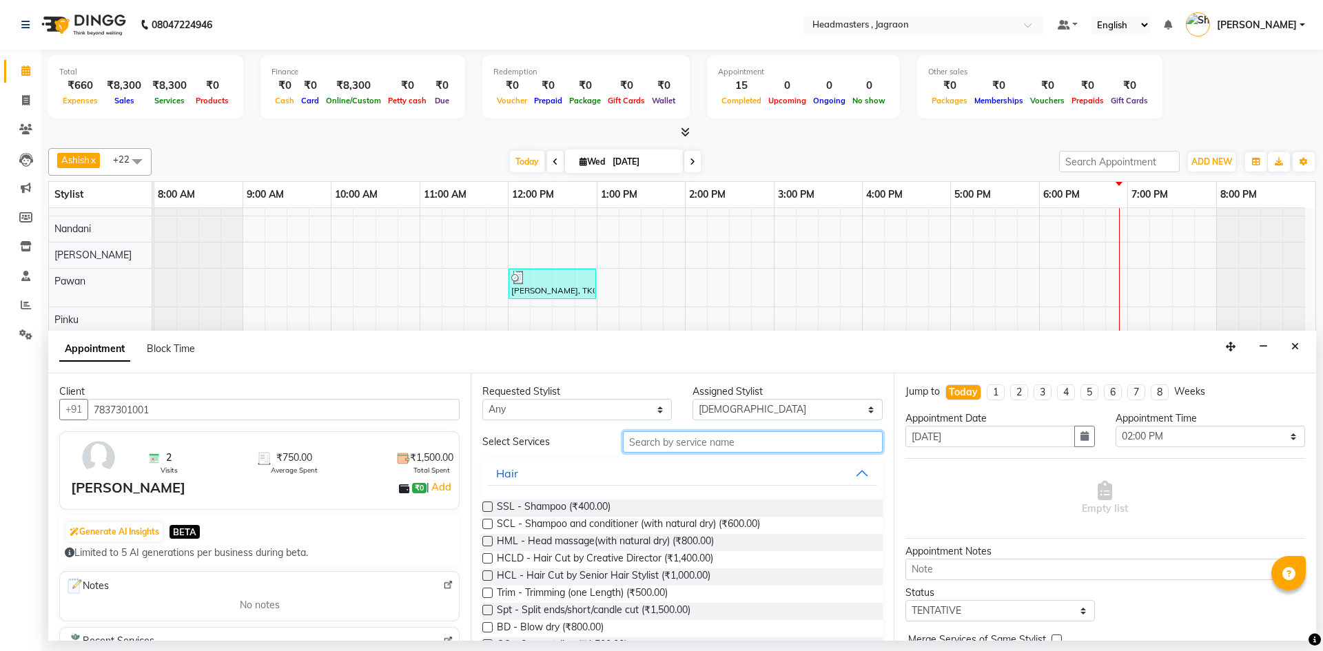
click at [764, 444] on input "text" at bounding box center [753, 441] width 260 height 21
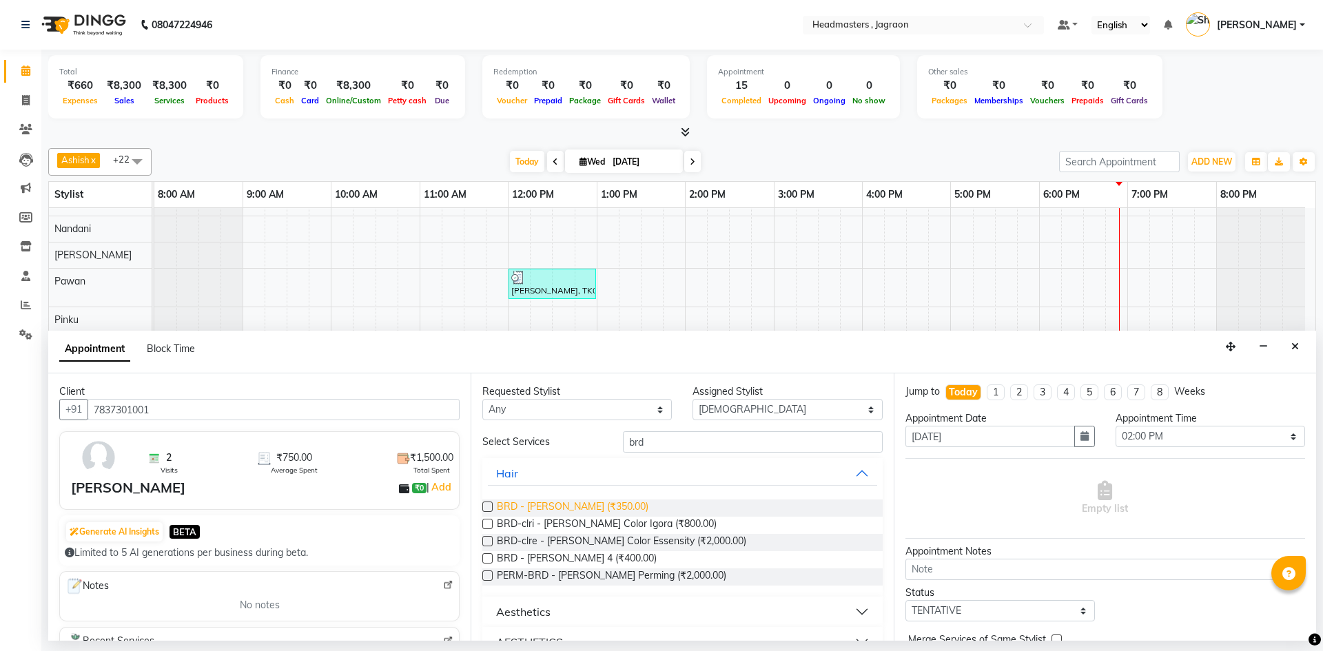
click at [597, 504] on span "BRD - [PERSON_NAME] (₹350.00)" at bounding box center [573, 508] width 152 height 17
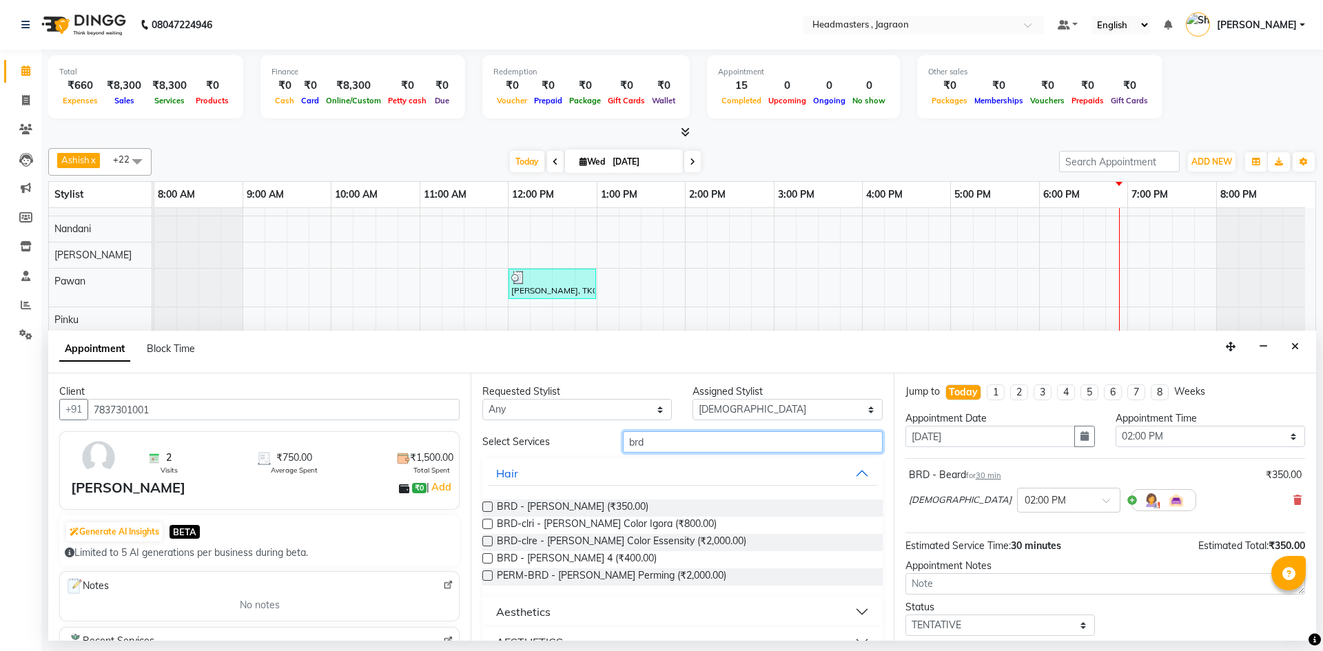
click at [739, 442] on input "brd" at bounding box center [753, 441] width 260 height 21
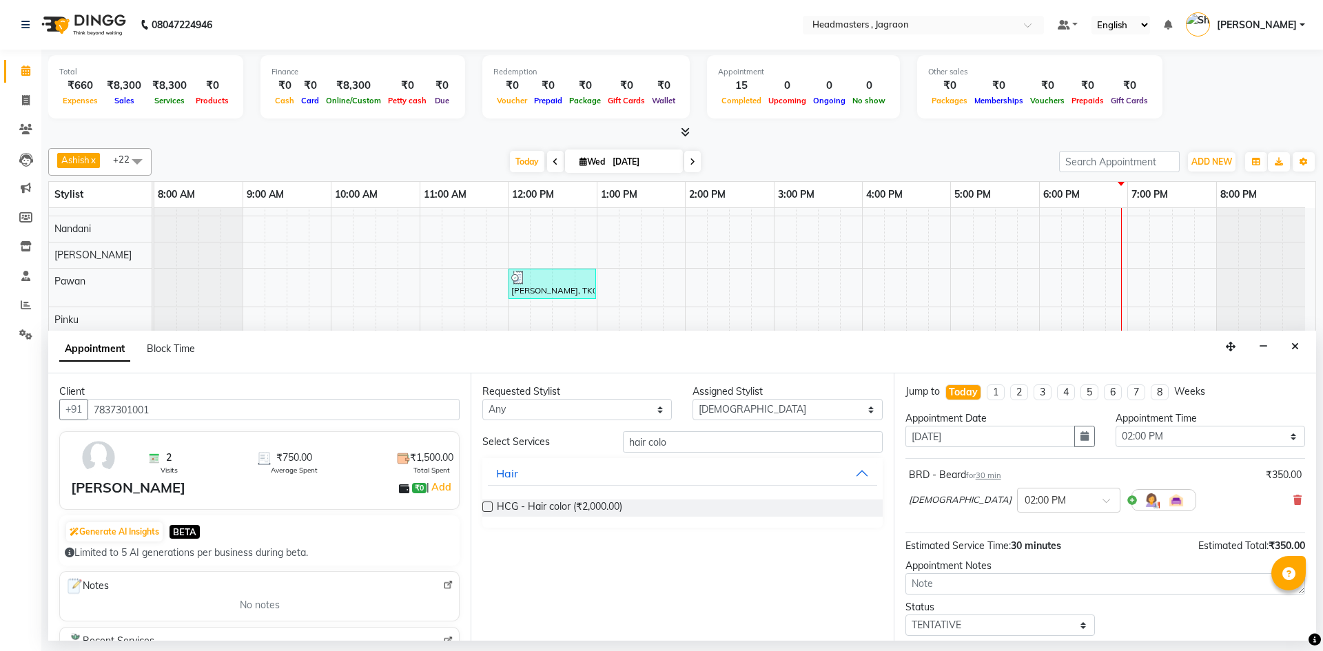
click at [608, 499] on div "HCG - Hair color (₹2,000.00)" at bounding box center [682, 508] width 400 height 39
click at [608, 508] on span "HCG - Hair color (₹2,000.00)" at bounding box center [559, 508] width 125 height 17
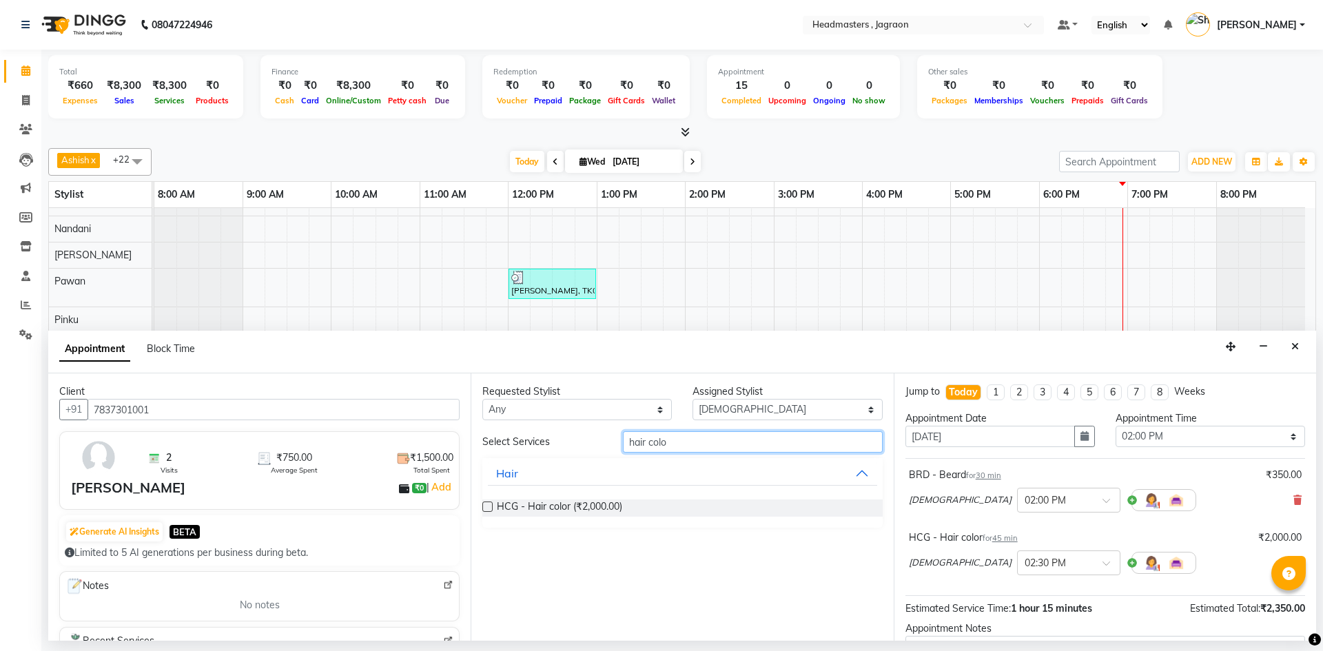
click at [684, 444] on input "hair colo" at bounding box center [753, 441] width 260 height 21
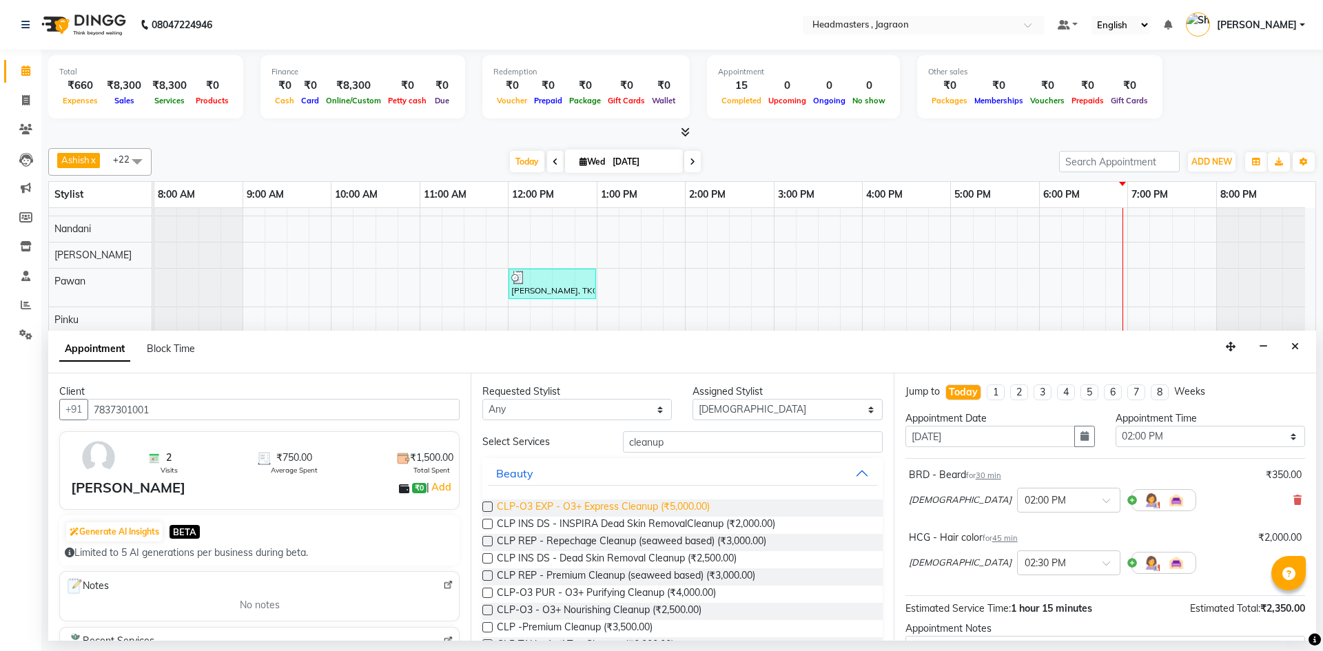
click at [640, 511] on span "CLP-O3 EXP - O3+ Express Cleanup (₹5,000.00)" at bounding box center [603, 508] width 213 height 17
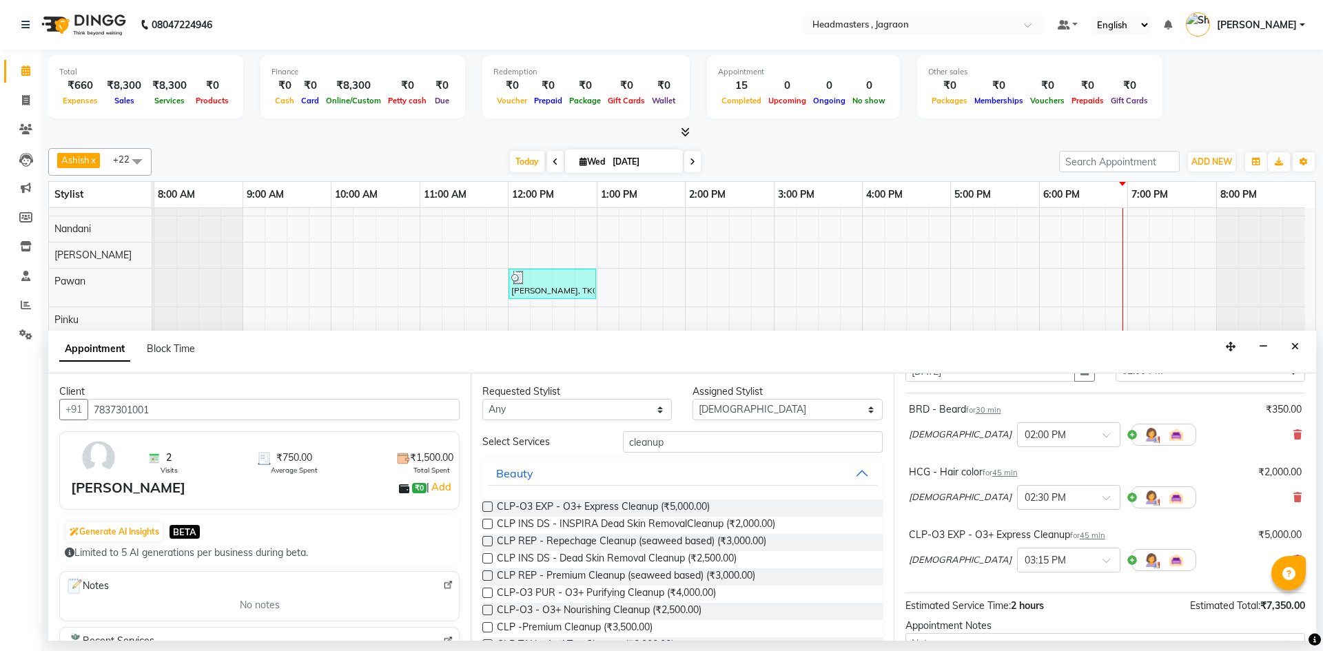
scroll to position [207, 0]
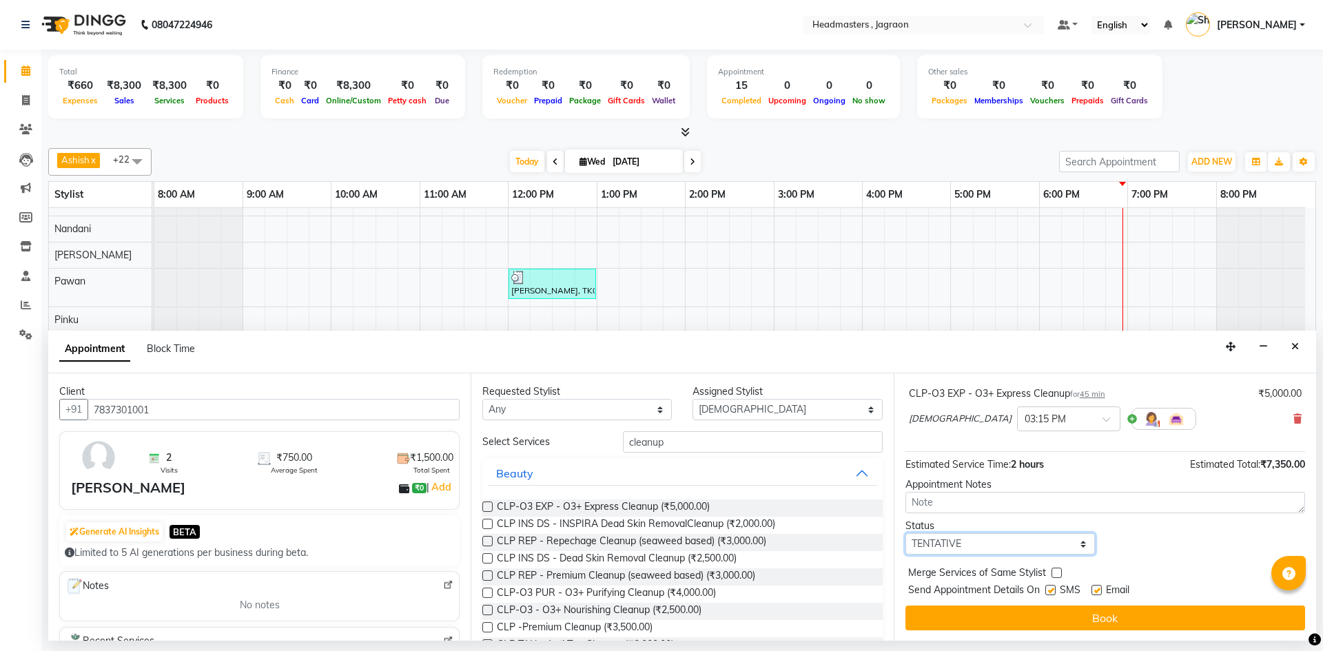
click at [960, 543] on select "Select TENTATIVE CONFIRM CHECK-IN UPCOMING" at bounding box center [999, 543] width 189 height 21
click at [905, 533] on select "Select TENTATIVE CONFIRM CHECK-IN UPCOMING" at bounding box center [999, 543] width 189 height 21
click at [1047, 590] on label at bounding box center [1050, 590] width 10 height 10
click at [1047, 590] on input "checkbox" at bounding box center [1049, 591] width 9 height 9
click at [759, 405] on select "Select Ashish Divya Harpreet HM Jagraon [PERSON_NAME] [PERSON_NAME] [PERSON_NAM…" at bounding box center [787, 409] width 189 height 21
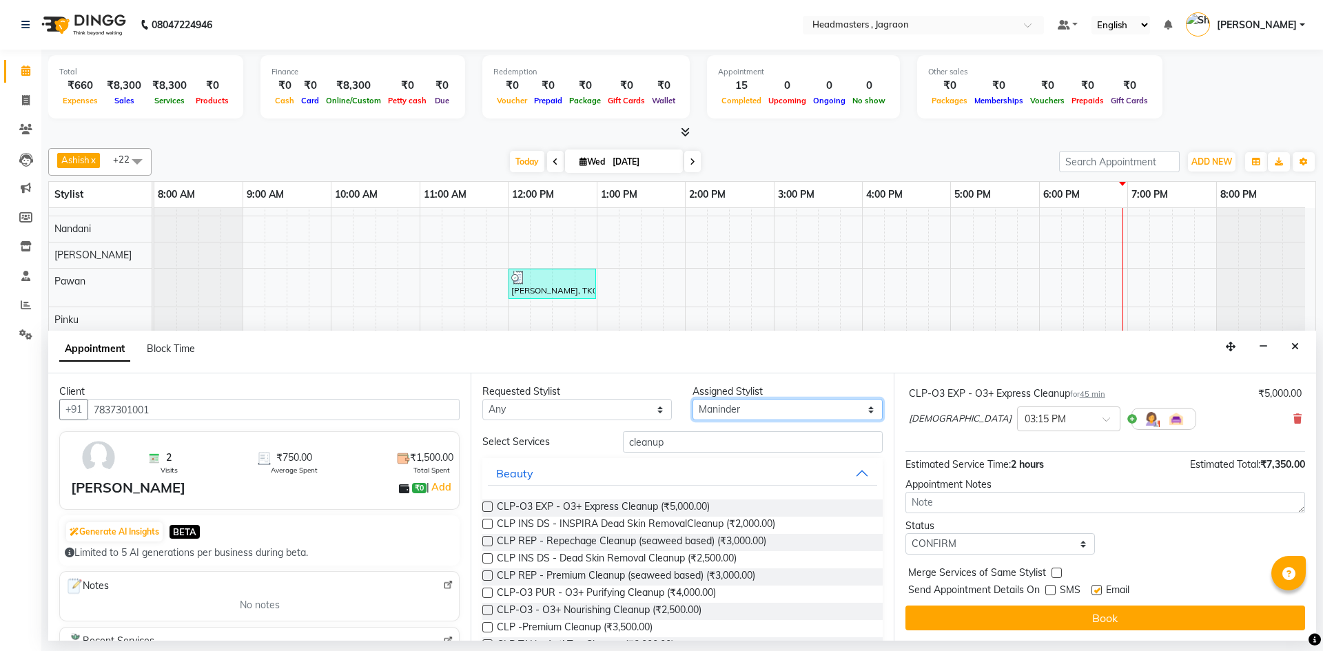
click at [693, 399] on select "Select Ashish Divya Harpreet HM Jagraon [PERSON_NAME] [PERSON_NAME] [PERSON_NAM…" at bounding box center [787, 409] width 189 height 21
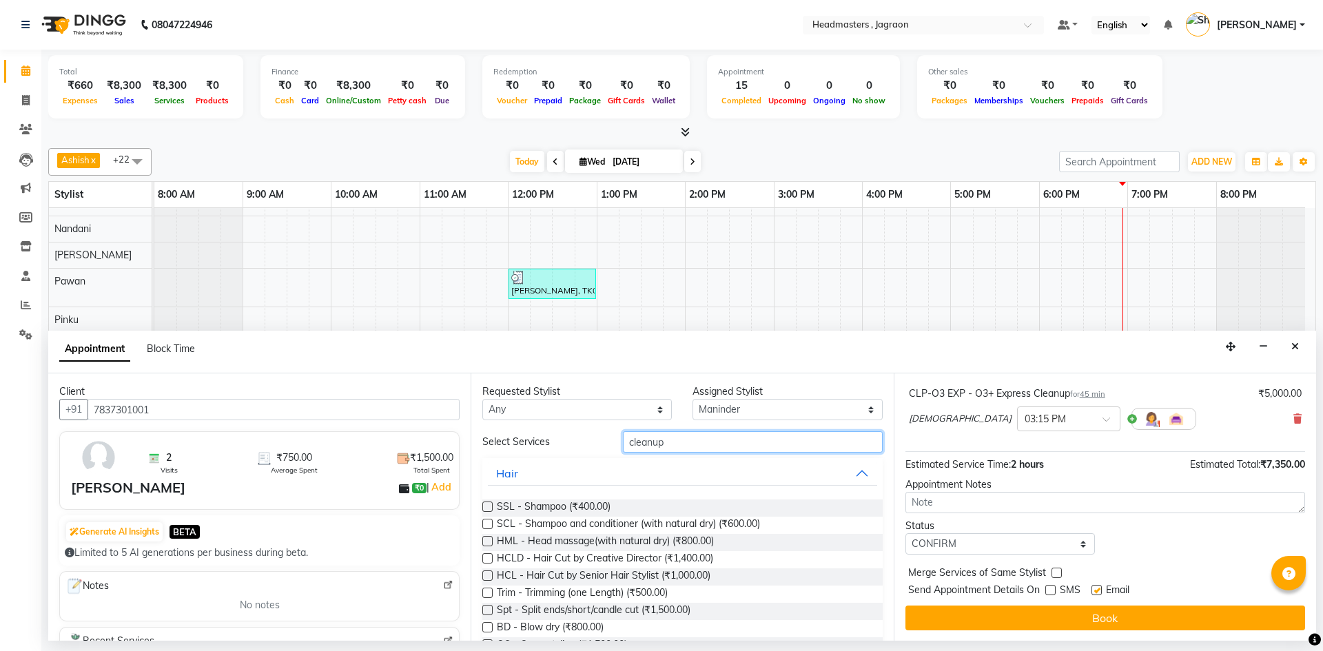
click at [676, 442] on input "cleanup" at bounding box center [753, 441] width 260 height 21
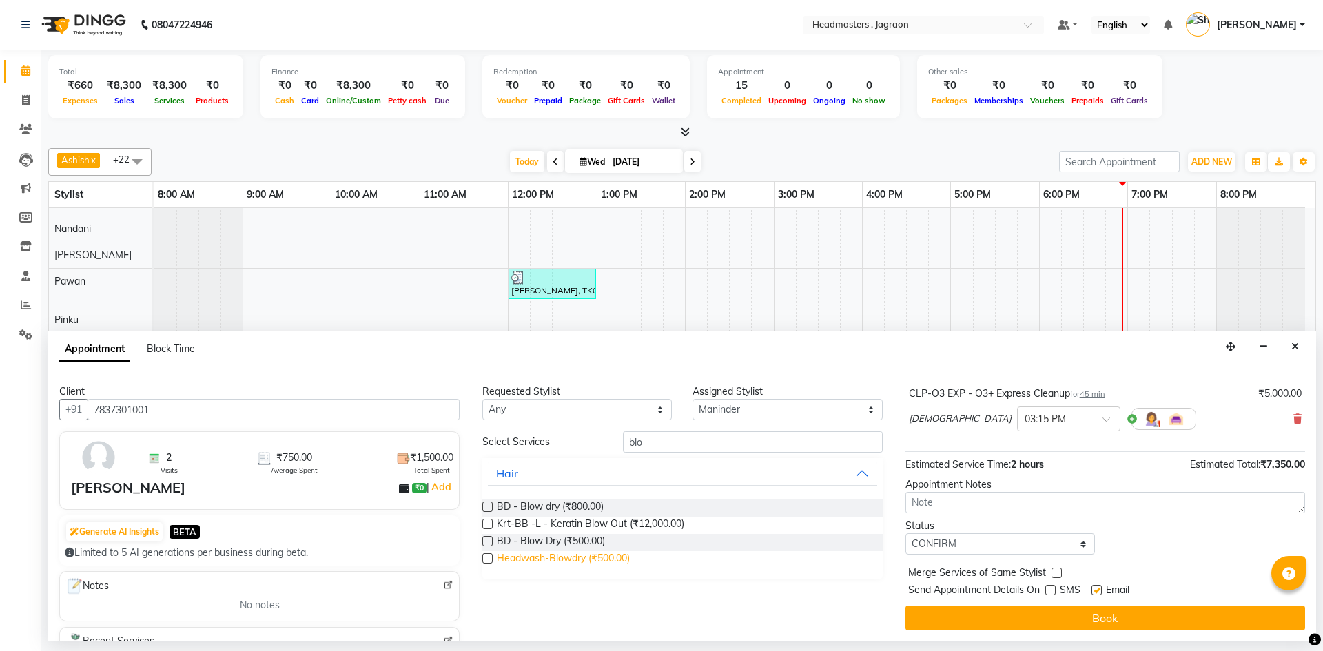
click at [602, 555] on span "Headwash-Blowdry (₹500.00)" at bounding box center [563, 559] width 133 height 17
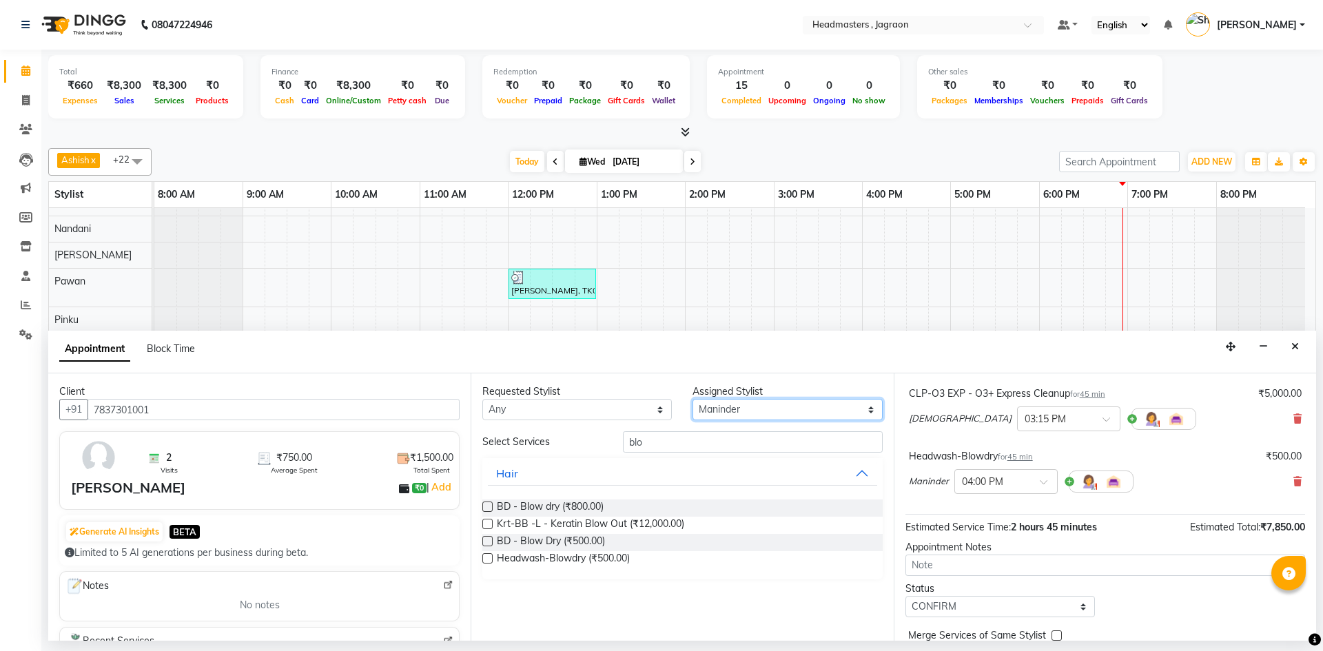
click at [709, 414] on select "Select Ashish Divya Harpreet HM Jagraon [PERSON_NAME] [PERSON_NAME] [PERSON_NAM…" at bounding box center [787, 409] width 189 height 21
click at [693, 399] on select "Select Ashish Divya Harpreet HM Jagraon [PERSON_NAME] [PERSON_NAME] [PERSON_NAM…" at bounding box center [787, 409] width 189 height 21
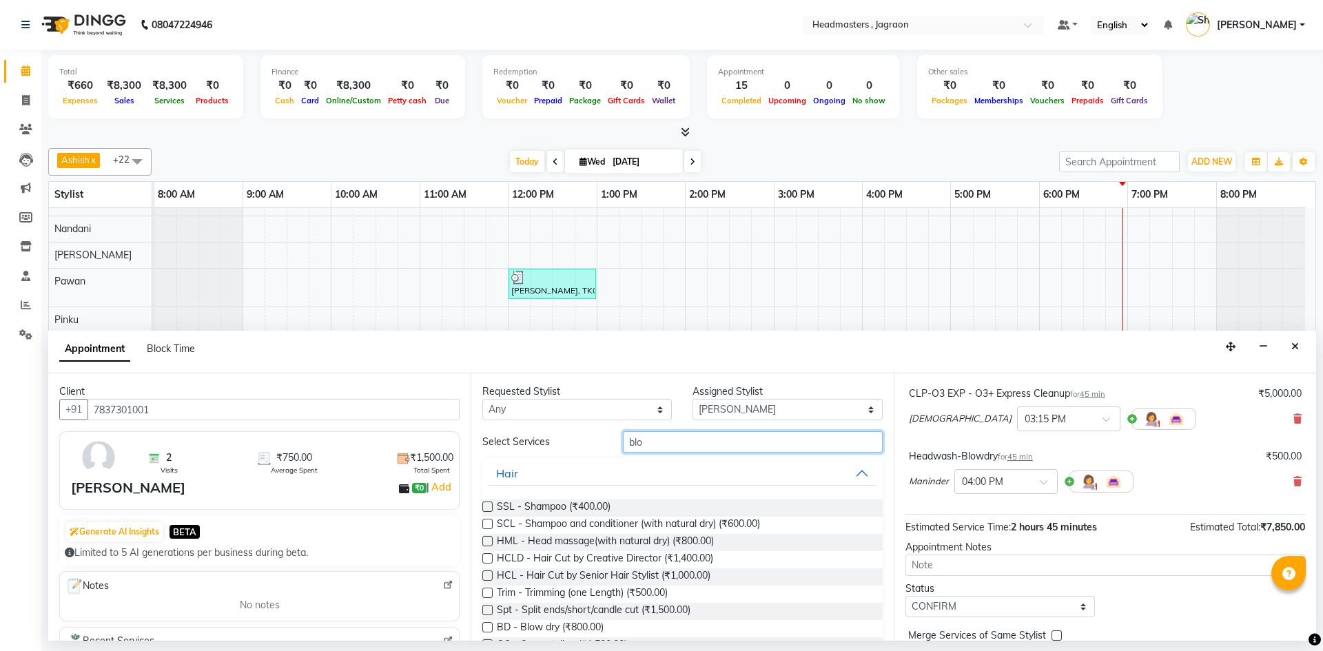
click at [690, 450] on input "blo" at bounding box center [753, 441] width 260 height 21
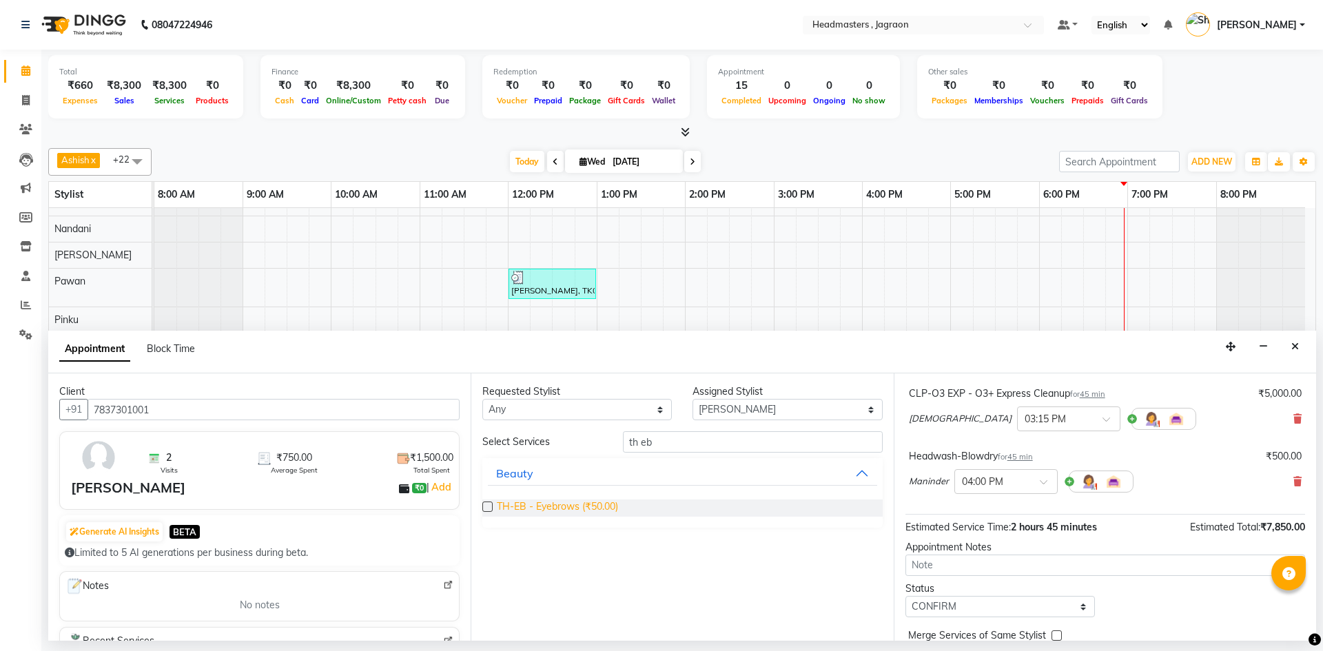
click at [555, 504] on span "TH-EB - Eyebrows (₹50.00)" at bounding box center [557, 508] width 121 height 17
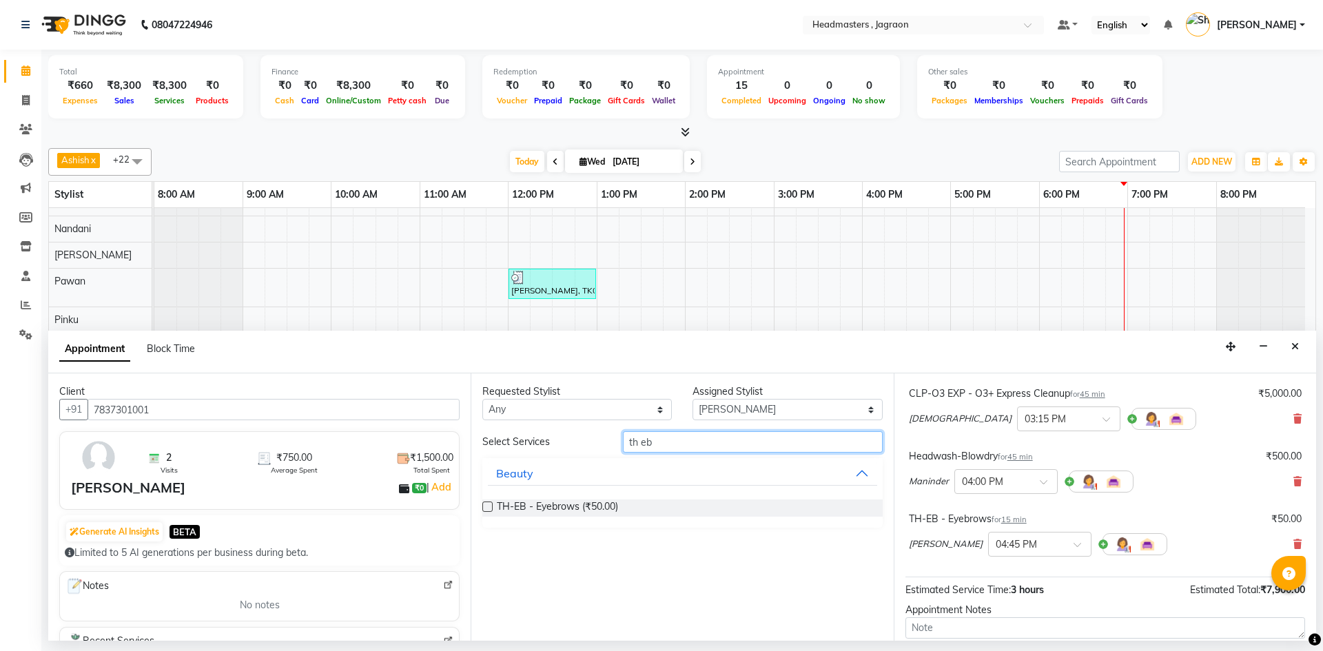
click at [673, 449] on input "th eb" at bounding box center [753, 441] width 260 height 21
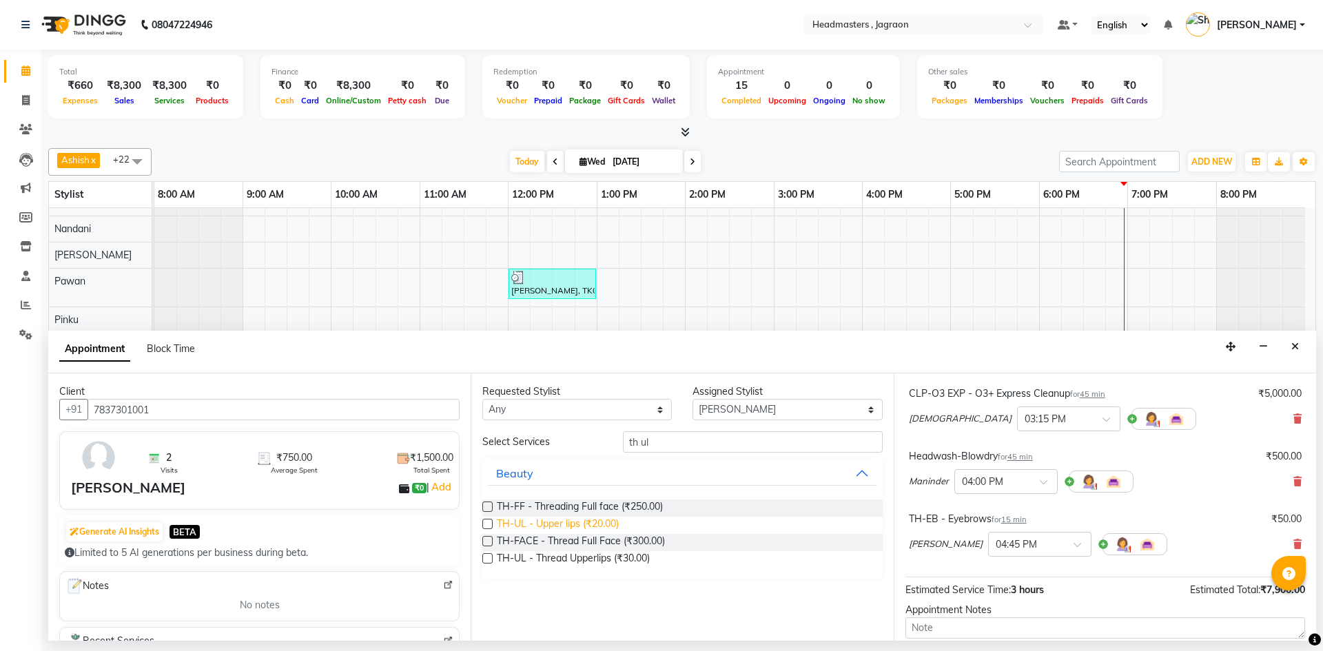
click at [598, 528] on span "TH-UL - Upper lips (₹20.00)" at bounding box center [558, 525] width 122 height 17
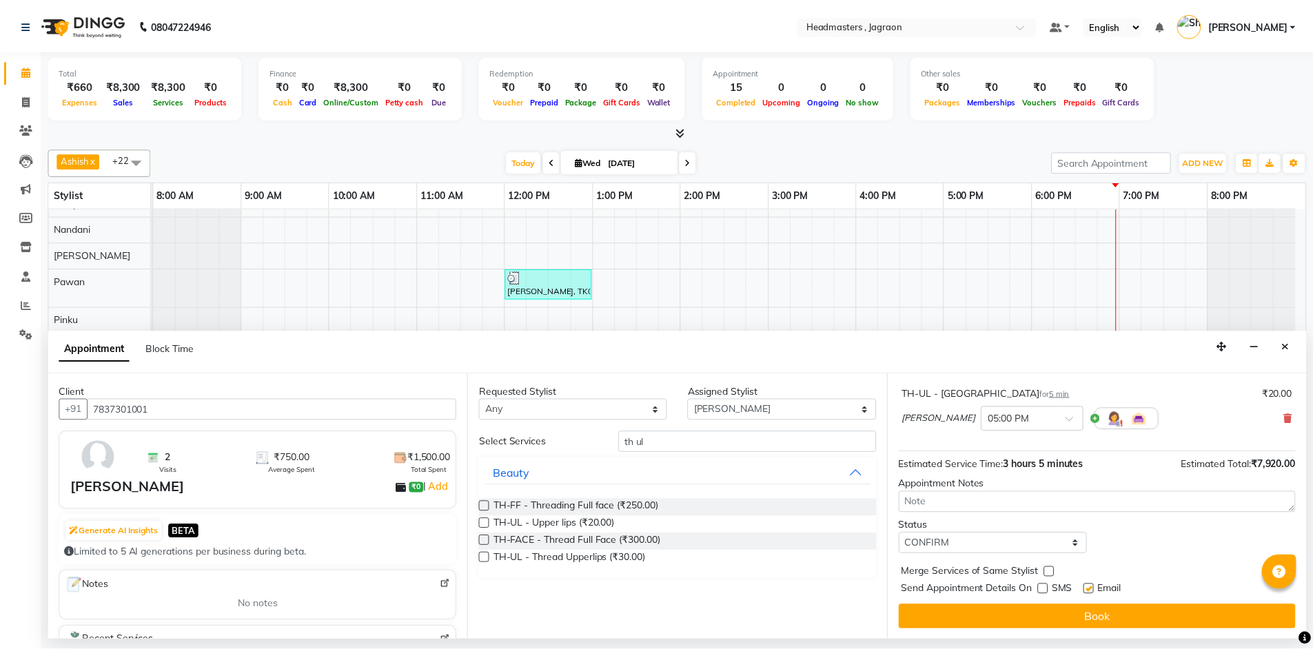
scroll to position [396, 0]
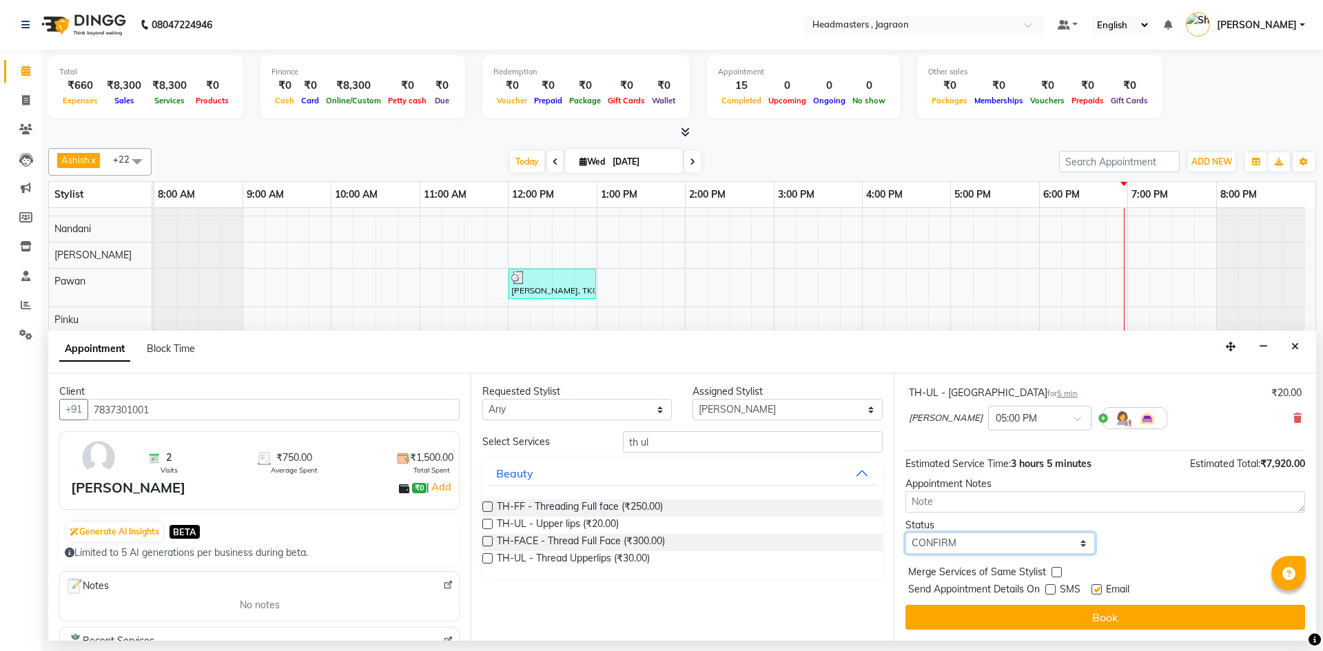
click at [970, 549] on select "Select TENTATIVE CONFIRM CHECK-IN UPCOMING" at bounding box center [999, 543] width 189 height 21
click at [905, 533] on select "Select TENTATIVE CONFIRM CHECK-IN UPCOMING" at bounding box center [999, 543] width 189 height 21
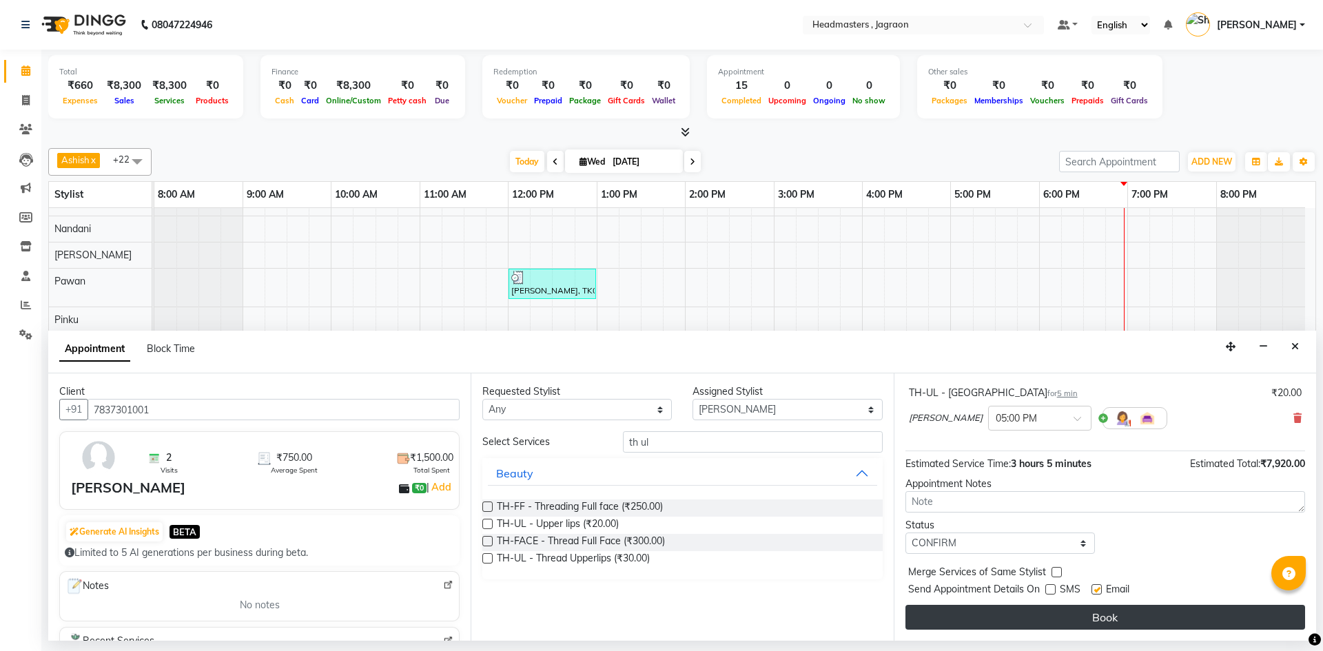
click at [1065, 615] on button "Book" at bounding box center [1105, 617] width 400 height 25
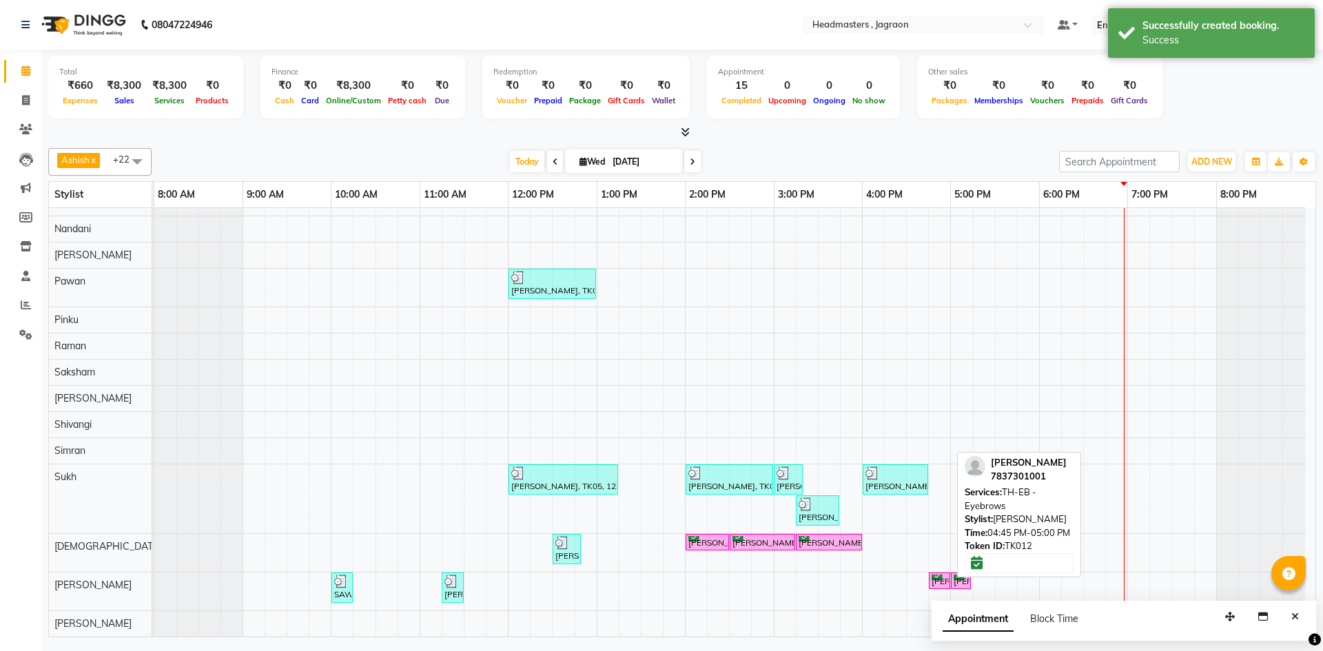
click at [937, 584] on div "[PERSON_NAME], TK12, 04:45 PM-05:00 PM, TH-EB - Eyebrows" at bounding box center [939, 581] width 19 height 13
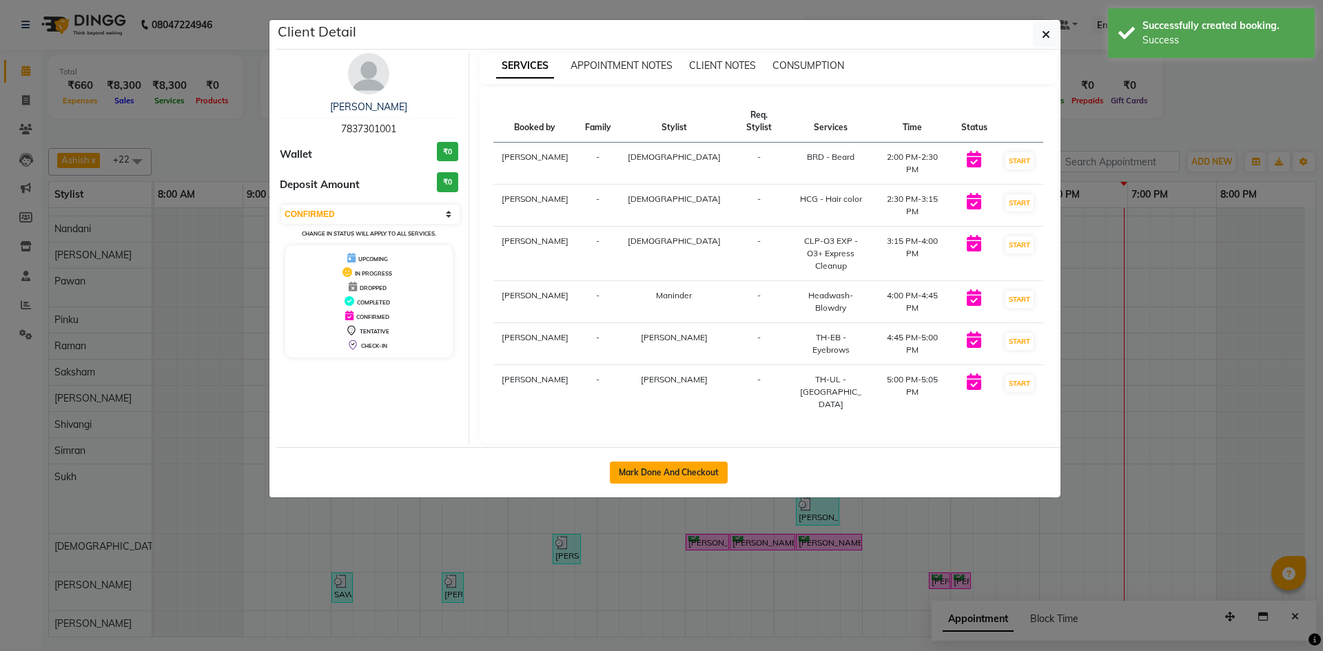
click at [707, 462] on button "Mark Done And Checkout" at bounding box center [669, 473] width 118 height 22
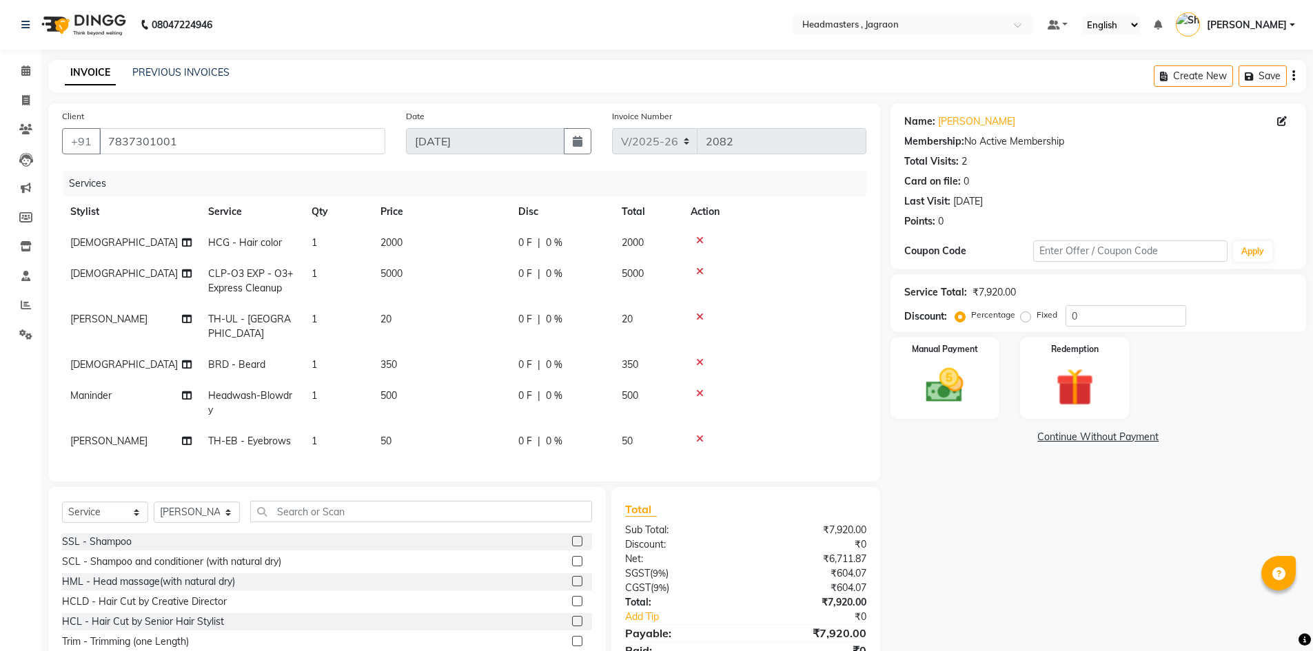
click at [528, 243] on span "0 F" at bounding box center [525, 243] width 14 height 14
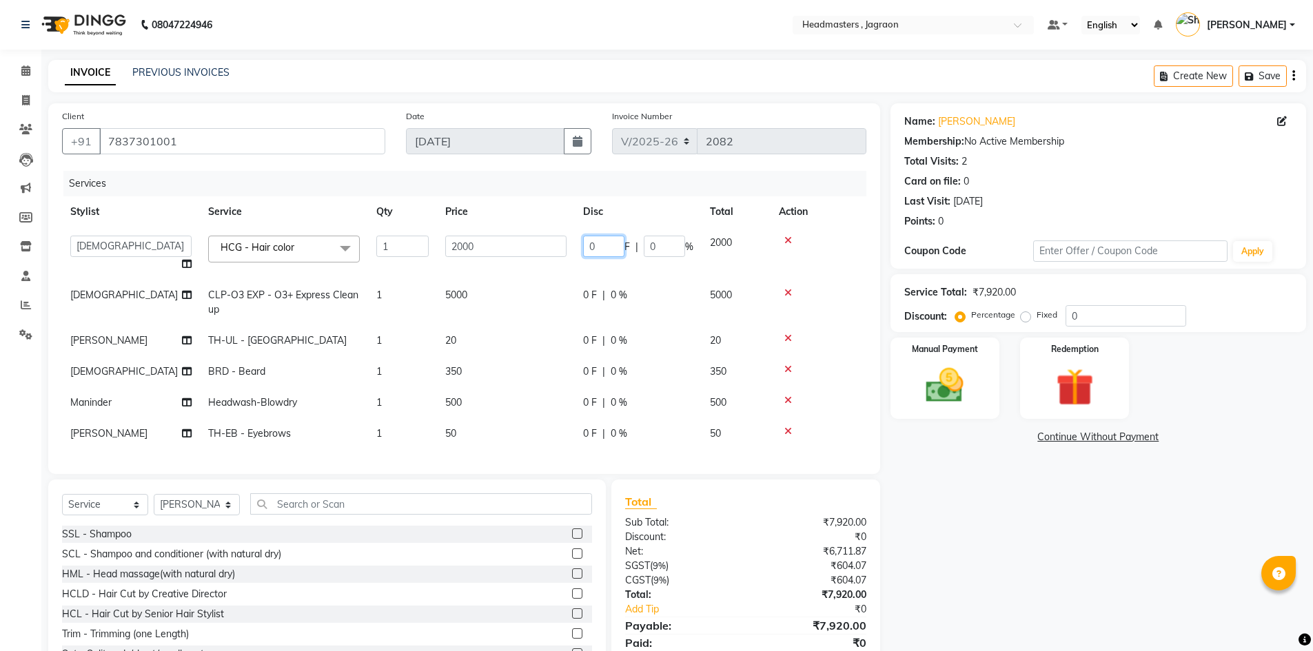
click at [604, 250] on input "0" at bounding box center [603, 246] width 41 height 21
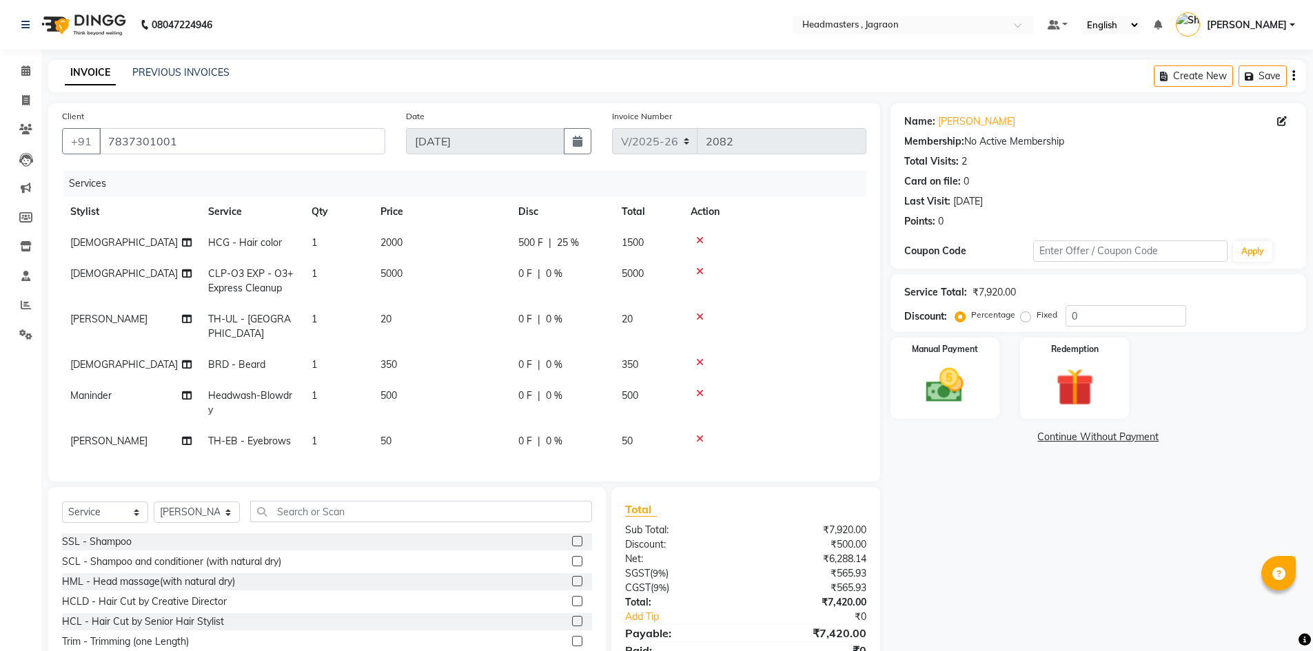
click at [593, 292] on td "0 F | 0 %" at bounding box center [561, 280] width 103 height 45
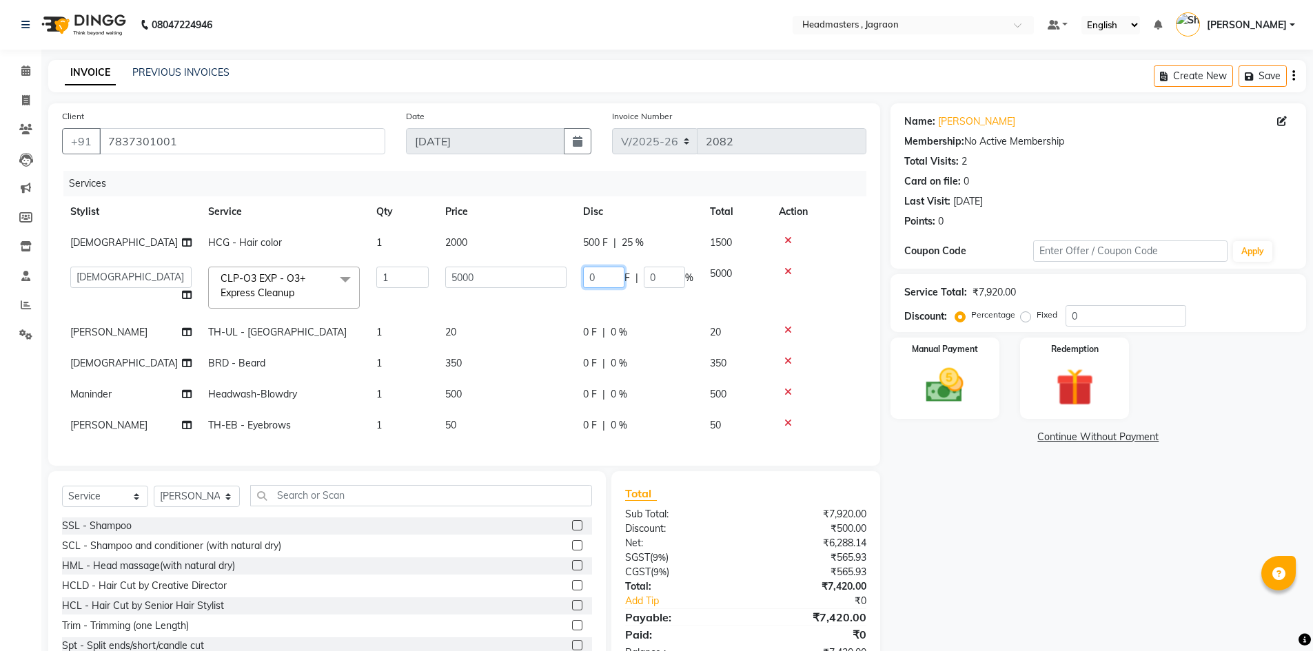
click at [593, 268] on input "0" at bounding box center [603, 277] width 41 height 21
click at [595, 358] on td "0 F | 0 %" at bounding box center [638, 363] width 127 height 31
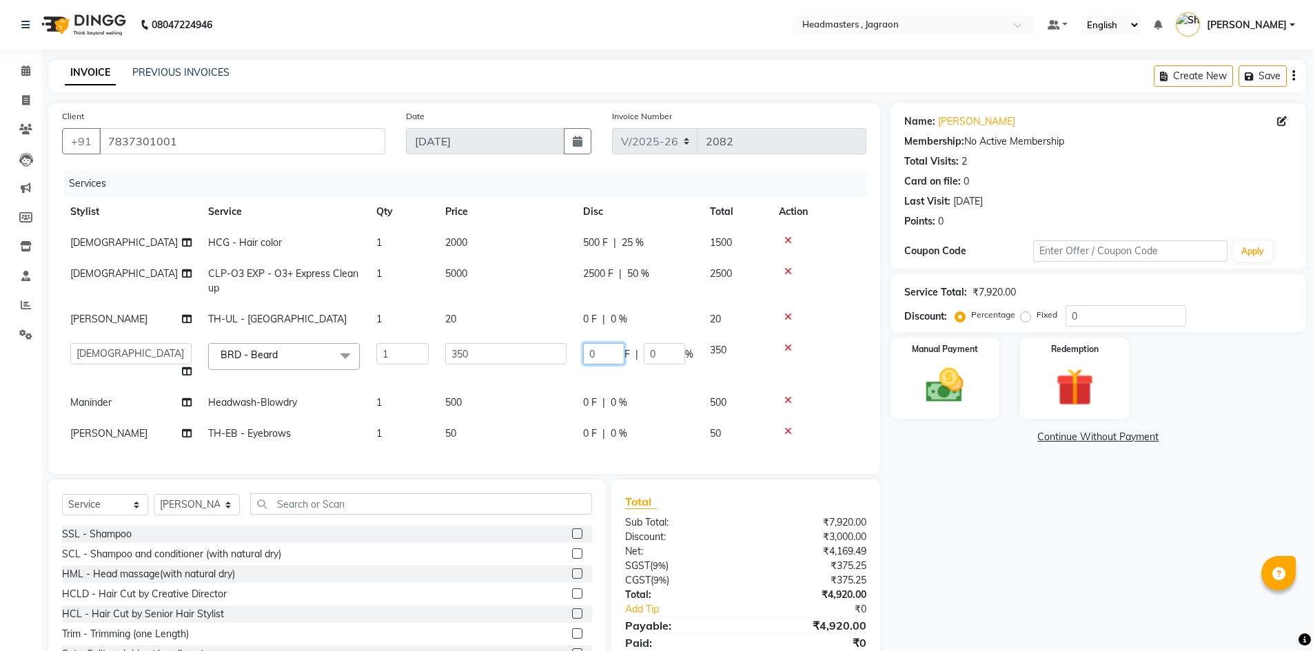
click at [594, 357] on input "0" at bounding box center [603, 353] width 41 height 21
click at [595, 367] on tbody "[PERSON_NAME] HCG - Hair color 1 2000 500 F | 25 % 1500 [PERSON_NAME] CLP-O3 EX…" at bounding box center [464, 338] width 804 height 222
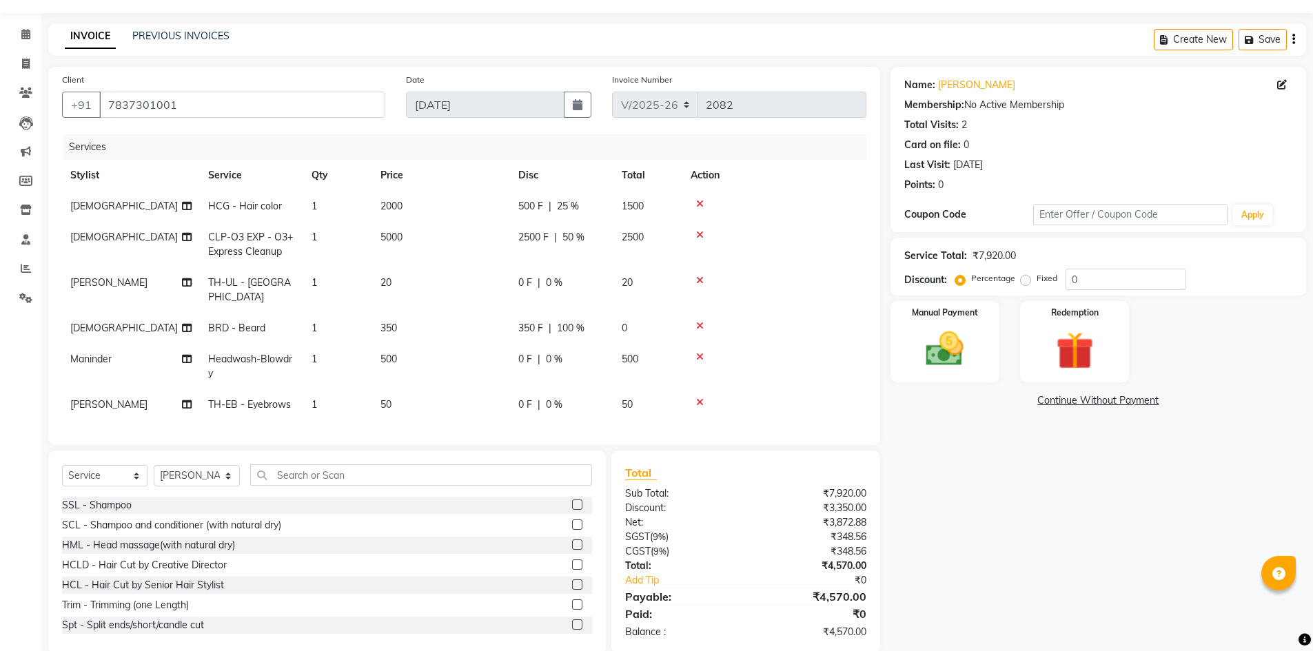
scroll to position [56, 0]
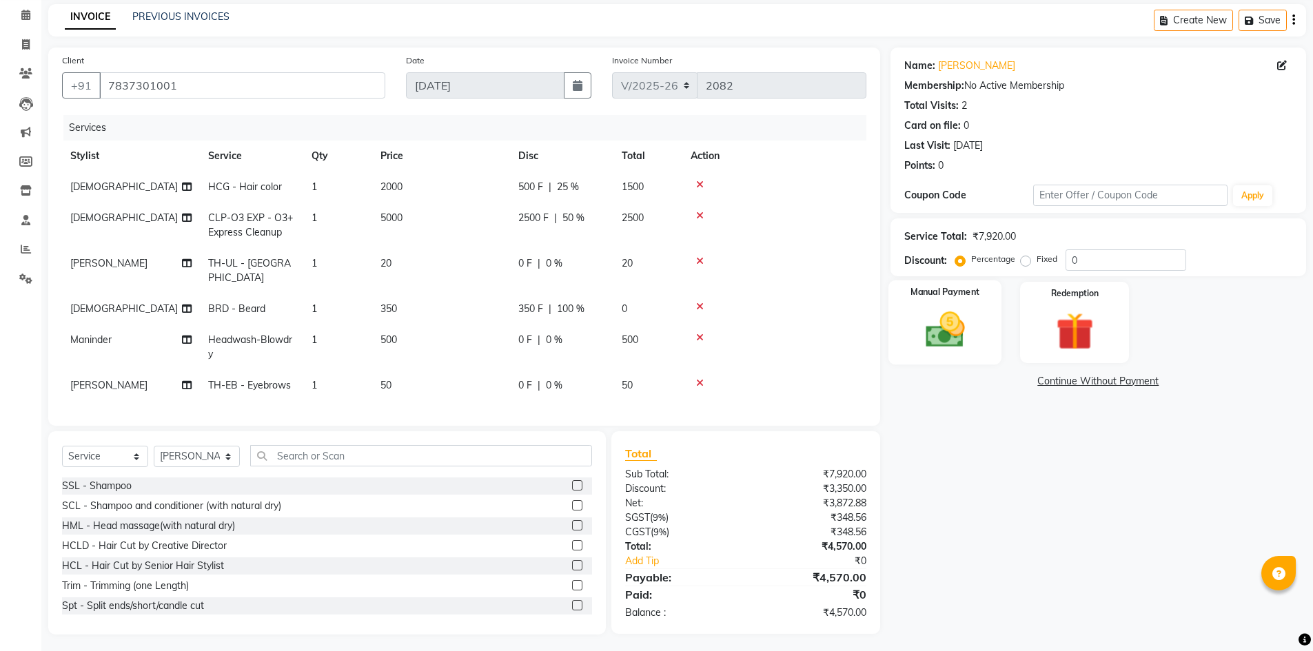
click at [923, 351] on img at bounding box center [944, 329] width 63 height 45
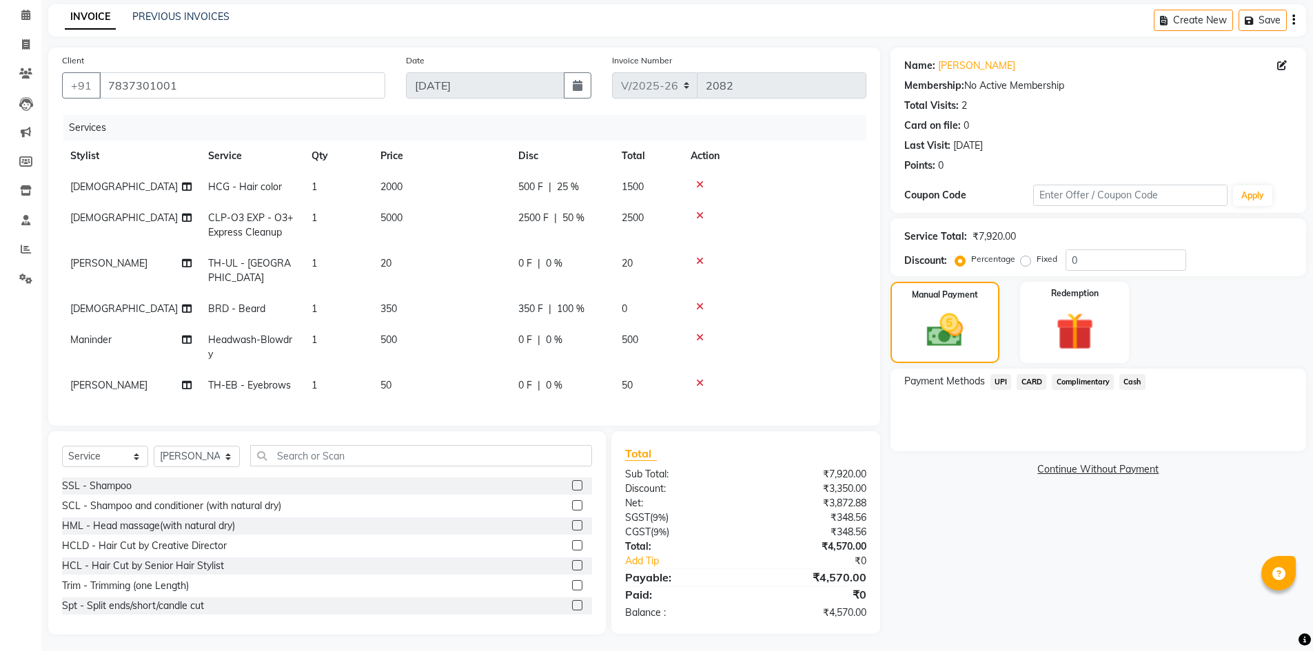
click at [1133, 376] on span "Cash" at bounding box center [1132, 382] width 26 height 16
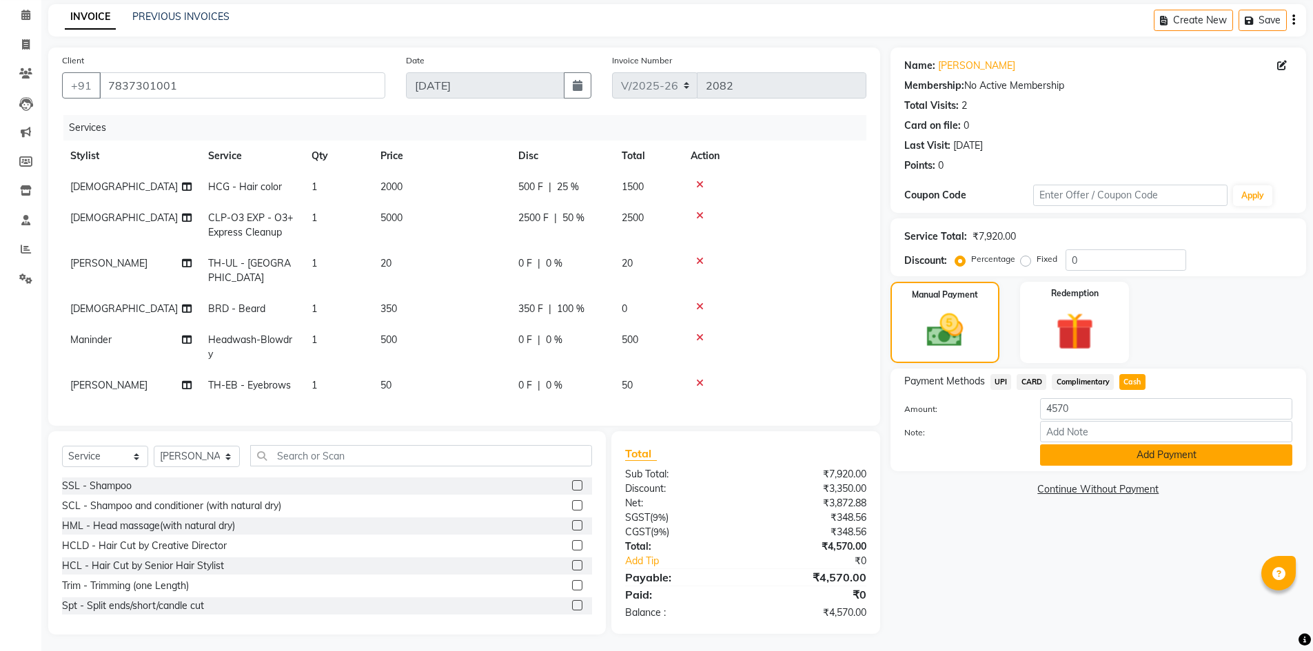
click at [1123, 445] on button "Add Payment" at bounding box center [1166, 454] width 252 height 21
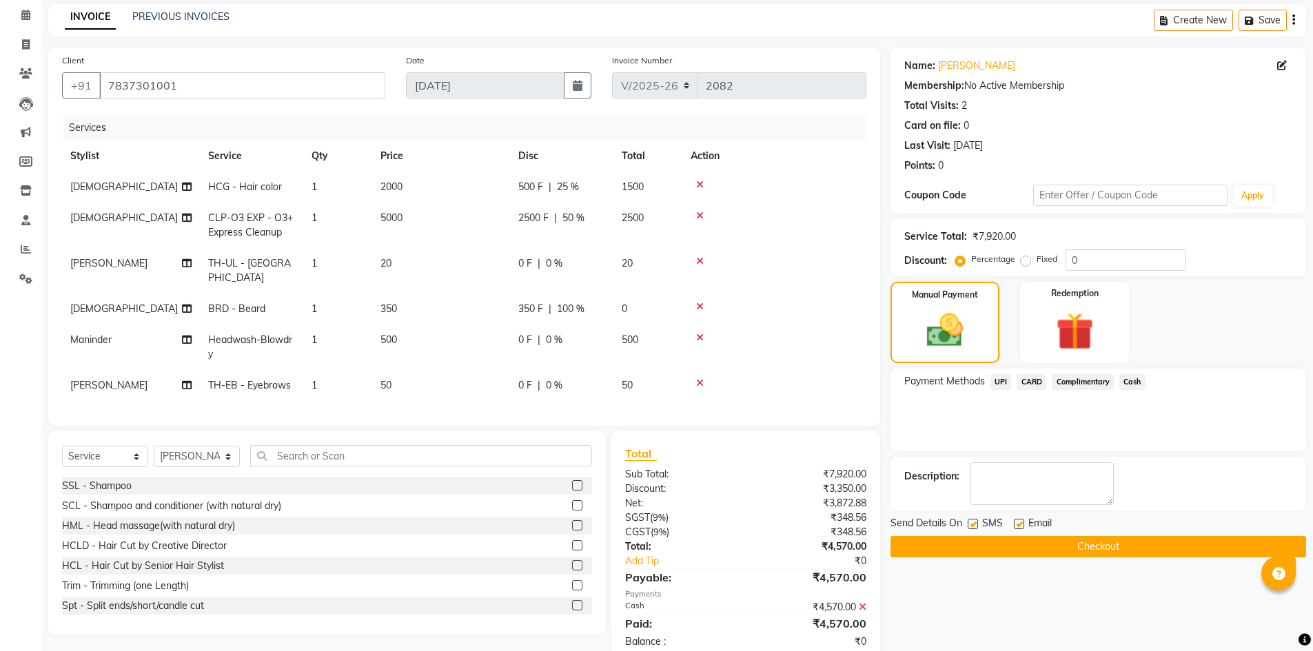
click at [1096, 542] on button "Checkout" at bounding box center [1098, 546] width 416 height 21
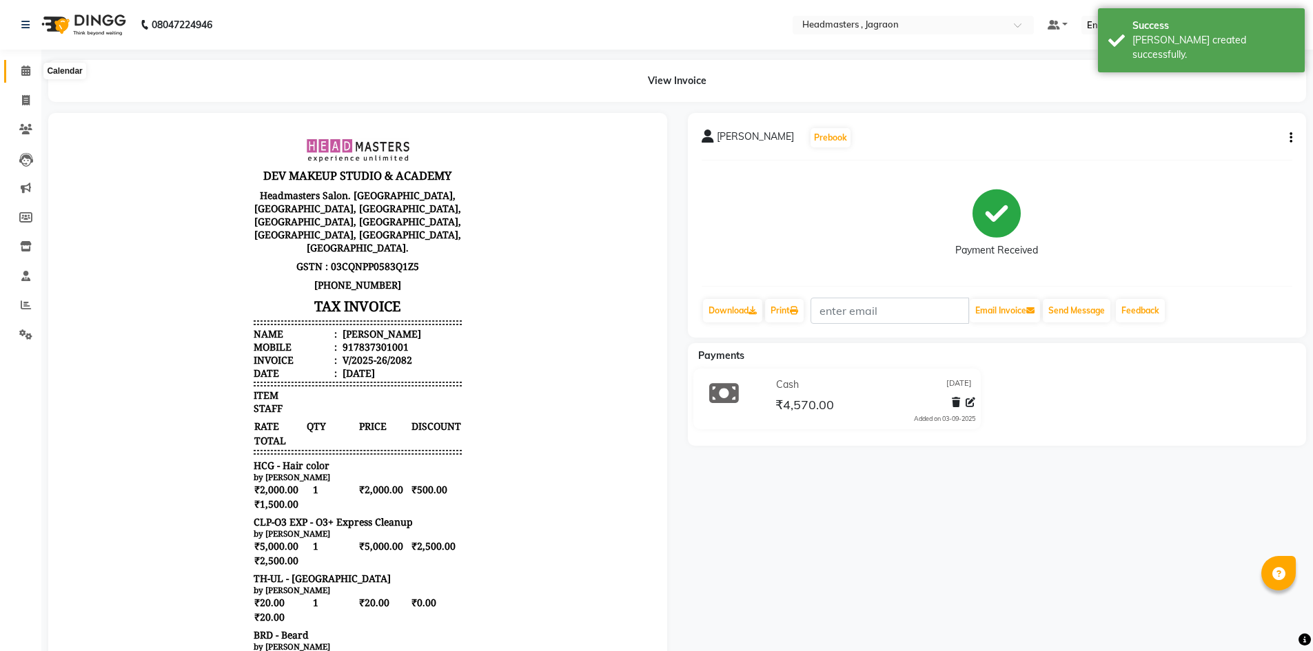
click at [32, 70] on span at bounding box center [26, 71] width 24 height 16
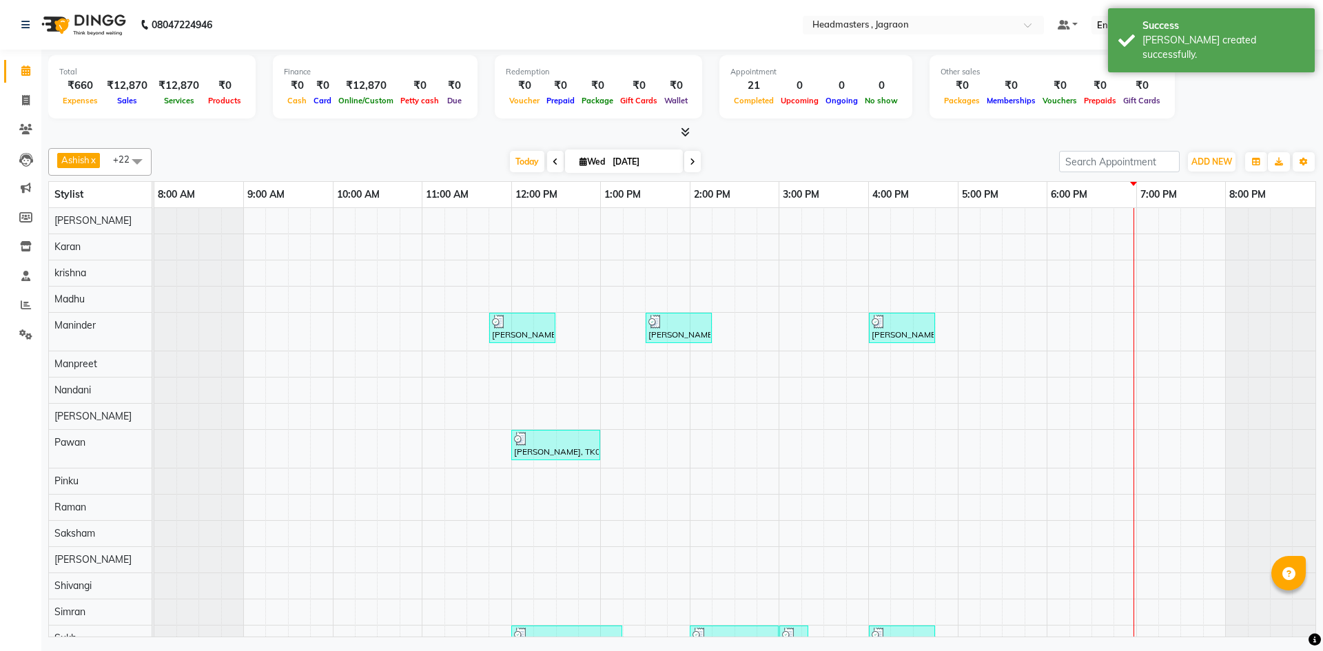
scroll to position [8, 0]
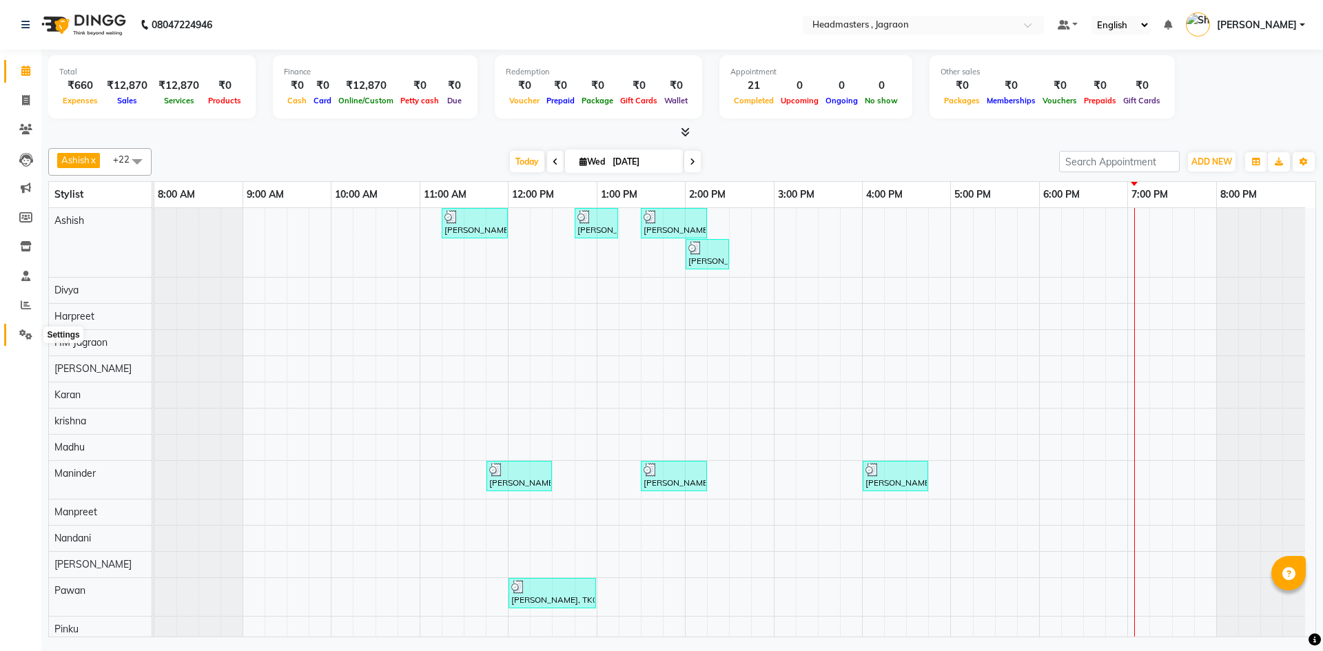
click at [34, 336] on span at bounding box center [26, 335] width 24 height 16
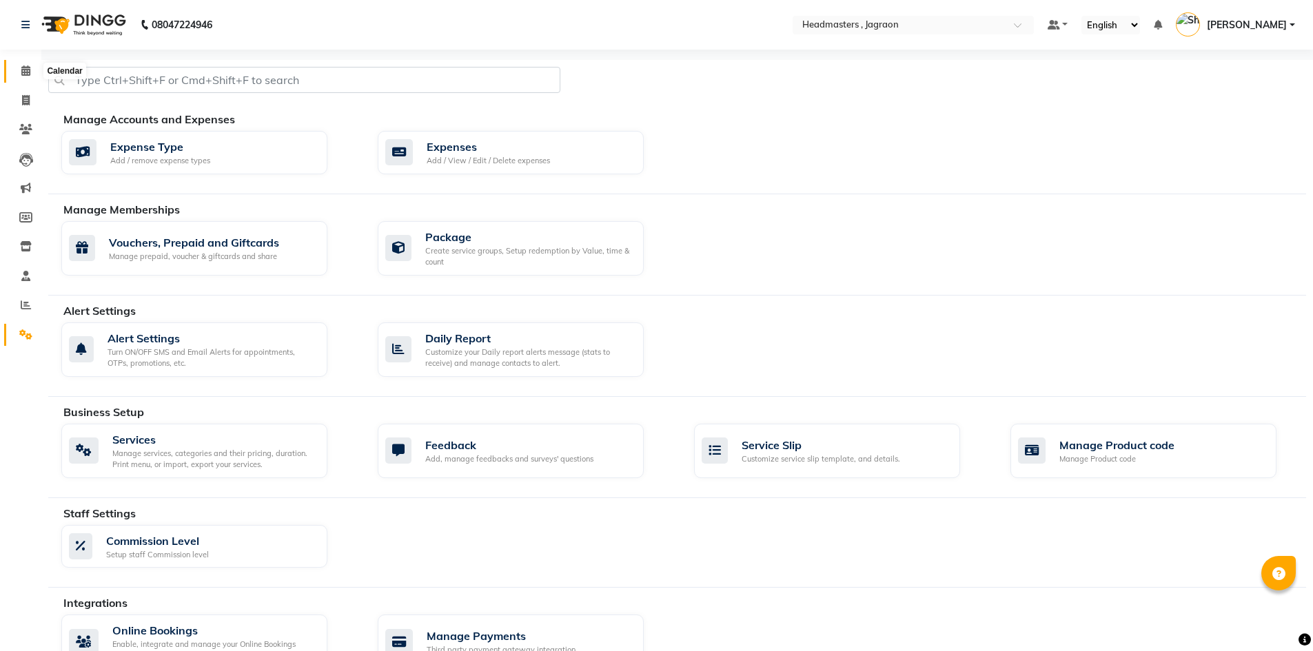
click at [34, 74] on span at bounding box center [26, 71] width 24 height 16
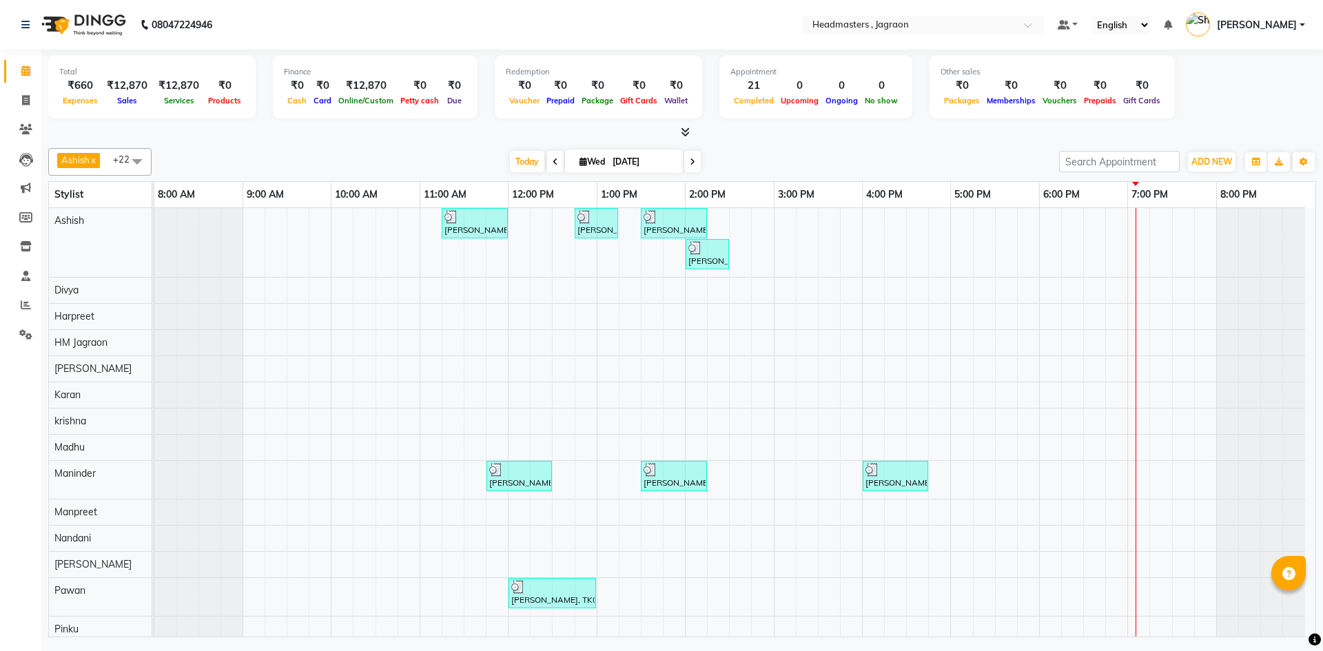
click at [809, 247] on div "[PERSON_NAME], TK02, 11:15 AM-12:00 PM, HCGD - Hair Cut by Creative Director [P…" at bounding box center [734, 577] width 1161 height 738
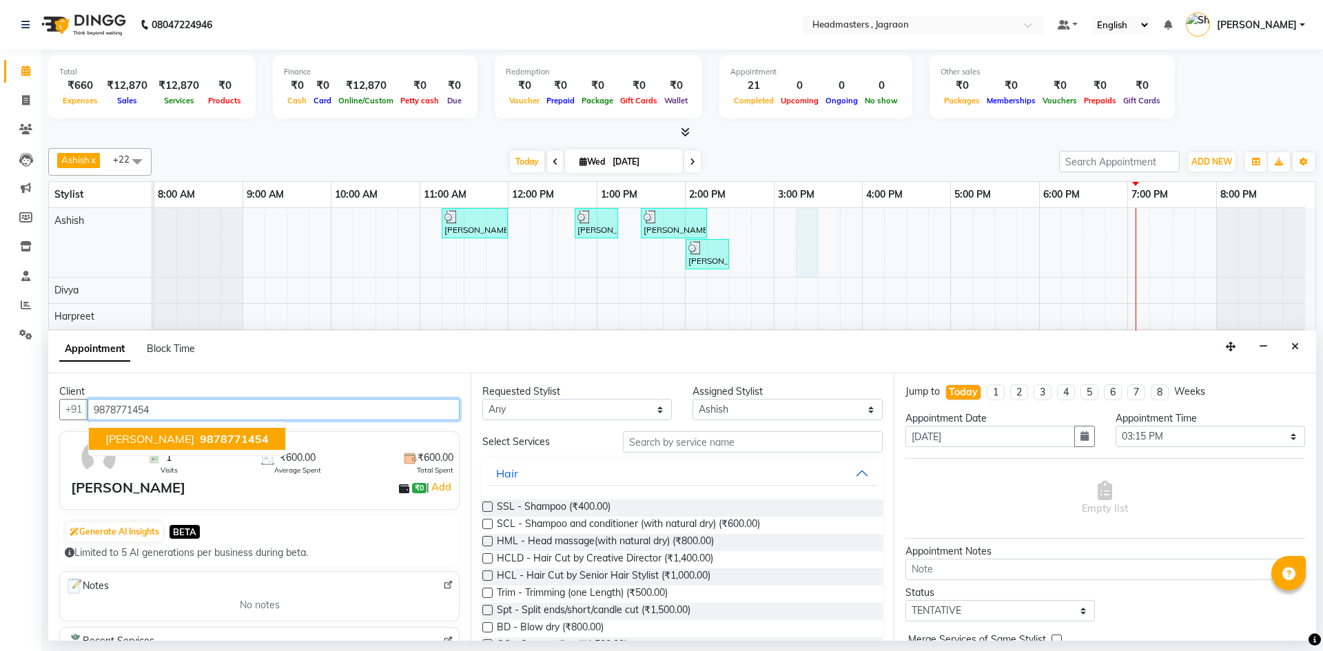
click at [169, 436] on span "[PERSON_NAME]" at bounding box center [149, 439] width 89 height 14
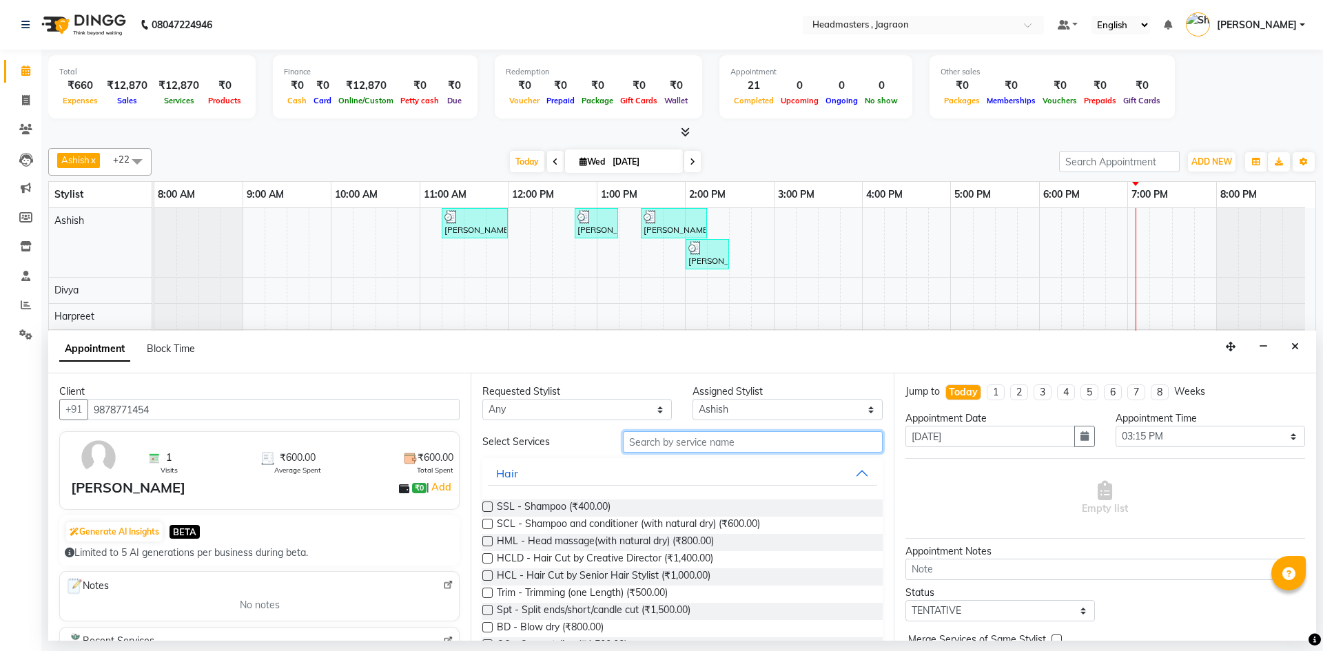
click at [631, 447] on input "text" at bounding box center [753, 441] width 260 height 21
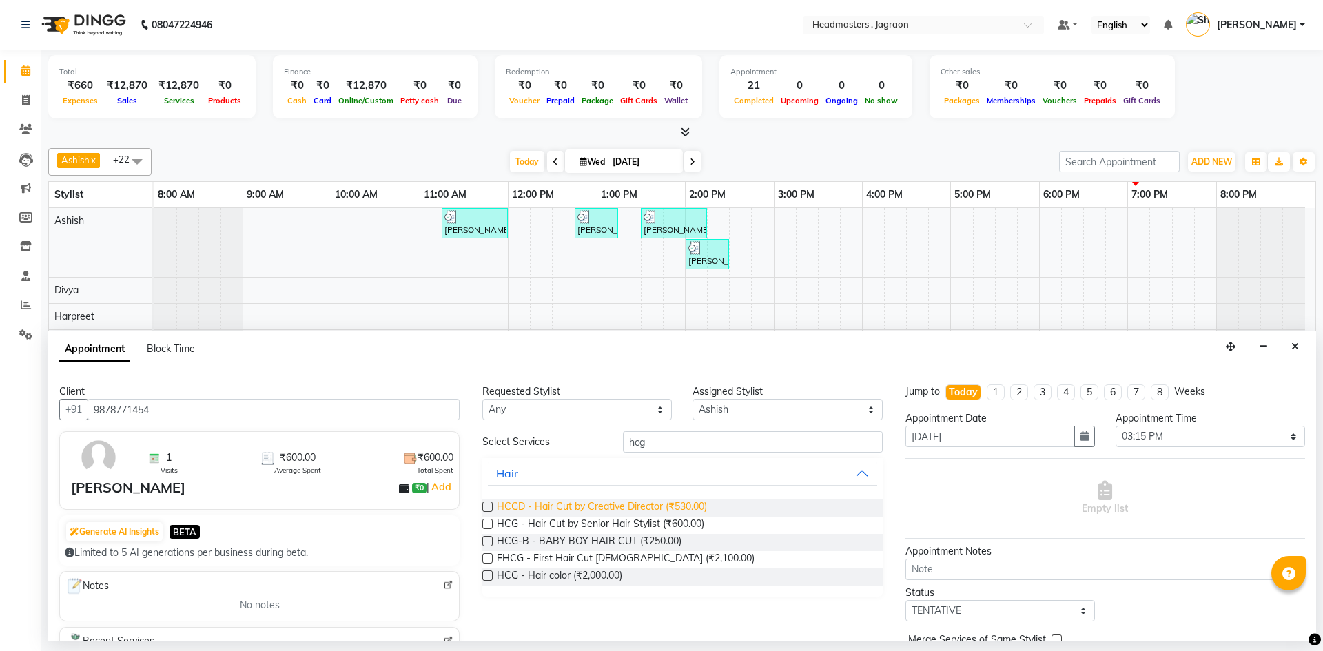
click at [629, 513] on span "HCGD - Hair Cut by Creative Director (₹530.00)" at bounding box center [602, 508] width 210 height 17
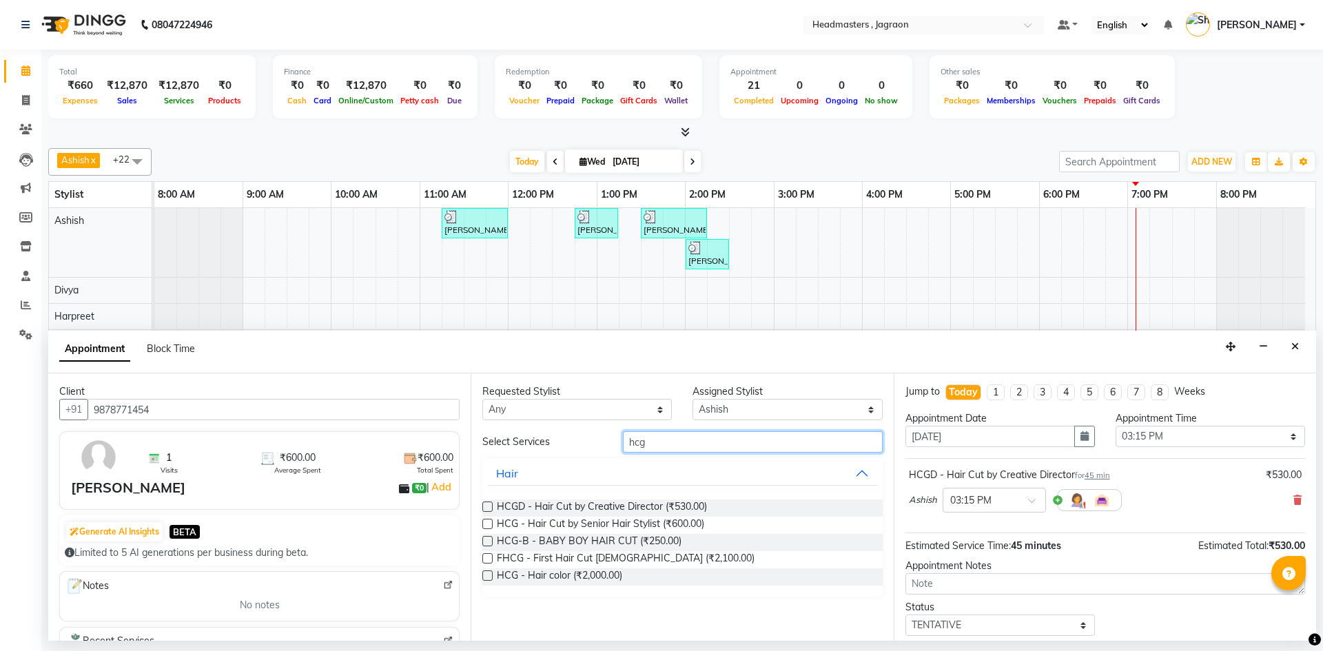
click at [655, 445] on input "hcg" at bounding box center [753, 441] width 260 height 21
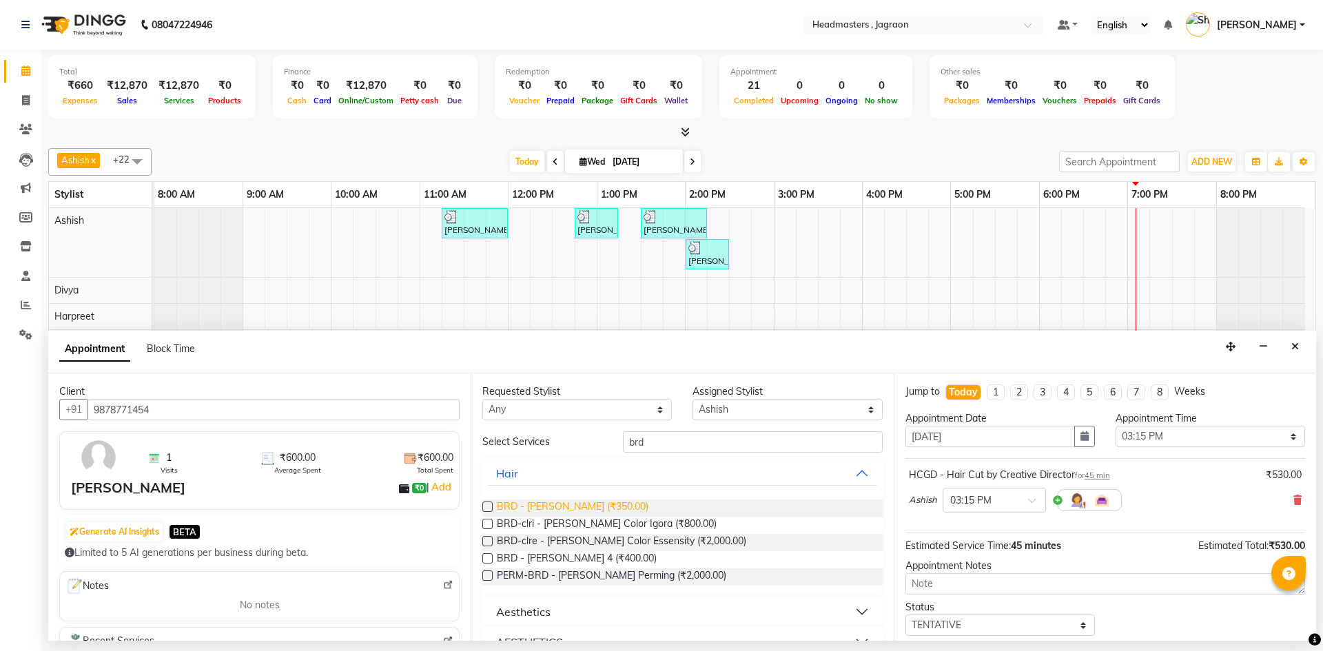
click at [562, 511] on span "BRD - [PERSON_NAME] (₹350.00)" at bounding box center [573, 508] width 152 height 17
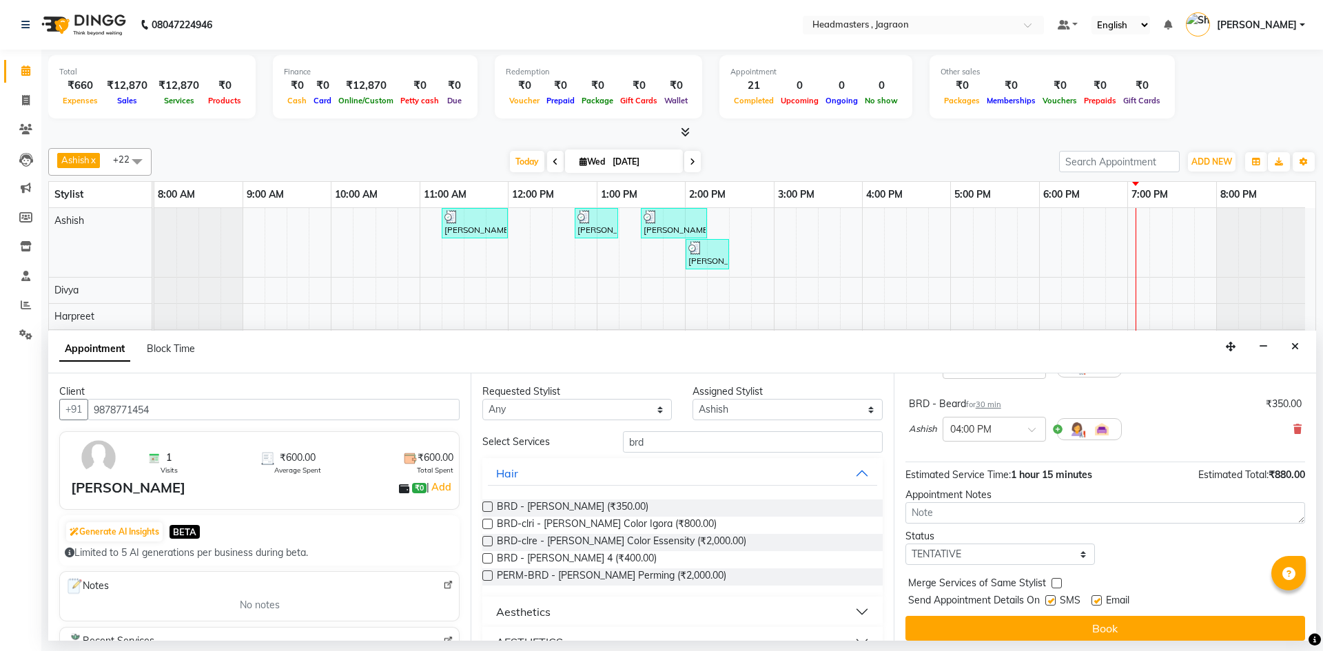
scroll to position [145, 0]
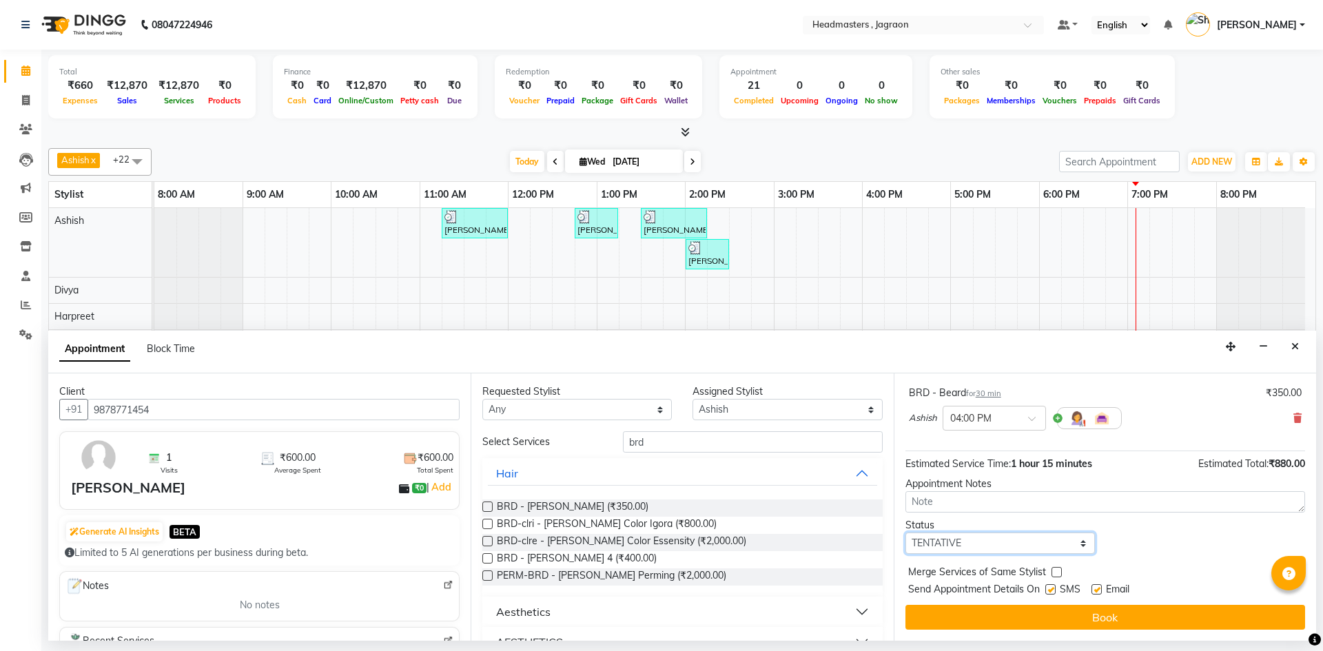
click at [915, 546] on select "Select TENTATIVE CONFIRM CHECK-IN UPCOMING" at bounding box center [999, 543] width 189 height 21
click at [905, 533] on select "Select TENTATIVE CONFIRM CHECK-IN UPCOMING" at bounding box center [999, 543] width 189 height 21
click at [1054, 587] on label at bounding box center [1050, 589] width 10 height 10
click at [1054, 587] on input "checkbox" at bounding box center [1049, 590] width 9 height 9
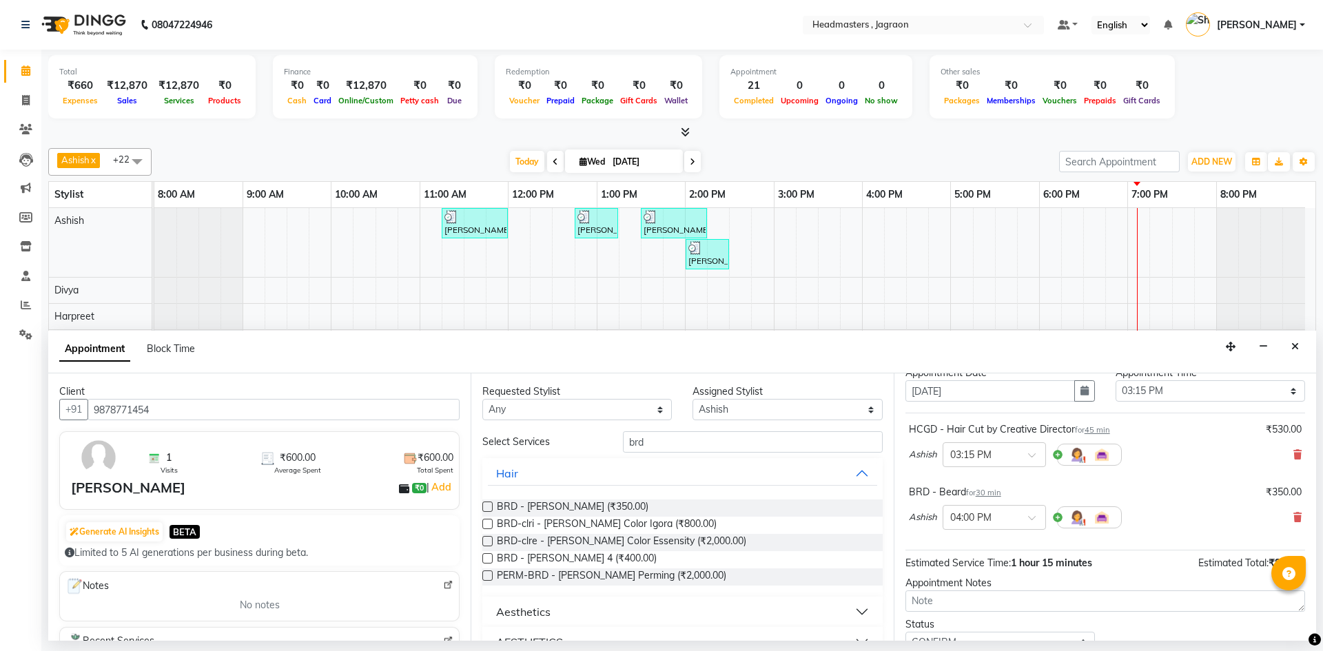
scroll to position [7, 0]
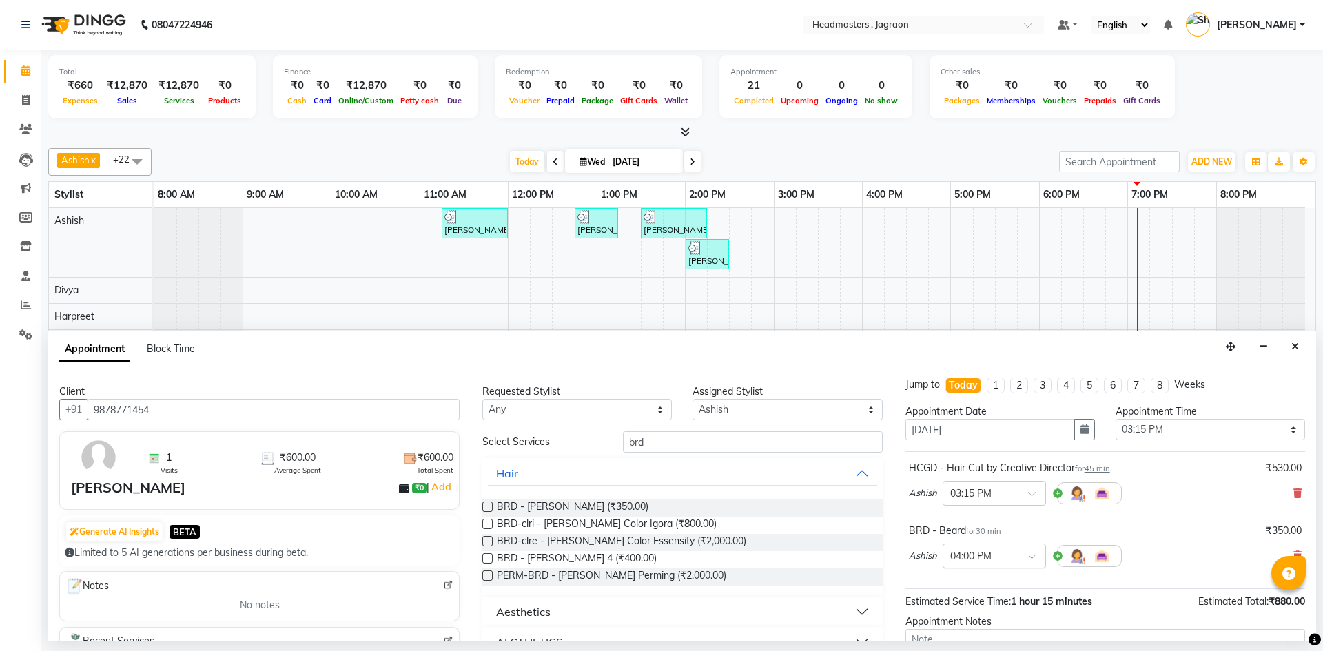
click at [993, 547] on div "× 04:00 PM" at bounding box center [994, 556] width 103 height 25
click at [1031, 512] on div "HCGD - Hair Cut by Creative Director for 45 min ₹530.00 Ashish × 03:15 PM" at bounding box center [1105, 486] width 400 height 57
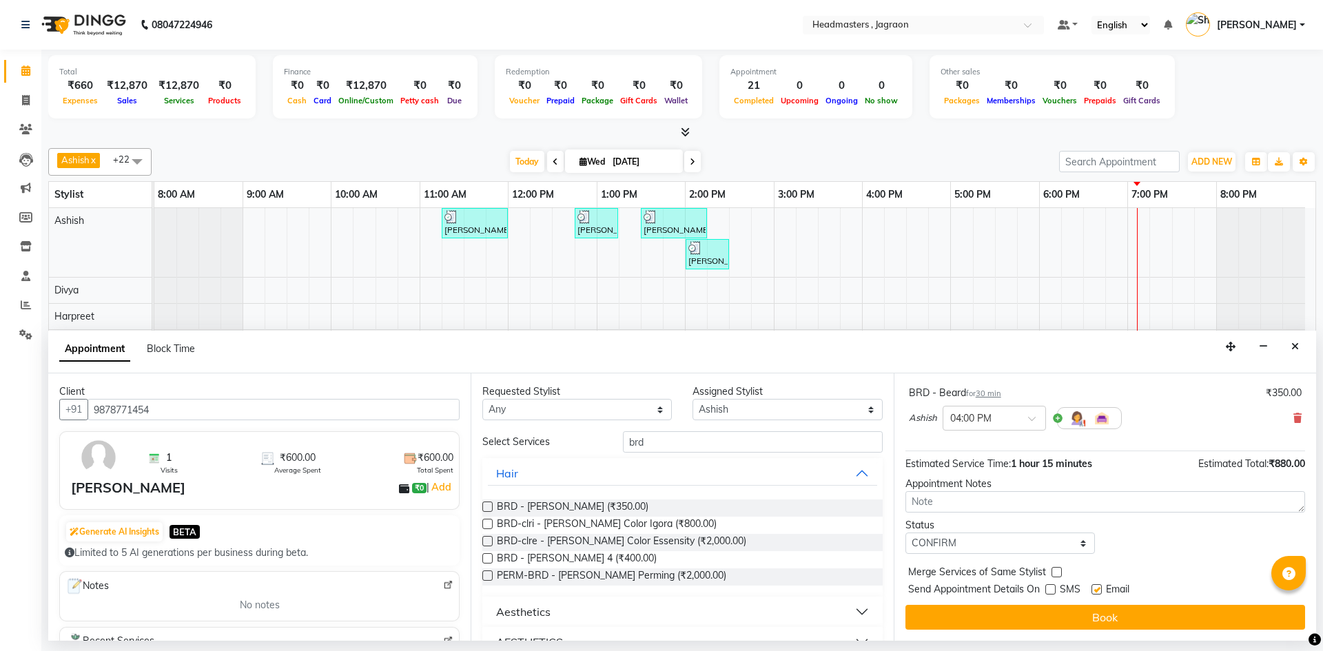
scroll to position [76, 0]
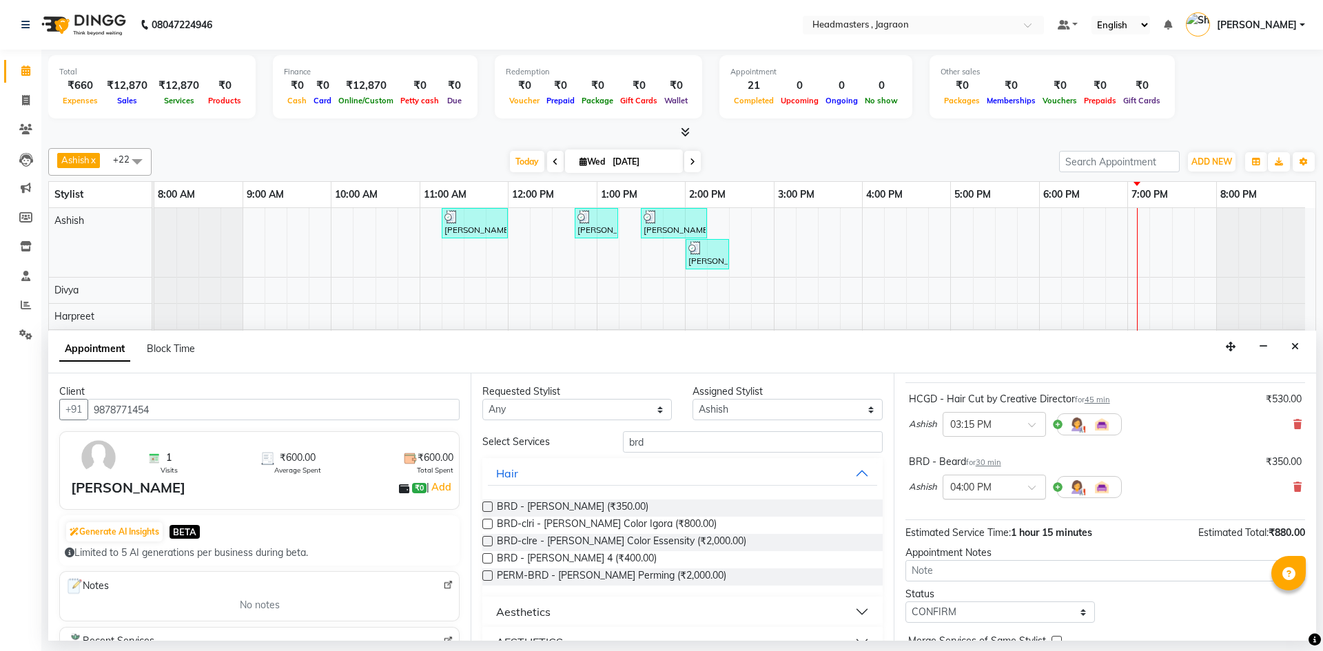
click at [993, 491] on input "text" at bounding box center [980, 486] width 61 height 14
click at [990, 549] on div "03:45 PM" at bounding box center [994, 555] width 102 height 25
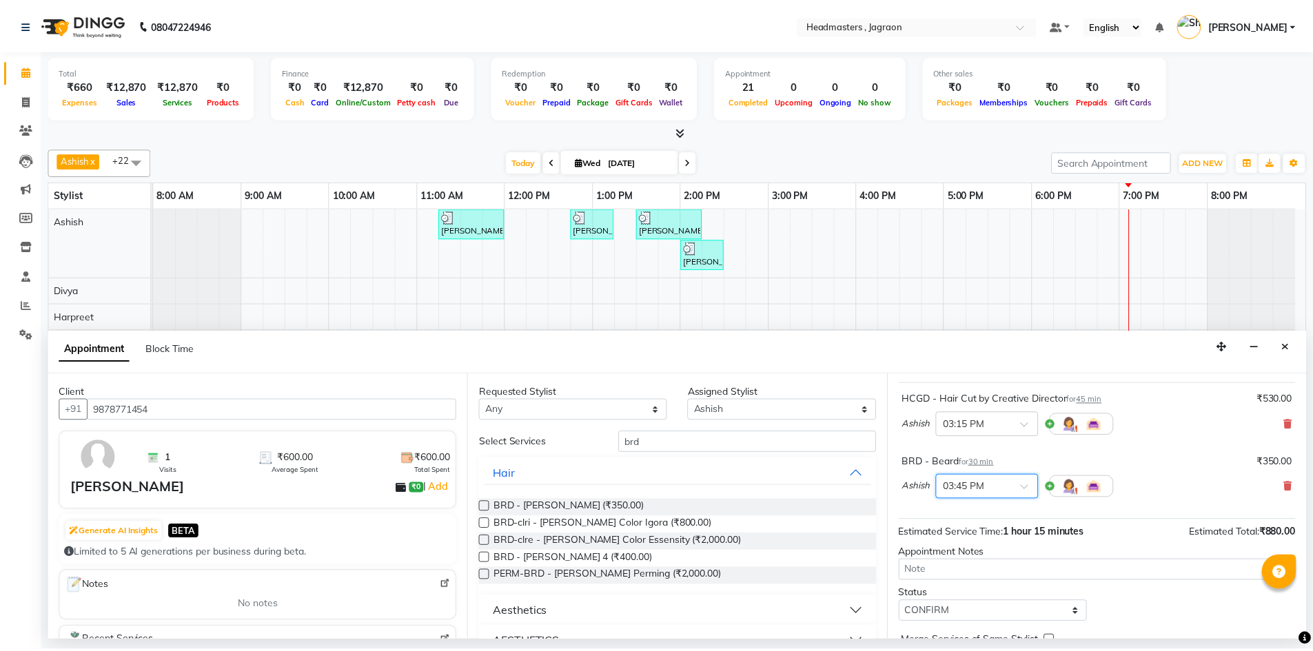
scroll to position [145, 0]
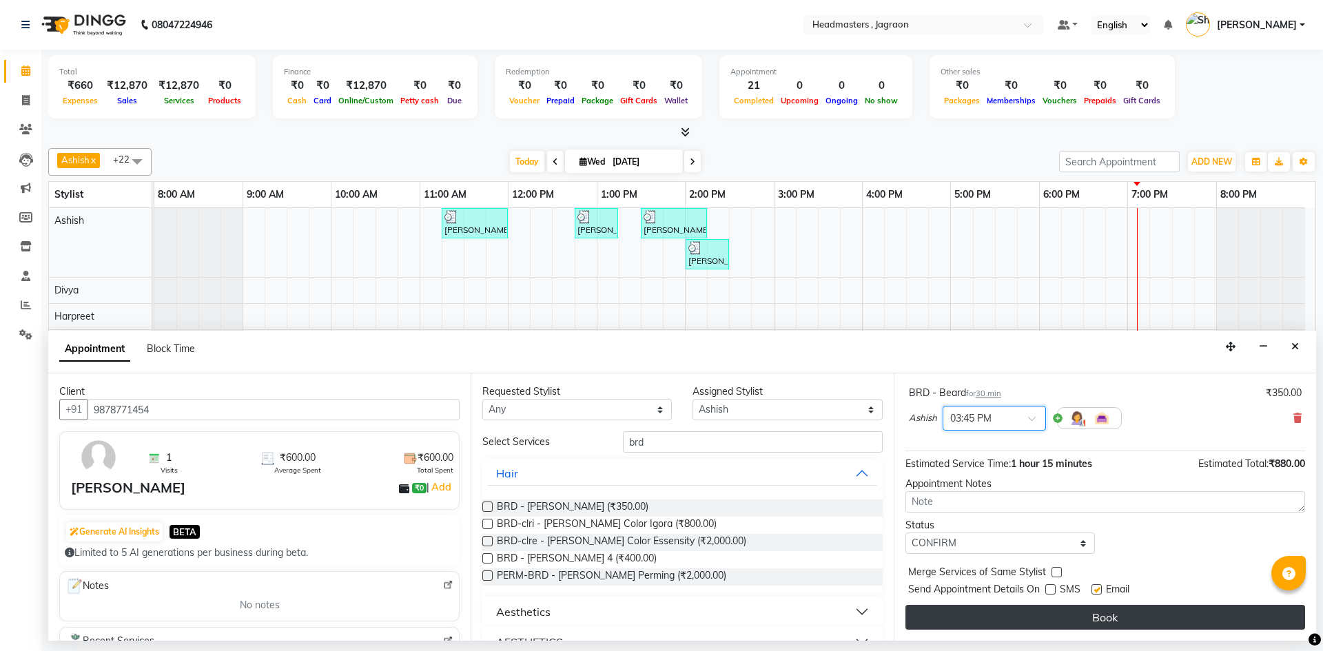
click at [1097, 624] on button "Book" at bounding box center [1105, 617] width 400 height 25
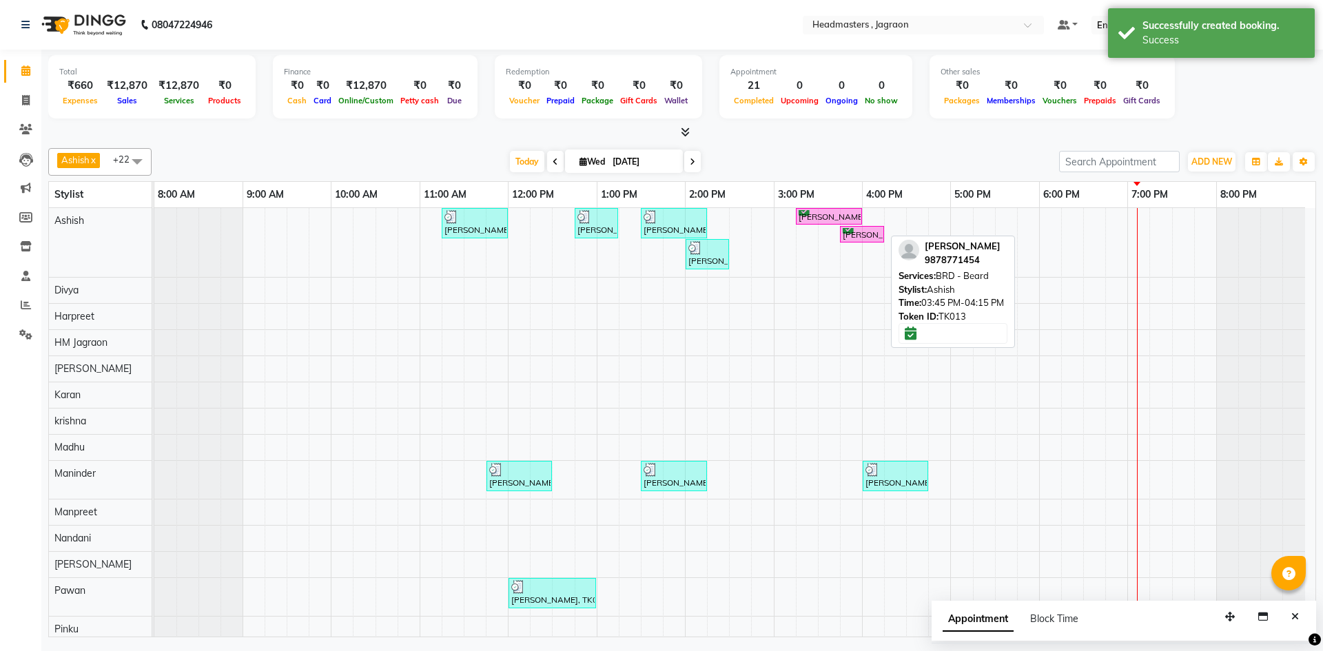
click at [847, 226] on link "[PERSON_NAME], TK13, 03:45 PM-04:15 PM, BRD - [PERSON_NAME]" at bounding box center [862, 234] width 44 height 17
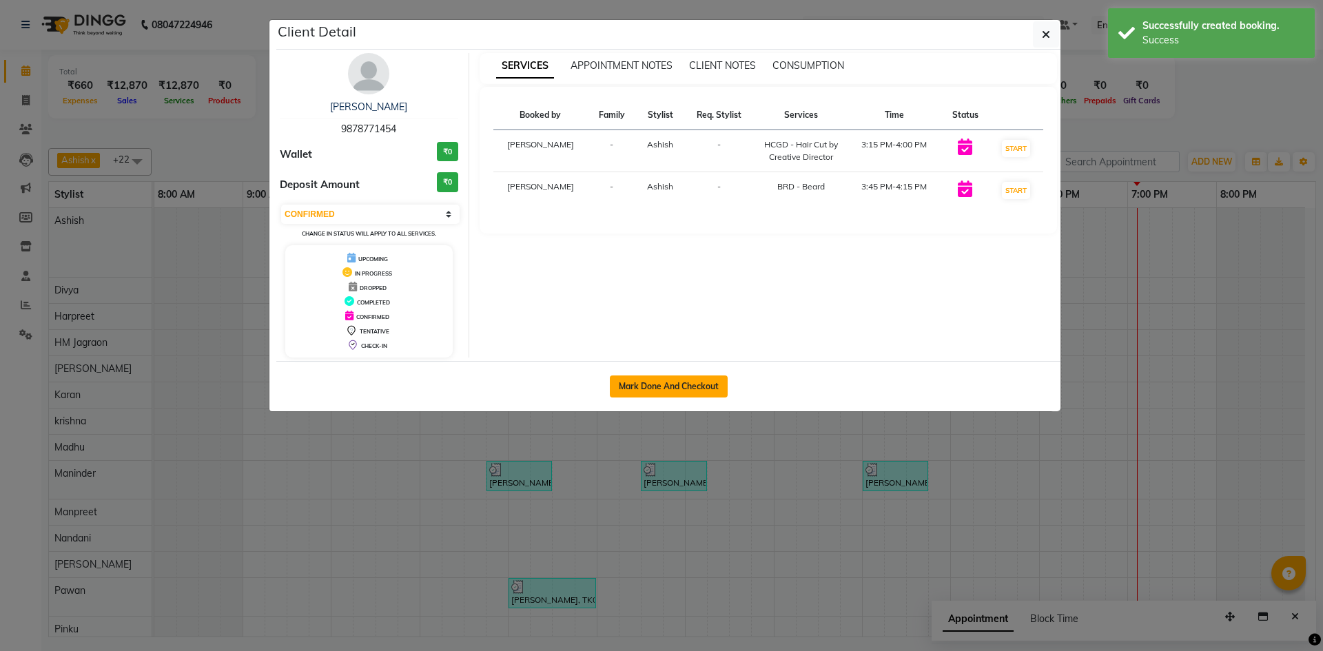
click at [664, 380] on button "Mark Done And Checkout" at bounding box center [669, 387] width 118 height 22
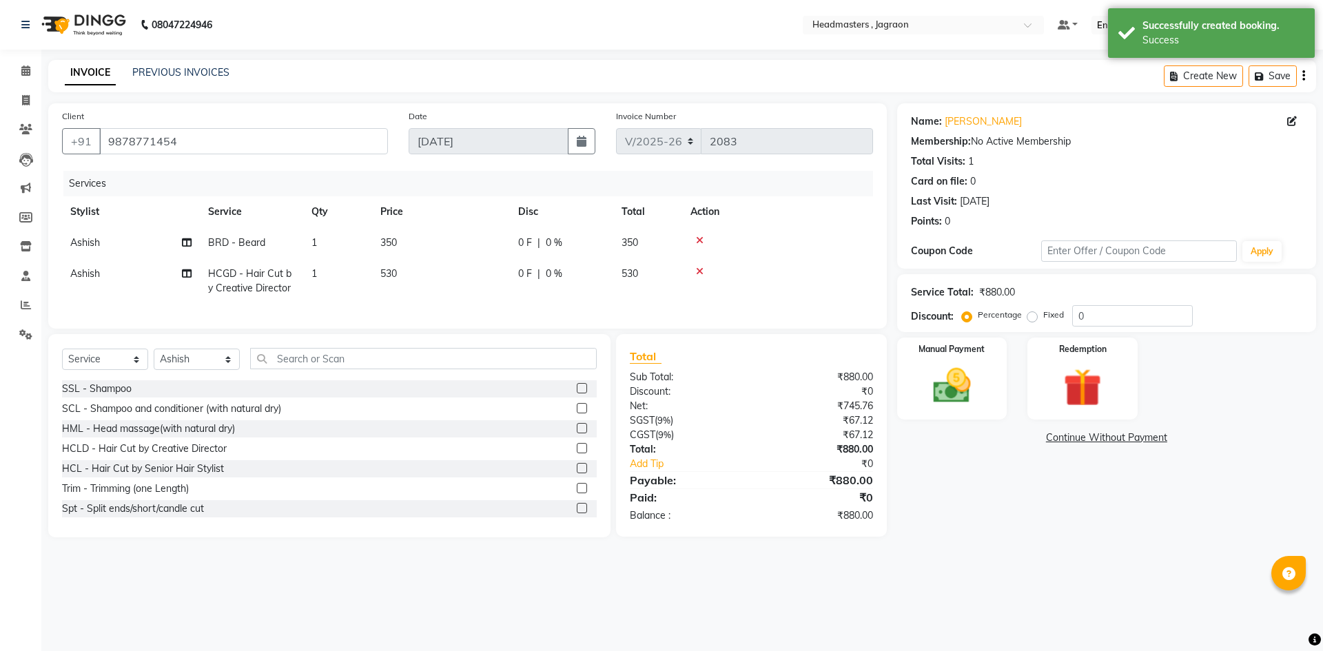
click at [530, 243] on span "0 F" at bounding box center [525, 243] width 14 height 14
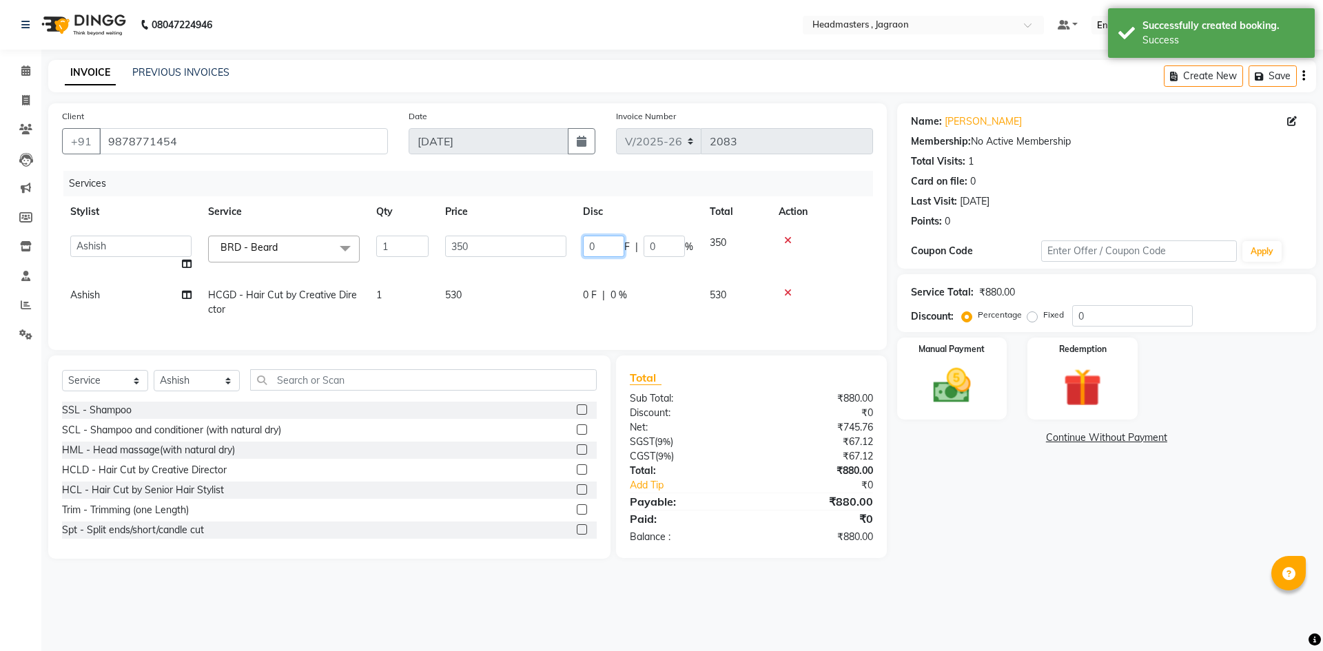
click at [606, 240] on input "0" at bounding box center [603, 246] width 41 height 21
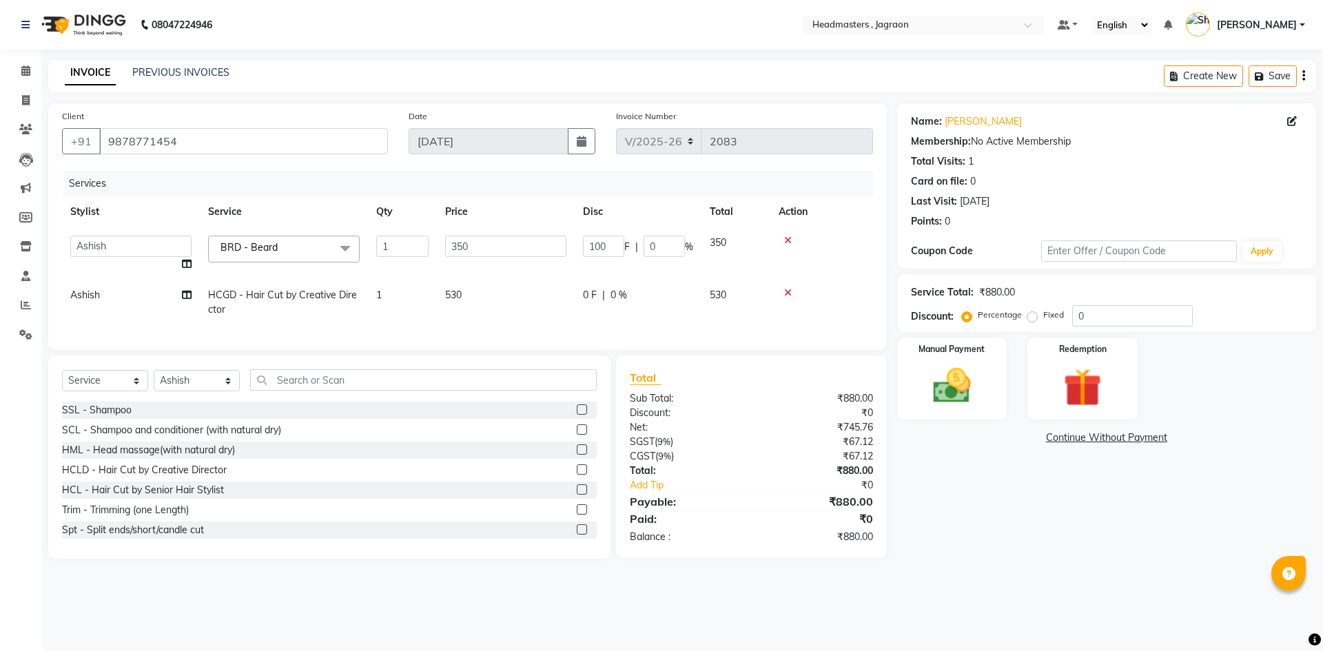
click at [588, 288] on td "0 F | 0 %" at bounding box center [638, 302] width 127 height 45
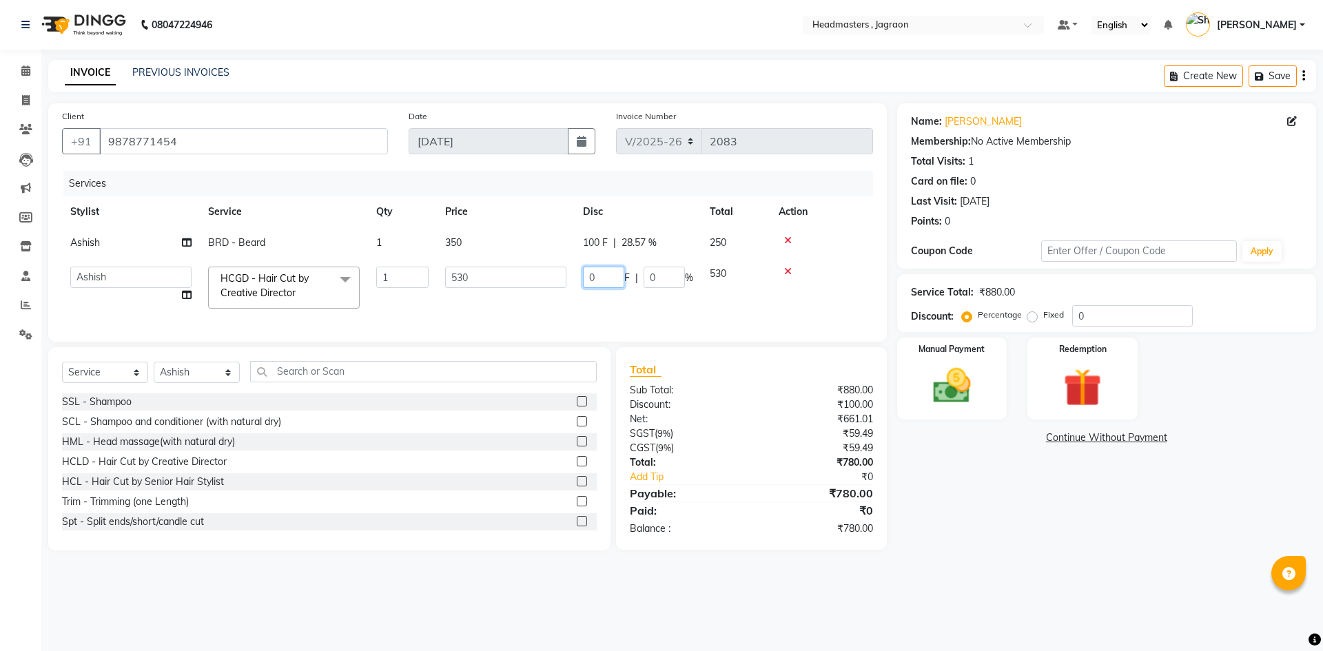
click at [597, 275] on input "0" at bounding box center [603, 277] width 41 height 21
click at [608, 317] on div "Services Stylist Service Qty Price Disc Total Action Ashish BRD - [PERSON_NAME]…" at bounding box center [467, 249] width 811 height 157
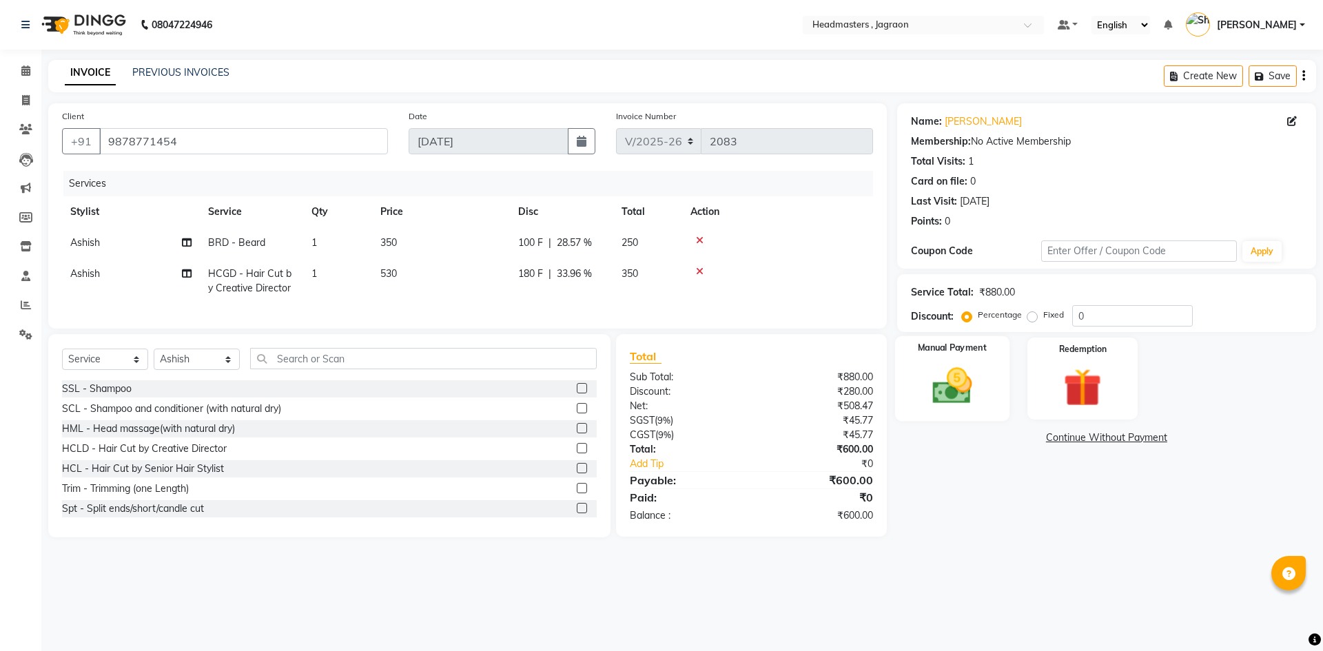
click at [914, 380] on div "Manual Payment" at bounding box center [951, 378] width 114 height 85
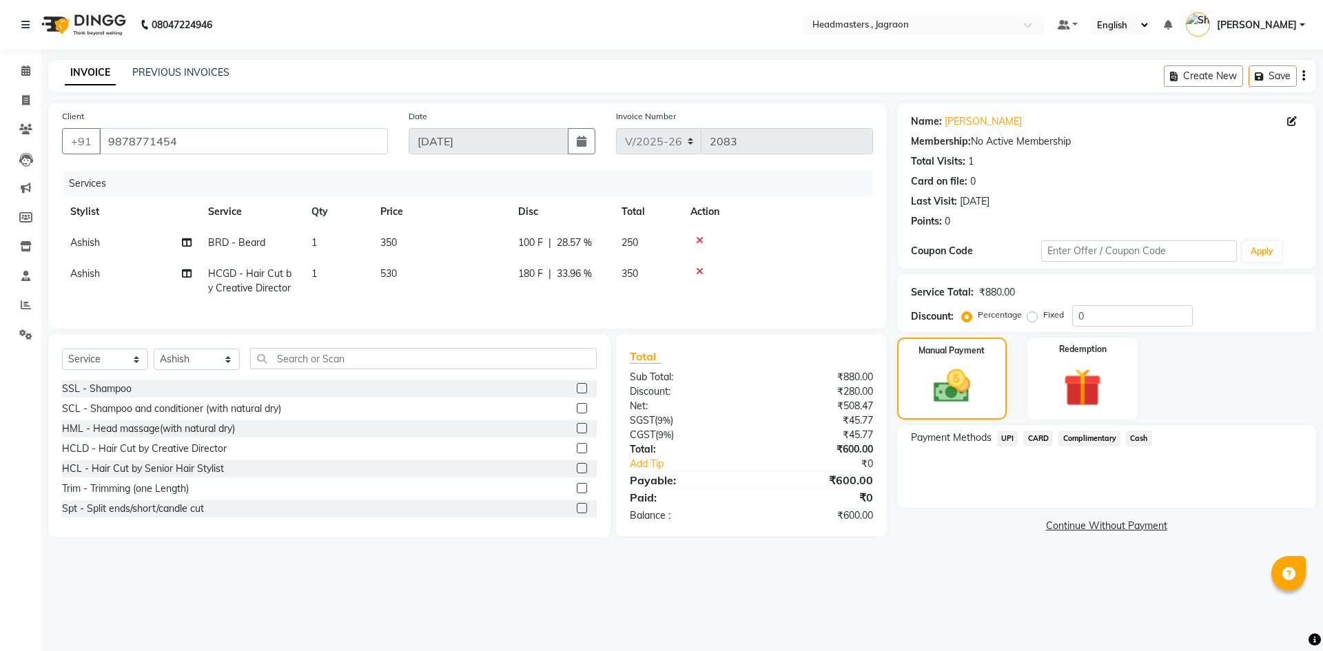
click at [1139, 444] on span "Cash" at bounding box center [1139, 439] width 26 height 16
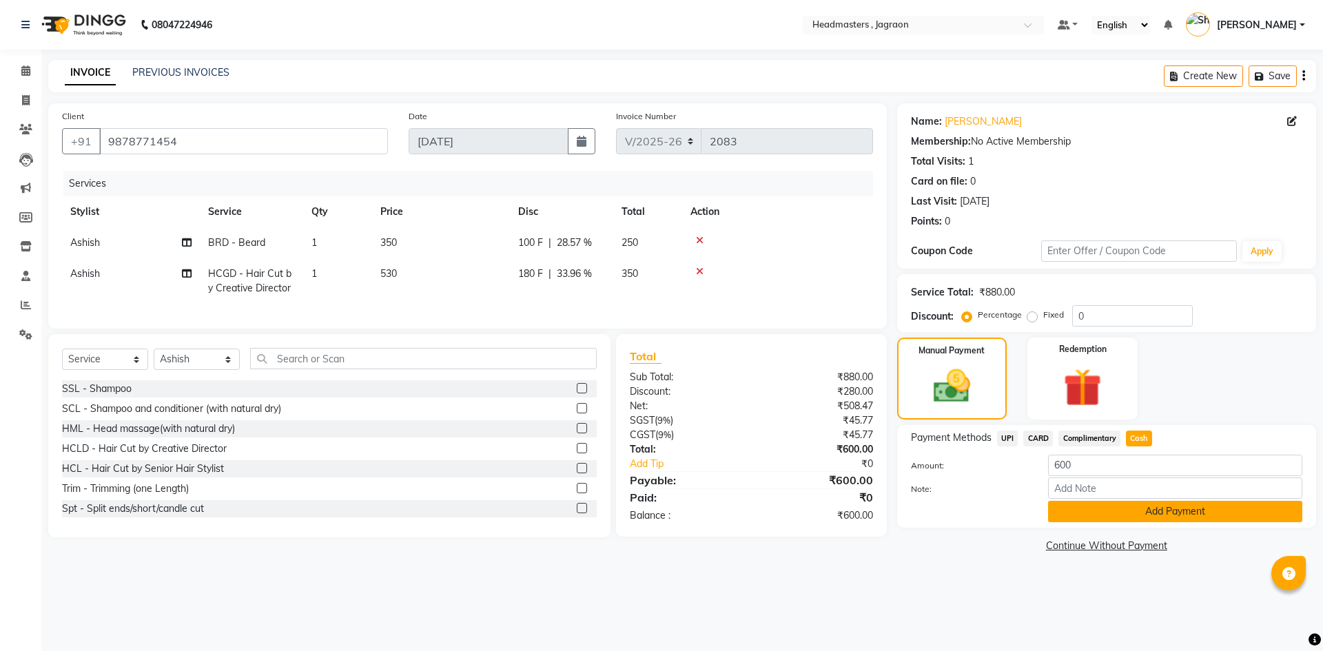
click at [1118, 510] on button "Add Payment" at bounding box center [1175, 511] width 254 height 21
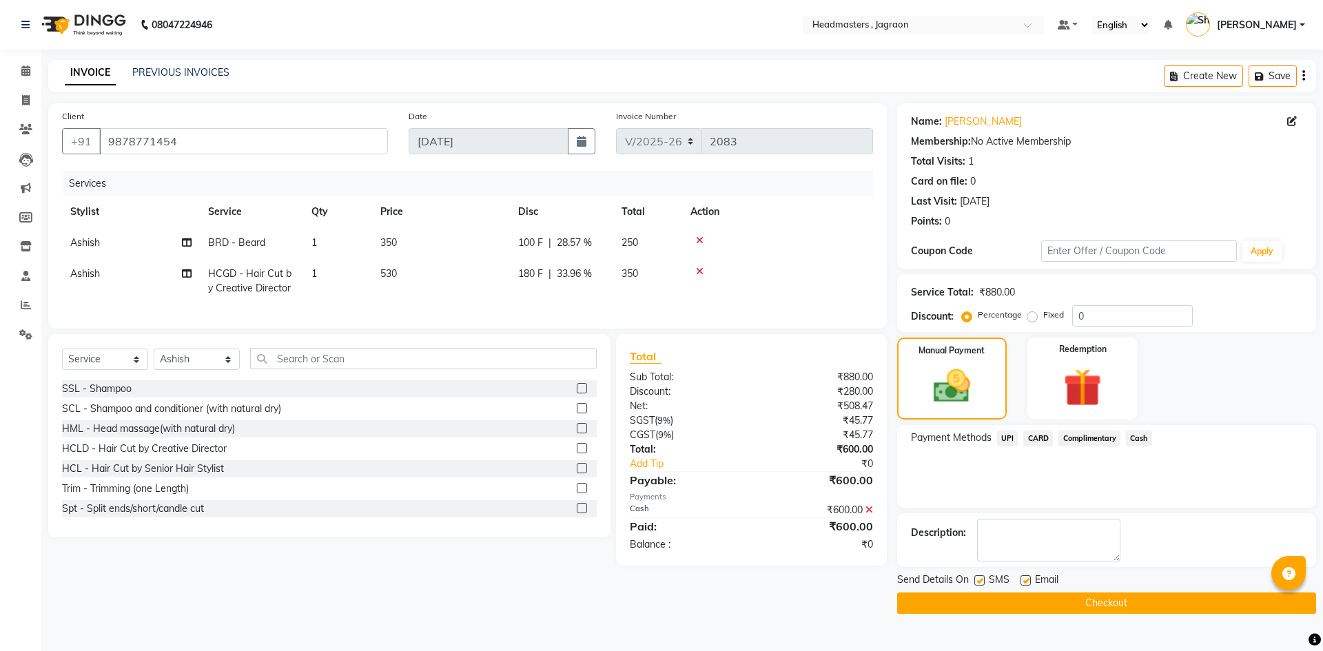
click at [1037, 606] on button "Checkout" at bounding box center [1106, 603] width 419 height 21
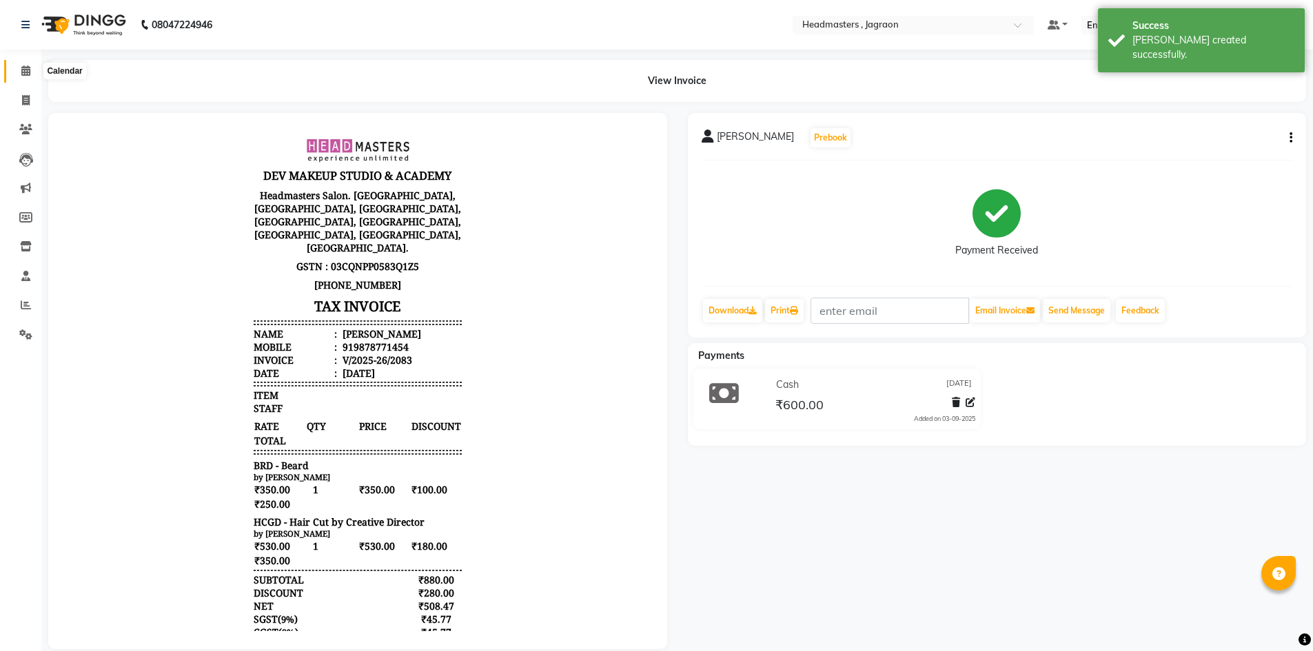
click at [22, 68] on icon at bounding box center [25, 70] width 9 height 10
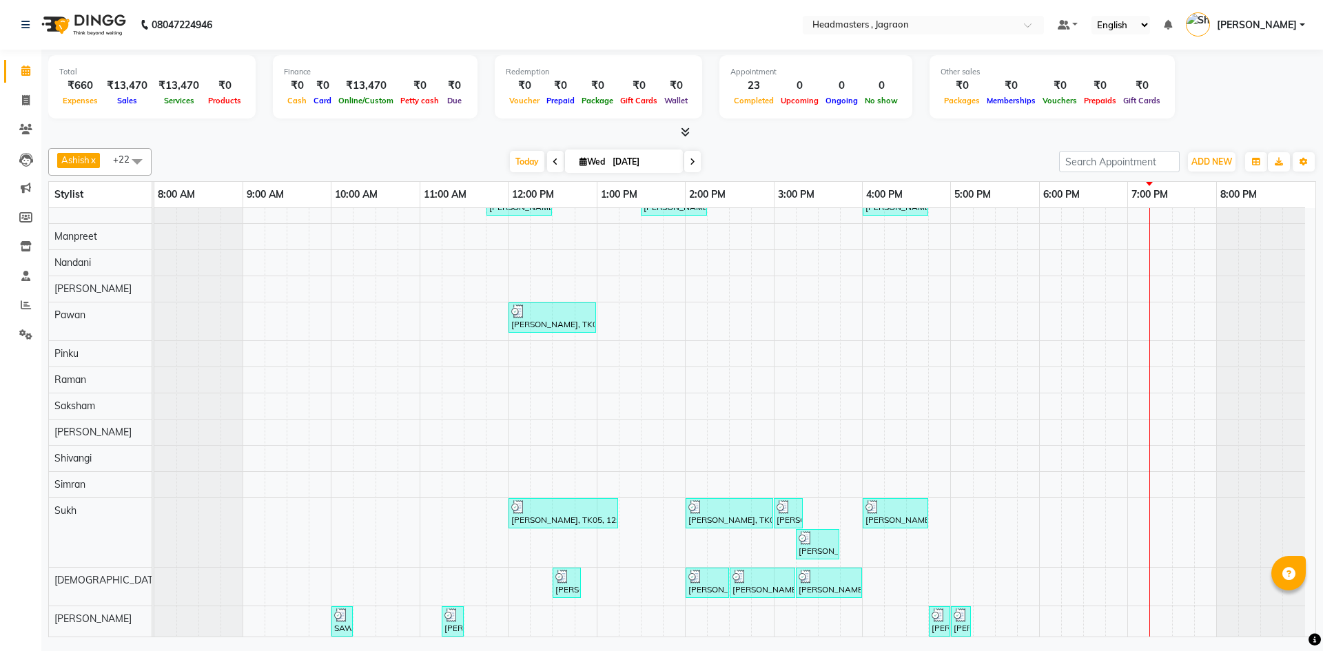
scroll to position [309, 0]
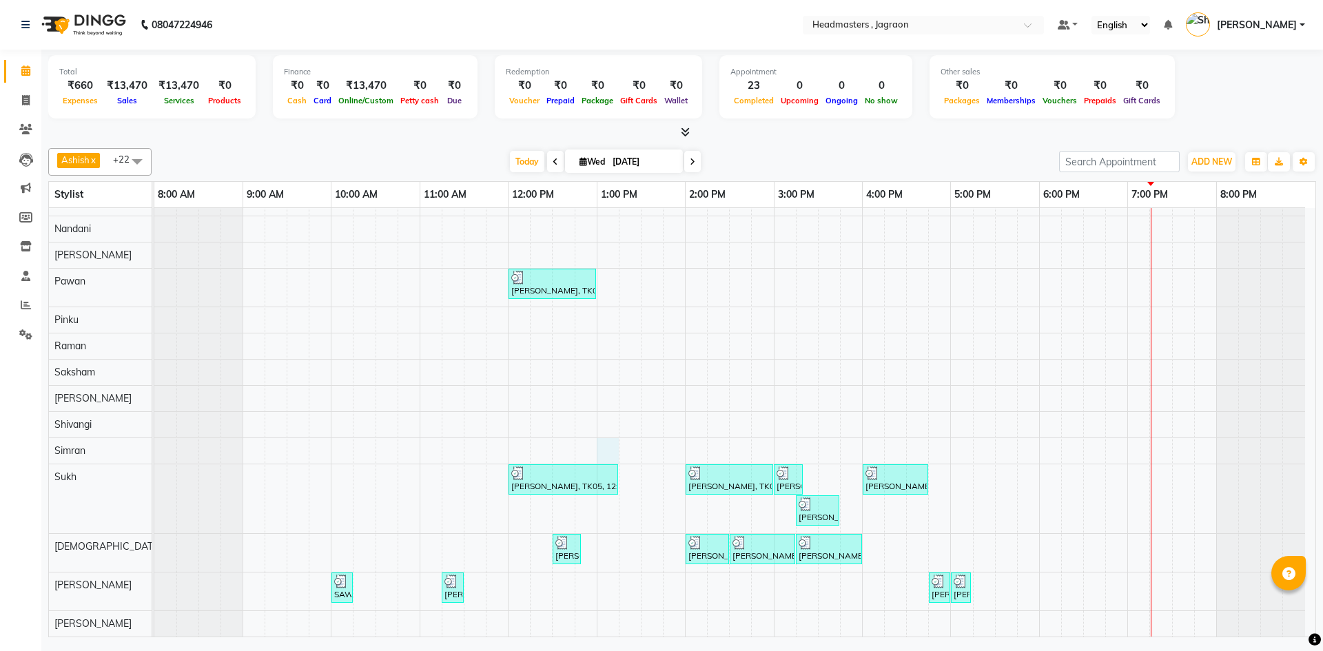
click at [606, 453] on div "[PERSON_NAME], TK02, 11:15 AM-12:00 PM, HCGD - Hair Cut by Creative Director [P…" at bounding box center [734, 268] width 1161 height 738
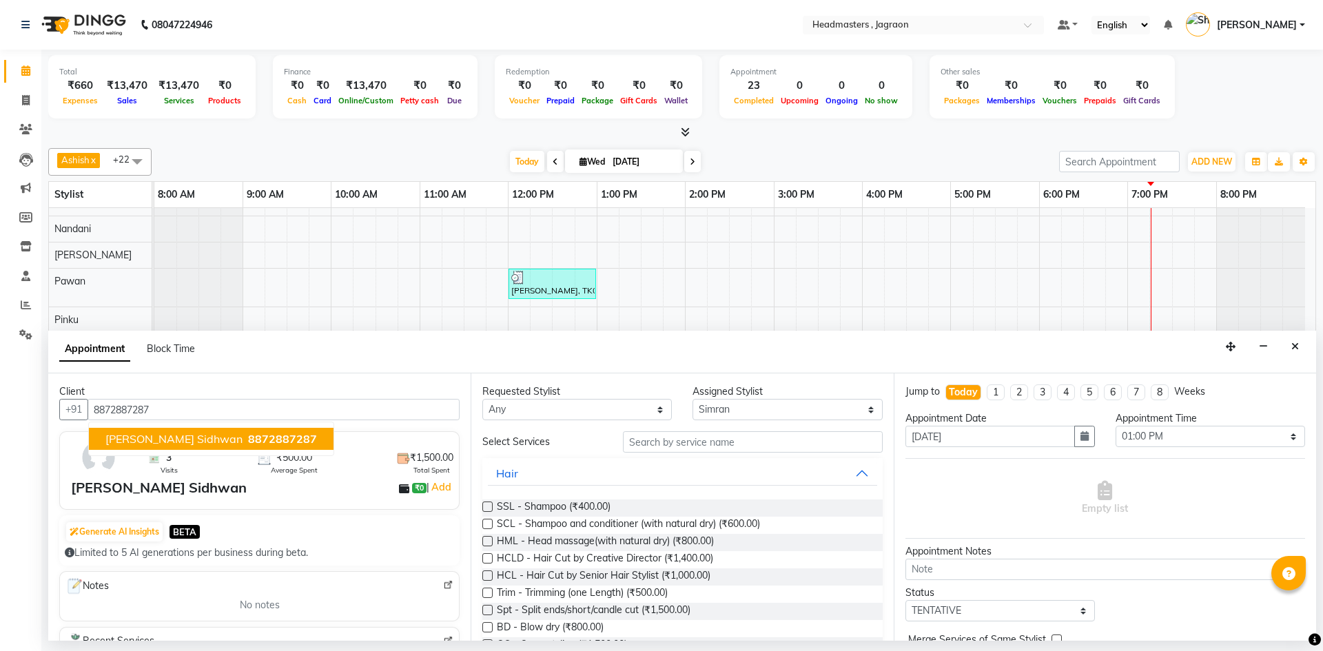
click at [266, 439] on span "8872887287" at bounding box center [282, 439] width 69 height 14
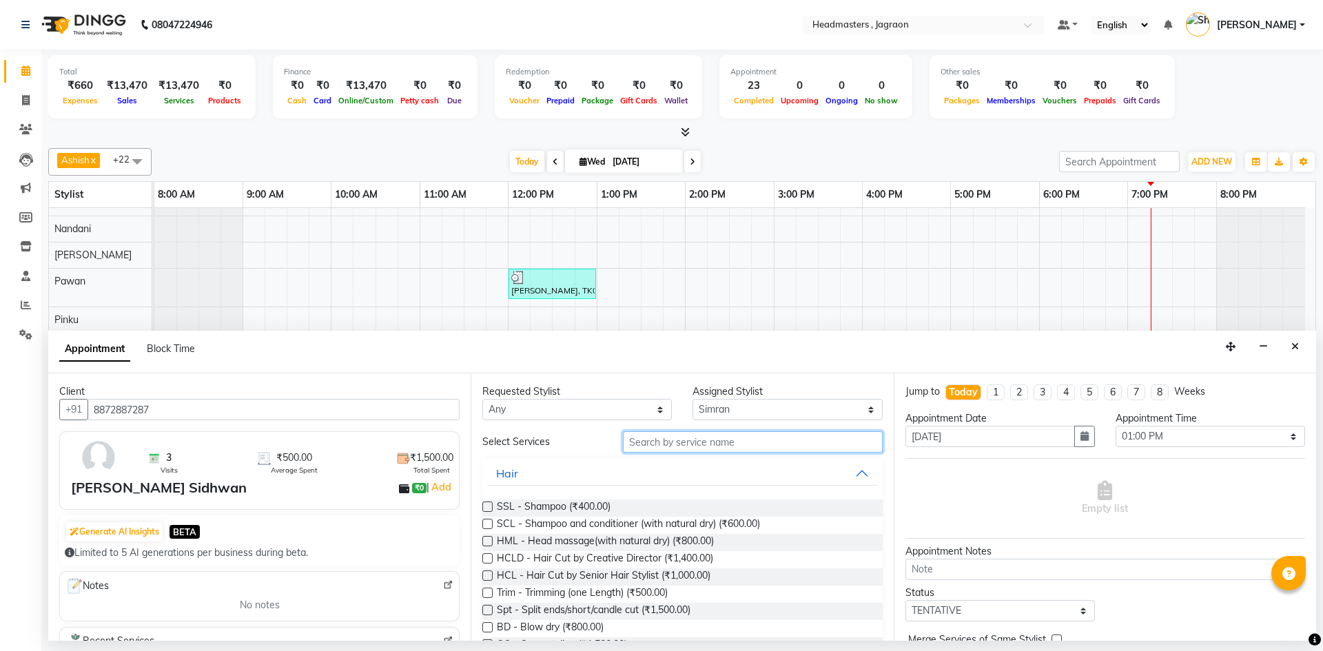
click at [626, 443] on input "text" at bounding box center [753, 441] width 260 height 21
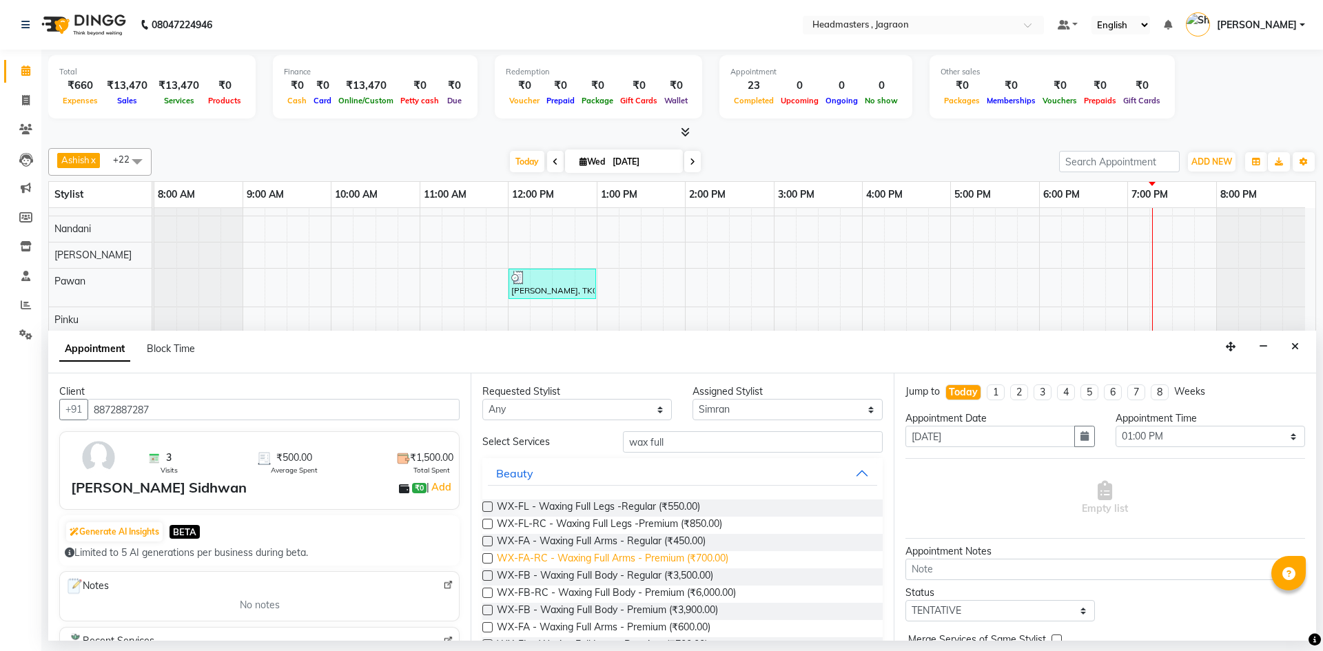
click at [646, 563] on span "WX-FA-RC - Waxing Full Arms - Premium (₹700.00)" at bounding box center [613, 559] width 232 height 17
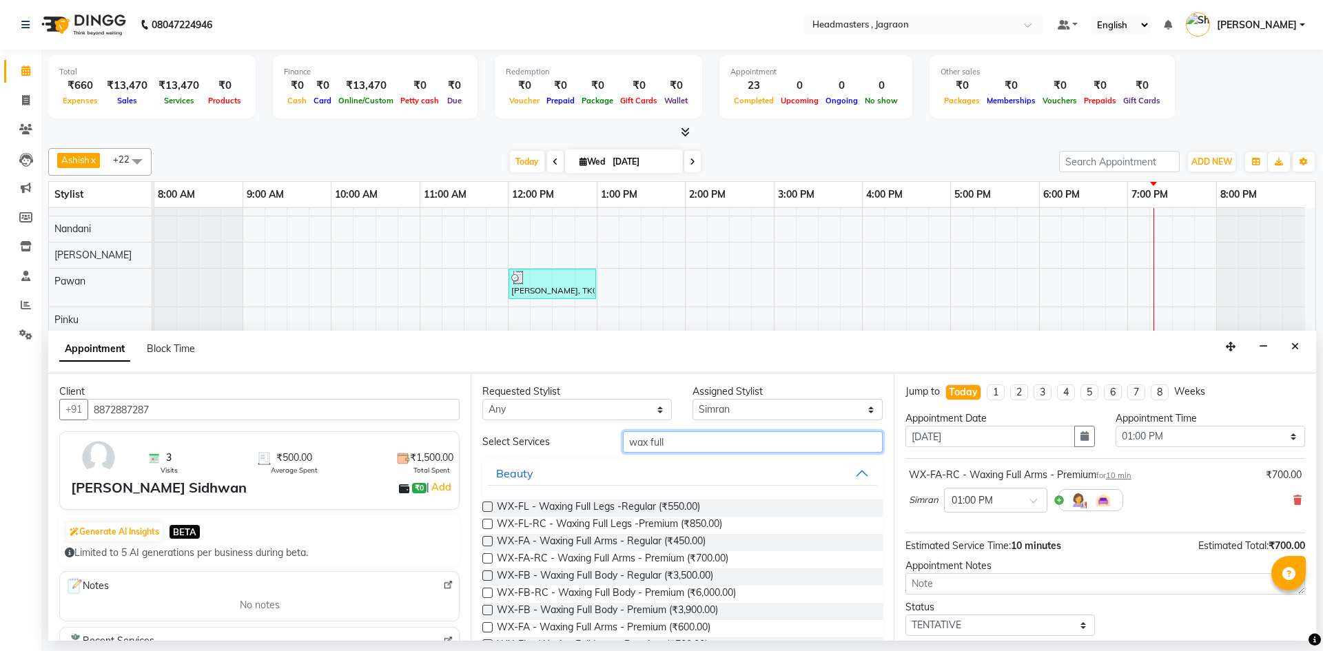
click at [703, 445] on input "wax full" at bounding box center [753, 441] width 260 height 21
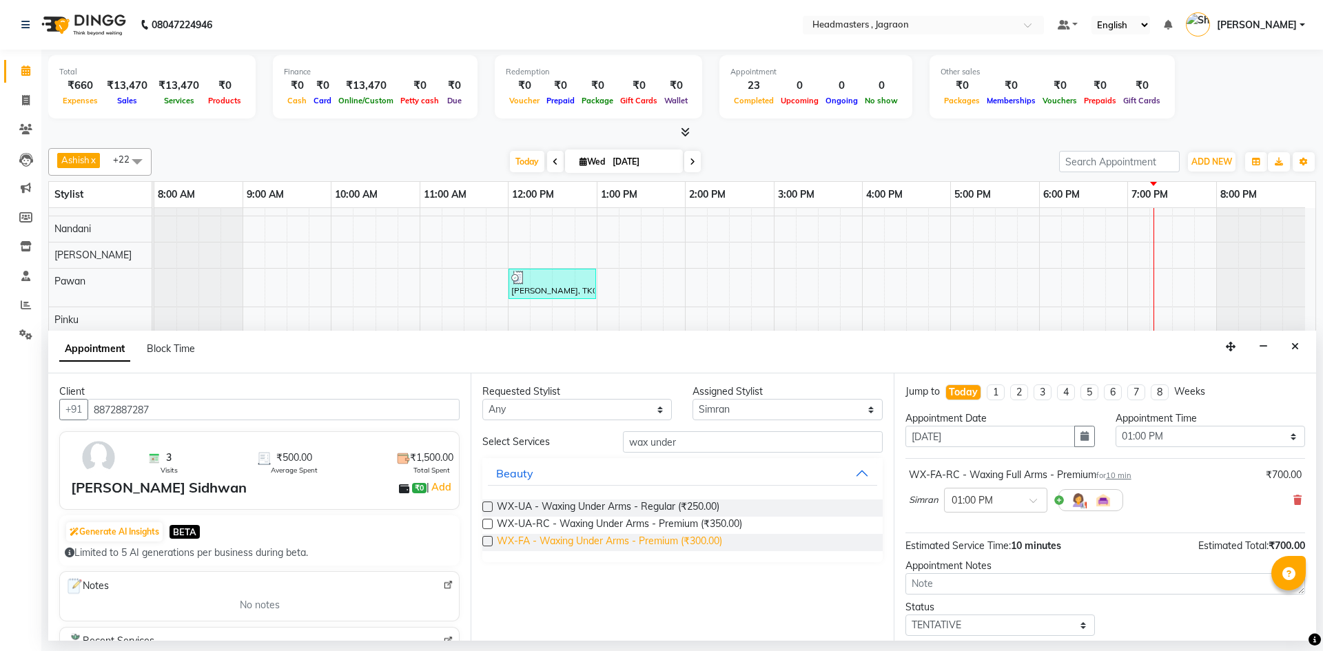
click at [611, 549] on span "WX-FA - Waxing Under Arms - Premium (₹300.00)" at bounding box center [609, 542] width 225 height 17
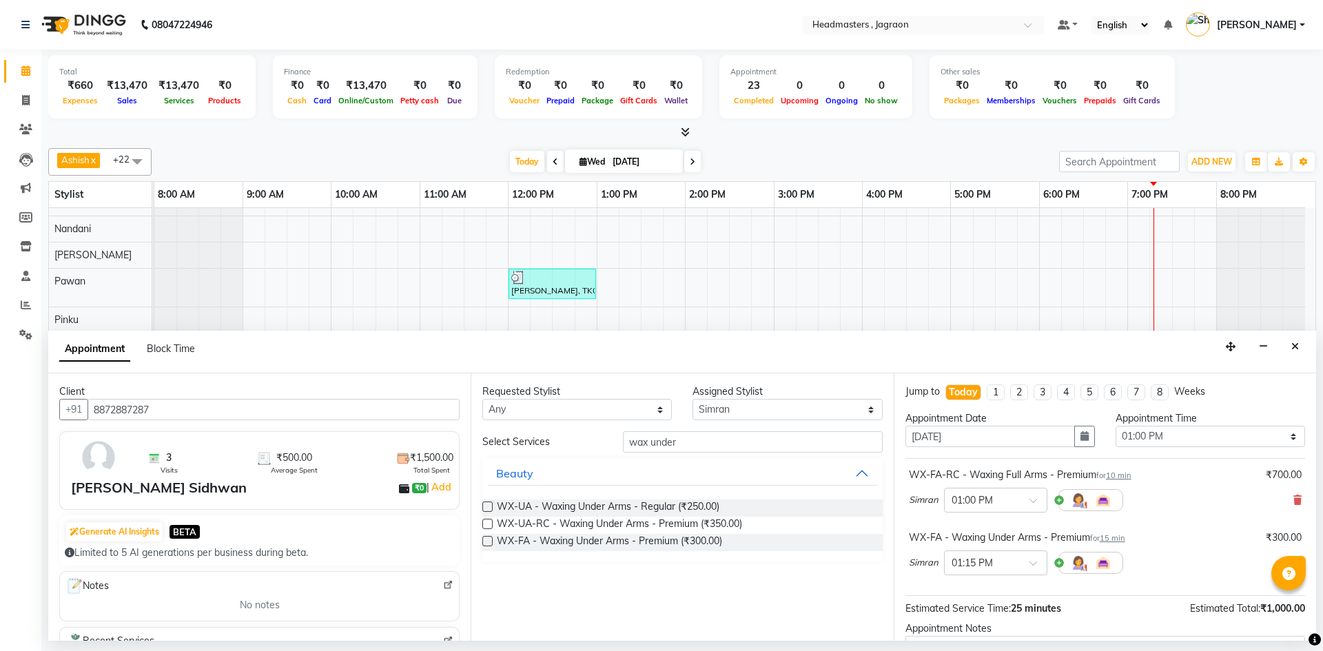
click at [340, 132] on div at bounding box center [682, 132] width 1268 height 14
click at [683, 444] on input "wax under" at bounding box center [753, 441] width 260 height 21
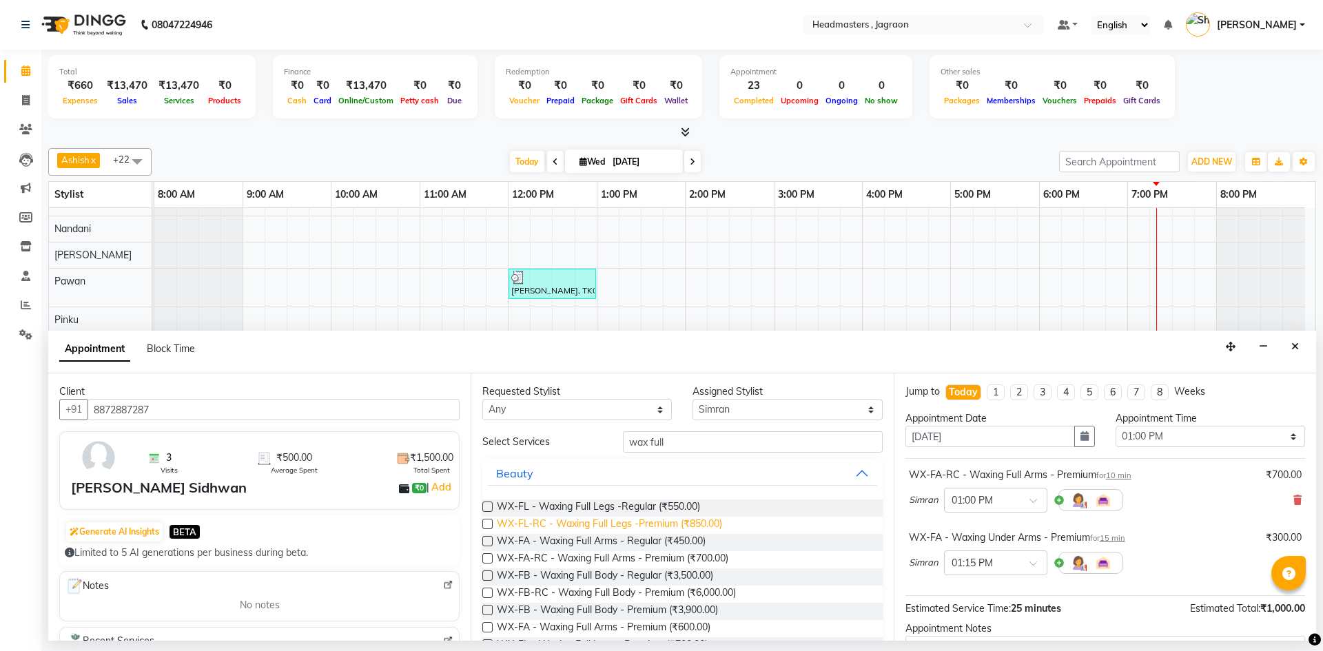
click at [622, 529] on span "WX-FL-RC - Waxing Full Legs -Premium (₹850.00)" at bounding box center [609, 525] width 225 height 17
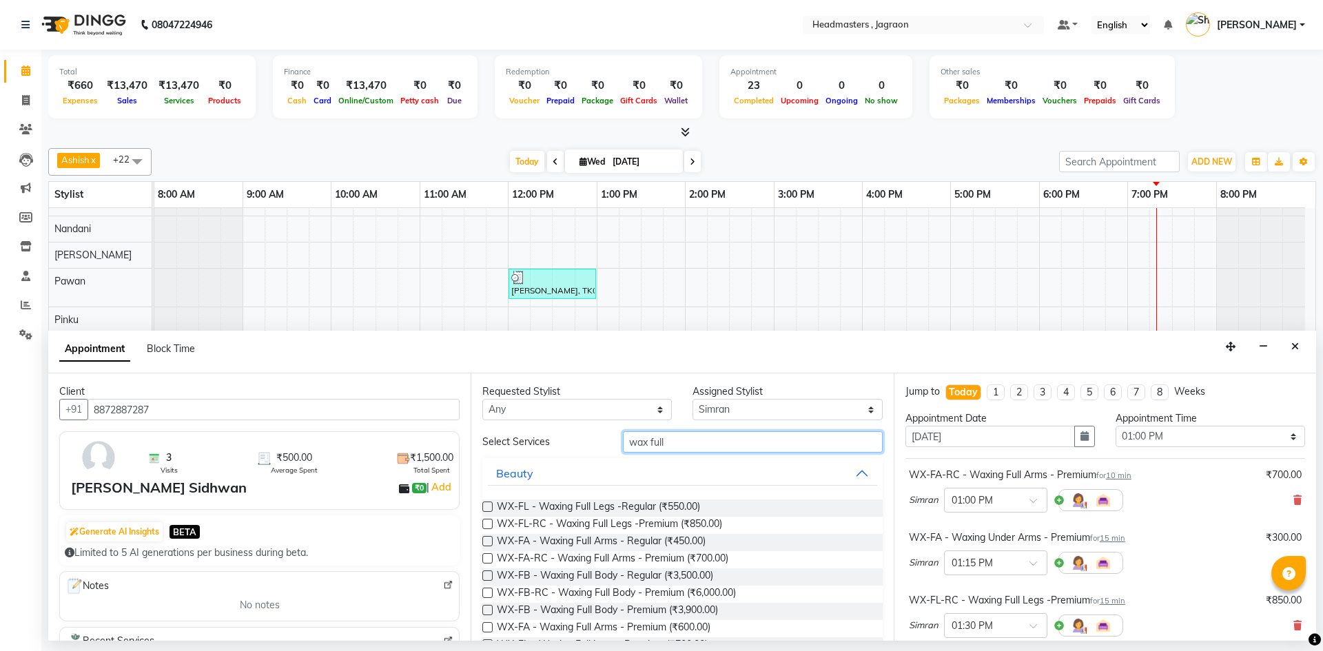
click at [746, 440] on input "wax full" at bounding box center [753, 441] width 260 height 21
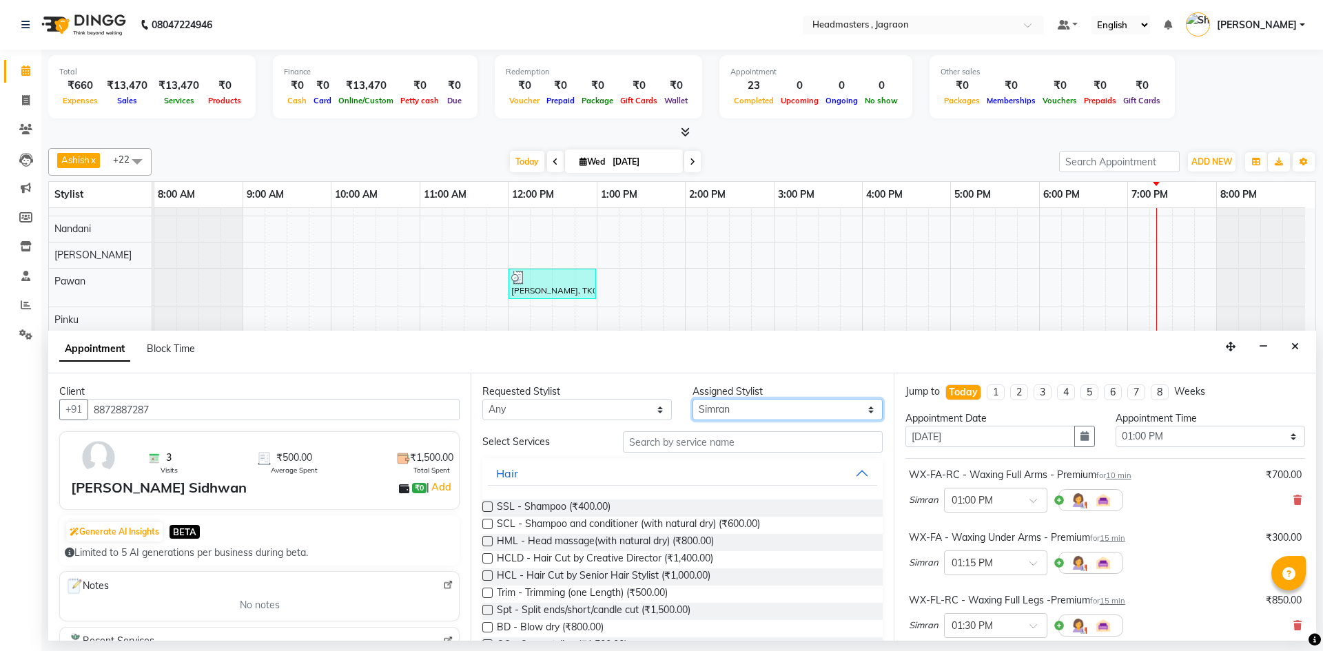
click at [738, 402] on select "Select Ashish Divya Harpreet HM Jagraon [PERSON_NAME] [PERSON_NAME] [PERSON_NAM…" at bounding box center [787, 409] width 189 height 21
click at [693, 399] on select "Select Ashish Divya Harpreet HM Jagraon [PERSON_NAME] [PERSON_NAME] [PERSON_NAM…" at bounding box center [787, 409] width 189 height 21
click at [721, 436] on input "text" at bounding box center [753, 441] width 260 height 21
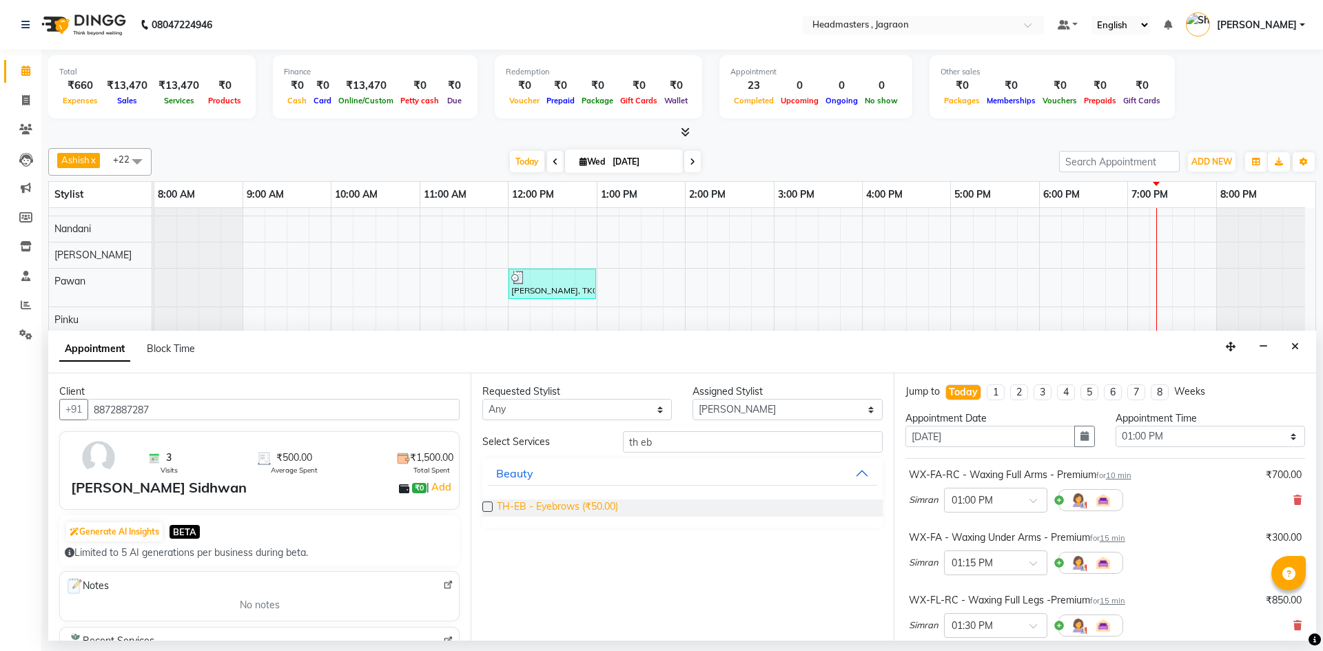
click at [574, 500] on span "TH-EB - Eyebrows (₹50.00)" at bounding box center [557, 508] width 121 height 17
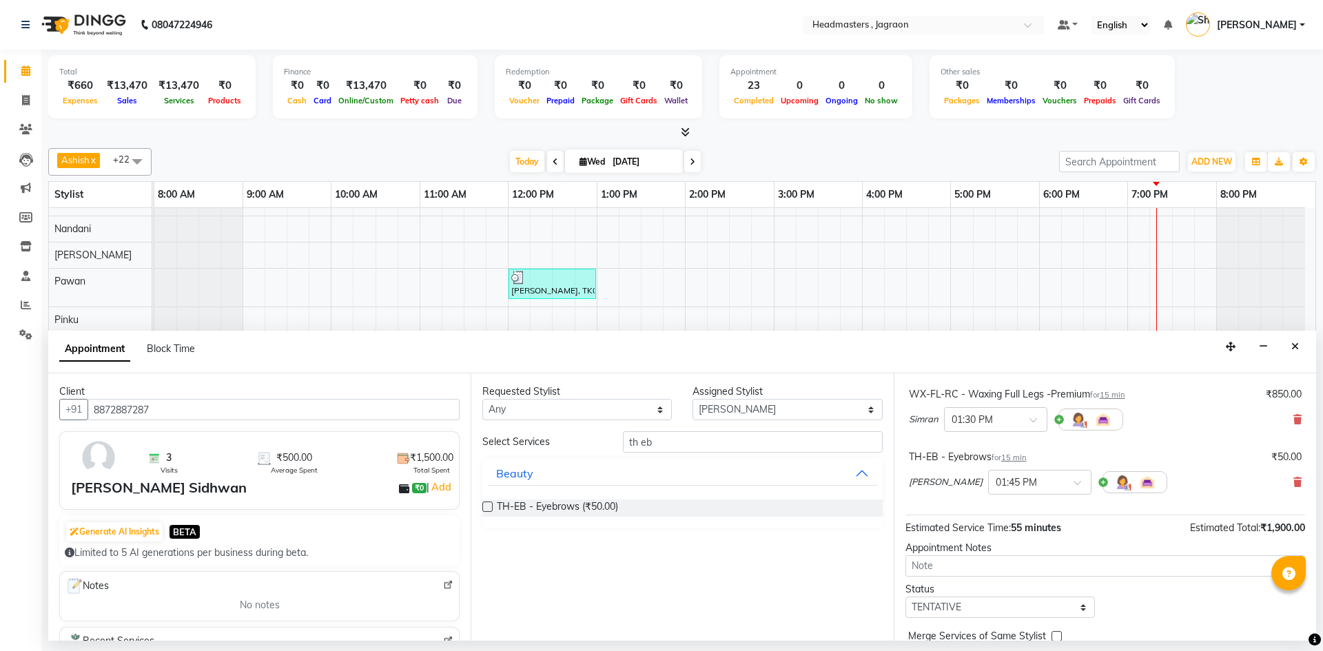
scroll to position [207, 0]
click at [698, 444] on input "th eb" at bounding box center [753, 441] width 260 height 21
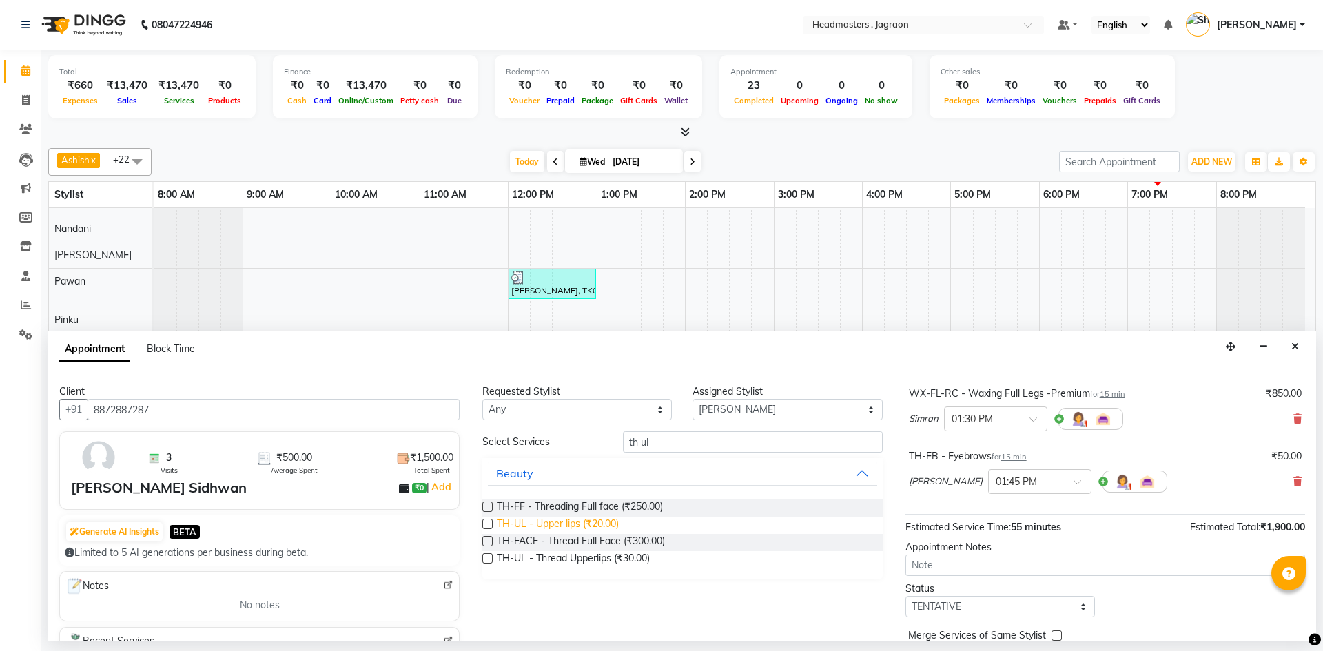
click at [606, 522] on span "TH-UL - Upper lips (₹20.00)" at bounding box center [558, 525] width 122 height 17
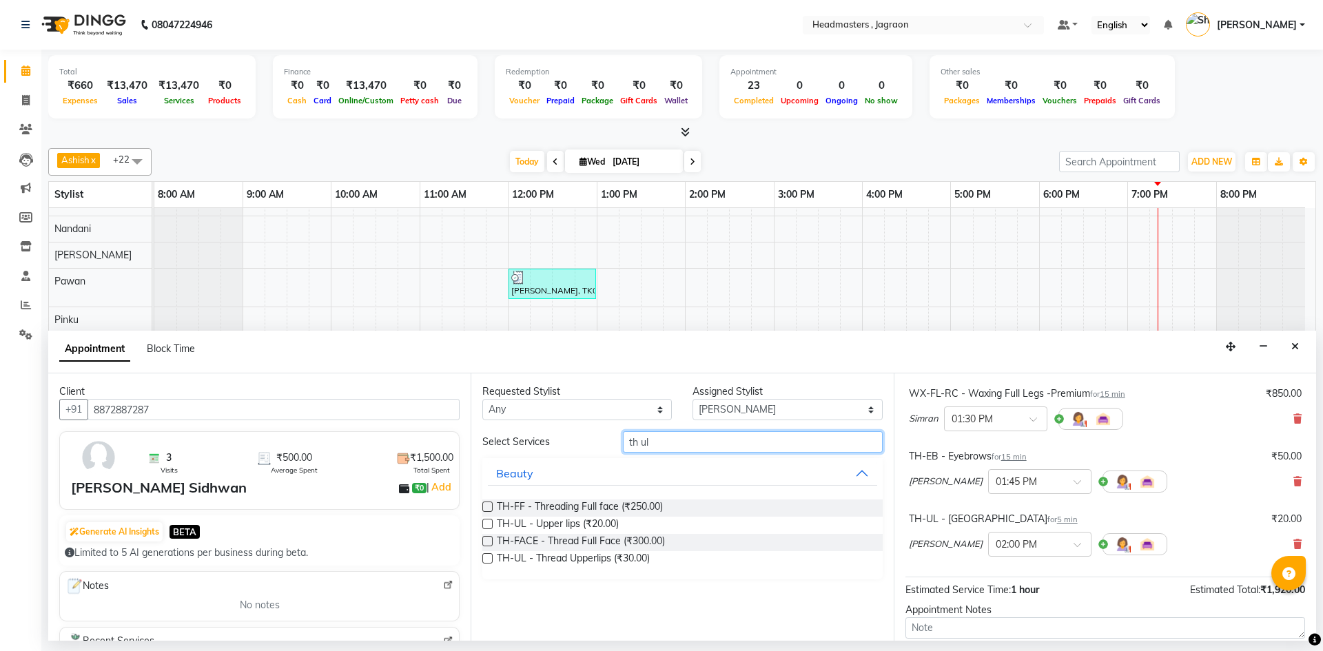
click at [667, 442] on input "th ul" at bounding box center [753, 441] width 260 height 21
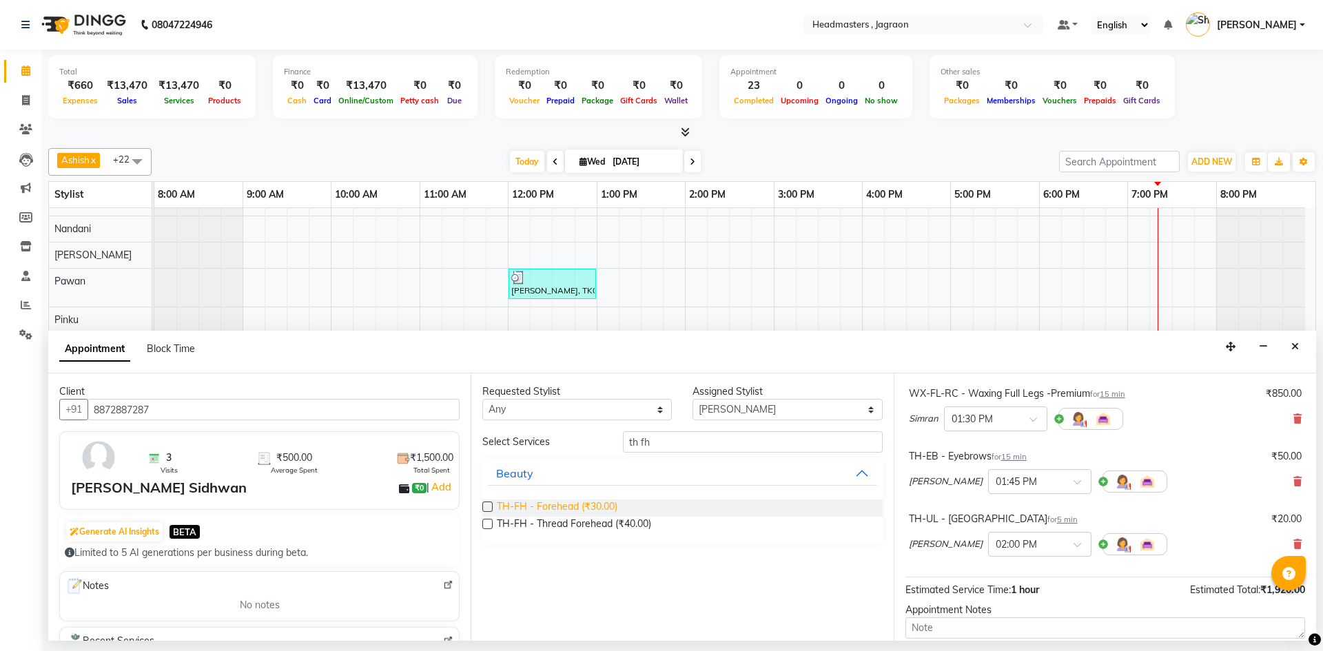
click at [581, 509] on span "TH-FH - Forehead (₹30.00)" at bounding box center [557, 508] width 121 height 17
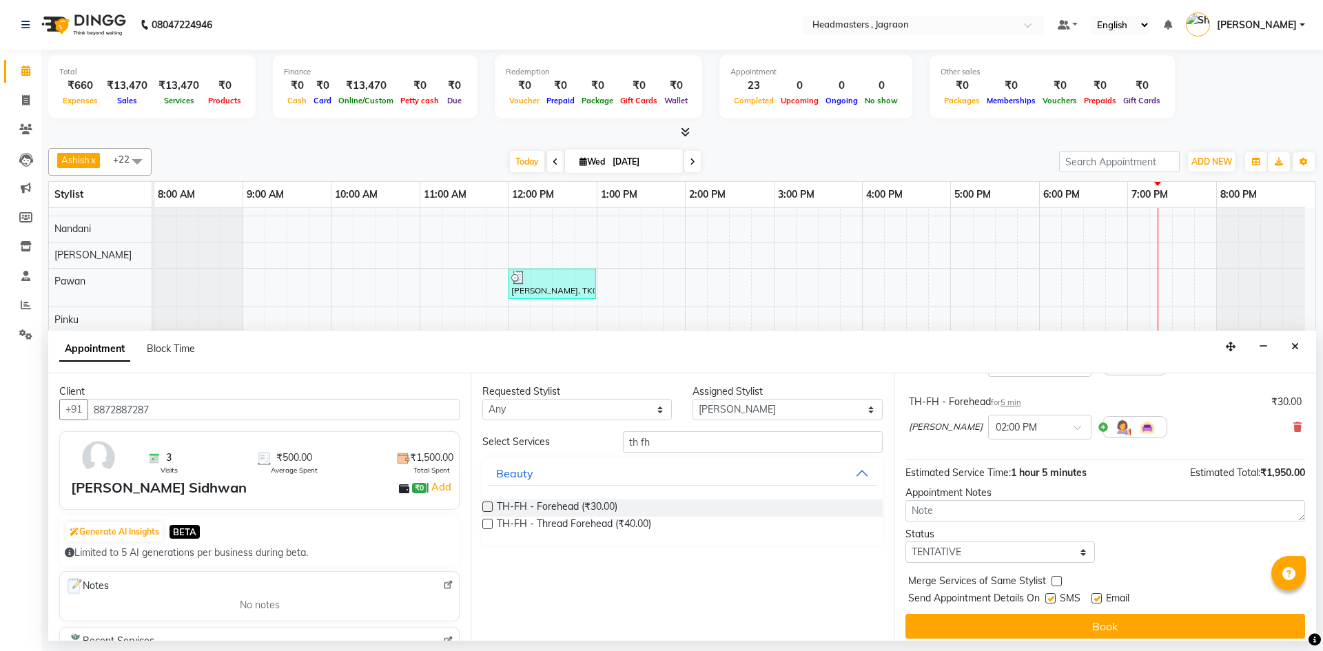
scroll to position [410, 0]
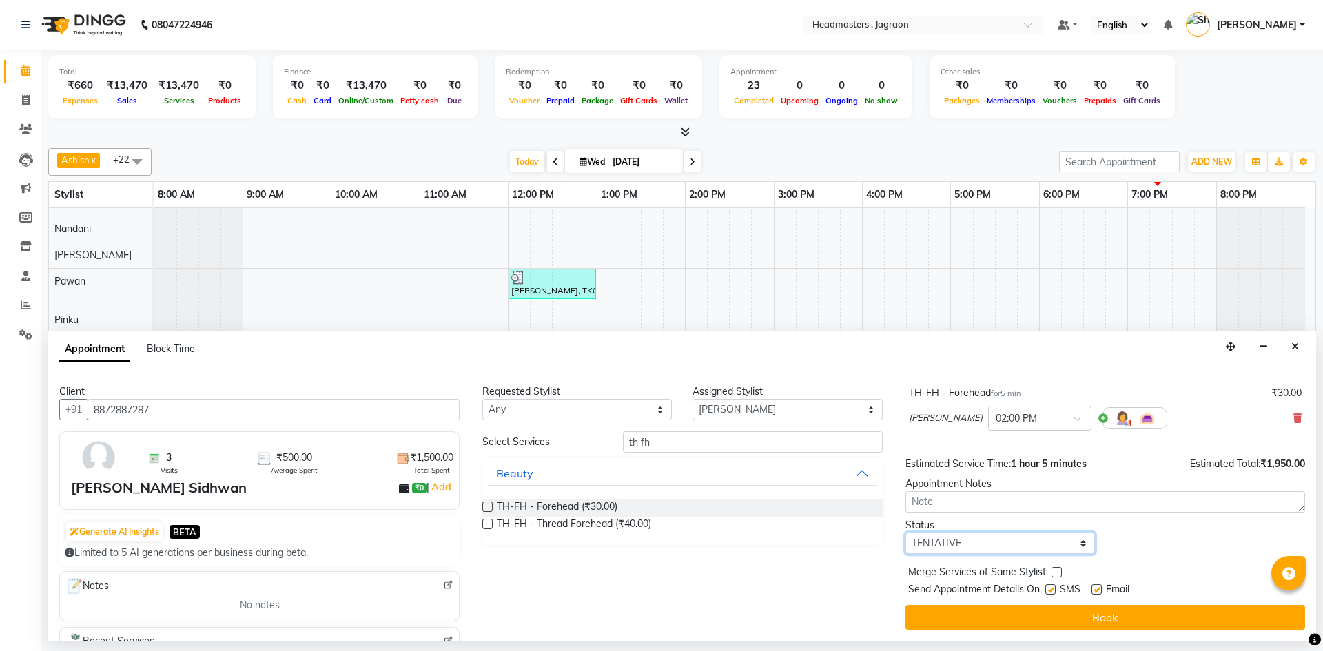
click at [992, 539] on select "Select TENTATIVE CONFIRM CHECK-IN UPCOMING" at bounding box center [999, 543] width 189 height 21
click at [905, 533] on select "Select TENTATIVE CONFIRM CHECK-IN UPCOMING" at bounding box center [999, 543] width 189 height 21
click at [1051, 589] on label at bounding box center [1050, 589] width 10 height 10
click at [1051, 589] on input "checkbox" at bounding box center [1049, 590] width 9 height 9
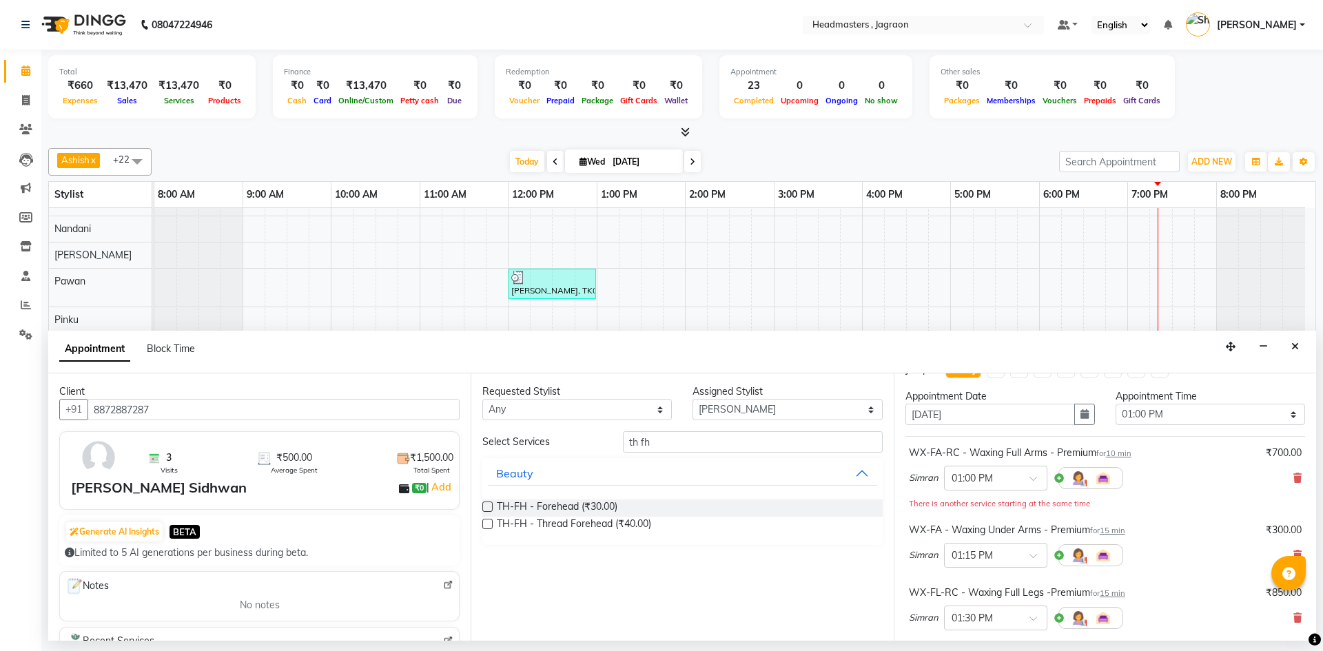
scroll to position [0, 0]
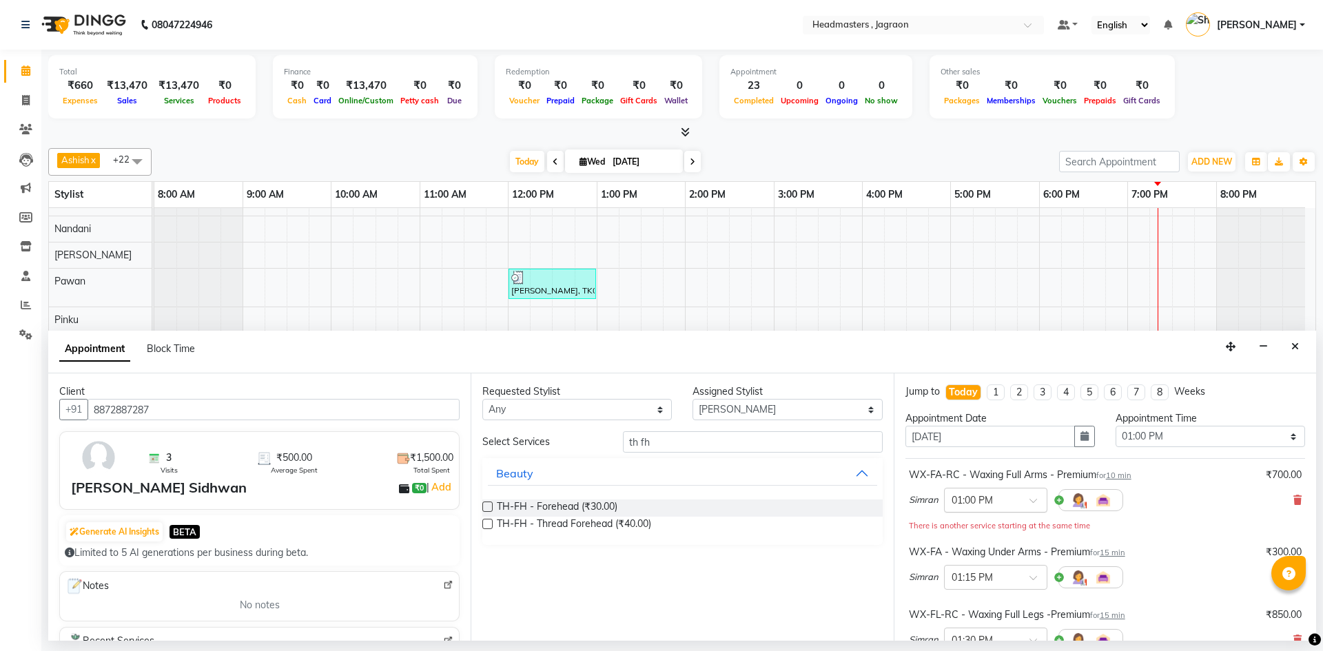
click at [974, 500] on input "text" at bounding box center [982, 499] width 61 height 14
click at [967, 554] on div "01:15 PM" at bounding box center [996, 550] width 102 height 25
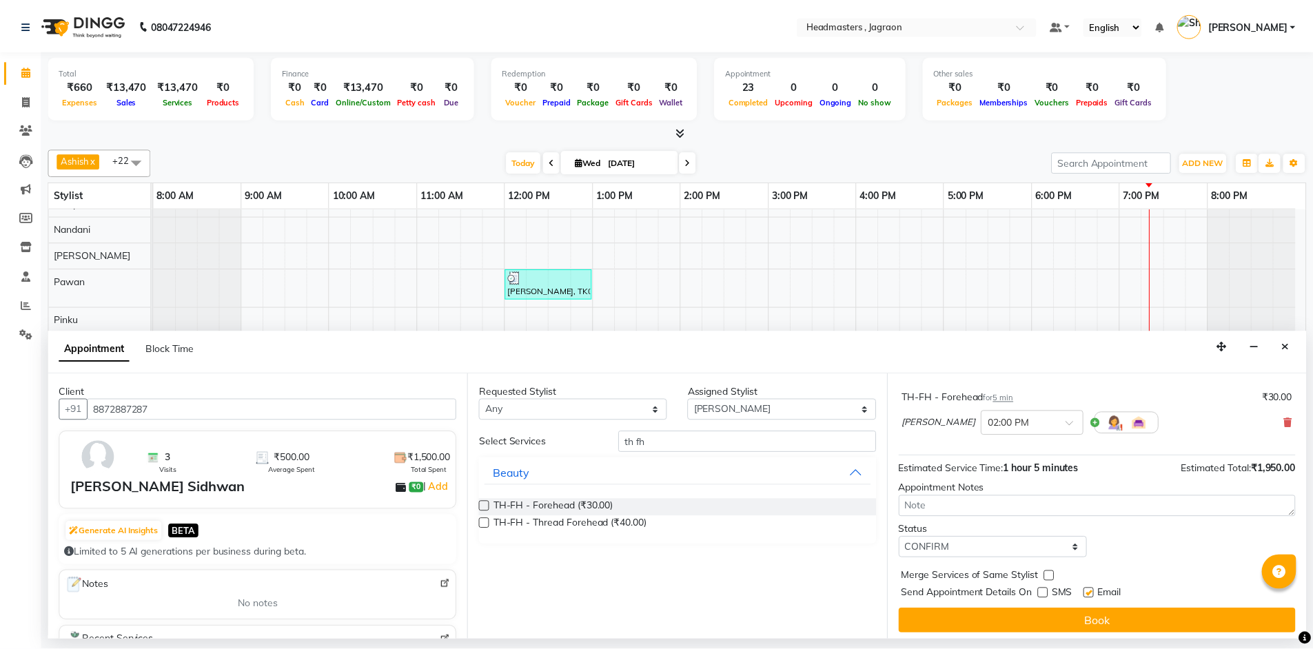
scroll to position [410, 0]
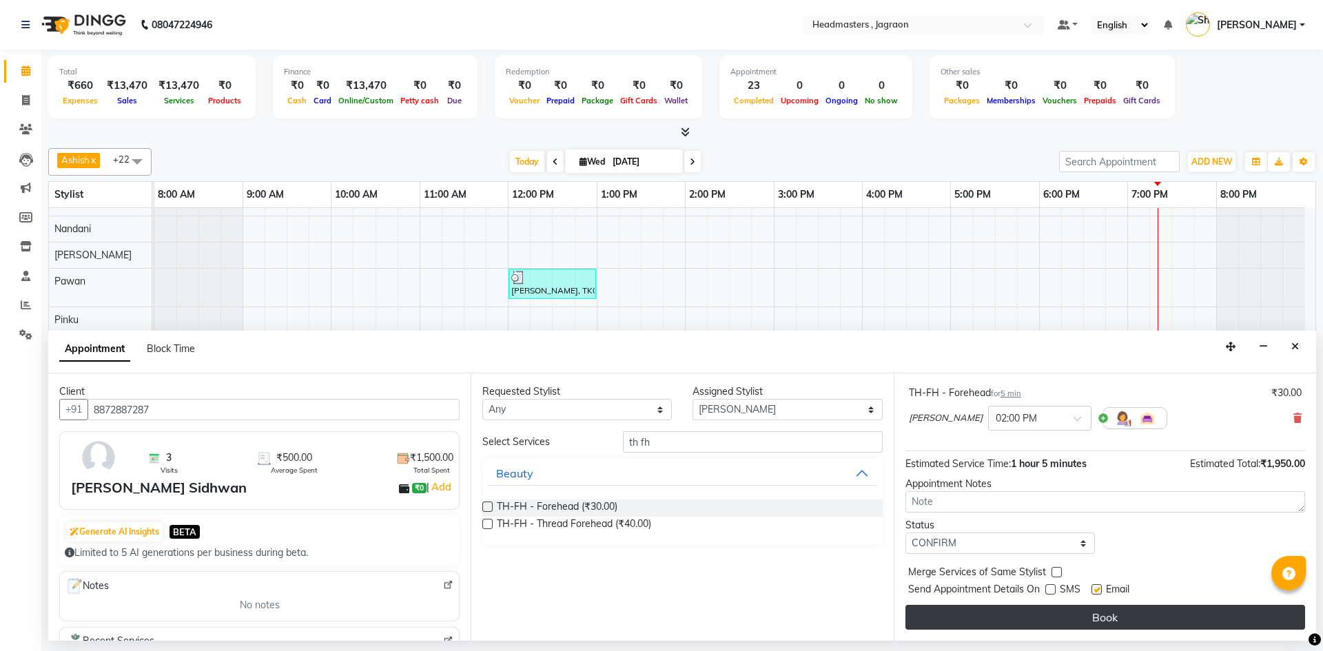
click at [1051, 614] on button "Book" at bounding box center [1105, 617] width 400 height 25
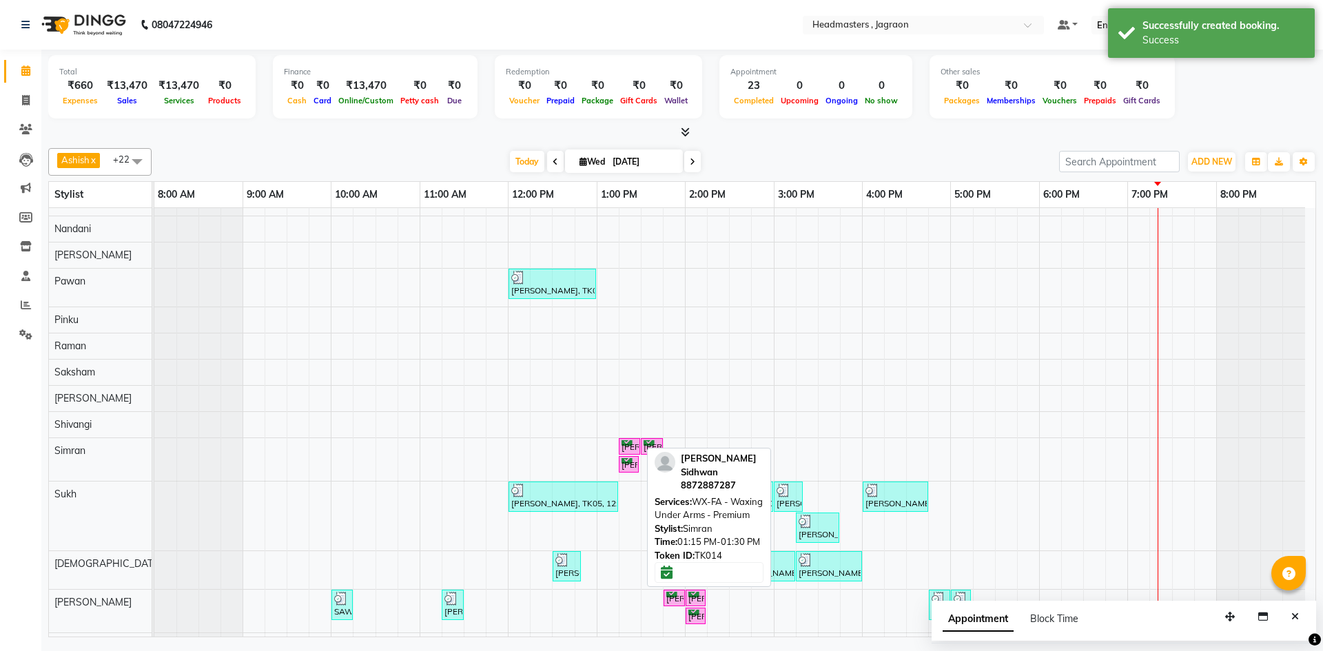
click at [631, 440] on icon at bounding box center [627, 440] width 11 height 1
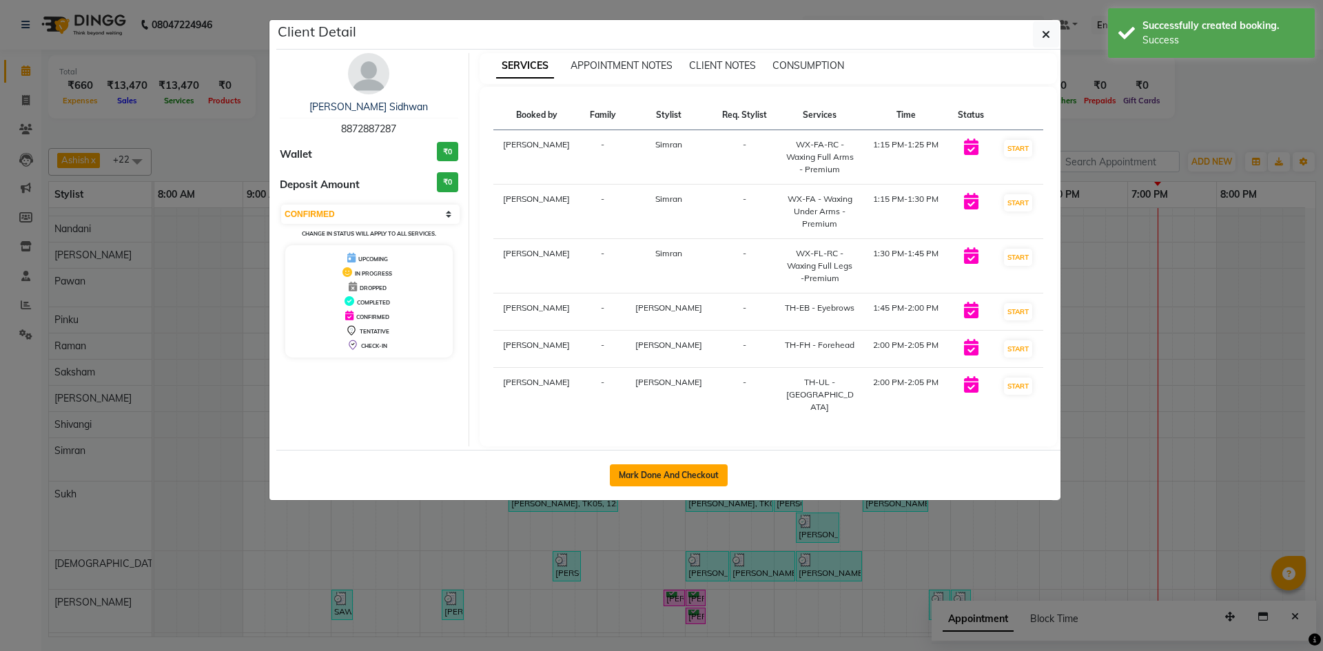
click at [666, 464] on button "Mark Done And Checkout" at bounding box center [669, 475] width 118 height 22
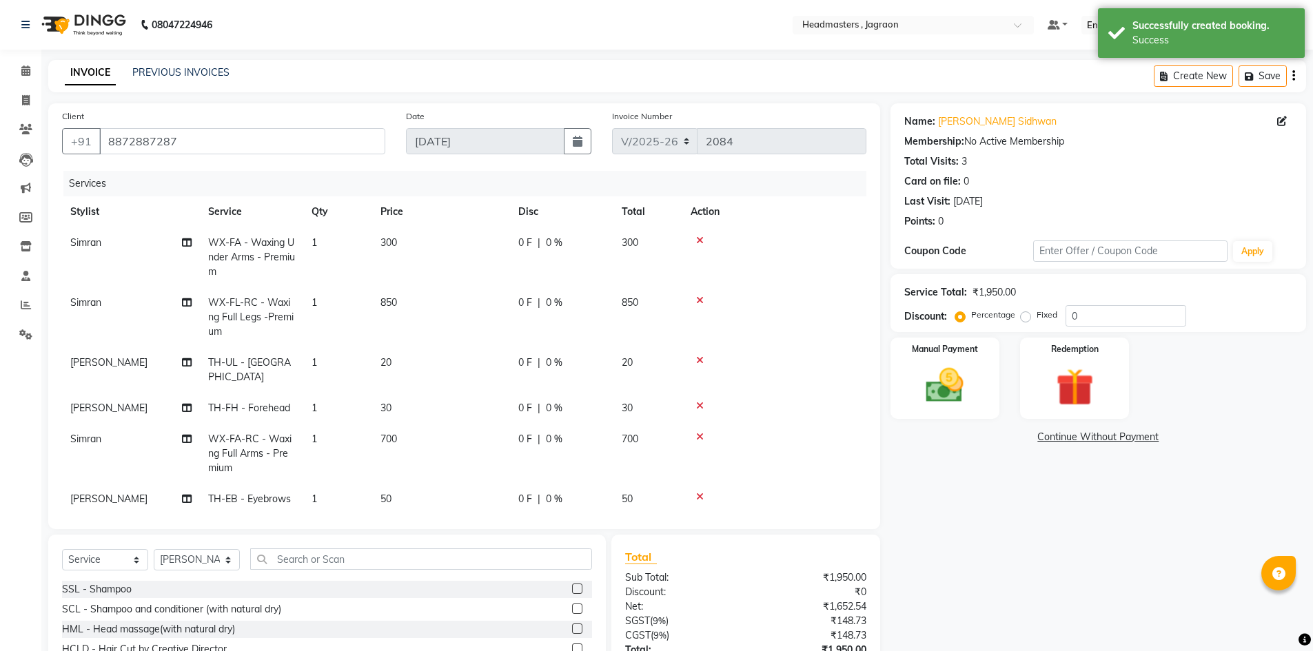
click at [543, 248] on div "0 F | 0 %" at bounding box center [561, 243] width 87 height 14
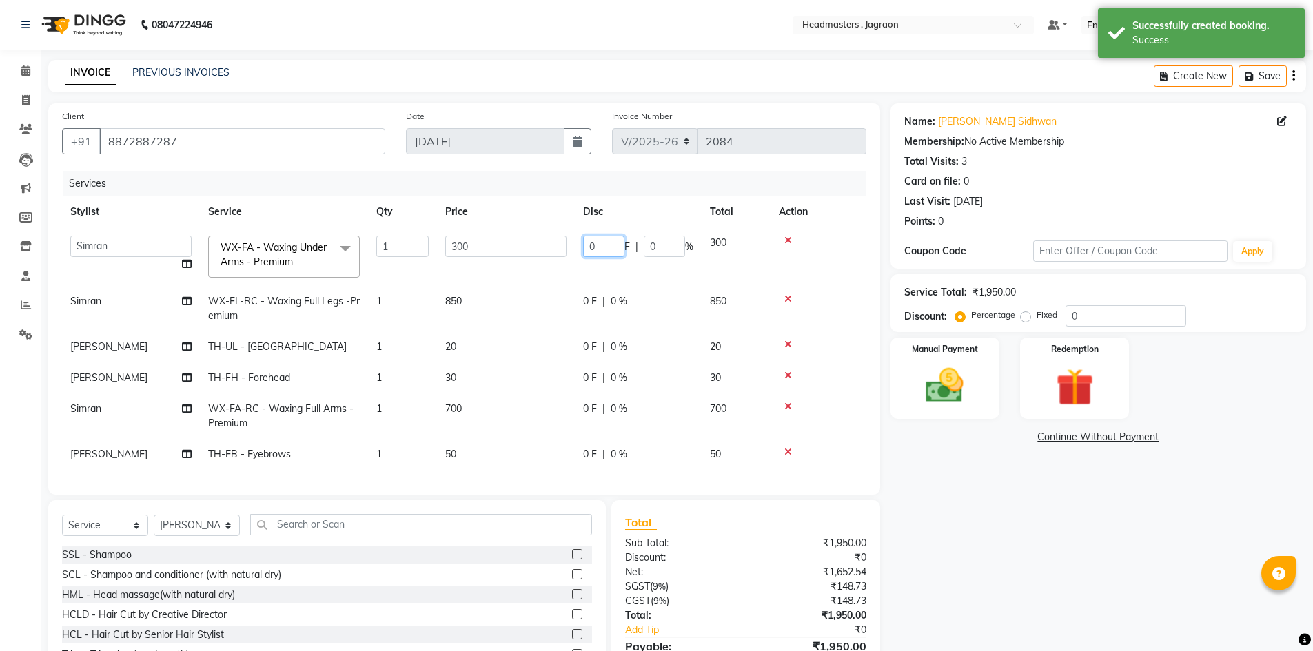
click at [605, 241] on input "0" at bounding box center [603, 246] width 41 height 21
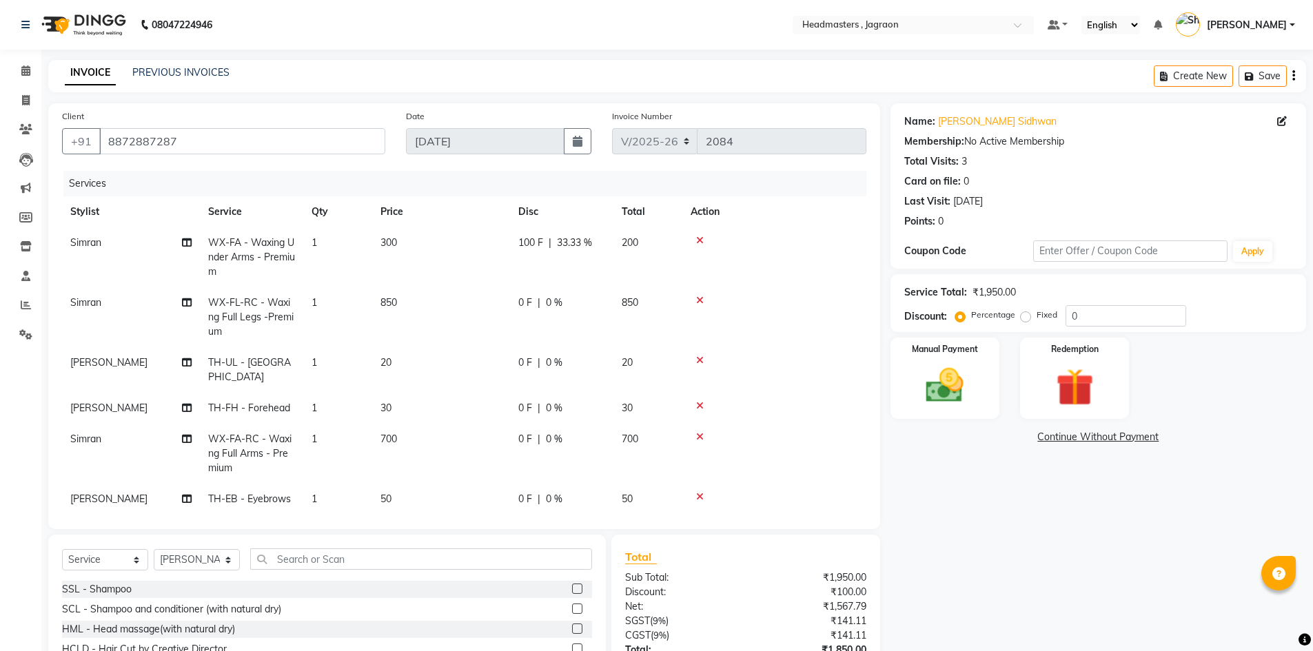
click at [597, 304] on div "0 F | 0 %" at bounding box center [561, 303] width 87 height 14
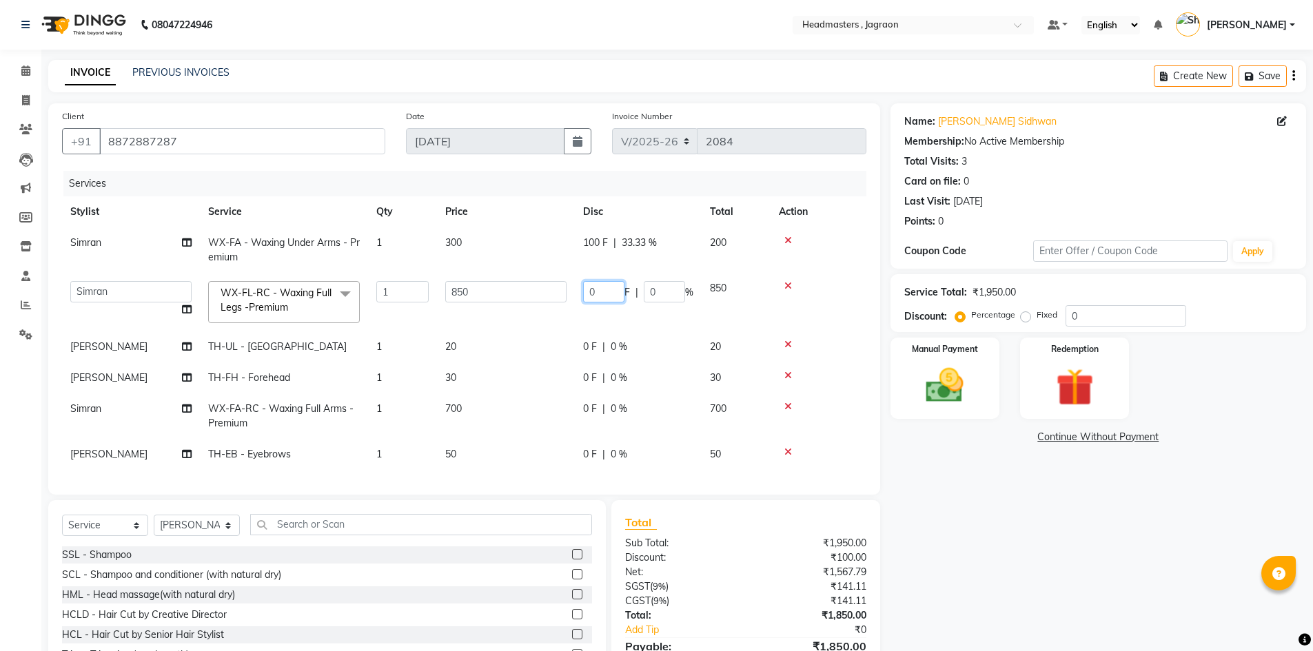
click at [605, 293] on input "0" at bounding box center [603, 291] width 41 height 21
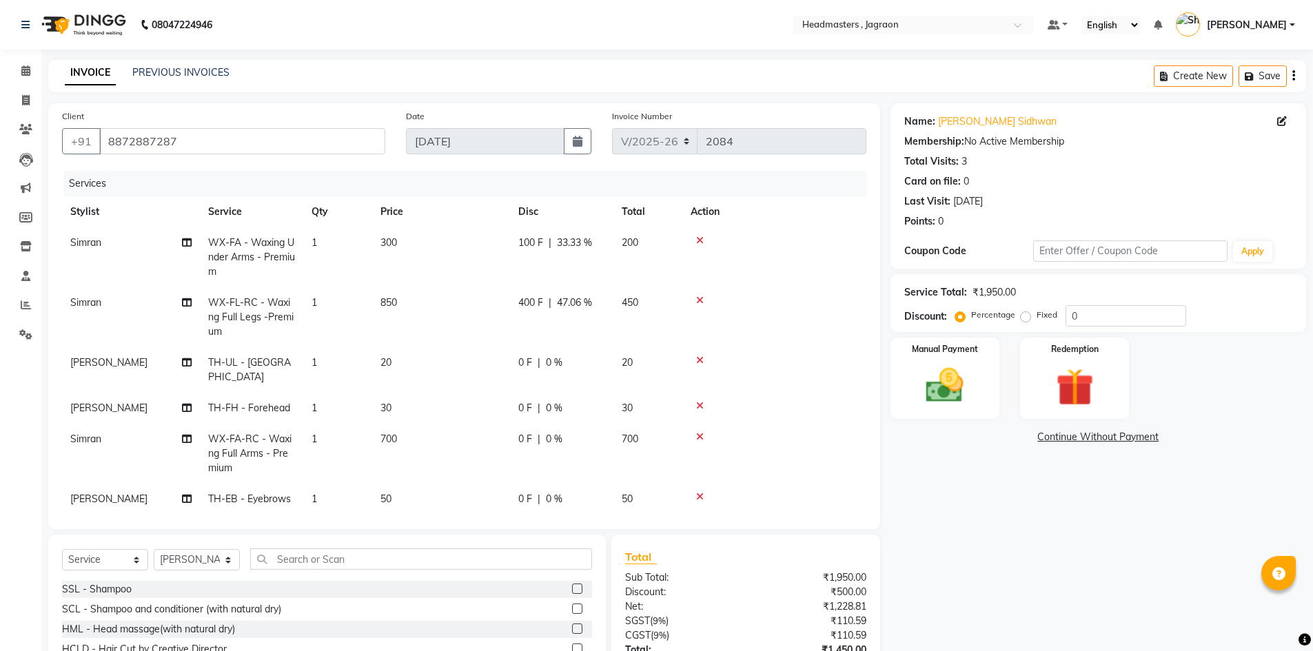
click at [605, 314] on td "400 F | 47.06 %" at bounding box center [561, 317] width 103 height 60
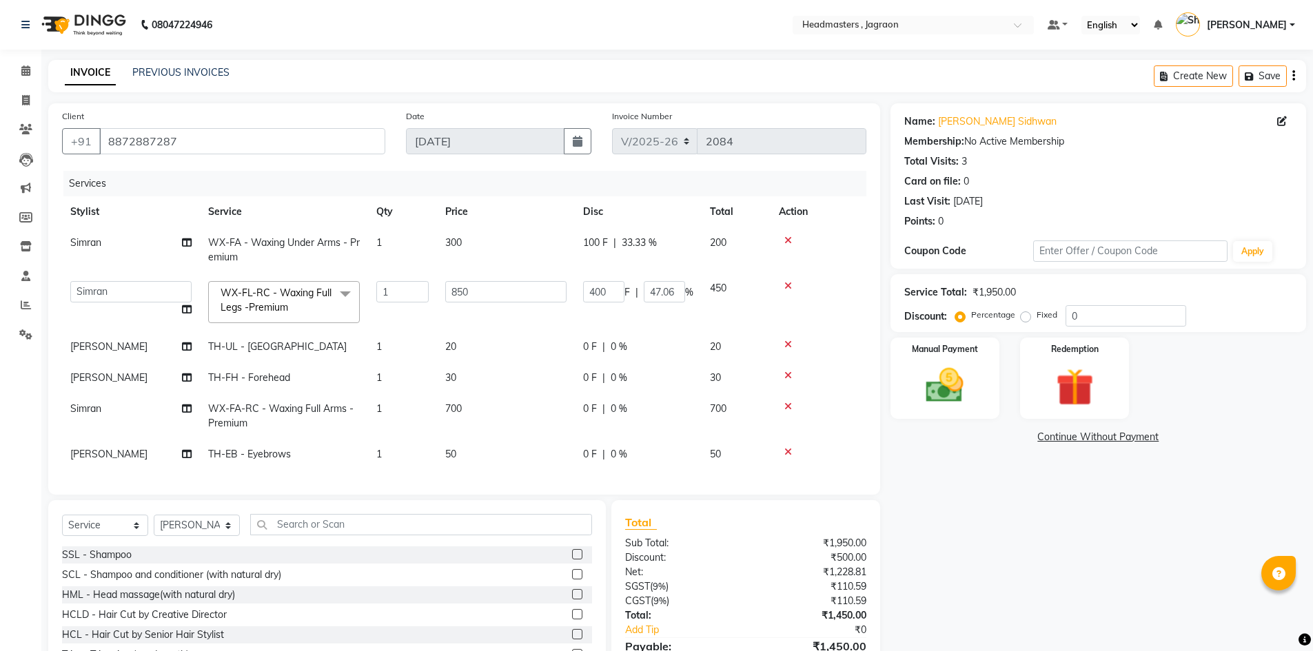
click at [593, 404] on span "0 F" at bounding box center [590, 409] width 14 height 14
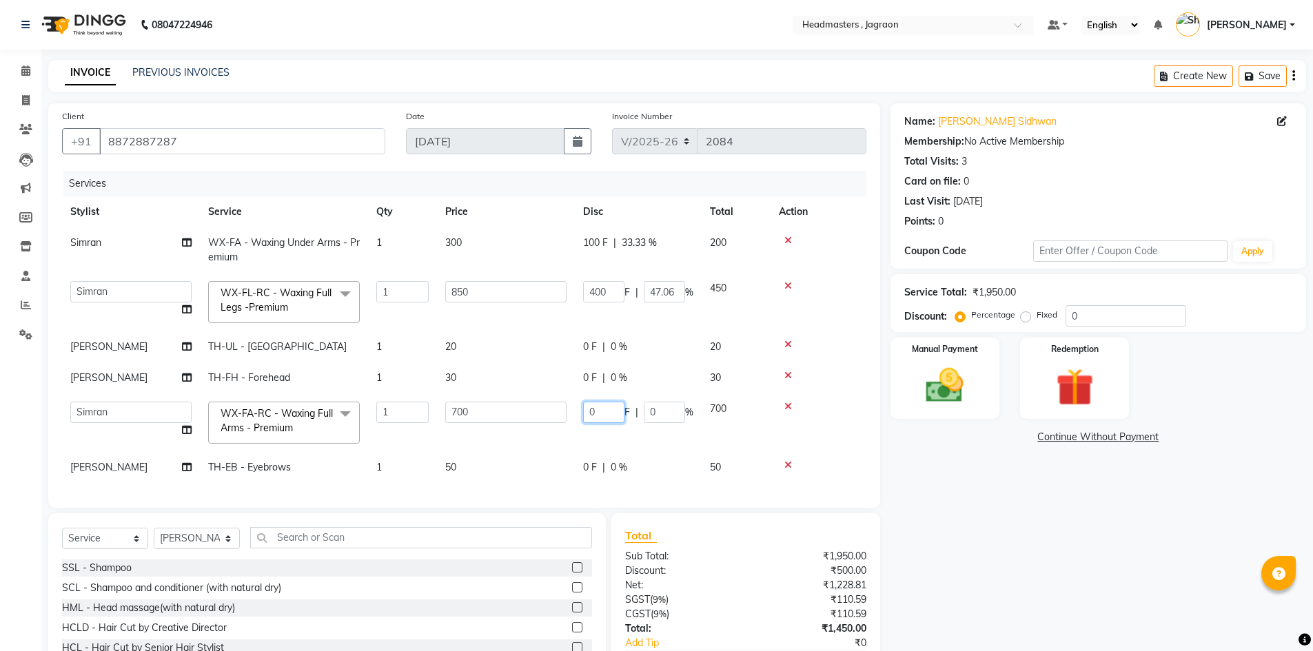
click at [598, 413] on input "0" at bounding box center [603, 412] width 41 height 21
click at [604, 452] on td "0 F | 0 %" at bounding box center [638, 467] width 127 height 31
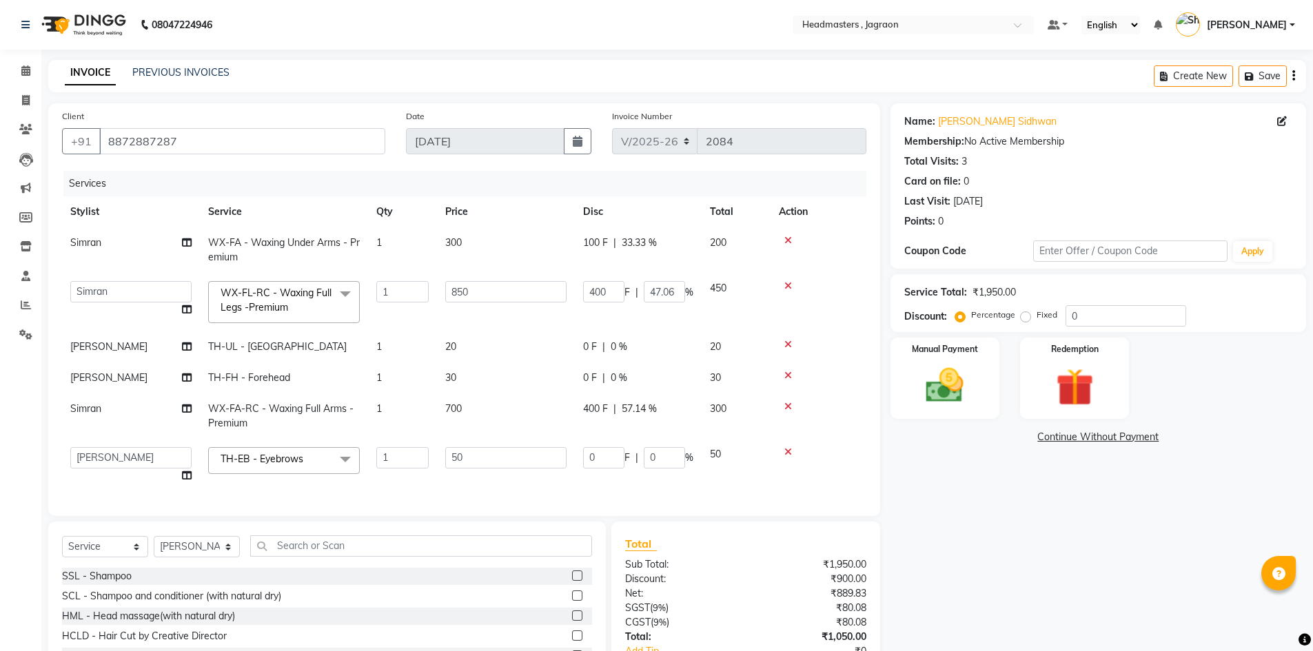
click at [700, 437] on td "400 F | 57.14 %" at bounding box center [638, 415] width 127 height 45
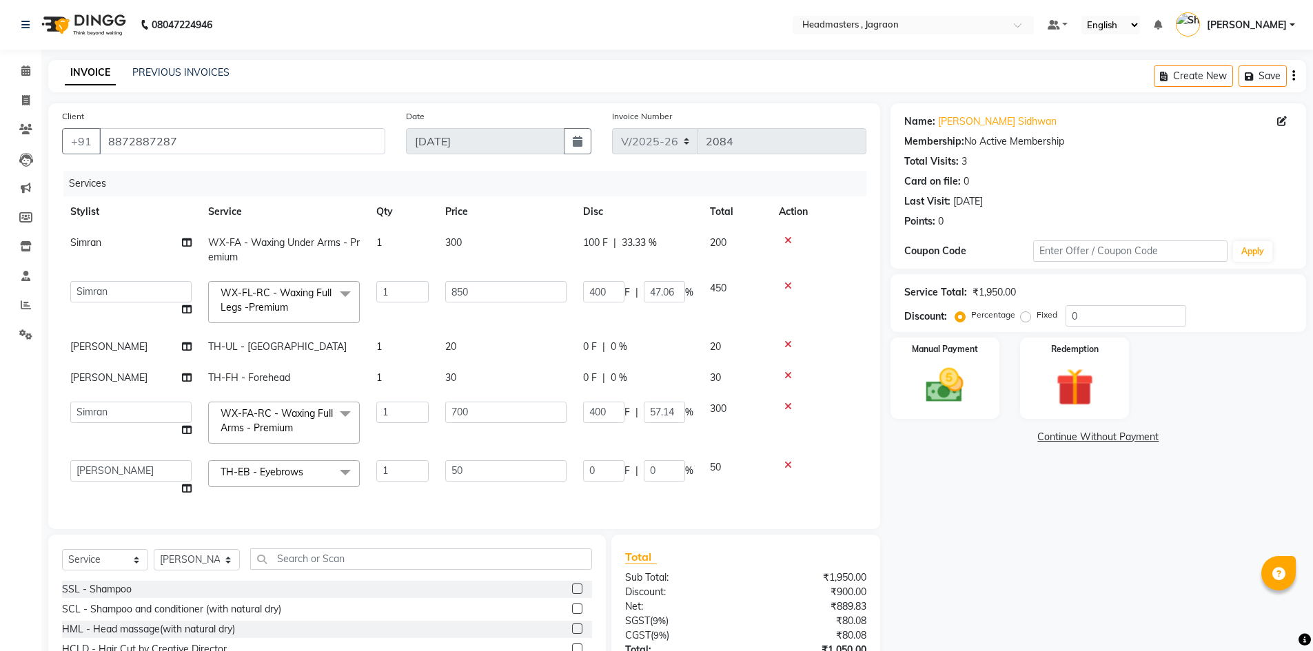
click at [933, 441] on link "Continue Without Payment" at bounding box center [1098, 437] width 410 height 14
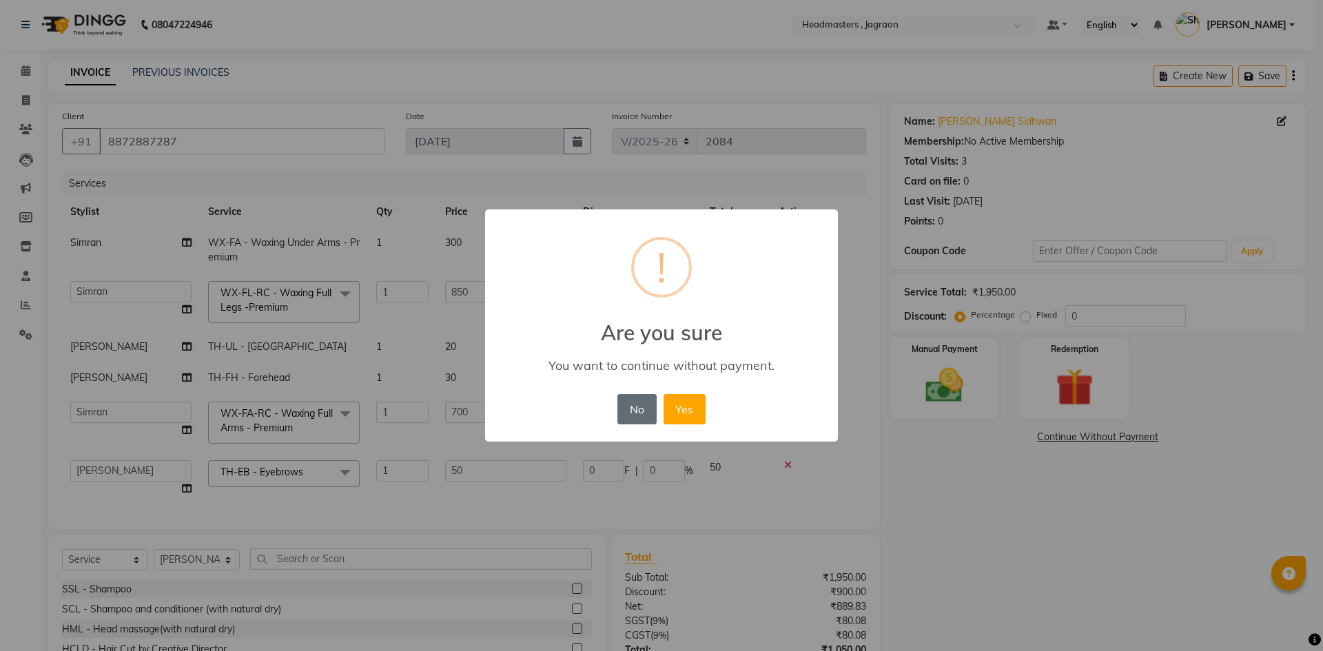
click at [644, 417] on button "No" at bounding box center [636, 409] width 39 height 30
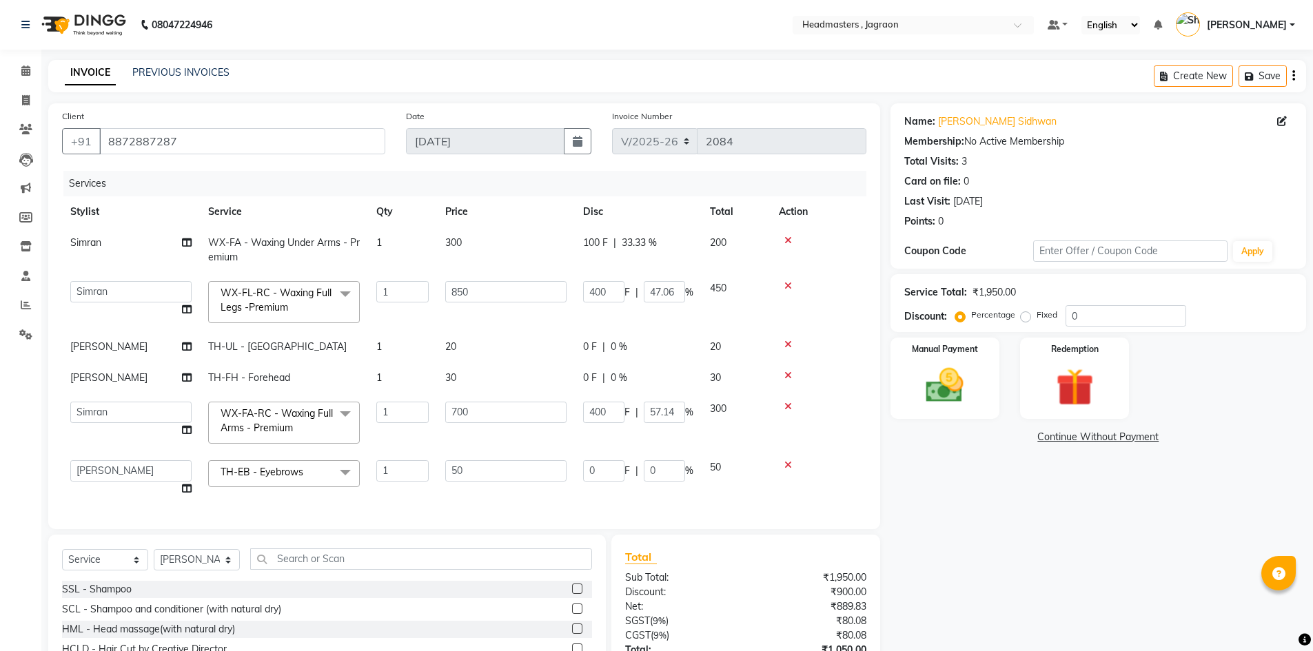
click at [658, 435] on td "400 F | 57.14 %" at bounding box center [638, 422] width 127 height 59
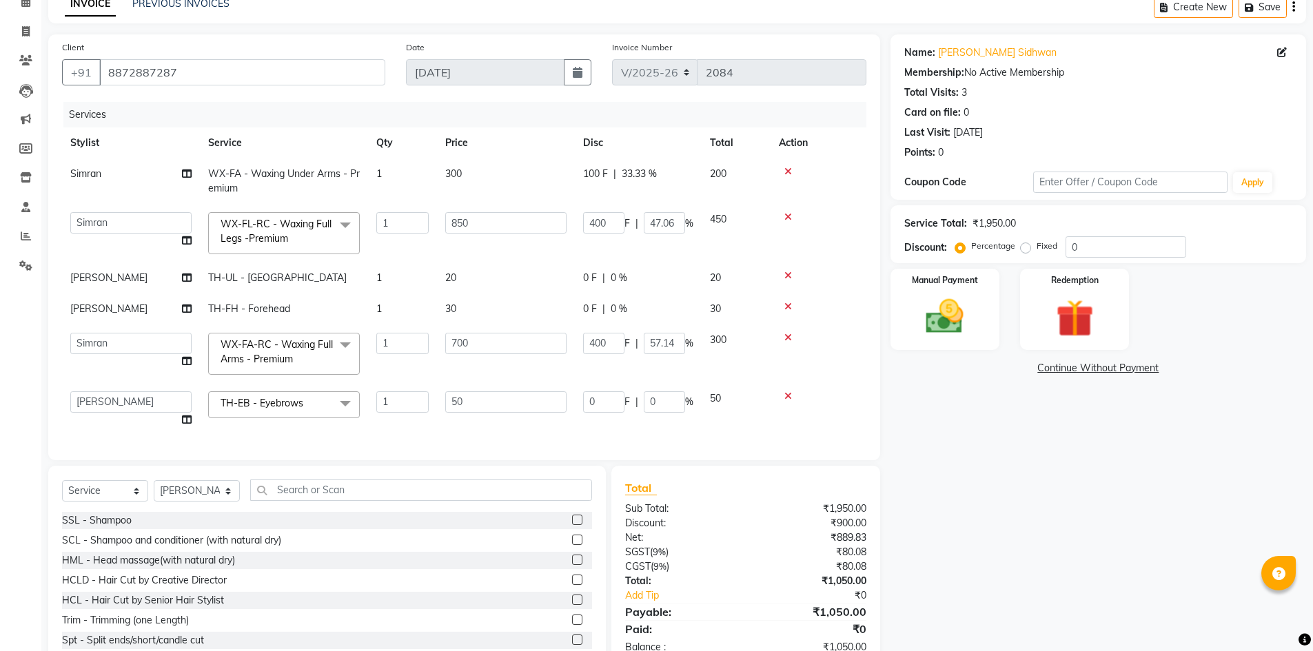
scroll to position [107, 0]
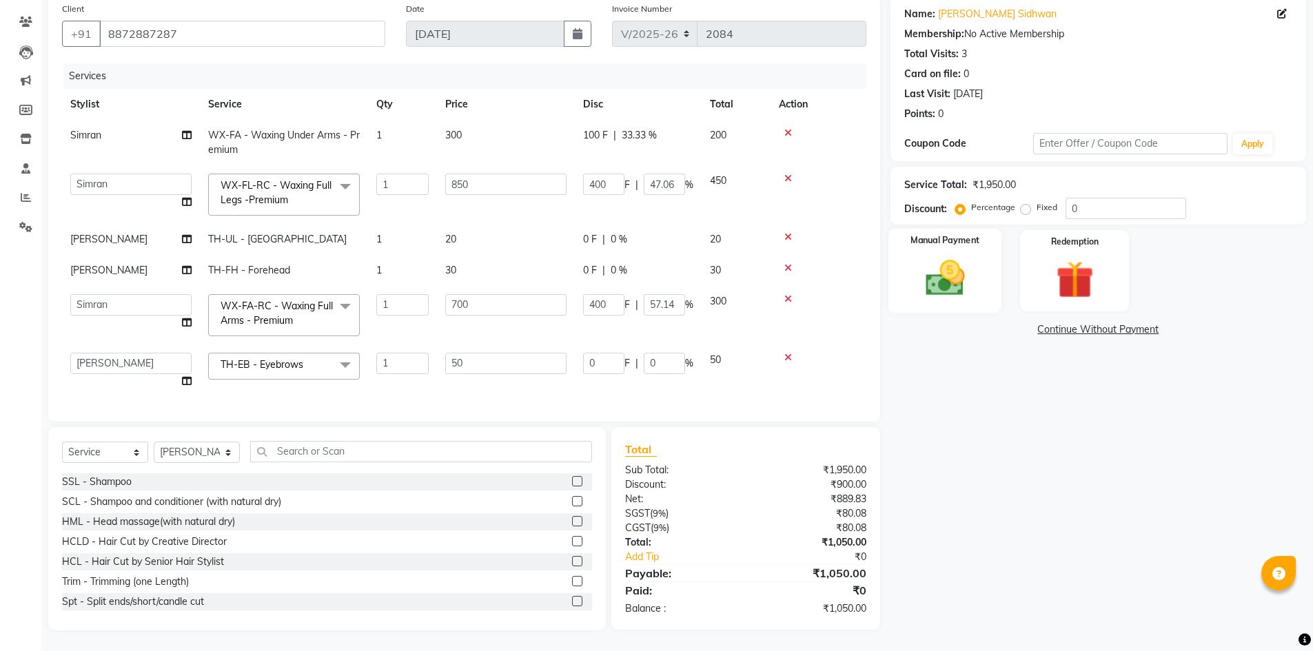
click at [945, 282] on img at bounding box center [944, 278] width 63 height 45
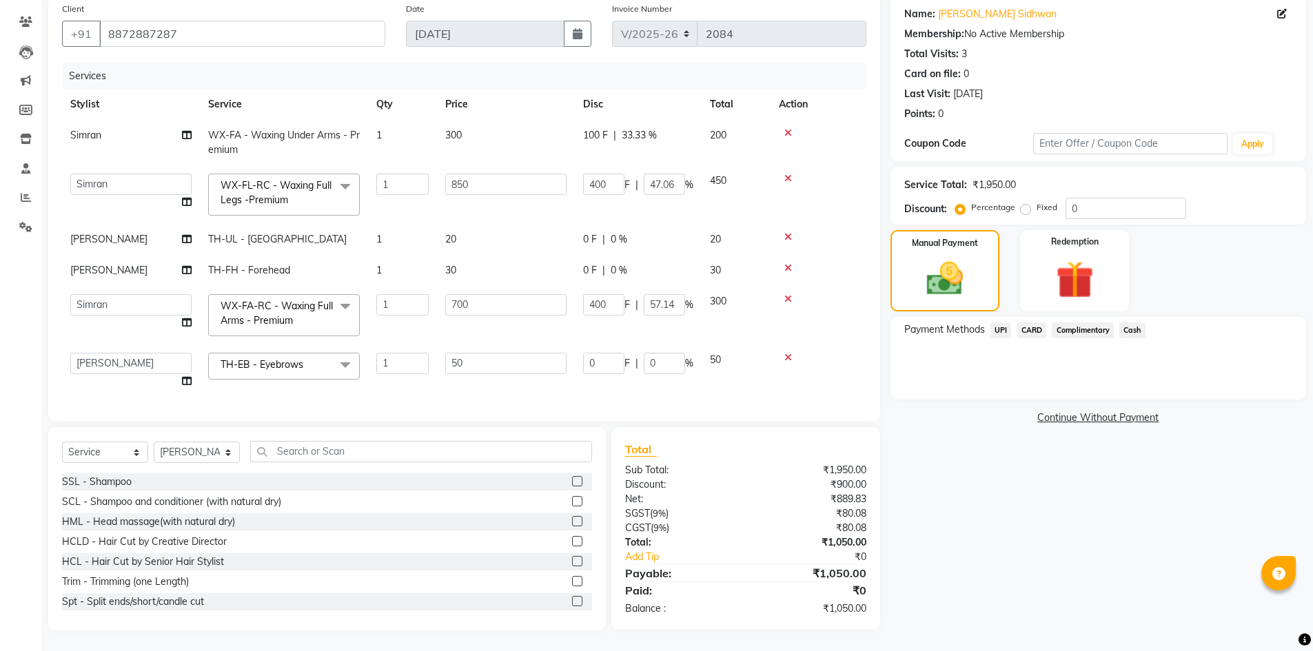
click at [1144, 331] on span "Cash" at bounding box center [1132, 330] width 26 height 16
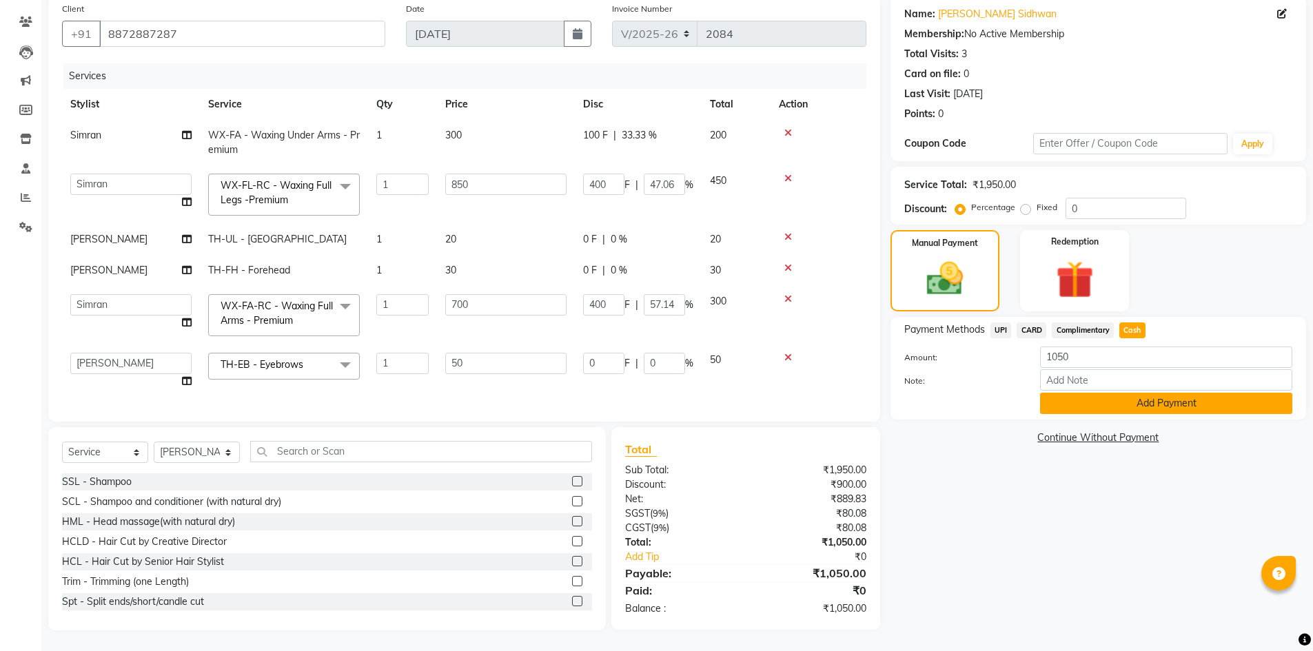
click at [1138, 411] on button "Add Payment" at bounding box center [1166, 403] width 252 height 21
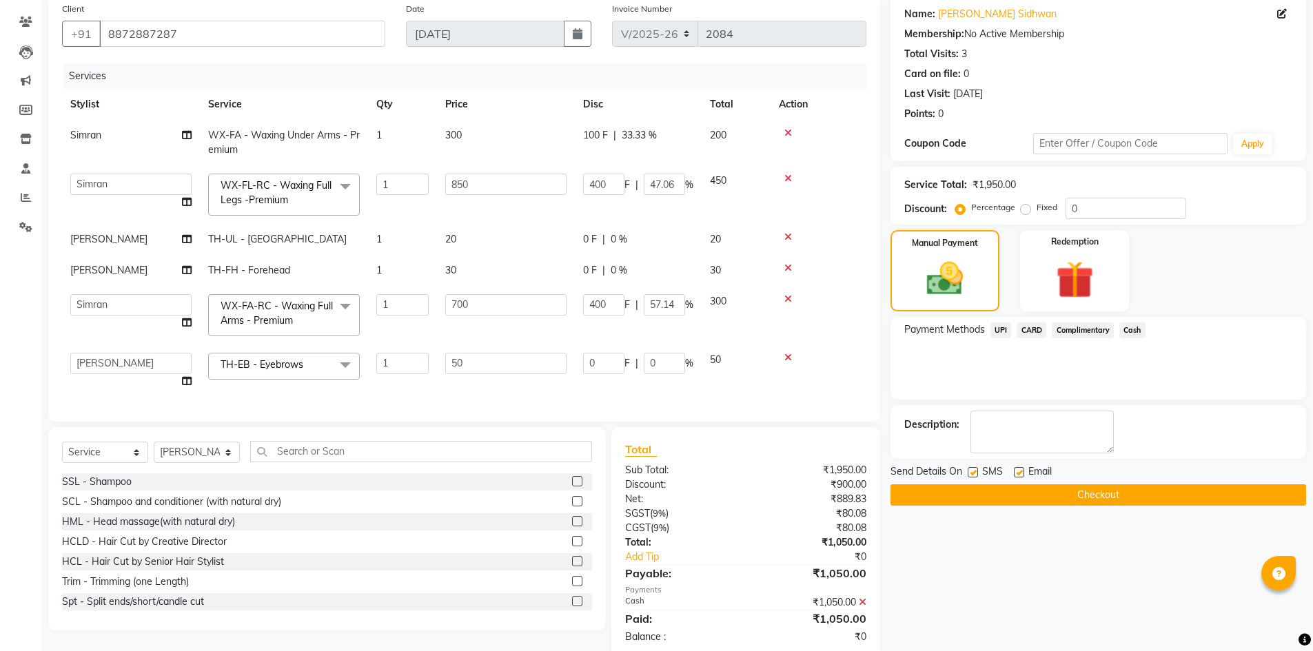
click at [1051, 493] on button "Checkout" at bounding box center [1098, 494] width 416 height 21
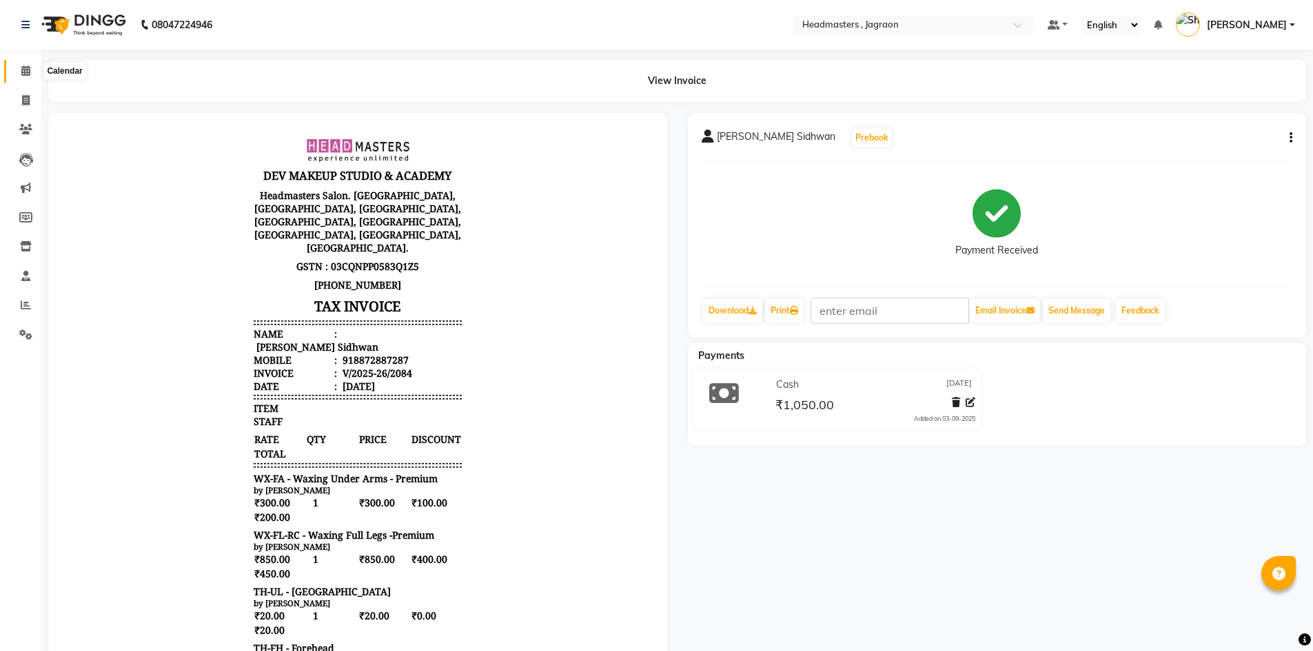
click at [20, 70] on span at bounding box center [26, 71] width 24 height 16
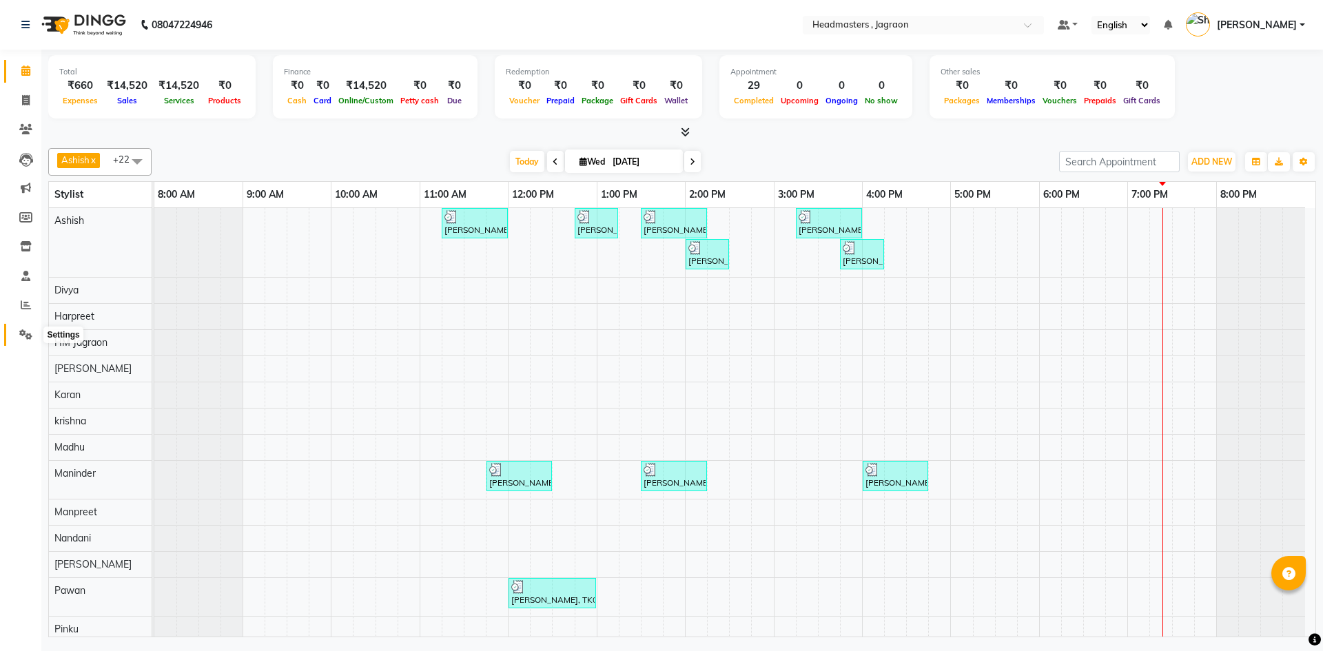
click at [22, 338] on icon at bounding box center [25, 334] width 13 height 10
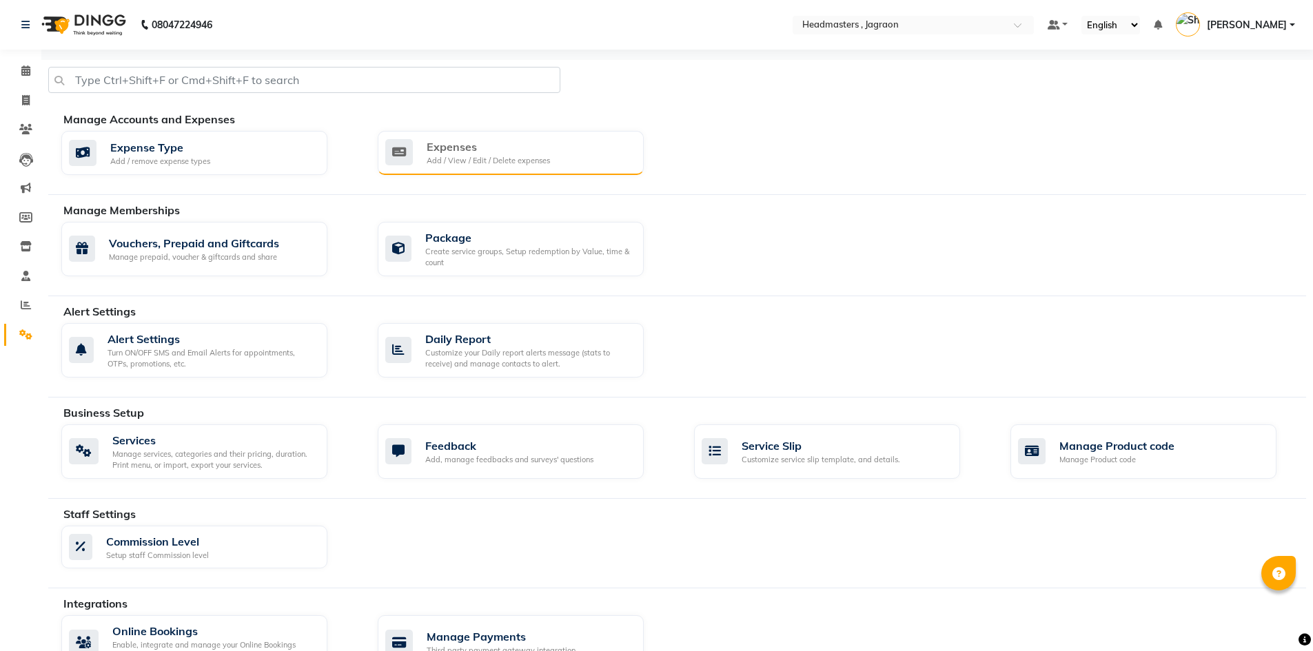
click at [455, 159] on div "Add / View / Edit / Delete expenses" at bounding box center [488, 161] width 123 height 12
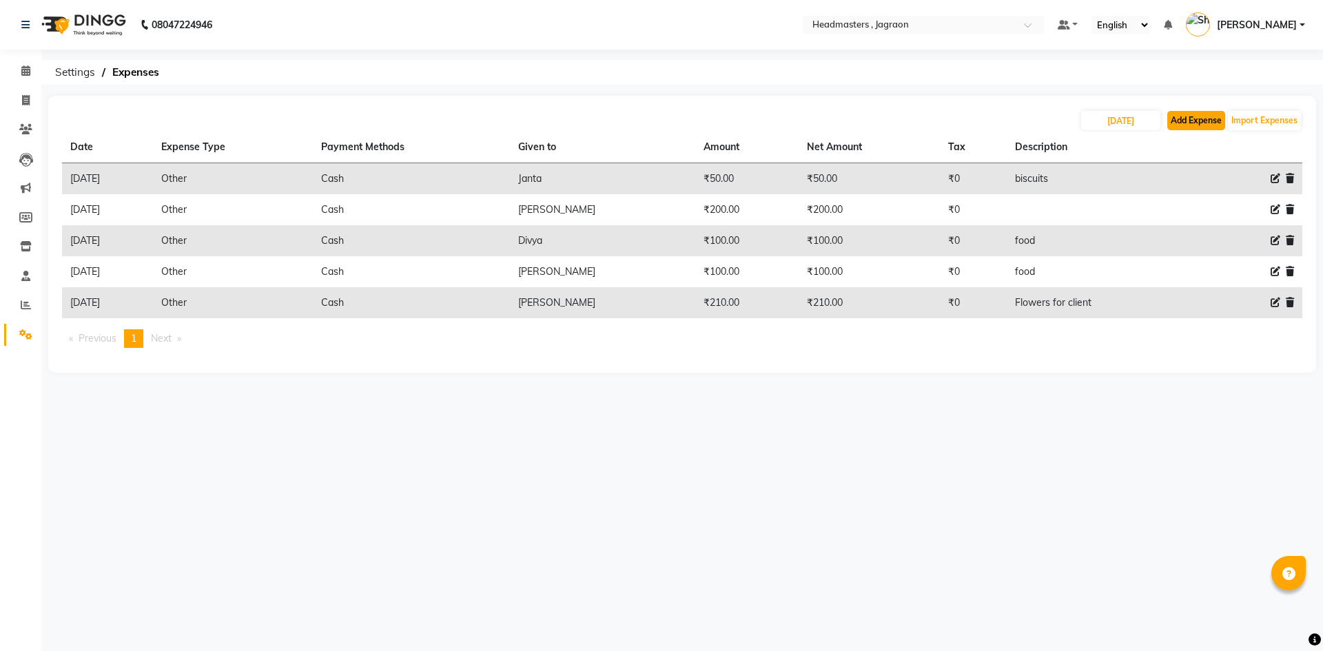
click at [1177, 120] on button "Add Expense" at bounding box center [1196, 120] width 58 height 19
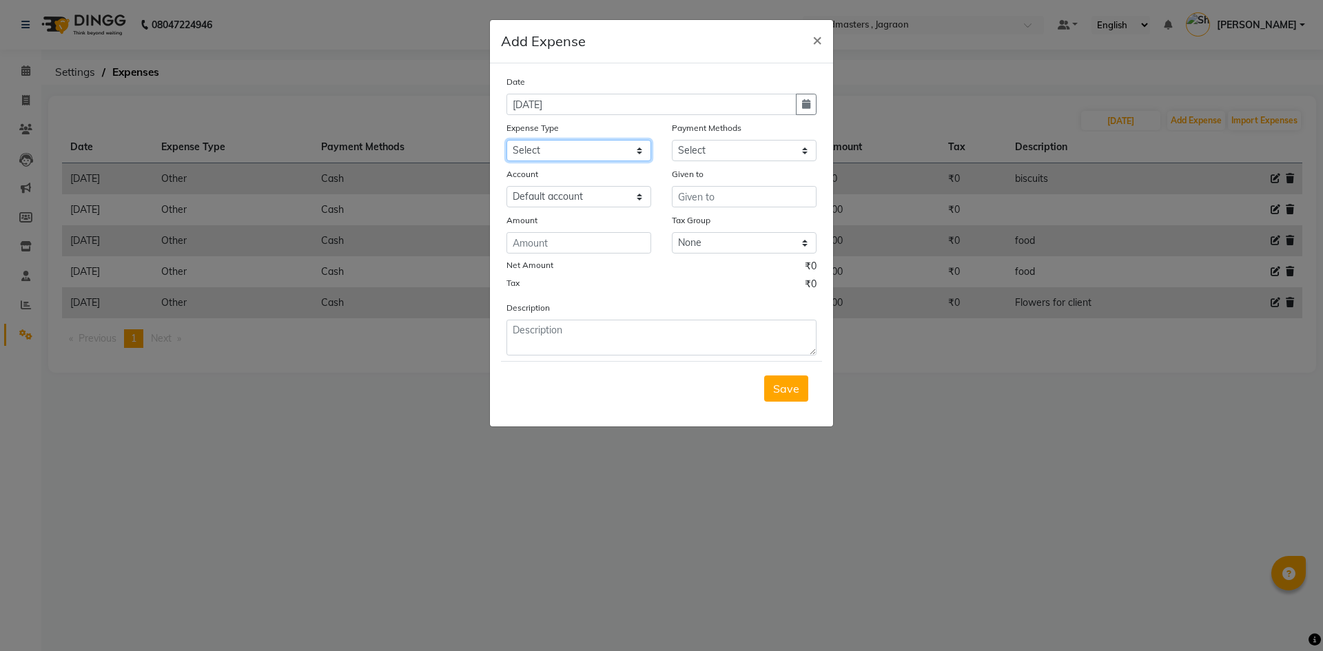
click at [522, 143] on select "Select Advance Salary Bank charges Car maintenance Cash transfer to bank Cash t…" at bounding box center [578, 150] width 145 height 21
click at [506, 140] on select "Select Advance Salary Bank charges Car maintenance Cash transfer to bank Cash t…" at bounding box center [578, 150] width 145 height 21
click at [707, 148] on select "Select UPI CARD Complimentary Voucher Wallet Package Prepaid Cash" at bounding box center [744, 150] width 145 height 21
click at [672, 140] on select "Select UPI CARD Complimentary Voucher Wallet Package Prepaid Cash" at bounding box center [744, 150] width 145 height 21
click at [740, 202] on input "text" at bounding box center [744, 196] width 145 height 21
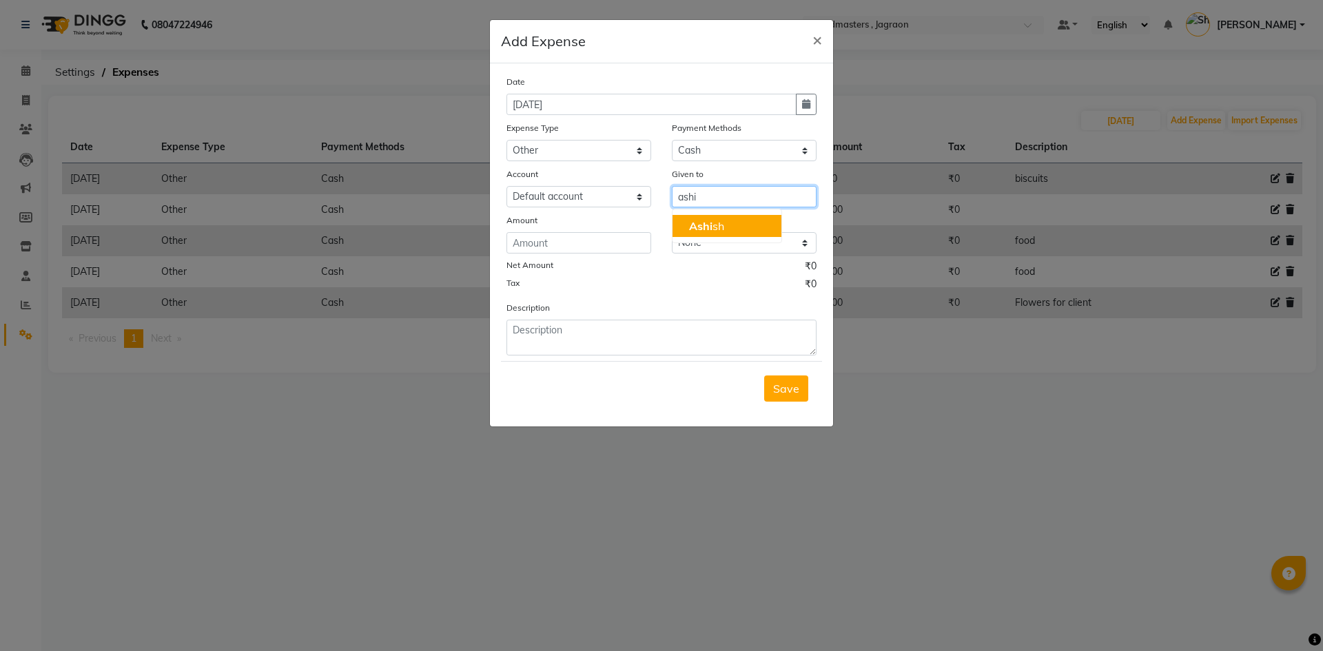
click at [737, 220] on button "Ashi sh" at bounding box center [727, 226] width 109 height 22
click at [613, 247] on input "number" at bounding box center [578, 242] width 145 height 21
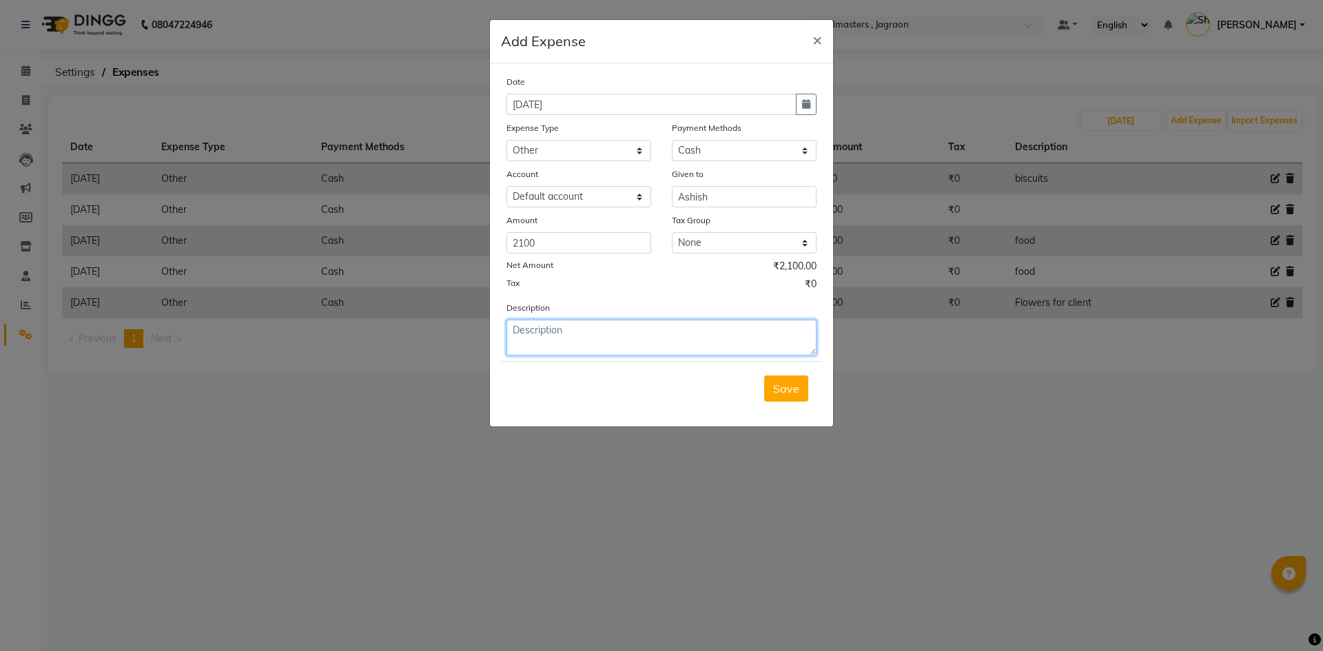
click at [606, 338] on textarea at bounding box center [661, 338] width 310 height 36
click at [784, 380] on button "Save" at bounding box center [786, 389] width 44 height 26
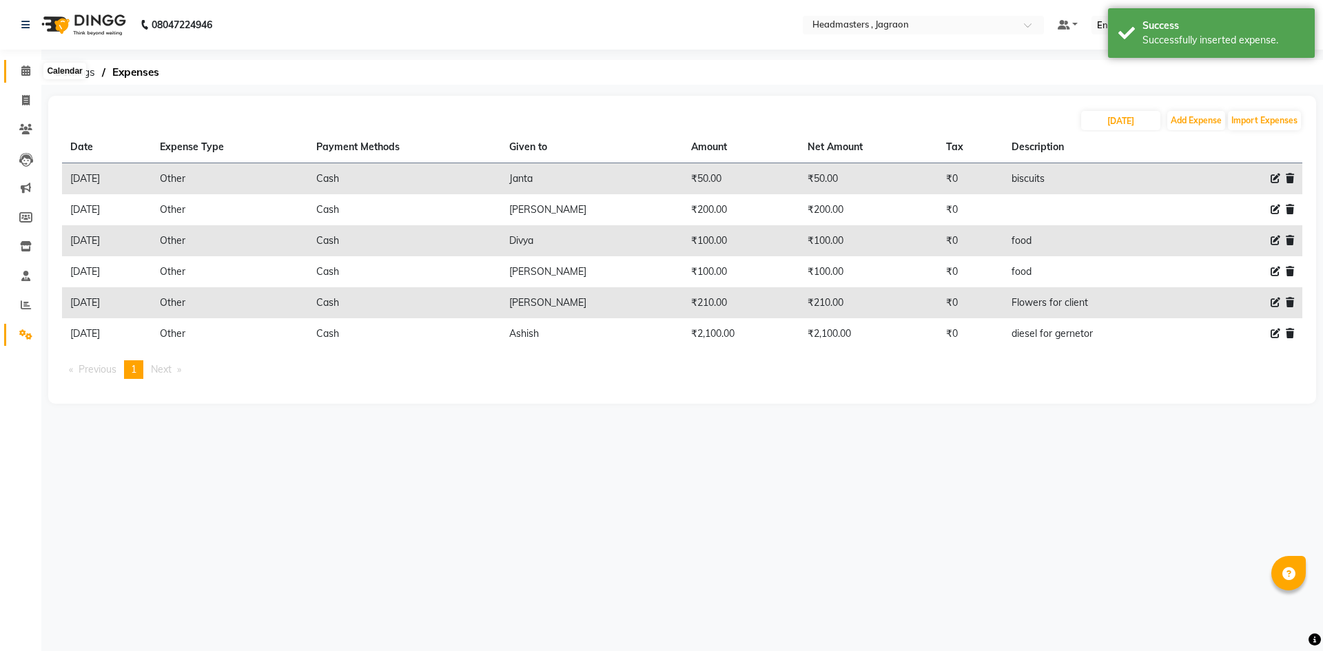
click at [32, 73] on span at bounding box center [26, 71] width 24 height 16
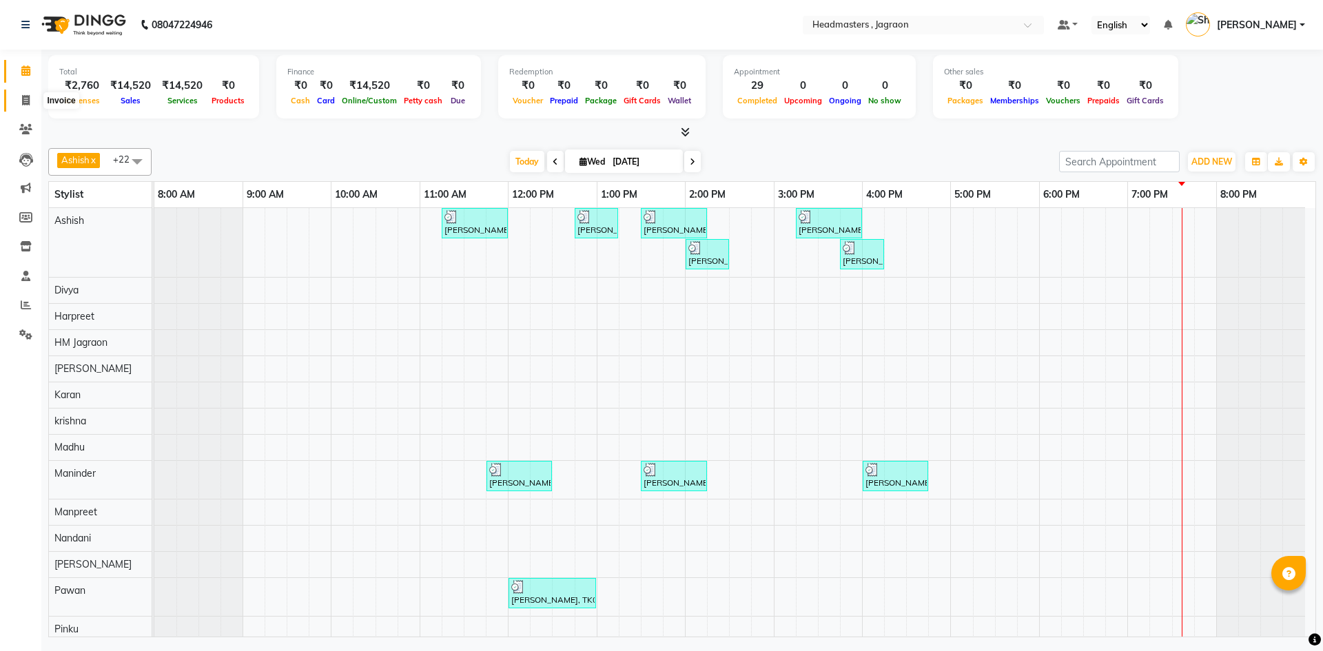
click at [25, 105] on icon at bounding box center [26, 100] width 8 height 10
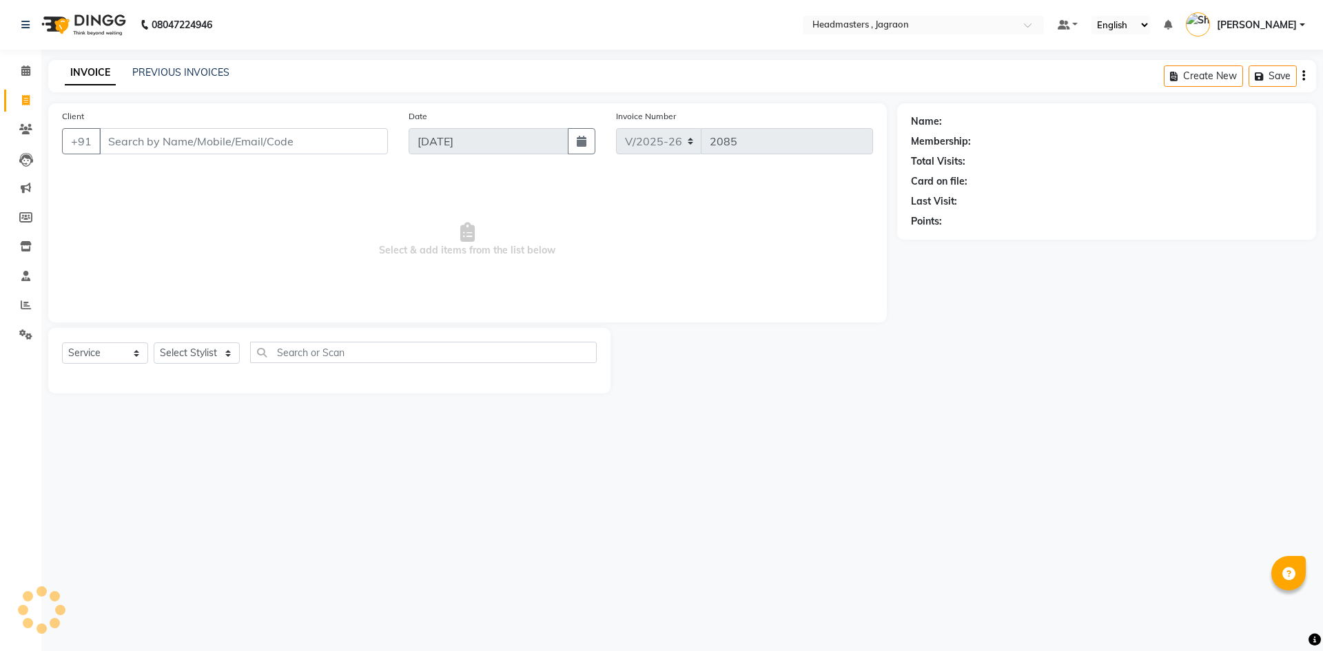
click at [142, 79] on div "PREVIOUS INVOICES" at bounding box center [180, 72] width 97 height 14
click at [163, 68] on link "PREVIOUS INVOICES" at bounding box center [180, 72] width 97 height 12
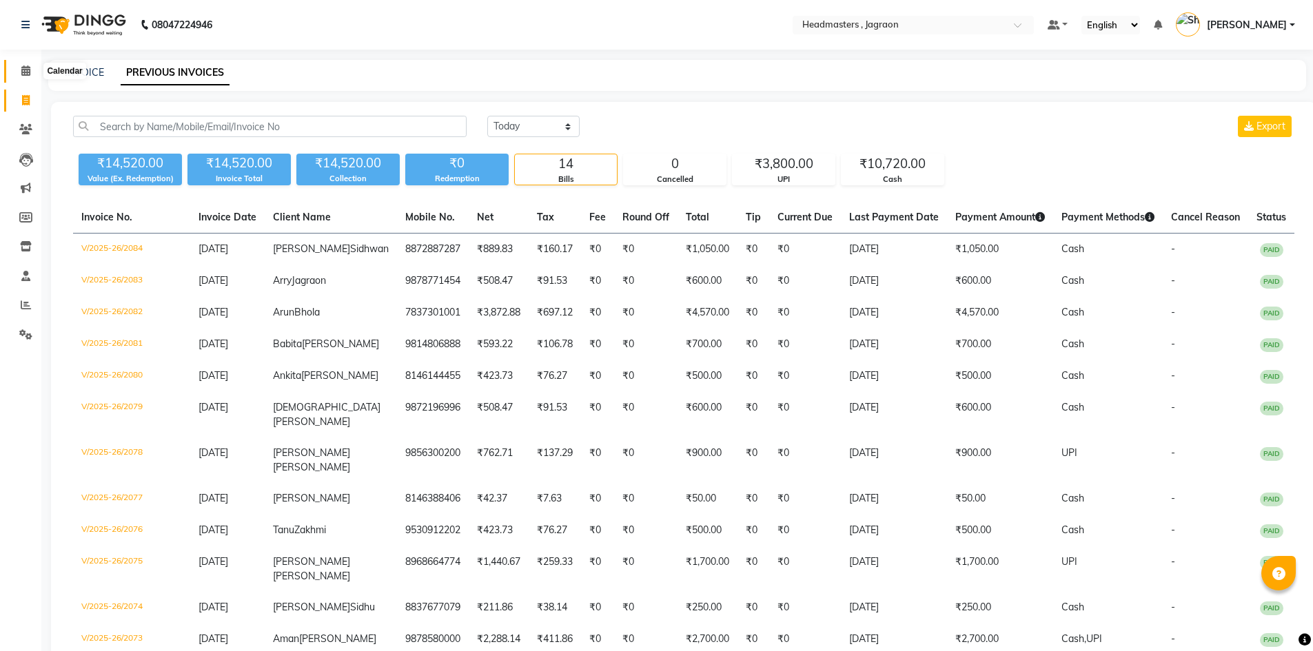
click at [24, 74] on icon at bounding box center [25, 70] width 9 height 10
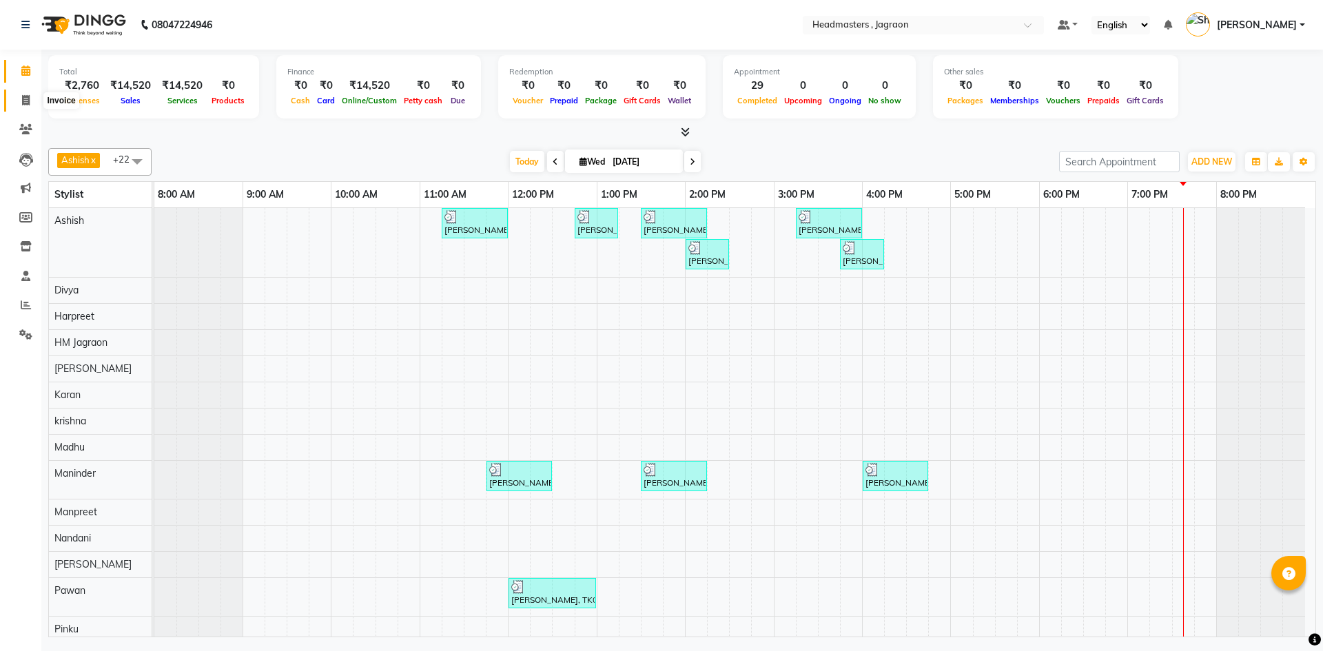
click at [21, 96] on span at bounding box center [26, 101] width 24 height 16
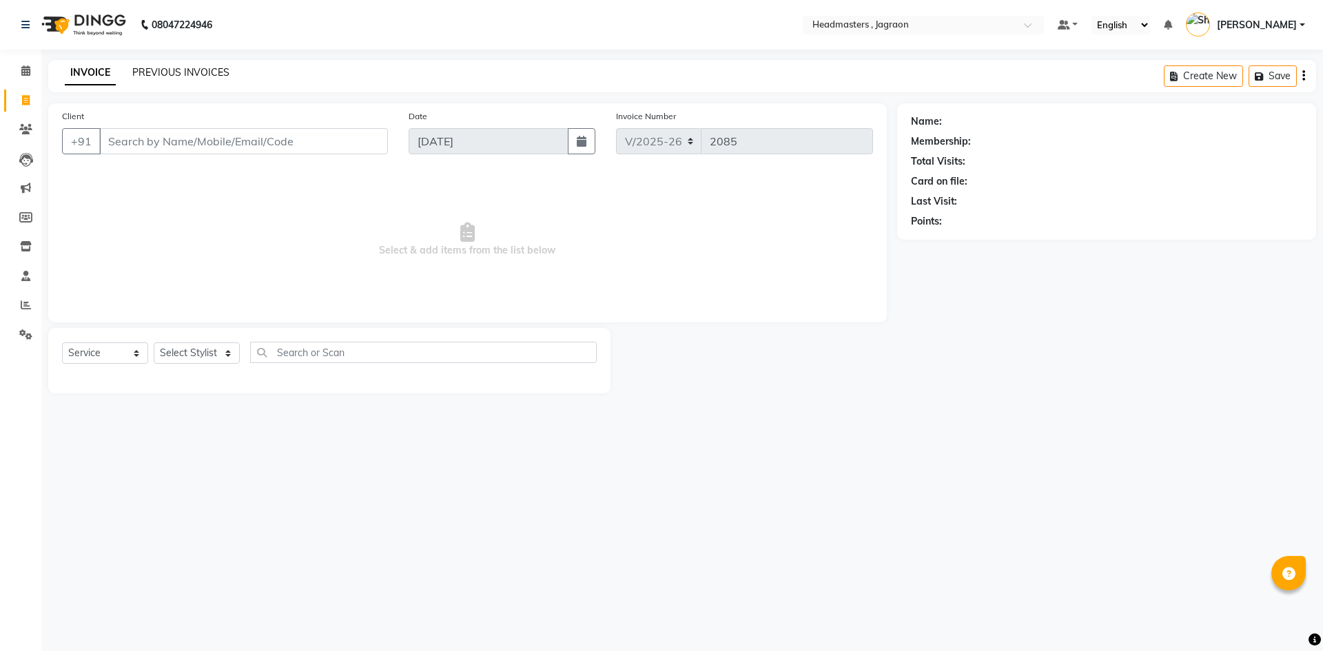
click at [166, 71] on link "PREVIOUS INVOICES" at bounding box center [180, 72] width 97 height 12
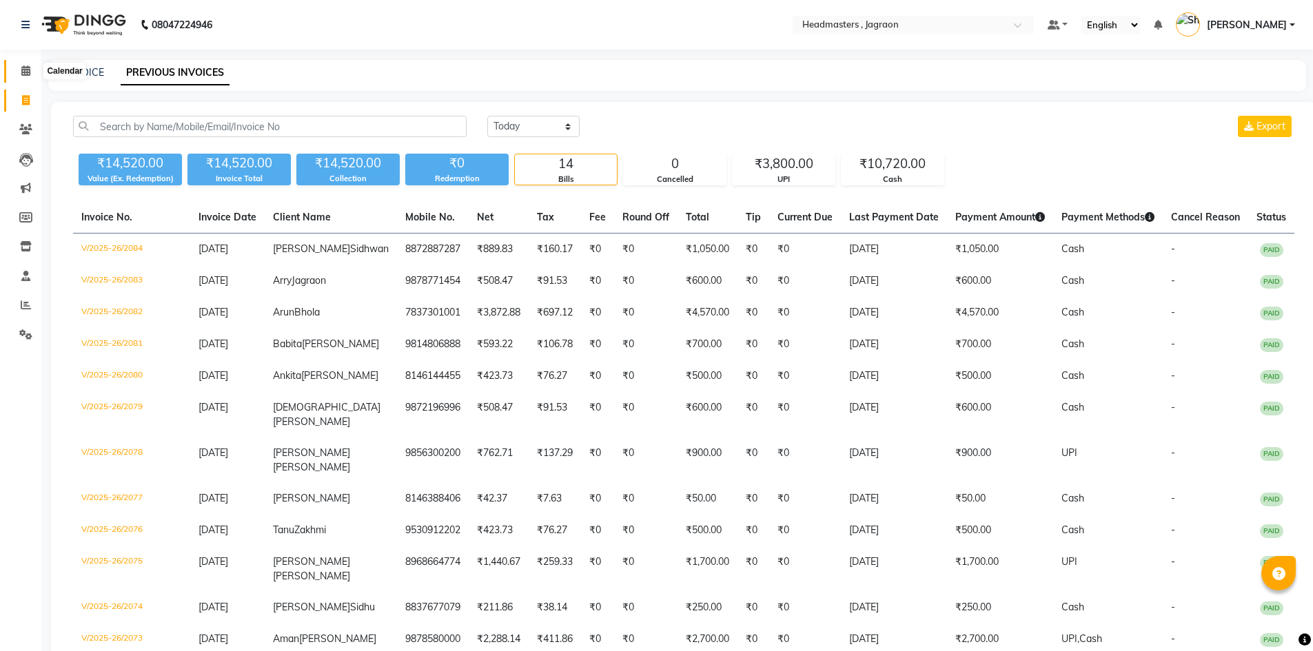
click at [26, 72] on icon at bounding box center [25, 70] width 9 height 10
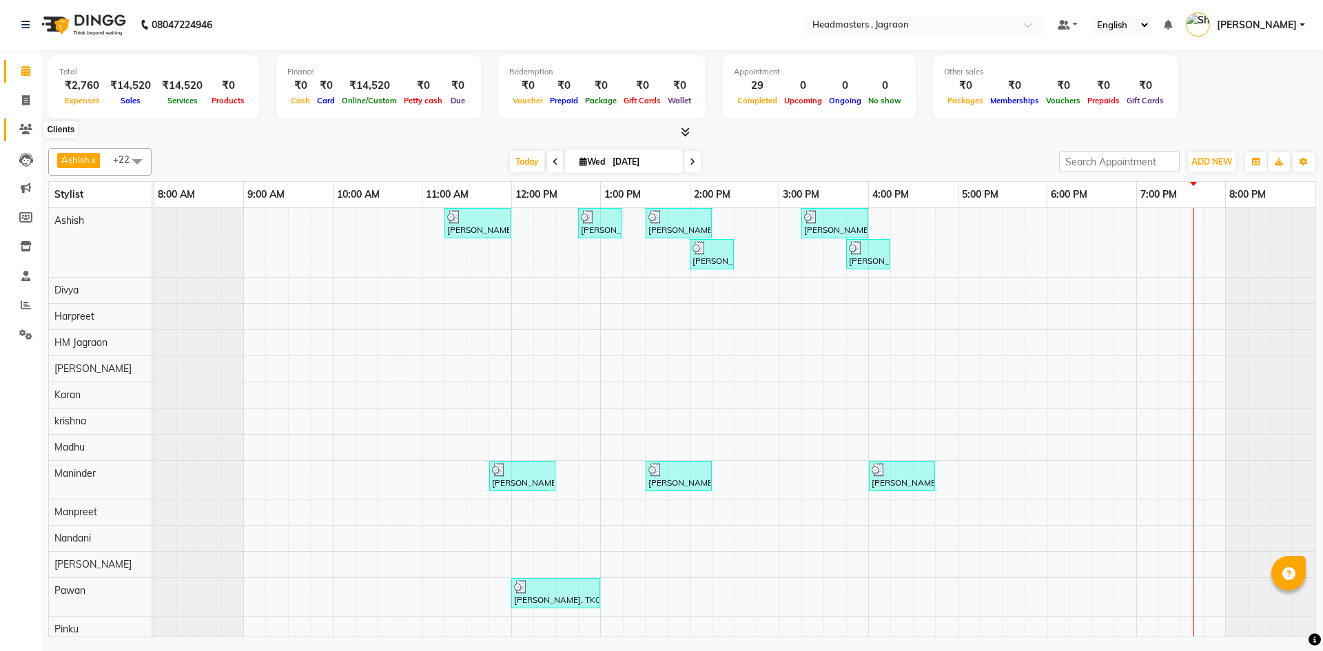
click at [32, 127] on icon at bounding box center [25, 129] width 13 height 10
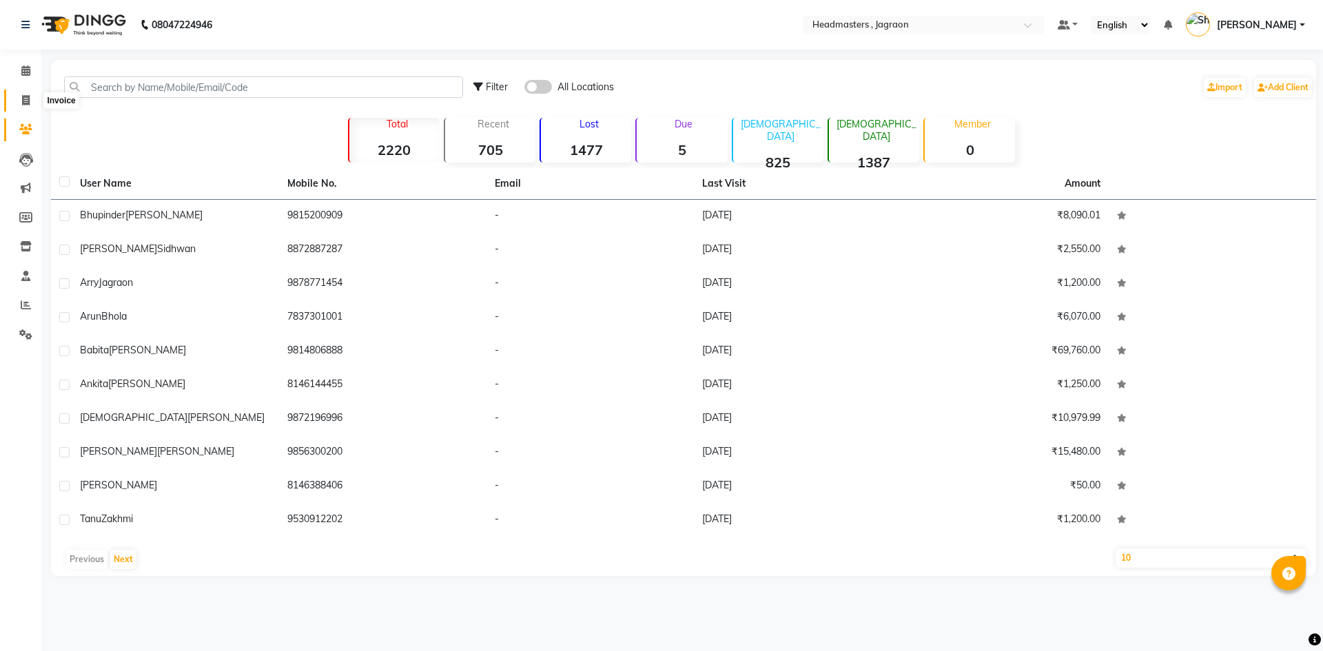
click at [33, 99] on span at bounding box center [26, 101] width 24 height 16
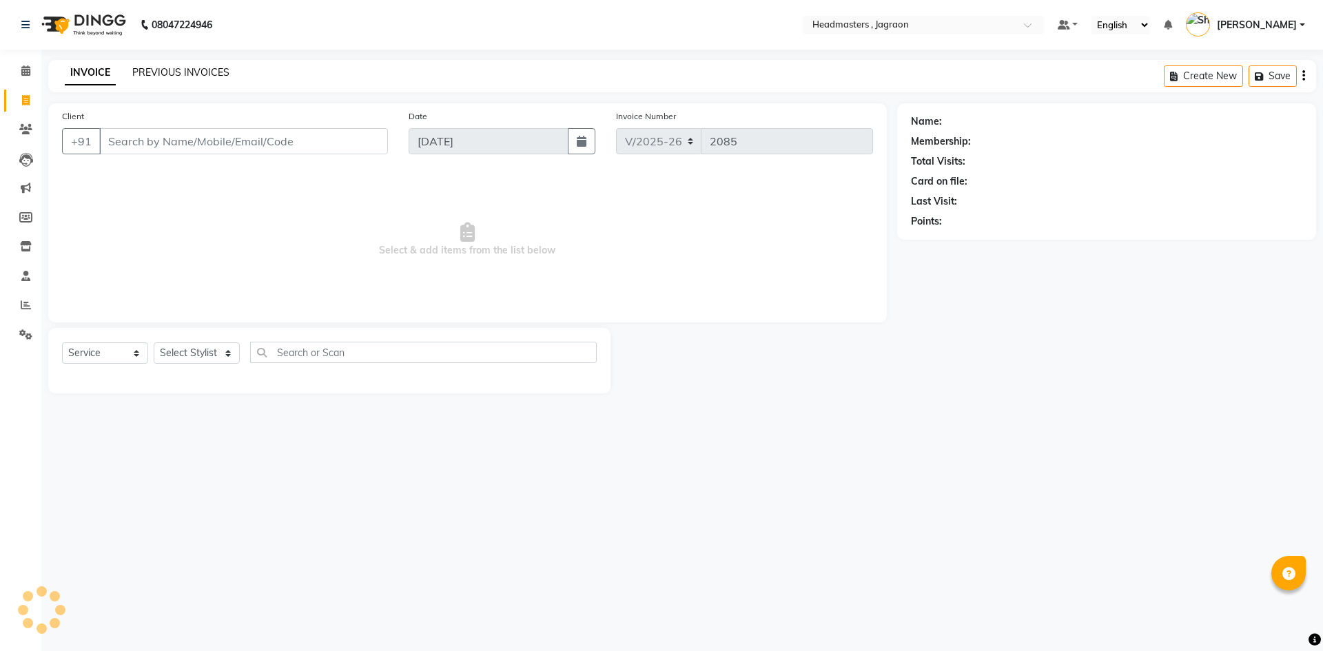
click at [201, 77] on link "PREVIOUS INVOICES" at bounding box center [180, 72] width 97 height 12
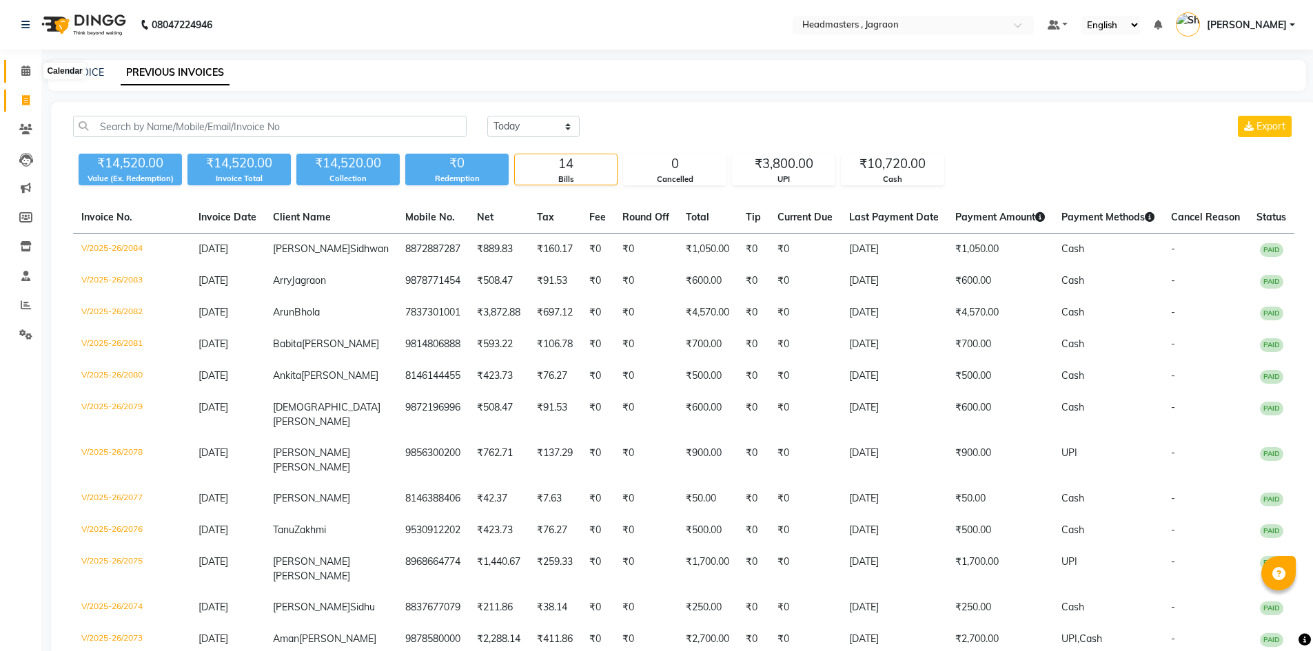
click at [29, 72] on icon at bounding box center [25, 70] width 9 height 10
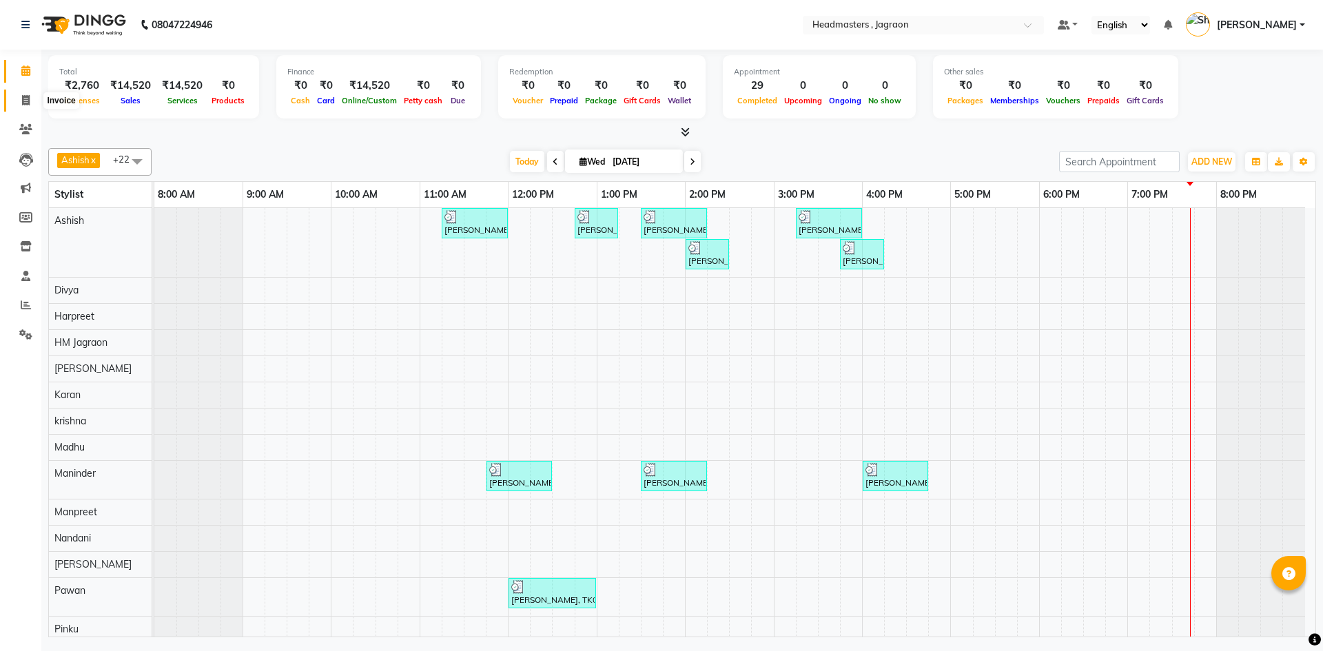
click at [22, 104] on icon at bounding box center [26, 100] width 8 height 10
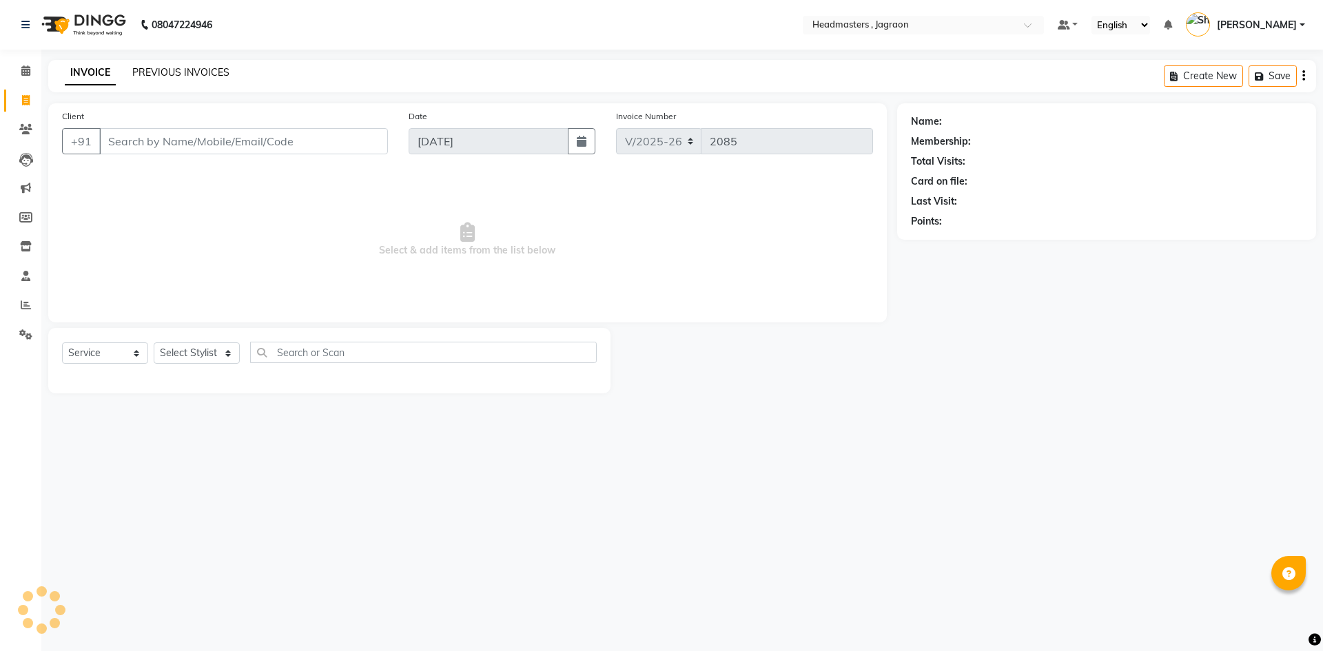
click at [161, 70] on link "PREVIOUS INVOICES" at bounding box center [180, 72] width 97 height 12
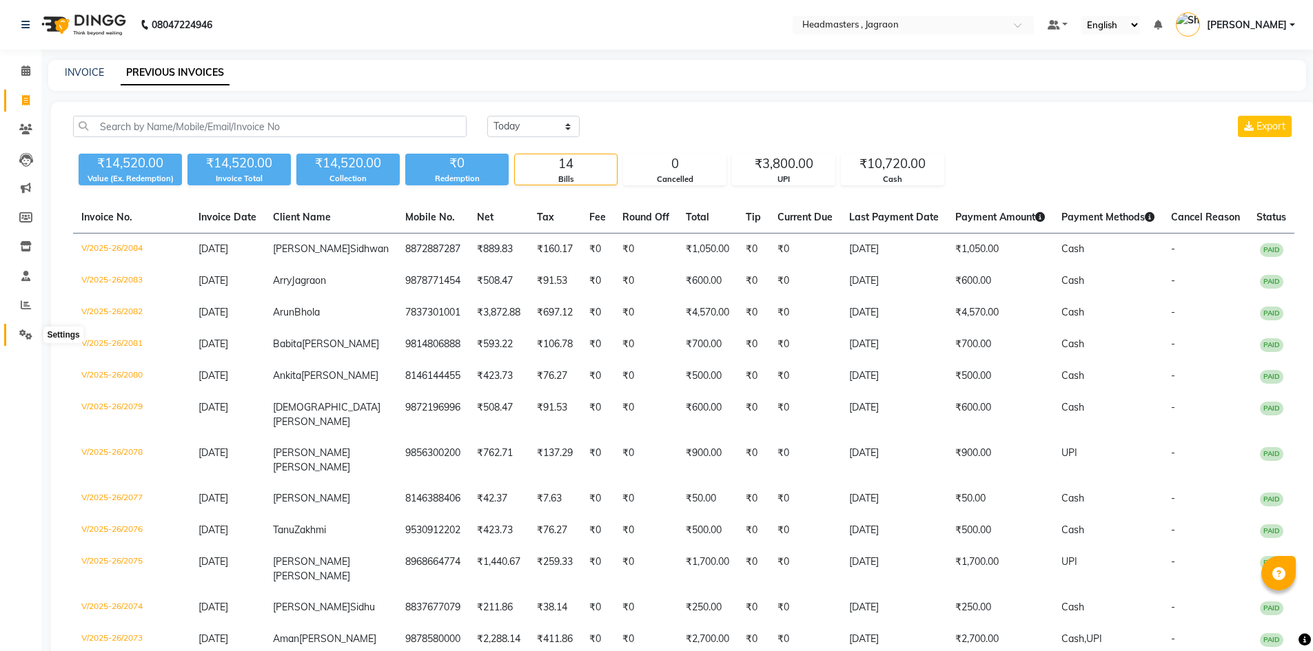
click at [23, 331] on icon at bounding box center [25, 334] width 13 height 10
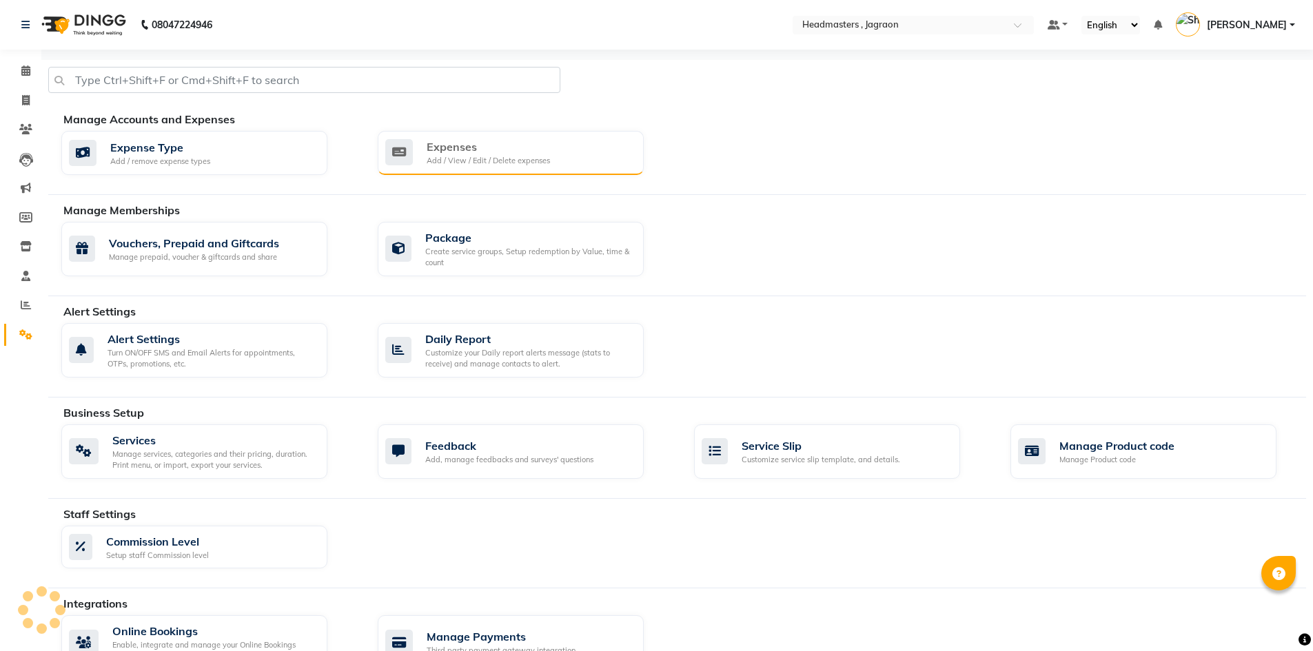
click at [485, 145] on div "Expenses" at bounding box center [488, 147] width 123 height 17
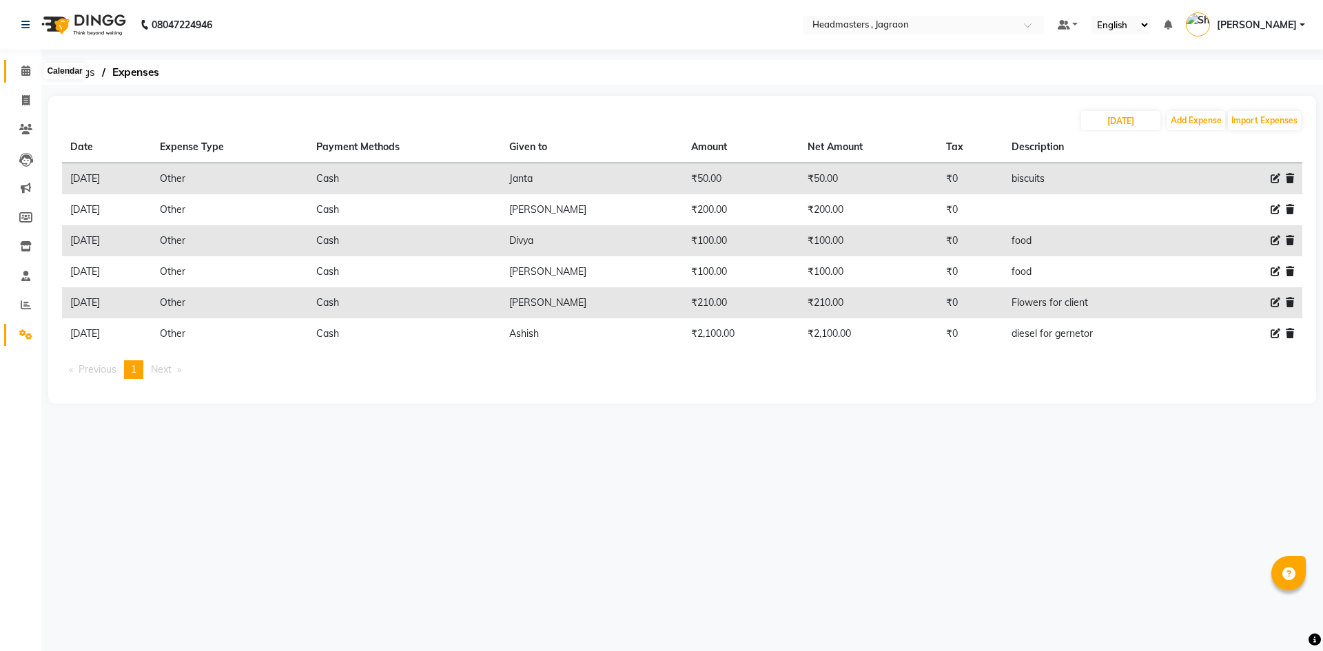
click at [26, 78] on span at bounding box center [26, 71] width 24 height 16
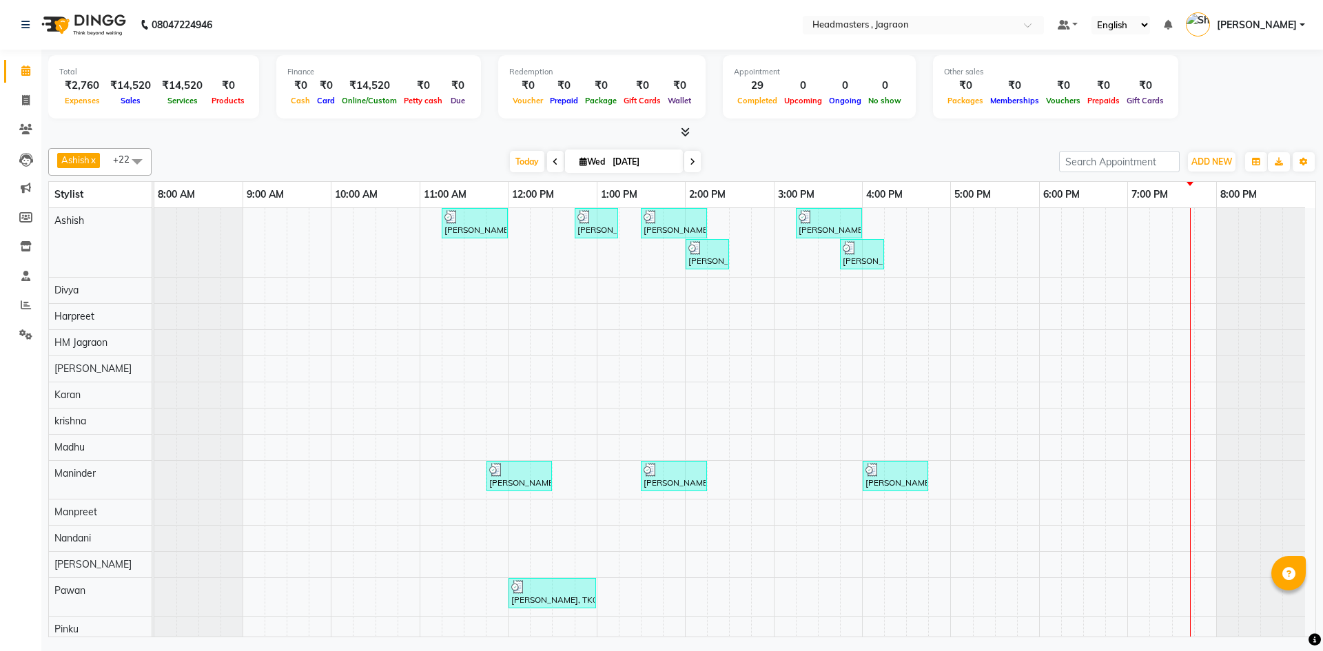
click at [1242, 21] on span "[PERSON_NAME]" at bounding box center [1257, 25] width 80 height 14
click at [1227, 97] on link "Sign out" at bounding box center [1234, 98] width 126 height 21
